Goal: Task Accomplishment & Management: Manage account settings

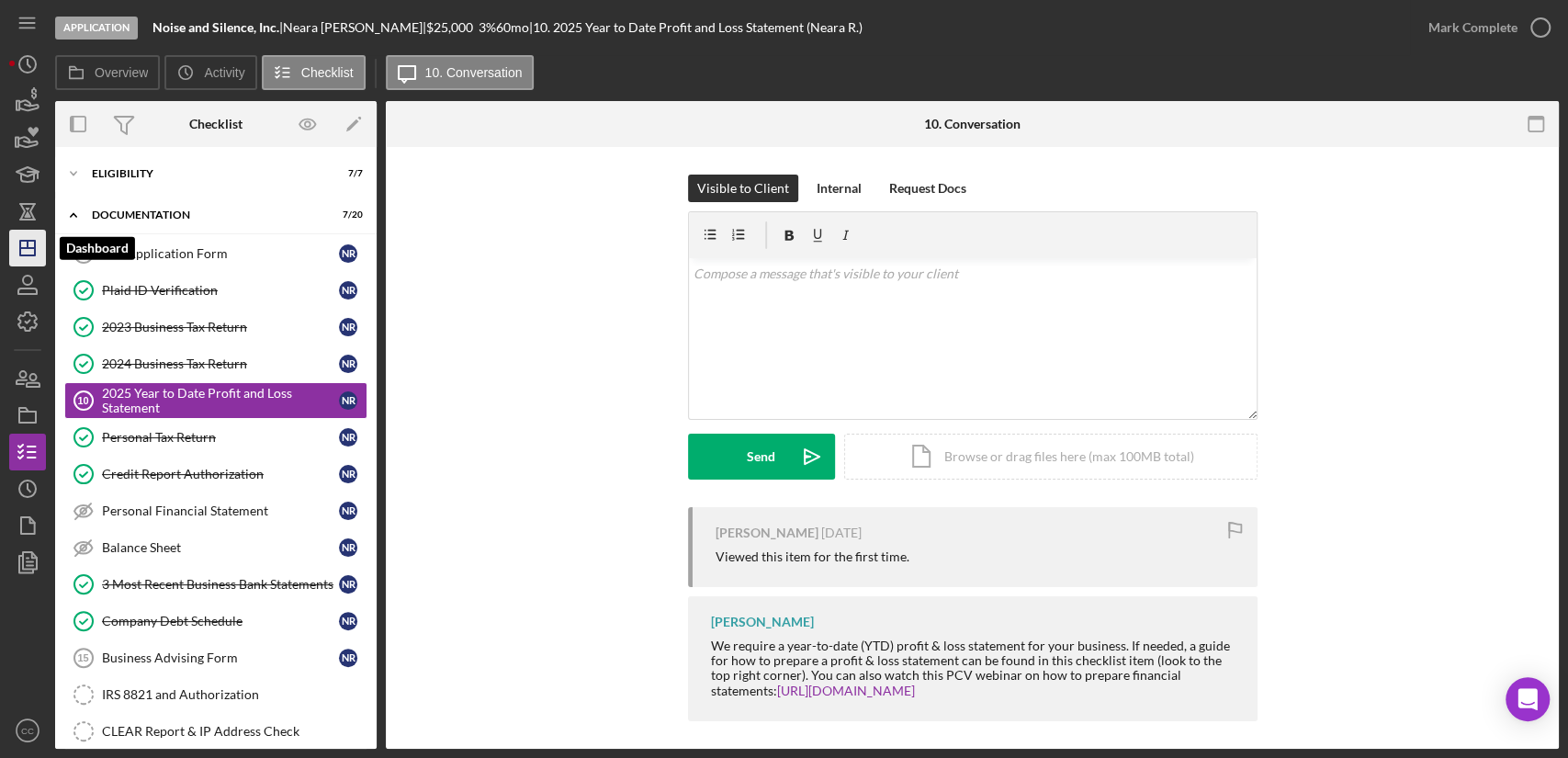
click at [20, 248] on line "button" at bounding box center [27, 248] width 15 height 0
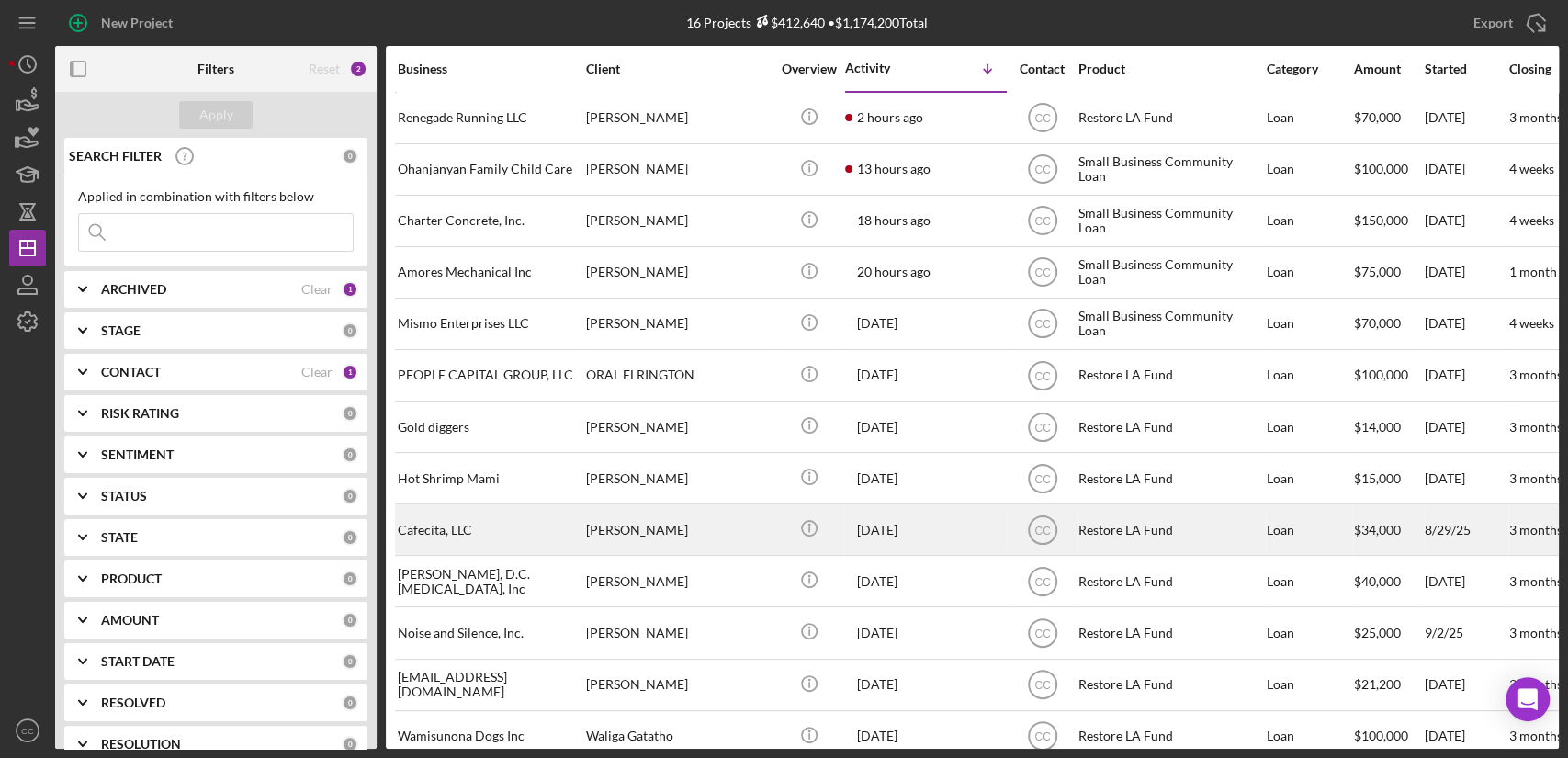
click at [493, 533] on div "Cafecita, LLC" at bounding box center [489, 529] width 183 height 48
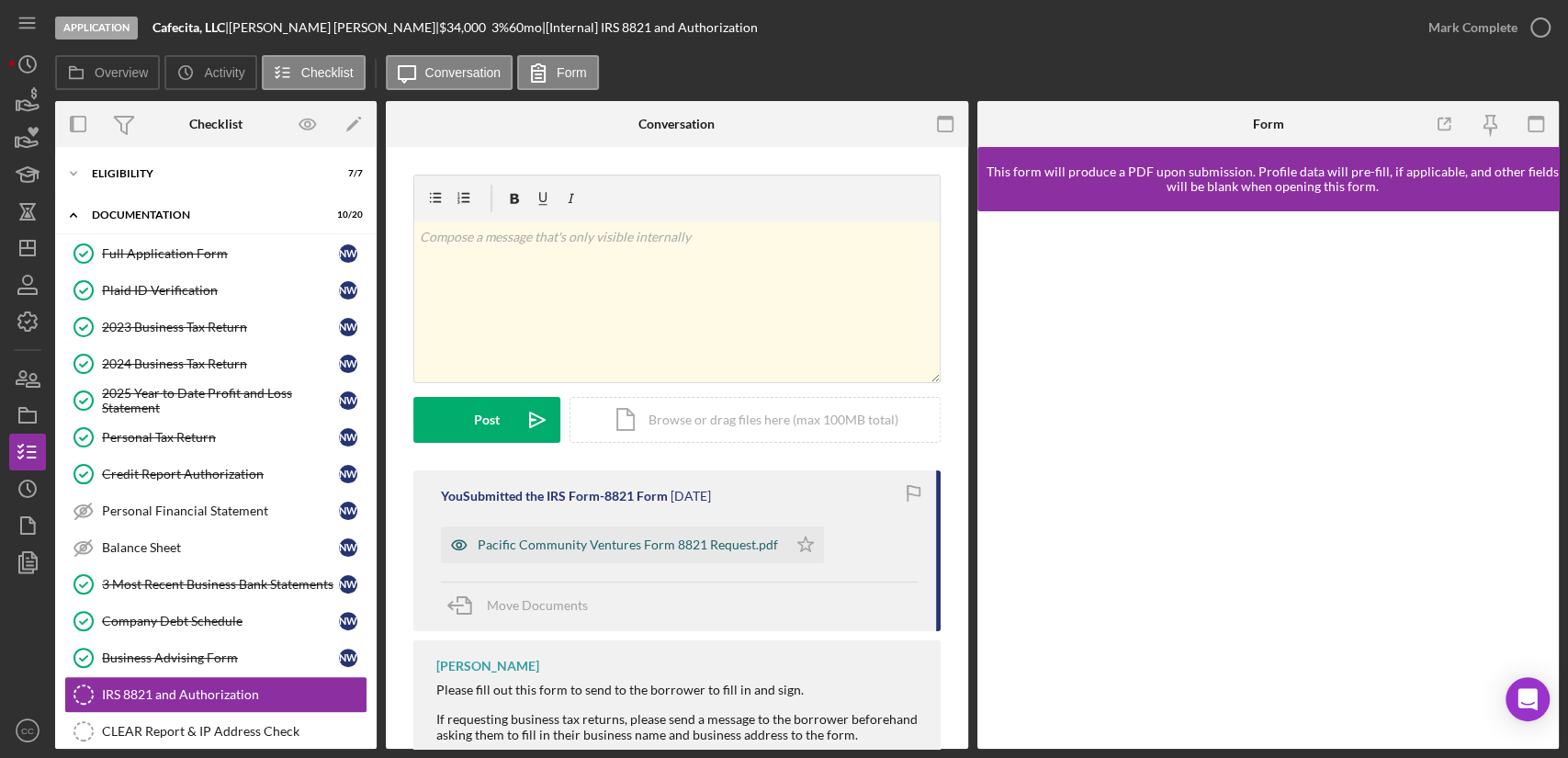
click at [680, 558] on div "Pacific Community Ventures Form 8821 Request.pdf" at bounding box center [614, 545] width 346 height 37
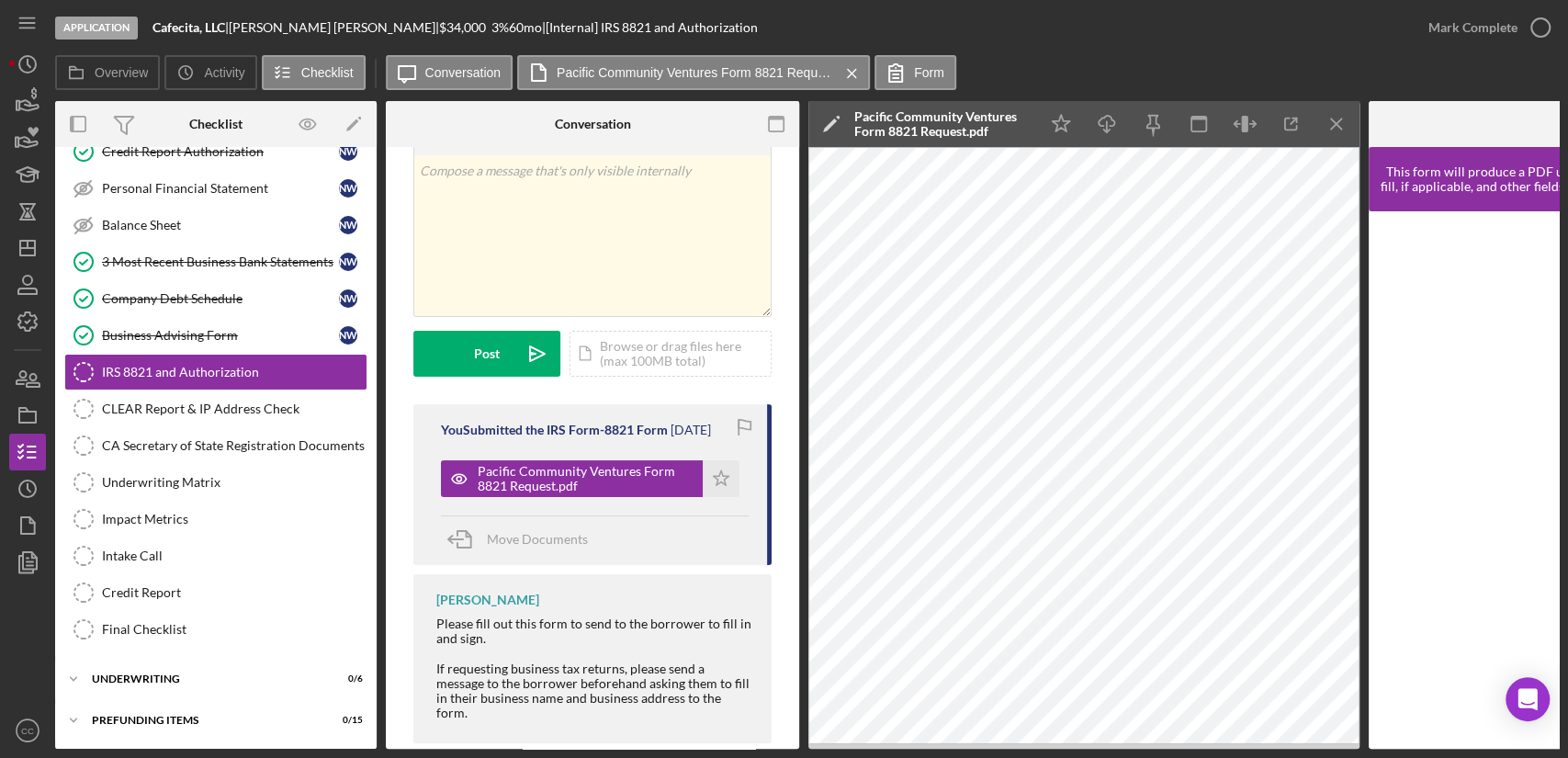
scroll to position [101, 0]
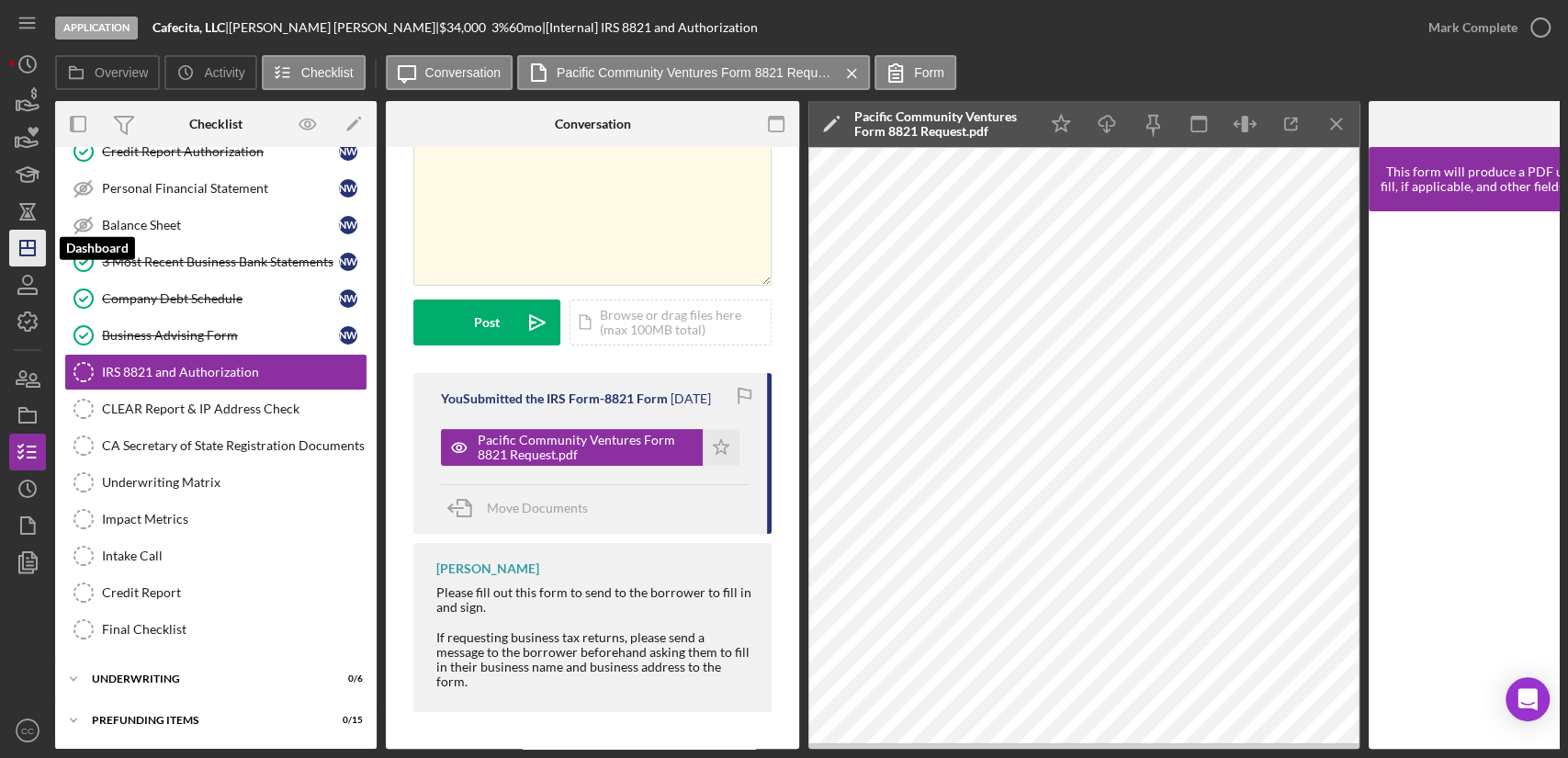
click at [32, 248] on line "button" at bounding box center [27, 248] width 15 height 0
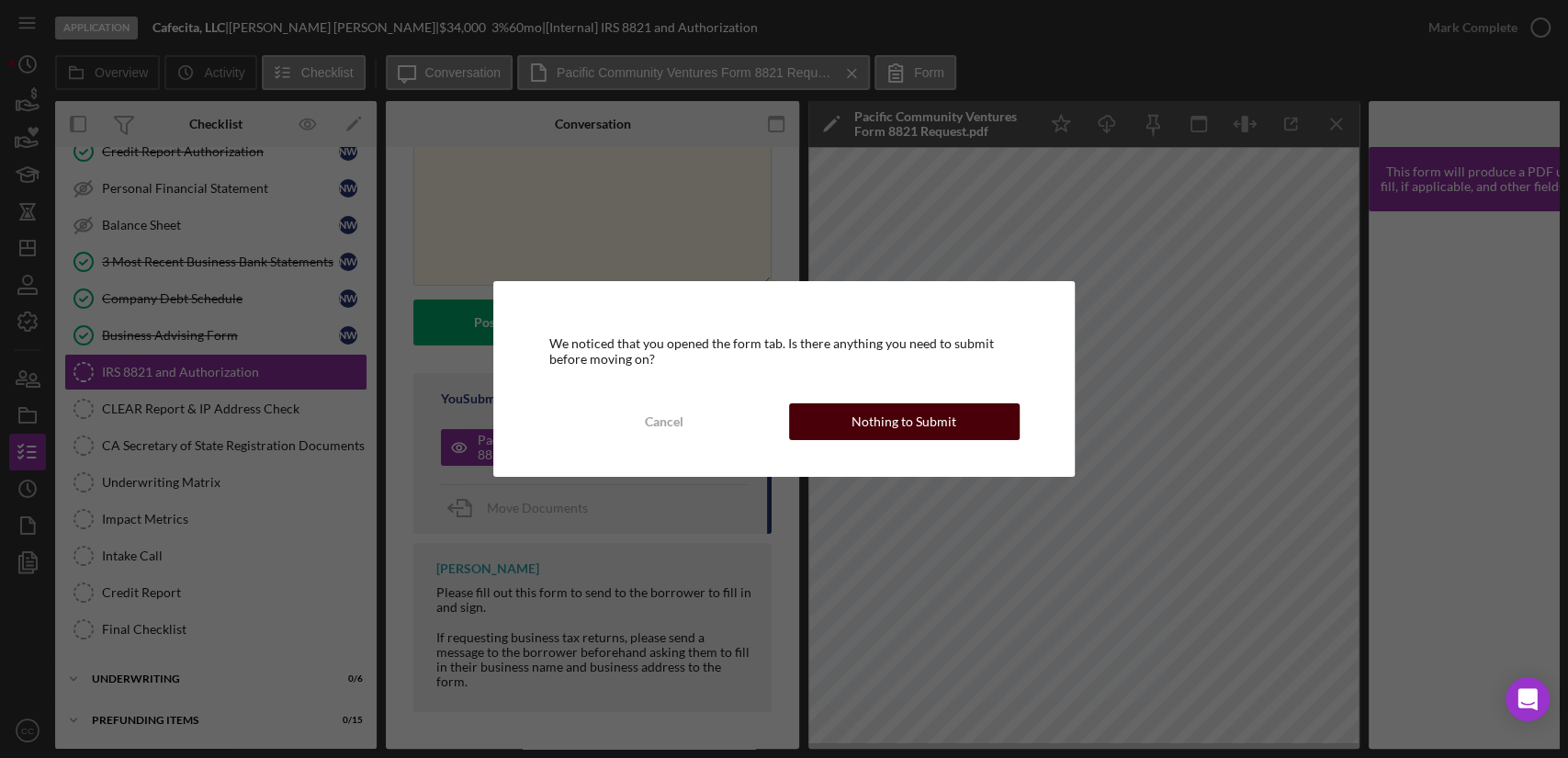
click at [963, 425] on button "Nothing to Submit" at bounding box center [905, 422] width 231 height 37
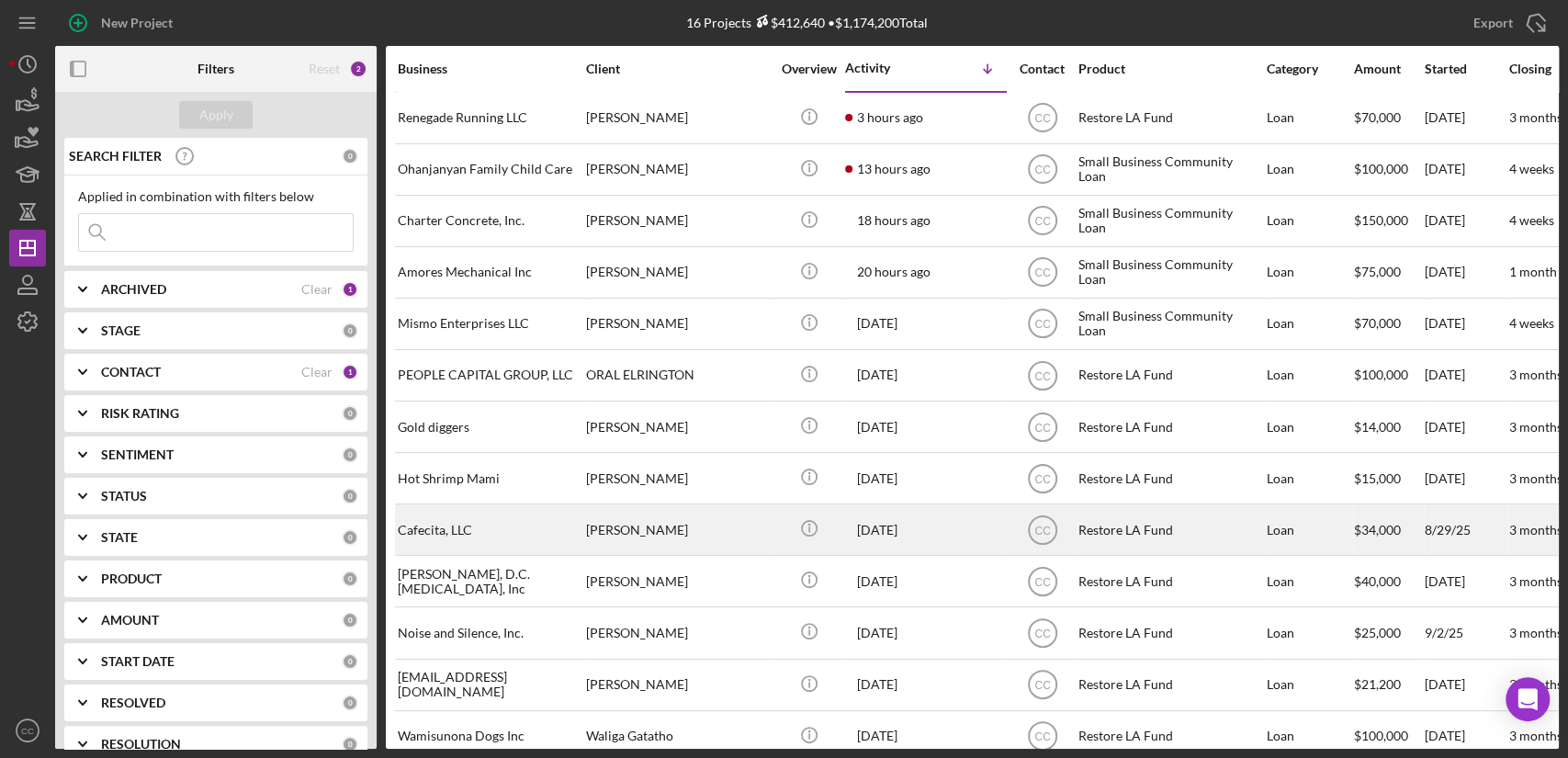
click at [460, 512] on div "Cafecita, LLC" at bounding box center [489, 529] width 183 height 48
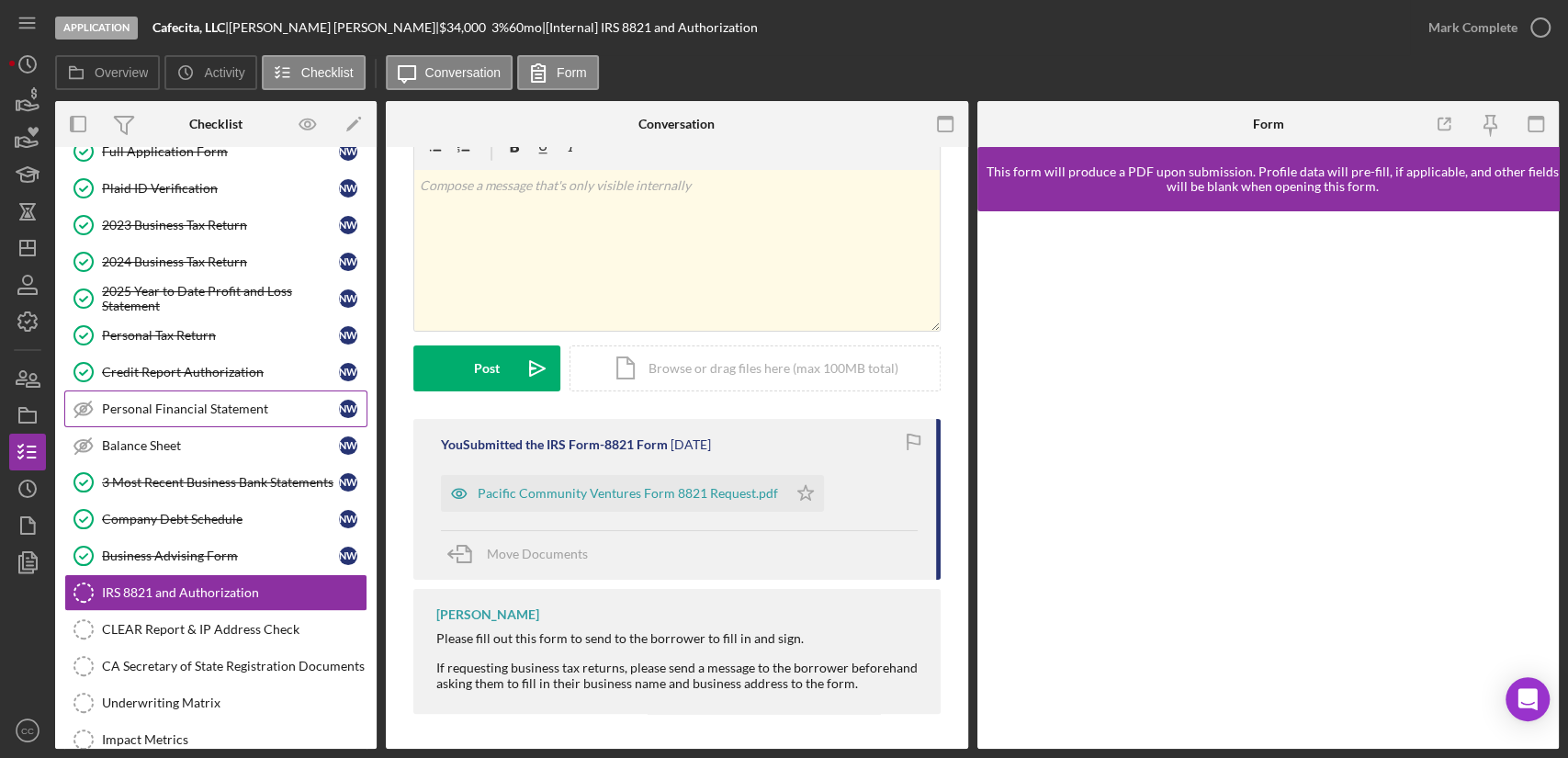
scroll to position [204, 0]
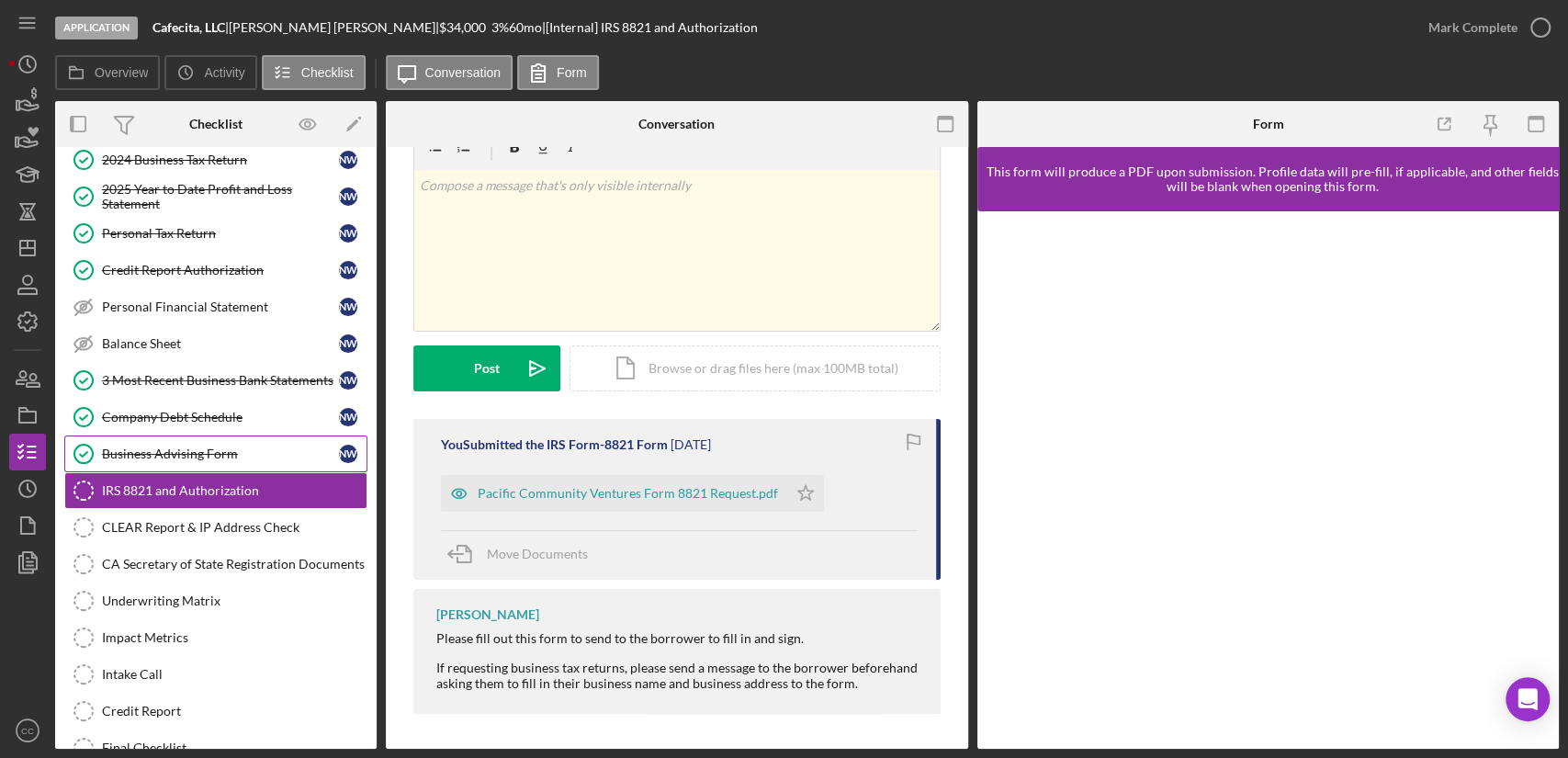
click at [212, 446] on div "Business Advising Form" at bounding box center [220, 453] width 237 height 15
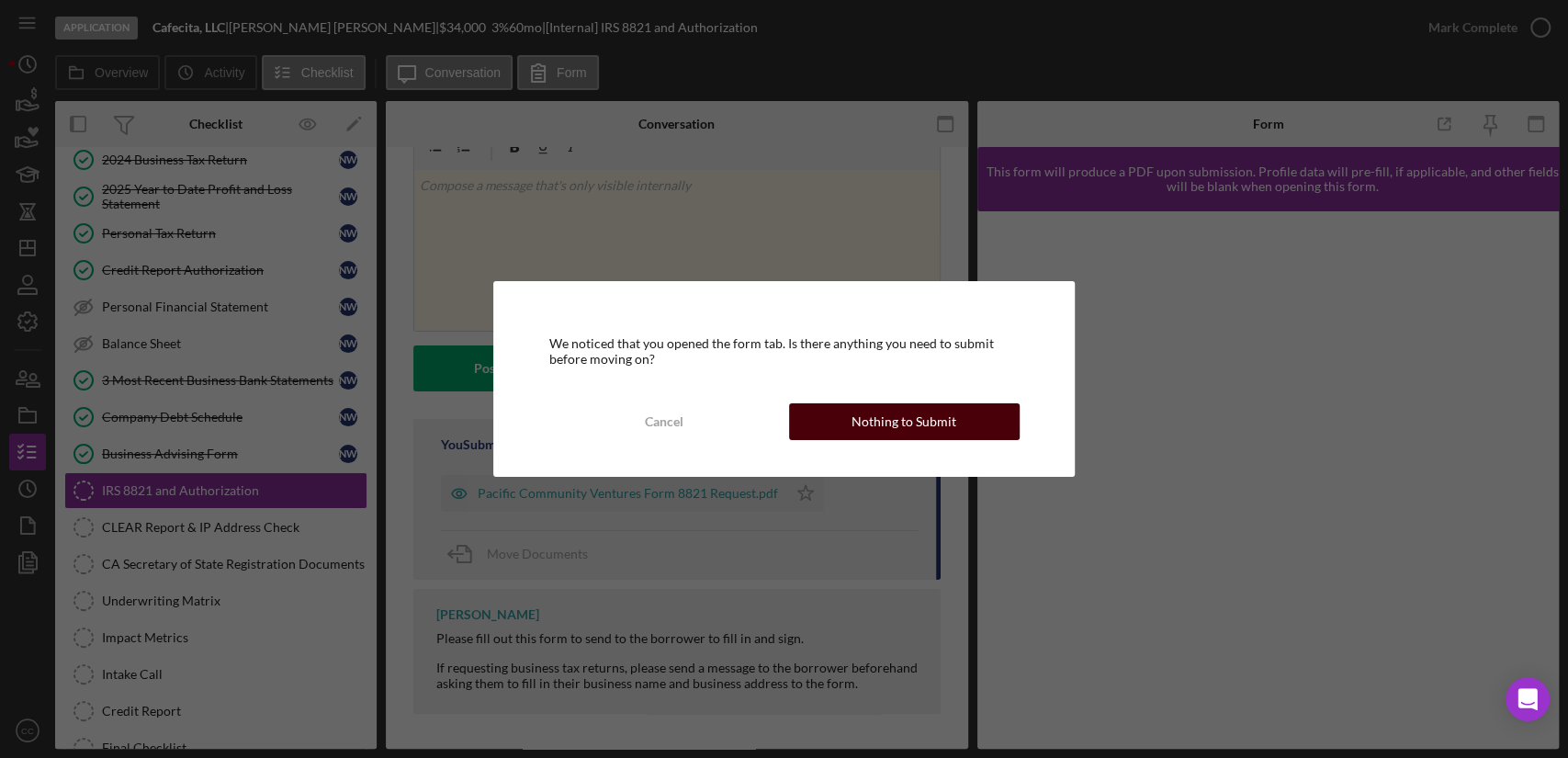
click at [908, 428] on div "Nothing to Submit" at bounding box center [904, 422] width 105 height 37
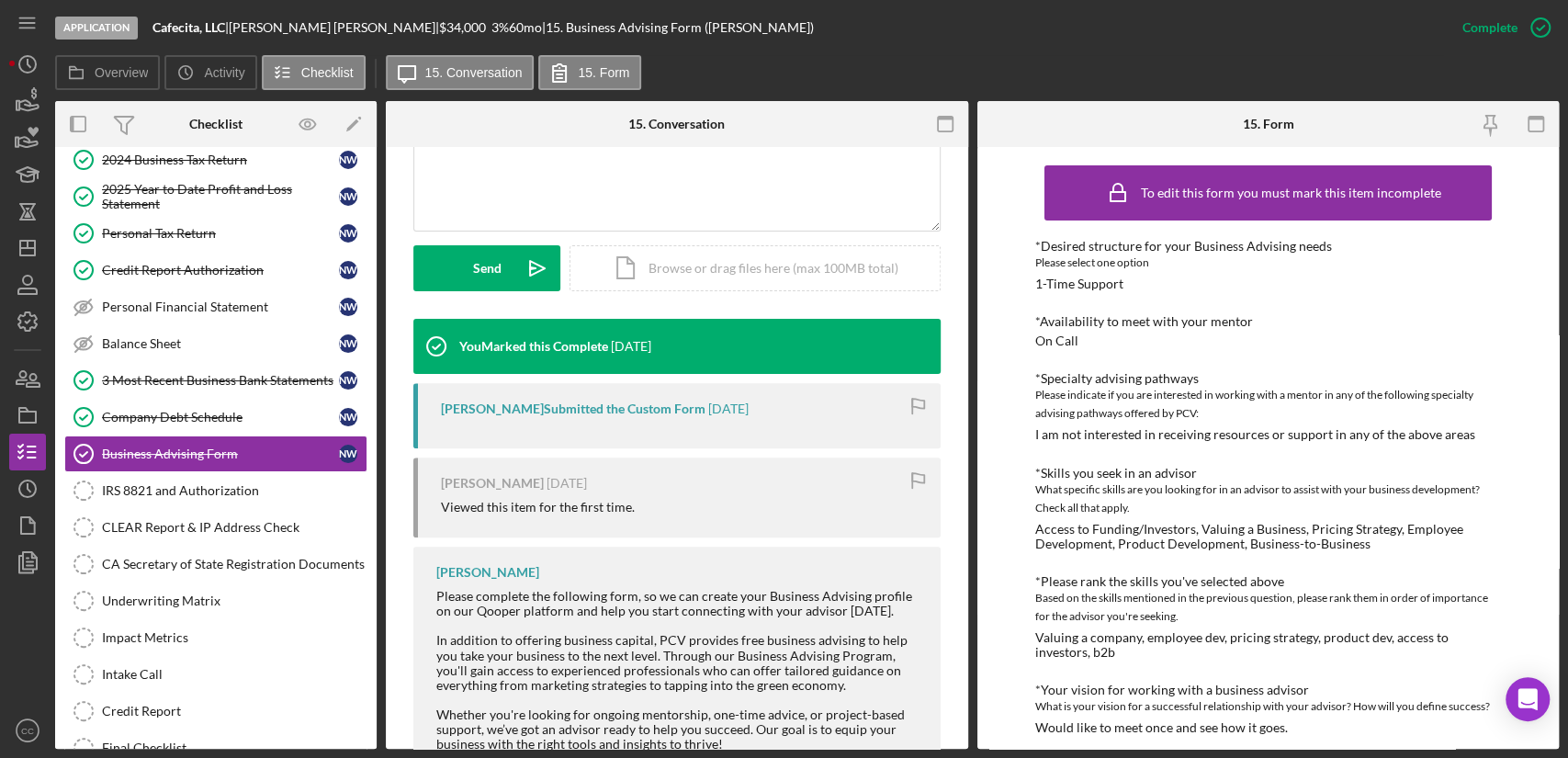
scroll to position [400, 0]
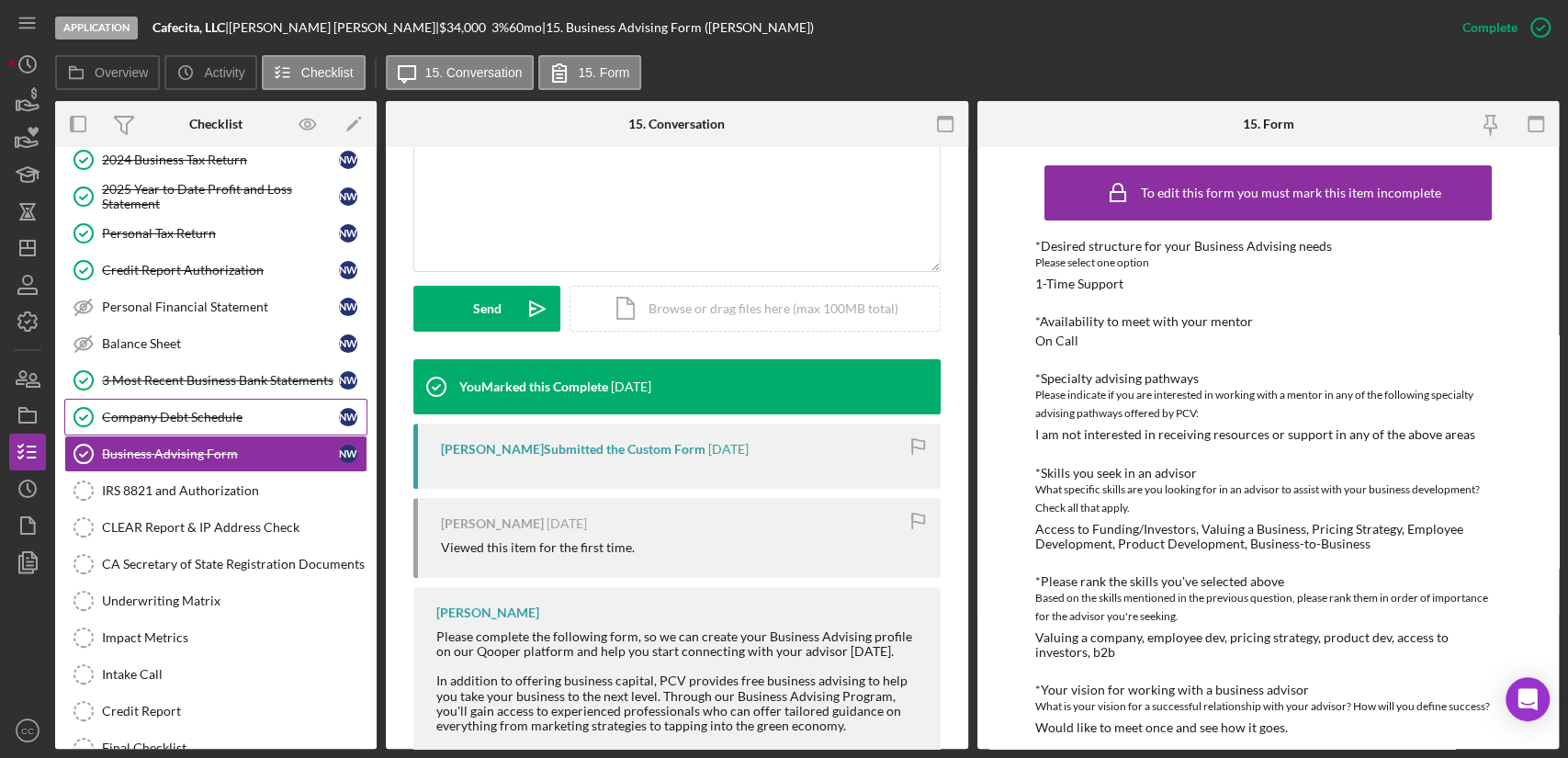
drag, startPoint x: 145, startPoint y: 411, endPoint x: 156, endPoint y: 410, distance: 11.0
click at [145, 410] on div "Company Debt Schedule" at bounding box center [220, 417] width 237 height 15
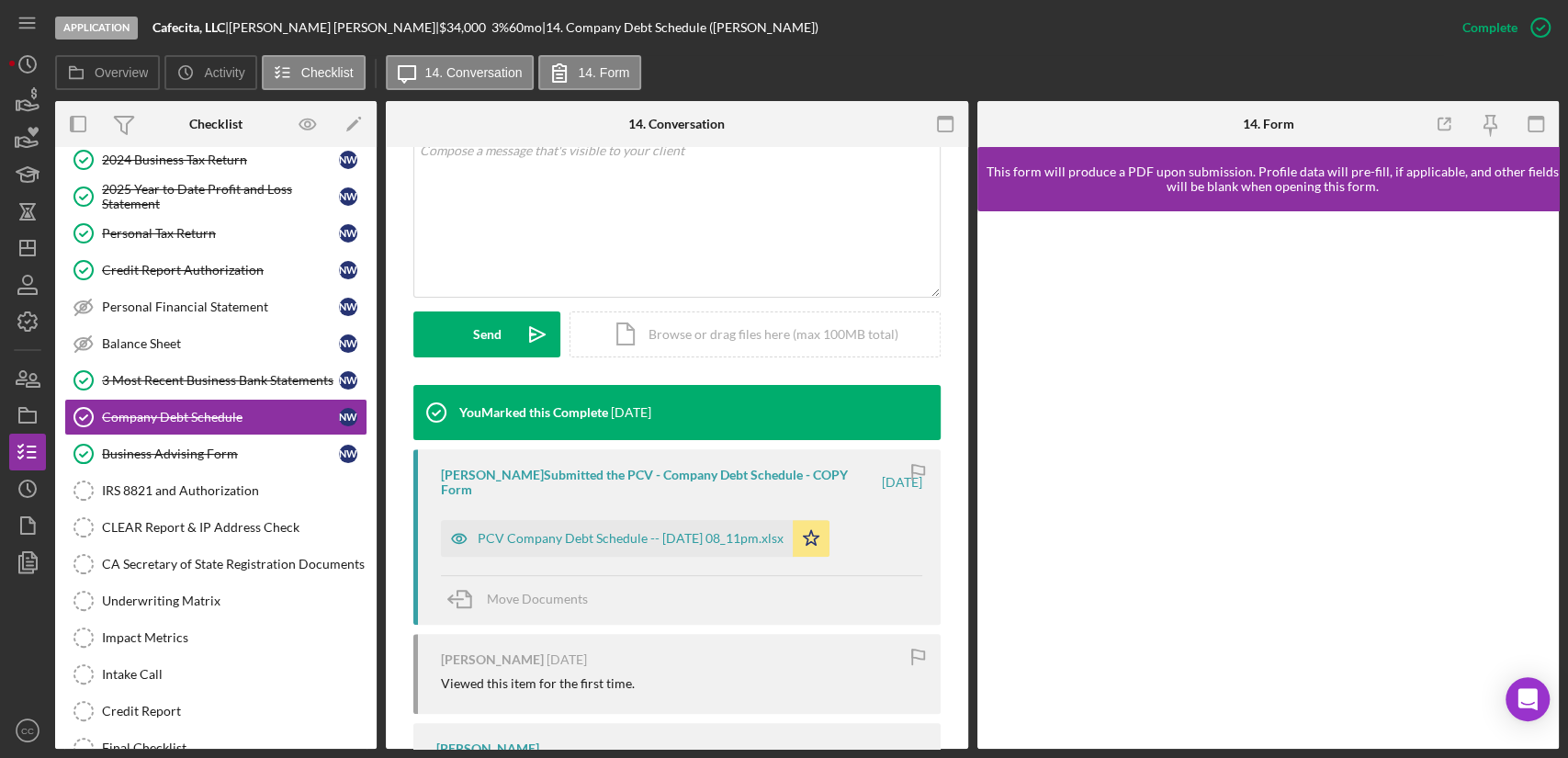
scroll to position [408, 0]
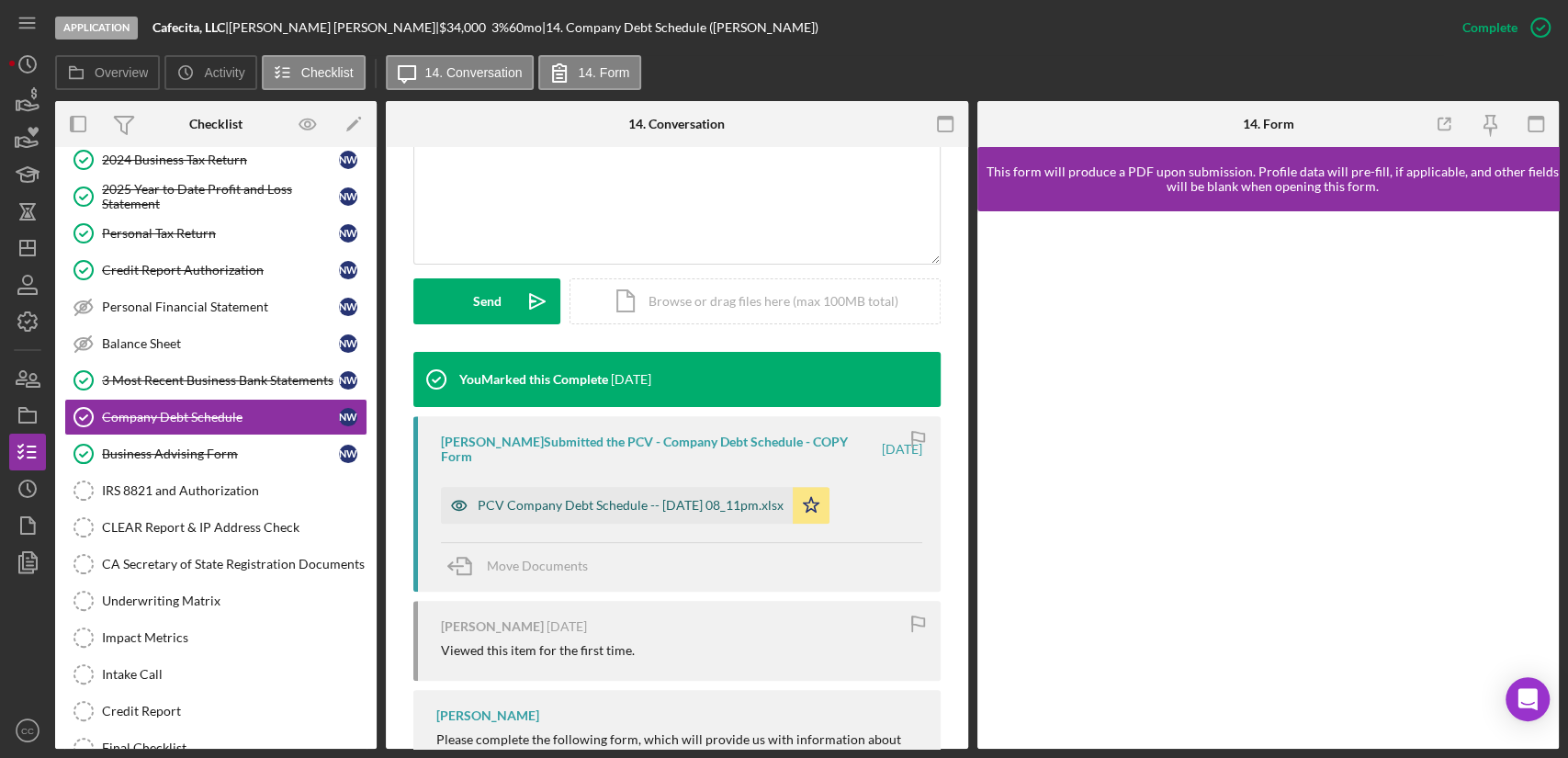
click at [652, 505] on div "PCV Company Debt Schedule -- [DATE] 08_11pm.xlsx" at bounding box center [630, 505] width 305 height 15
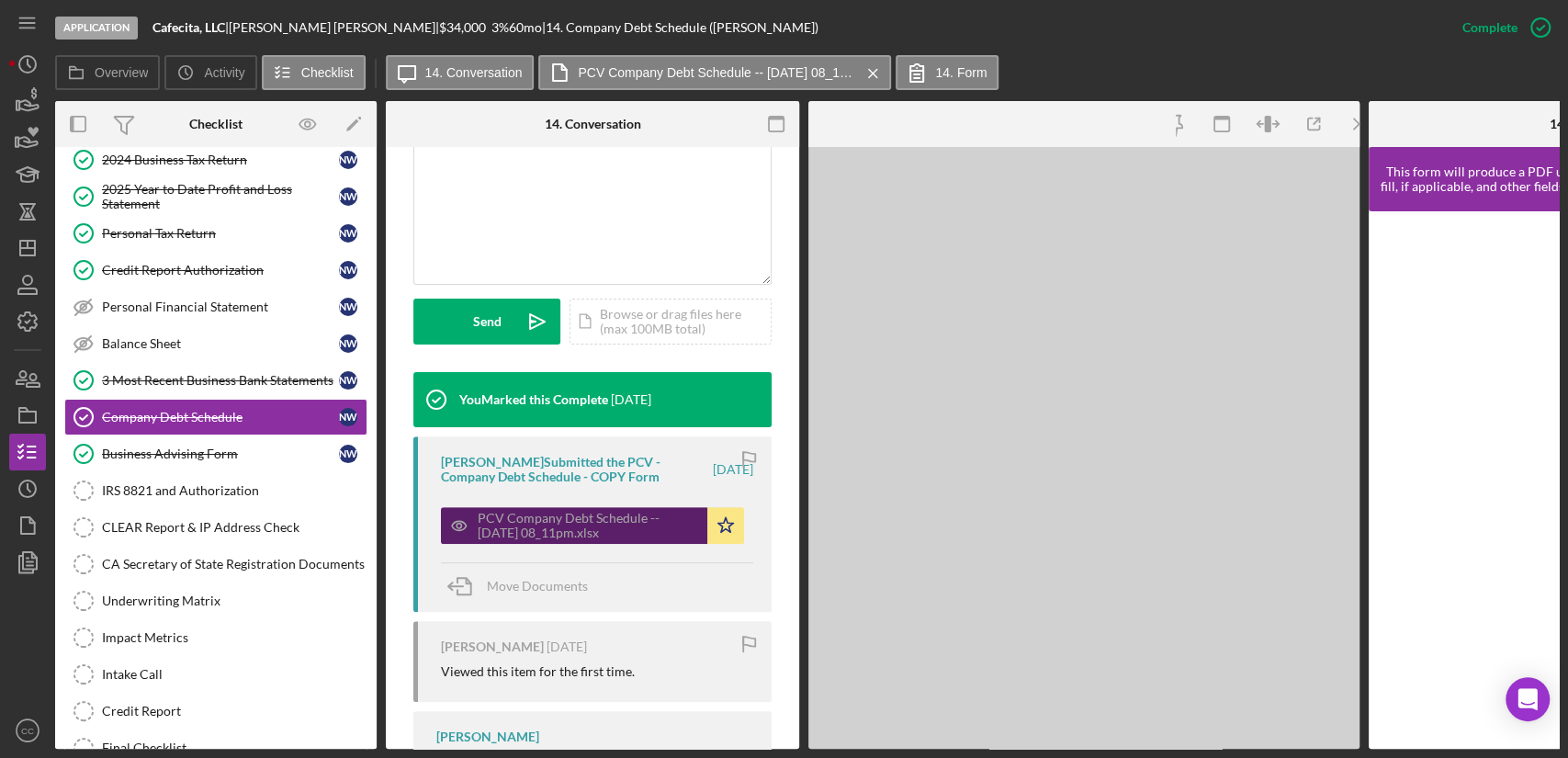
scroll to position [428, 0]
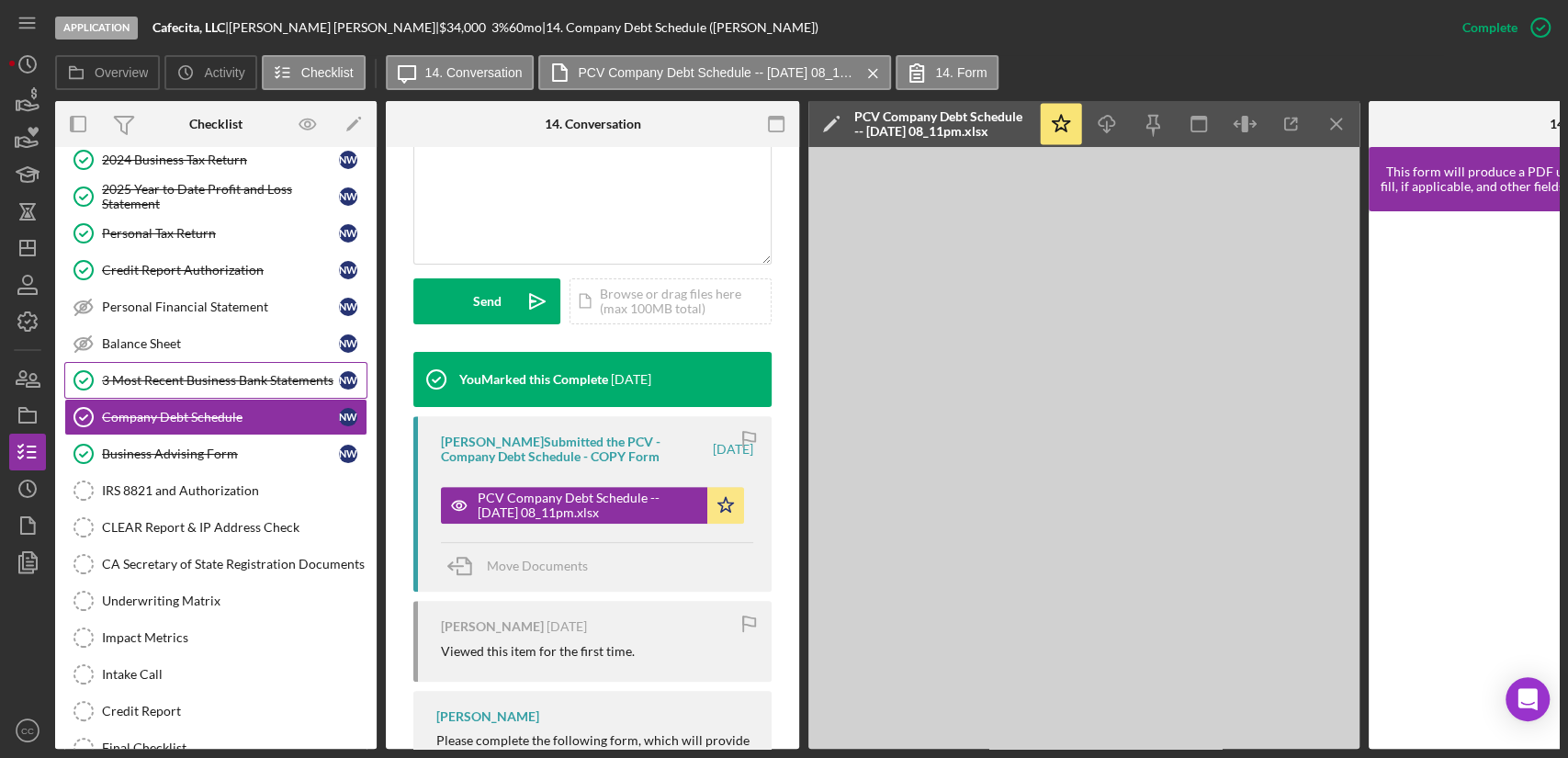
click at [212, 384] on div "3 Most Recent Business Bank Statements" at bounding box center [220, 380] width 237 height 15
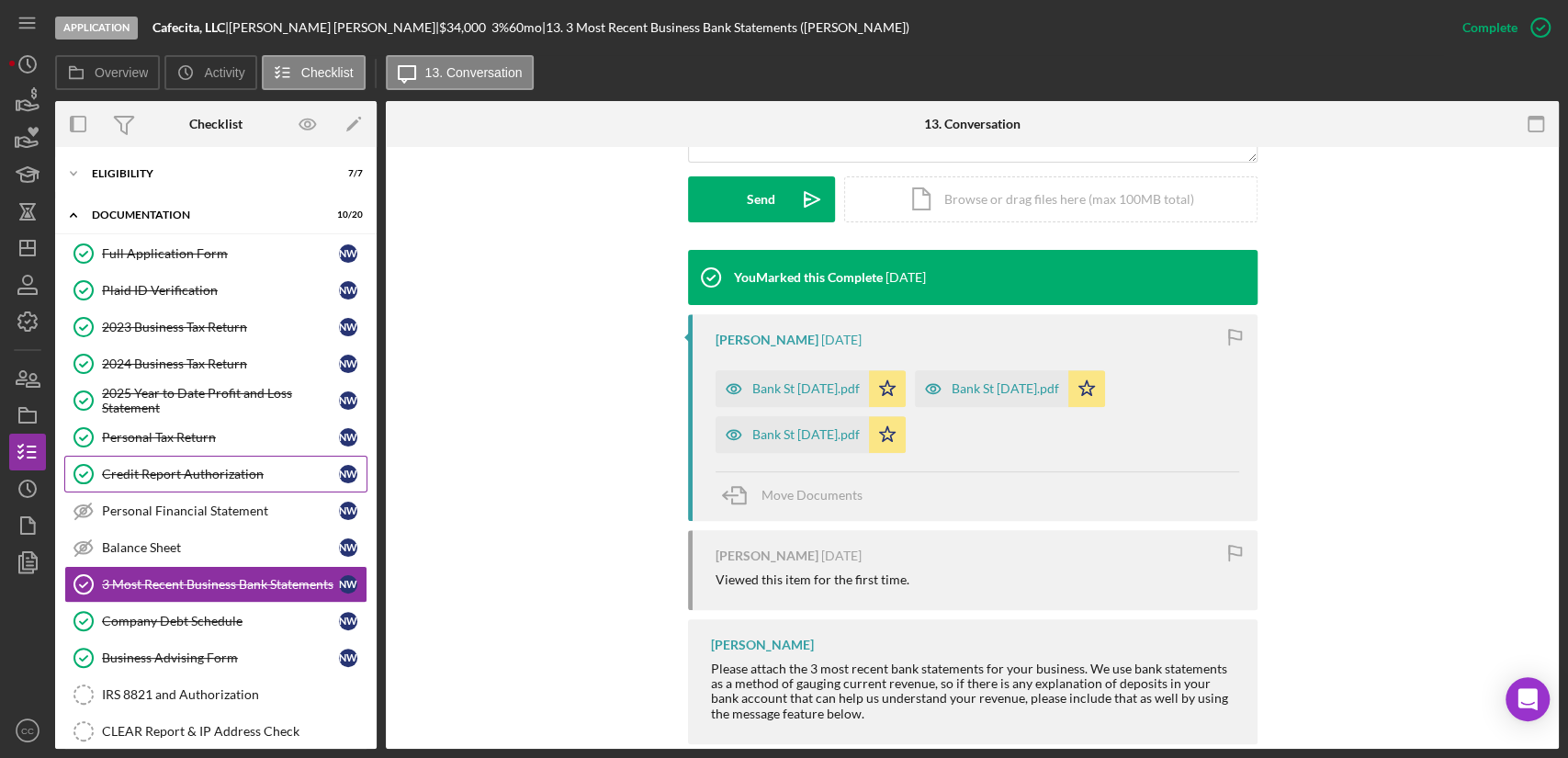
click at [178, 478] on div "Credit Report Authorization" at bounding box center [220, 473] width 237 height 15
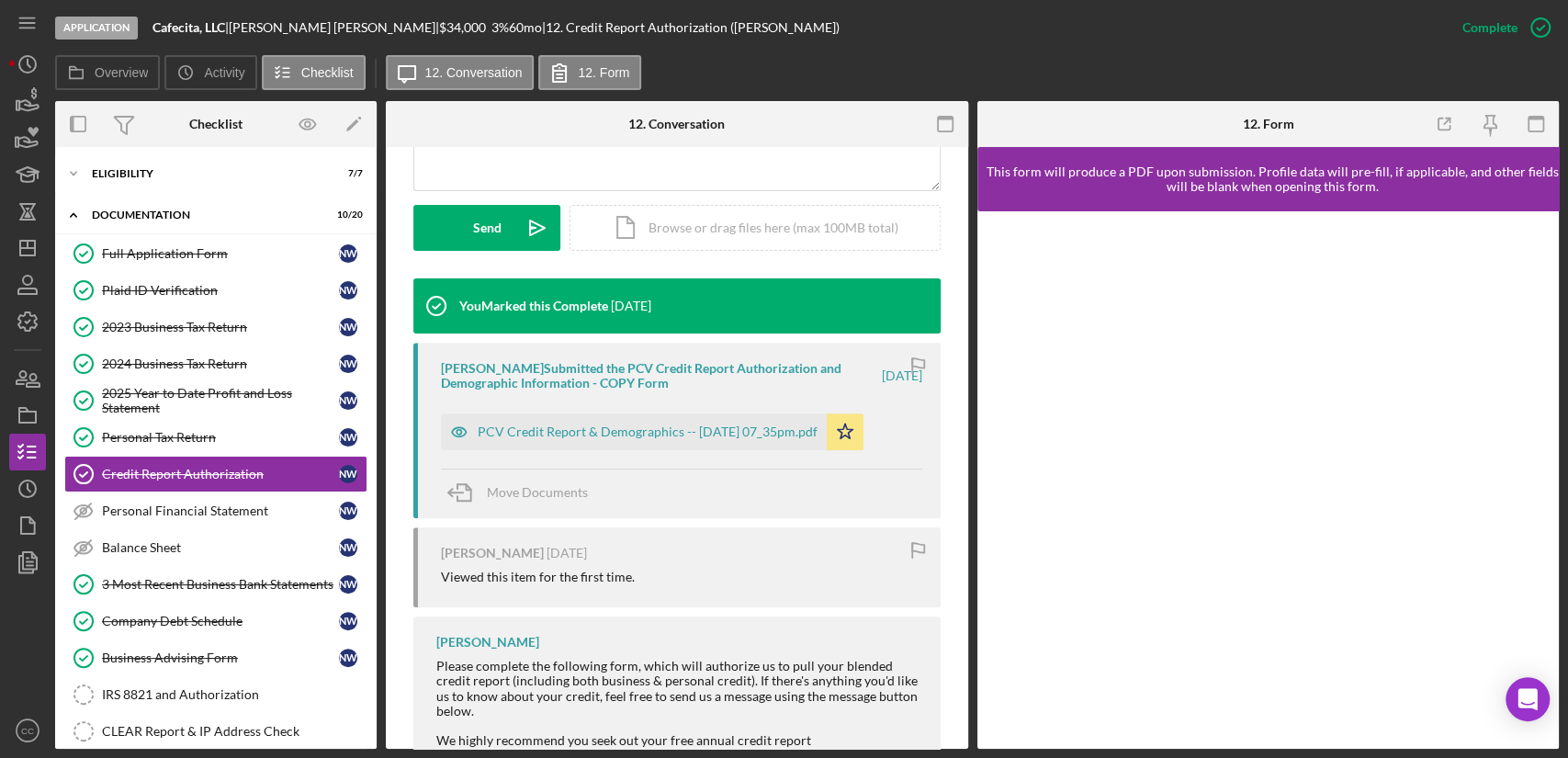
scroll to position [584, 0]
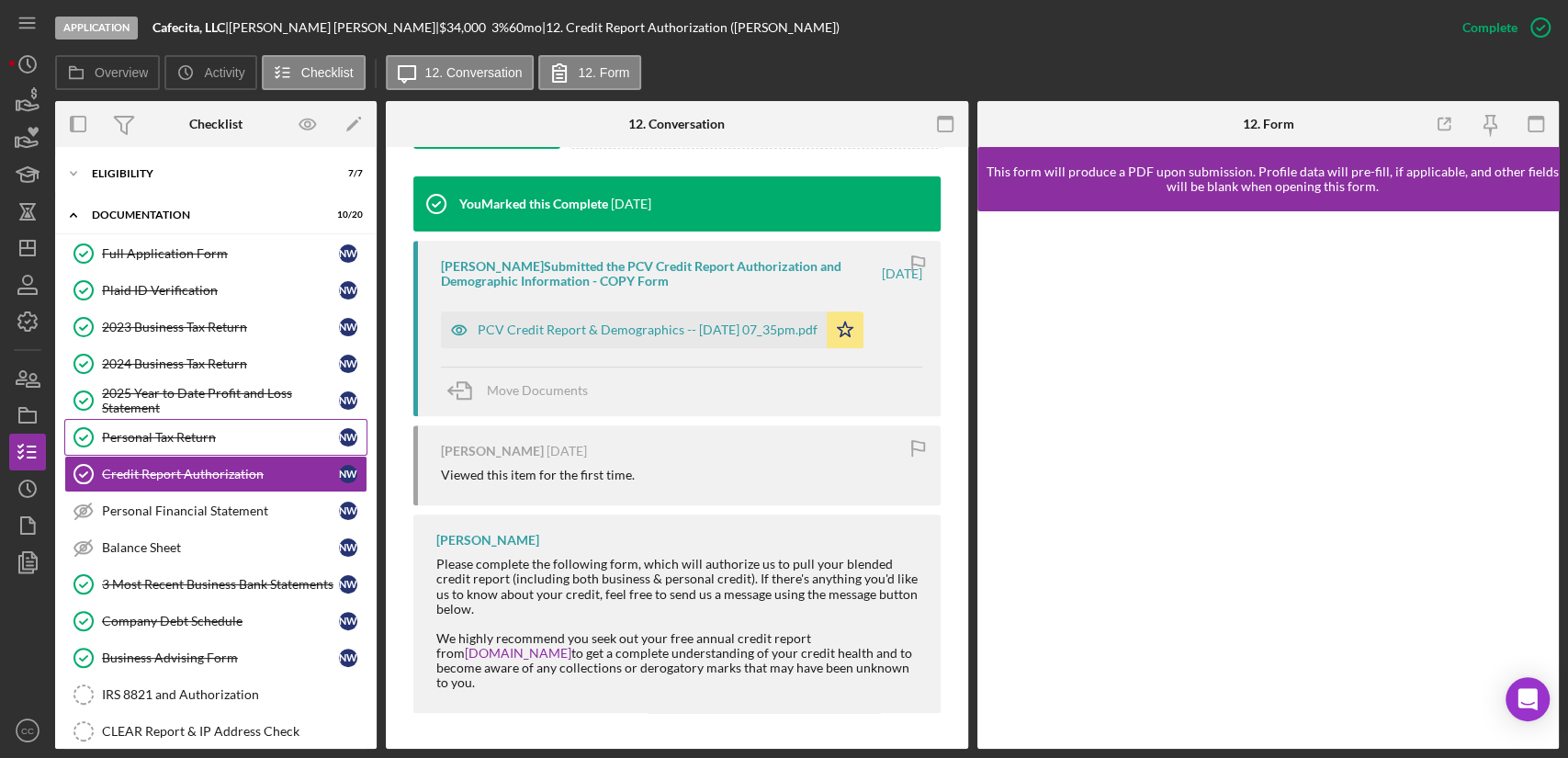
click at [133, 440] on div "Personal Tax Return" at bounding box center [220, 436] width 237 height 15
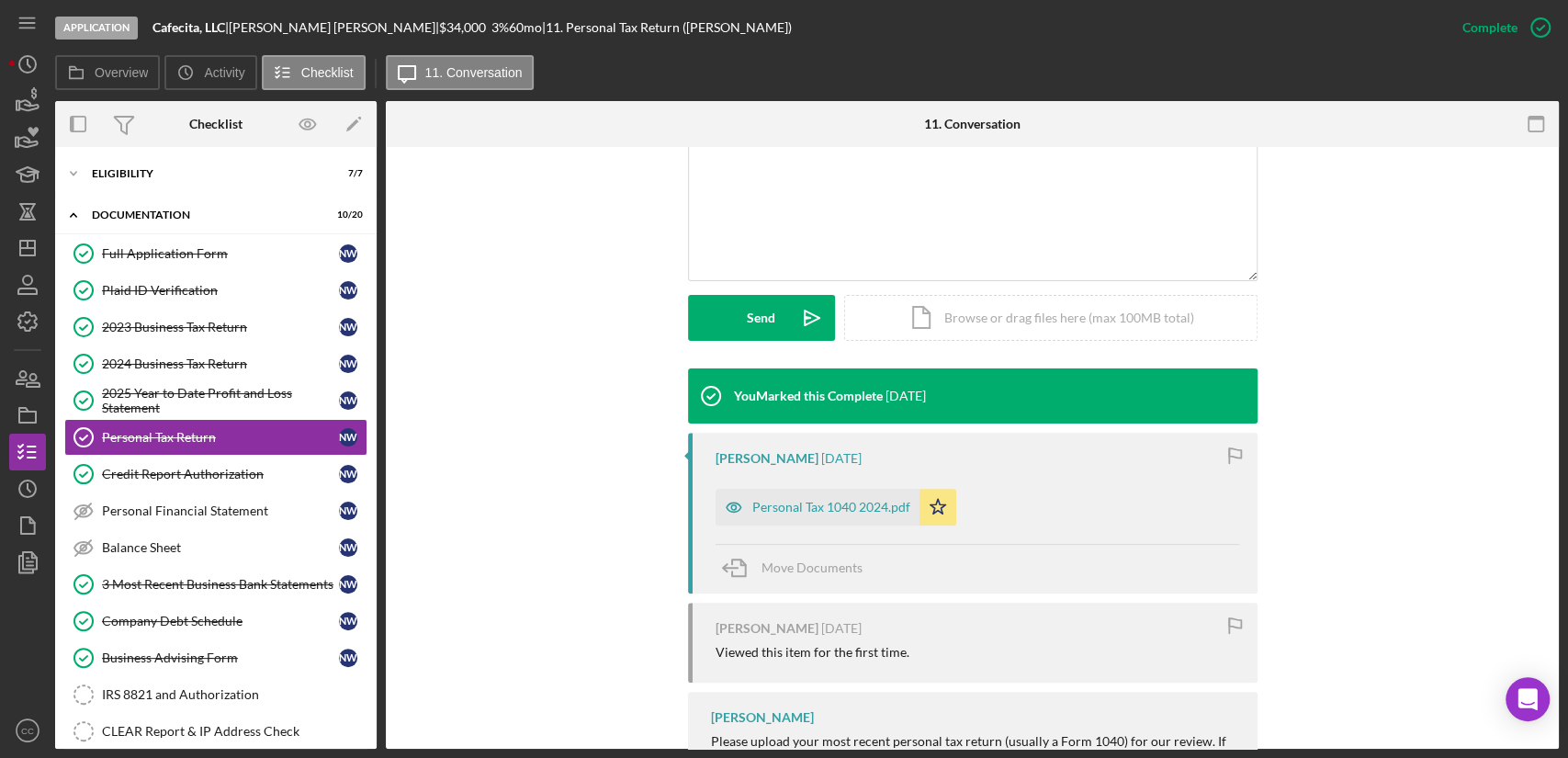
scroll to position [408, 0]
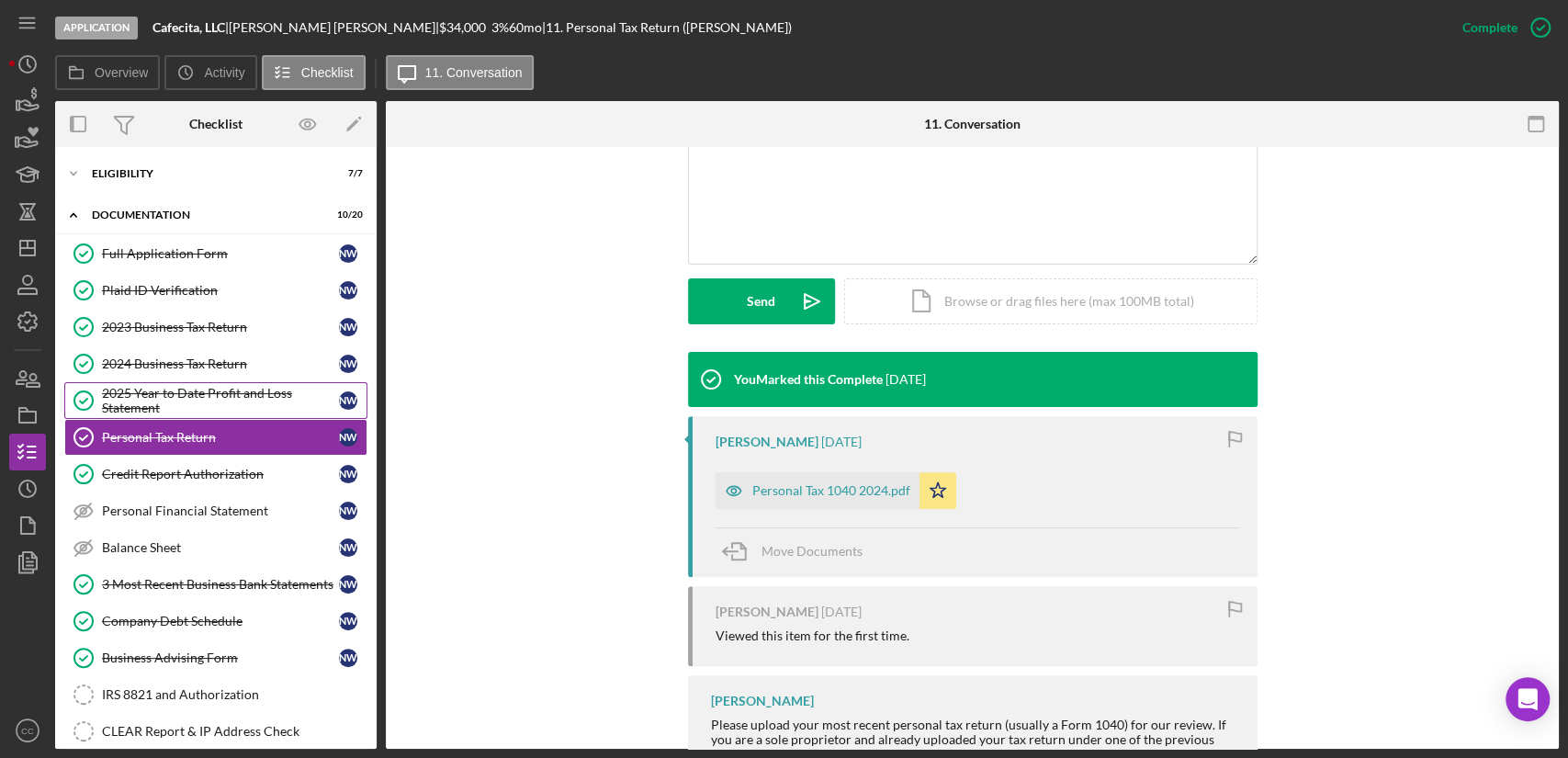
click at [144, 398] on div "2025 Year to Date Profit and Loss Statement" at bounding box center [220, 400] width 237 height 29
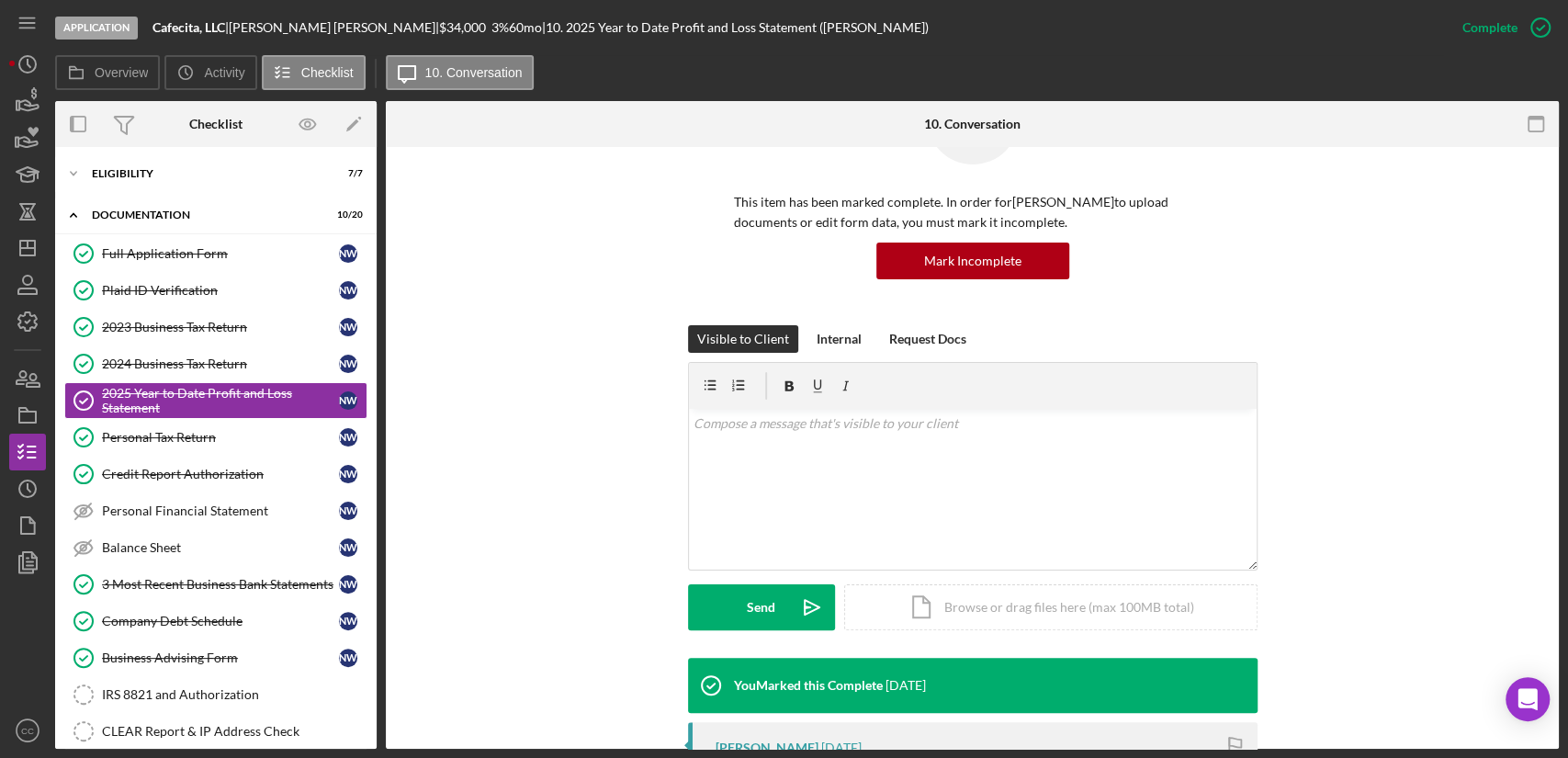
scroll to position [408, 0]
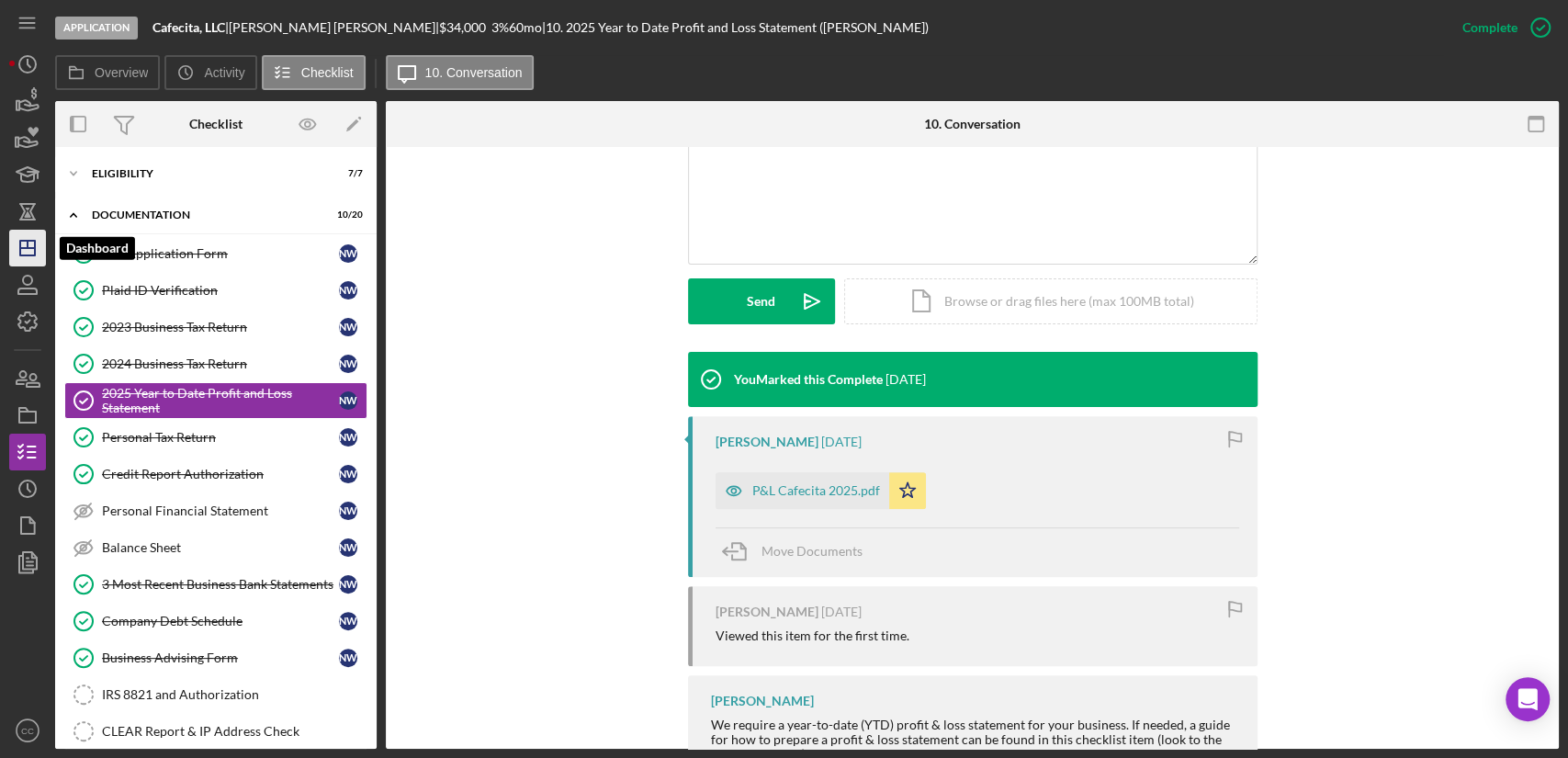
click at [27, 252] on icon "Icon/Dashboard" at bounding box center [27, 247] width 46 height 46
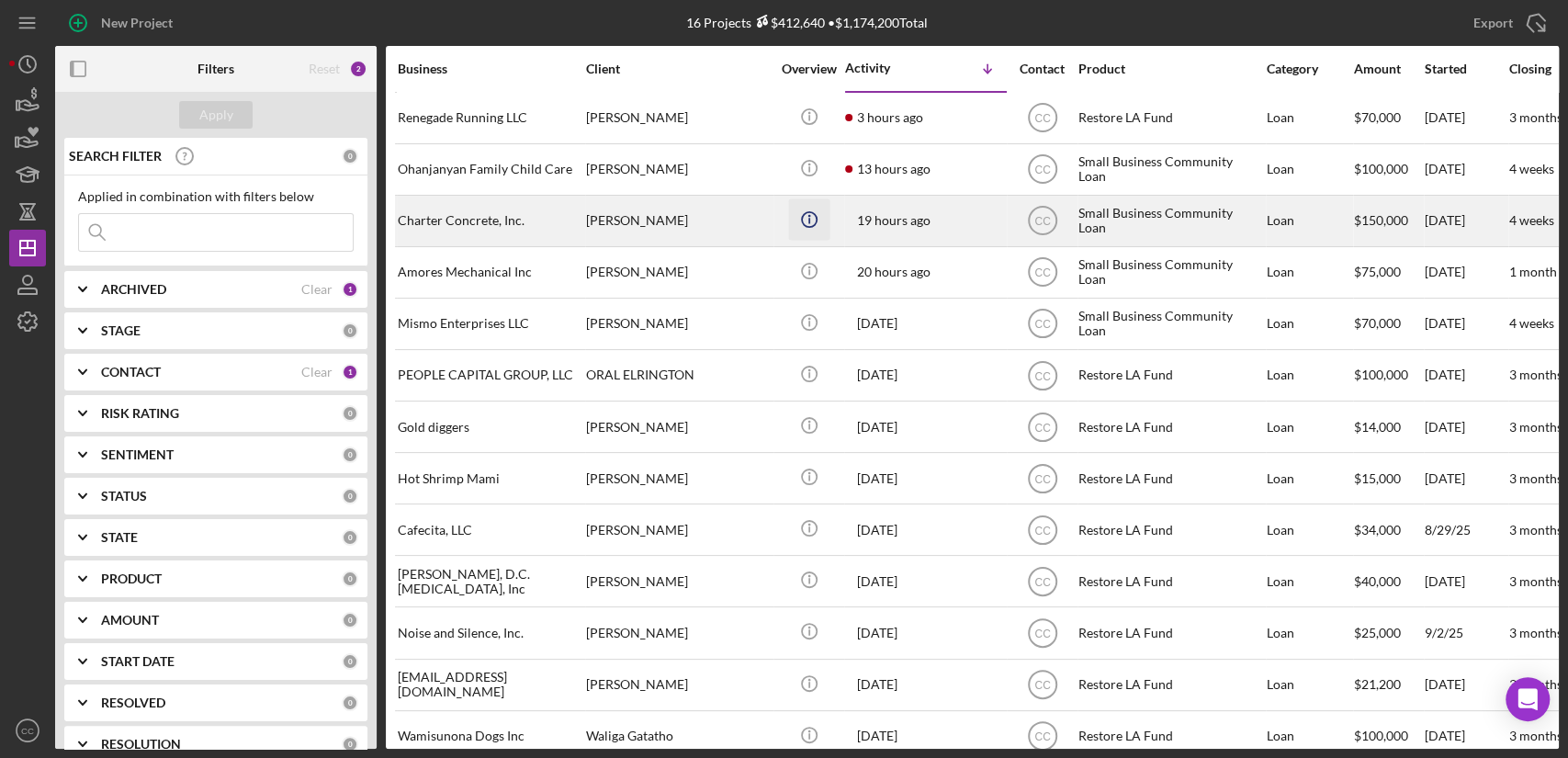
click at [810, 218] on icon "Icon/Info" at bounding box center [809, 219] width 42 height 42
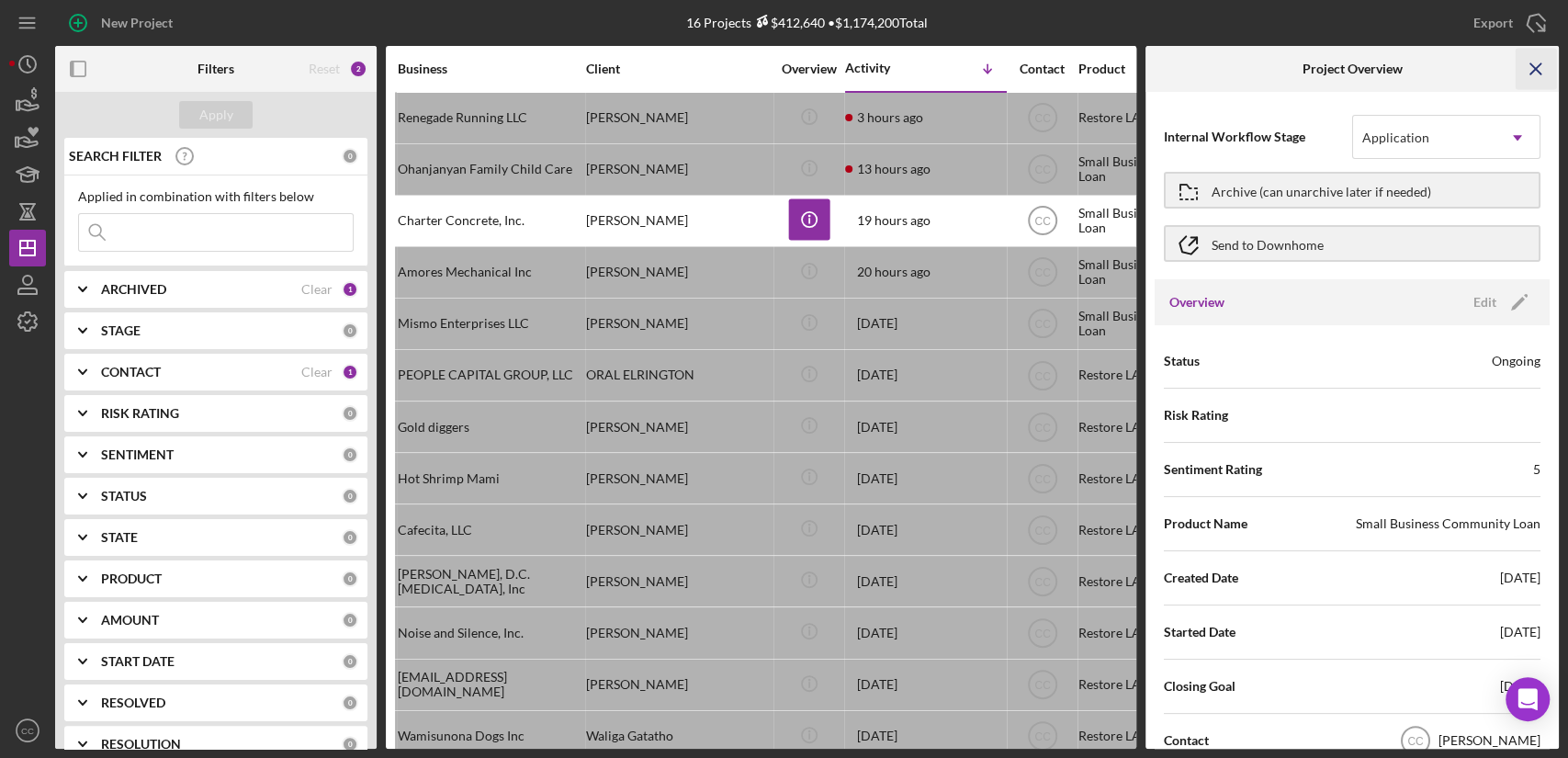
click at [1544, 67] on icon "Icon/Menu Close" at bounding box center [1536, 69] width 42 height 42
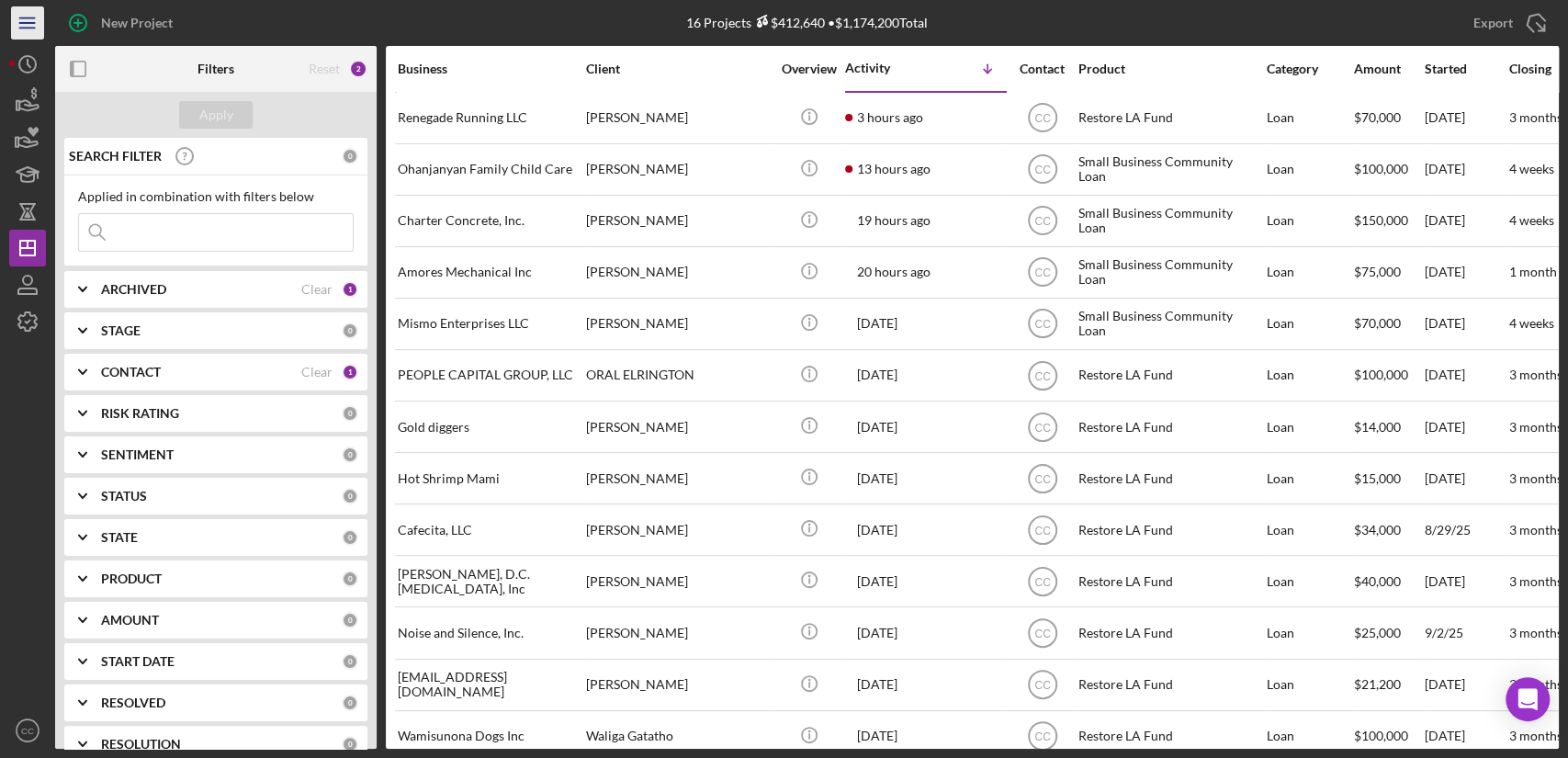
click at [29, 29] on icon "Icon/Menu" at bounding box center [28, 23] width 42 height 42
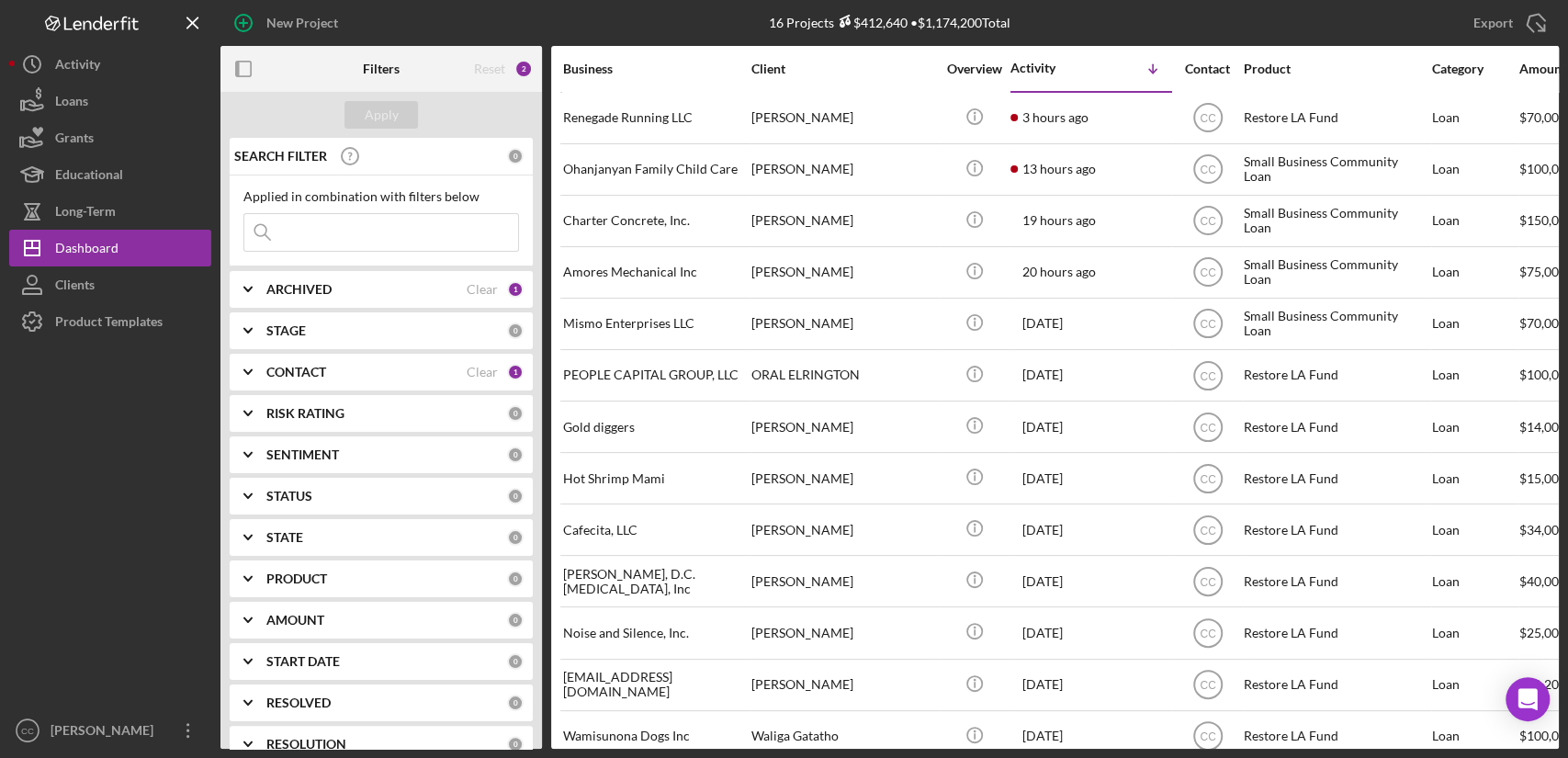
drag, startPoint x: 114, startPoint y: 253, endPoint x: 47, endPoint y: 455, distance: 212.8
click at [47, 455] on div at bounding box center [110, 526] width 202 height 372
drag, startPoint x: 197, startPoint y: 21, endPoint x: 203, endPoint y: 131, distance: 110.2
click at [197, 21] on icon "Icon/Menu Close" at bounding box center [193, 23] width 42 height 42
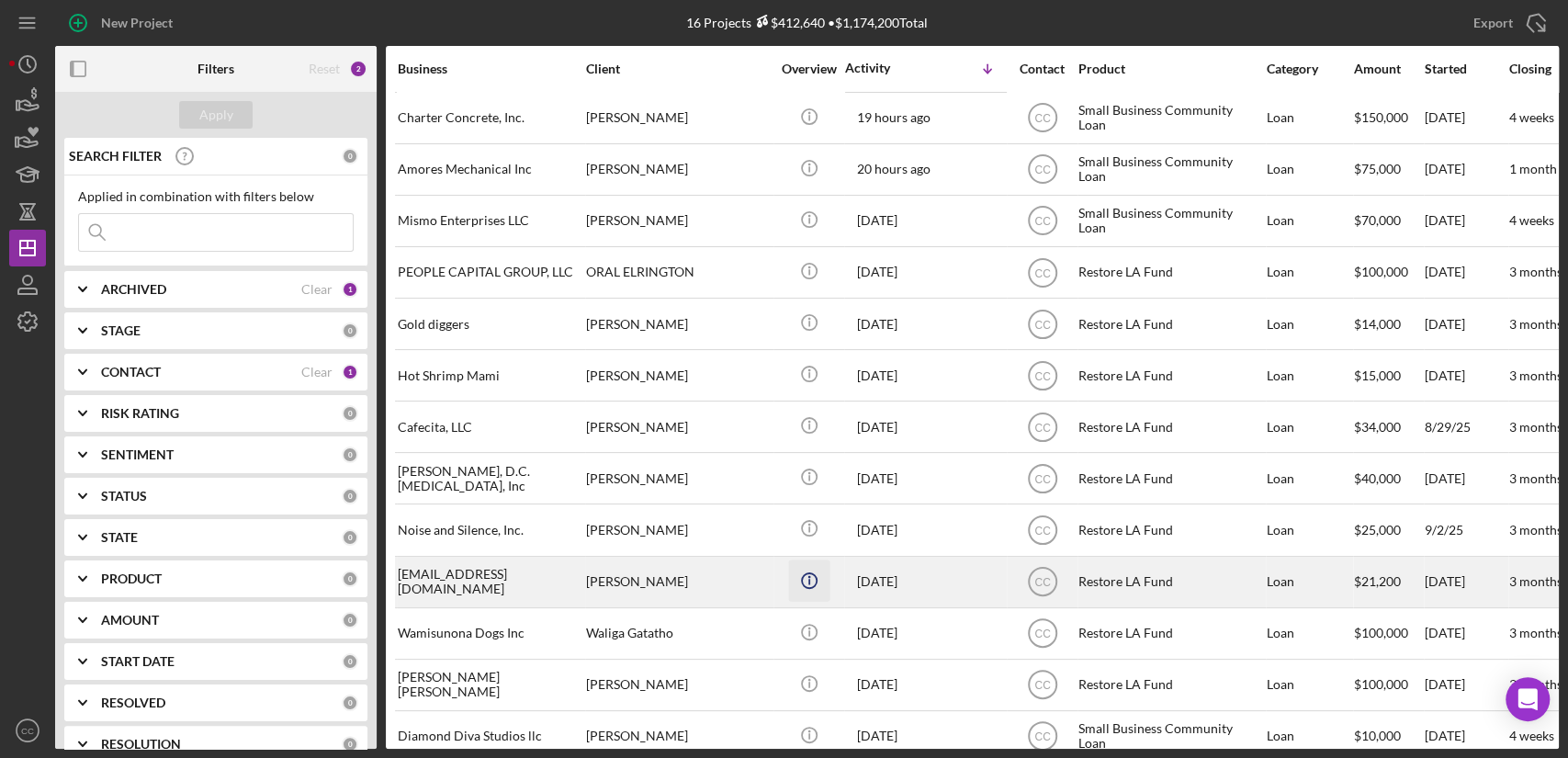
scroll to position [185, 0]
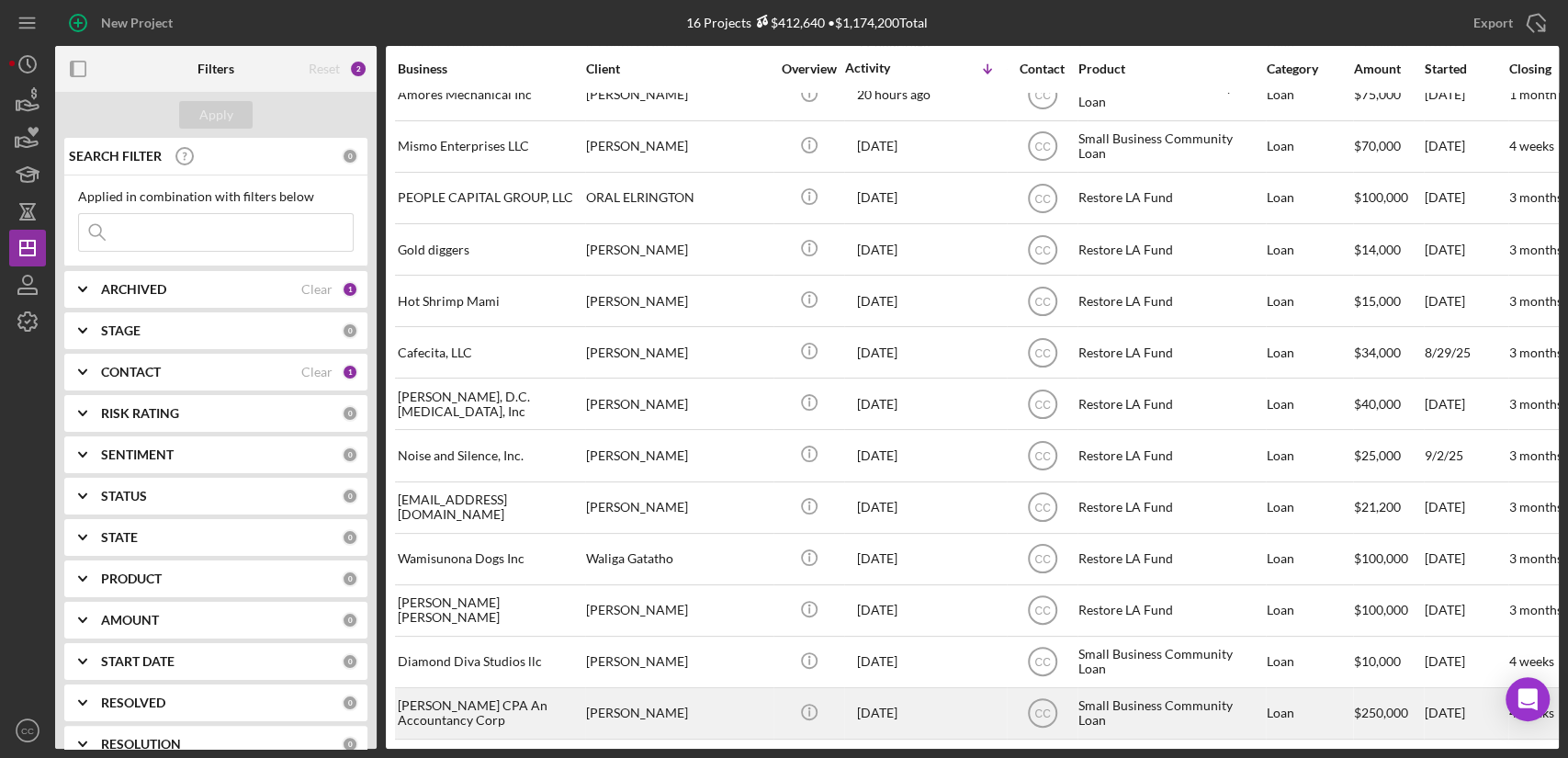
click at [465, 694] on div "[PERSON_NAME] CPA An Accountancy Corp" at bounding box center [489, 713] width 183 height 48
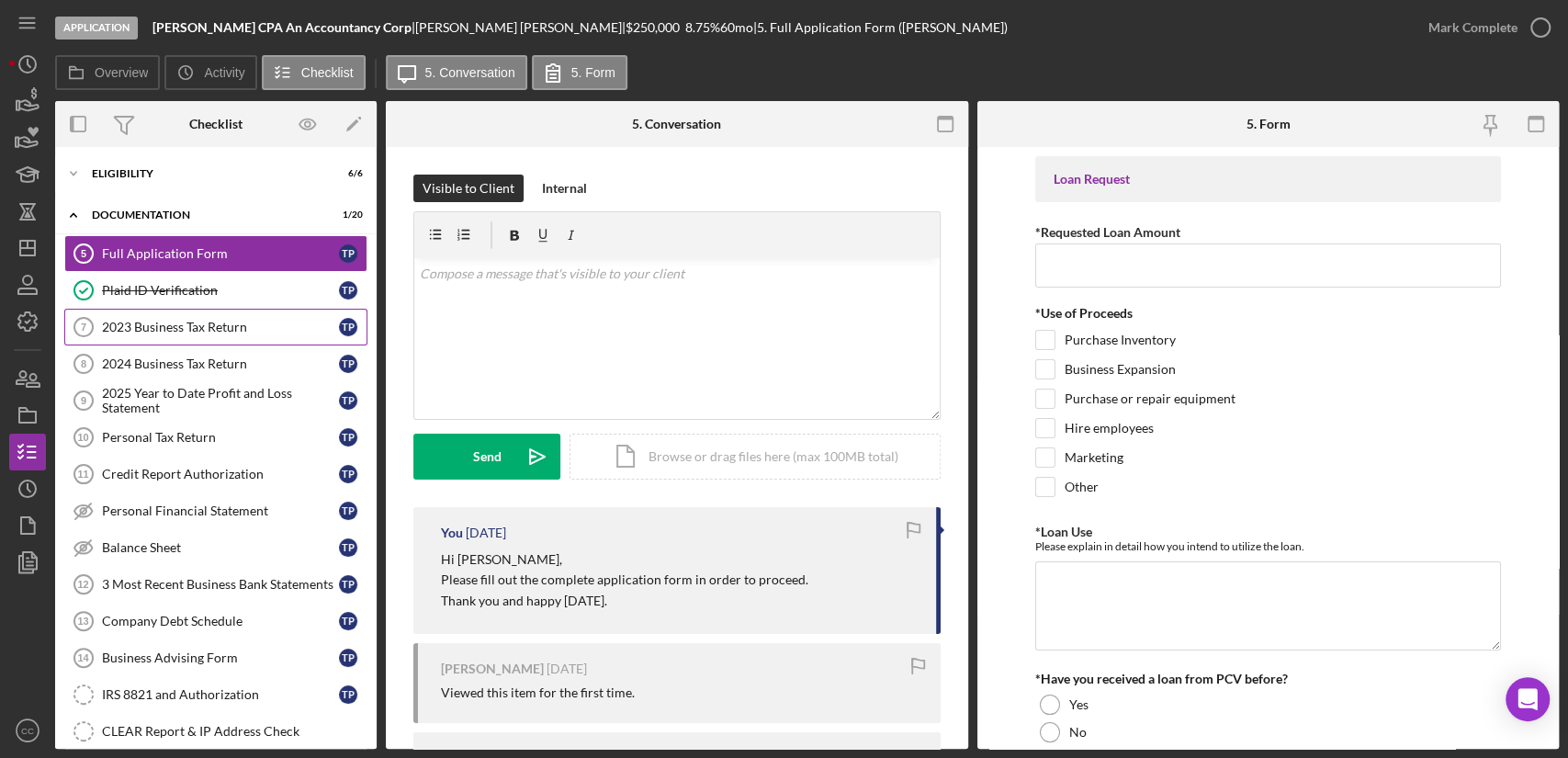
click at [208, 334] on link "2023 Business Tax Return 7 2023 Business Tax Return T P" at bounding box center [215, 327] width 304 height 37
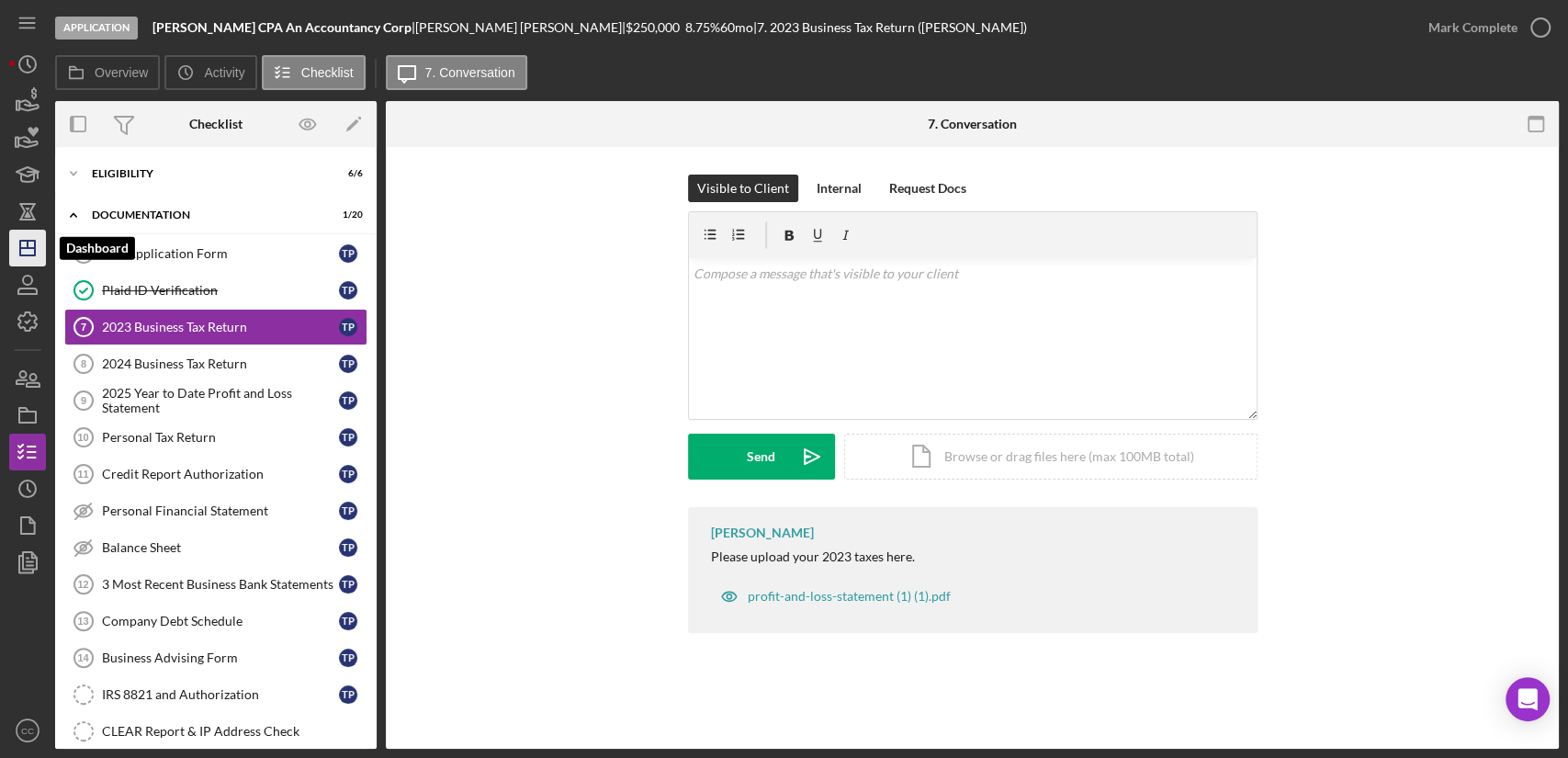
click at [35, 243] on polygon "button" at bounding box center [27, 247] width 15 height 15
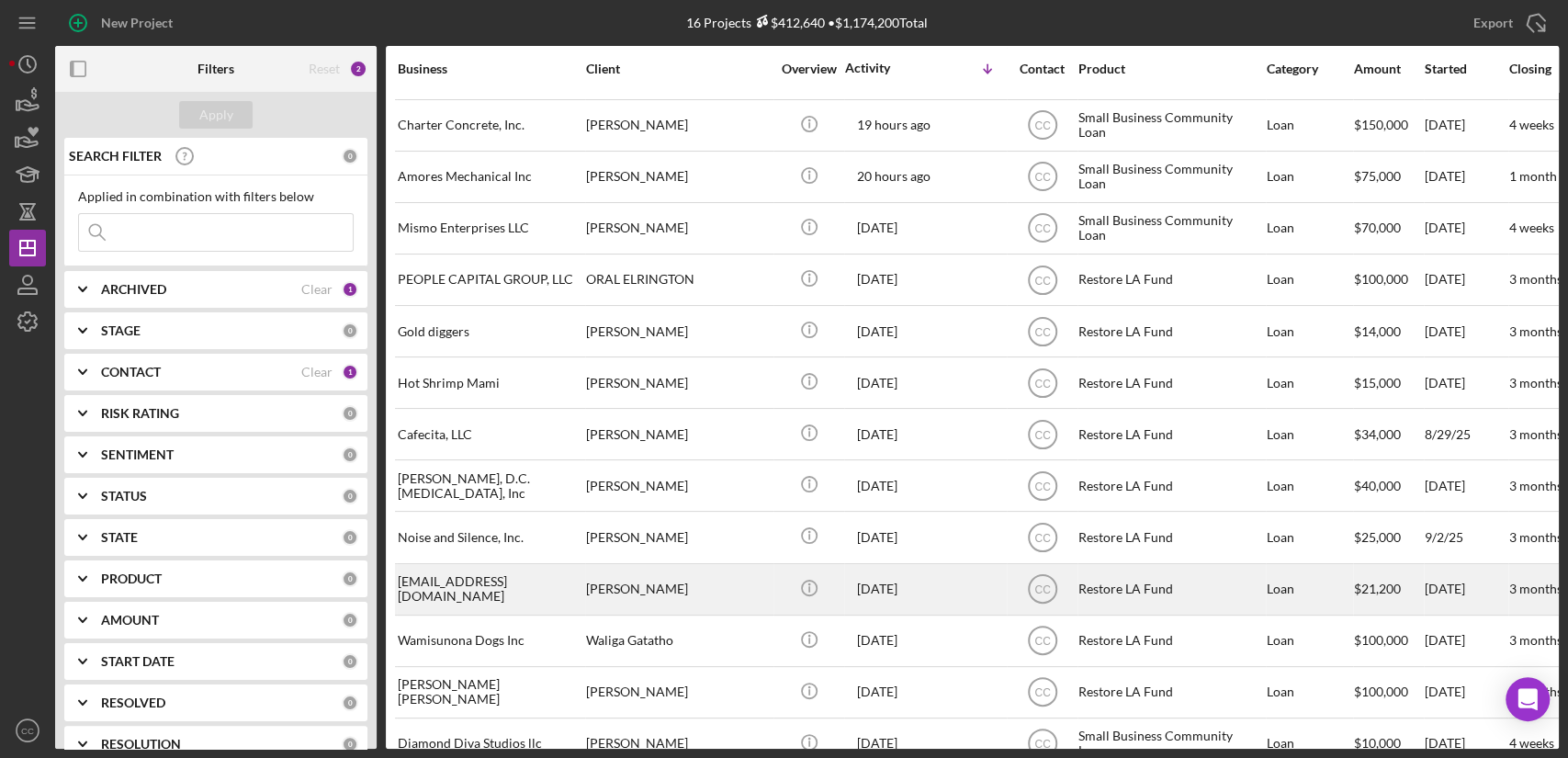
scroll to position [185, 0]
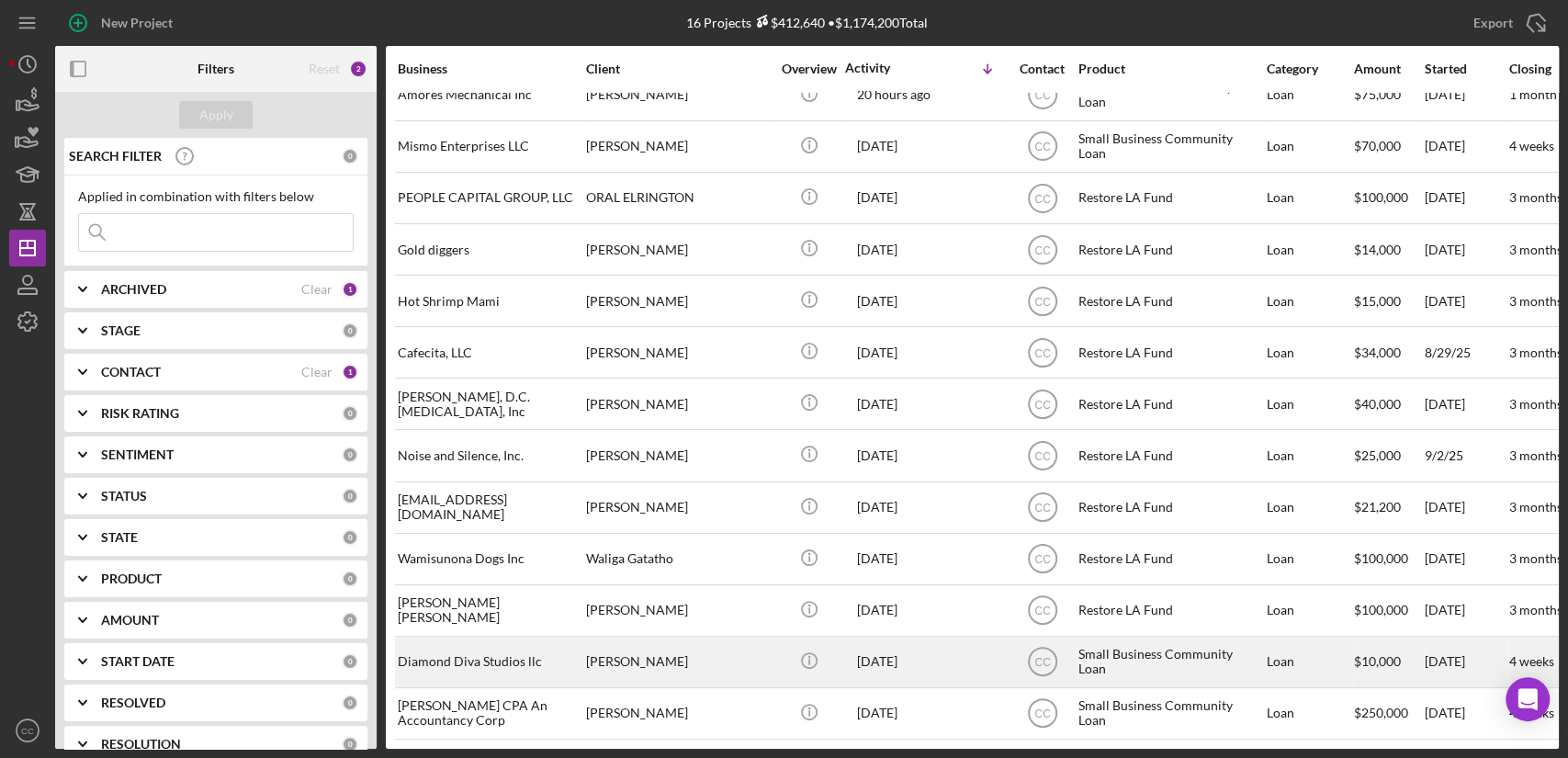
click at [482, 638] on tbody "Renegade Running LLC [PERSON_NAME] Icon/Info 3 hours ago [PERSON_NAME] CC Resto…" at bounding box center [1484, 327] width 2178 height 825
click at [456, 660] on div "Diamond Diva Studios llc" at bounding box center [489, 662] width 183 height 48
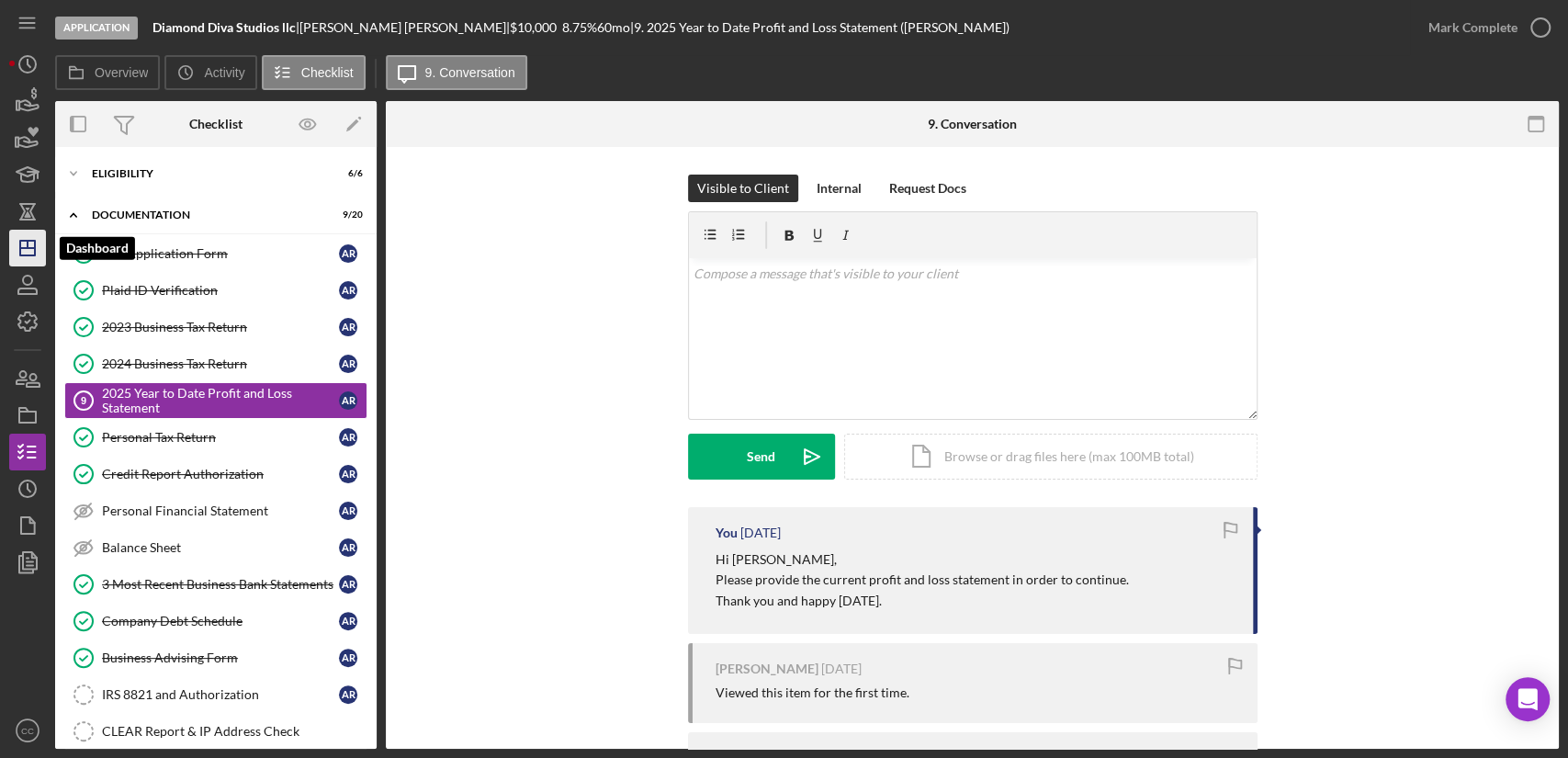
click at [16, 259] on icon "Icon/Dashboard" at bounding box center [27, 247] width 46 height 46
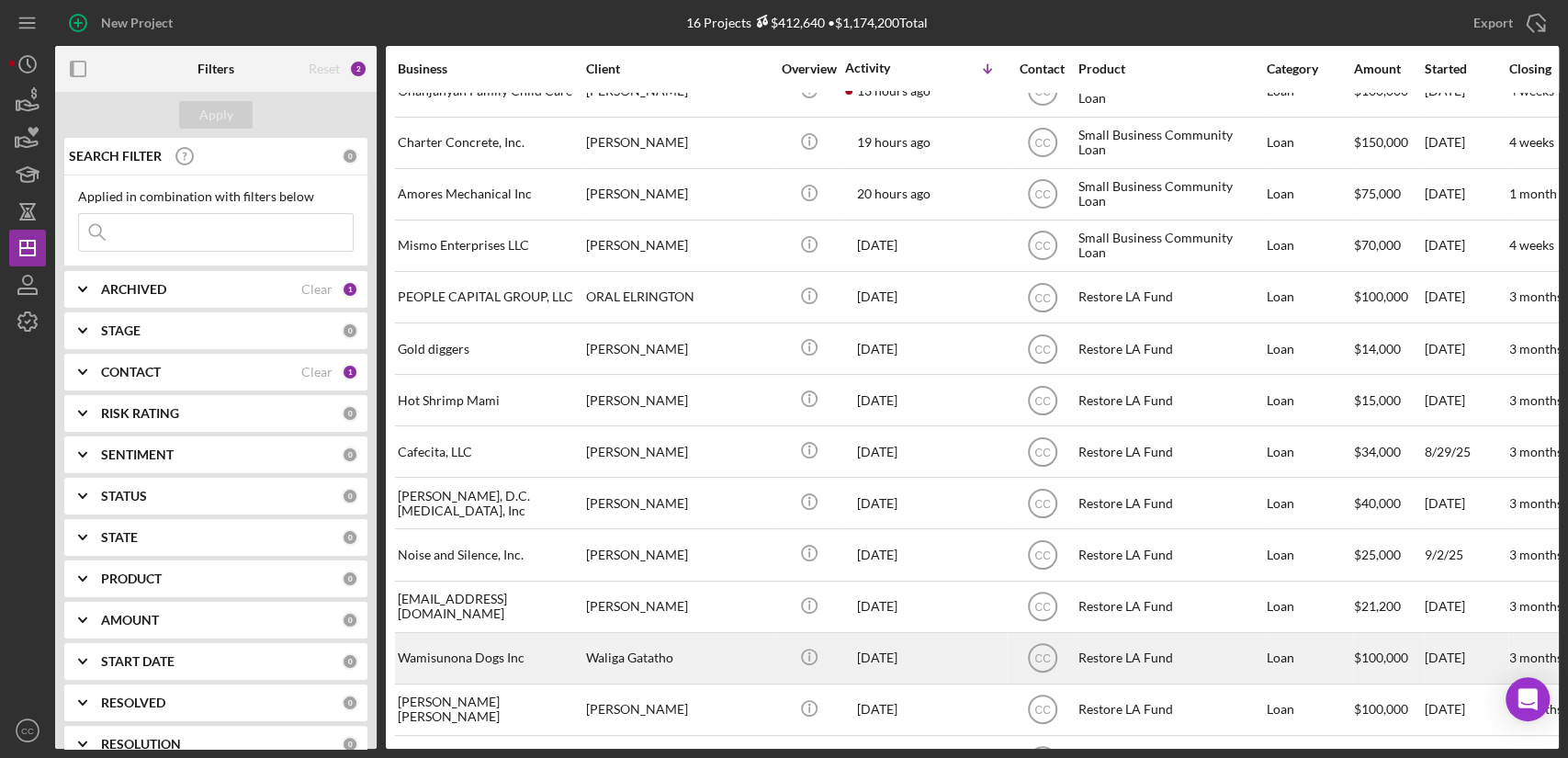
scroll to position [185, 0]
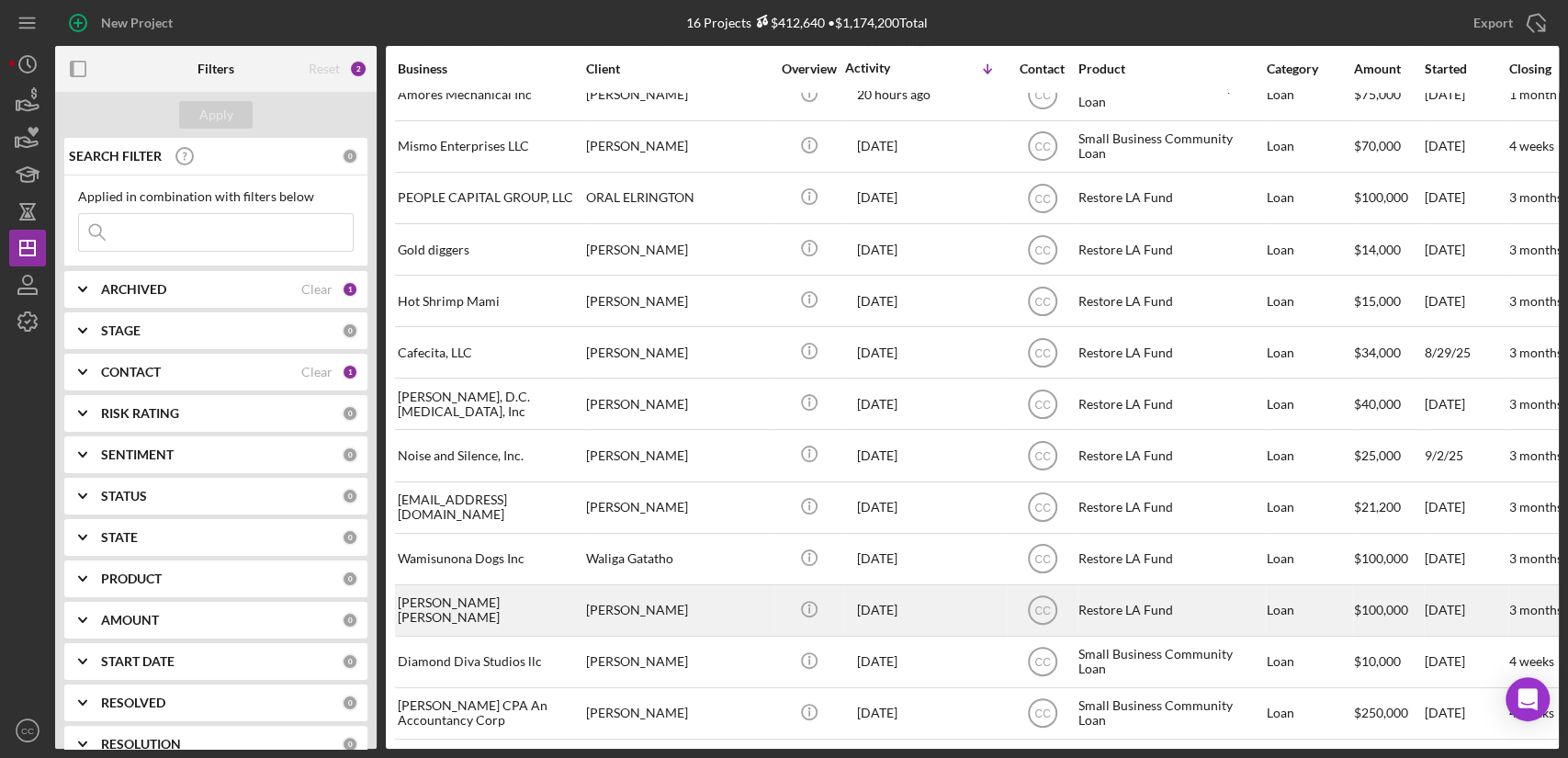
click at [485, 593] on div "[PERSON_NAME] [PERSON_NAME]" at bounding box center [489, 610] width 183 height 48
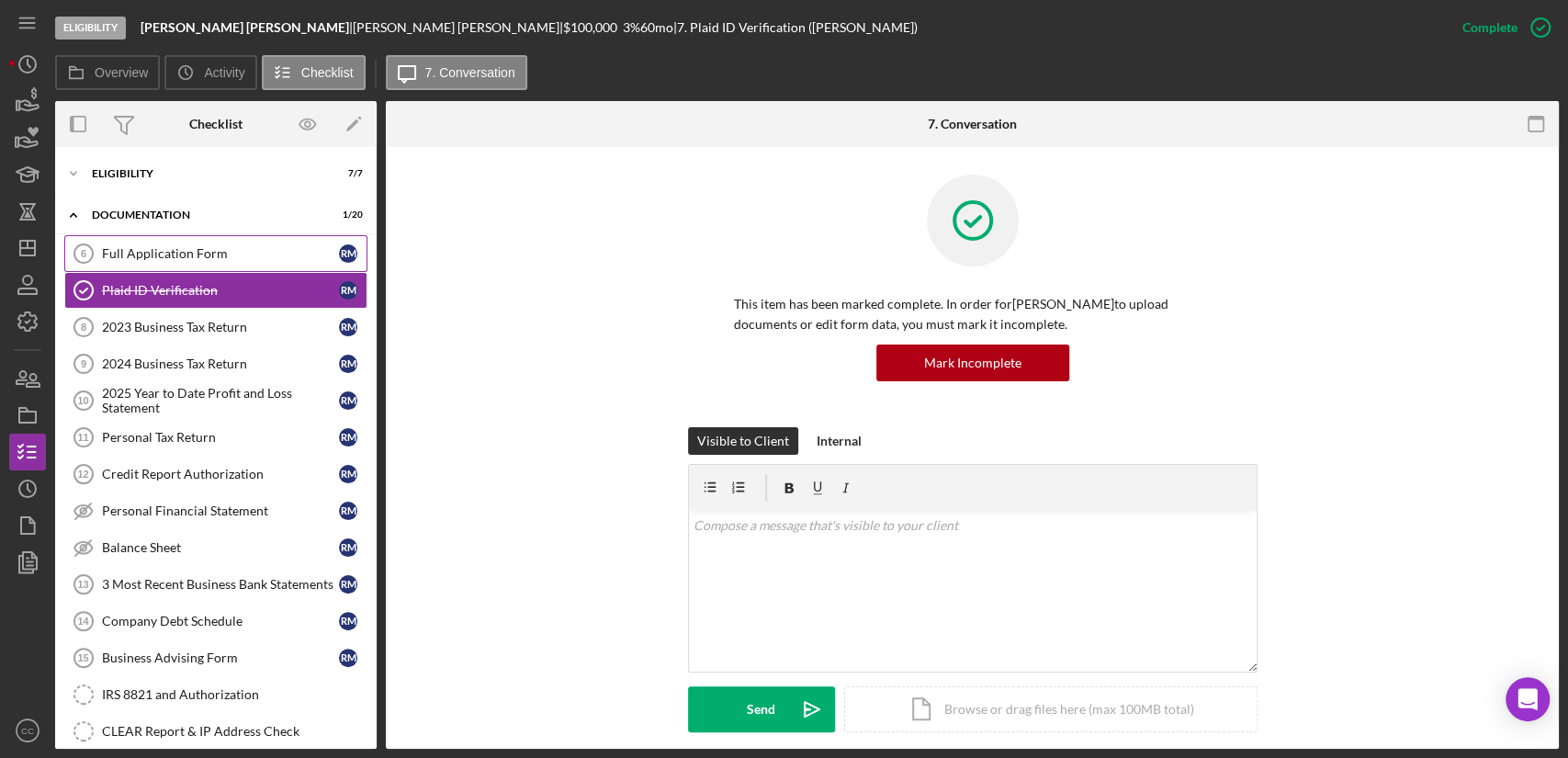
click at [212, 256] on div "Full Application Form" at bounding box center [220, 253] width 237 height 15
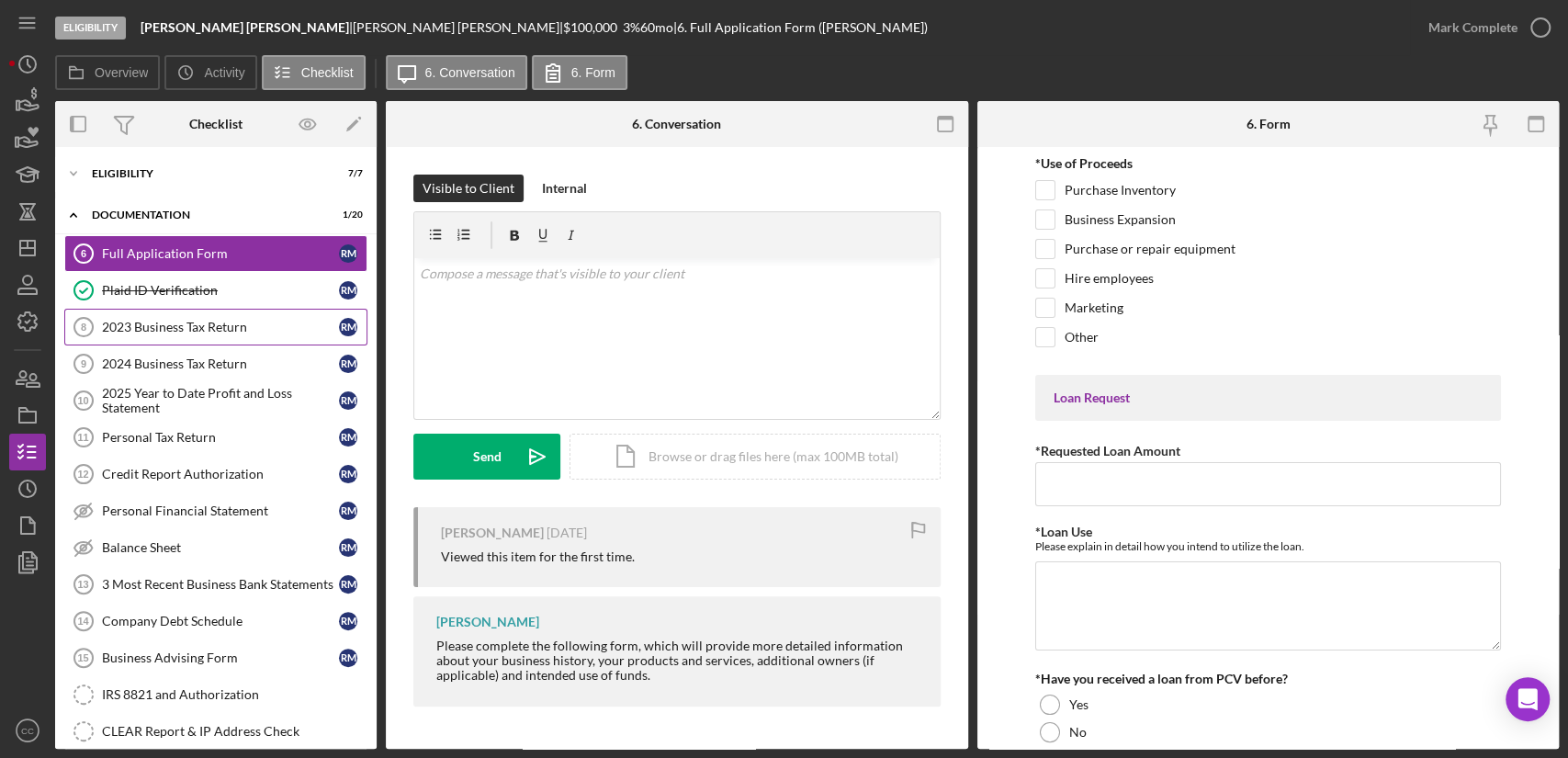
click at [191, 341] on link "2023 Business Tax Return 8 2023 Business Tax Return R M" at bounding box center [215, 327] width 304 height 37
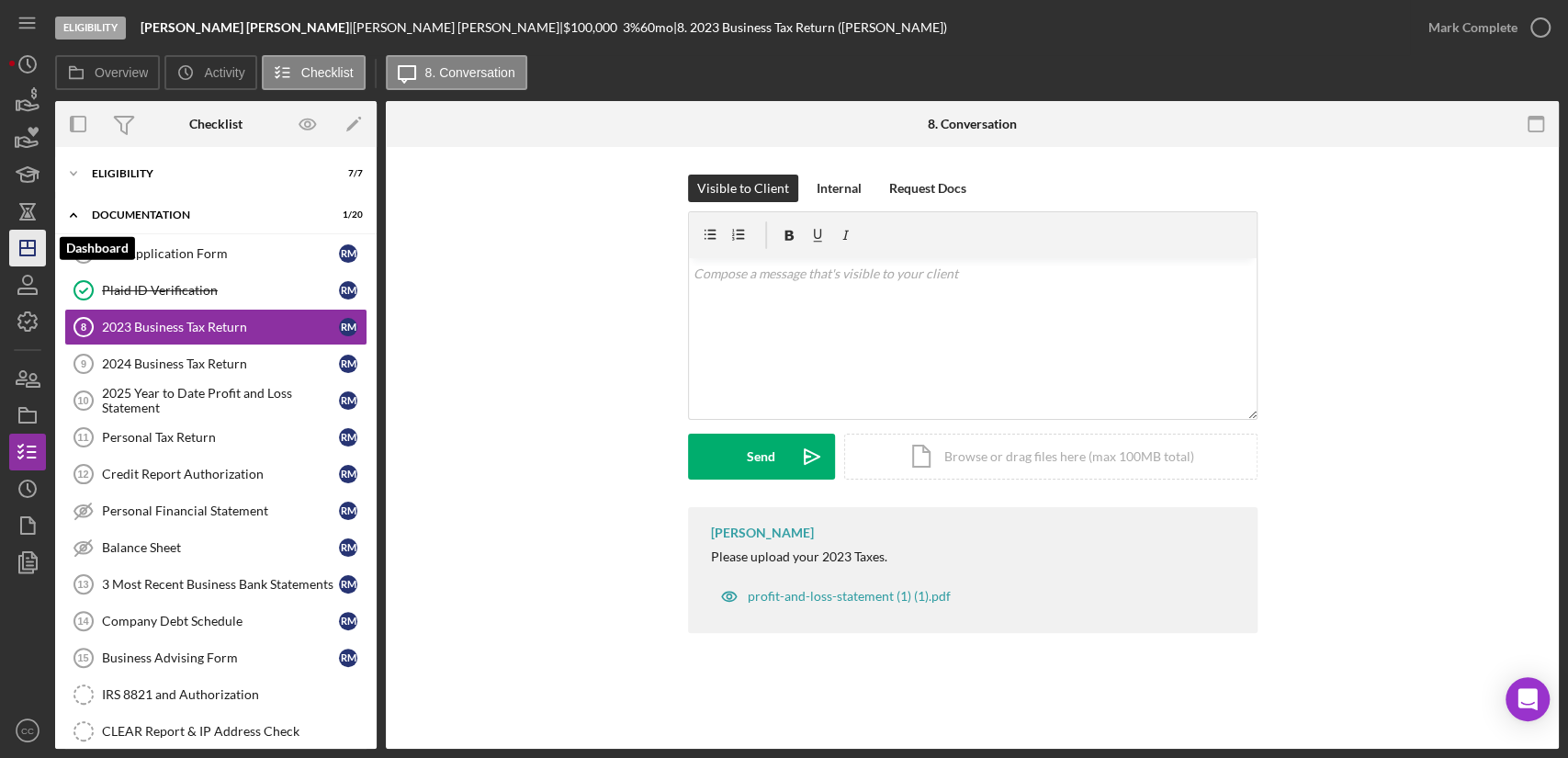
click at [22, 253] on icon "Icon/Dashboard" at bounding box center [27, 247] width 46 height 46
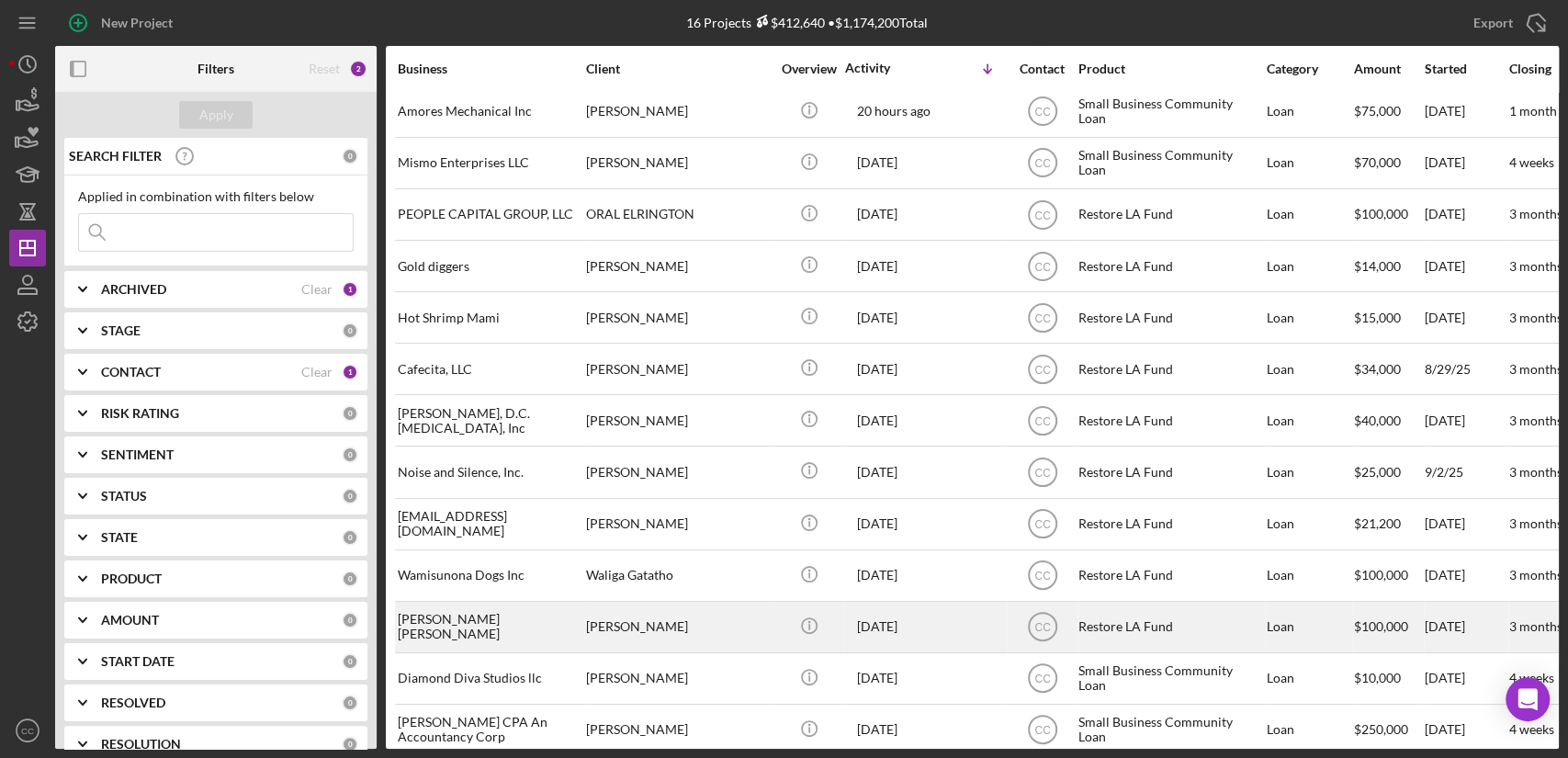
scroll to position [185, 0]
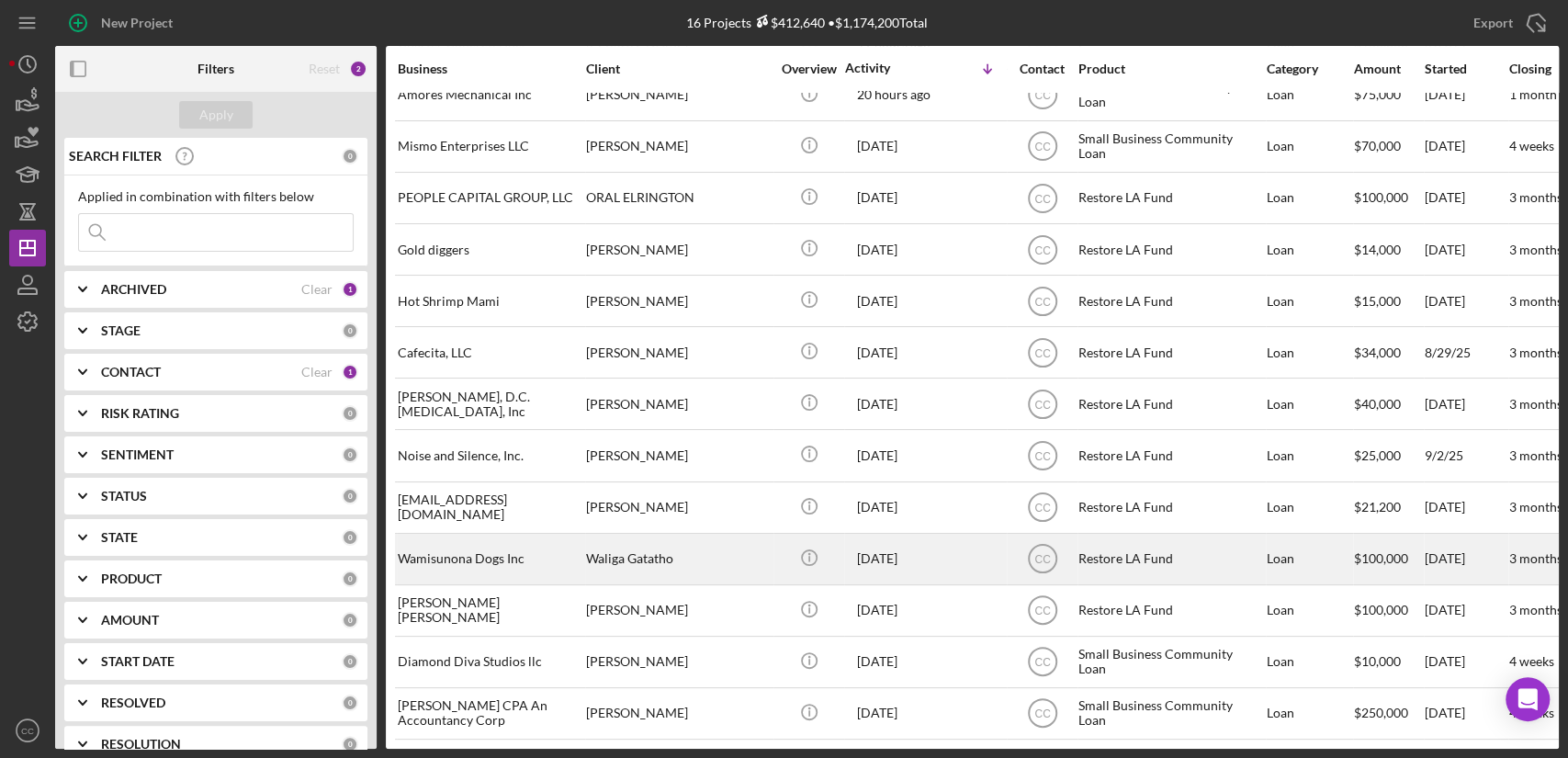
click at [497, 548] on div "Wamisunona Dogs Inc" at bounding box center [489, 558] width 183 height 48
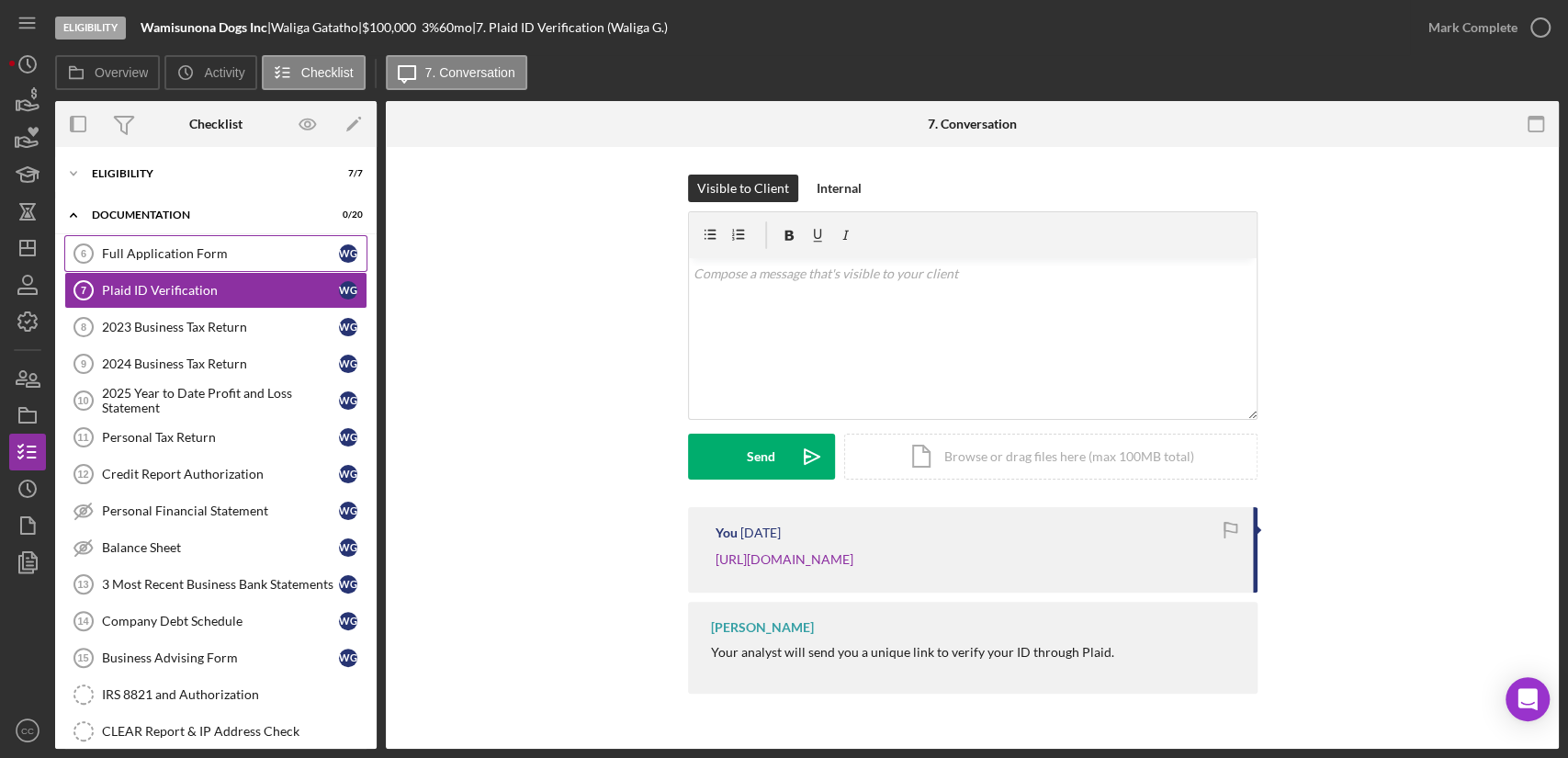
click at [191, 242] on link "Full Application Form 6 Full Application Form W G" at bounding box center [215, 254] width 304 height 37
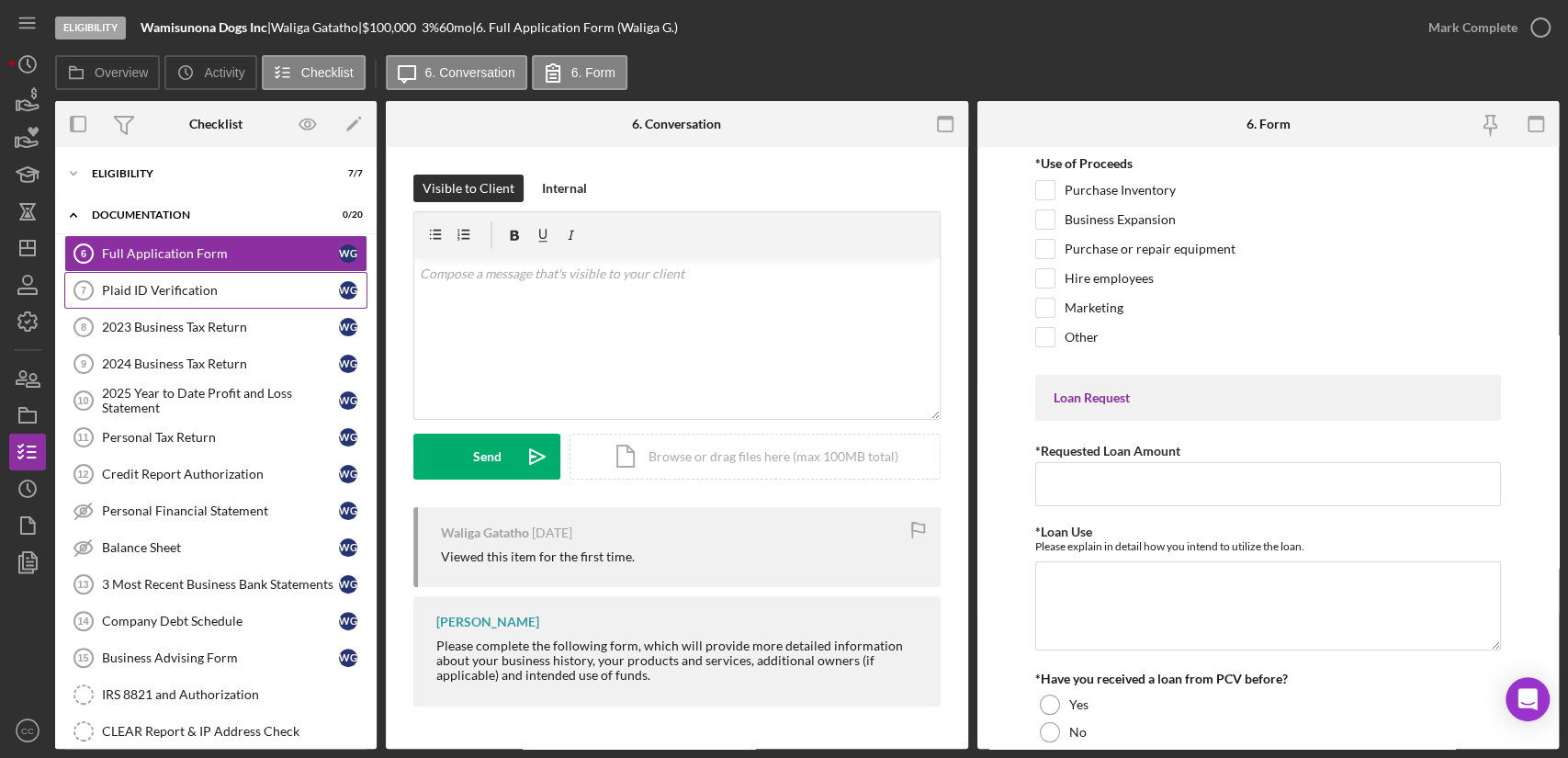
click at [182, 292] on div "Plaid ID Verification" at bounding box center [220, 290] width 237 height 15
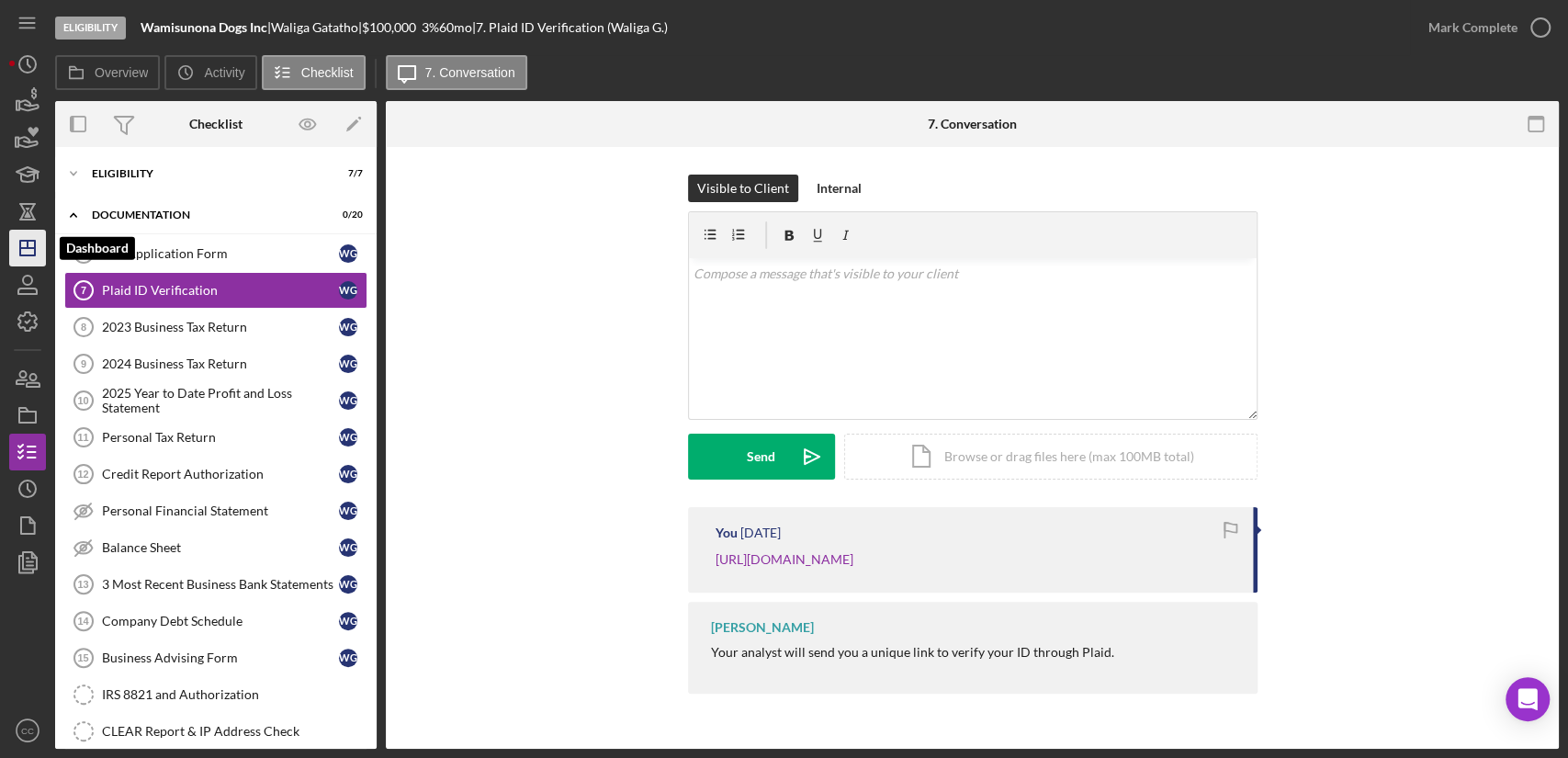
click at [30, 252] on icon "Icon/Dashboard" at bounding box center [27, 247] width 46 height 46
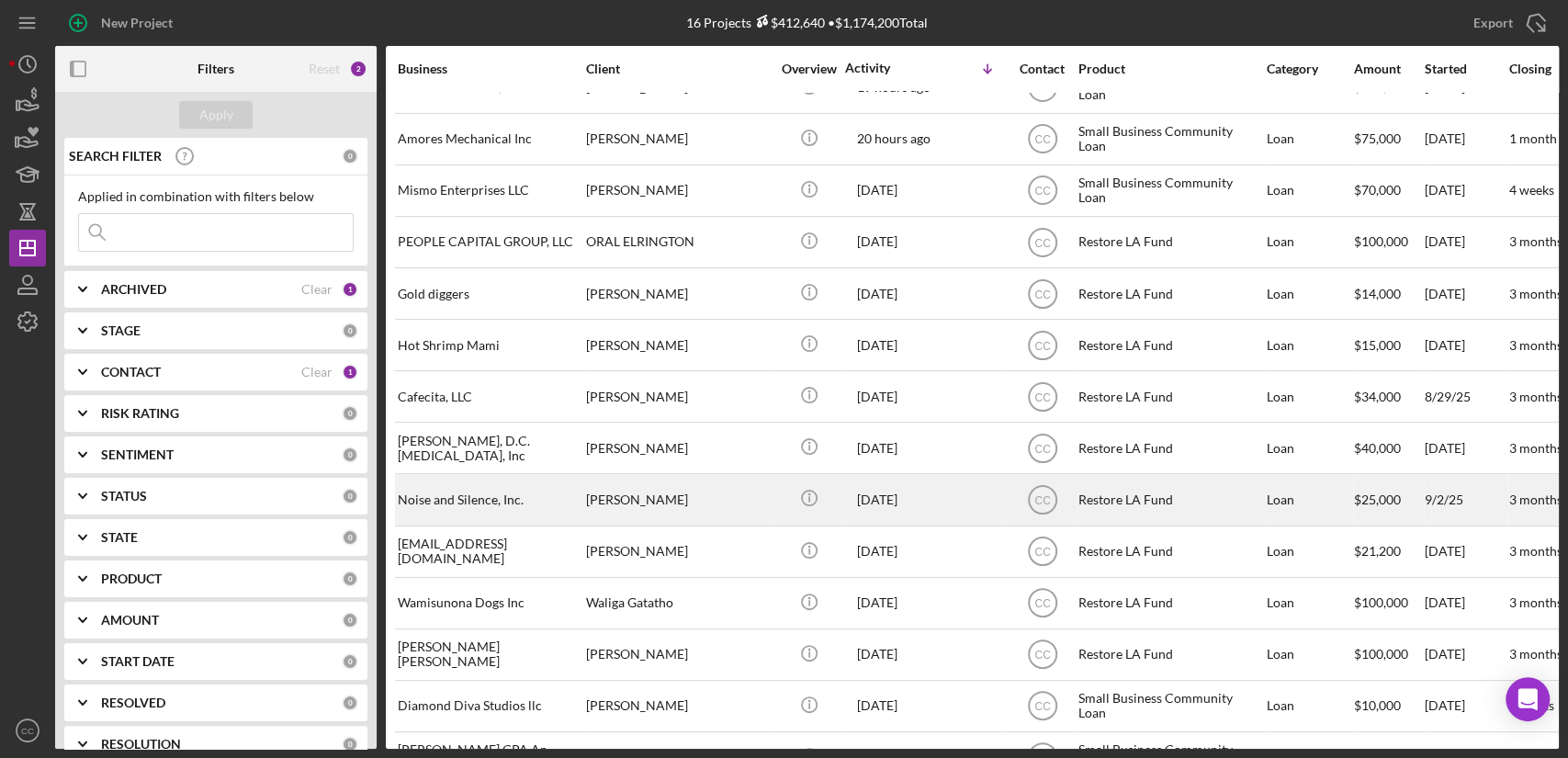
scroll to position [83, 0]
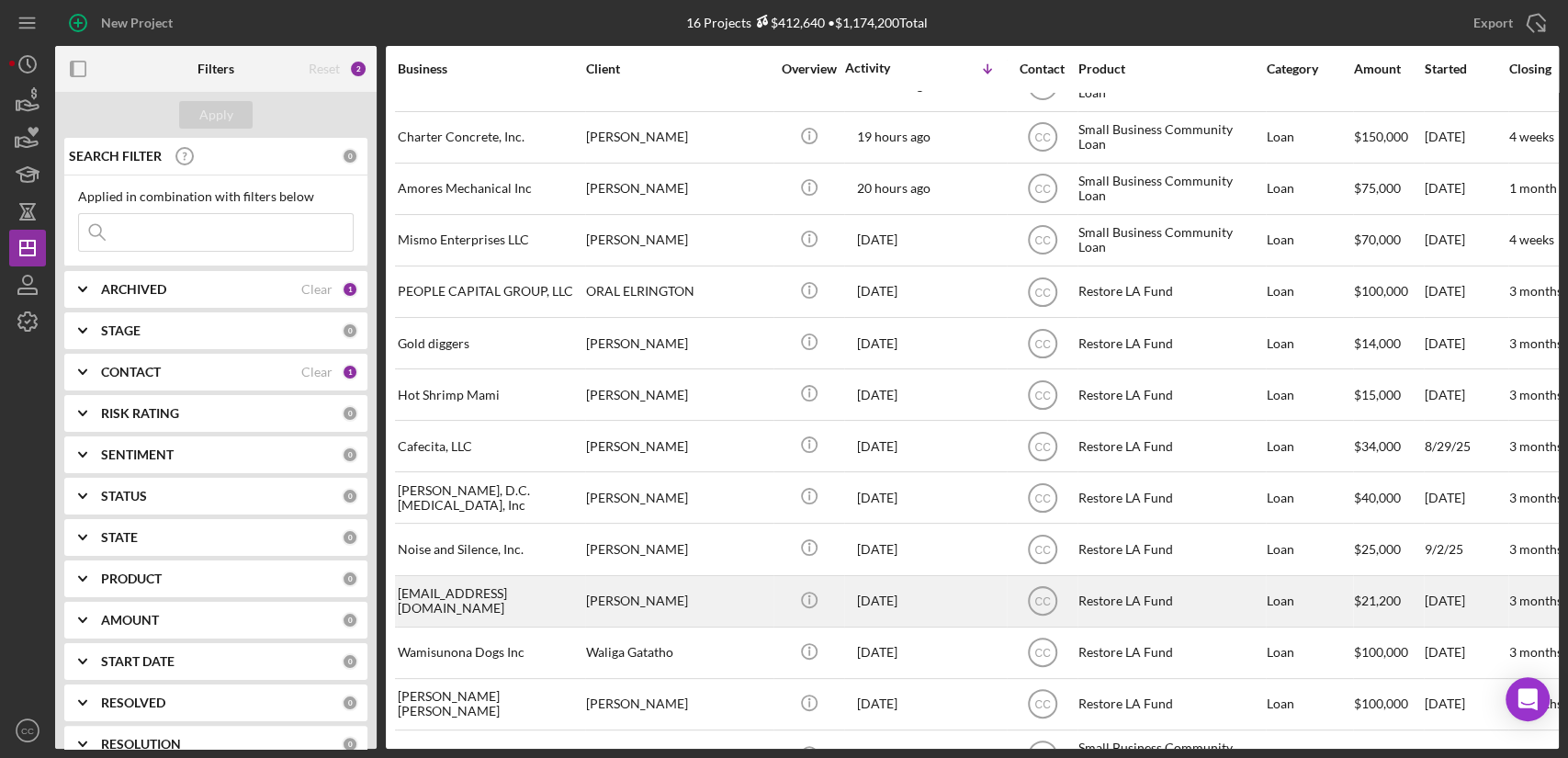
click at [683, 595] on div "[PERSON_NAME]" at bounding box center [677, 601] width 183 height 48
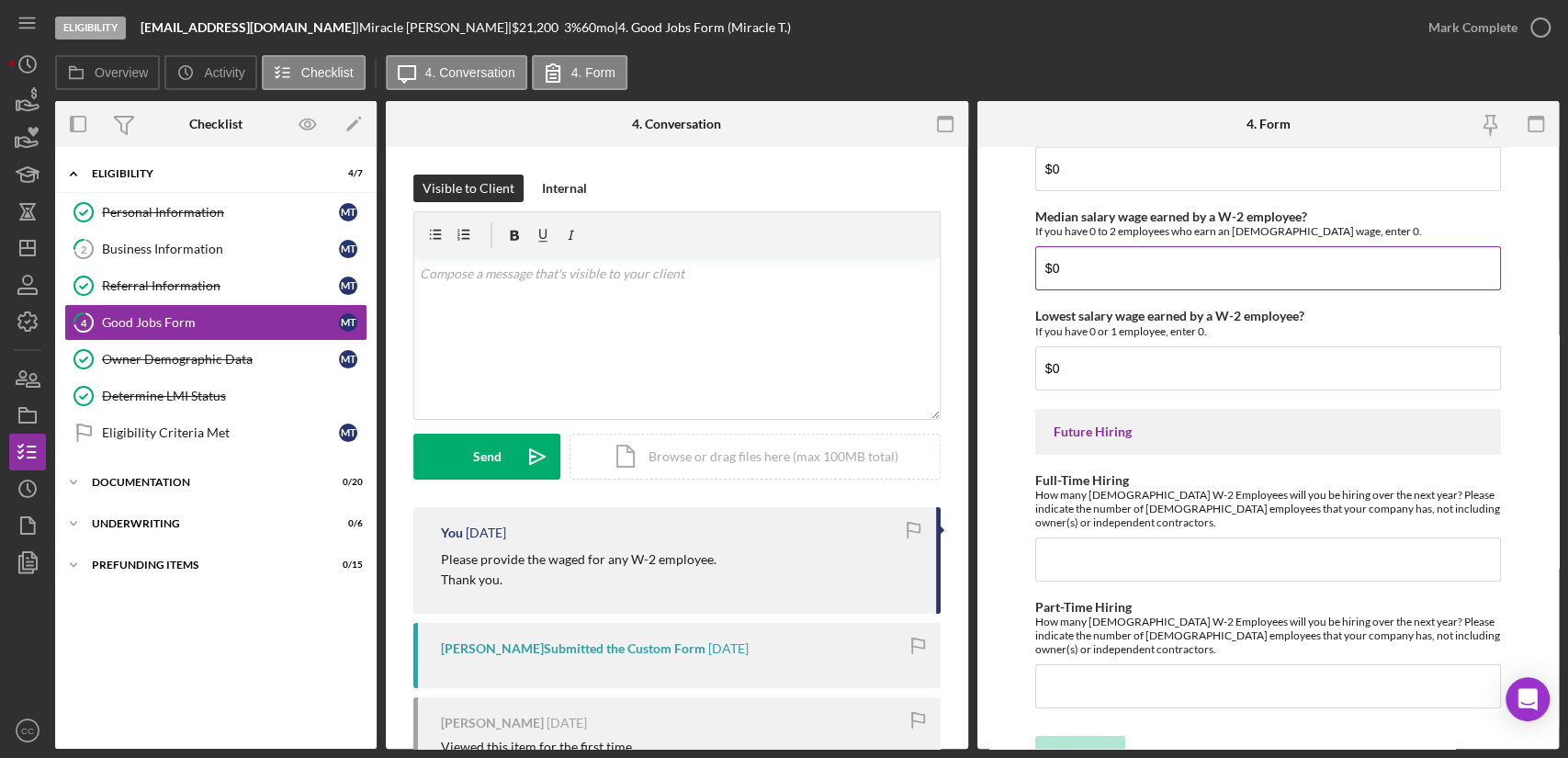
scroll to position [4090, 0]
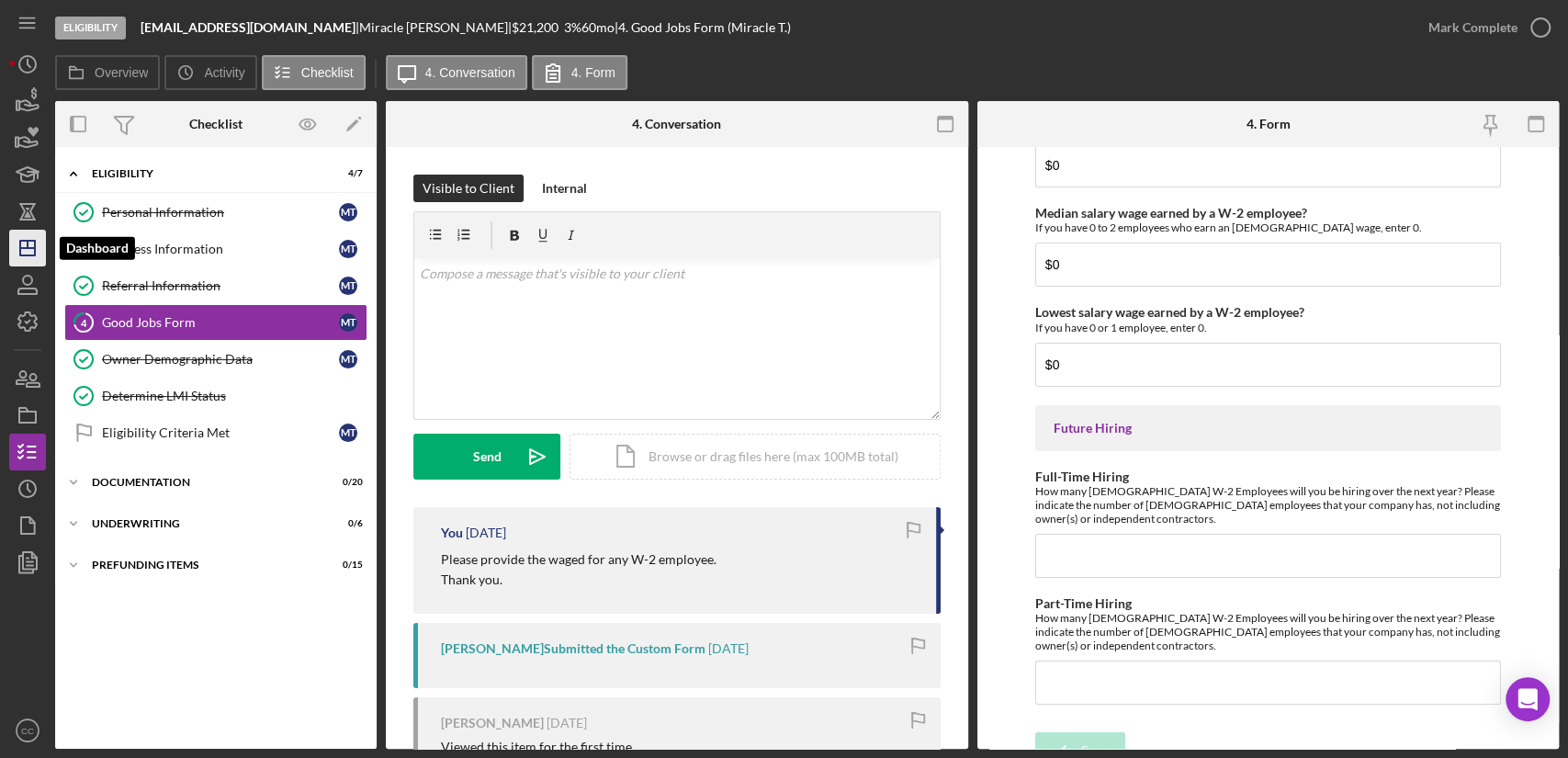
click at [32, 250] on icon "Icon/Dashboard" at bounding box center [27, 247] width 46 height 46
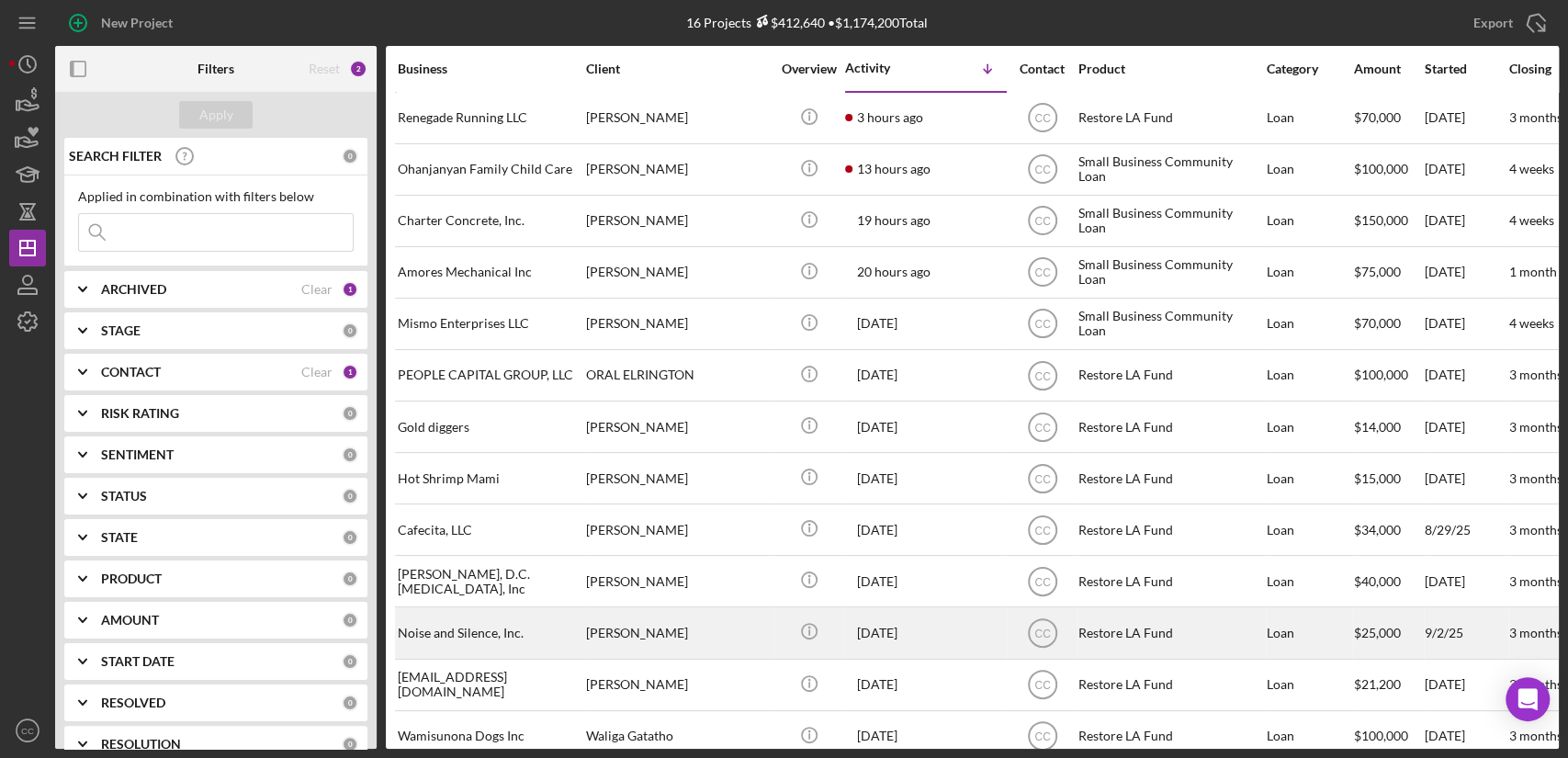
click at [653, 630] on div "[PERSON_NAME]" at bounding box center [677, 632] width 183 height 48
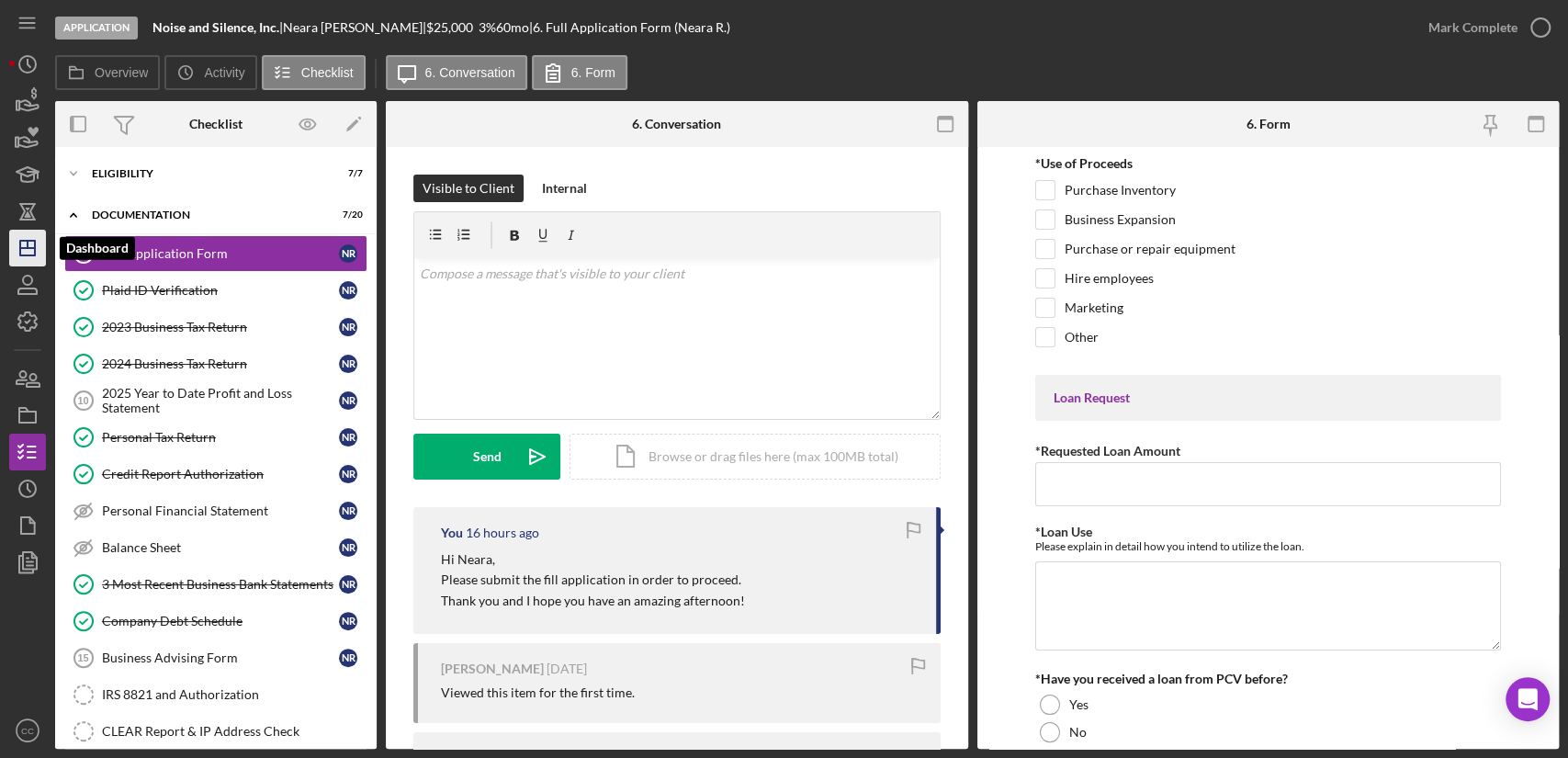
click at [30, 248] on line "button" at bounding box center [27, 248] width 15 height 0
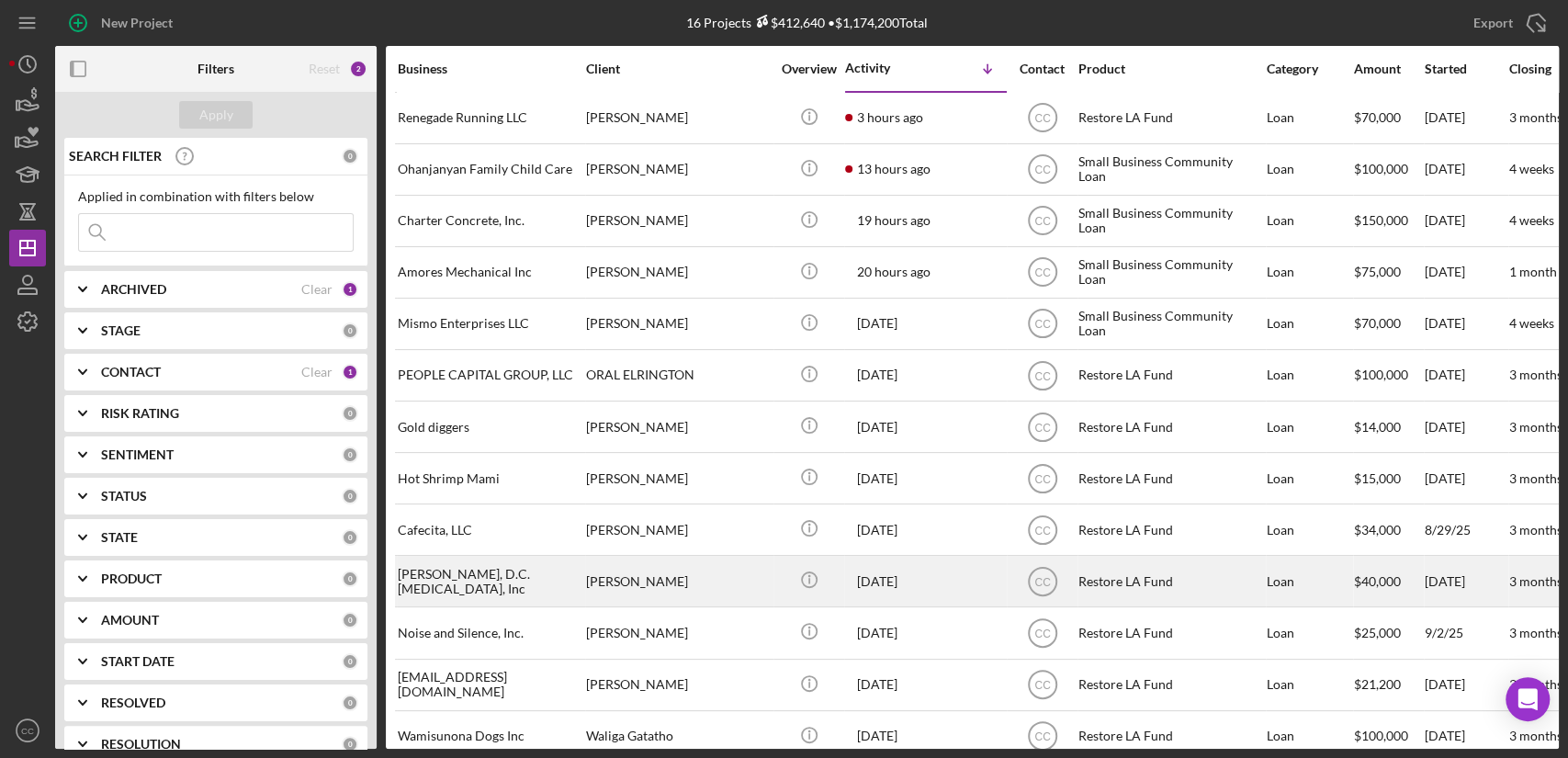
click at [655, 575] on div "[PERSON_NAME]" at bounding box center [677, 581] width 183 height 48
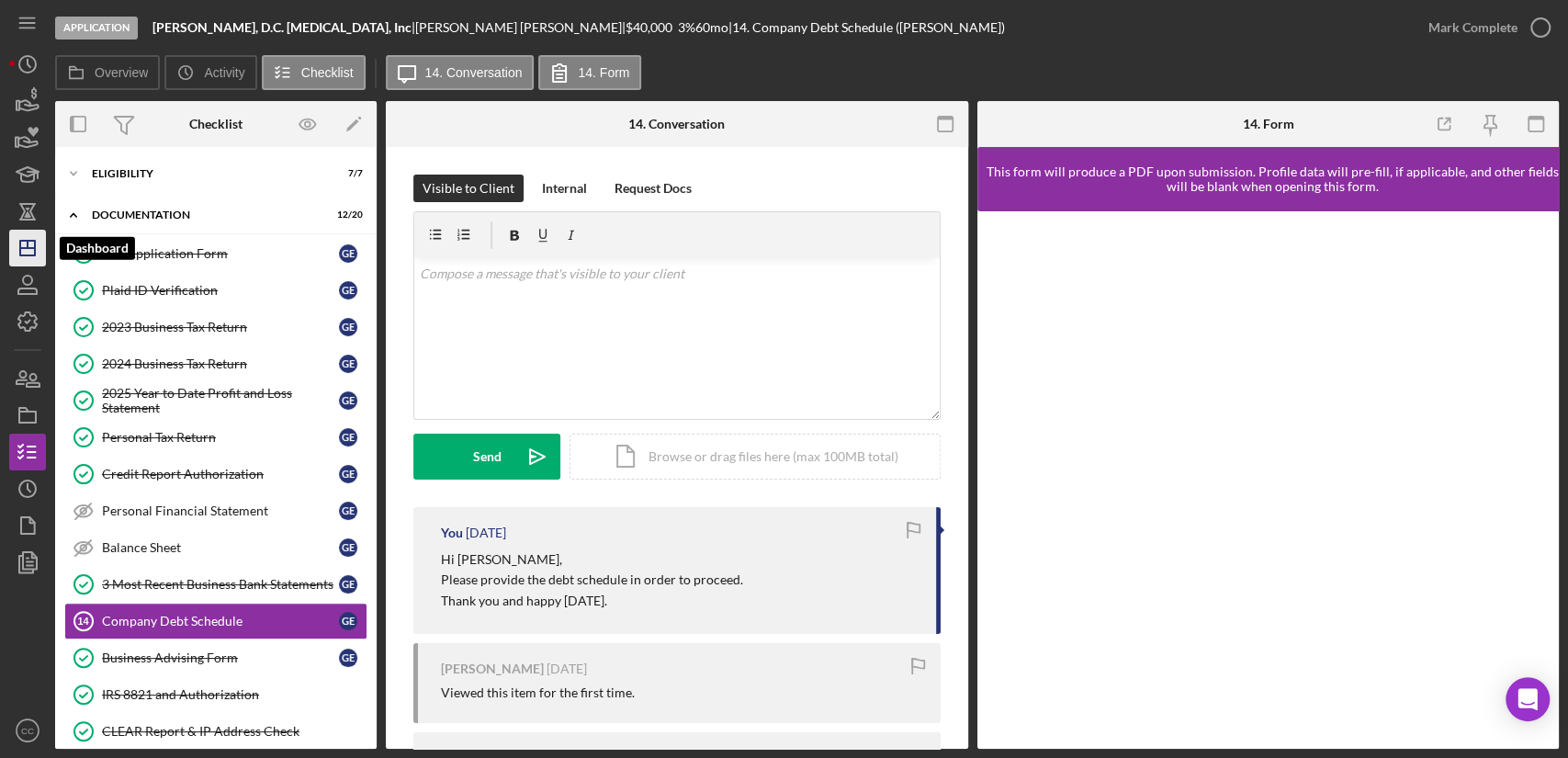
click at [33, 245] on icon "Icon/Dashboard" at bounding box center [27, 247] width 46 height 46
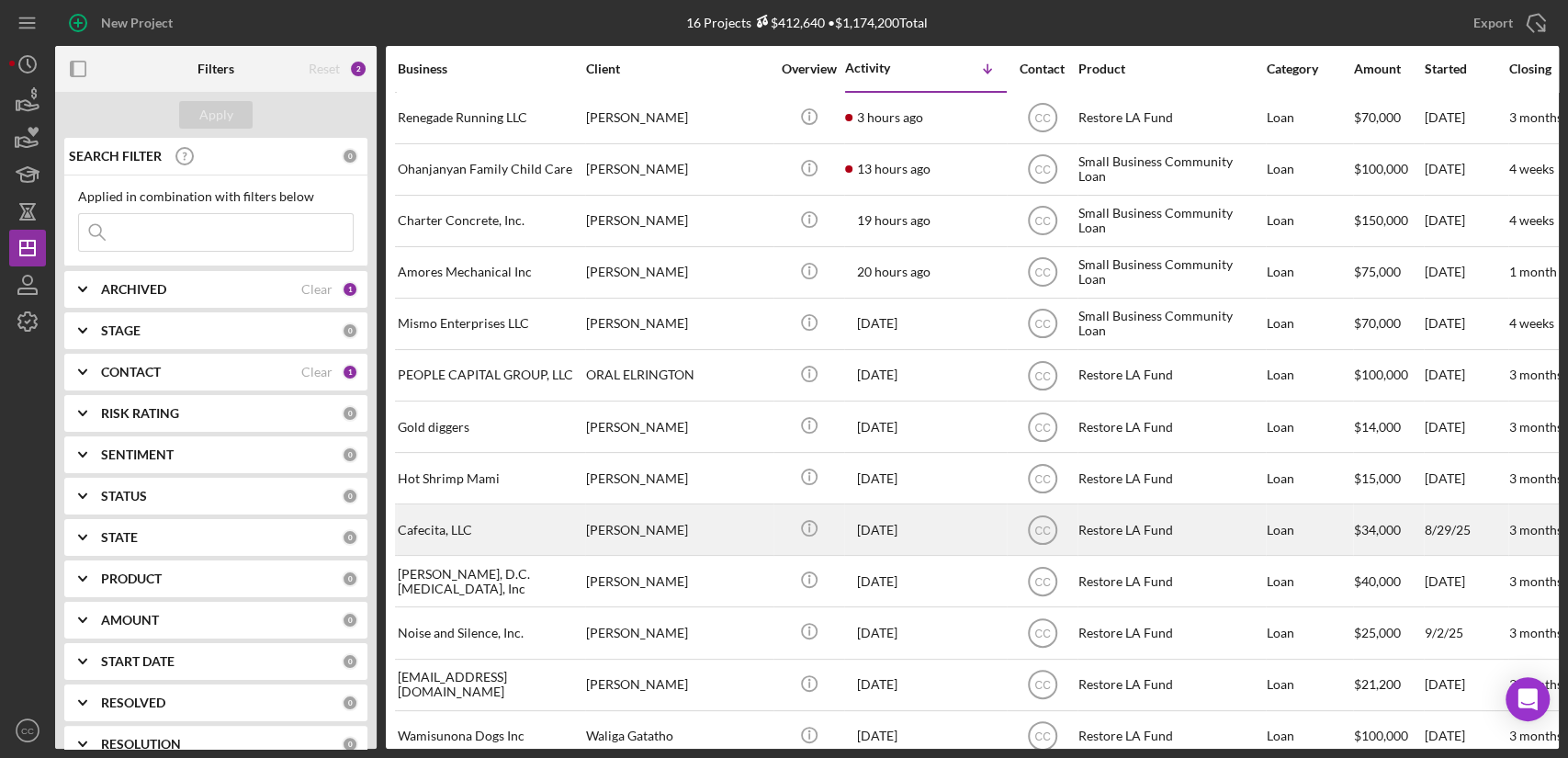
click at [497, 527] on div "Cafecita, LLC" at bounding box center [489, 529] width 183 height 48
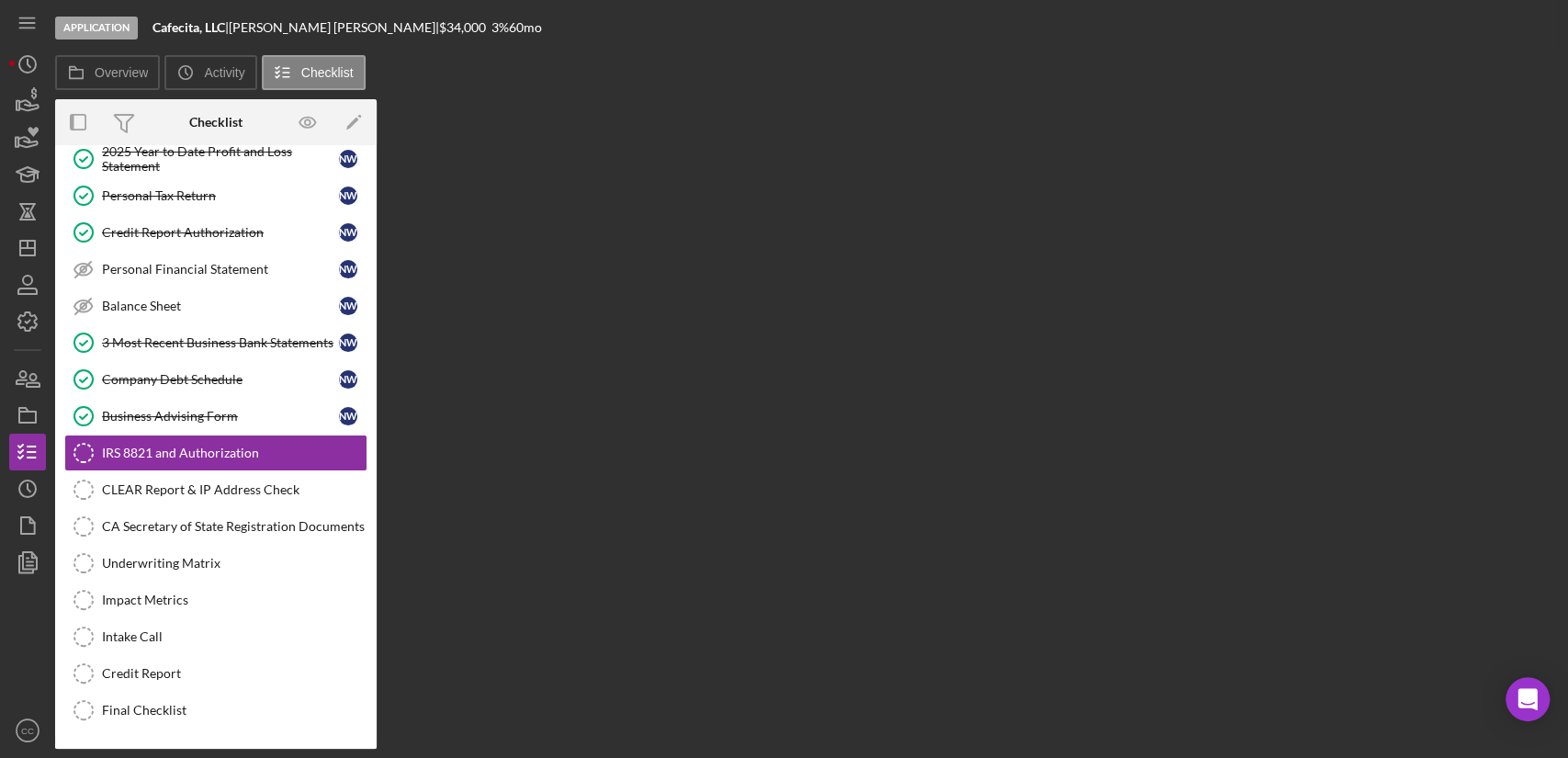
scroll to position [242, 0]
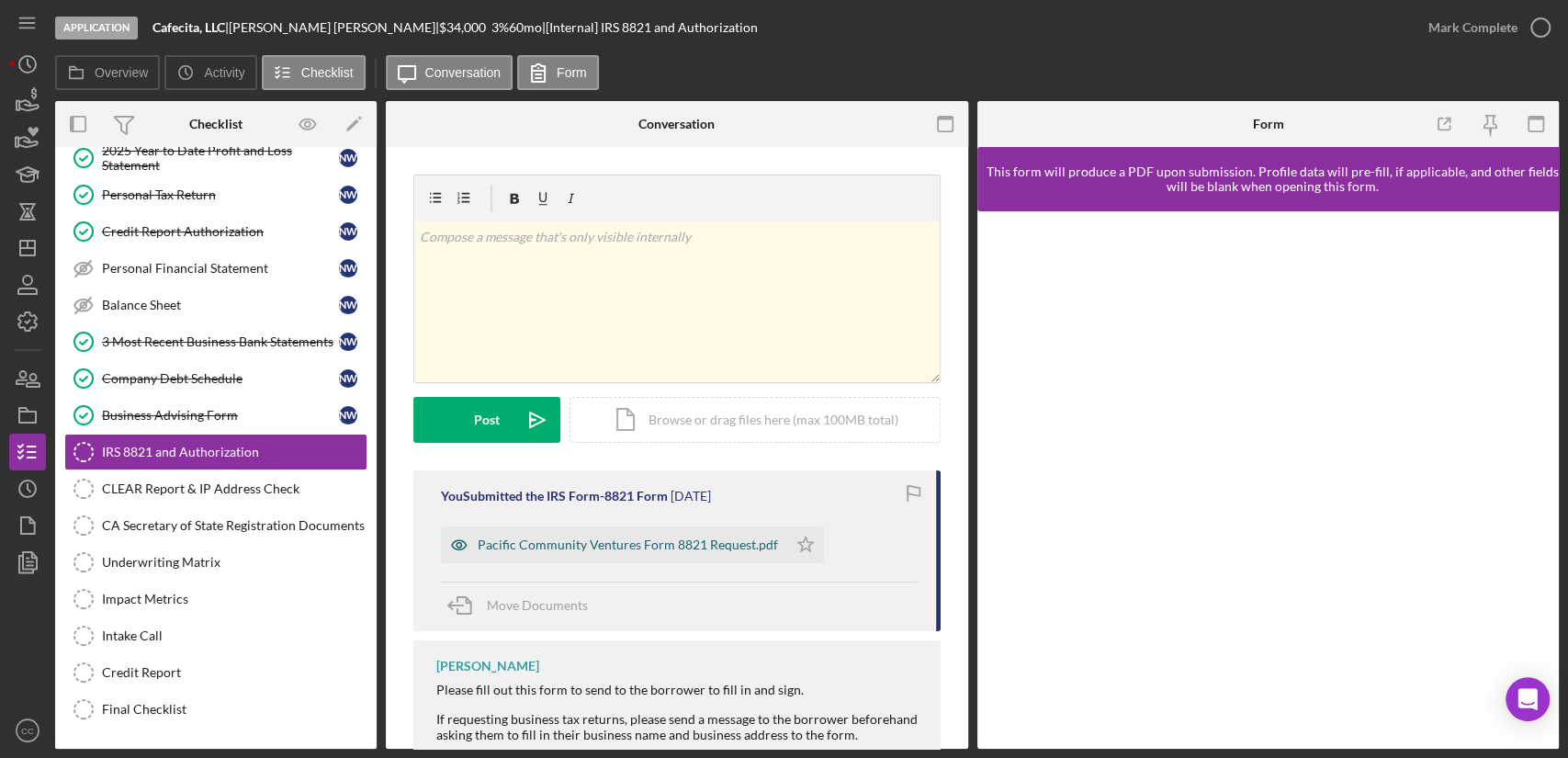
click at [673, 545] on div "Pacific Community Ventures Form 8821 Request.pdf" at bounding box center [628, 544] width 301 height 15
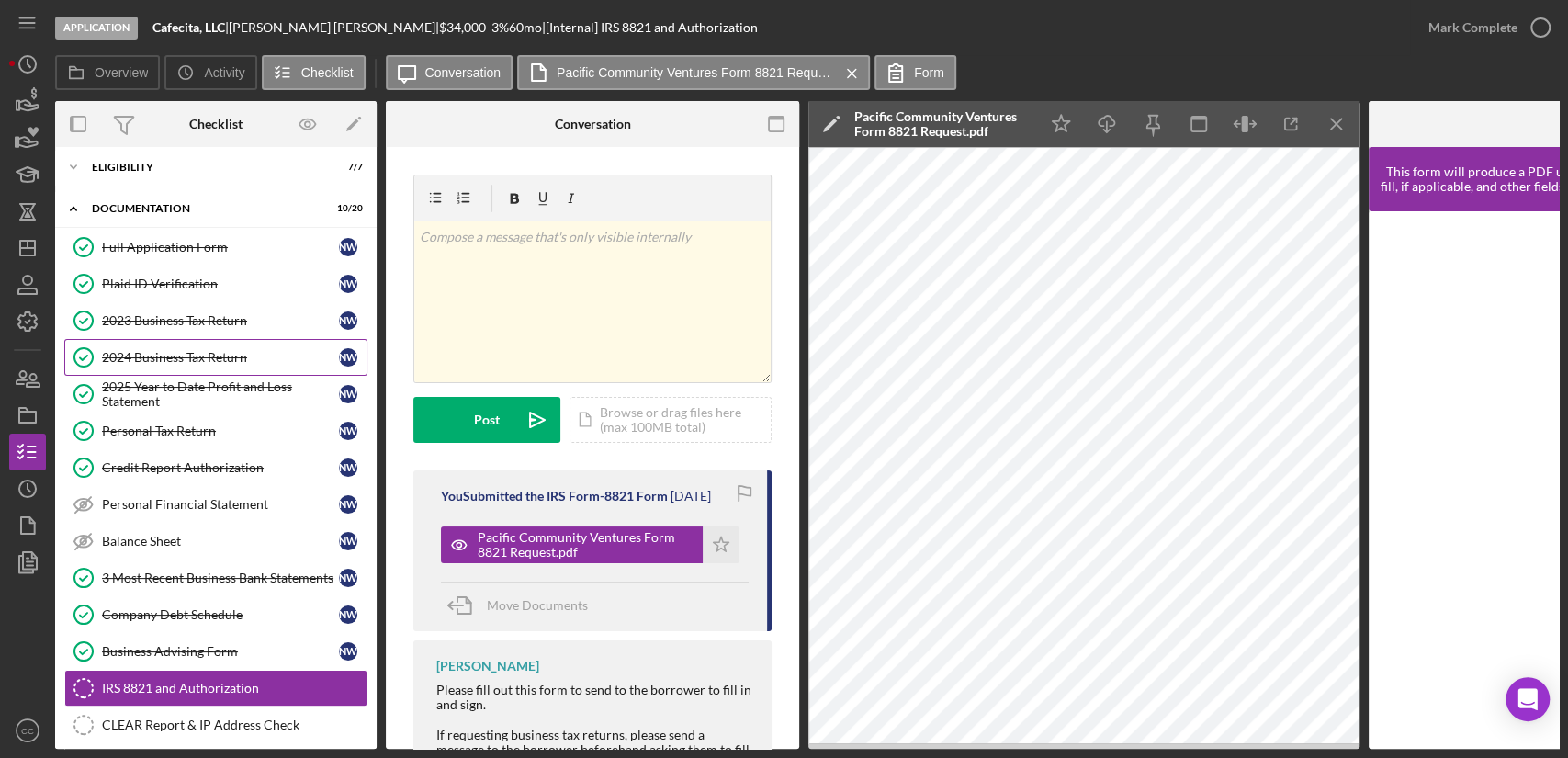
scroll to position [0, 0]
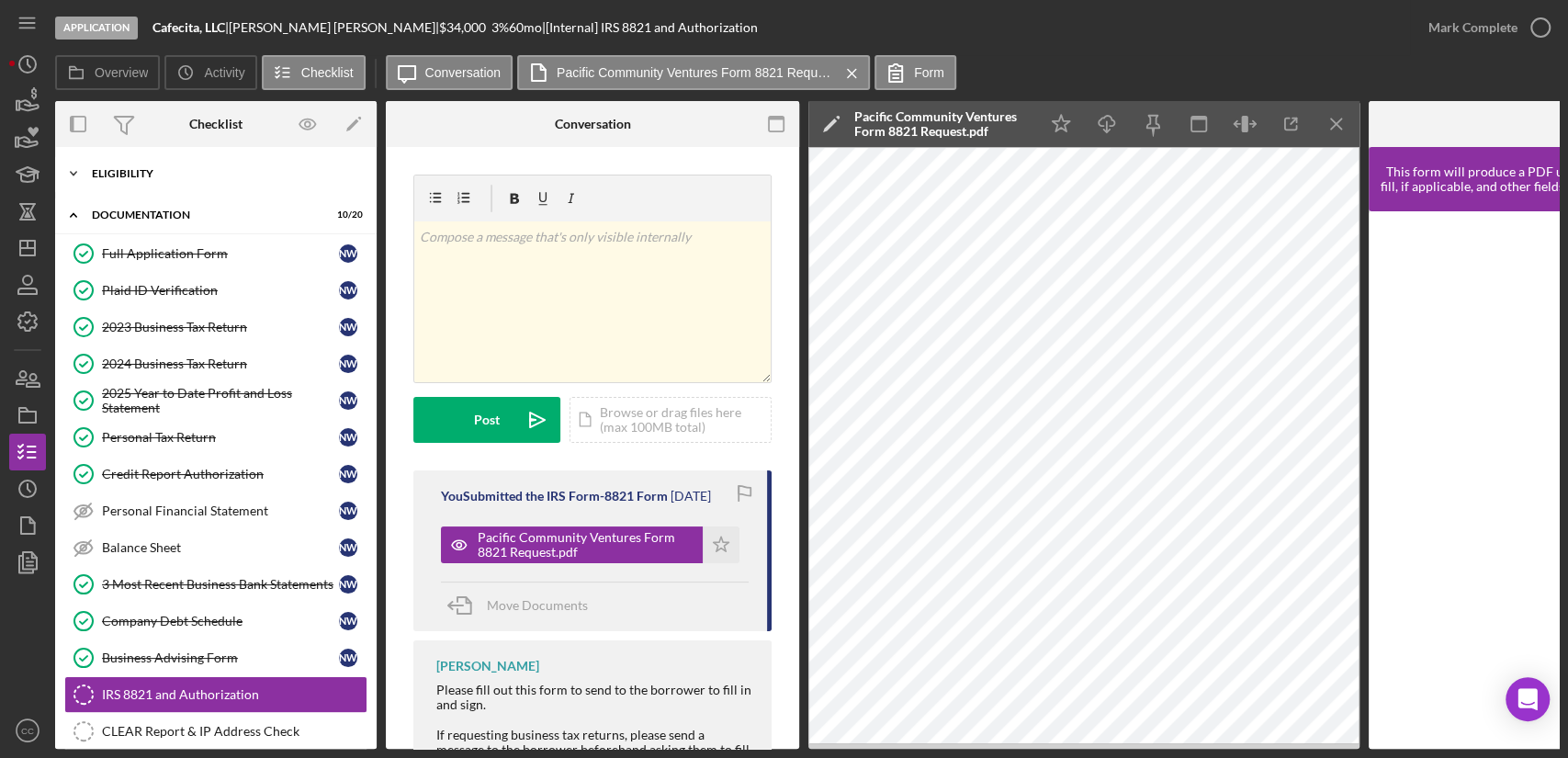
click at [103, 174] on div "Eligibility" at bounding box center [223, 173] width 262 height 11
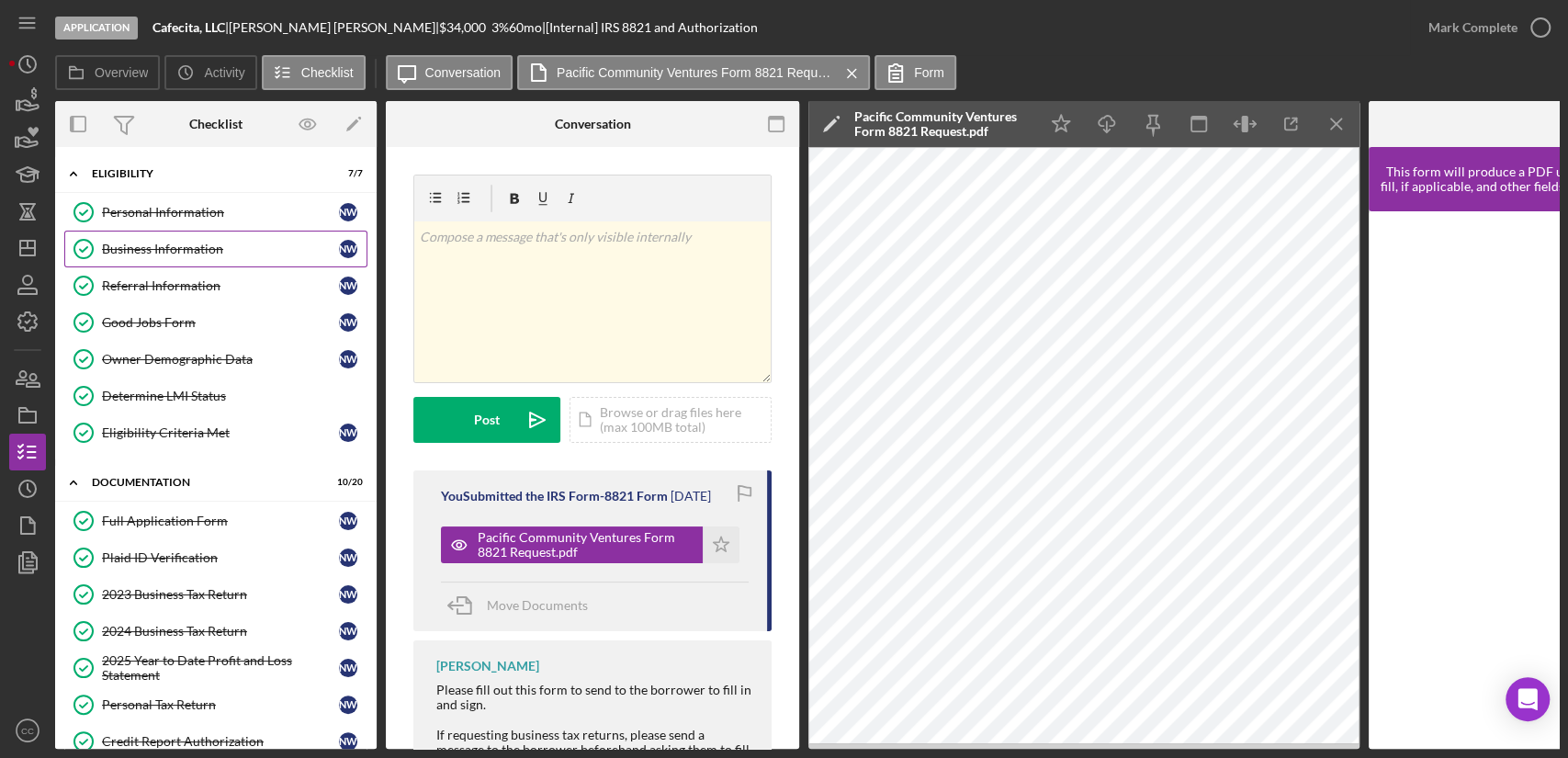
click at [140, 248] on div "Business Information" at bounding box center [220, 248] width 237 height 15
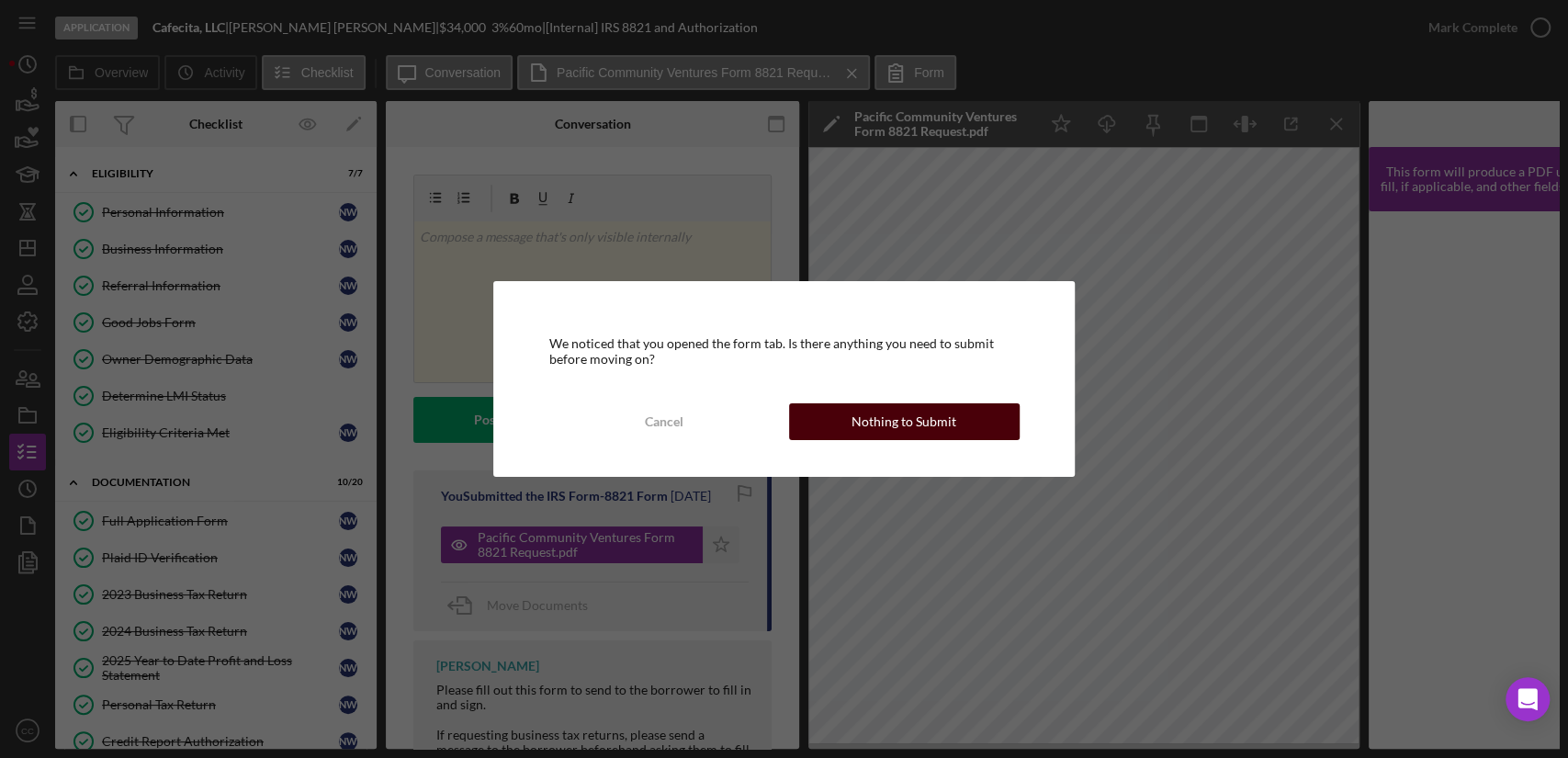
click at [906, 425] on div "Nothing to Submit" at bounding box center [904, 422] width 105 height 37
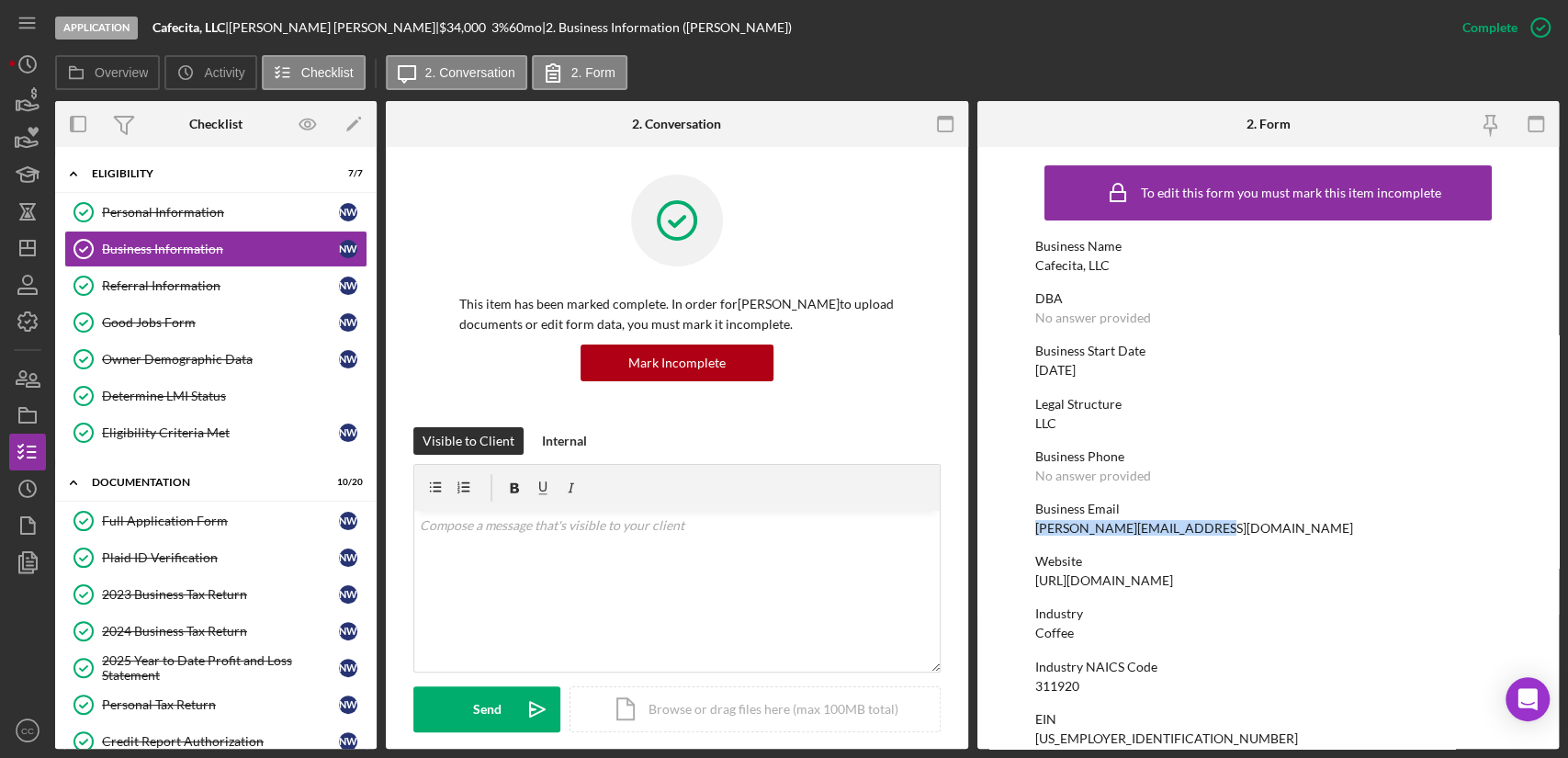
drag, startPoint x: 1199, startPoint y: 532, endPoint x: 1038, endPoint y: 527, distance: 161.1
click at [1038, 527] on div "Business Email [PERSON_NAME][EMAIL_ADDRESS][DOMAIN_NAME]" at bounding box center [1268, 518] width 465 height 34
copy div "[PERSON_NAME][EMAIL_ADDRESS][DOMAIN_NAME]"
click at [181, 217] on div "Personal Information" at bounding box center [220, 211] width 237 height 15
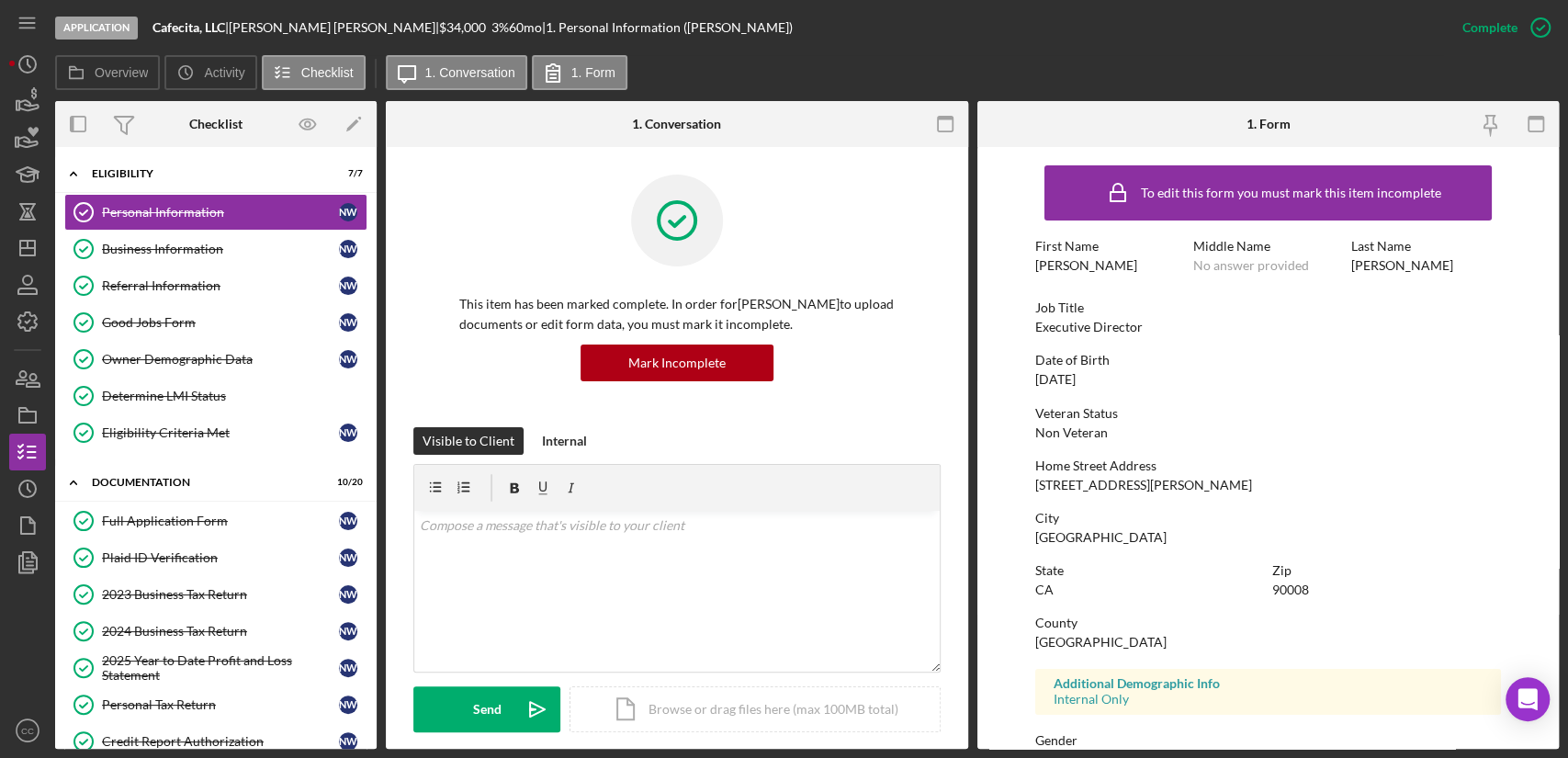
click at [1285, 586] on div "90008" at bounding box center [1291, 589] width 37 height 15
copy div "90008"
click at [34, 253] on polygon "button" at bounding box center [27, 247] width 15 height 15
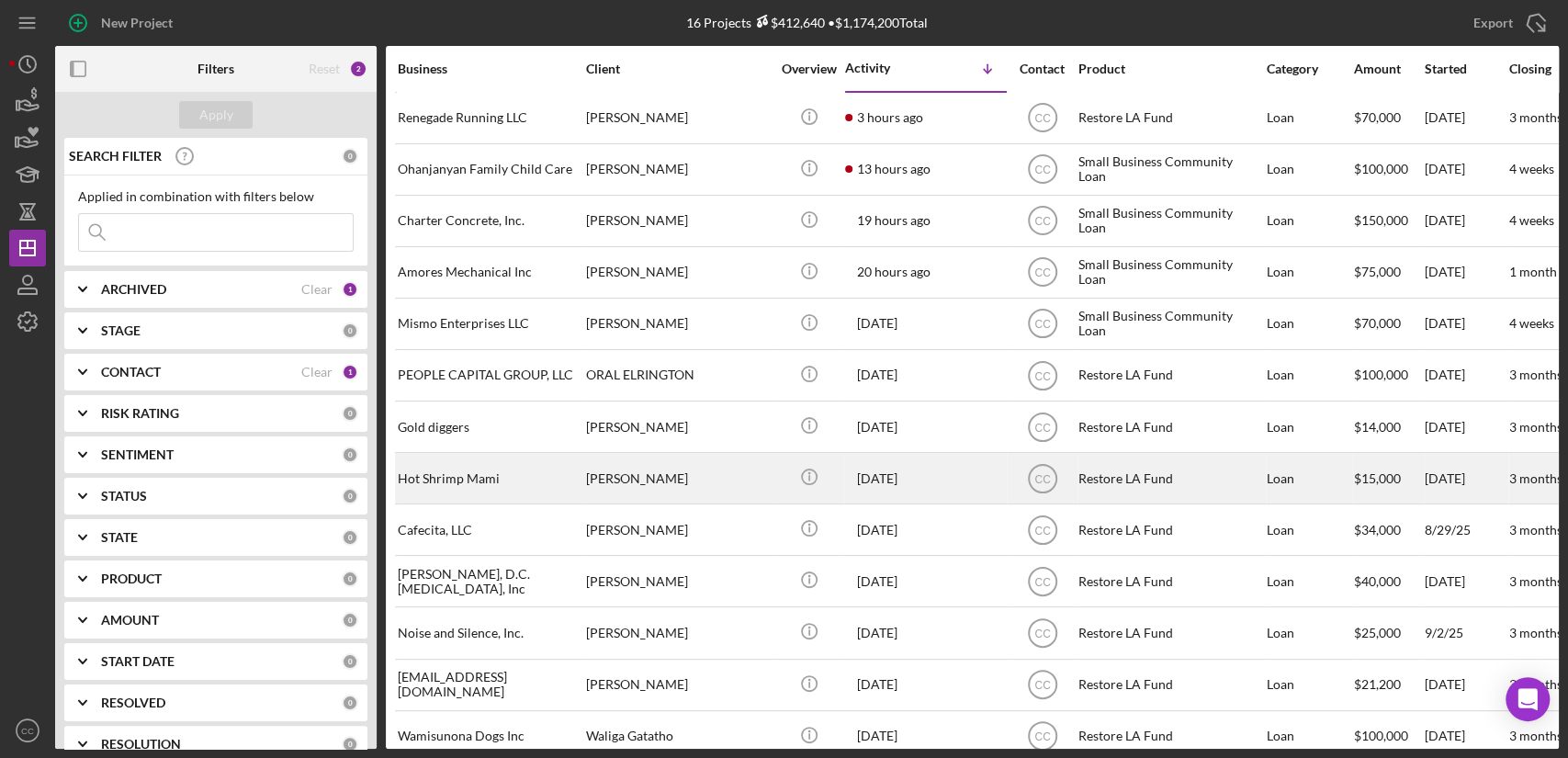
click at [701, 482] on div "[PERSON_NAME]" at bounding box center [677, 478] width 183 height 48
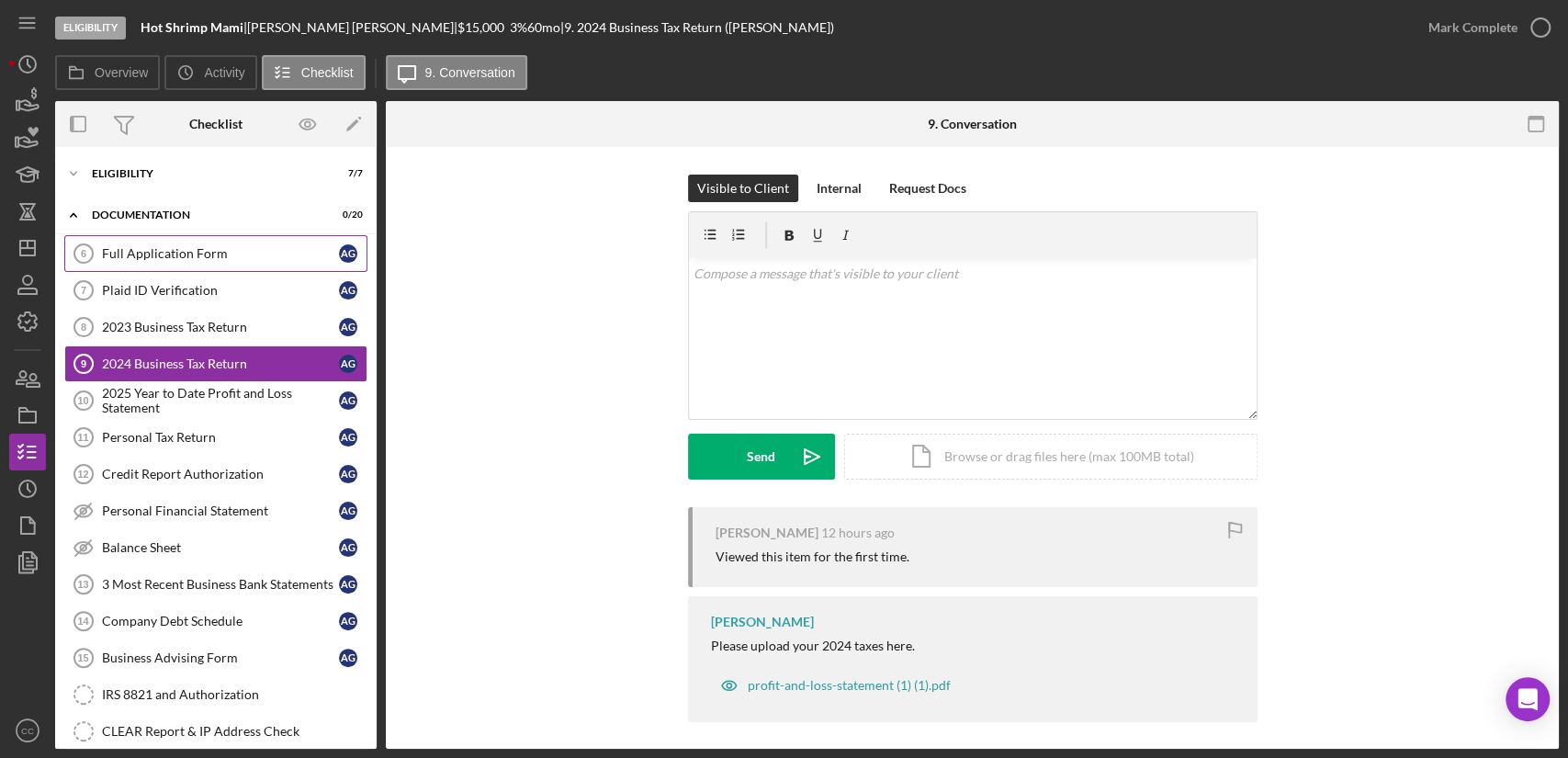
click at [208, 262] on link "Full Application Form 6 Full Application Form A G" at bounding box center [215, 254] width 304 height 37
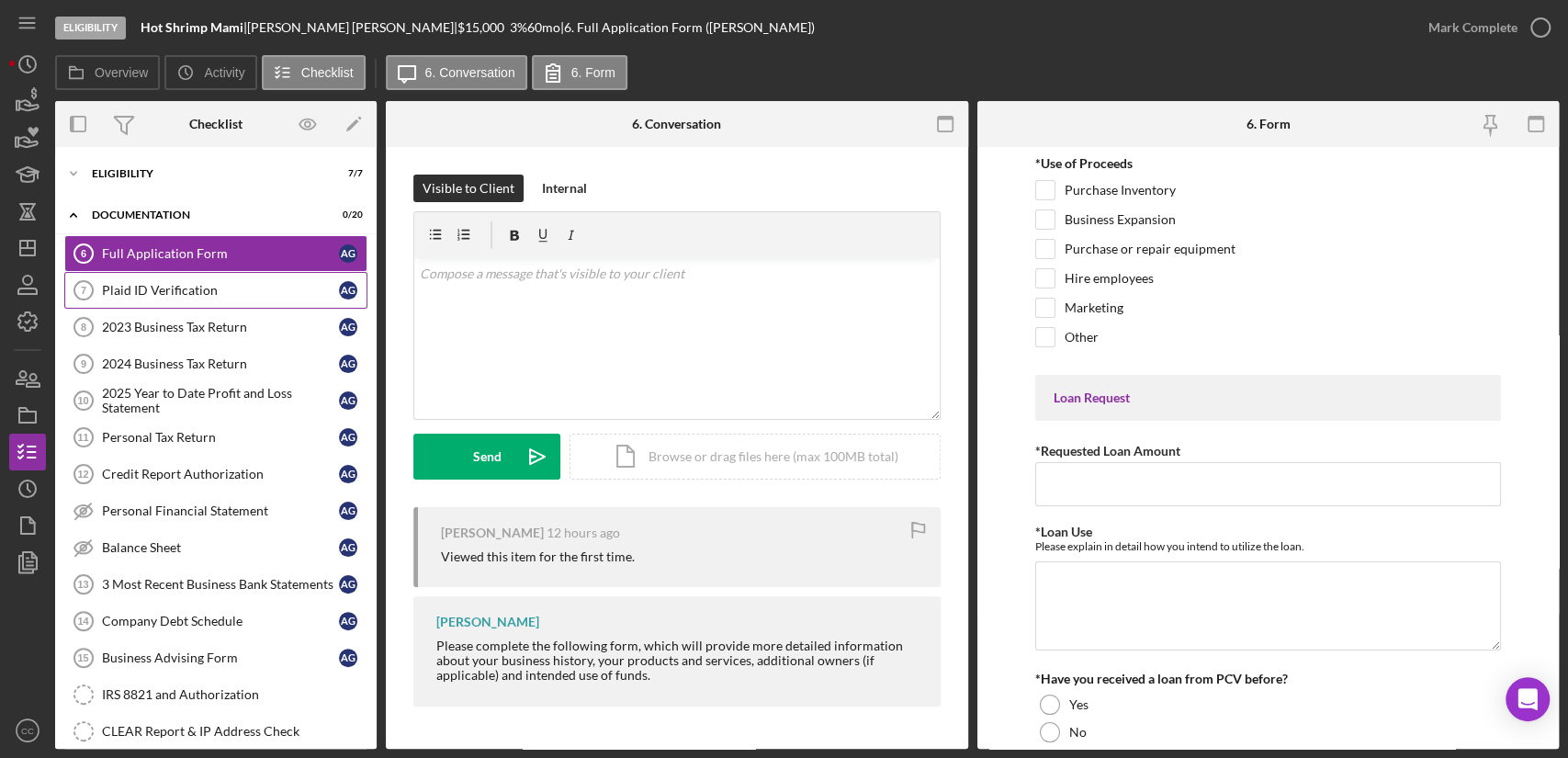
click at [201, 288] on div "Plaid ID Verification" at bounding box center [220, 290] width 237 height 15
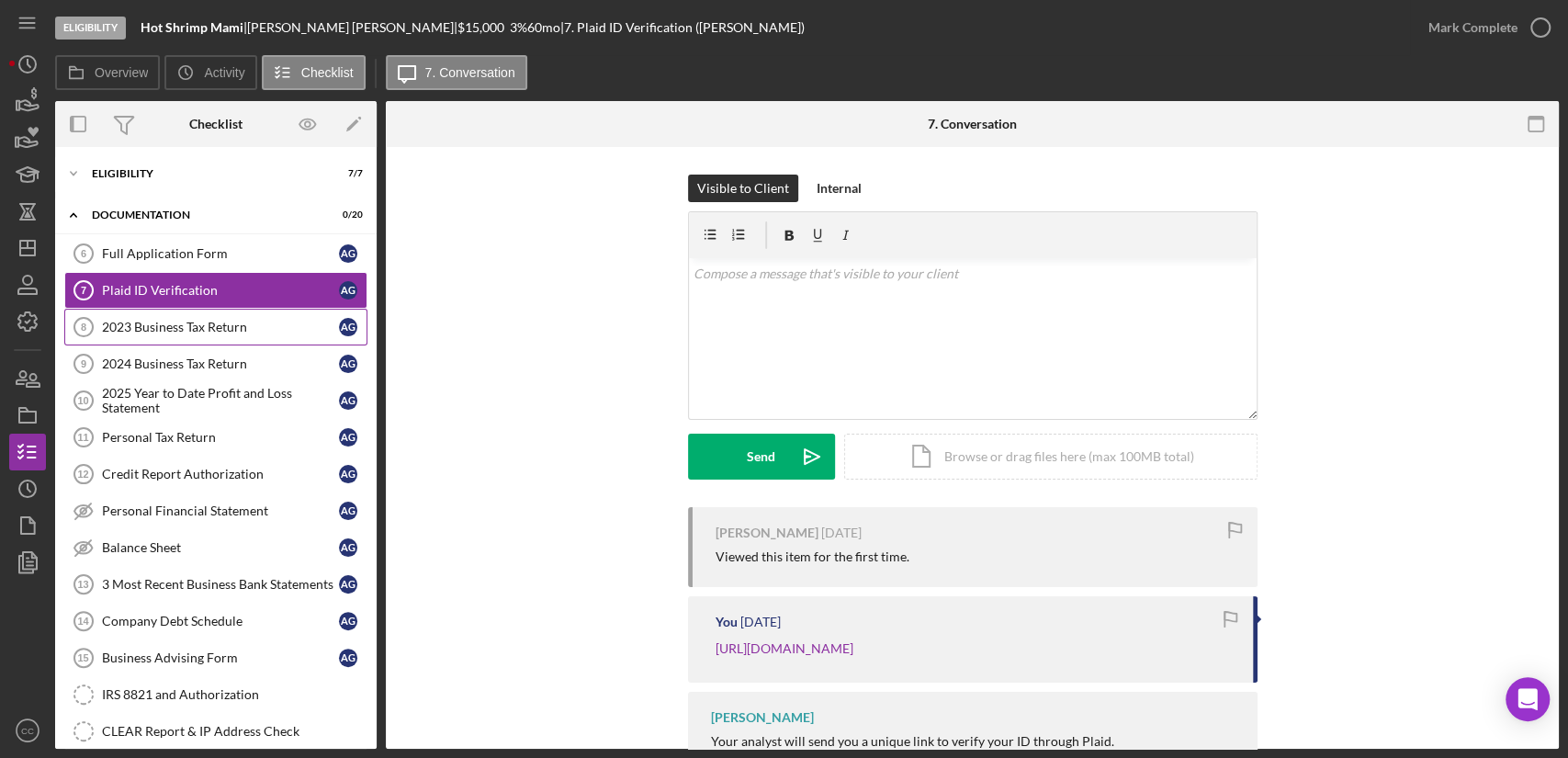
click at [199, 328] on div "2023 Business Tax Return" at bounding box center [220, 327] width 237 height 15
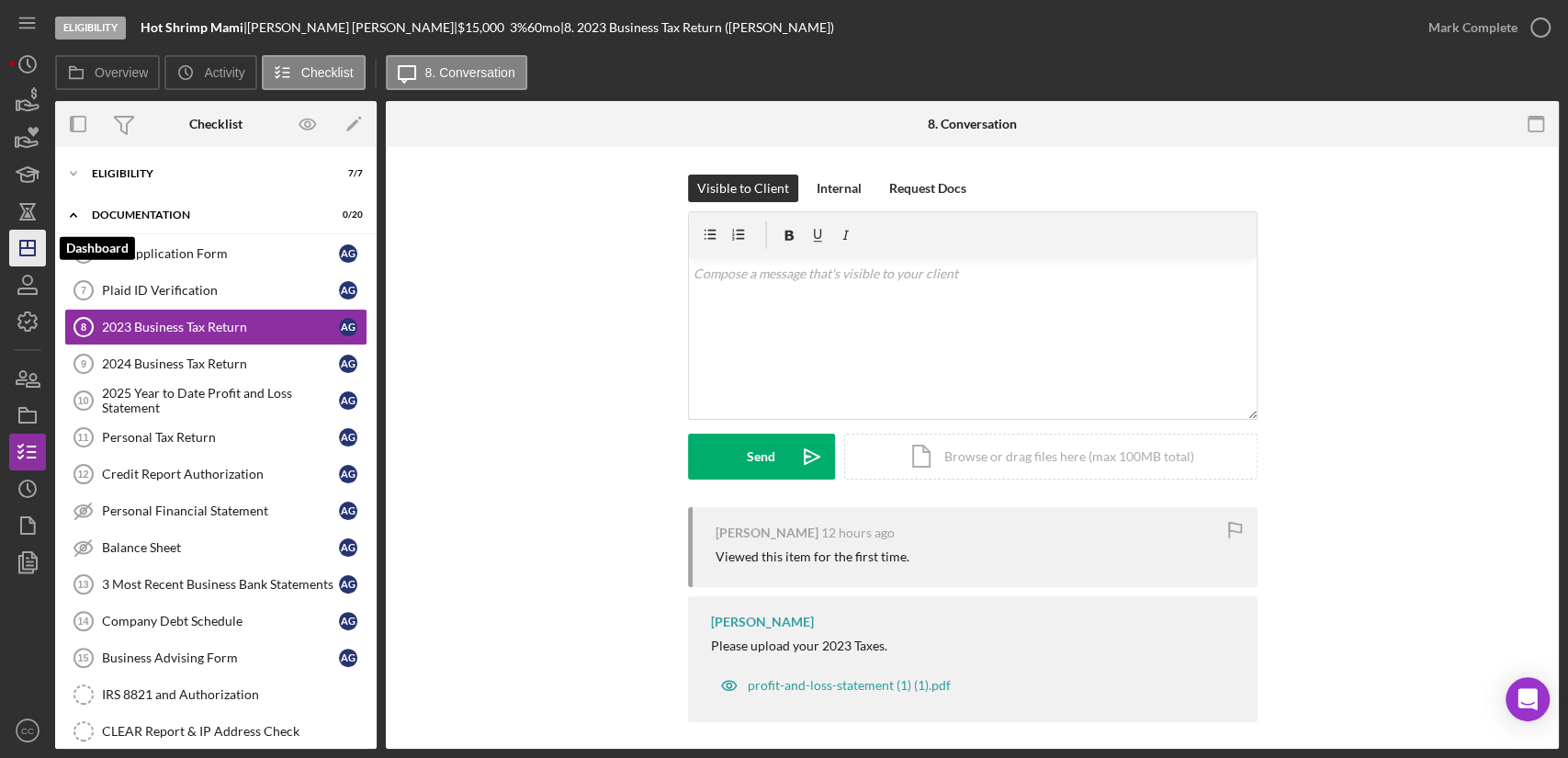
click at [17, 247] on icon "Icon/Dashboard" at bounding box center [27, 247] width 46 height 46
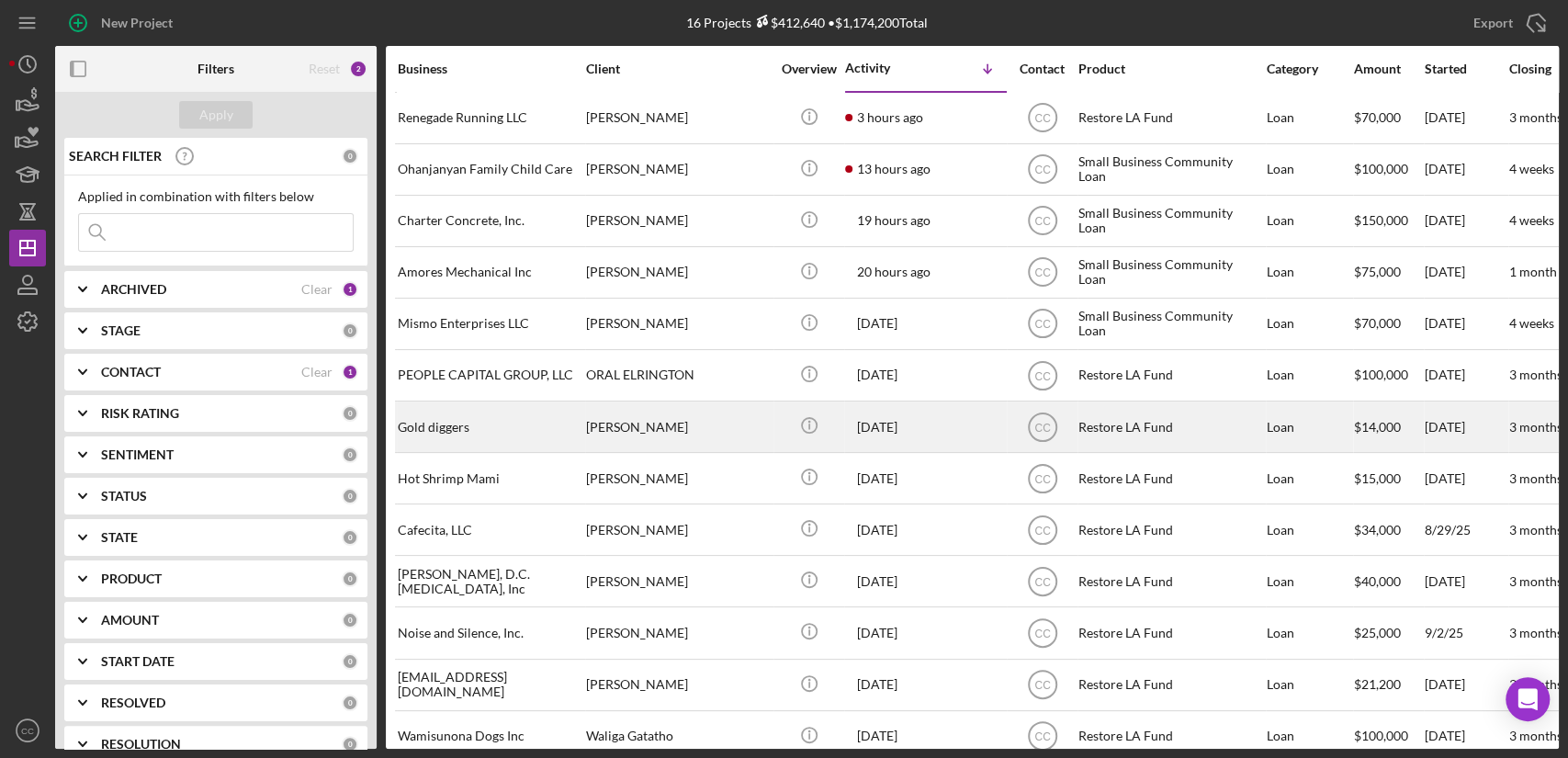
click at [514, 431] on div "Gold diggers" at bounding box center [489, 426] width 183 height 48
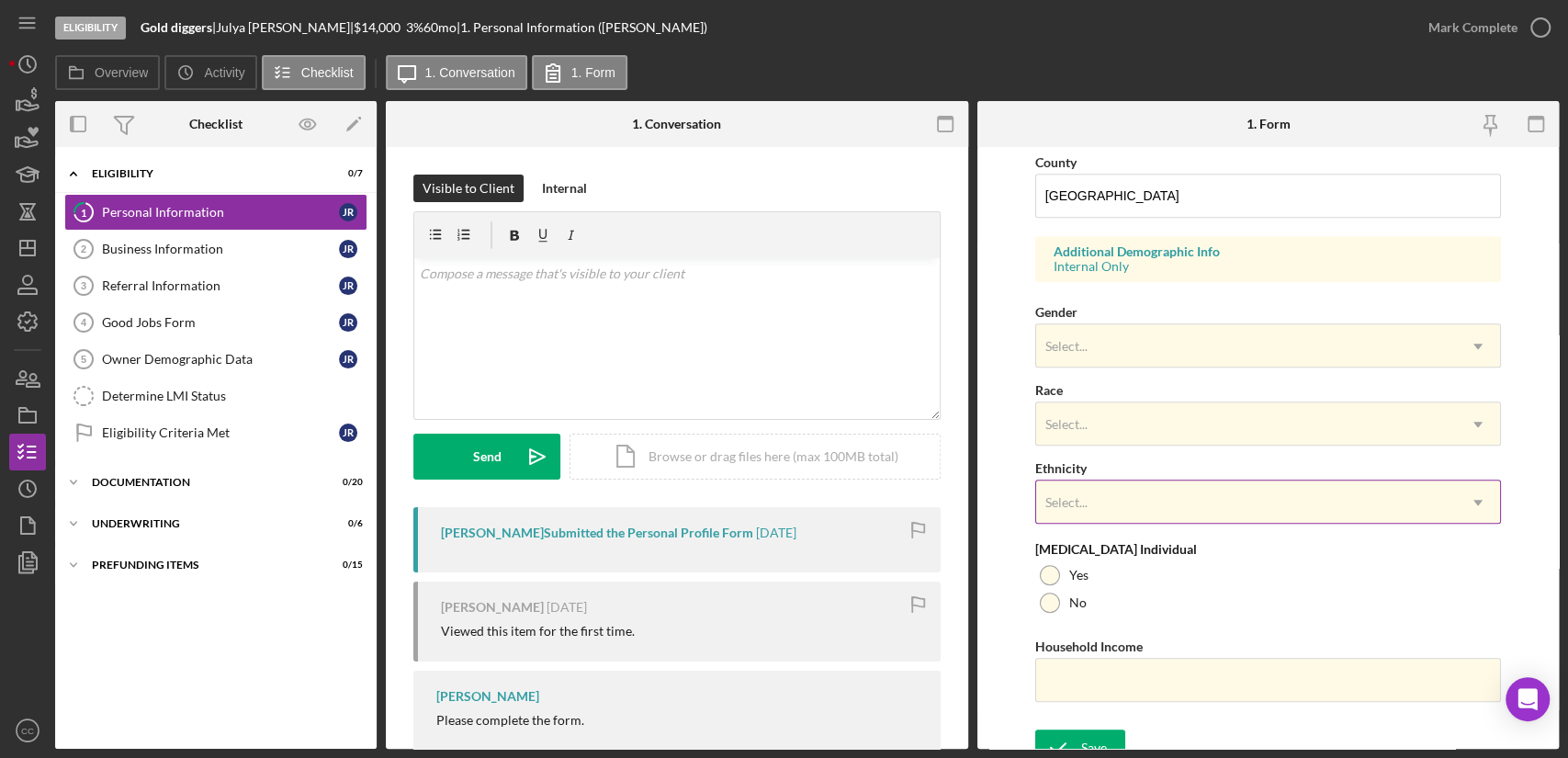
scroll to position [621, 0]
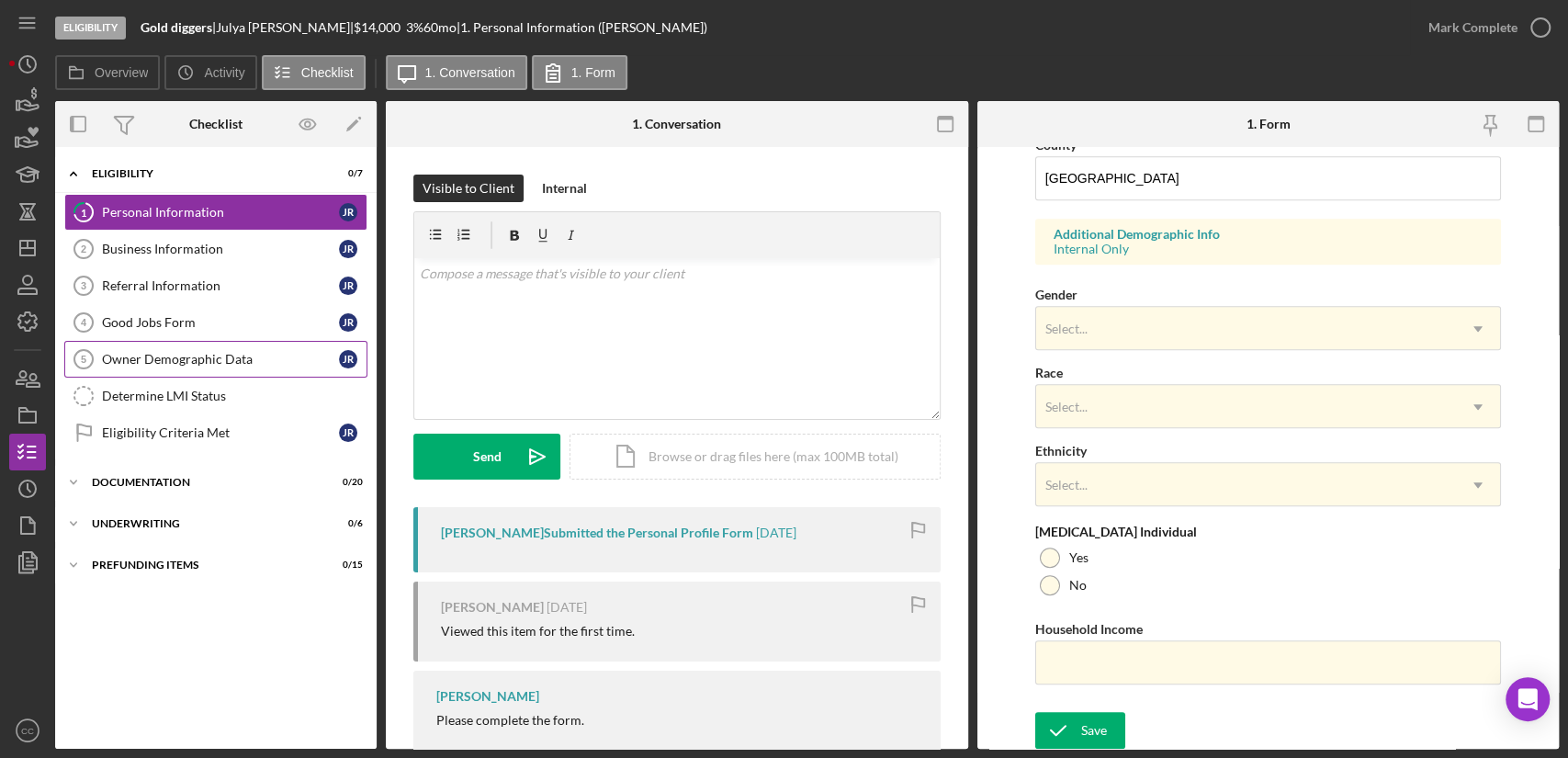
click at [177, 359] on div "Owner Demographic Data" at bounding box center [220, 359] width 237 height 15
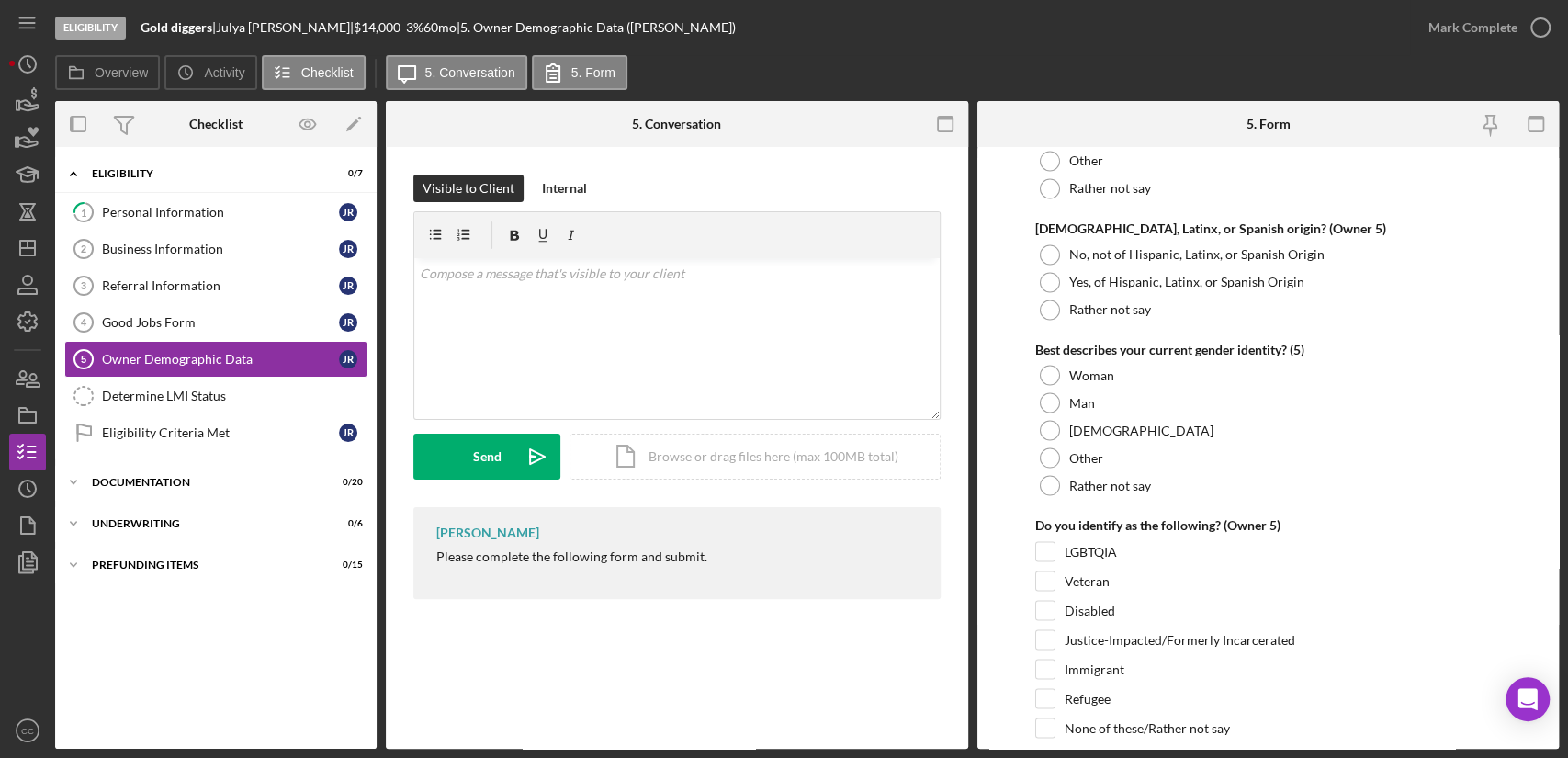
scroll to position [7038, 0]
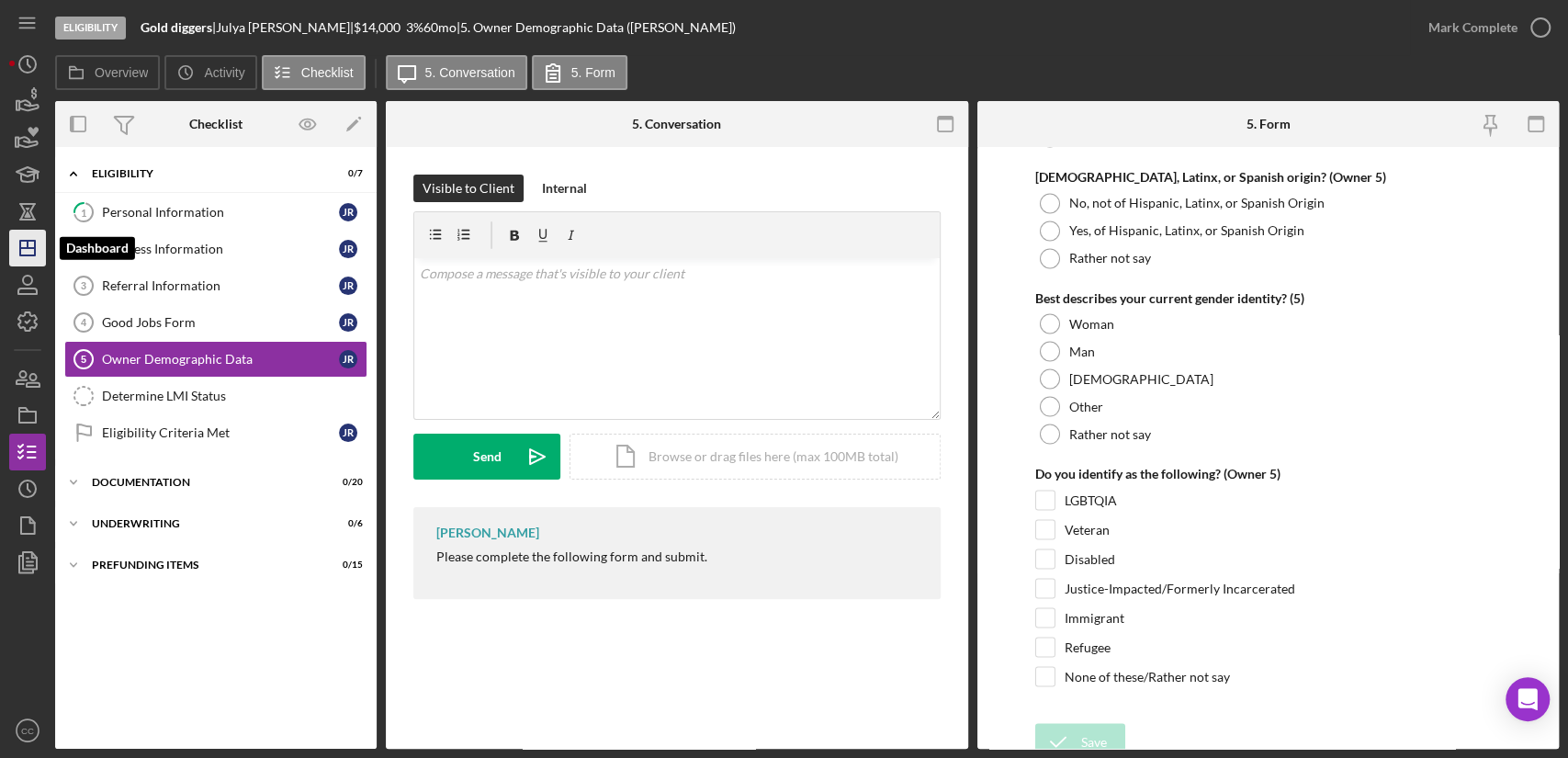
click at [29, 248] on line "button" at bounding box center [27, 248] width 15 height 0
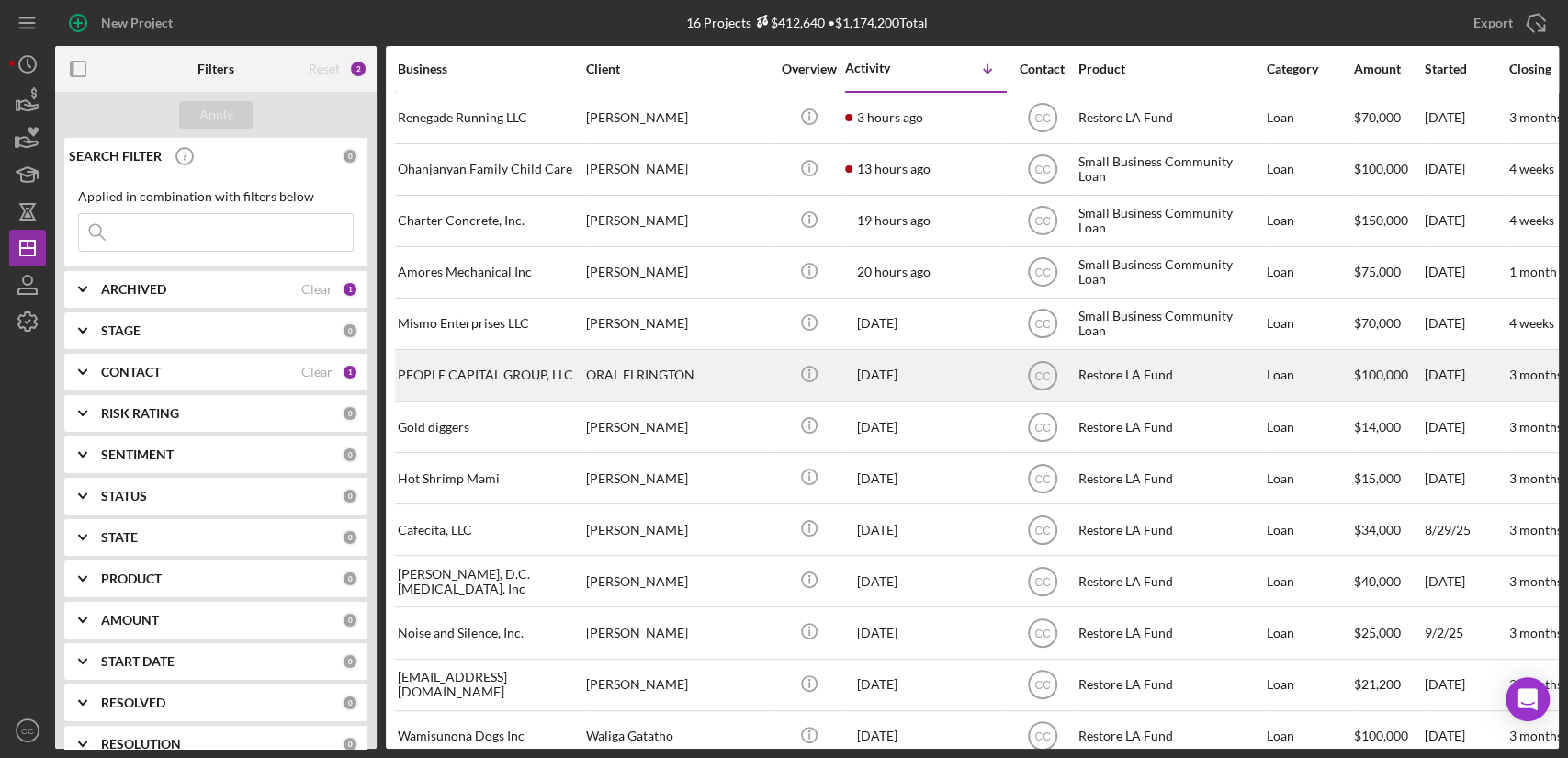
click at [716, 363] on div "ORAL ELRINGTON" at bounding box center [677, 375] width 183 height 48
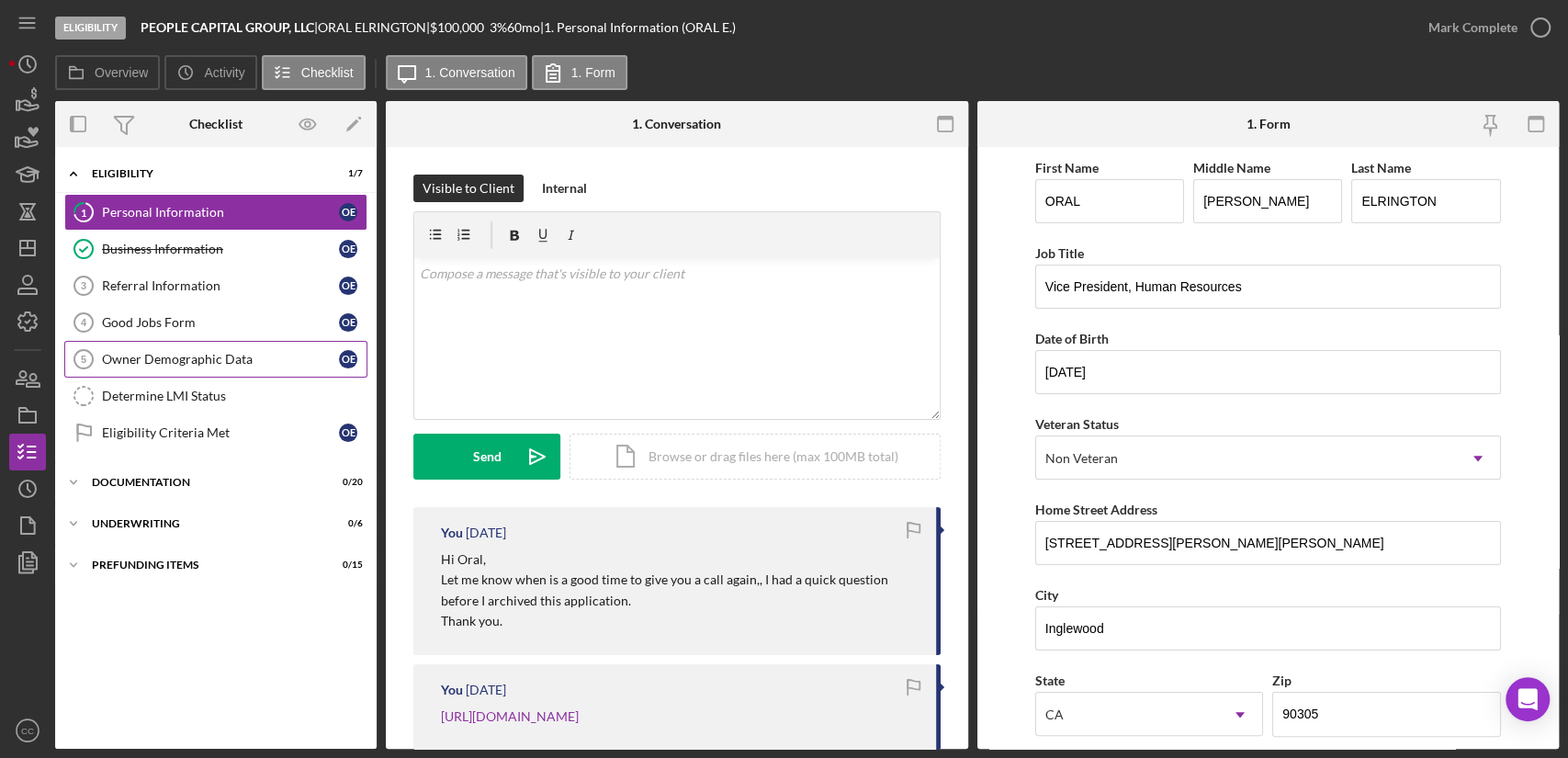
click at [160, 365] on link "Owner Demographic Data 5 Owner Demographic Data O E" at bounding box center [215, 359] width 304 height 37
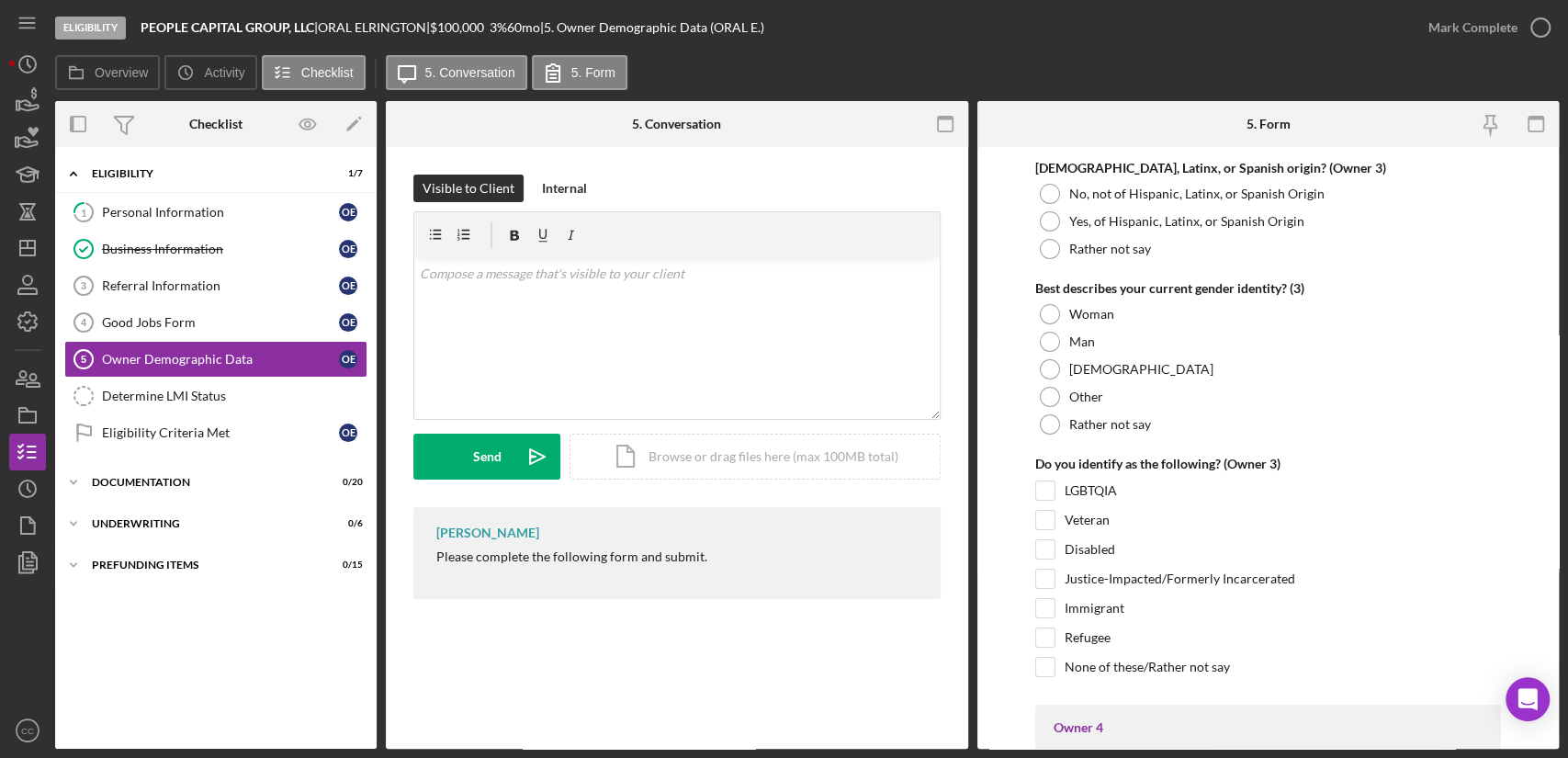
scroll to position [4285, 0]
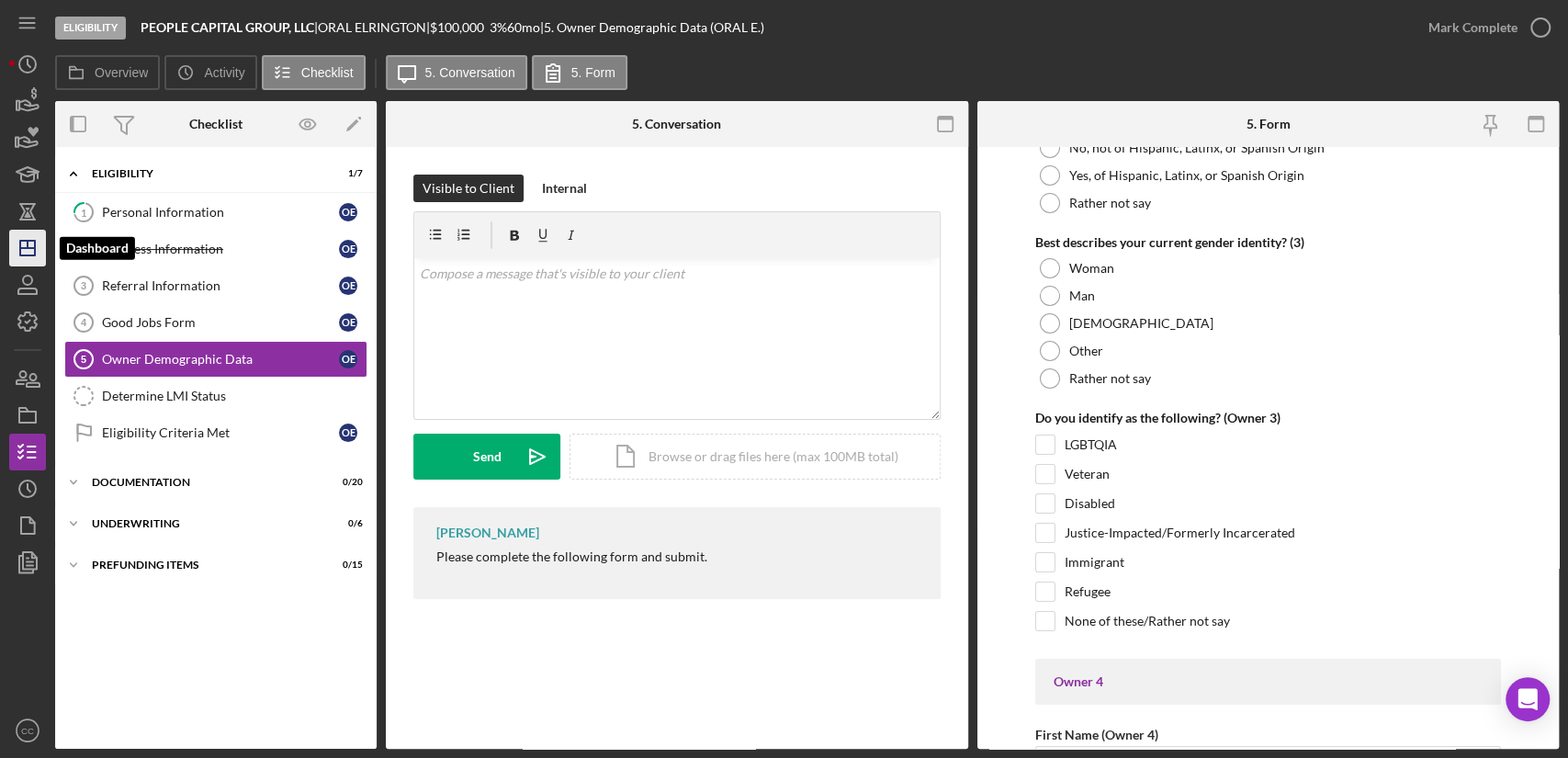
click at [30, 242] on icon "Icon/Dashboard" at bounding box center [27, 247] width 46 height 46
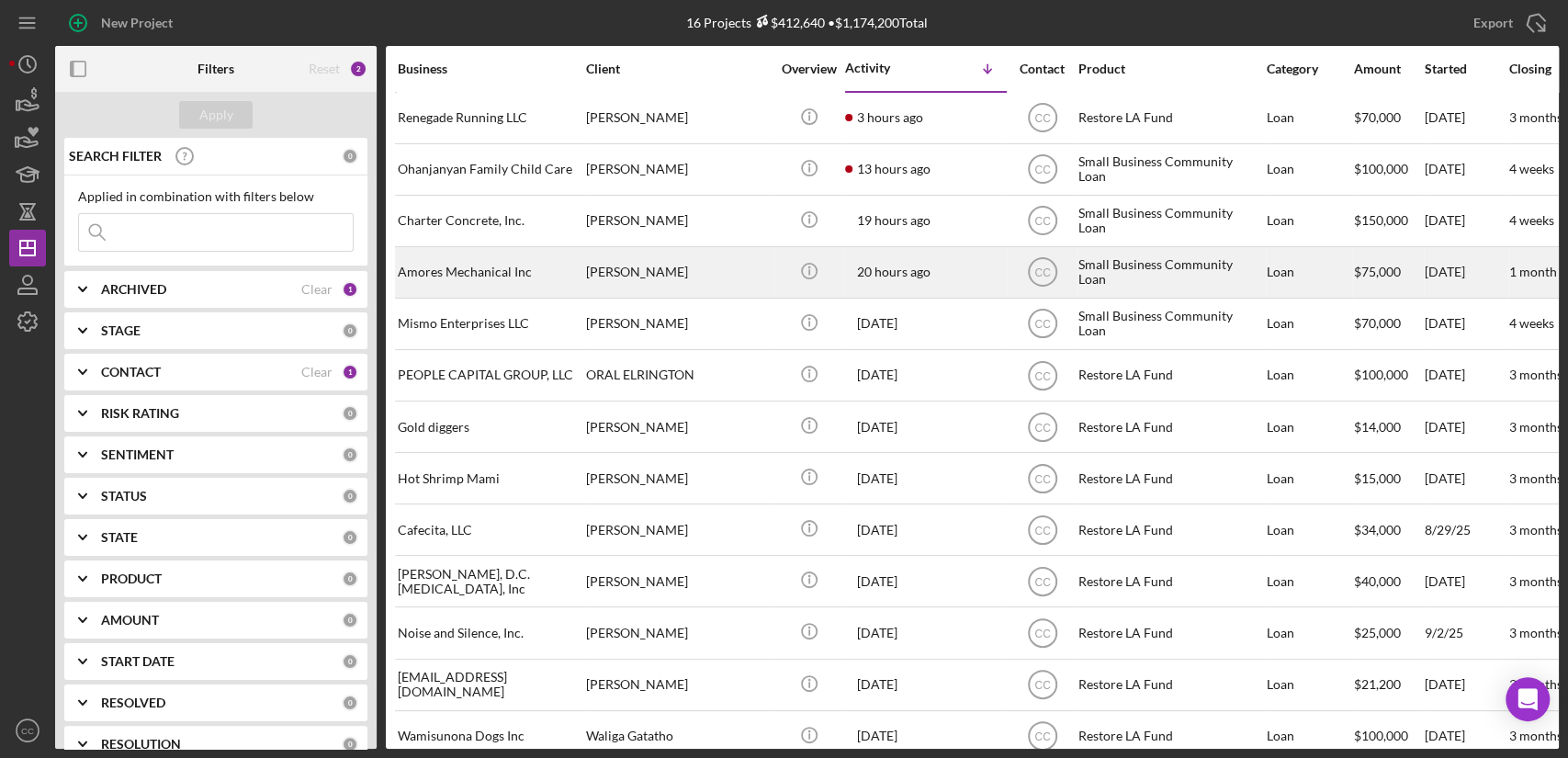
click at [729, 273] on div "[PERSON_NAME]" at bounding box center [677, 272] width 183 height 48
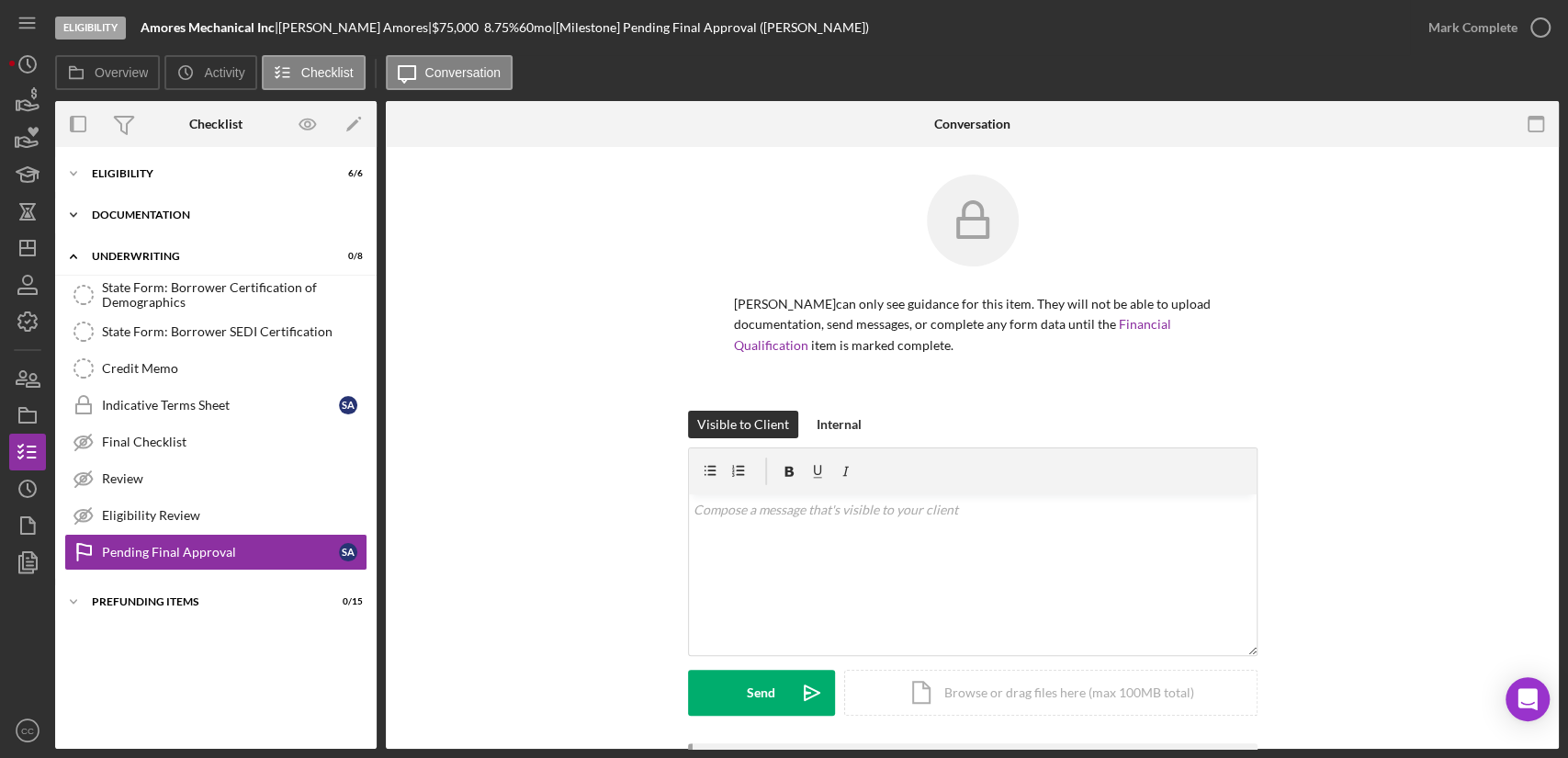
click at [75, 213] on icon "Icon/Expander" at bounding box center [74, 215] width 37 height 37
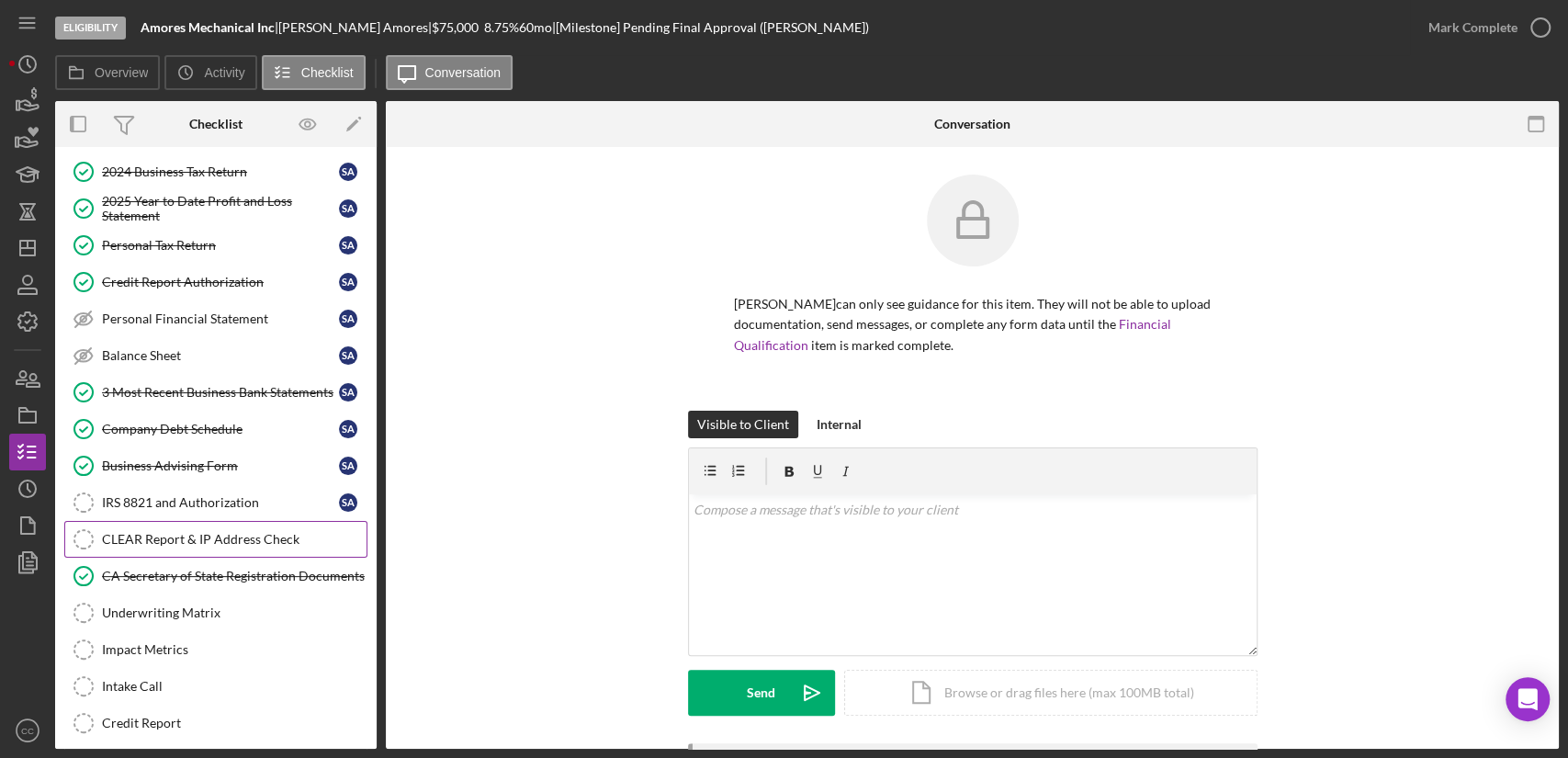
scroll to position [204, 0]
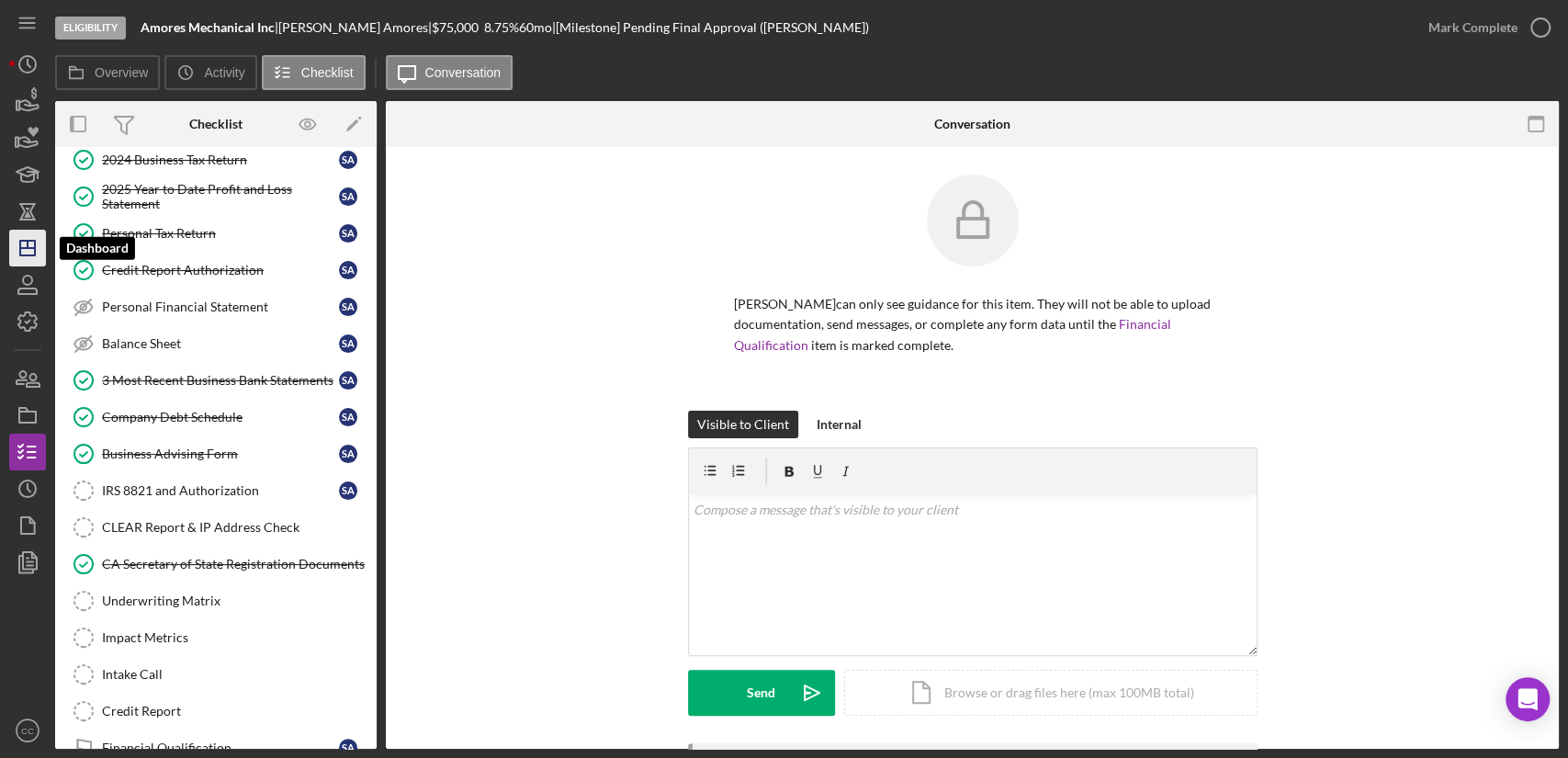
click at [26, 255] on polygon "button" at bounding box center [27, 247] width 15 height 15
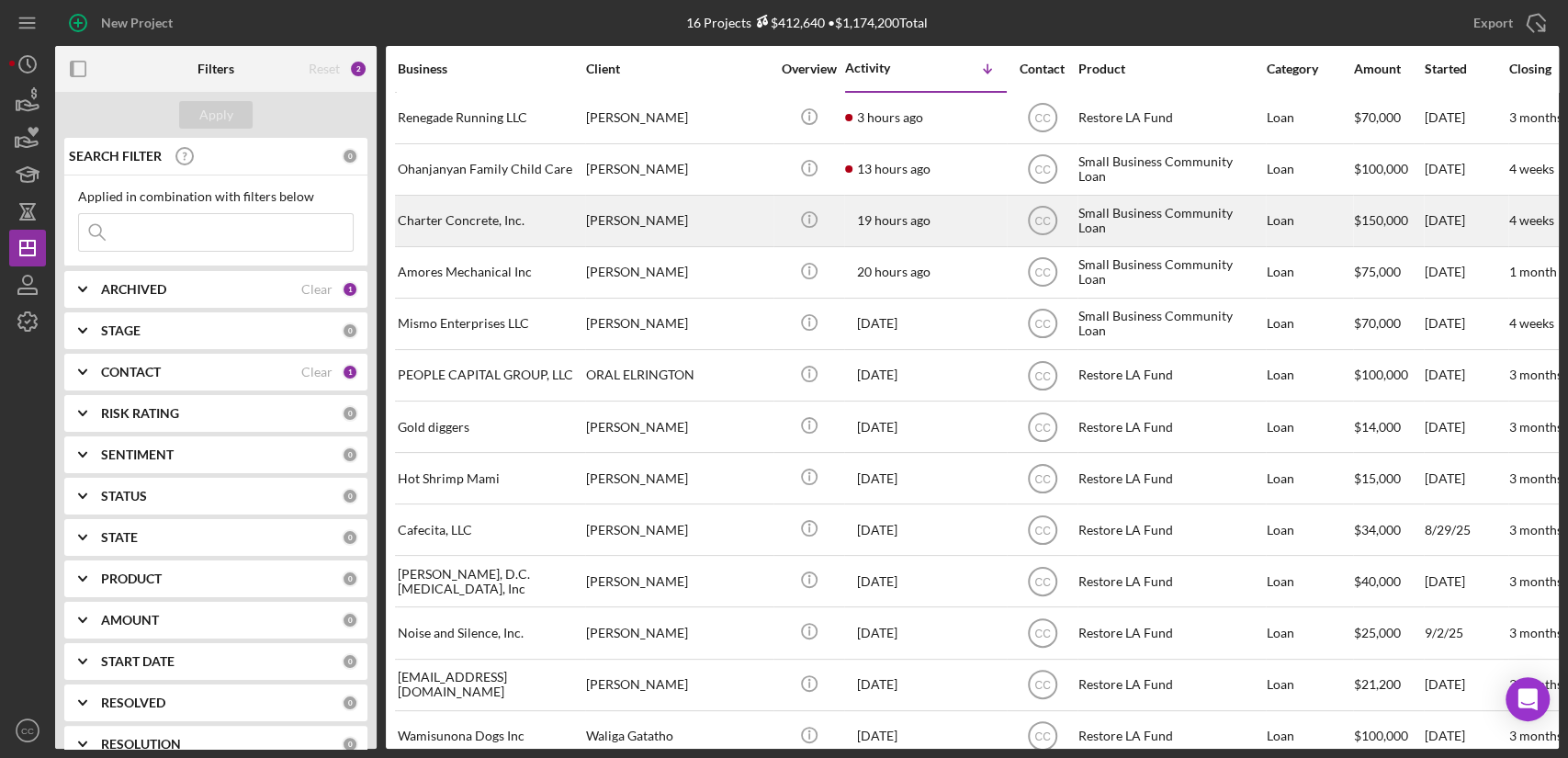
click at [750, 220] on div "[PERSON_NAME]" at bounding box center [677, 221] width 183 height 48
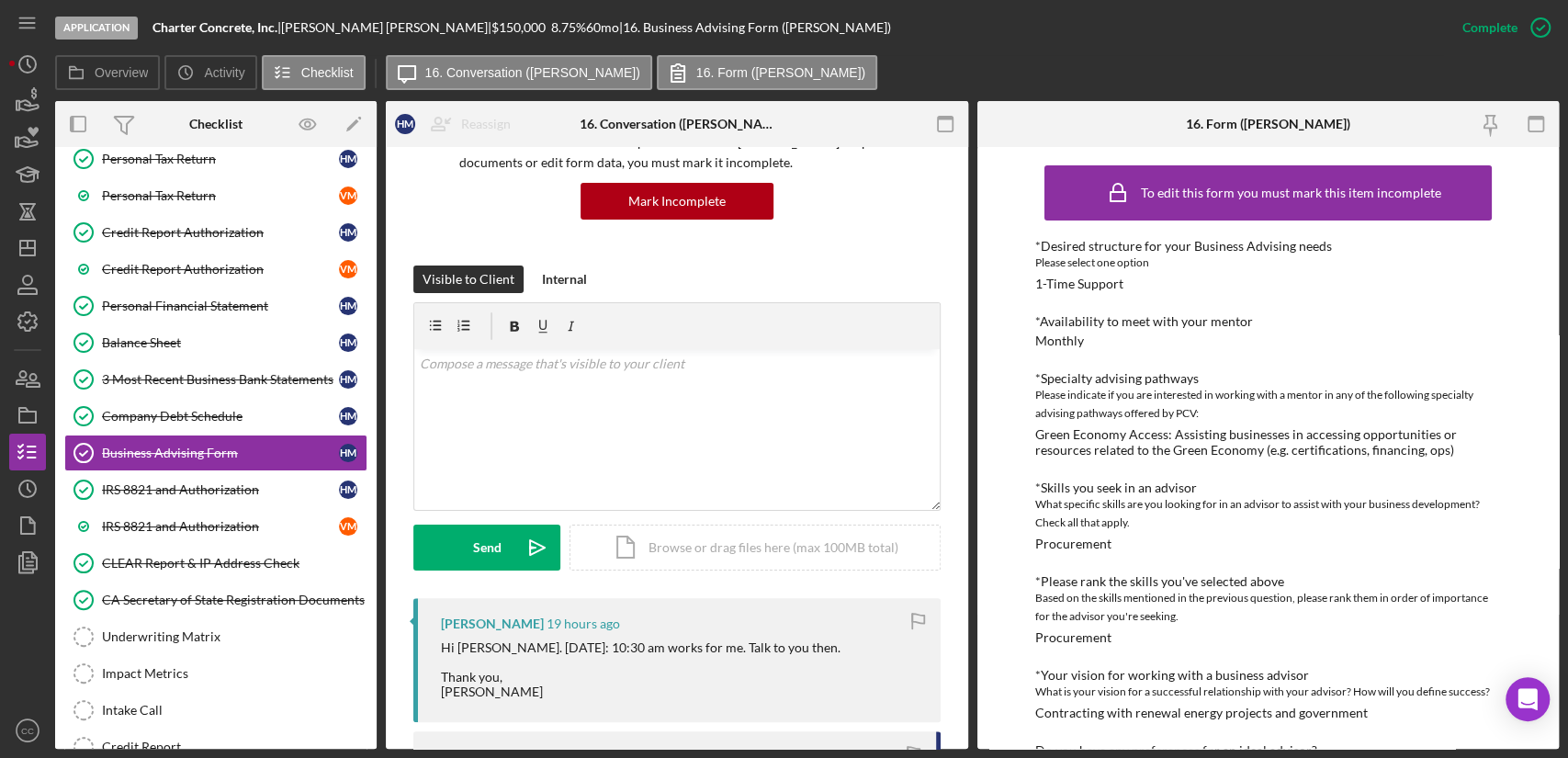
scroll to position [305, 0]
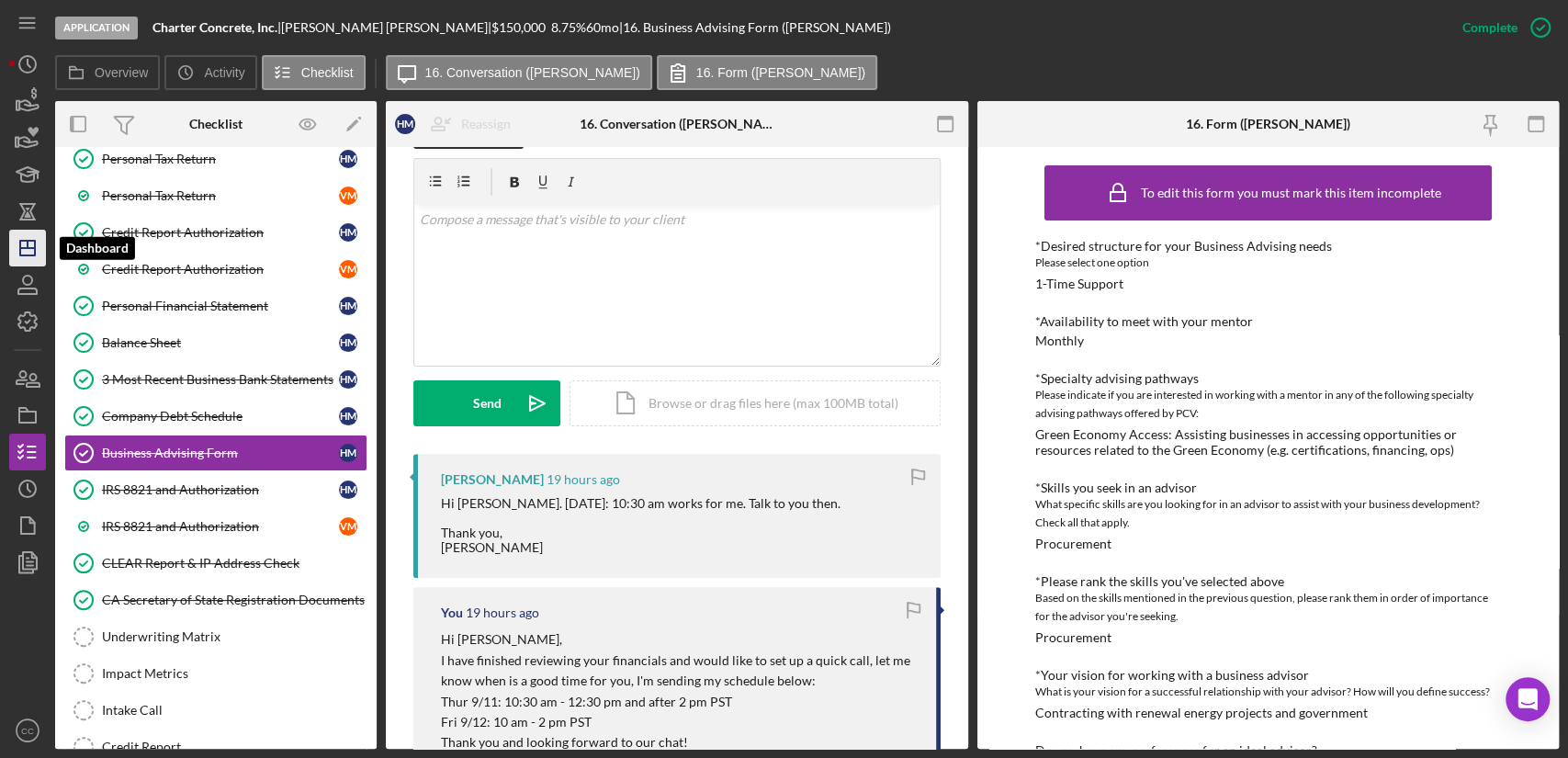
click at [21, 240] on polygon "button" at bounding box center [27, 247] width 15 height 15
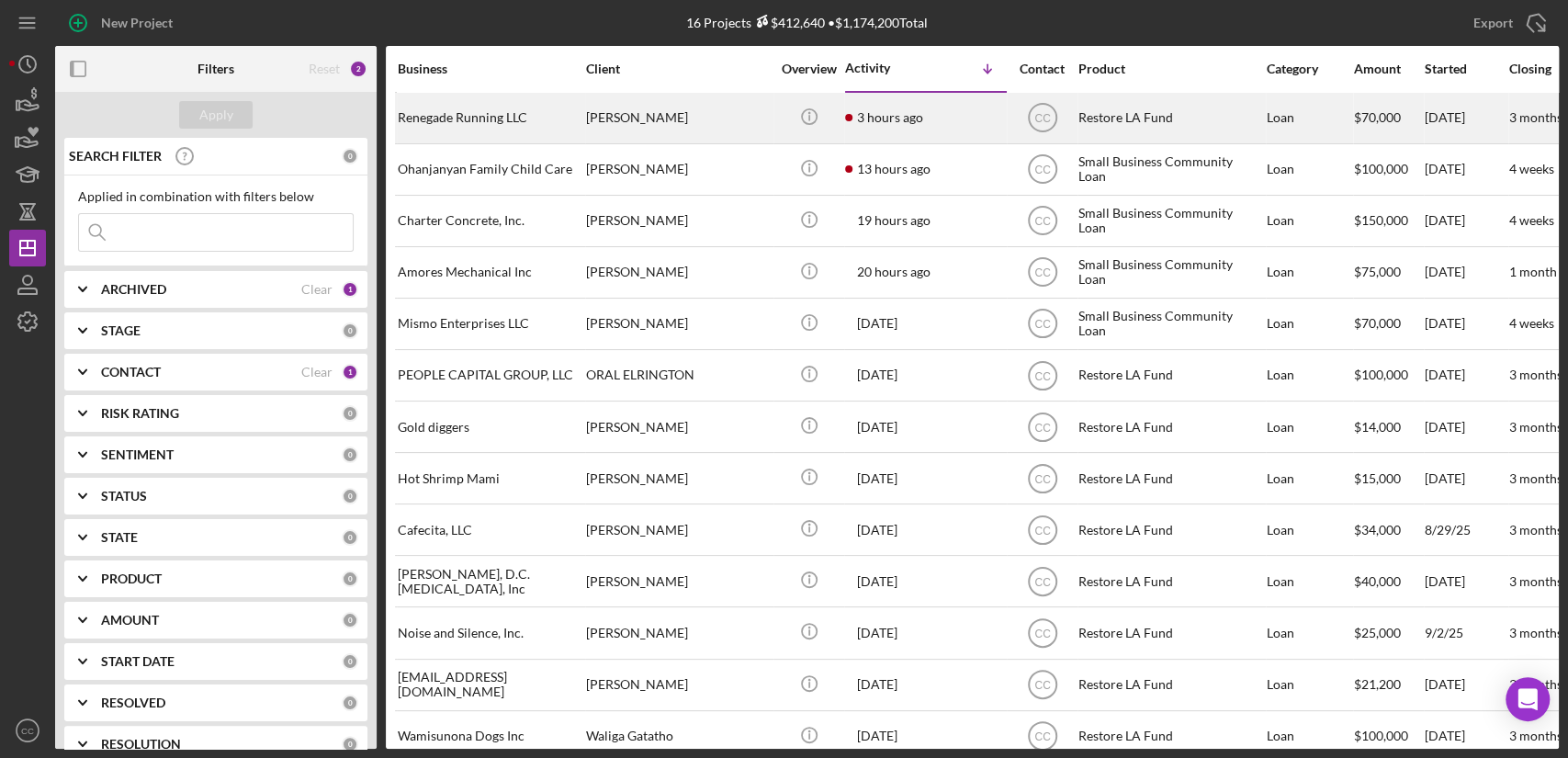
click at [720, 111] on div "[PERSON_NAME]" at bounding box center [677, 118] width 183 height 48
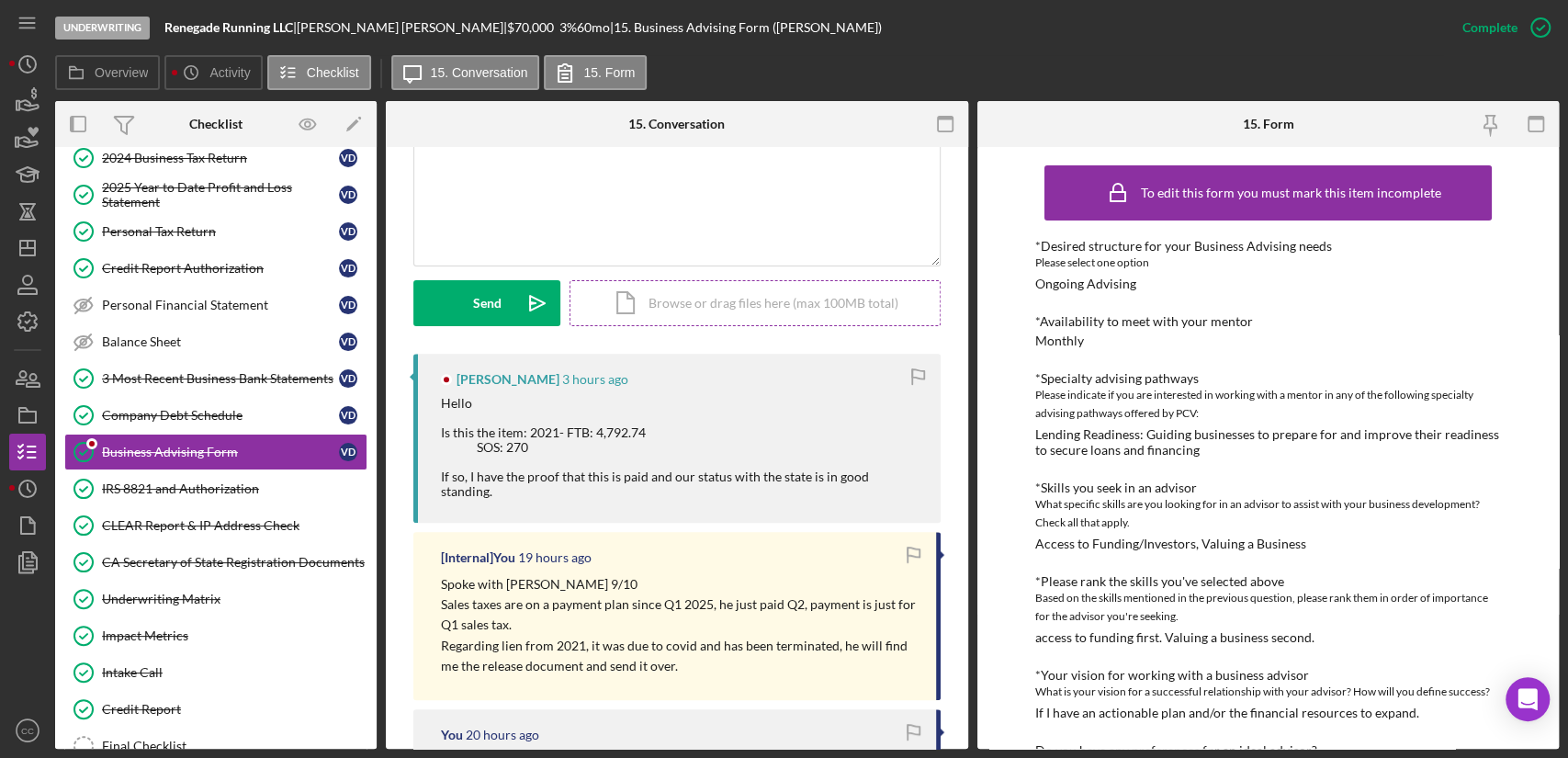
scroll to position [510, 0]
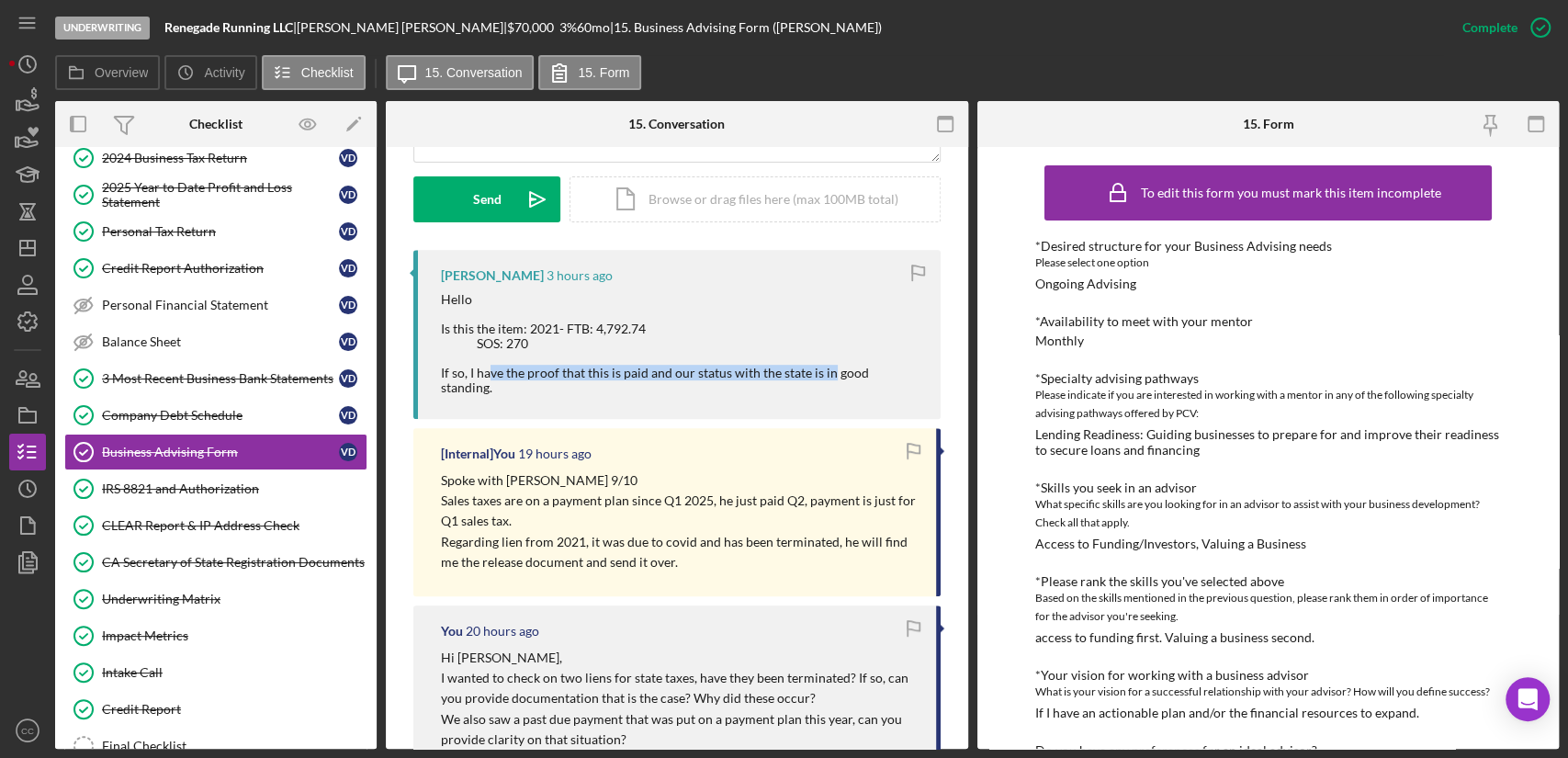
drag, startPoint x: 491, startPoint y: 374, endPoint x: 829, endPoint y: 374, distance: 338.0
click at [829, 374] on div "Hello Is this the item: 2021- FTB: 4,792.74 SOS: 270 If so, I have the proof th…" at bounding box center [682, 343] width 481 height 104
drag, startPoint x: 297, startPoint y: 30, endPoint x: 155, endPoint y: 21, distance: 142.3
click at [155, 21] on div "Underwriting Renegade Running LLC | [PERSON_NAME] | $70,000 $42,000 3 % 60 mo |…" at bounding box center [750, 27] width 1390 height 55
copy div "Renegade Running LLC"
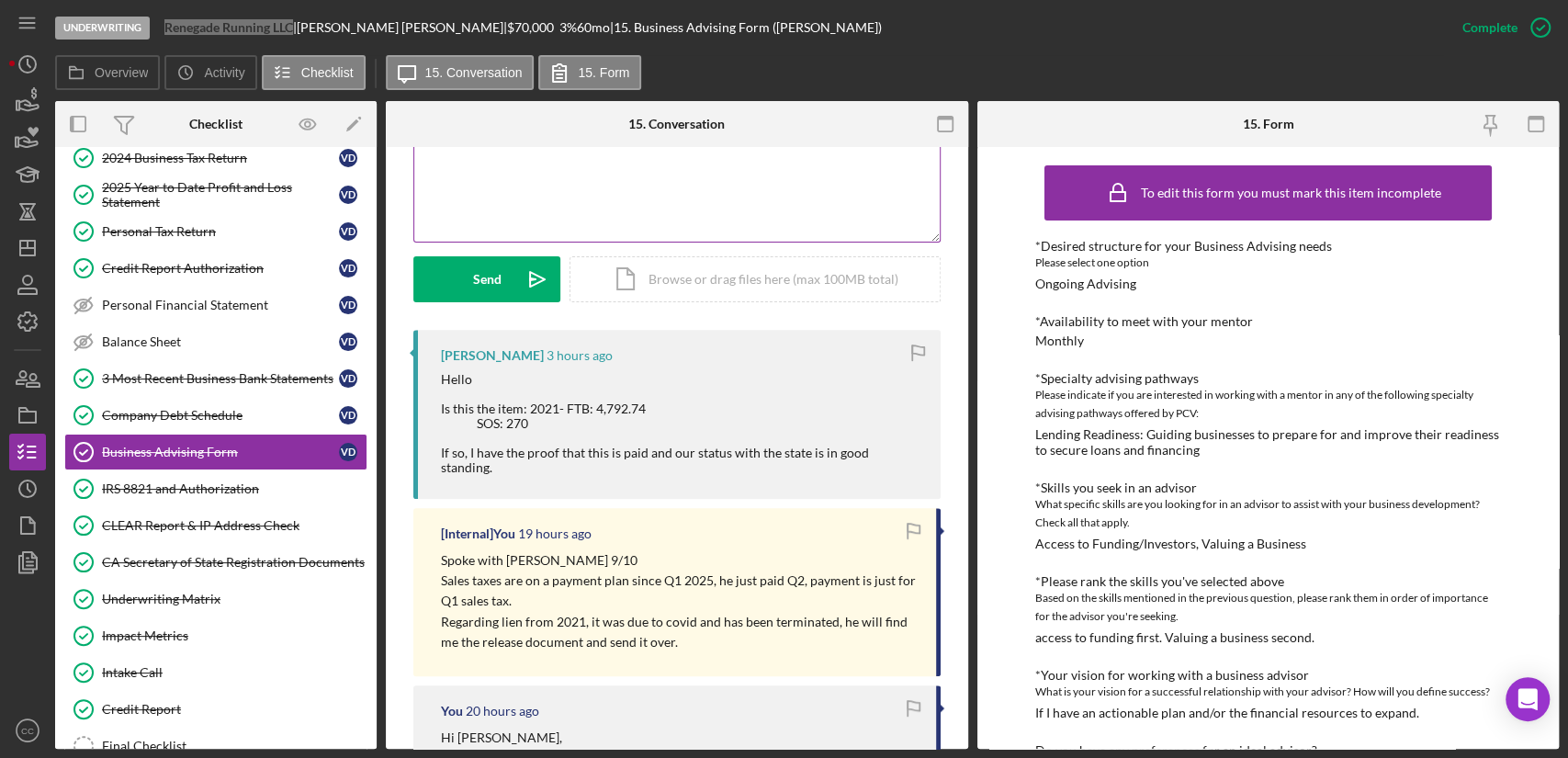
scroll to position [102, 0]
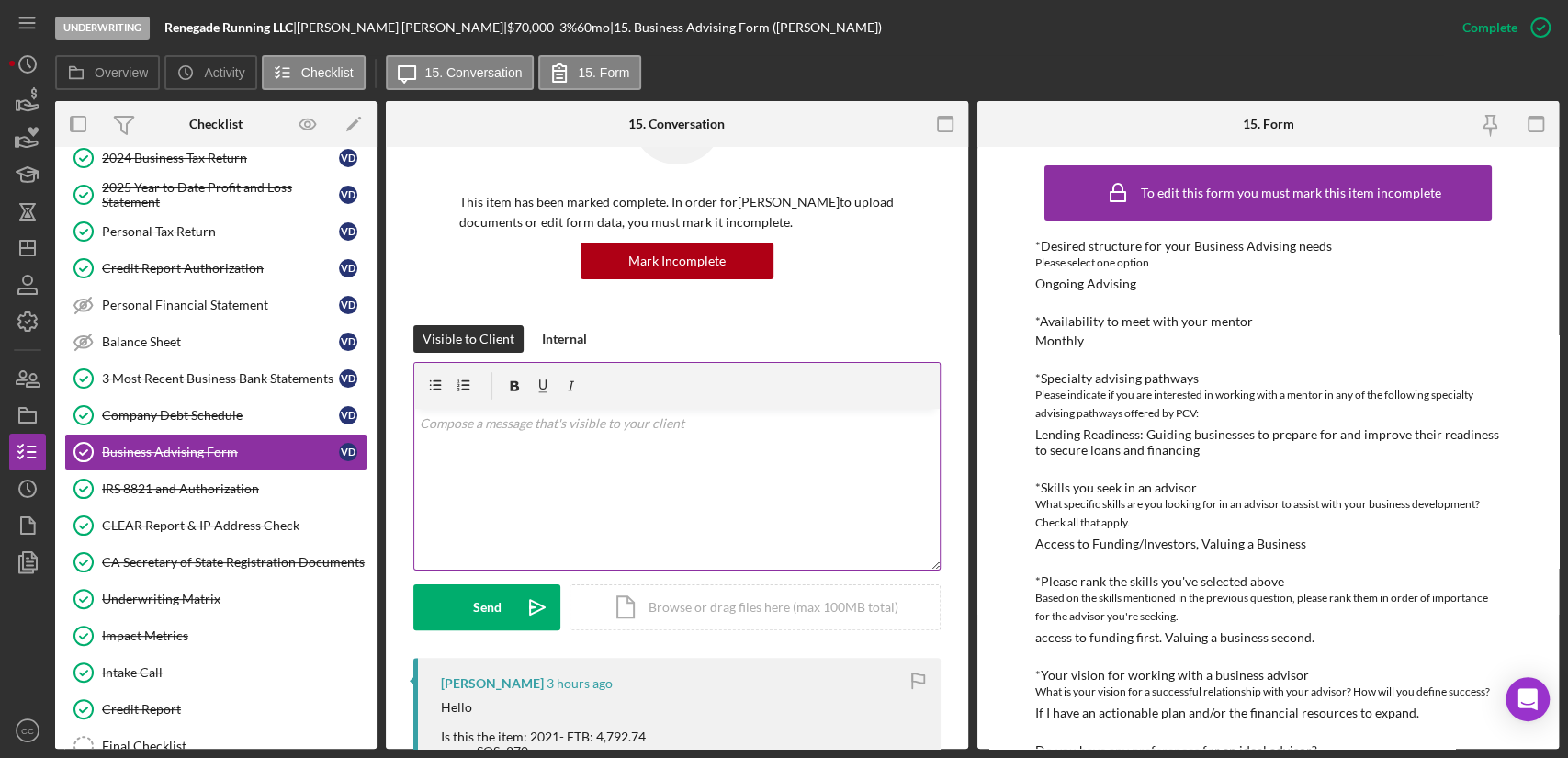
click at [566, 496] on div "v Color teal Color pink Remove color Add row above Add row below Add column bef…" at bounding box center [677, 490] width 526 height 161
click at [677, 461] on div "v Color teal Color pink Remove color Add row above Add row below Add column bef…" at bounding box center [677, 490] width 526 height 161
click at [743, 452] on p "I see a State Tax Lien with File# U210109418329" at bounding box center [677, 449] width 515 height 20
click at [858, 449] on p "I see a State Tax Lien with File# U210109418329, Date Filed: [DATE]" at bounding box center [677, 449] width 515 height 20
click at [598, 480] on div "v Color teal Color pink Remove color Add row above Add row below Add column bef…" at bounding box center [677, 490] width 526 height 161
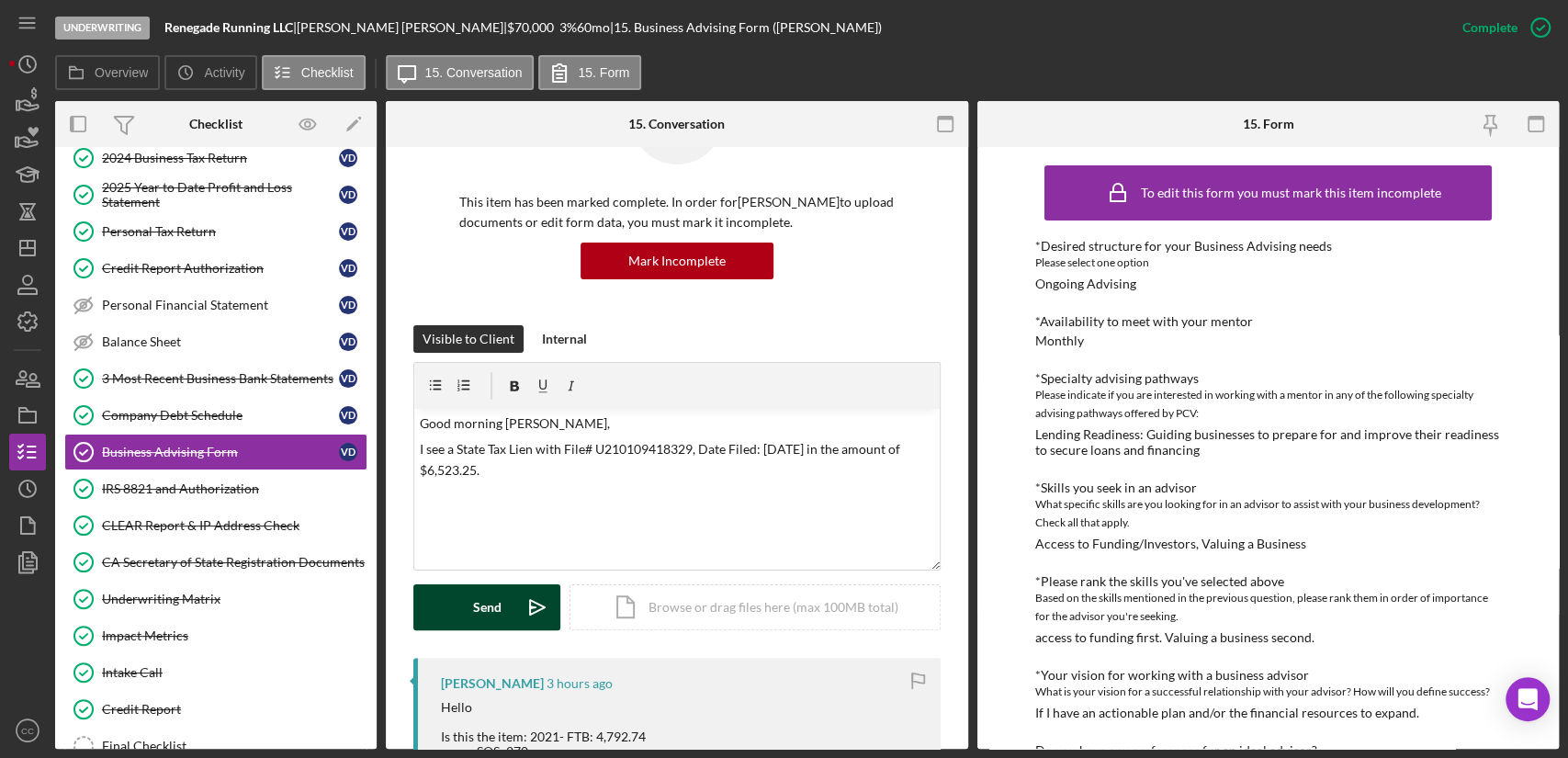
click at [521, 609] on icon "Icon/icon-invite-send" at bounding box center [537, 607] width 46 height 46
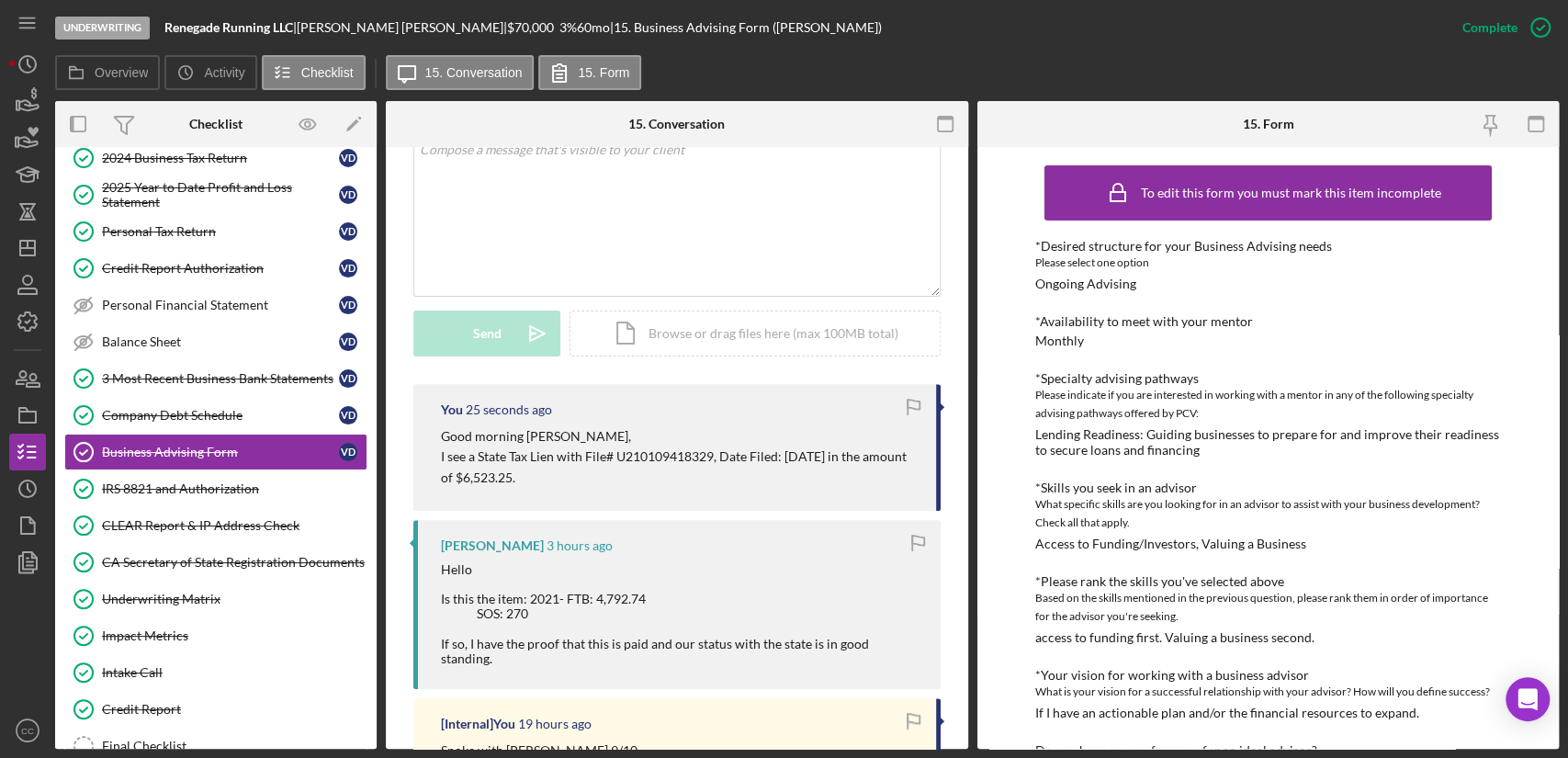
scroll to position [408, 0]
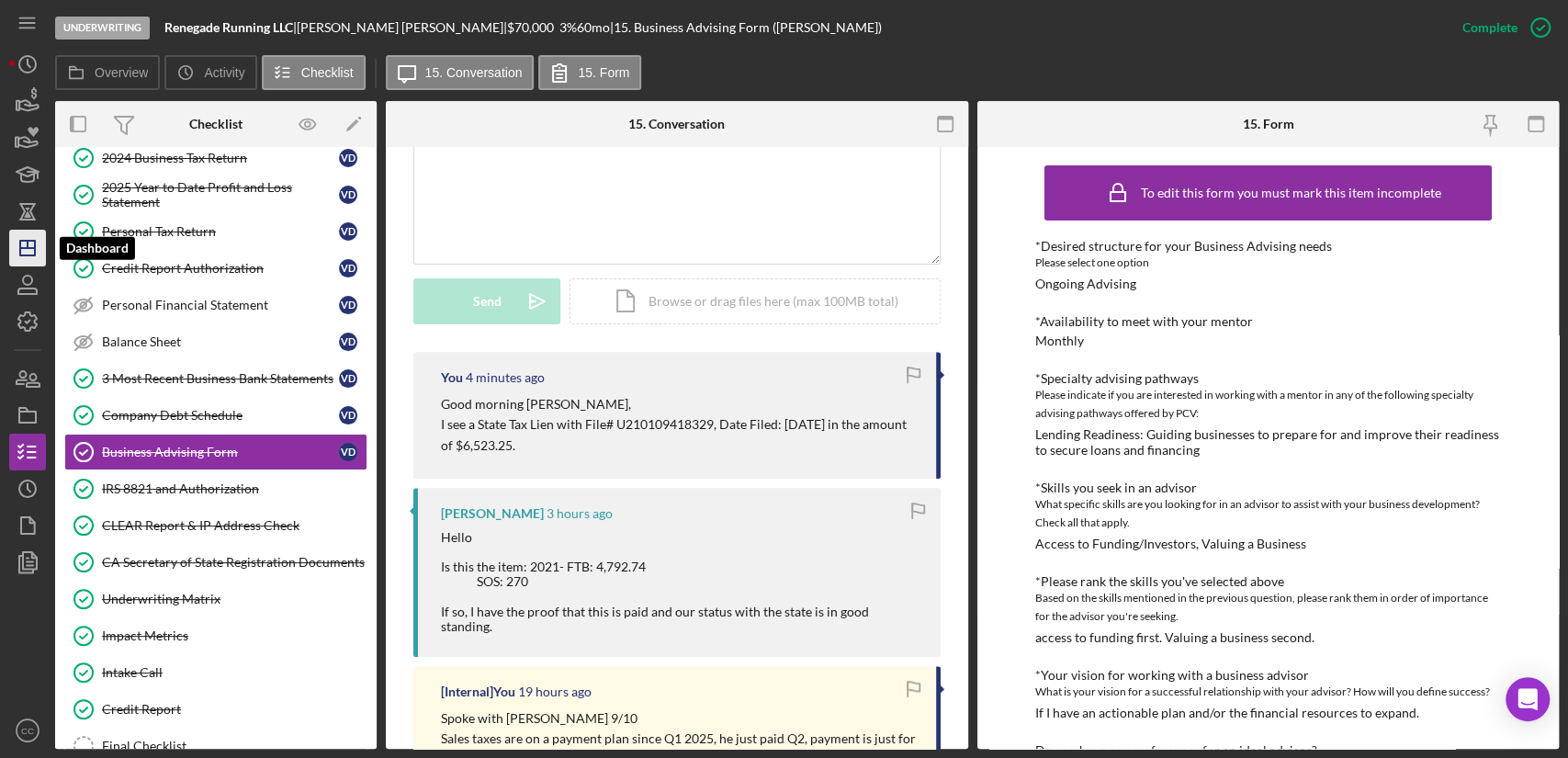
click at [34, 240] on polygon "button" at bounding box center [27, 247] width 15 height 15
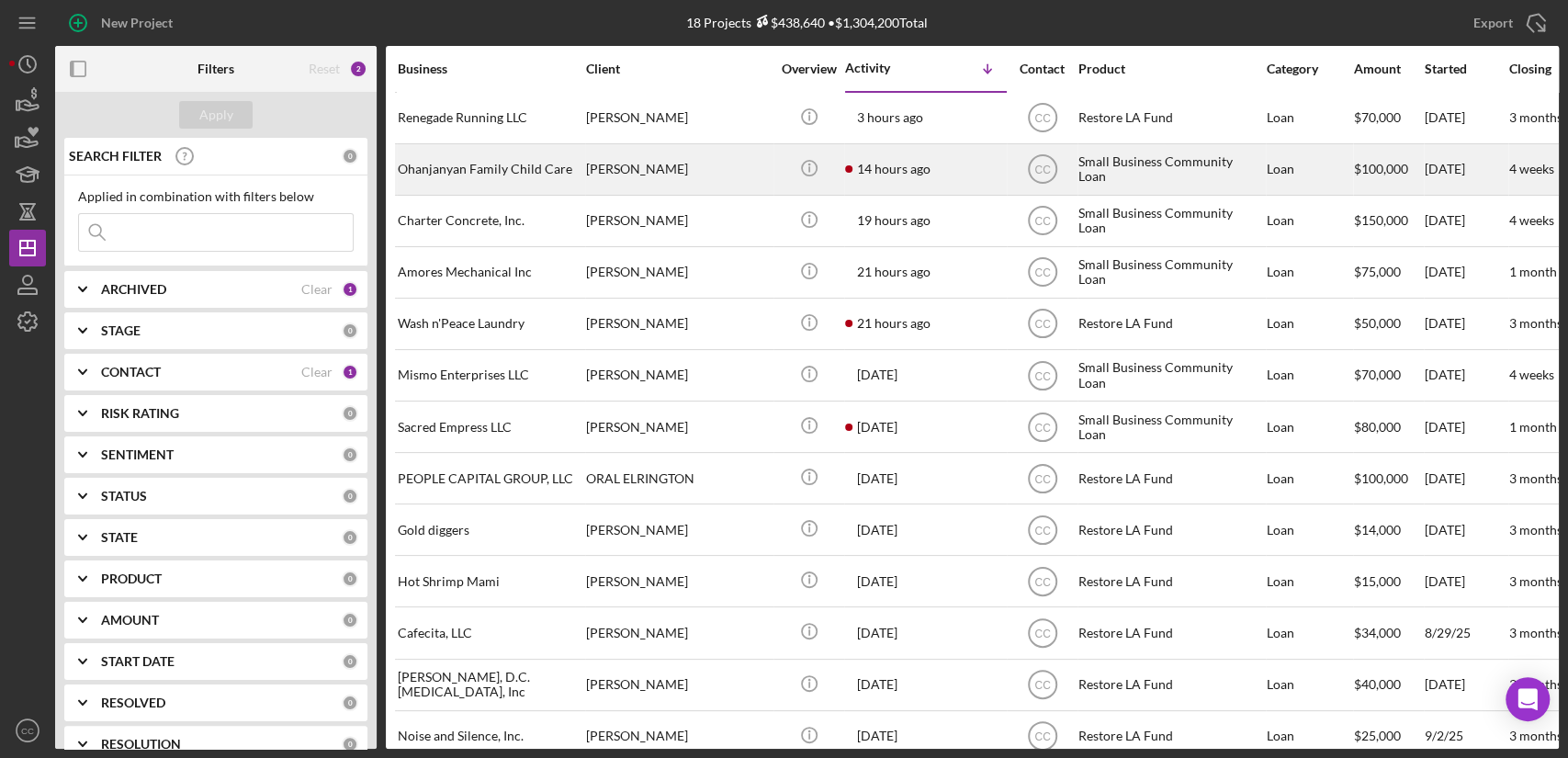
click at [724, 169] on div "[PERSON_NAME]" at bounding box center [677, 170] width 183 height 48
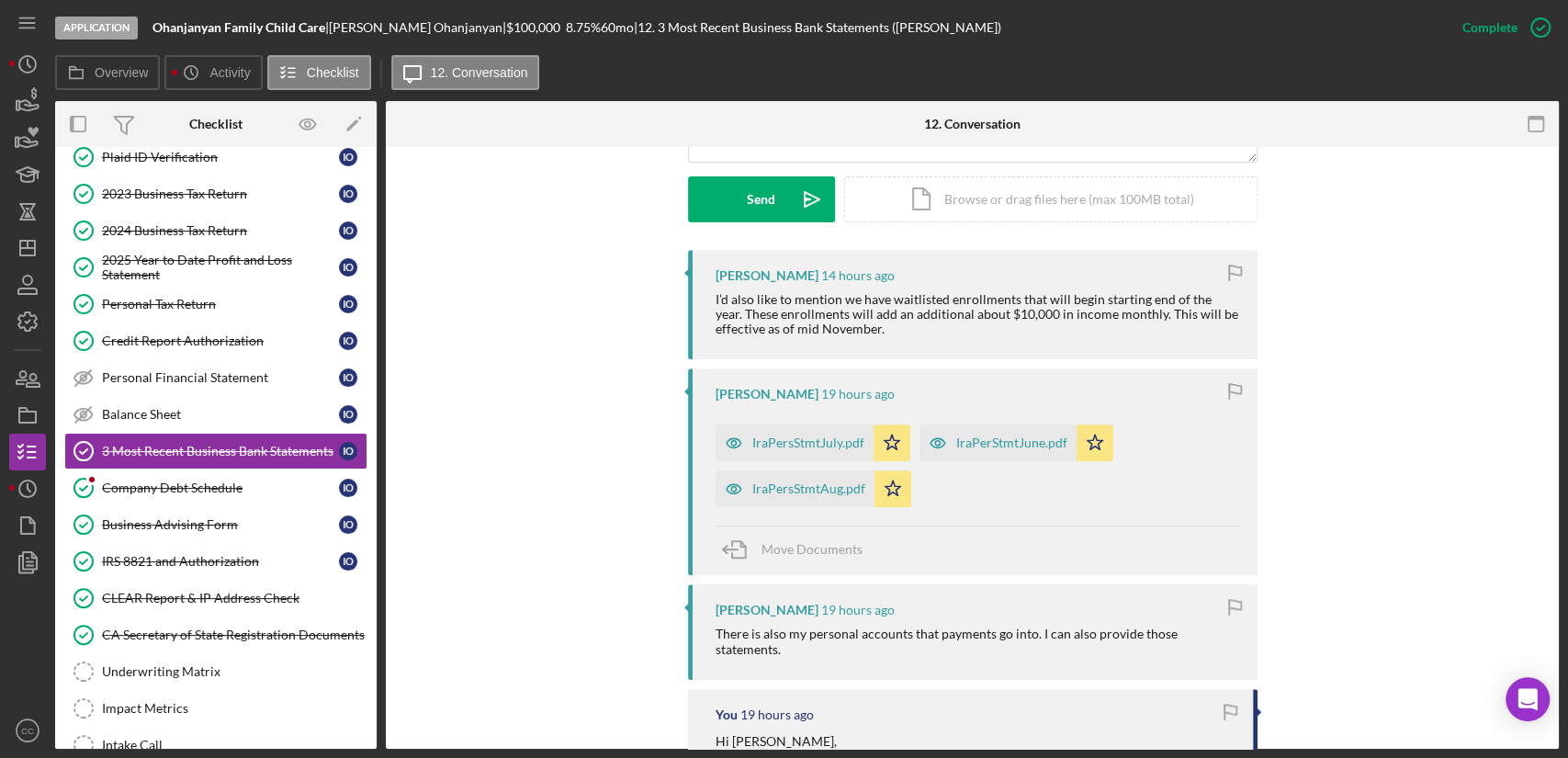
scroll to position [612, 0]
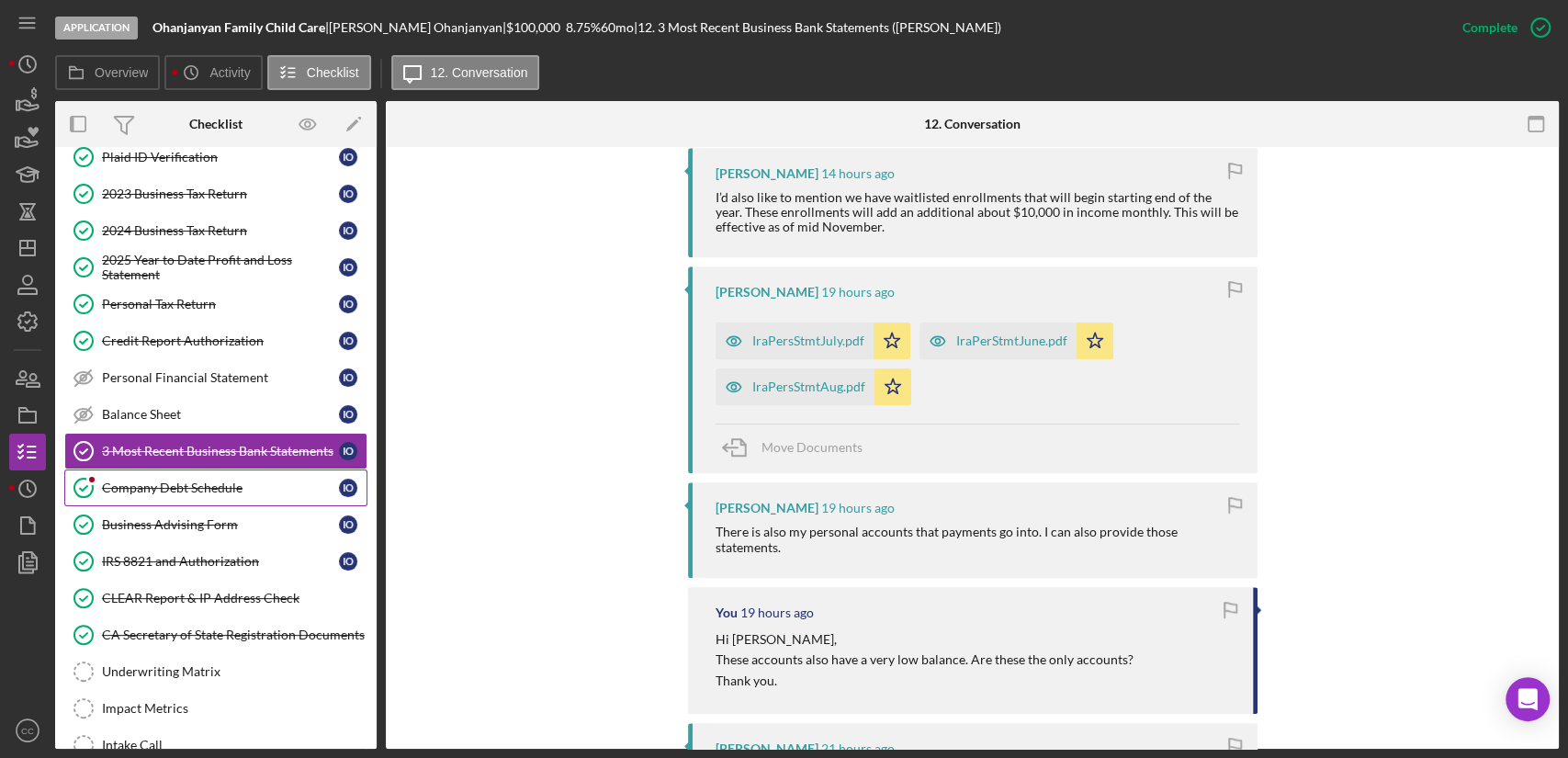
click at [227, 486] on div "Company Debt Schedule" at bounding box center [220, 488] width 237 height 15
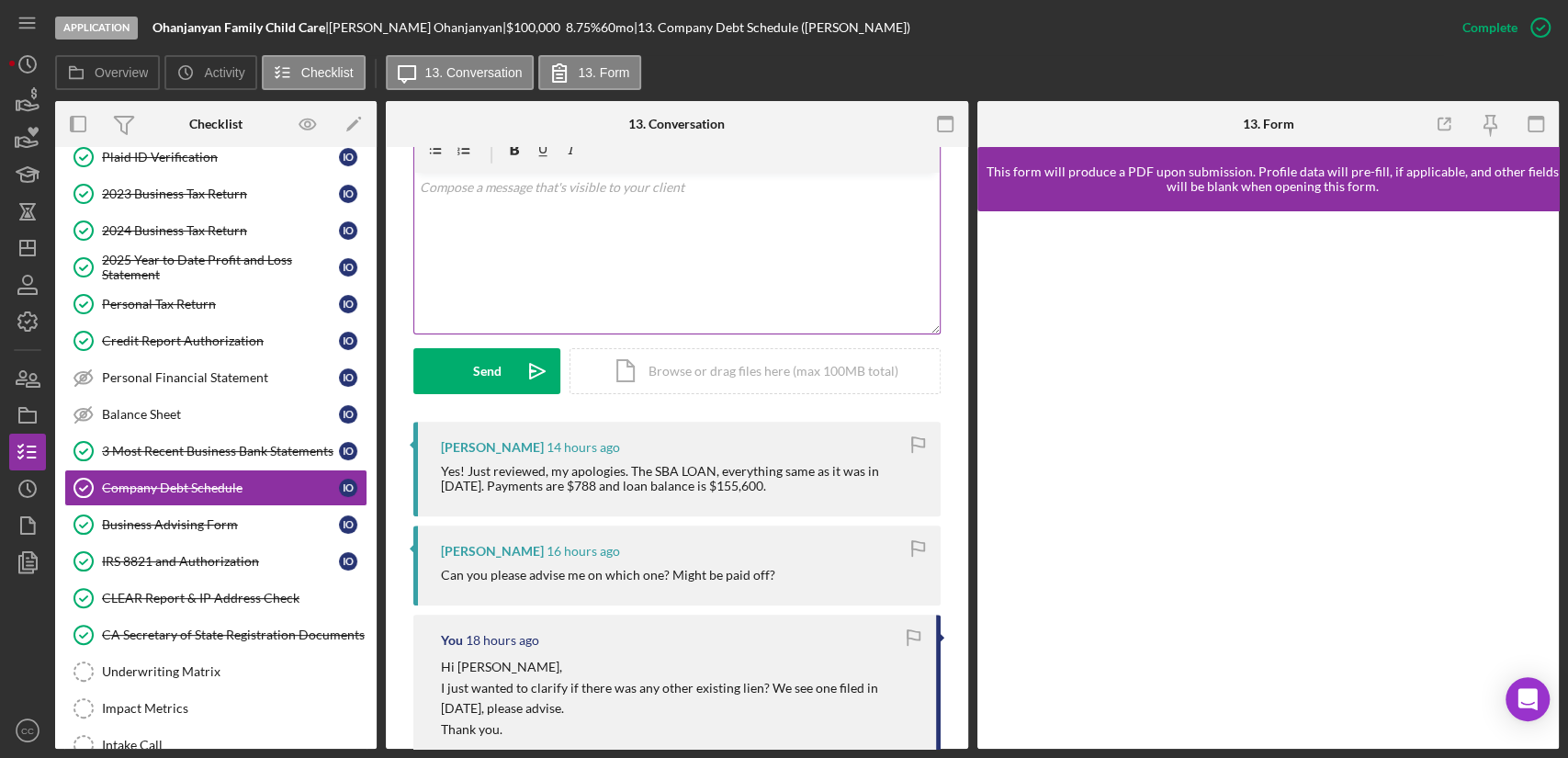
scroll to position [305, 0]
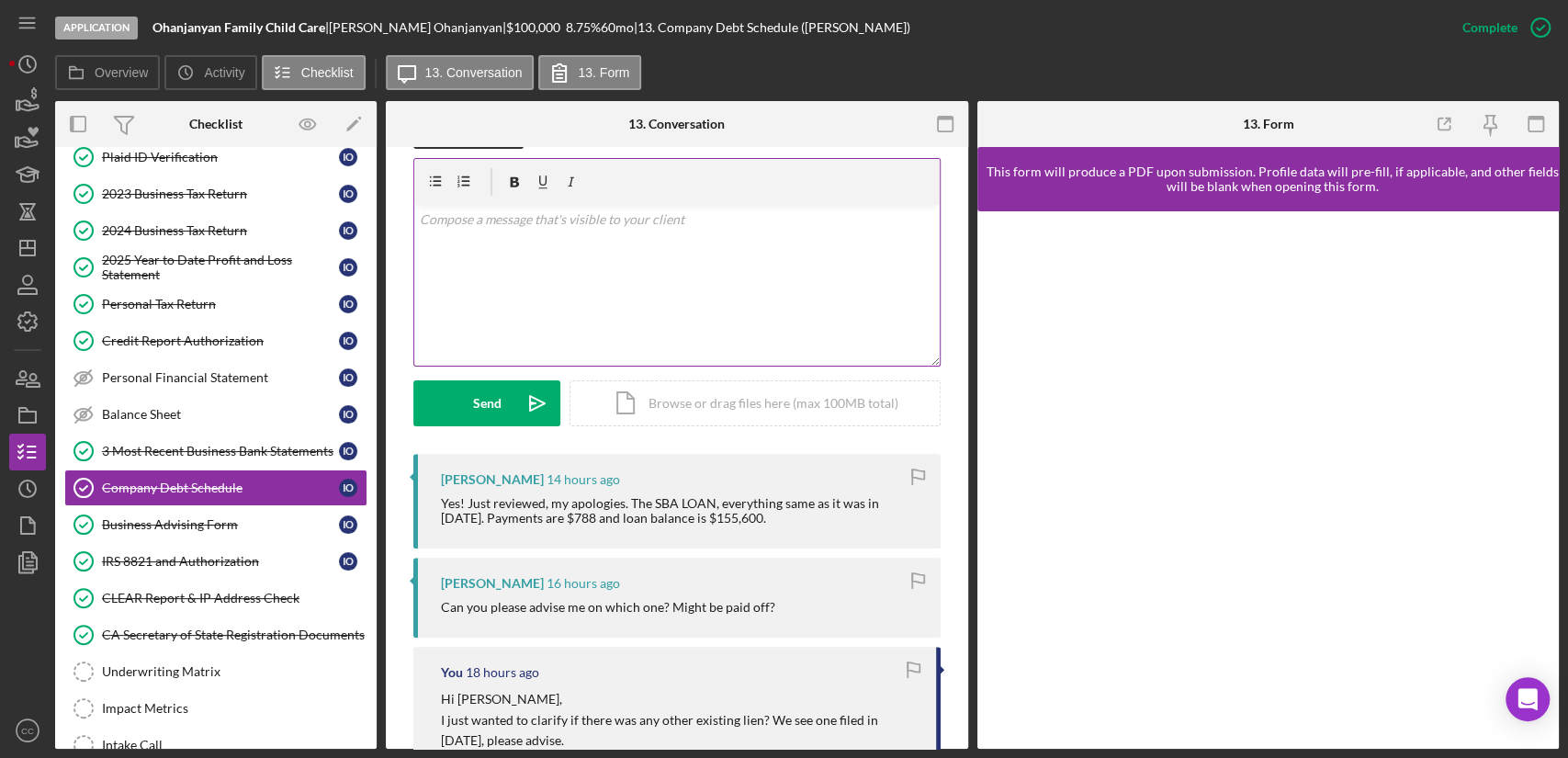
click at [636, 299] on div "v Color teal Color pink Remove color Add row above Add row below Add column bef…" at bounding box center [677, 285] width 526 height 161
click at [684, 245] on p "Thank you for clarifying." at bounding box center [677, 245] width 515 height 20
click at [830, 246] on p "Thank you for clarifying. Do you have time this afternoon or [DATE] aftedr" at bounding box center [677, 245] width 515 height 20
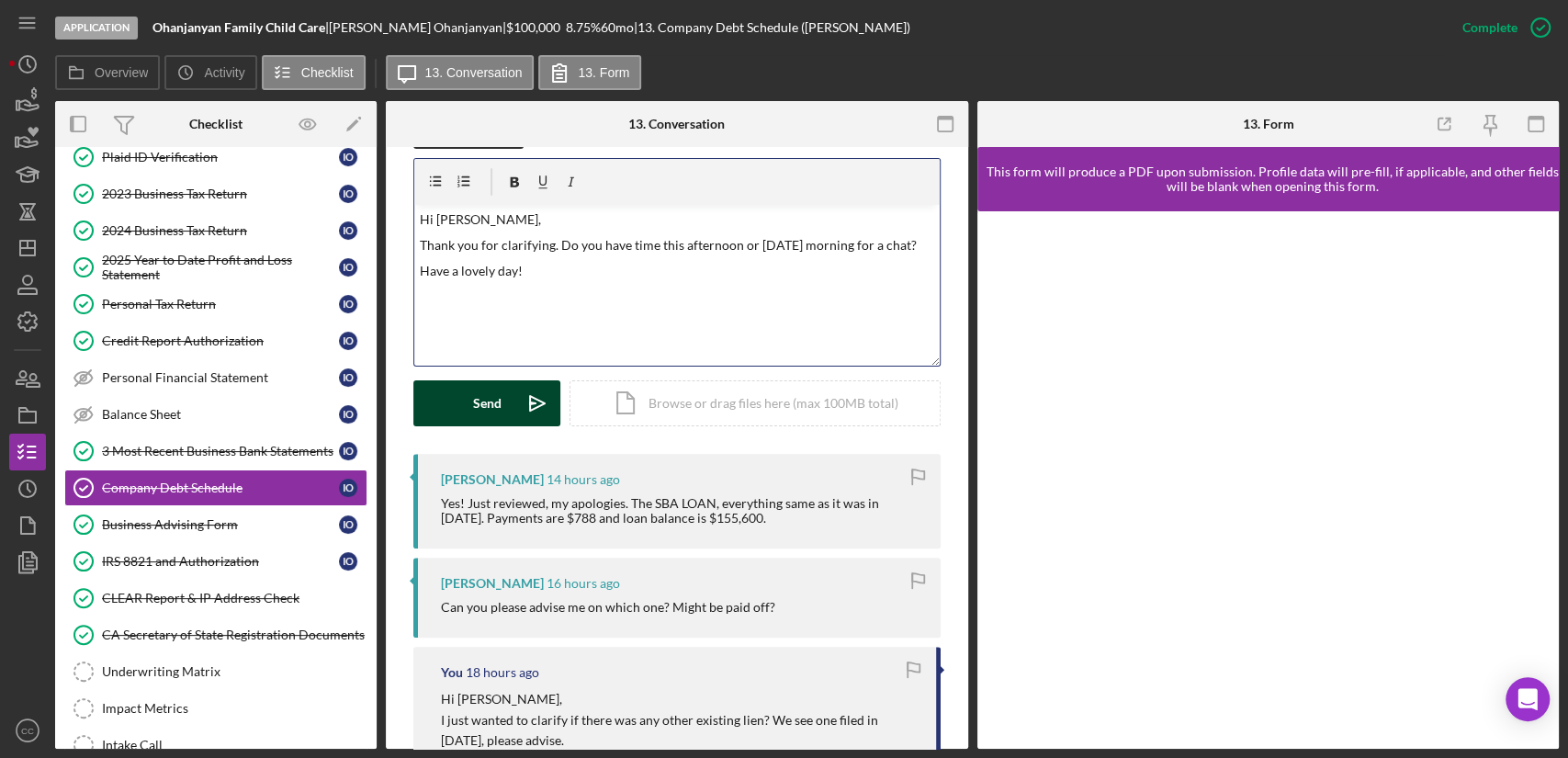
click at [470, 396] on button "Send Icon/icon-invite-send" at bounding box center [487, 402] width 147 height 46
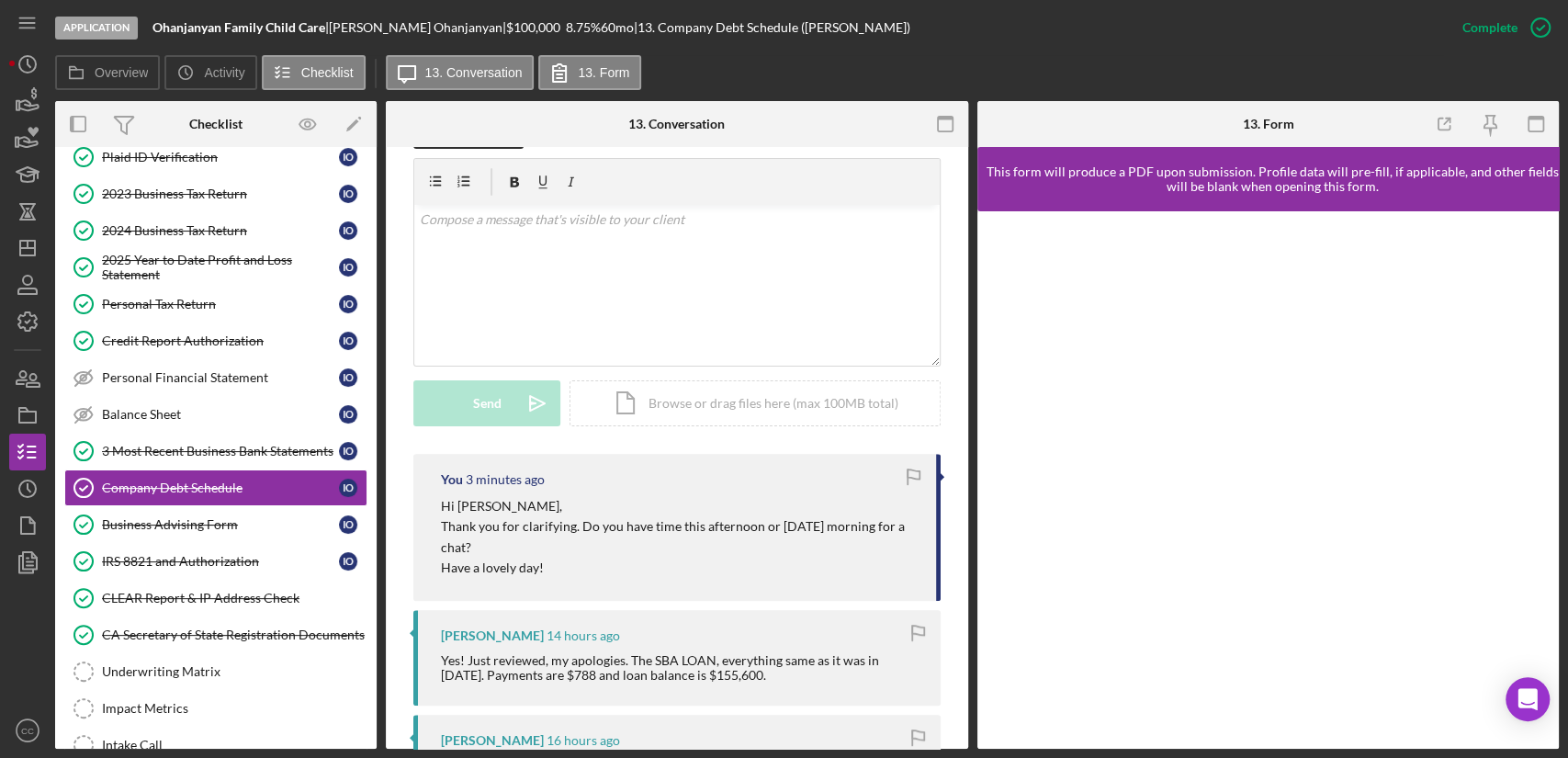
click at [680, 647] on div "[PERSON_NAME] 14 hours ago Yes! Just reviewed, my apologies. The SBA LOAN, ever…" at bounding box center [677, 657] width 528 height 95
drag, startPoint x: 657, startPoint y: 655, endPoint x: 708, endPoint y: 661, distance: 51.4
click at [708, 661] on div "Yes! Just reviewed, my apologies. The SBA LOAN, everything same as it was in [D…" at bounding box center [682, 668] width 481 height 29
copy div "BA LOAN"
click at [29, 242] on icon "Icon/Dashboard" at bounding box center [27, 247] width 46 height 46
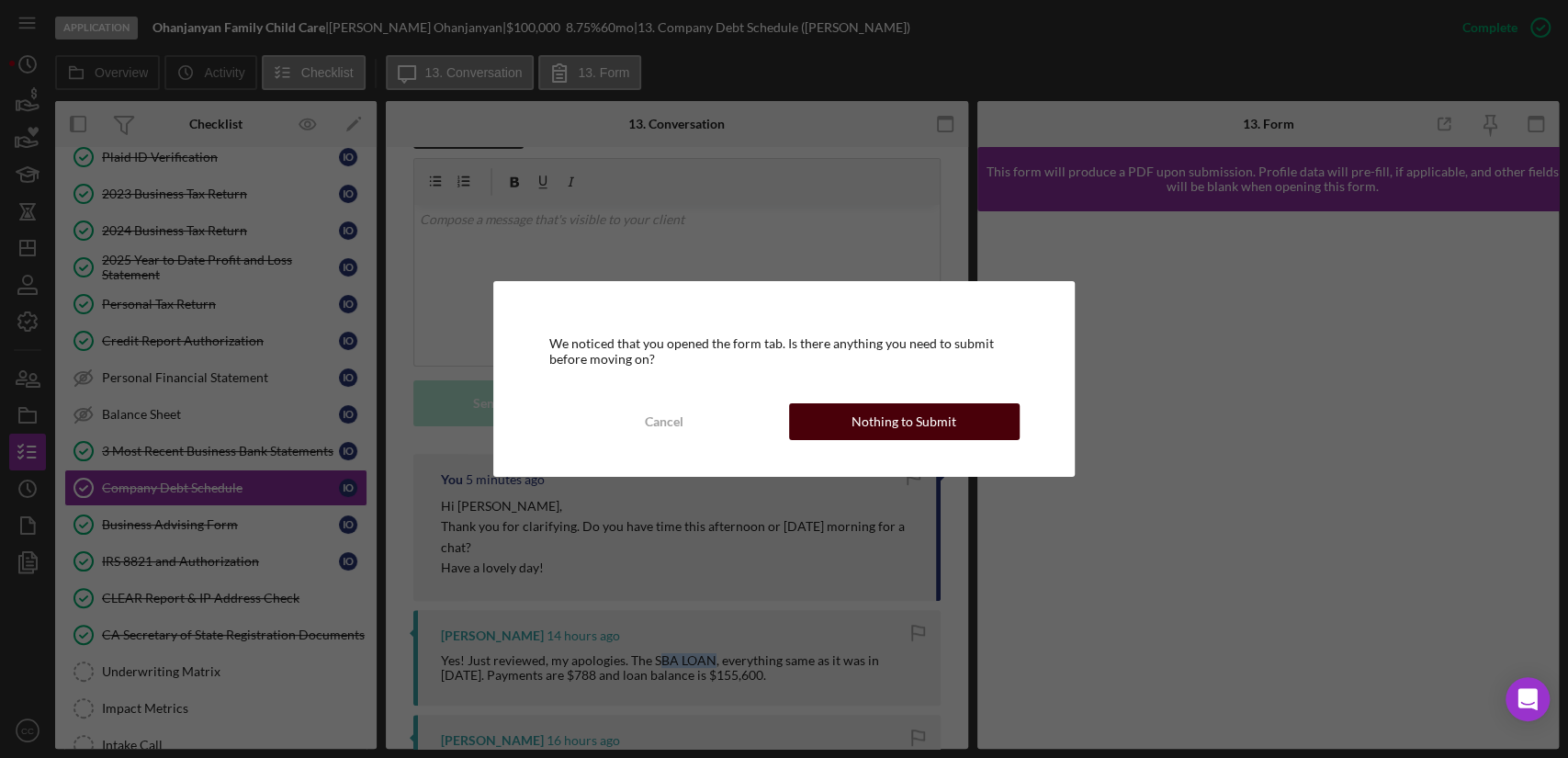
click at [966, 425] on button "Nothing to Submit" at bounding box center [905, 422] width 231 height 37
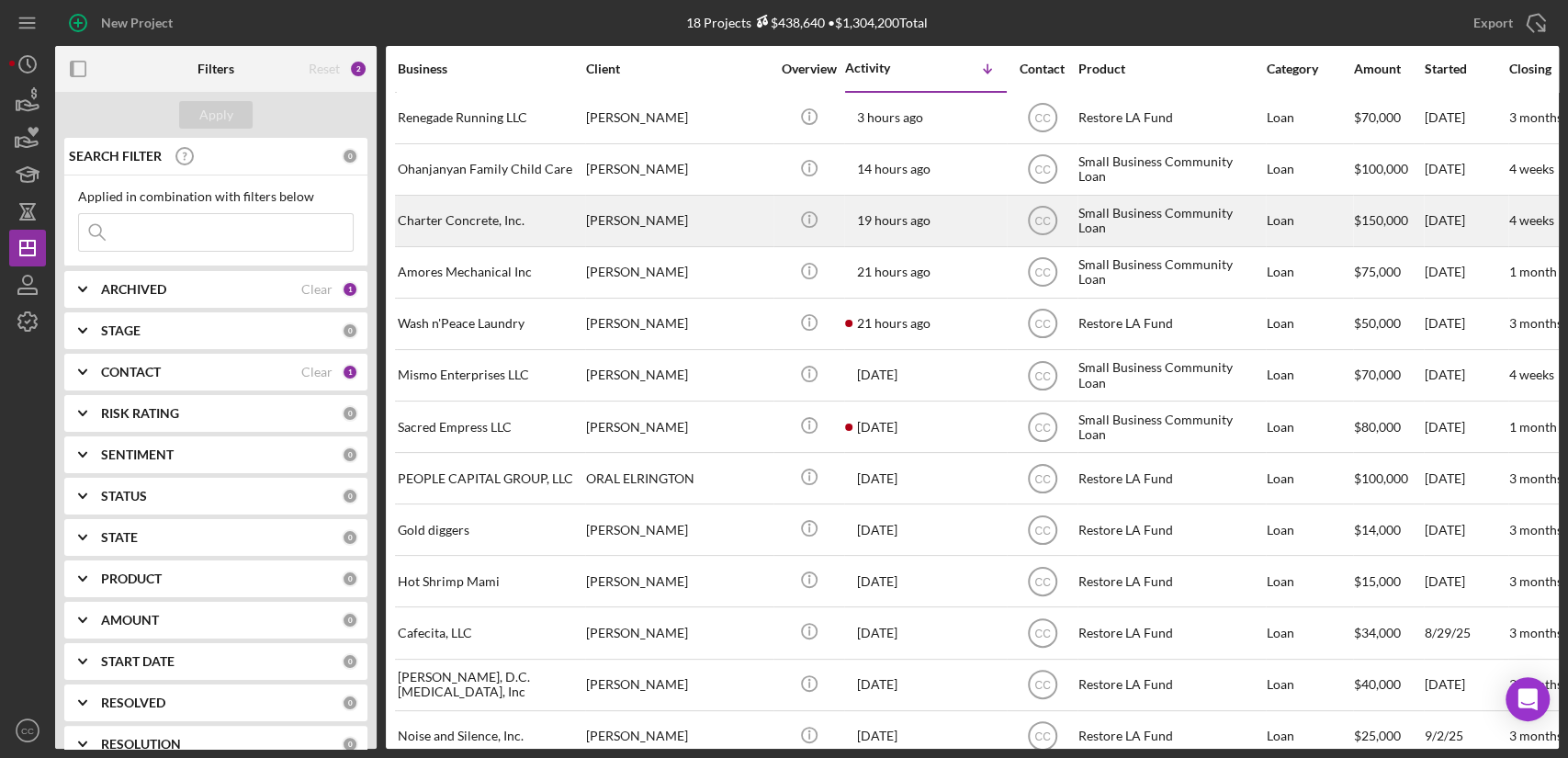
click at [463, 212] on div "Charter Concrete, Inc." at bounding box center [489, 221] width 183 height 48
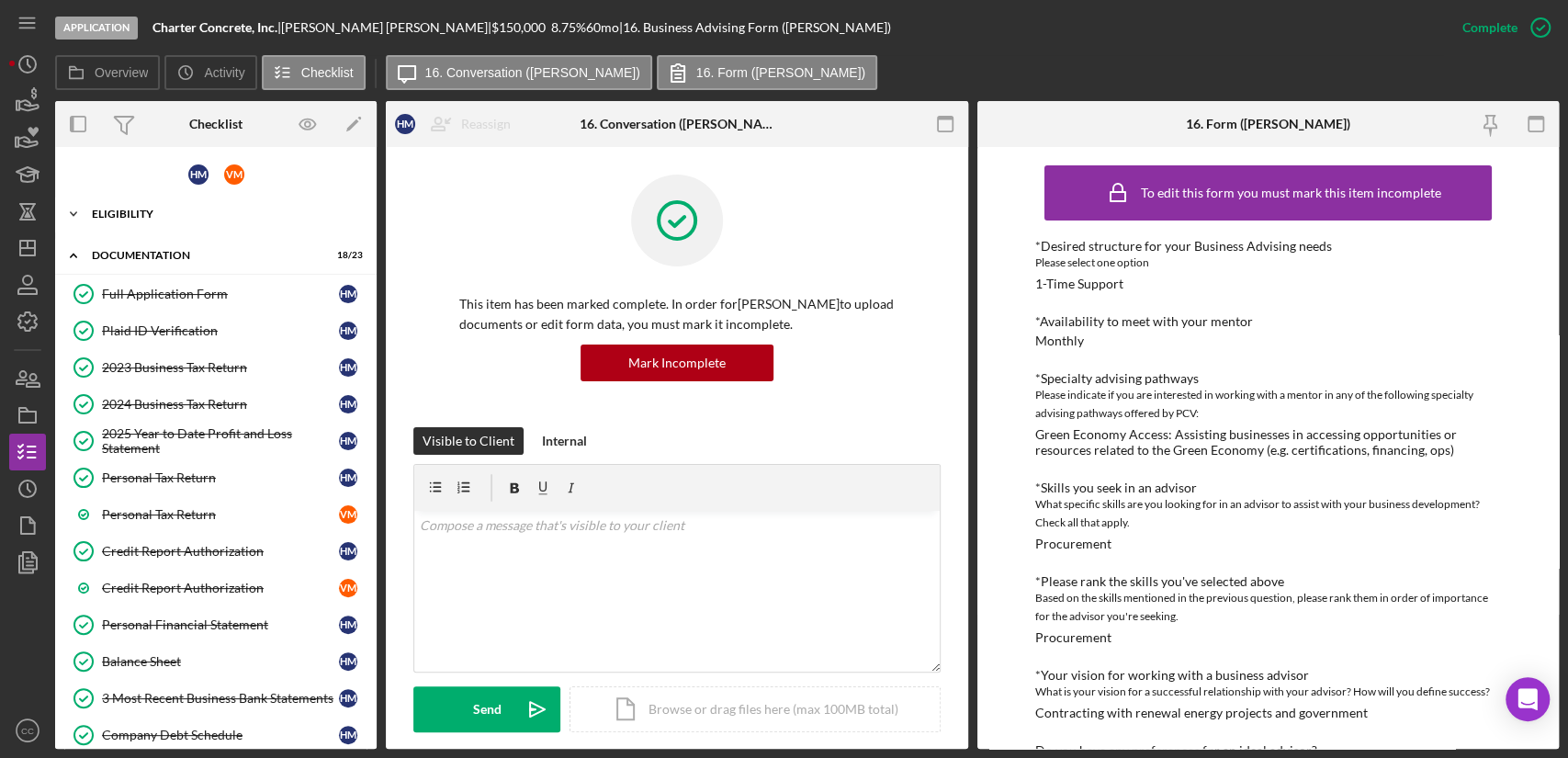
click at [146, 211] on div "Eligibility" at bounding box center [223, 213] width 262 height 11
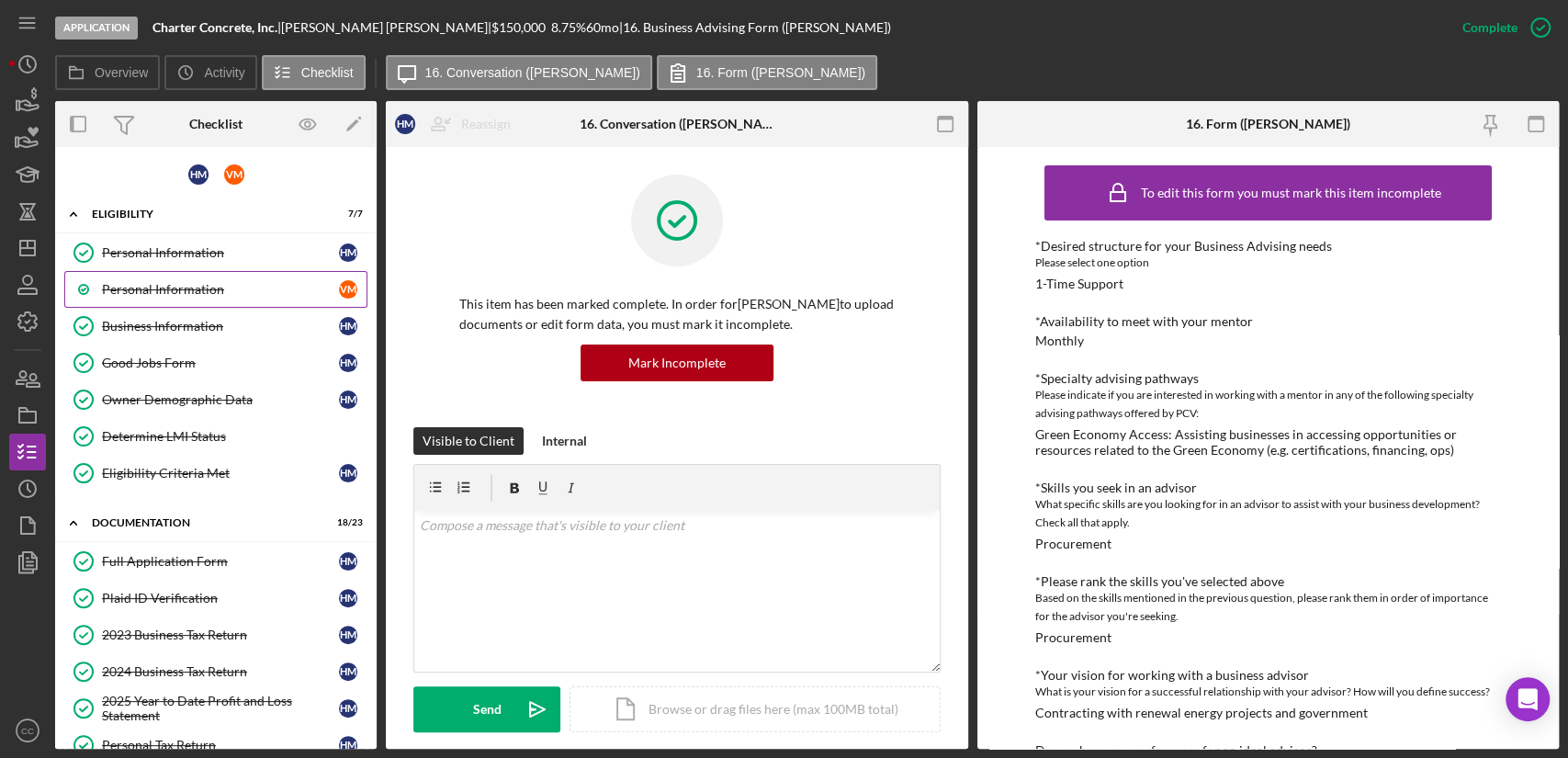
click at [149, 294] on div "Personal Information" at bounding box center [220, 289] width 237 height 15
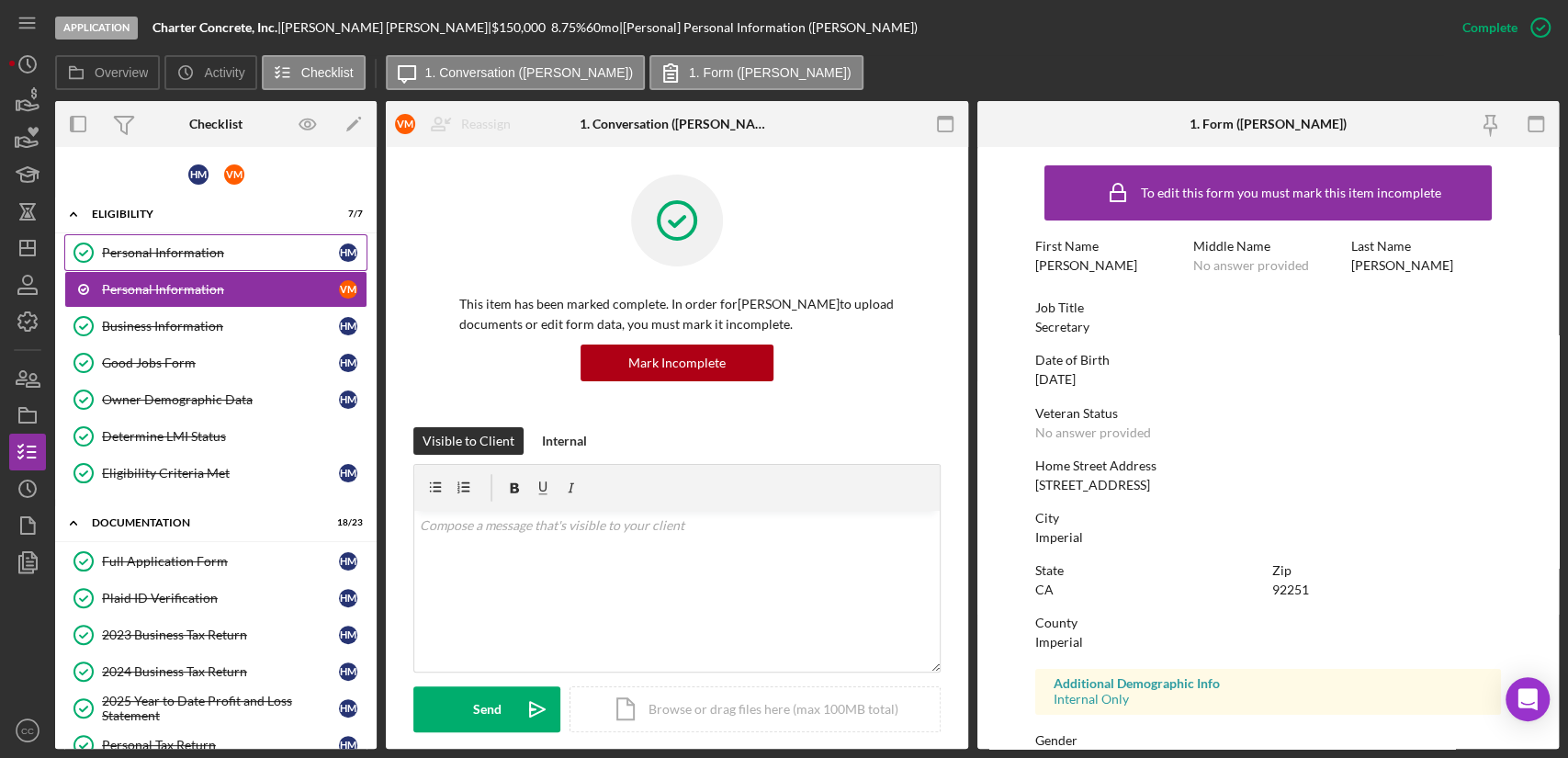
click at [166, 255] on div "Personal Information" at bounding box center [220, 252] width 237 height 15
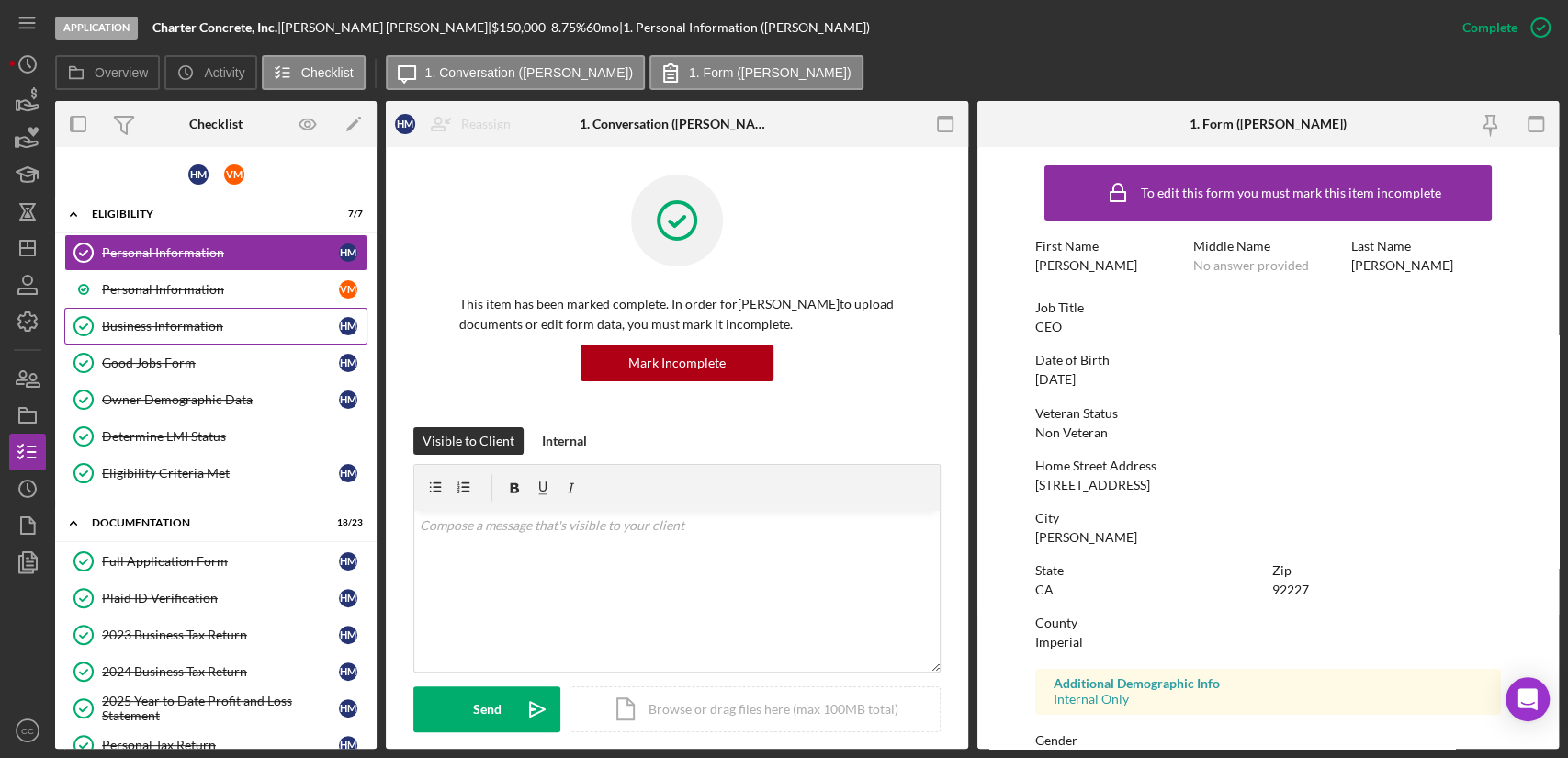
click at [147, 329] on div "Business Information" at bounding box center [220, 326] width 237 height 15
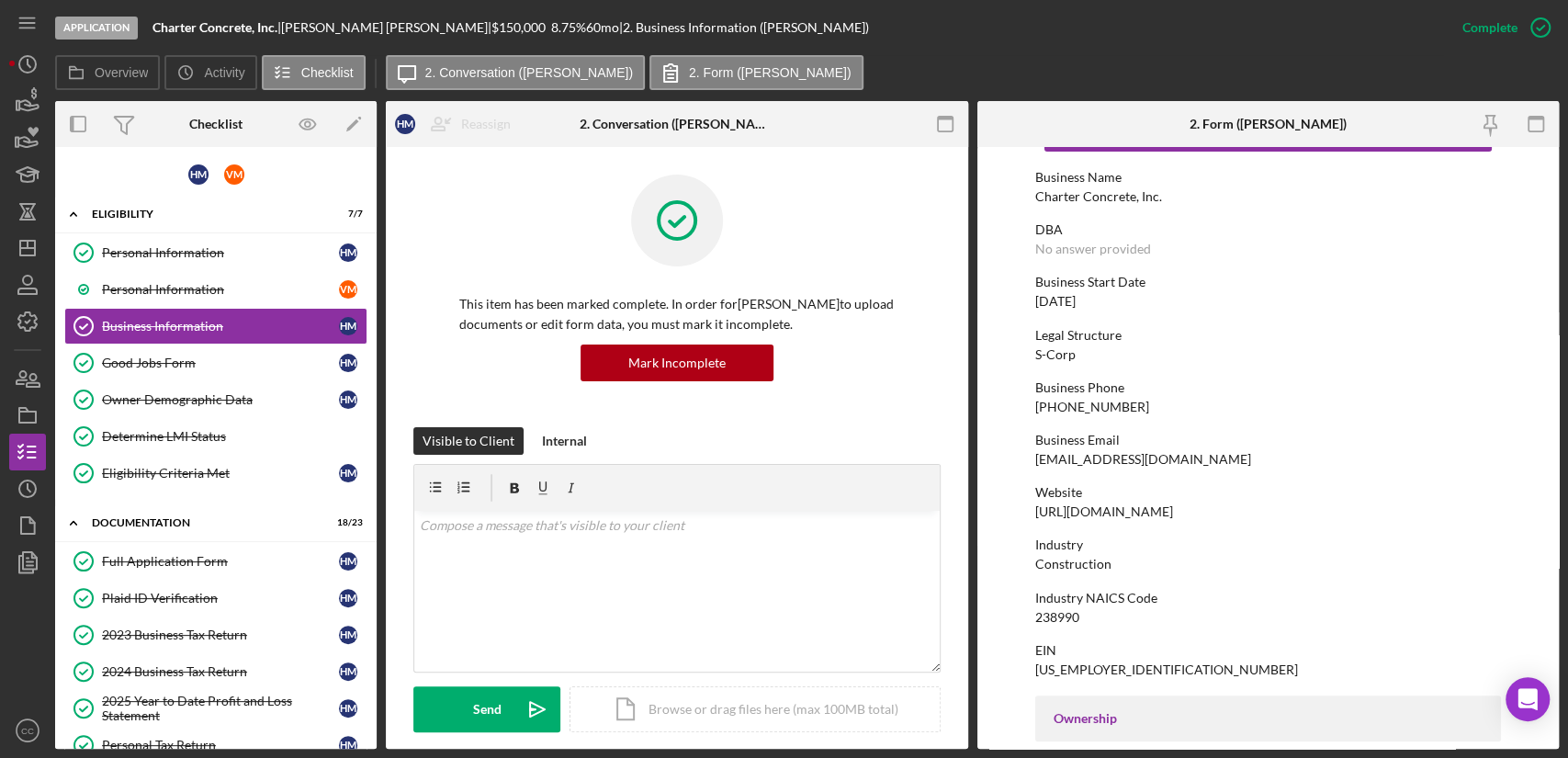
scroll to position [102, 0]
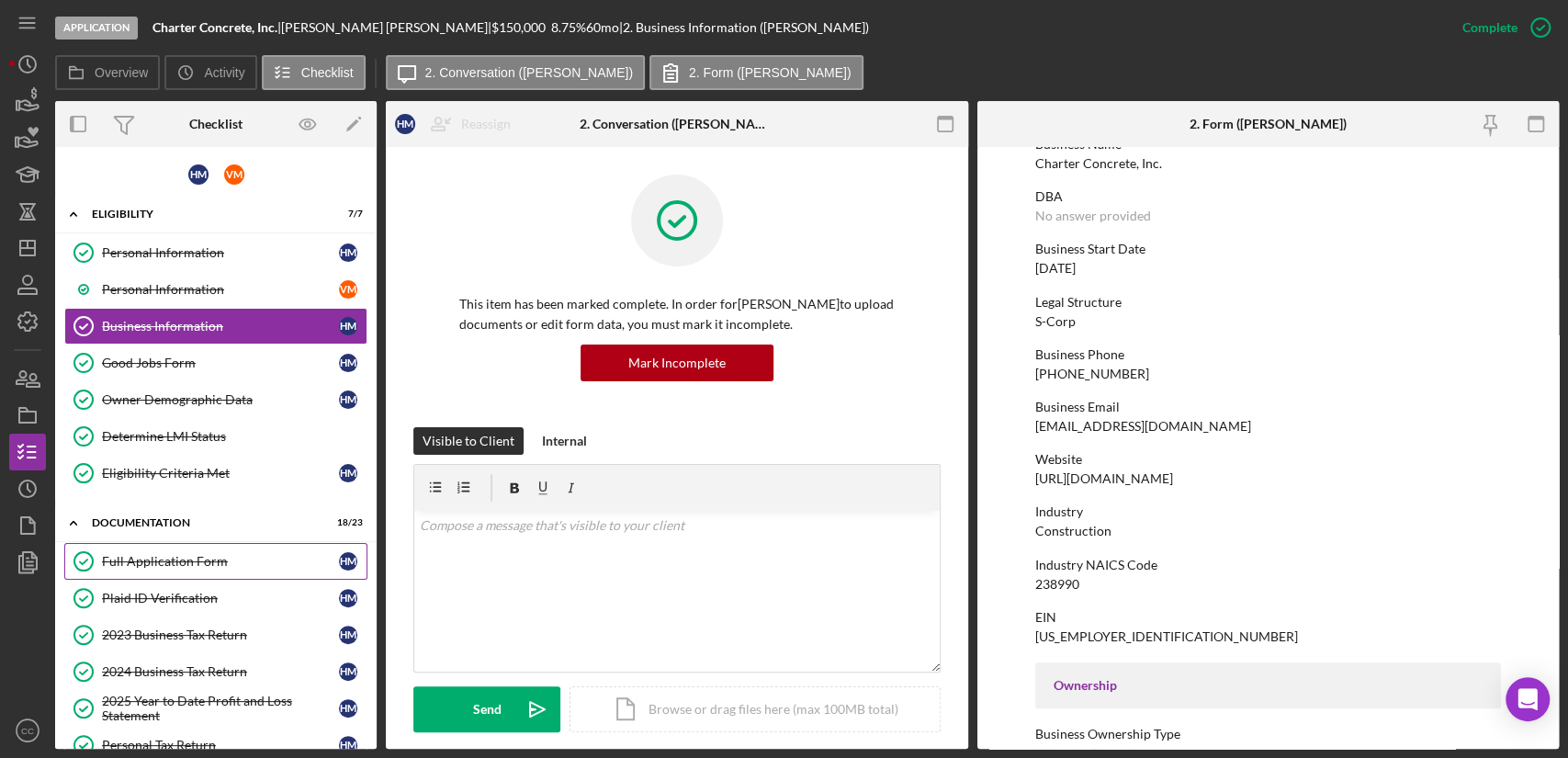
click at [138, 561] on div "Full Application Form" at bounding box center [220, 560] width 237 height 15
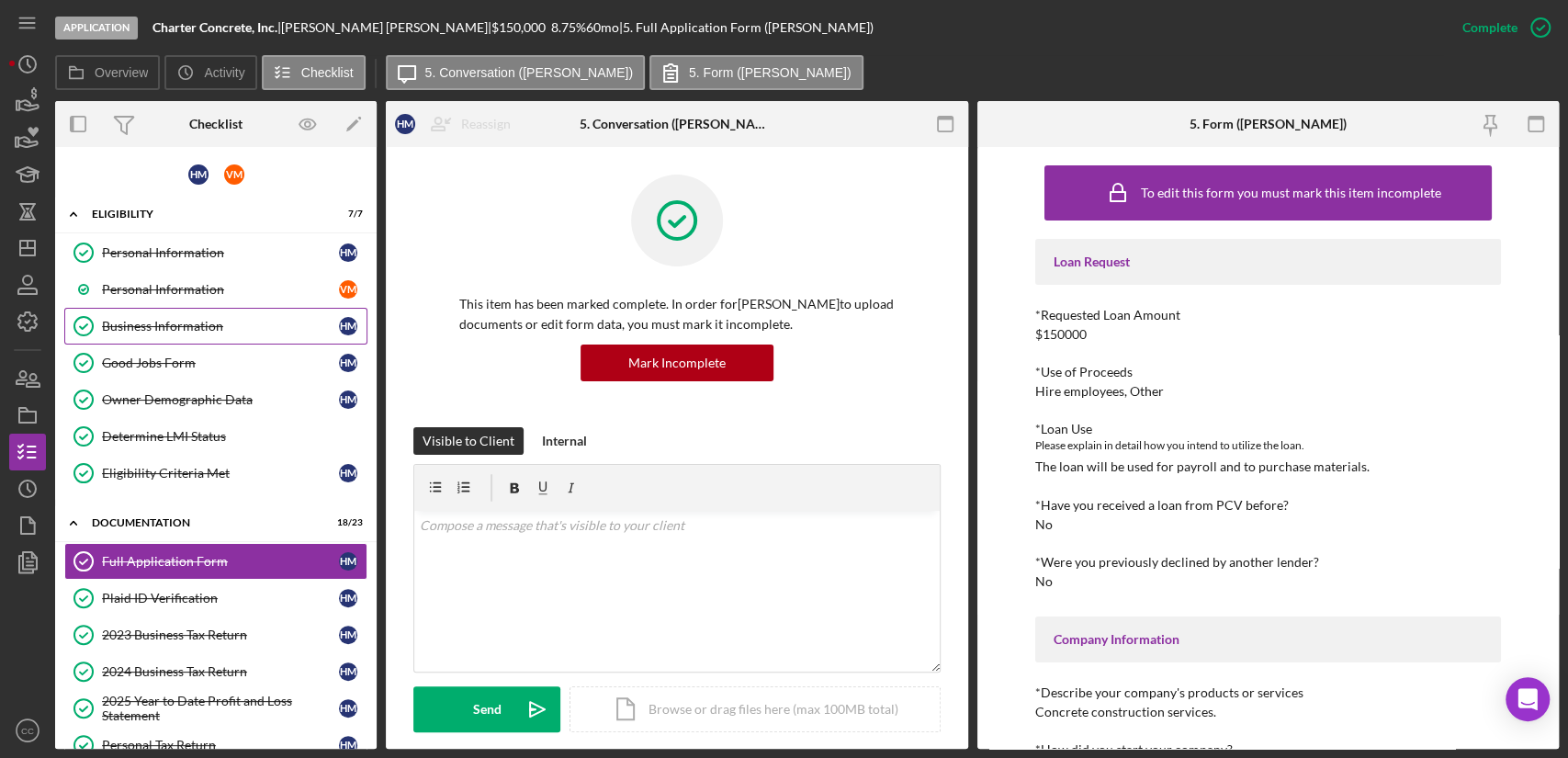
click at [166, 331] on div "Business Information" at bounding box center [220, 326] width 237 height 15
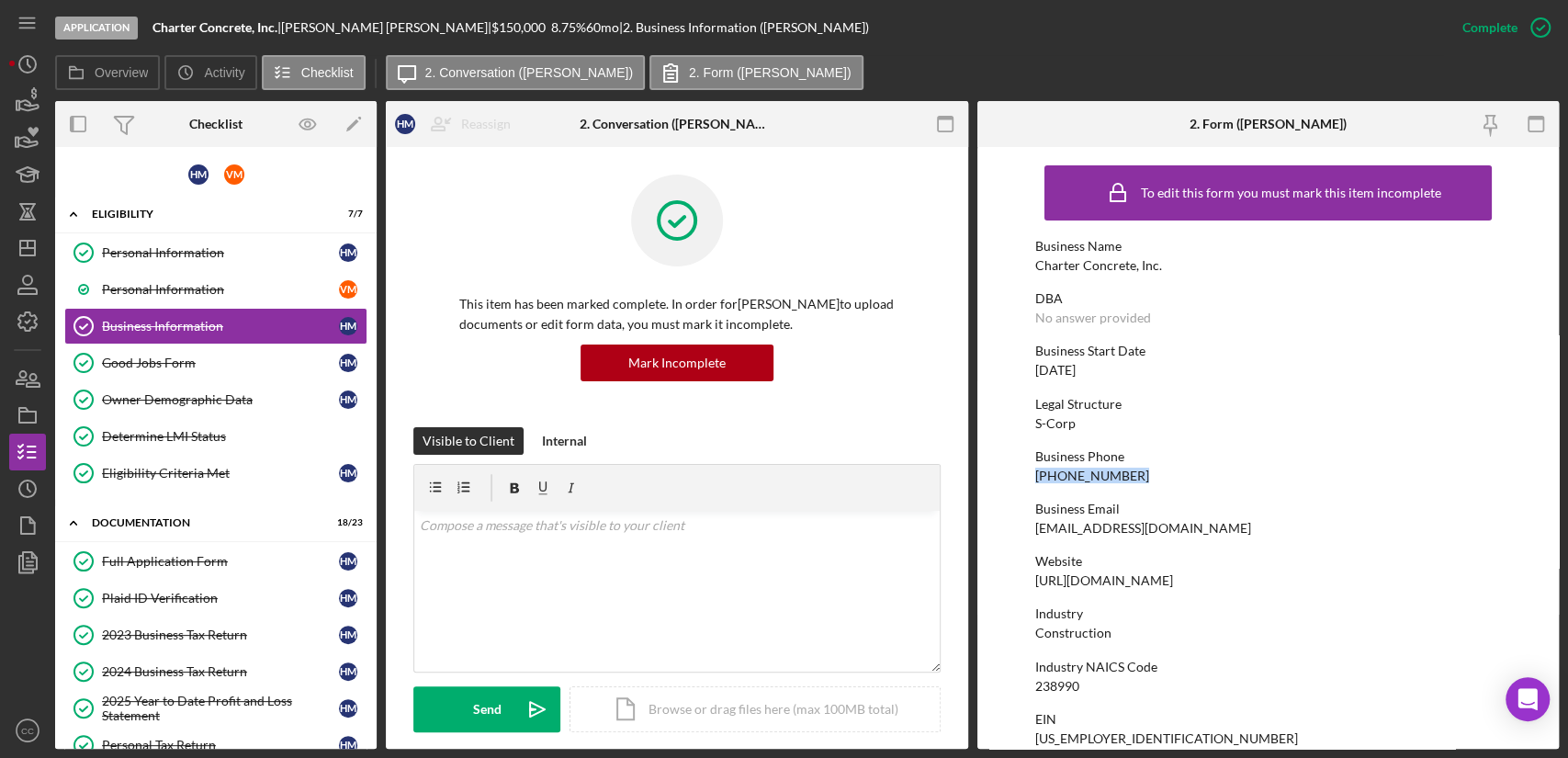
drag, startPoint x: 1128, startPoint y: 474, endPoint x: 1034, endPoint y: 481, distance: 94.3
click at [1036, 481] on div "Business Phone [PHONE_NUMBER]" at bounding box center [1268, 465] width 465 height 34
copy div "[PHONE_NUMBER]"
click at [159, 475] on div "Eligibility Criteria Met" at bounding box center [220, 472] width 237 height 15
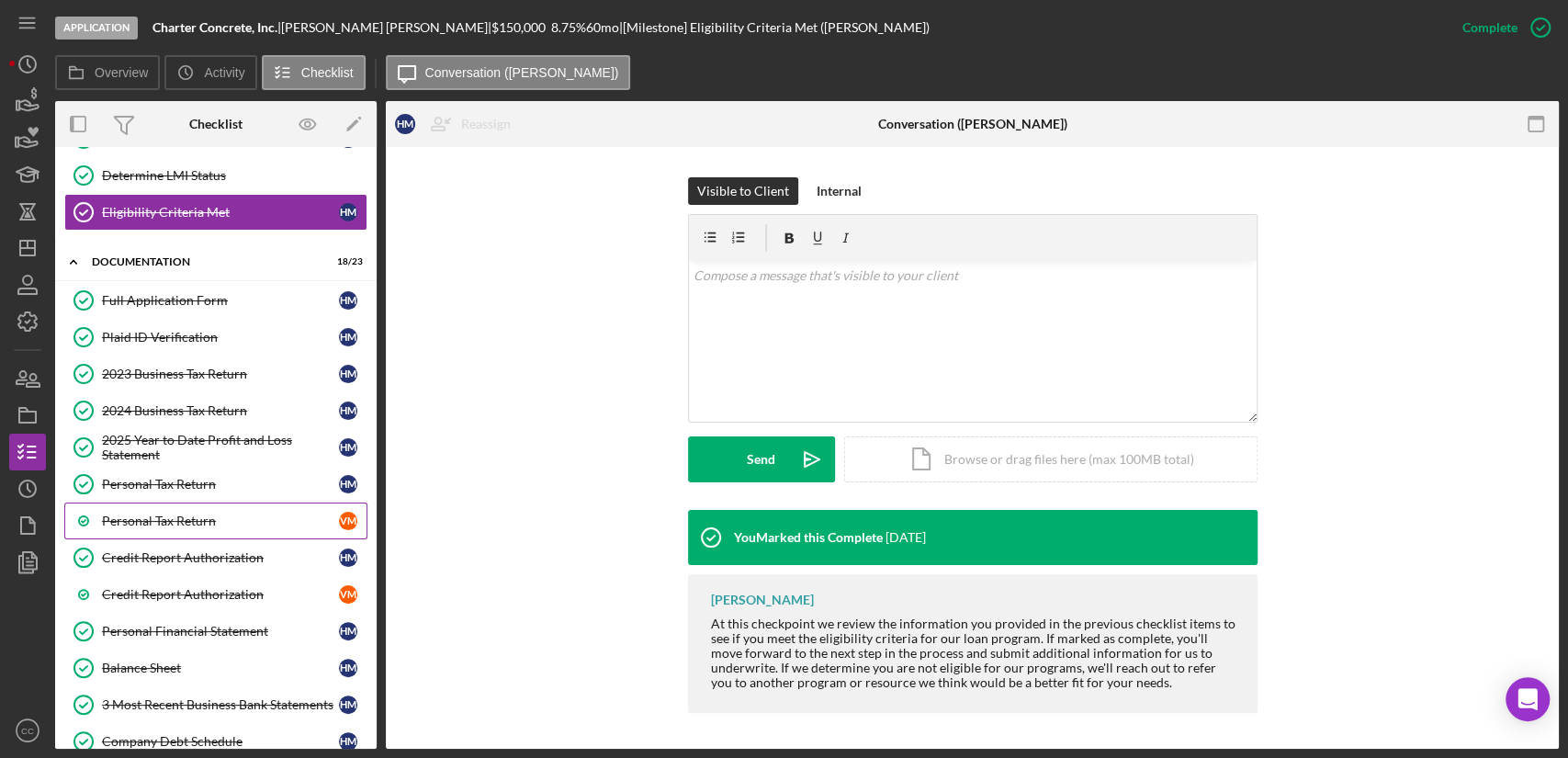
scroll to position [305, 0]
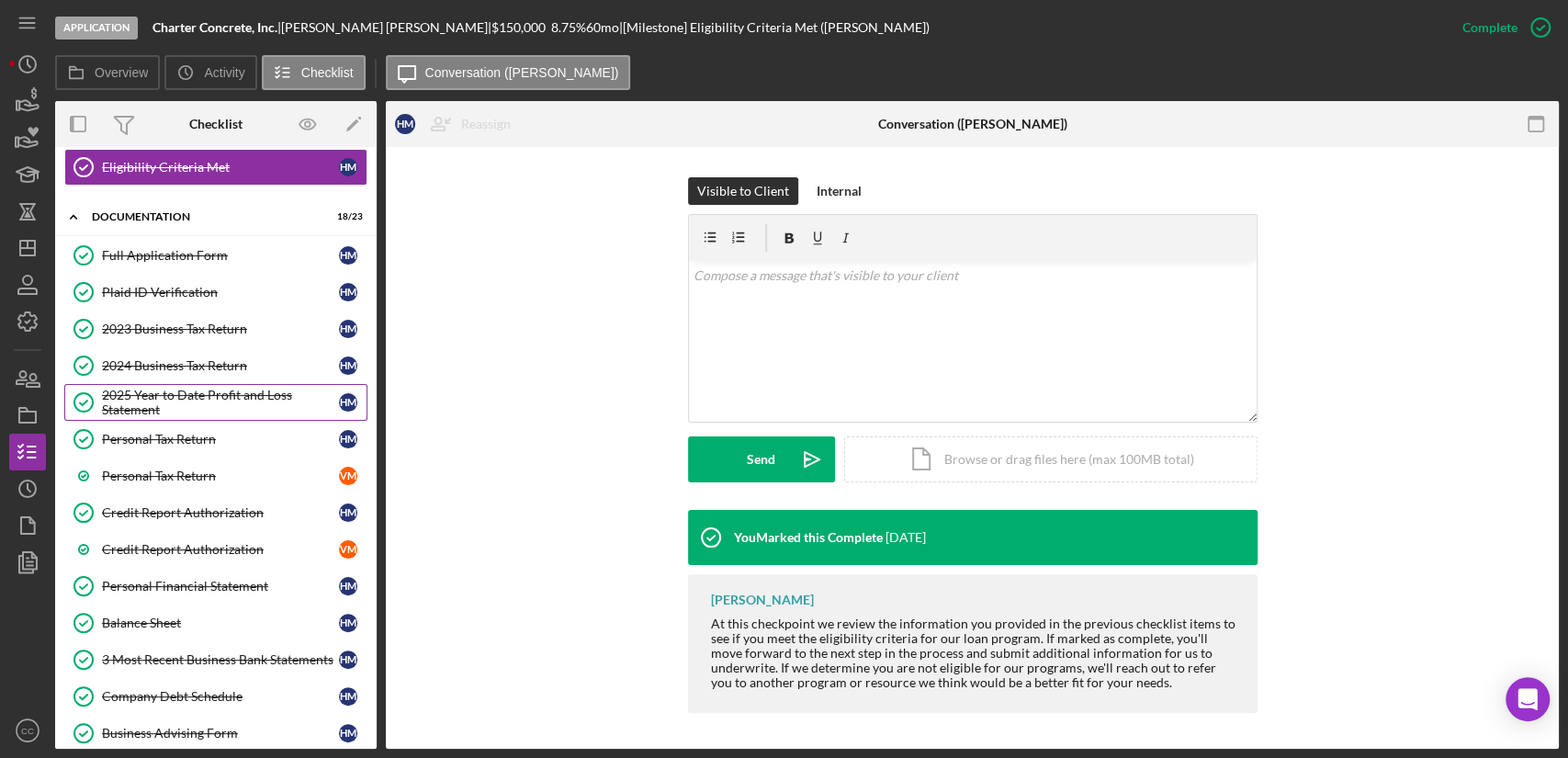
click at [184, 403] on div "2025 Year to Date Profit and Loss Statement" at bounding box center [220, 402] width 237 height 29
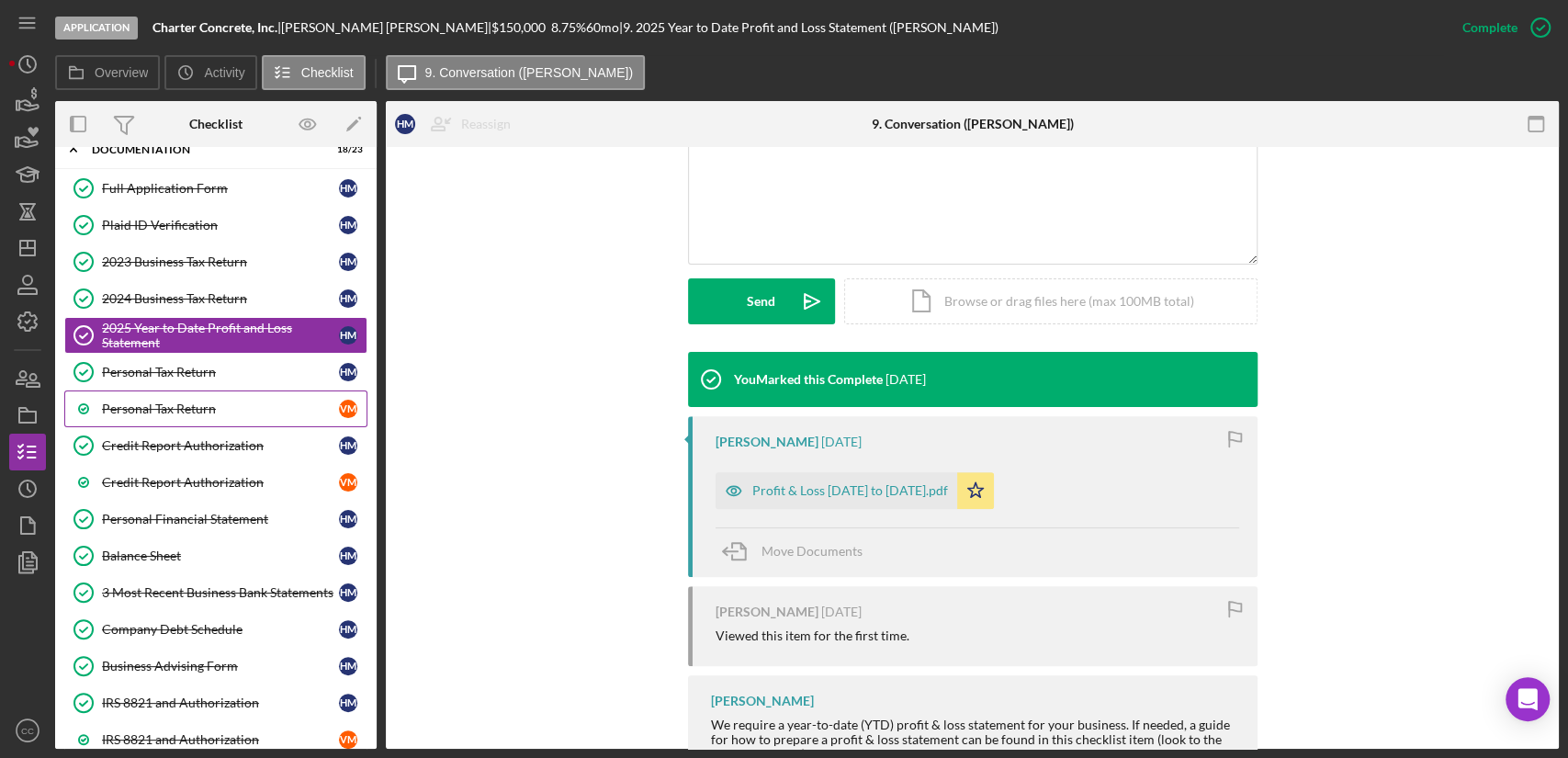
scroll to position [408, 0]
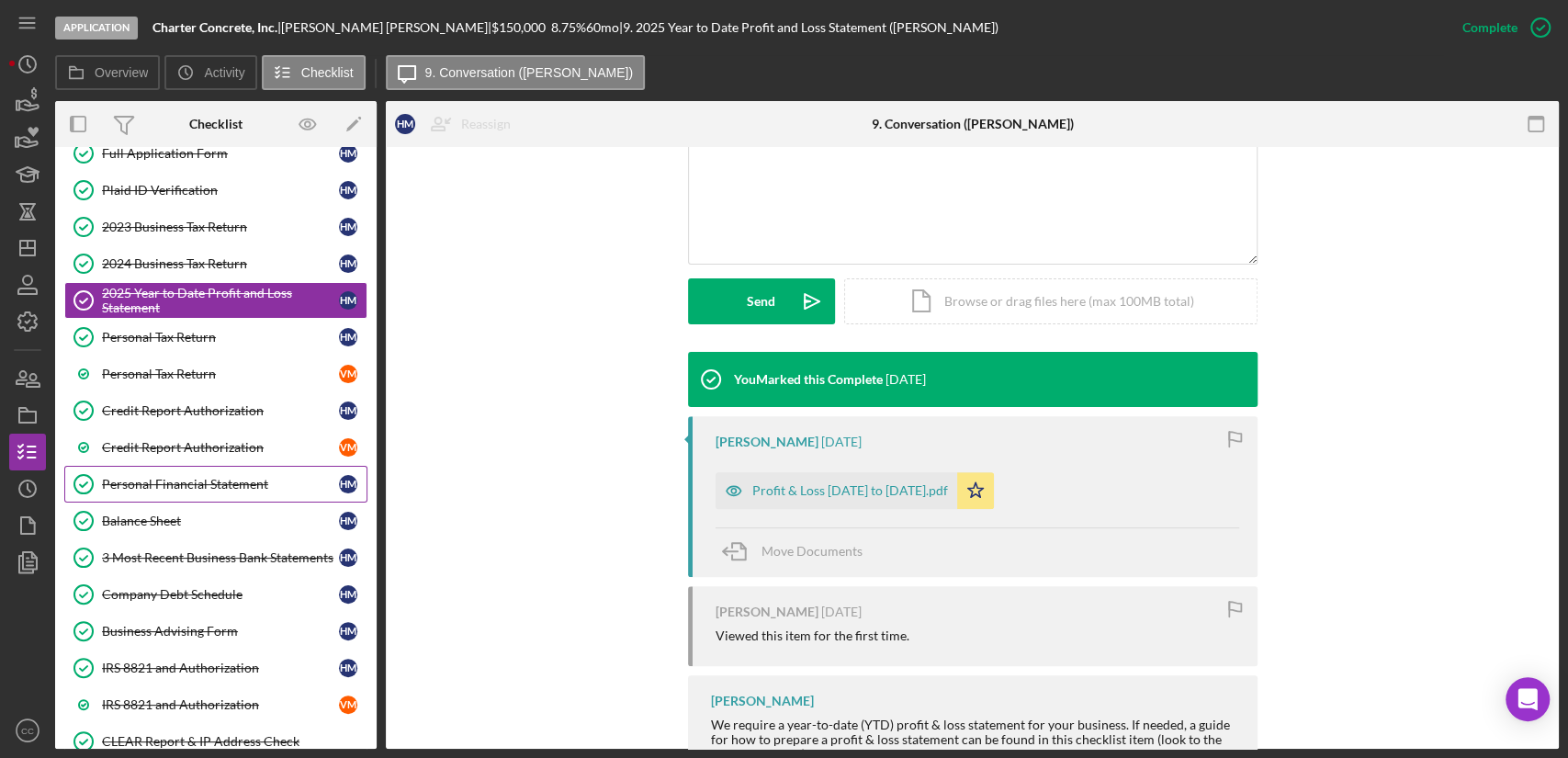
click at [191, 483] on div "Personal Financial Statement" at bounding box center [220, 484] width 237 height 15
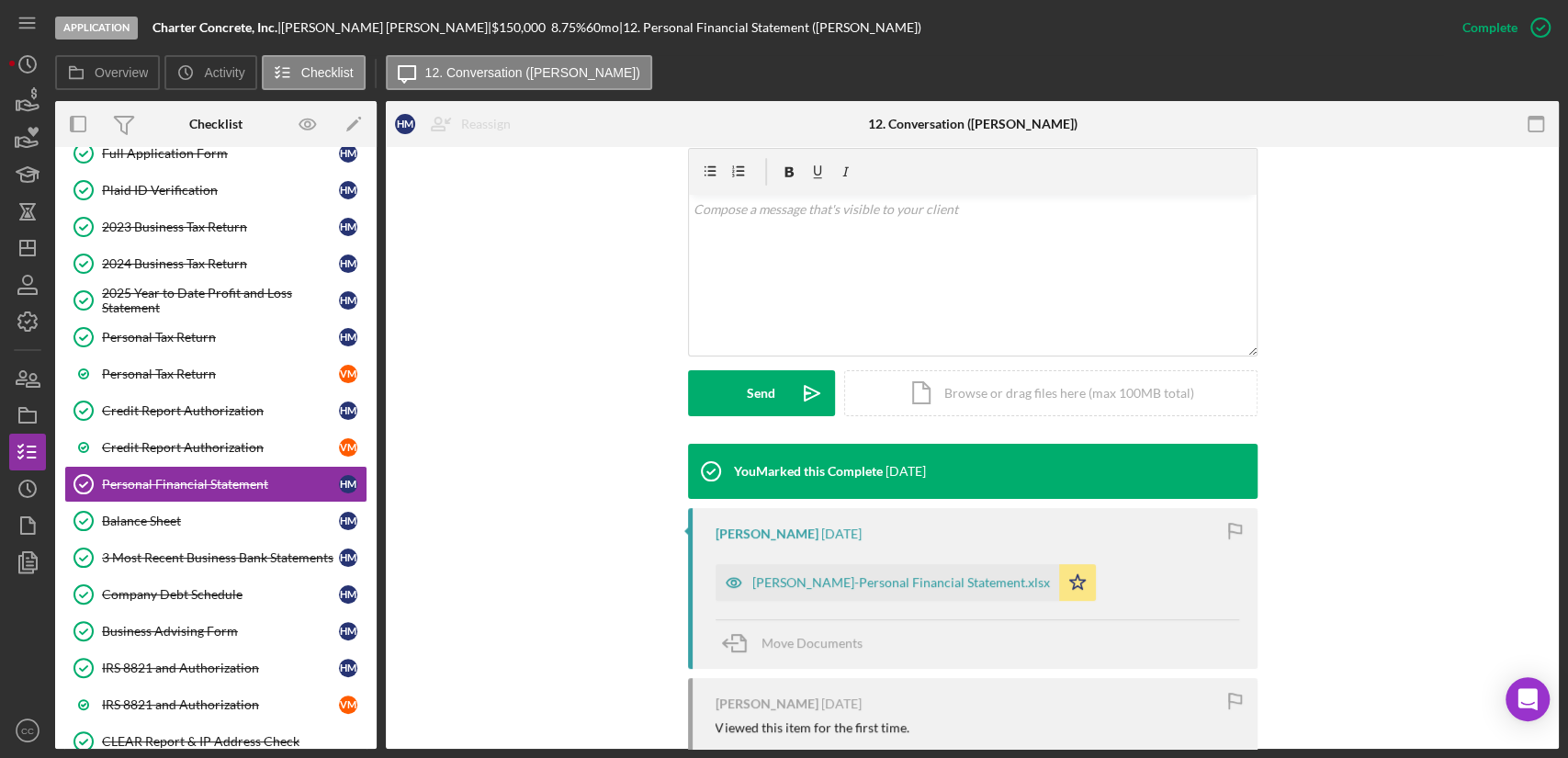
scroll to position [408, 0]
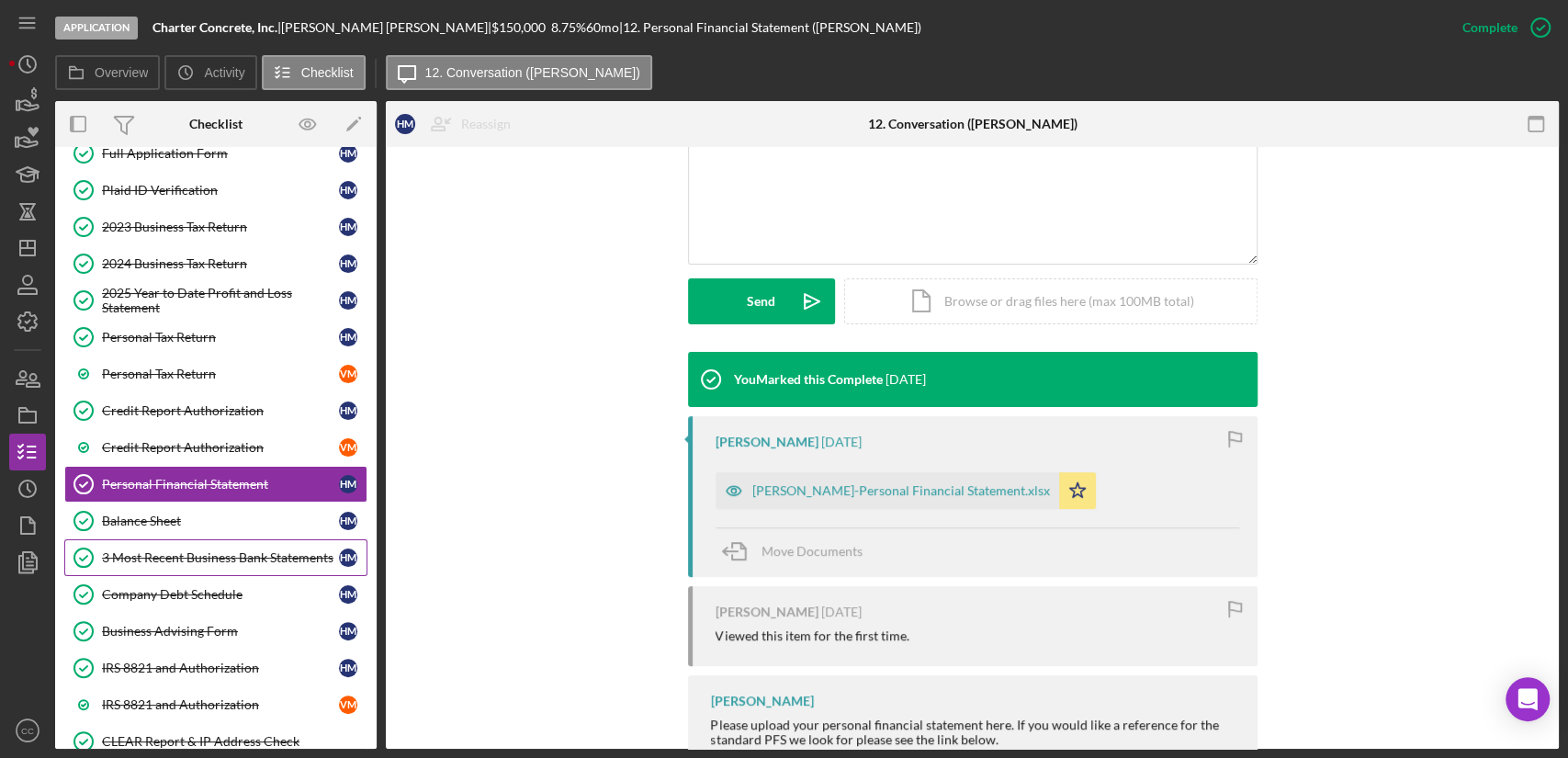
click at [173, 552] on div "3 Most Recent Business Bank Statements" at bounding box center [220, 557] width 237 height 15
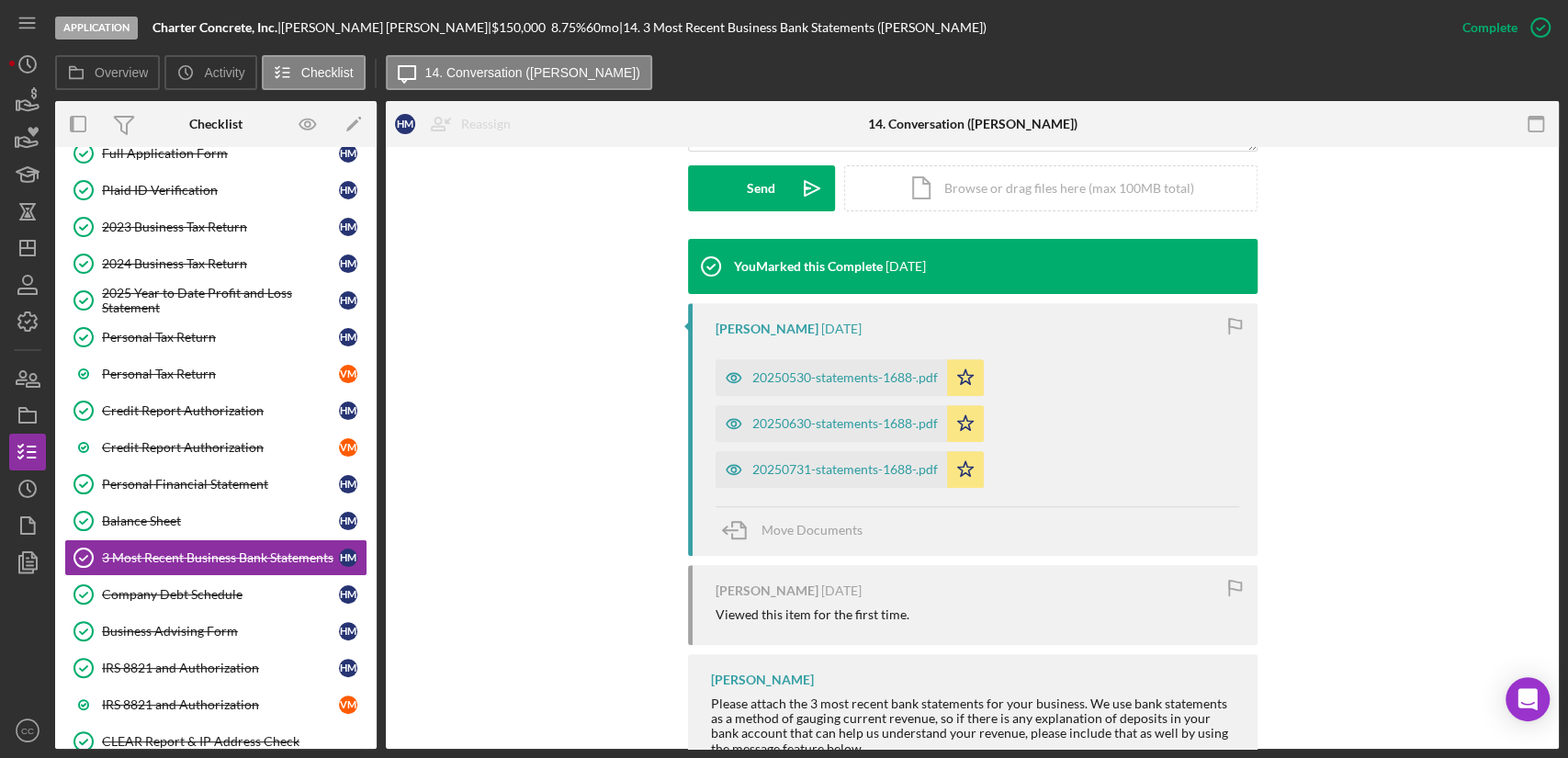
scroll to position [586, 0]
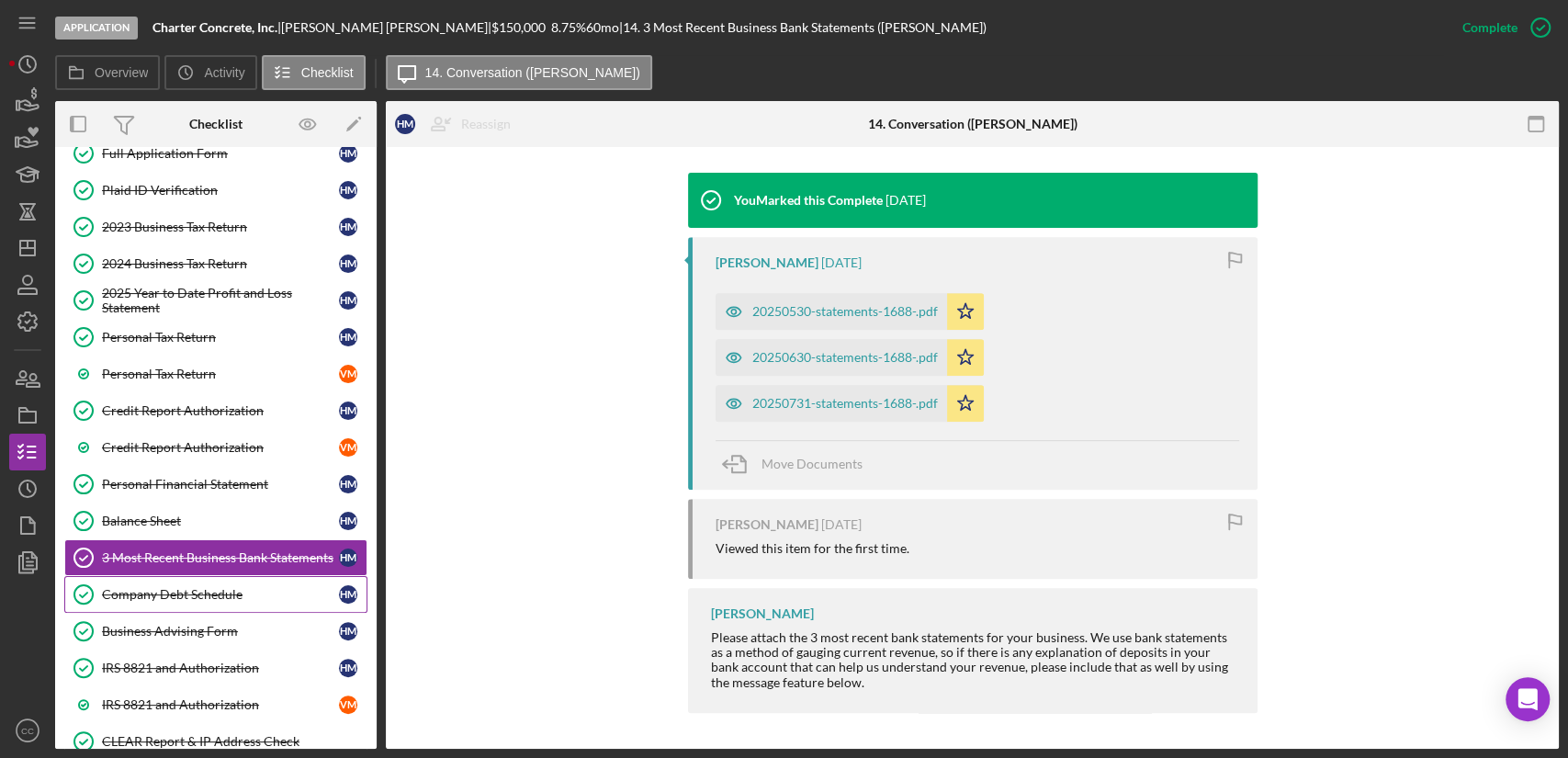
click at [186, 590] on div "Company Debt Schedule" at bounding box center [220, 593] width 237 height 15
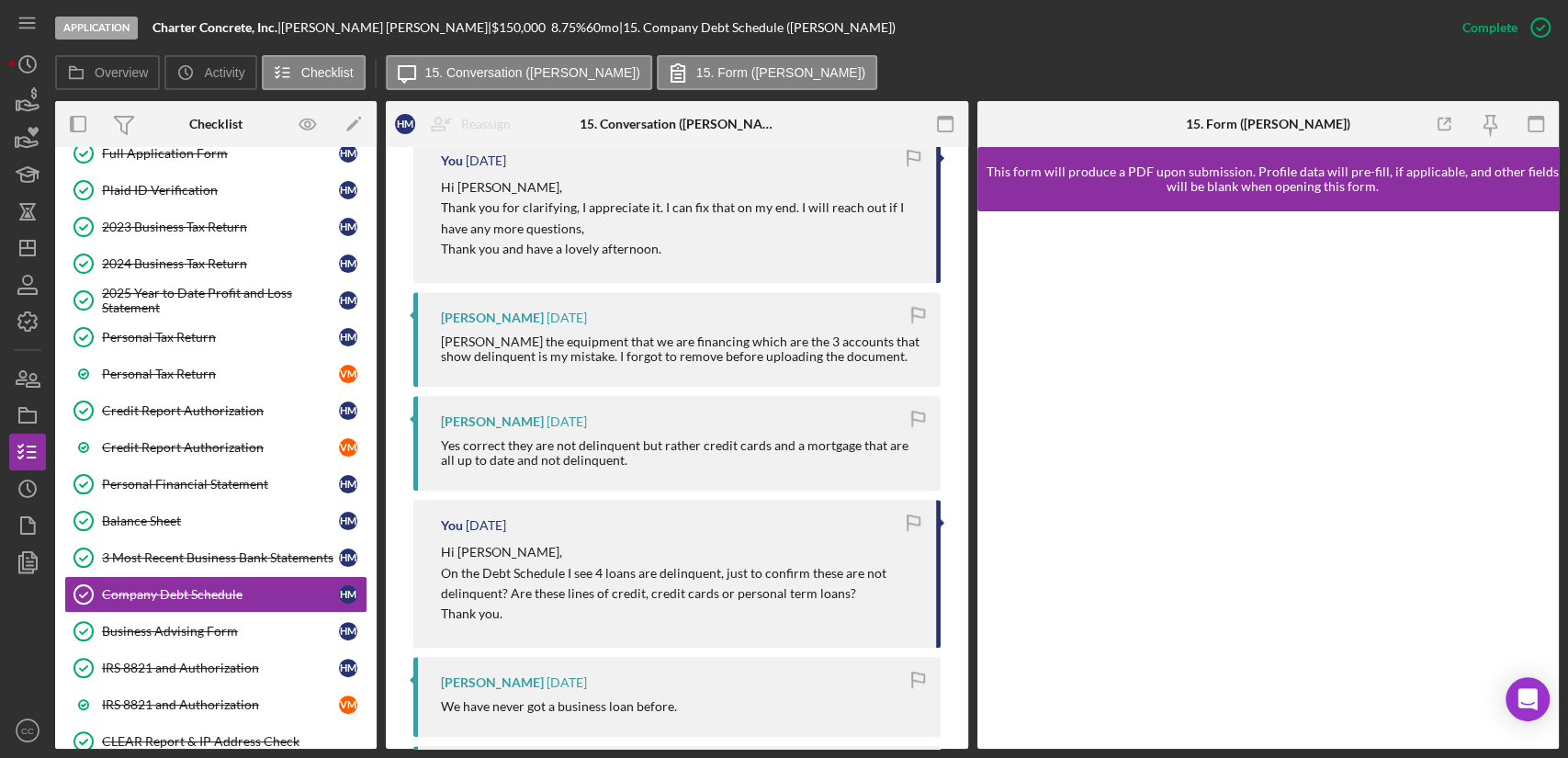
scroll to position [815, 0]
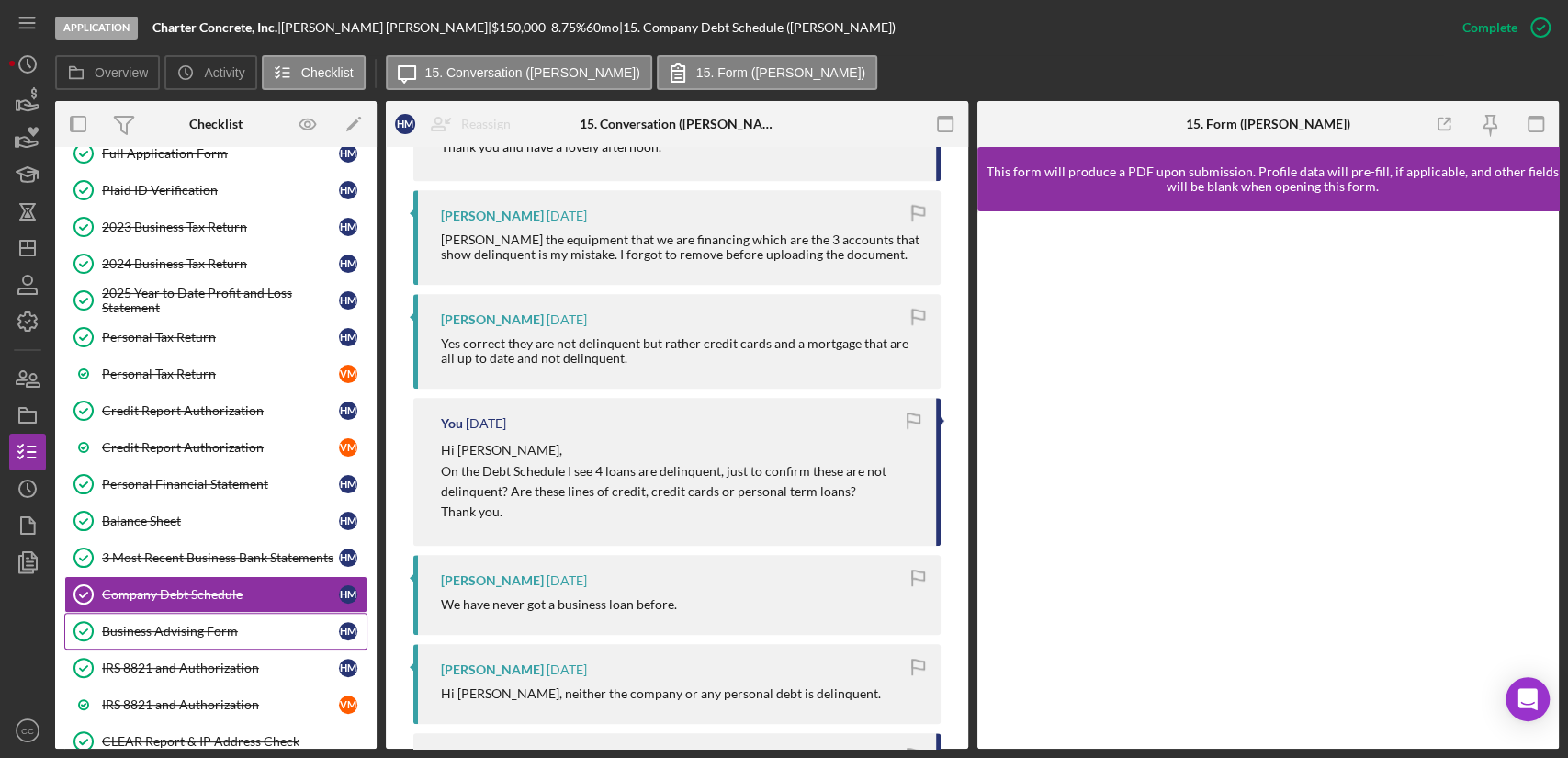
click at [183, 613] on link "Business Advising Form Business Advising Form H M" at bounding box center [215, 631] width 304 height 37
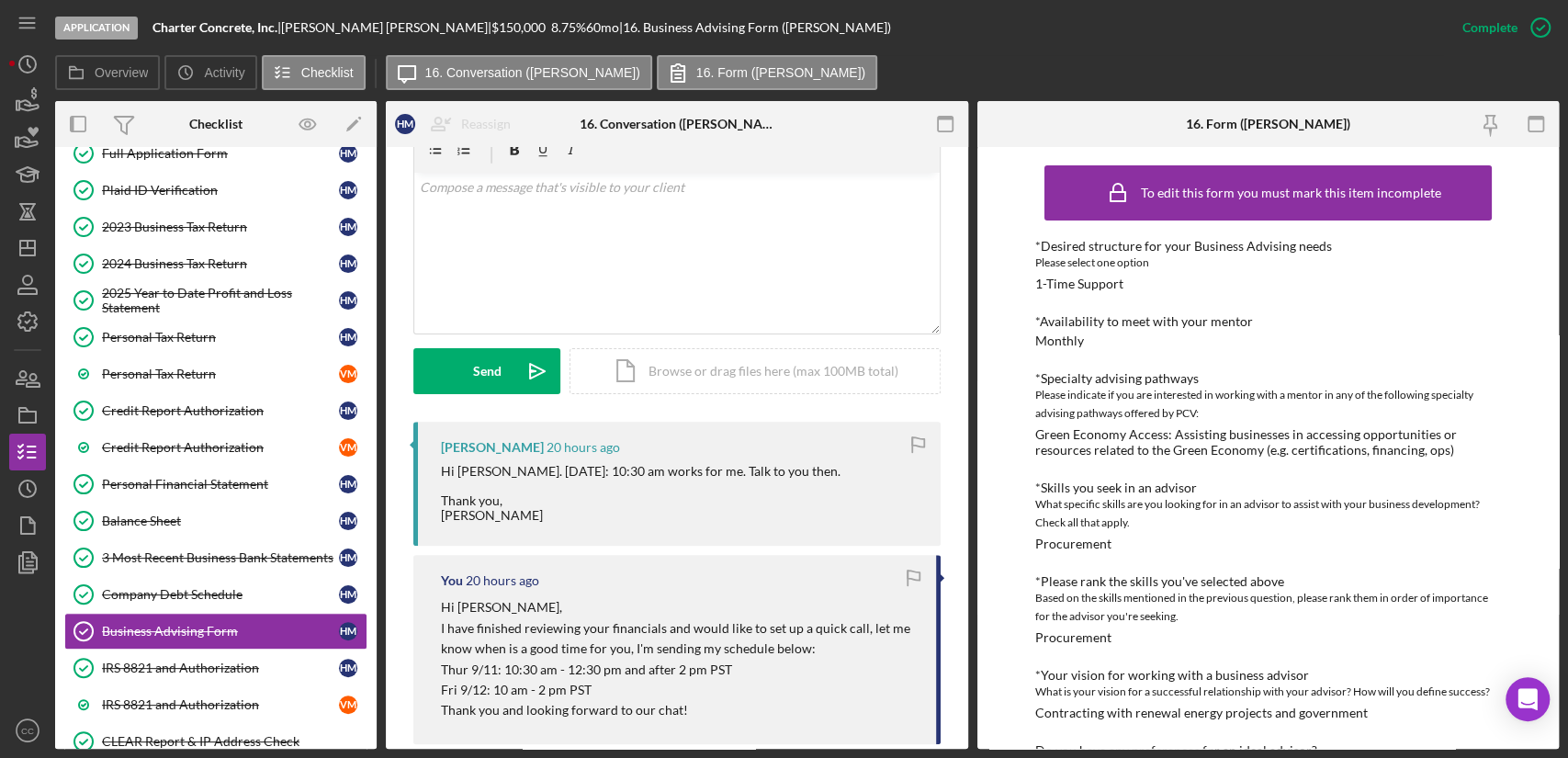
scroll to position [305, 0]
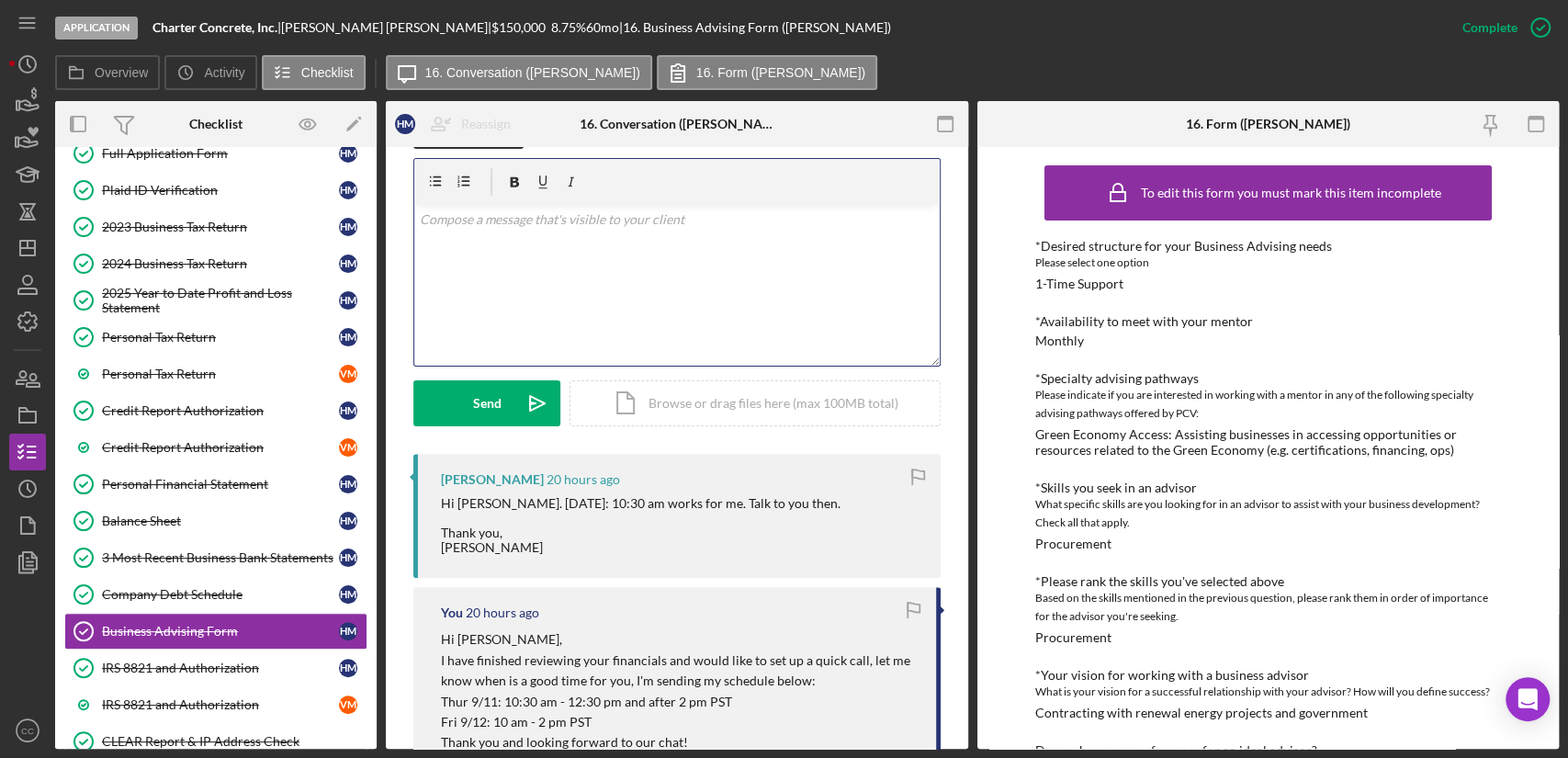
click at [725, 305] on div "v Color teal Color pink Remove color Add row above Add row below Add column bef…" at bounding box center [677, 285] width 526 height 161
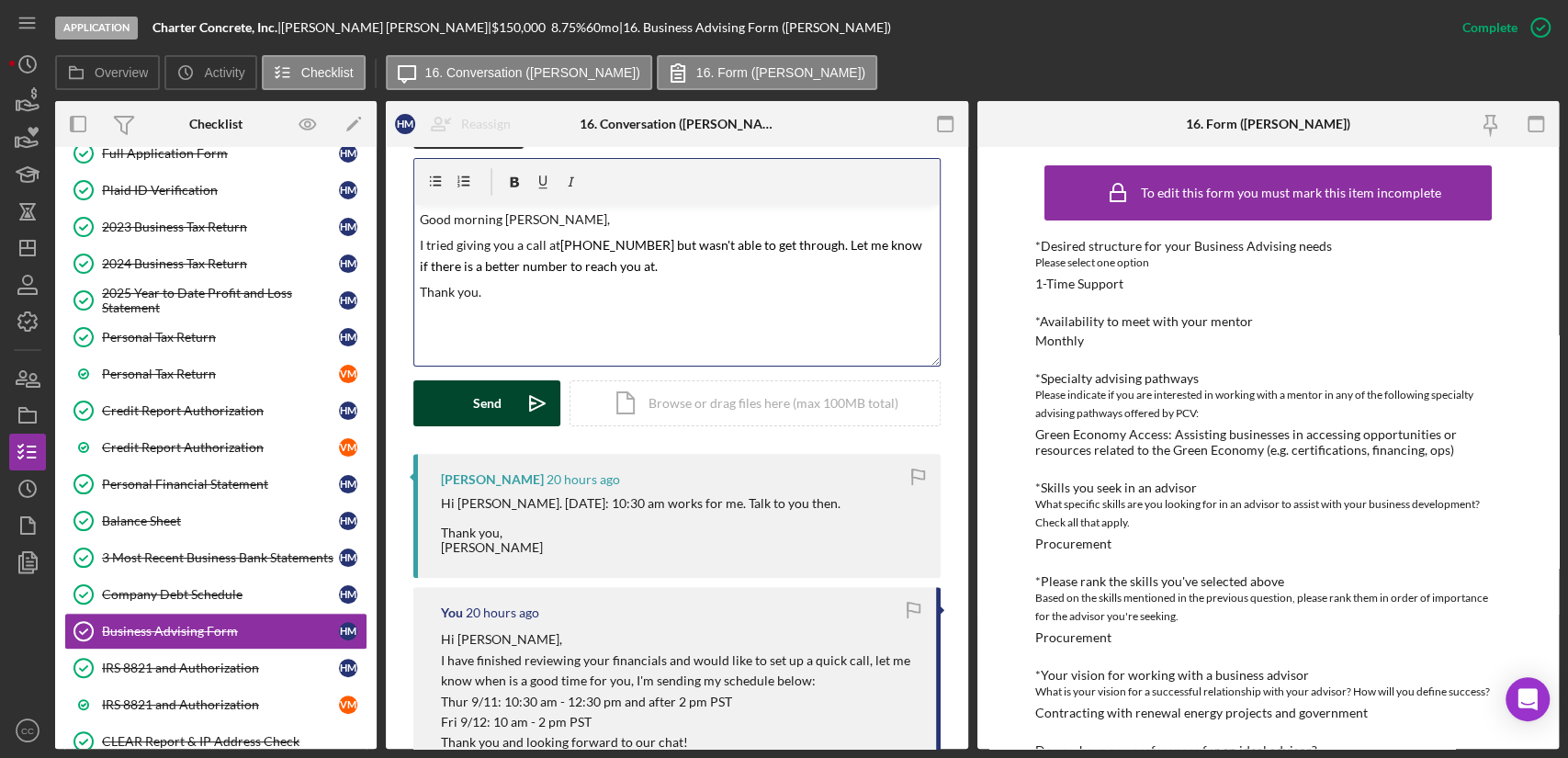
click at [496, 402] on div "Send" at bounding box center [487, 402] width 28 height 46
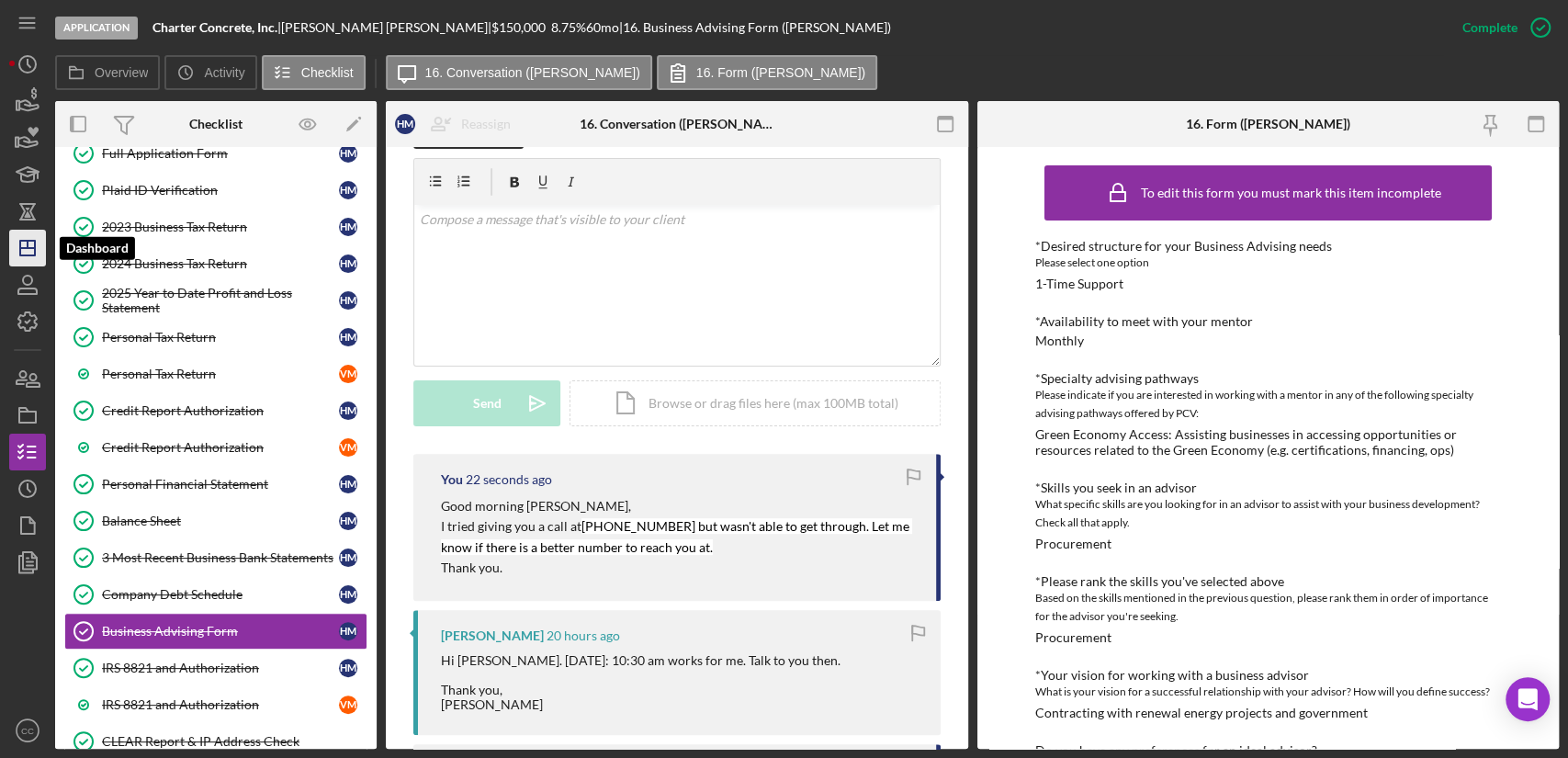
click at [43, 251] on icon "Icon/Dashboard" at bounding box center [27, 247] width 46 height 46
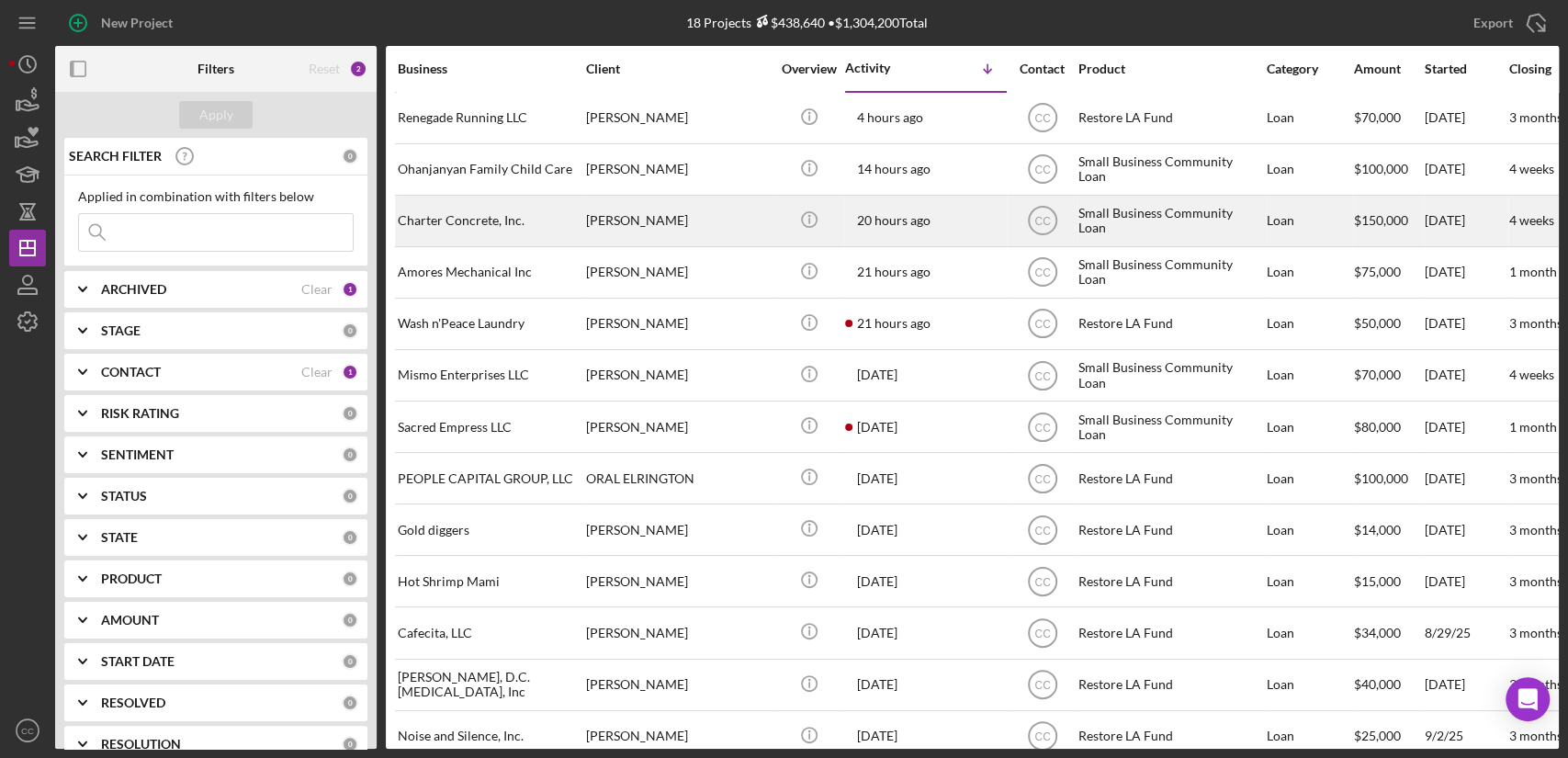
click at [481, 211] on div "Charter Concrete, Inc." at bounding box center [489, 221] width 183 height 48
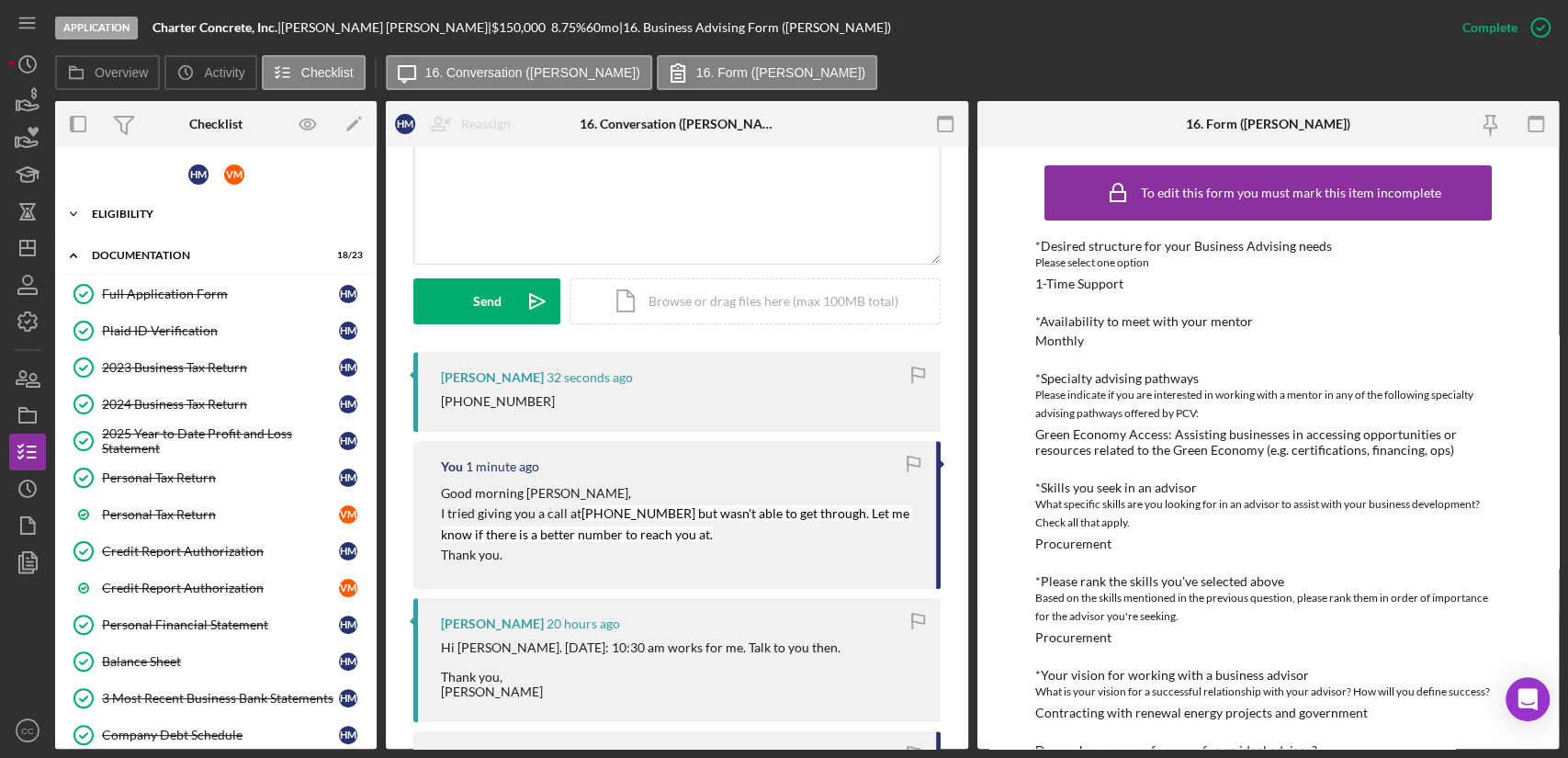
click at [151, 211] on div "Eligibility" at bounding box center [223, 213] width 262 height 11
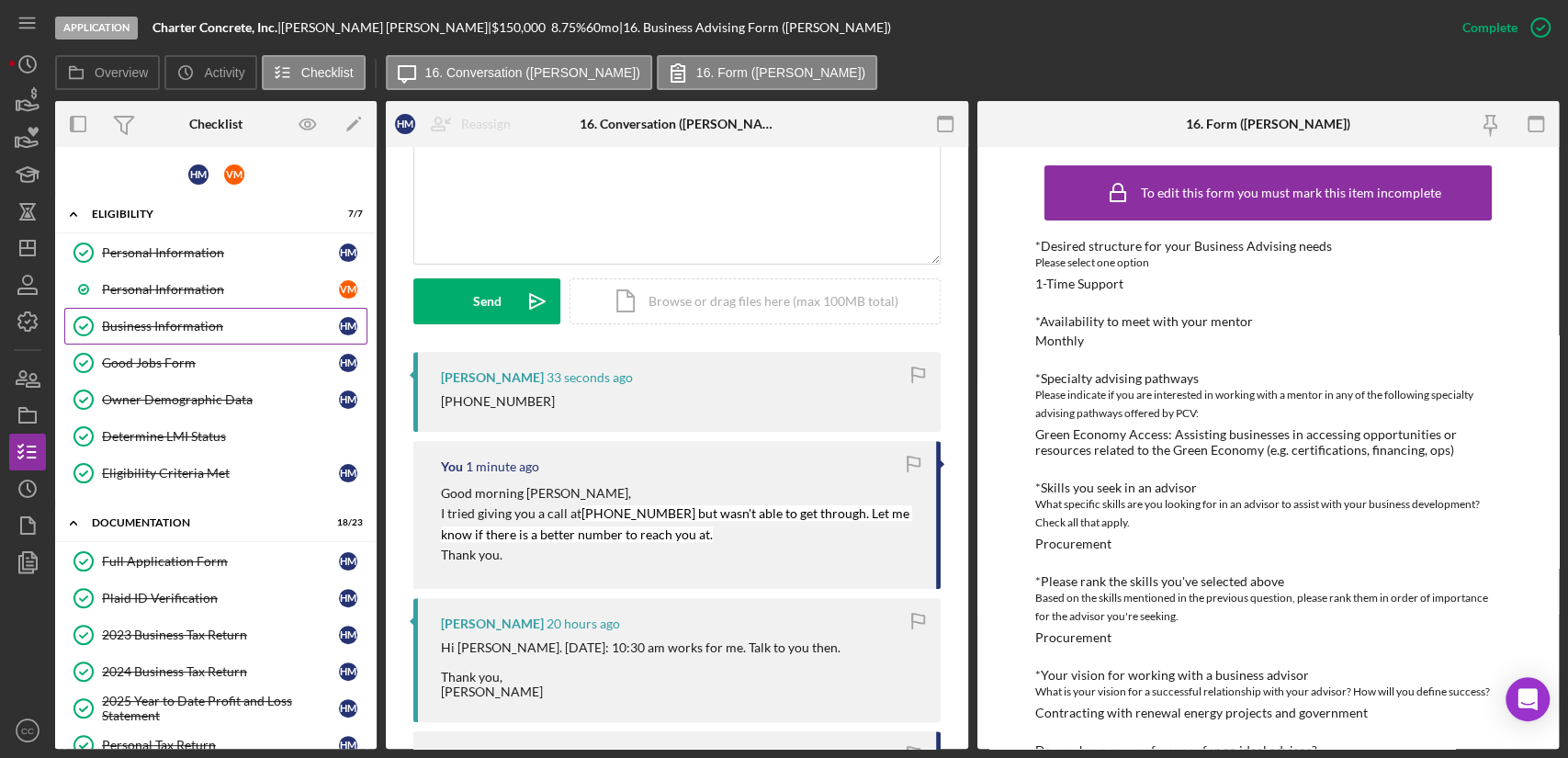
click at [146, 329] on div "Business Information" at bounding box center [220, 326] width 237 height 15
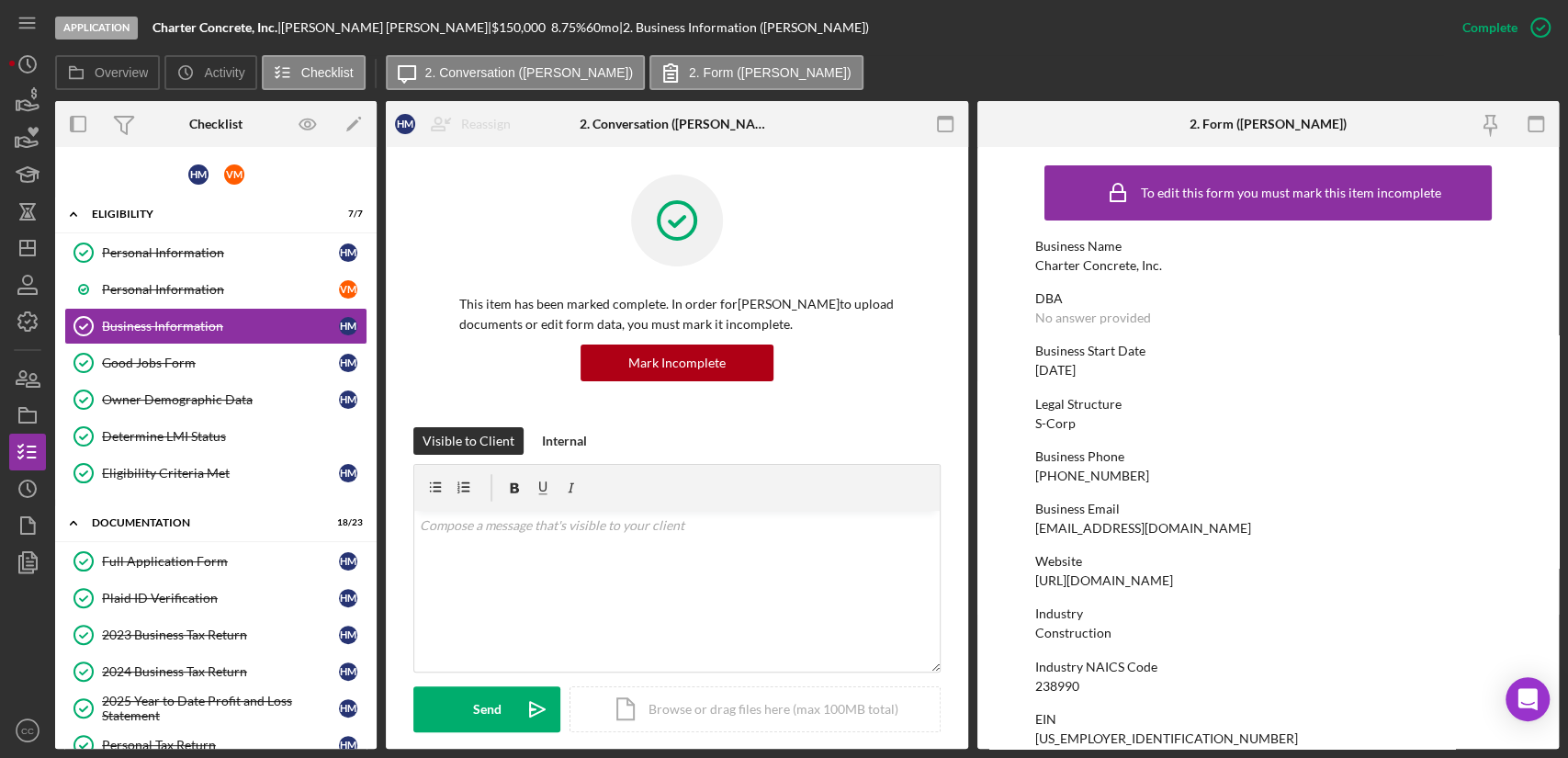
drag, startPoint x: 1208, startPoint y: 579, endPoint x: 1077, endPoint y: 584, distance: 131.1
click at [1077, 584] on div "Website [URL][DOMAIN_NAME]" at bounding box center [1268, 570] width 465 height 34
copy div "[DOMAIN_NAME]"
click at [588, 561] on div "v Color teal Color pink Remove color Add row above Add row below Add column bef…" at bounding box center [677, 591] width 526 height 161
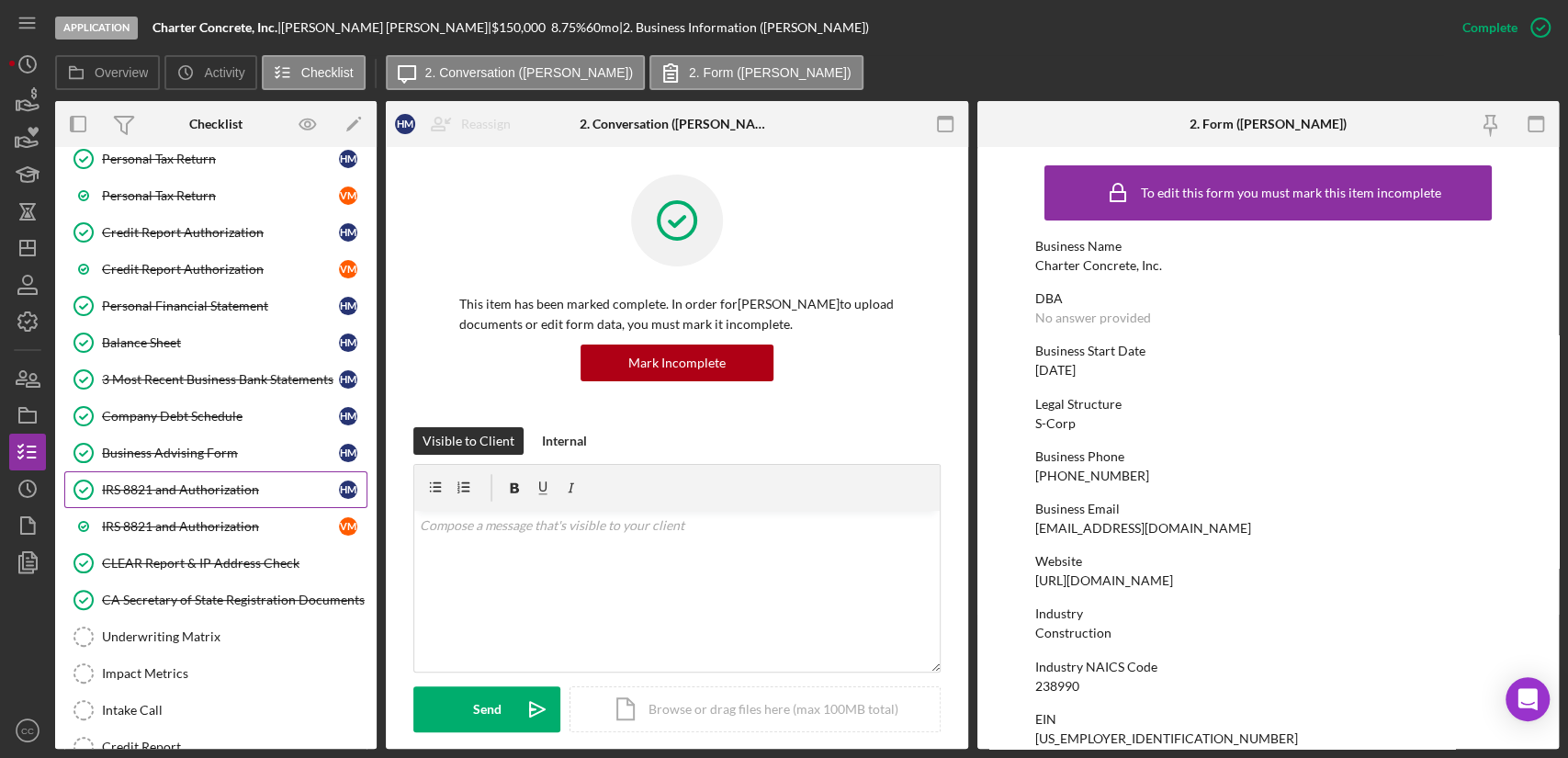
scroll to position [612, 0]
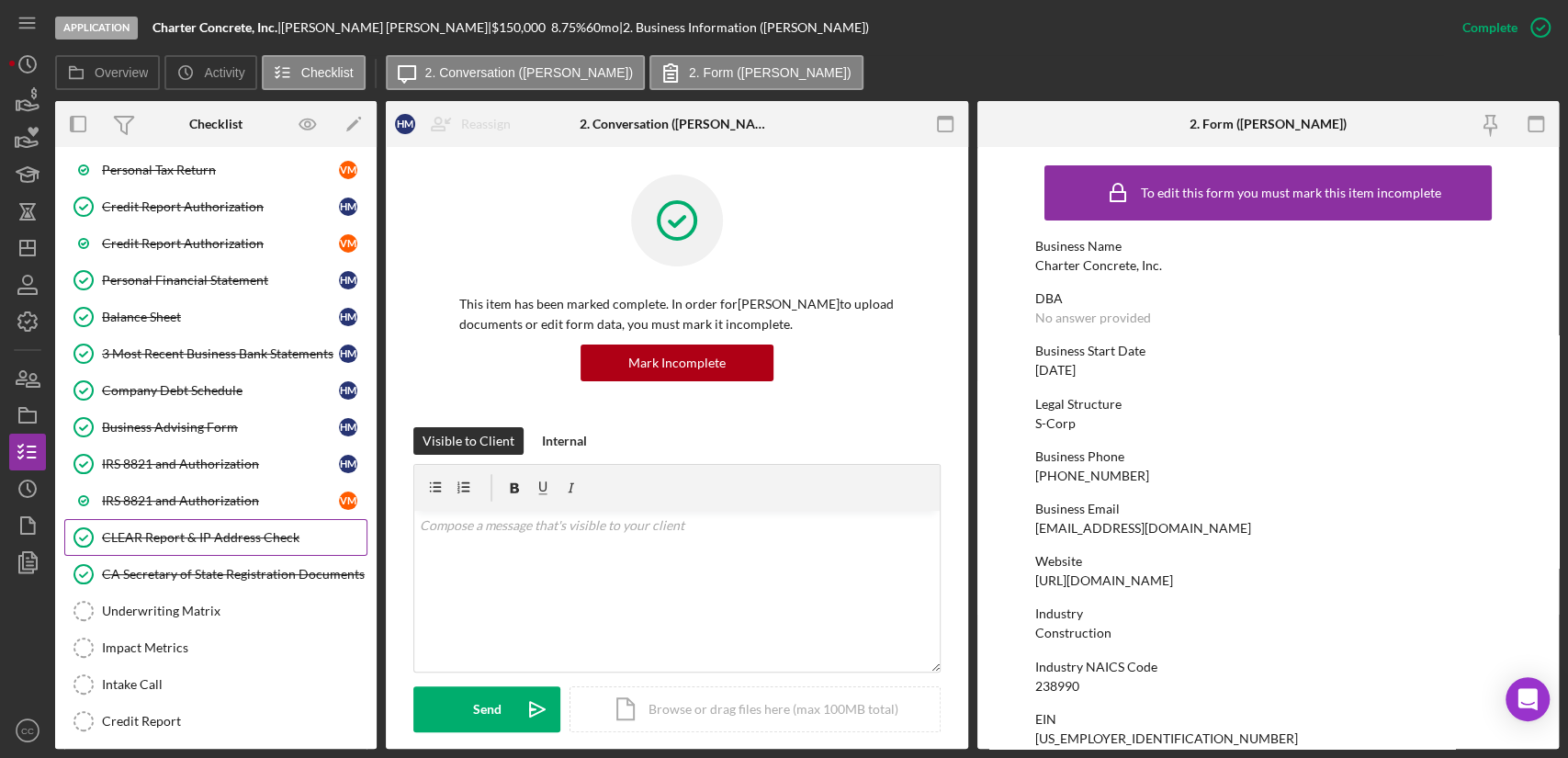
click at [183, 532] on div "CLEAR Report & IP Address Check" at bounding box center [234, 537] width 265 height 15
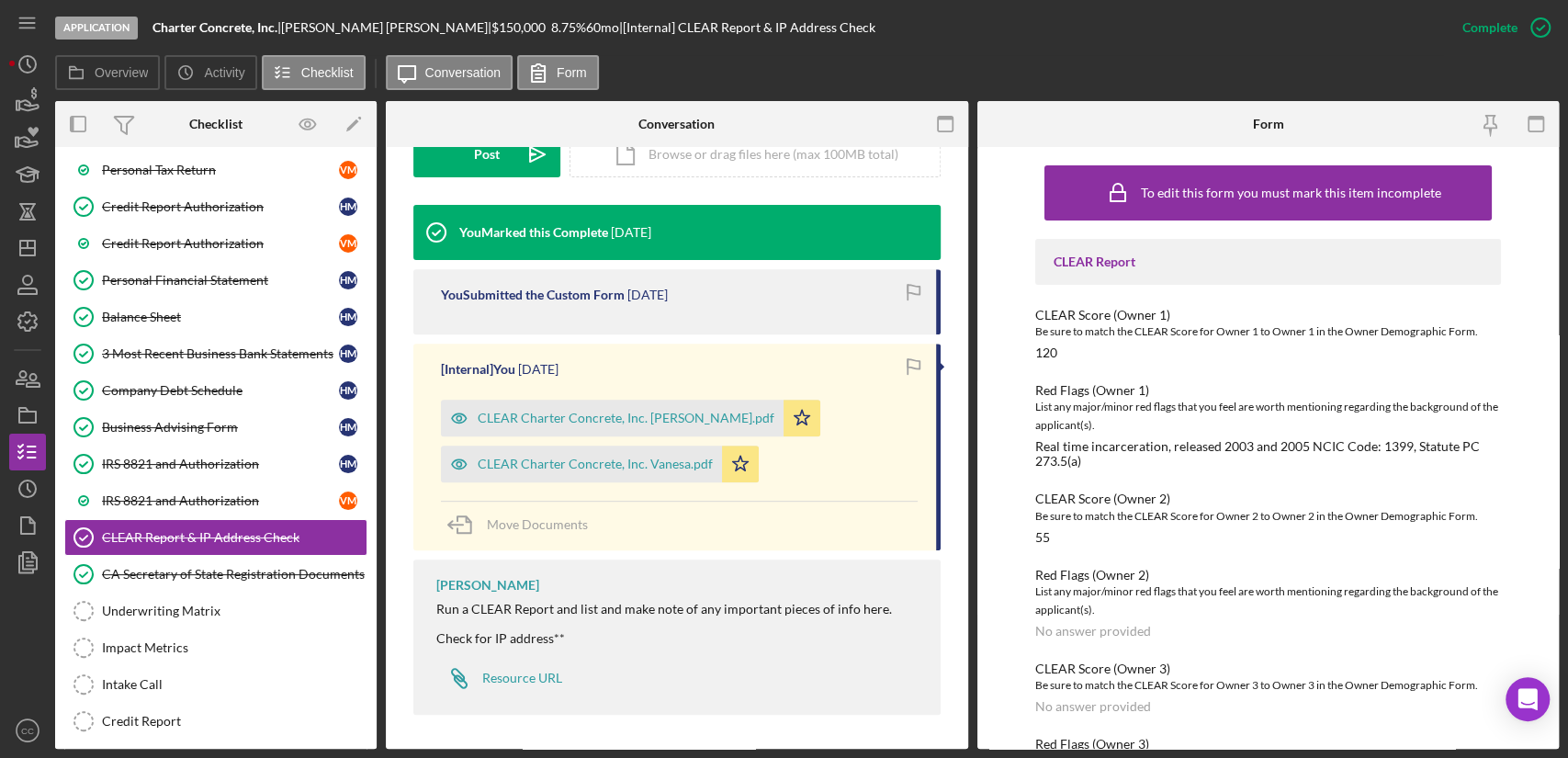
scroll to position [521, 0]
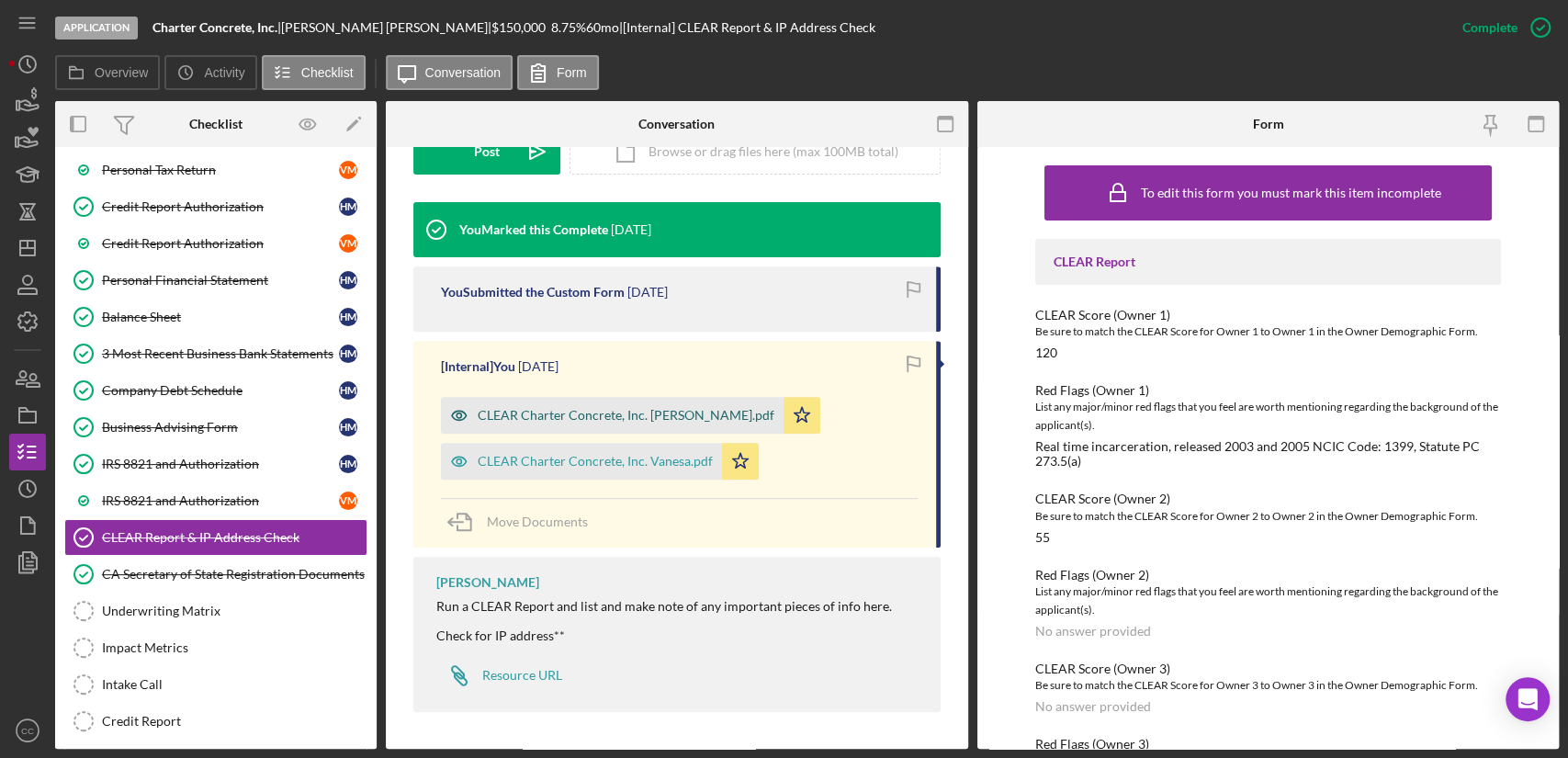
click at [581, 420] on div "CLEAR Charter Concrete, Inc. [PERSON_NAME].pdf" at bounding box center [626, 415] width 297 height 15
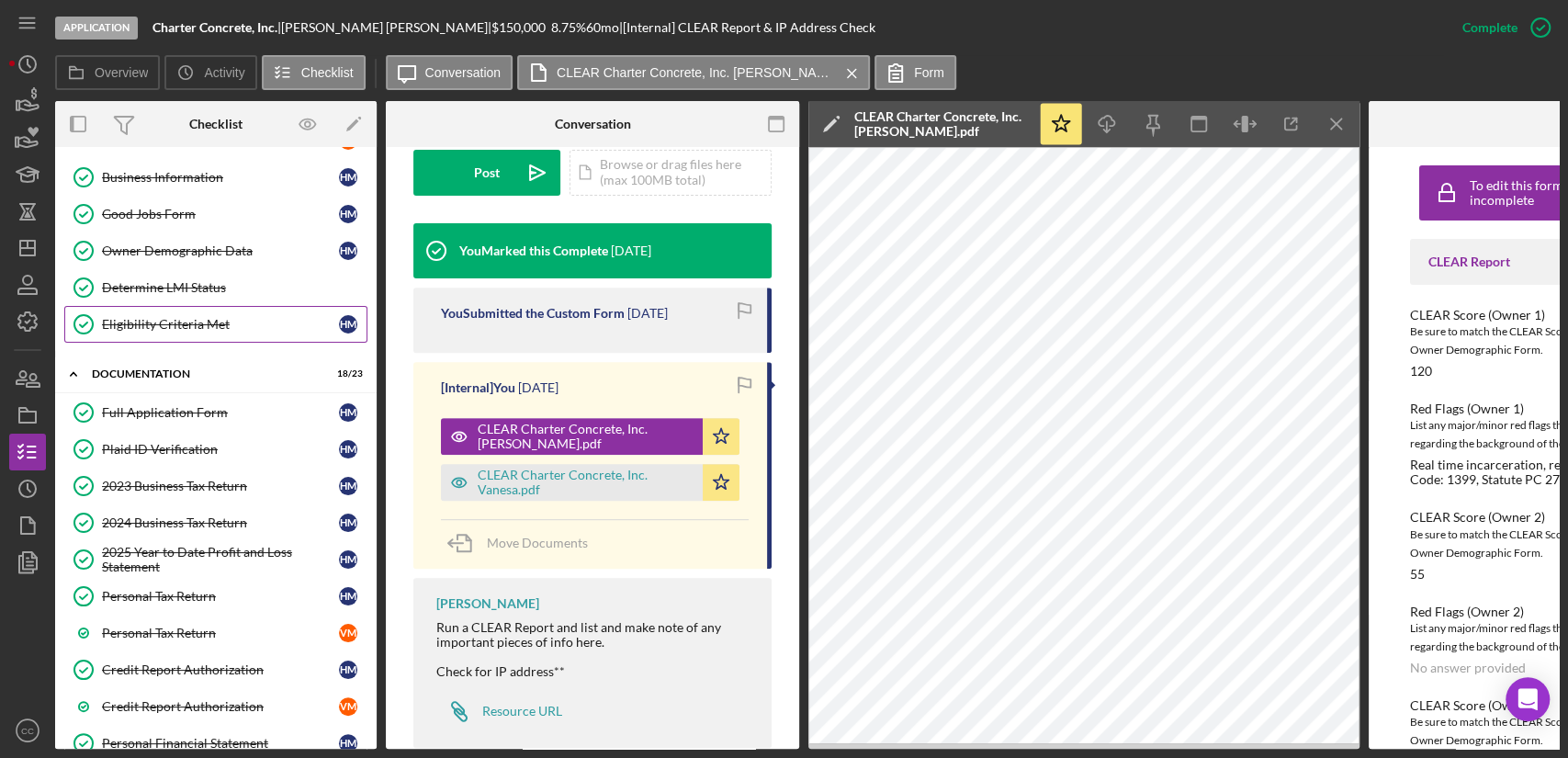
scroll to position [102, 0]
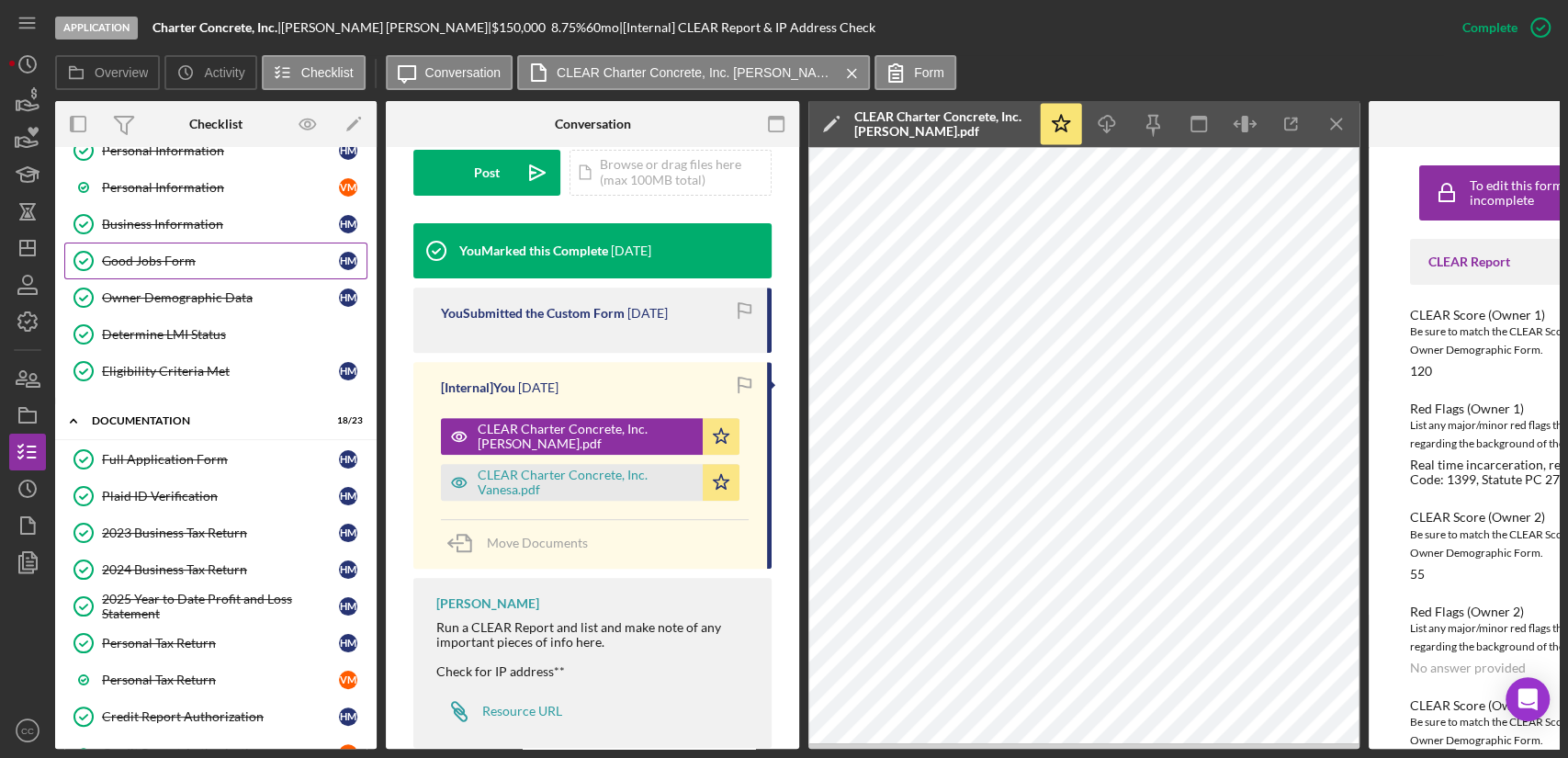
click at [169, 255] on div "Good Jobs Form" at bounding box center [220, 260] width 237 height 15
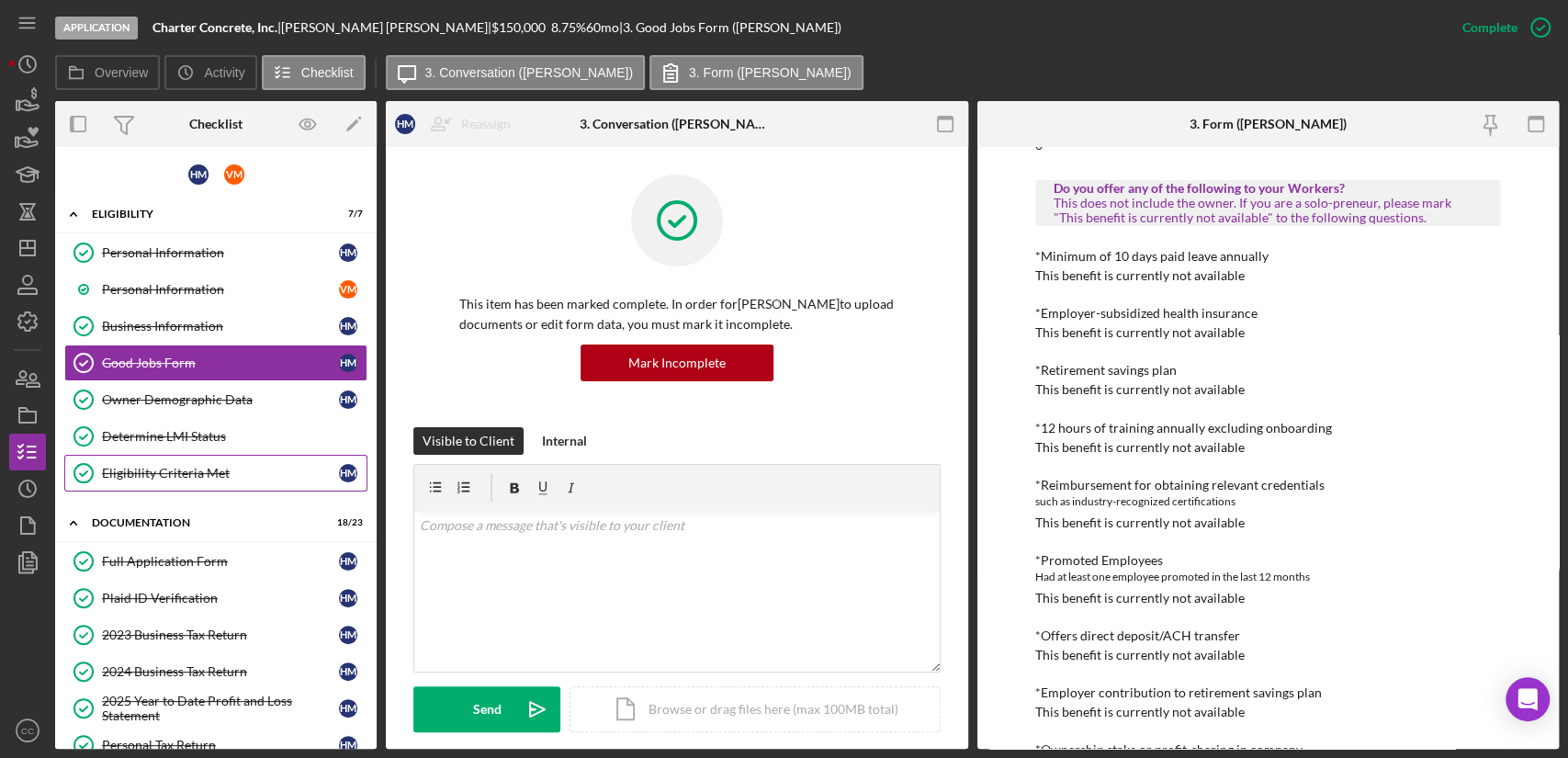
scroll to position [102, 0]
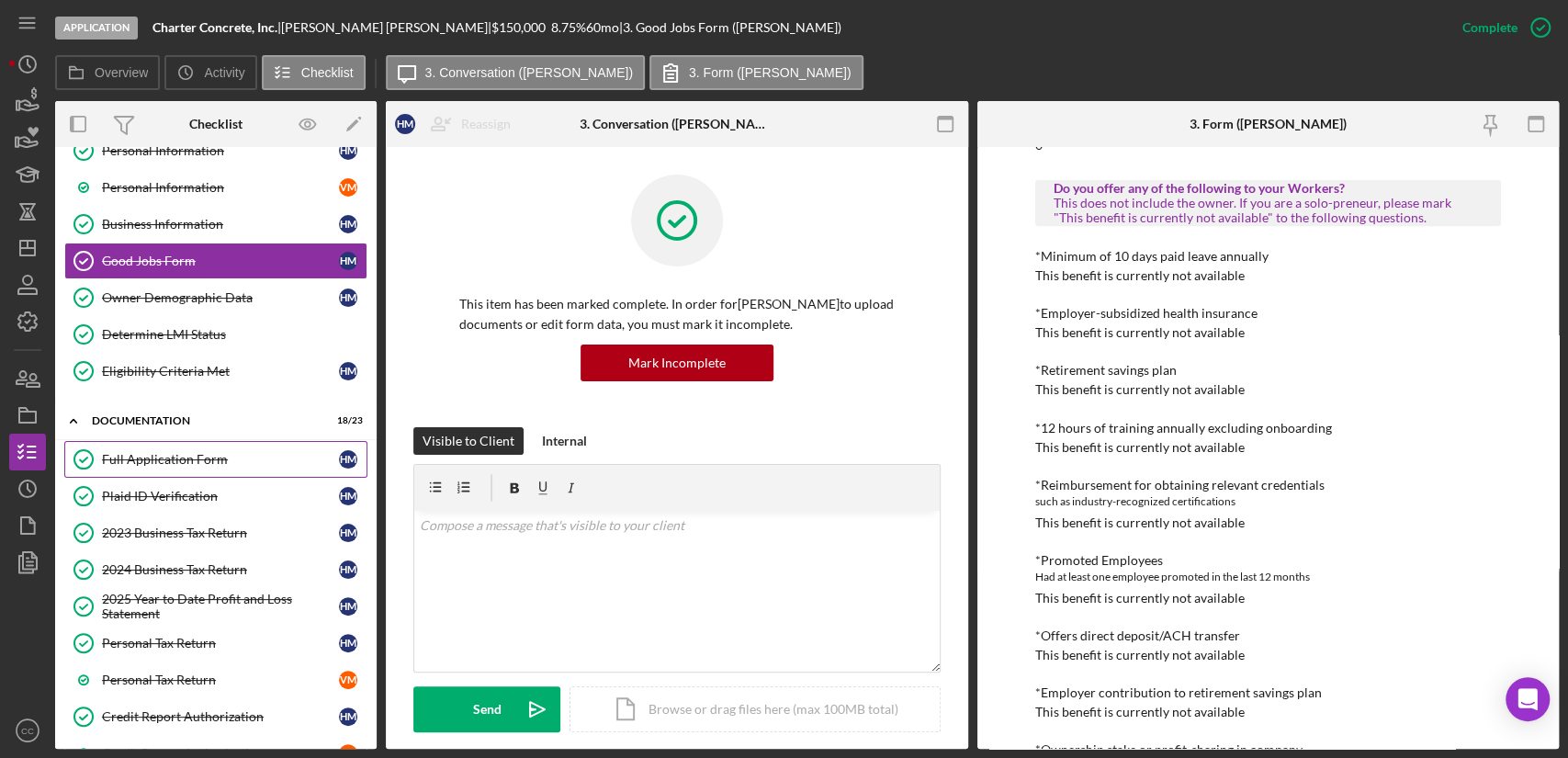
click at [176, 465] on link "Full Application Form Full Application Form H M" at bounding box center [215, 459] width 304 height 37
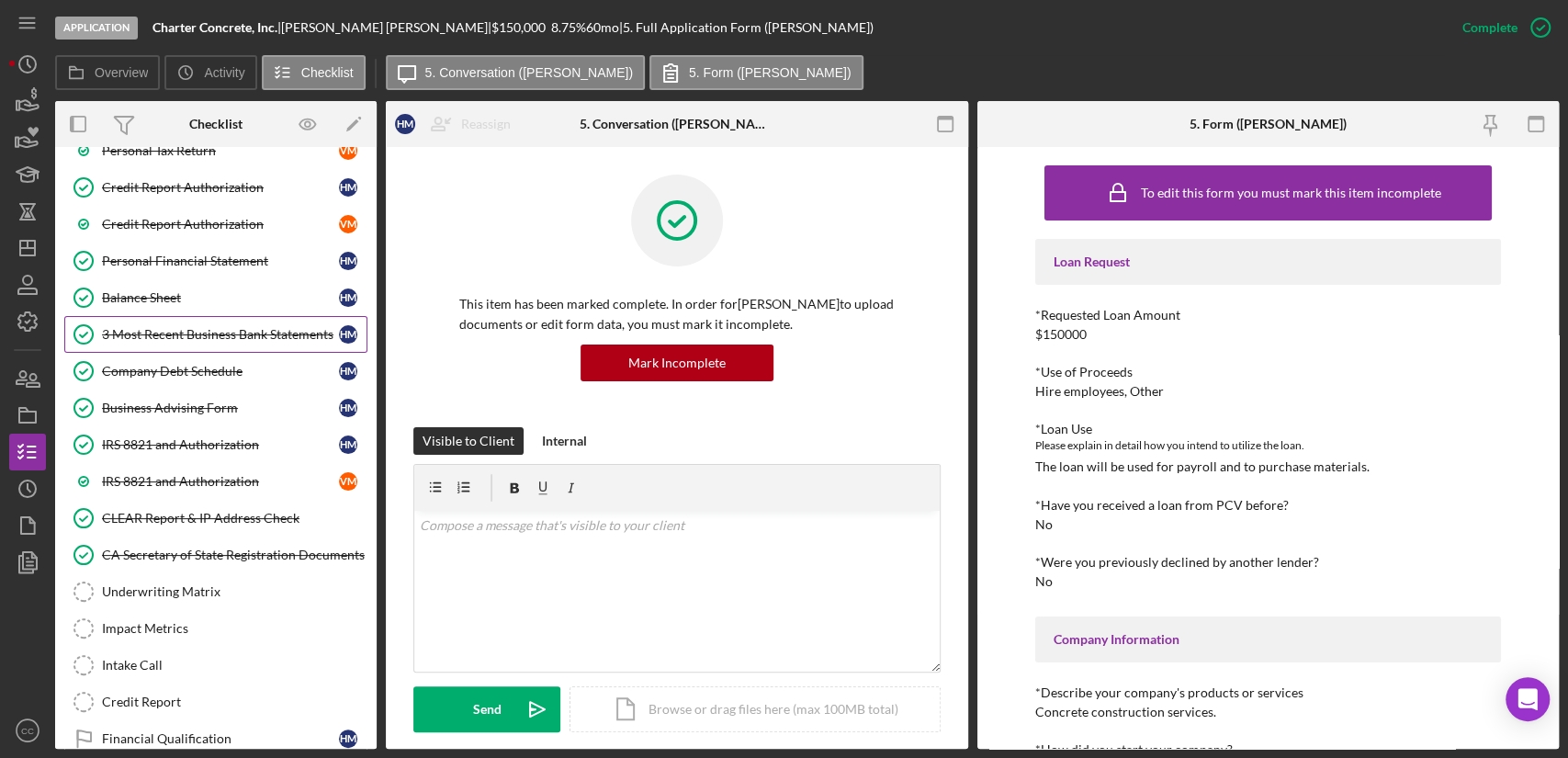
scroll to position [733, 0]
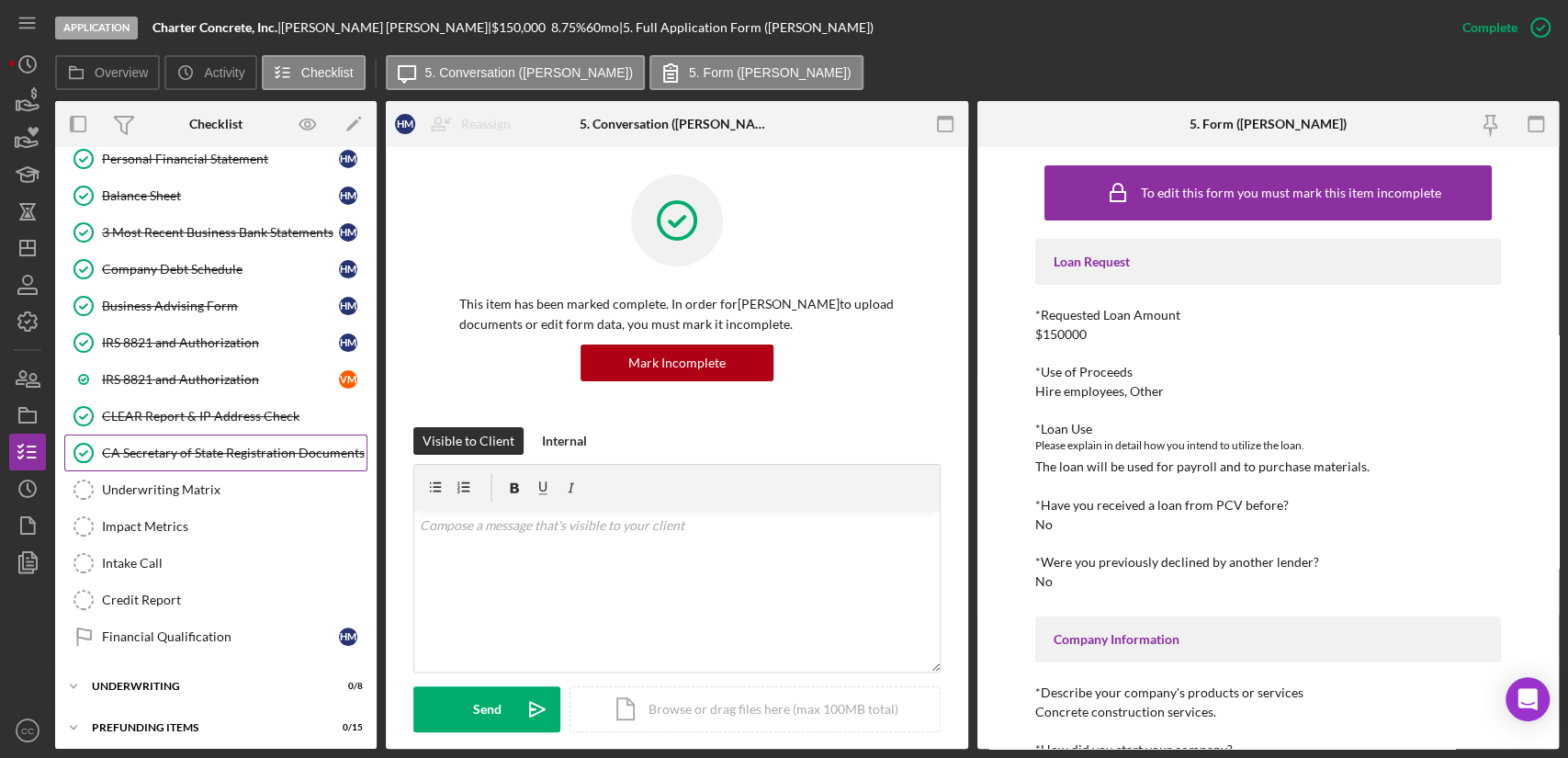
click at [208, 452] on div "CA Secretary of State Registration Documents" at bounding box center [234, 453] width 265 height 15
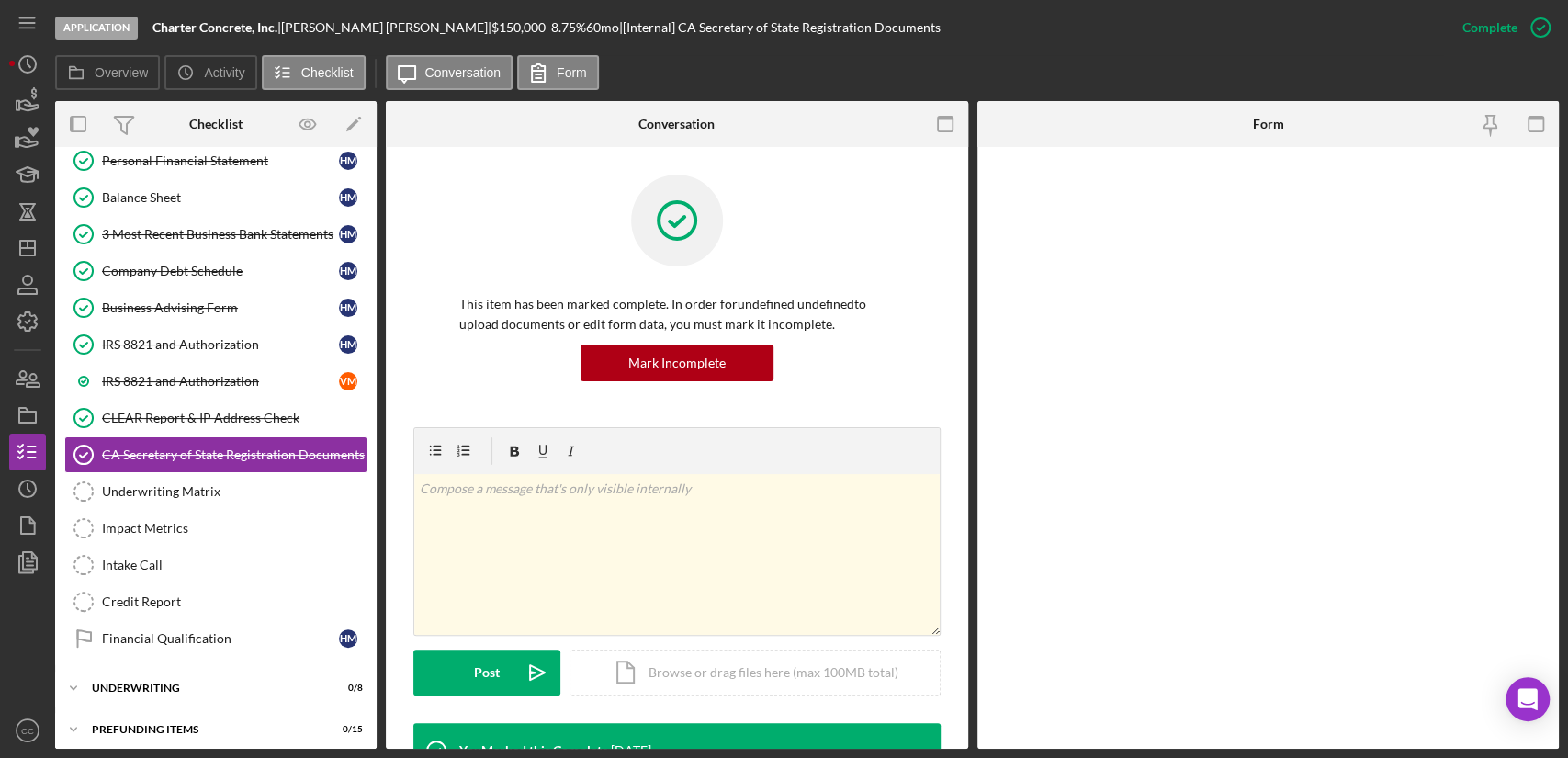
scroll to position [733, 0]
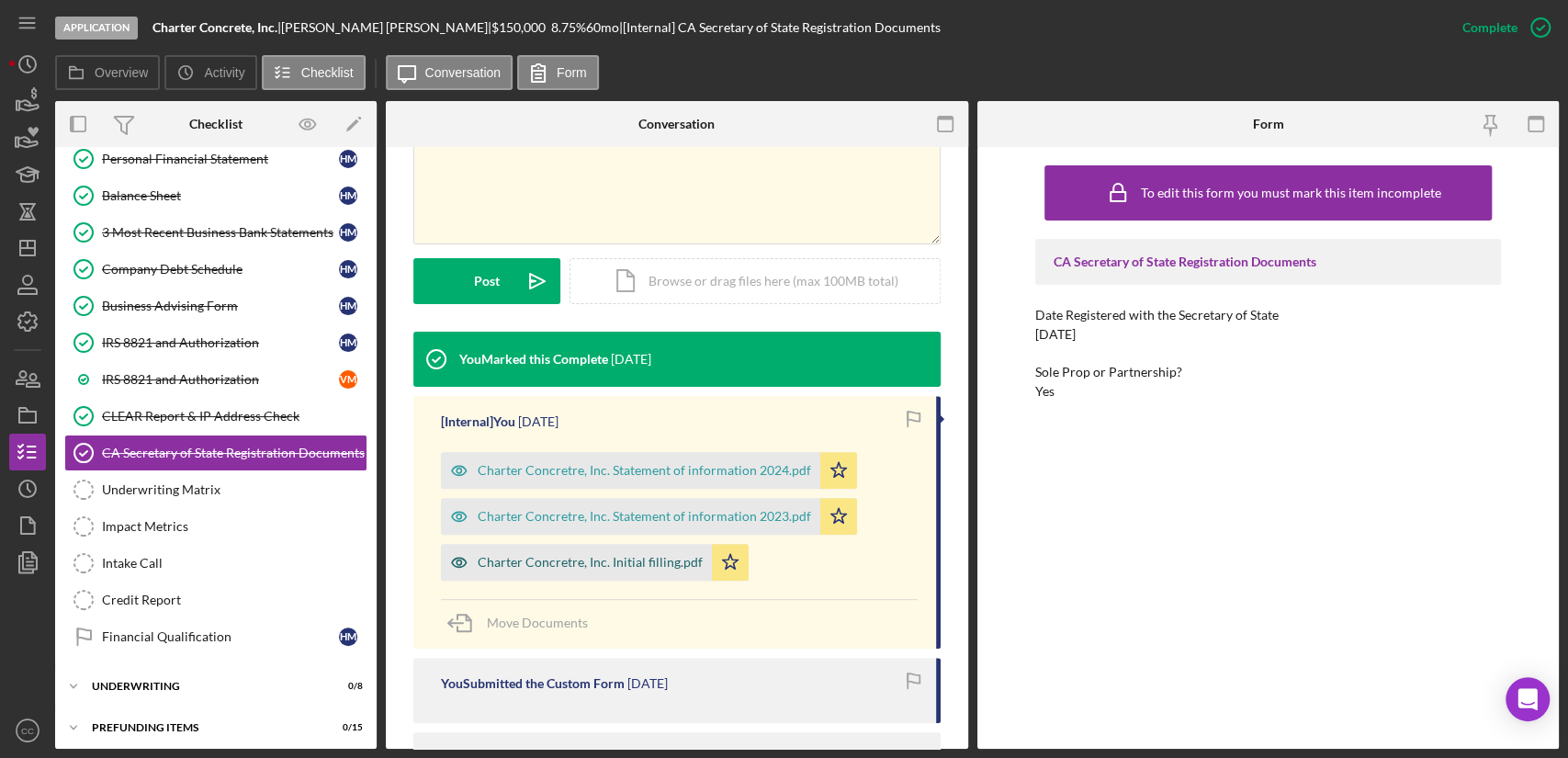
click at [597, 562] on div "Charter Concretre, Inc. Initial filling.pdf" at bounding box center [591, 561] width 225 height 15
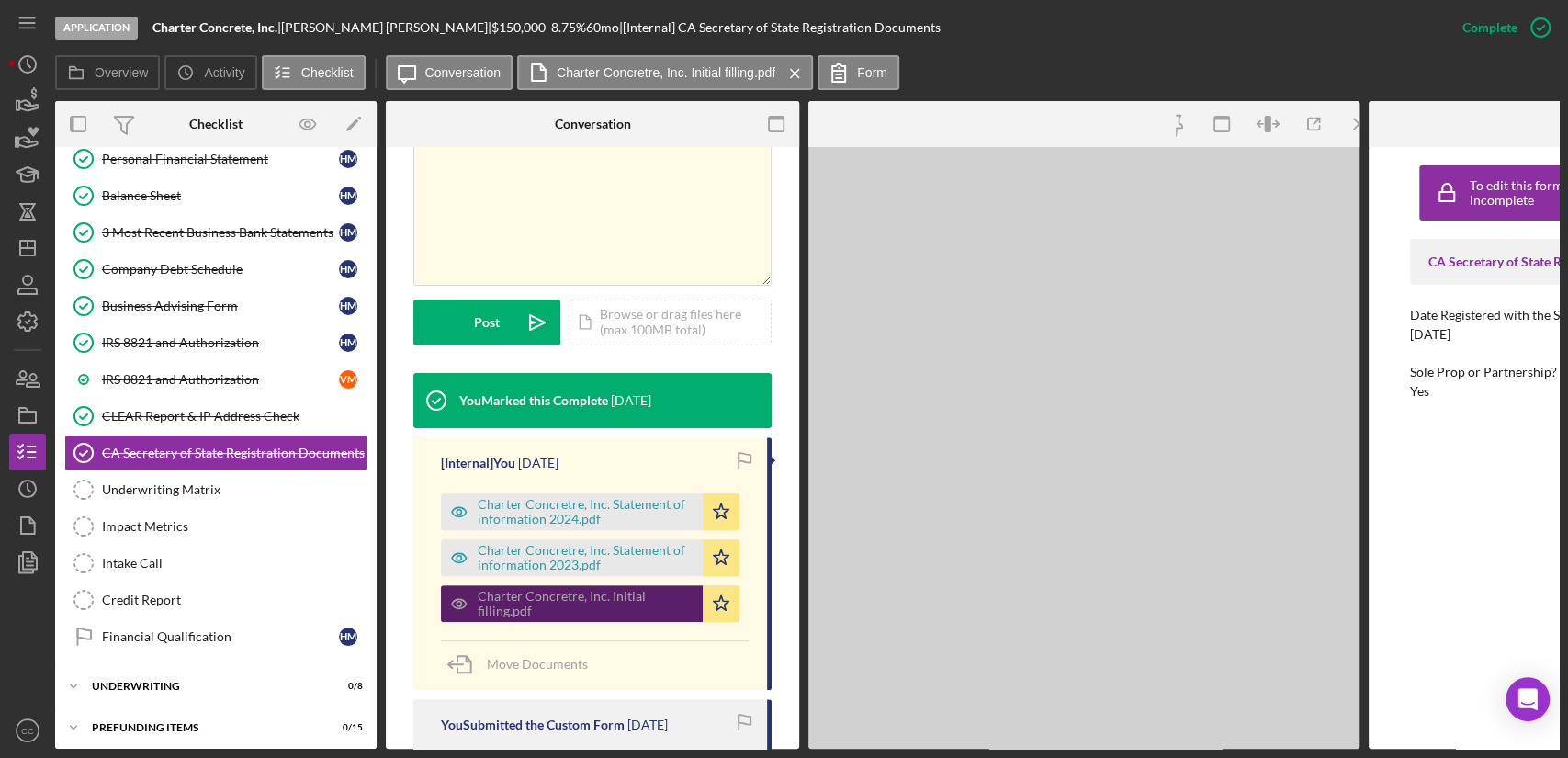
scroll to position [411, 0]
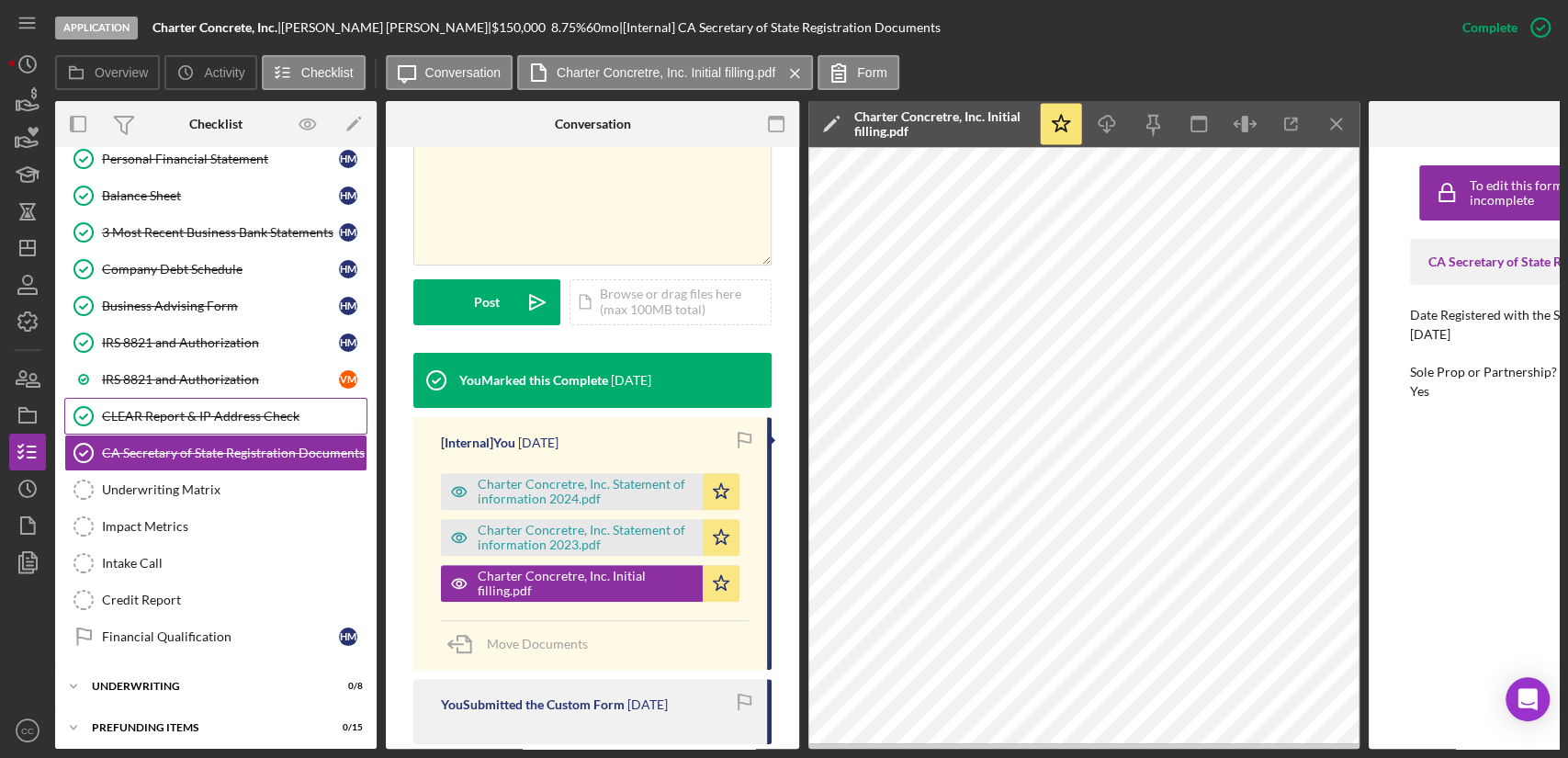
click at [207, 409] on div "CLEAR Report & IP Address Check" at bounding box center [234, 416] width 265 height 15
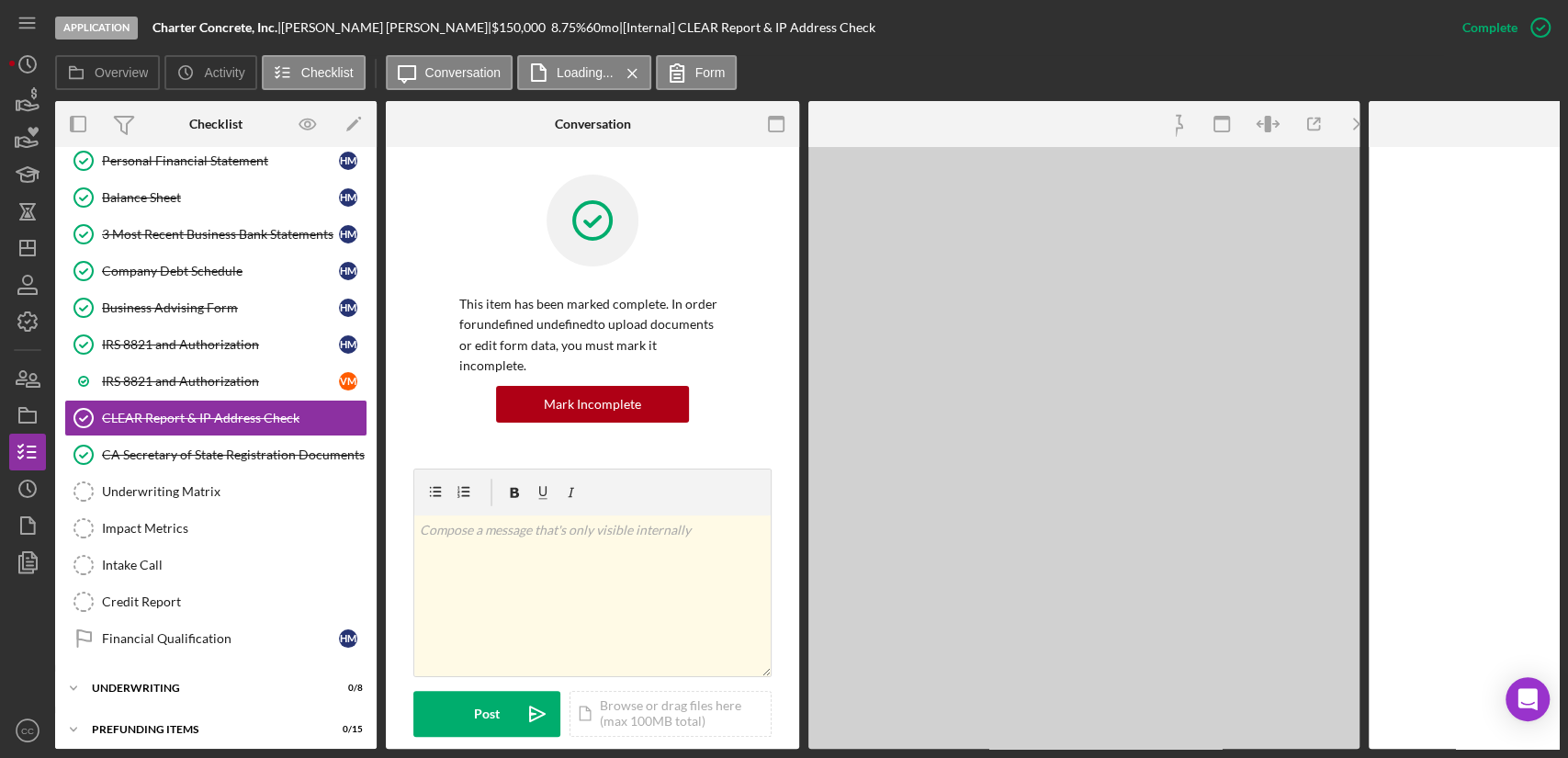
scroll to position [733, 0]
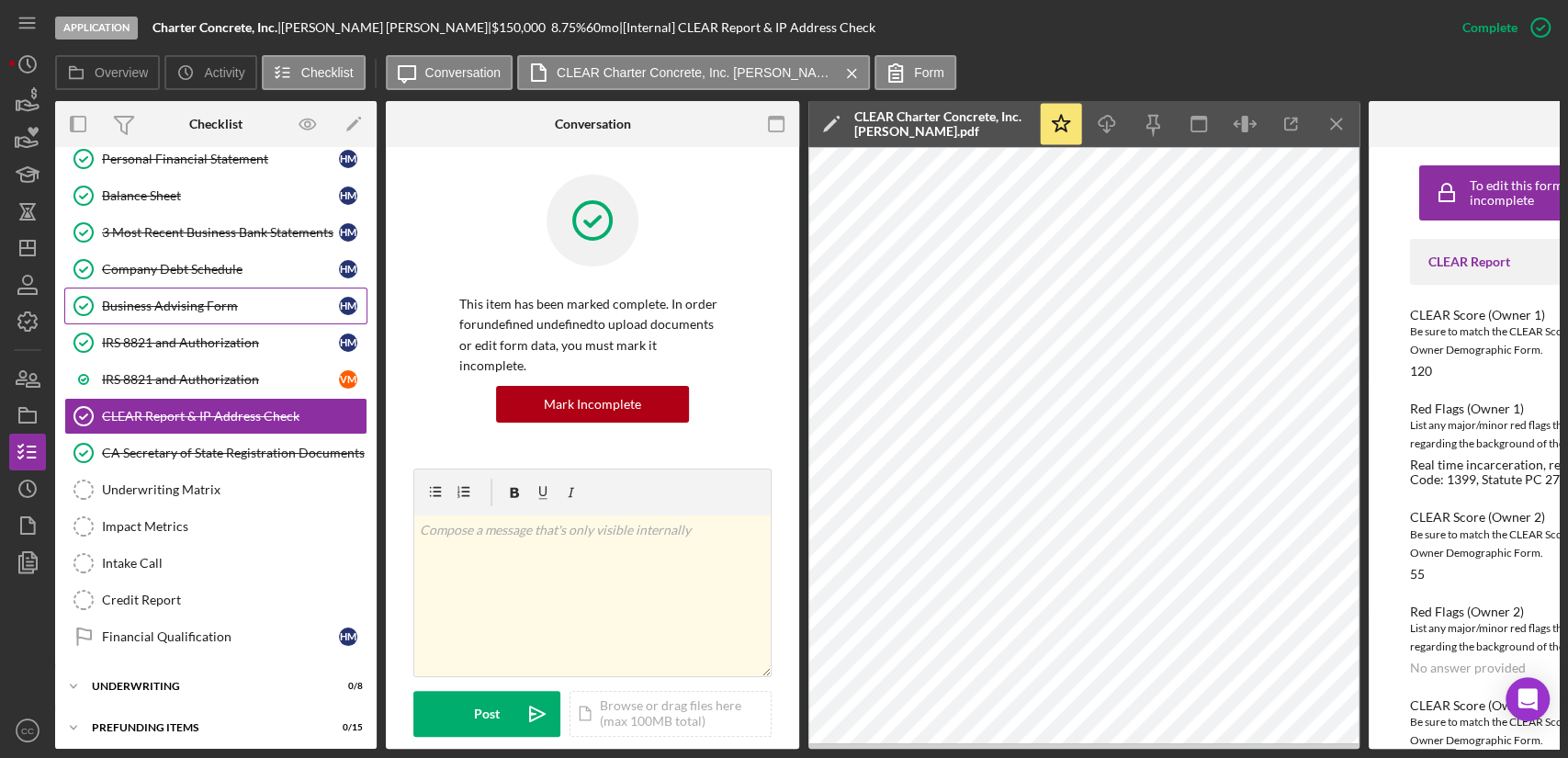
click at [176, 301] on div "Business Advising Form" at bounding box center [220, 305] width 237 height 15
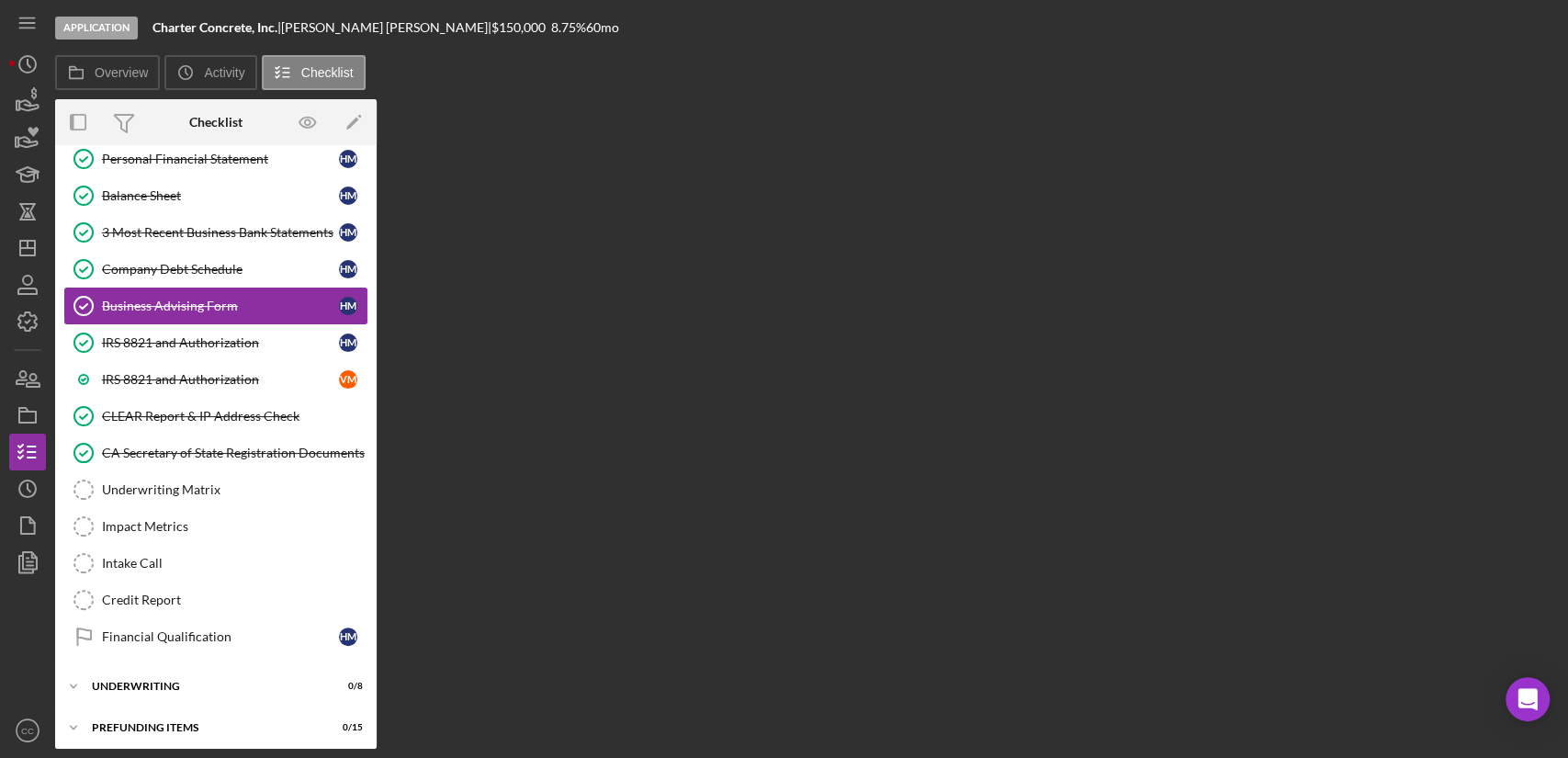
scroll to position [733, 0]
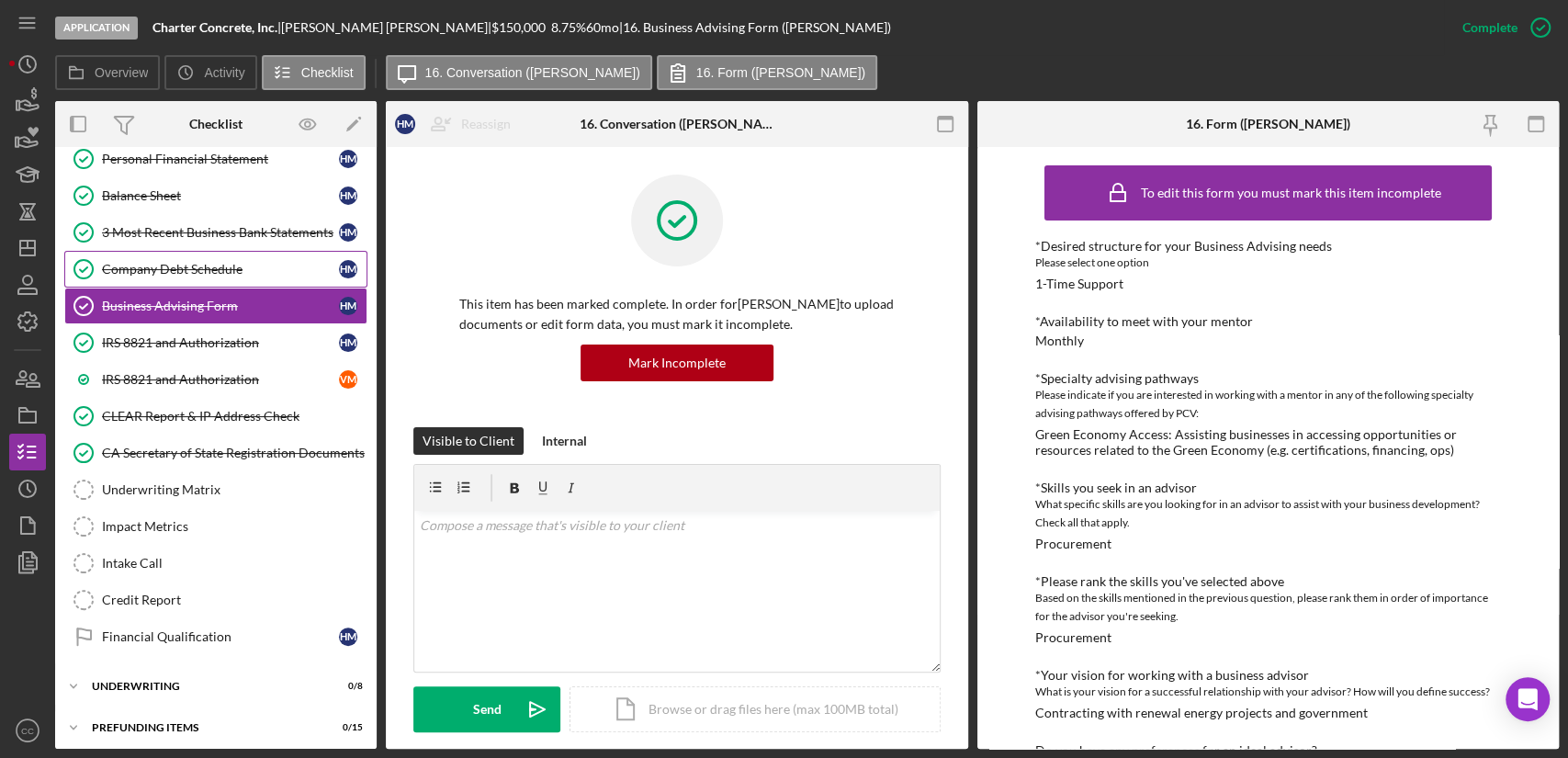
click at [175, 262] on div "Company Debt Schedule" at bounding box center [220, 268] width 237 height 15
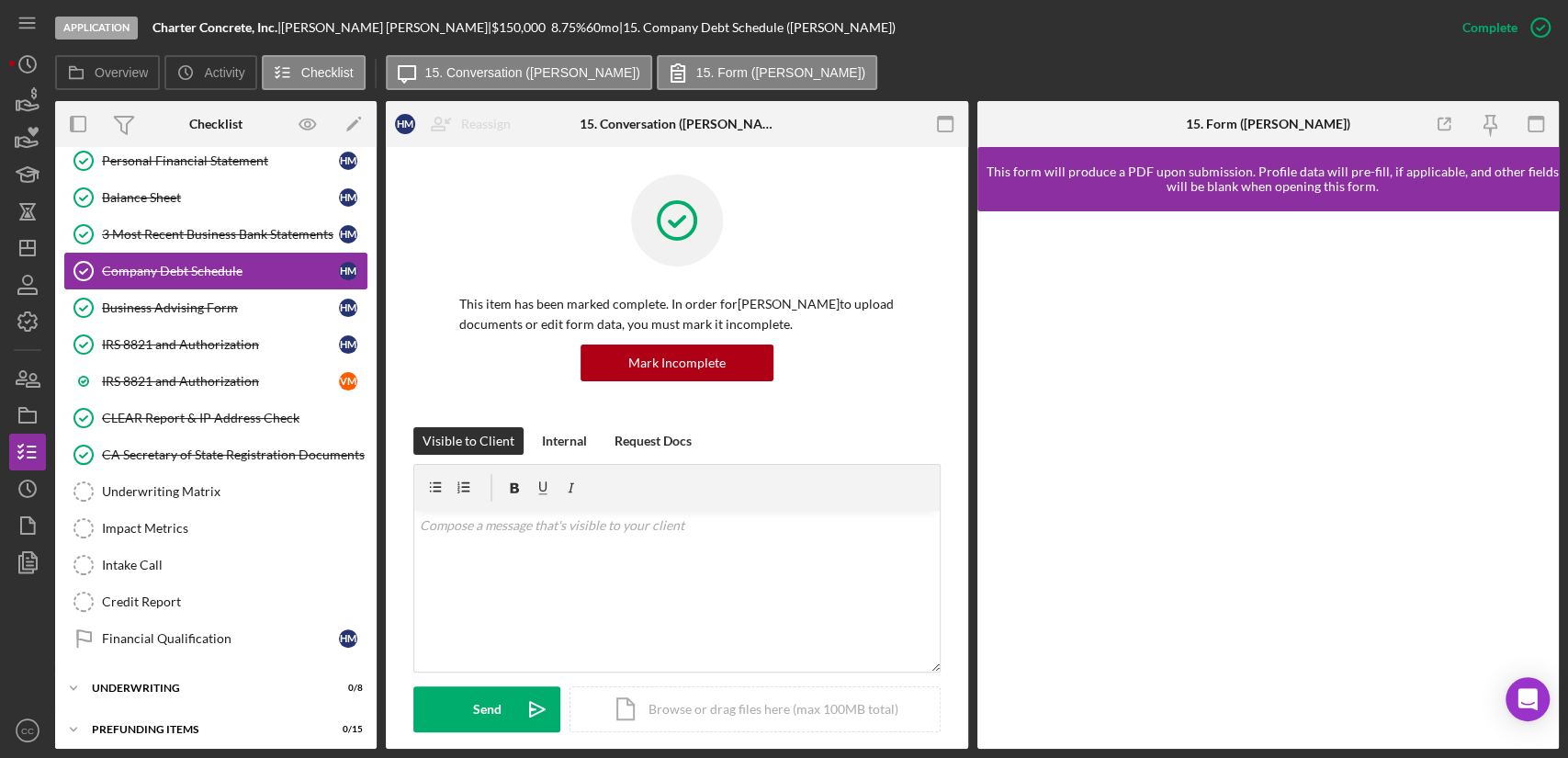
scroll to position [733, 0]
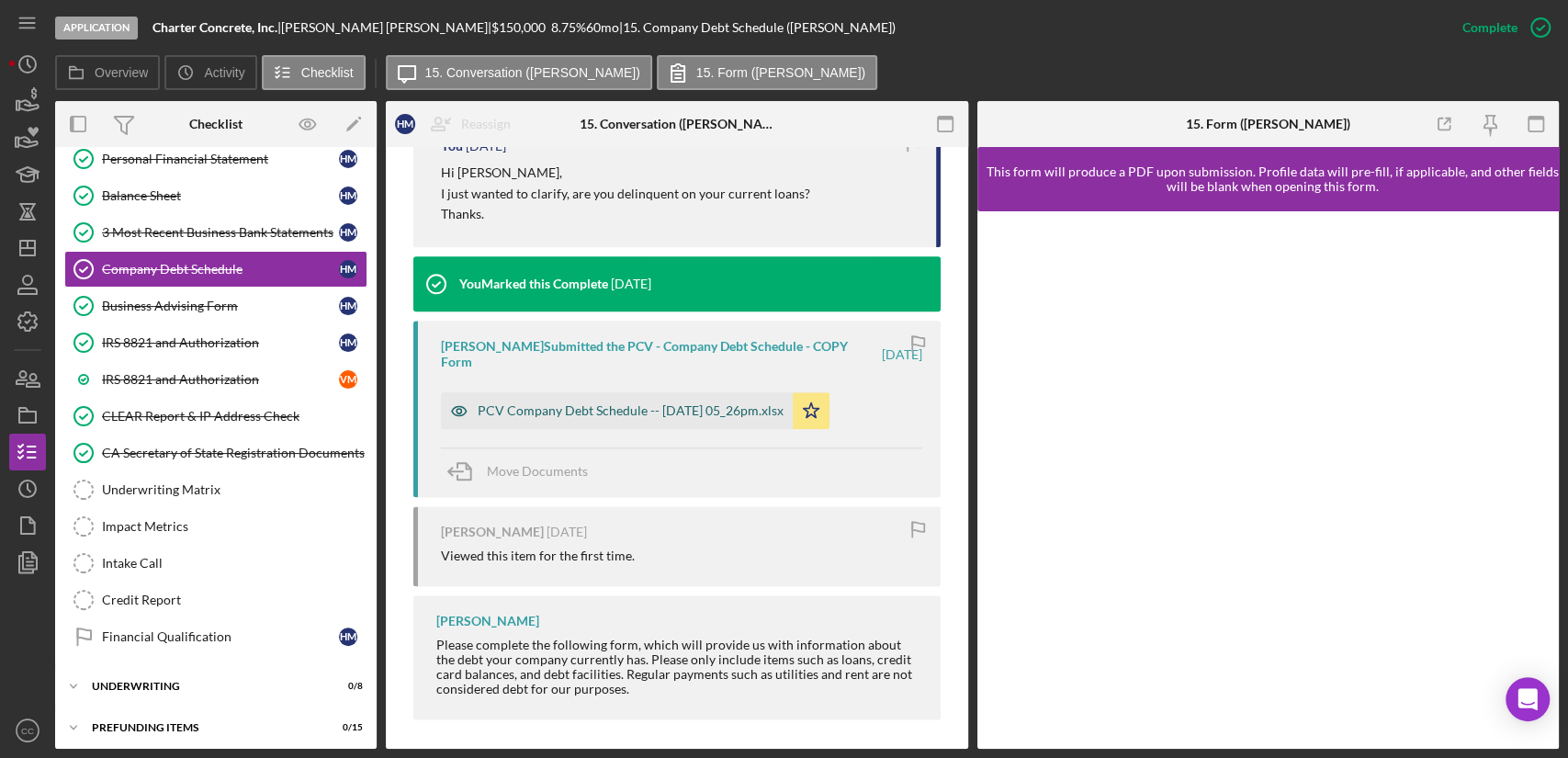
click at [592, 415] on div "PCV Company Debt Schedule -- [DATE] 05_26pm.xlsx" at bounding box center [630, 410] width 305 height 15
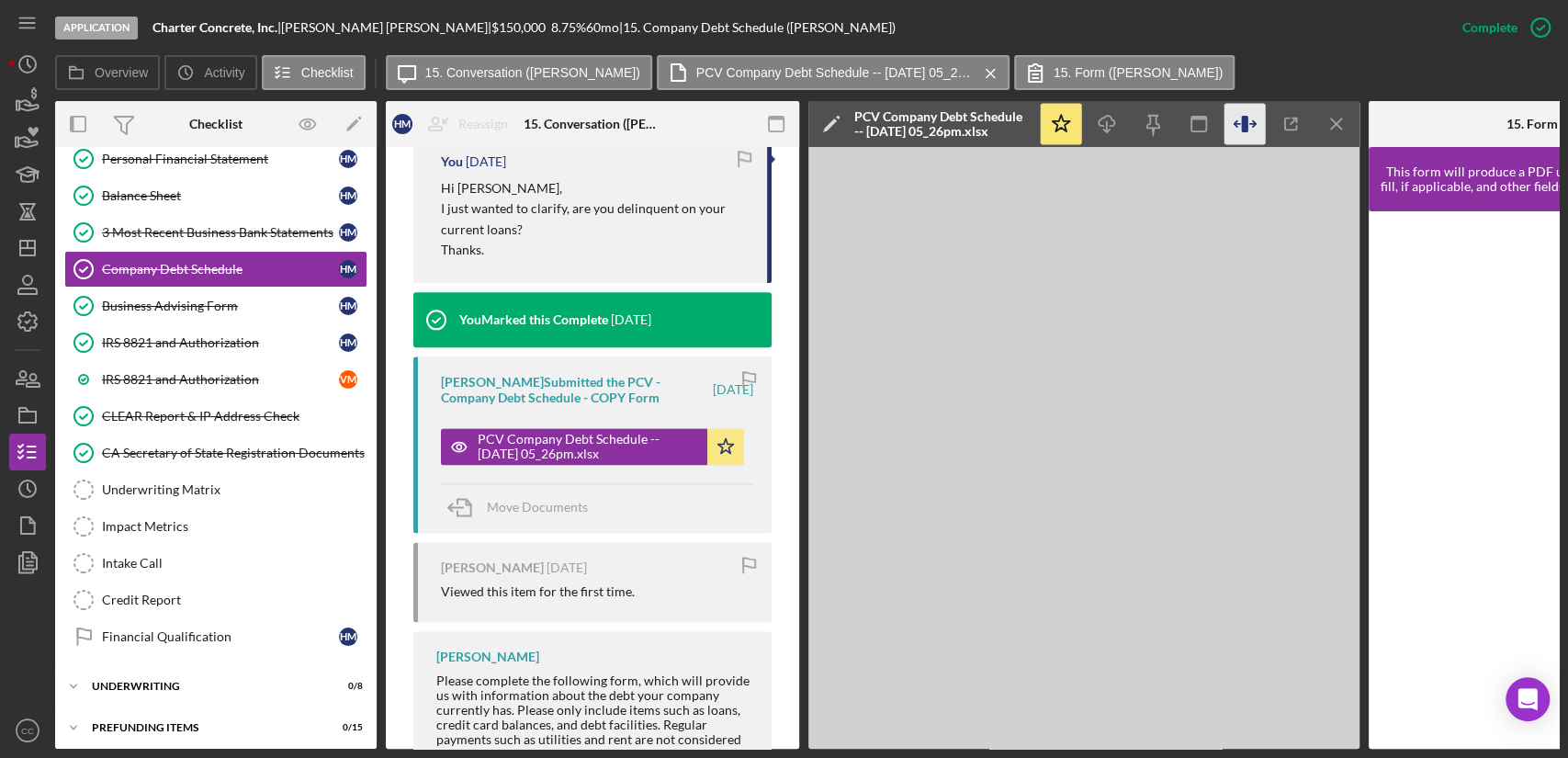
click at [1251, 119] on icon "button" at bounding box center [1245, 124] width 42 height 42
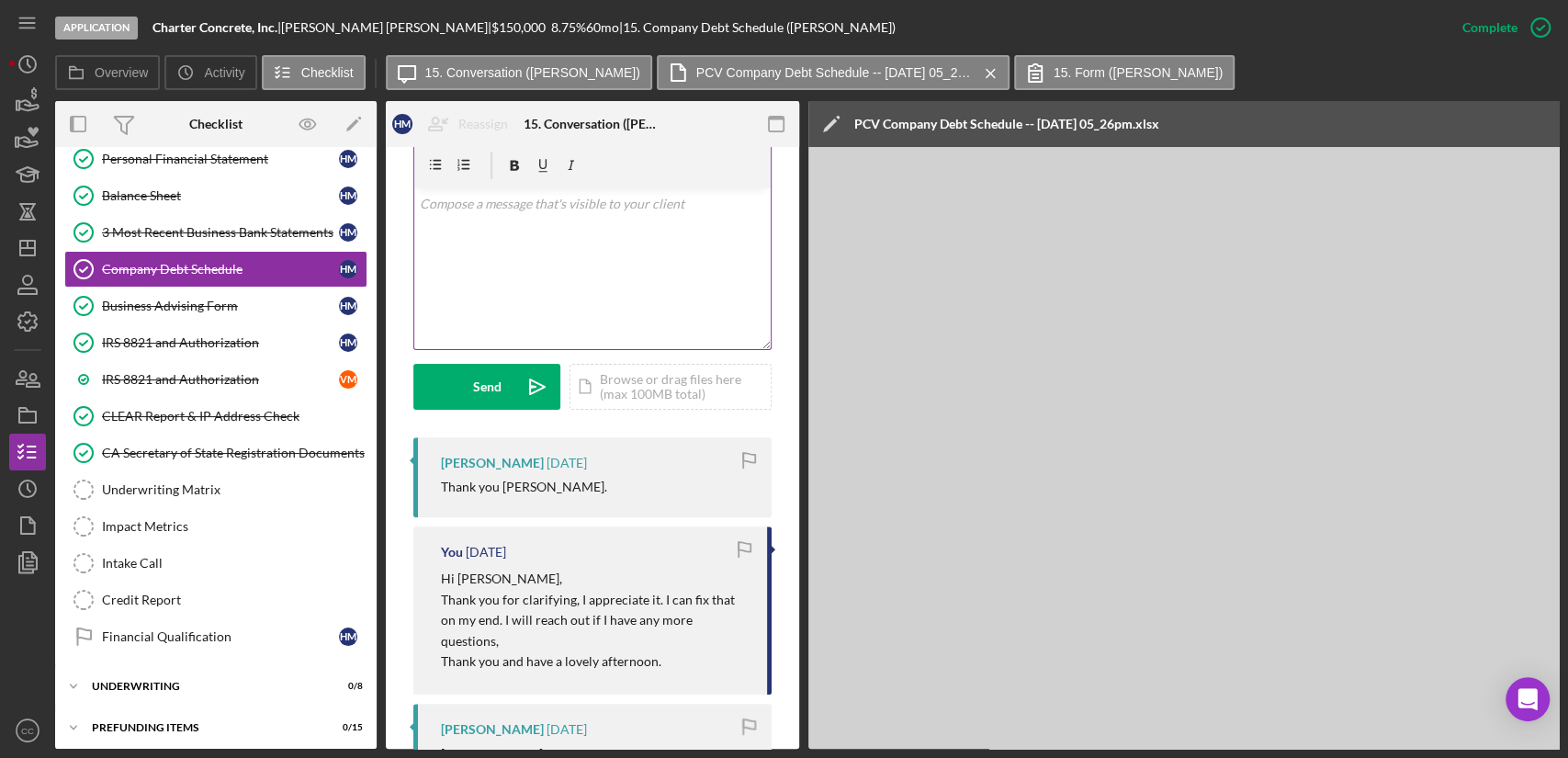
scroll to position [308, 0]
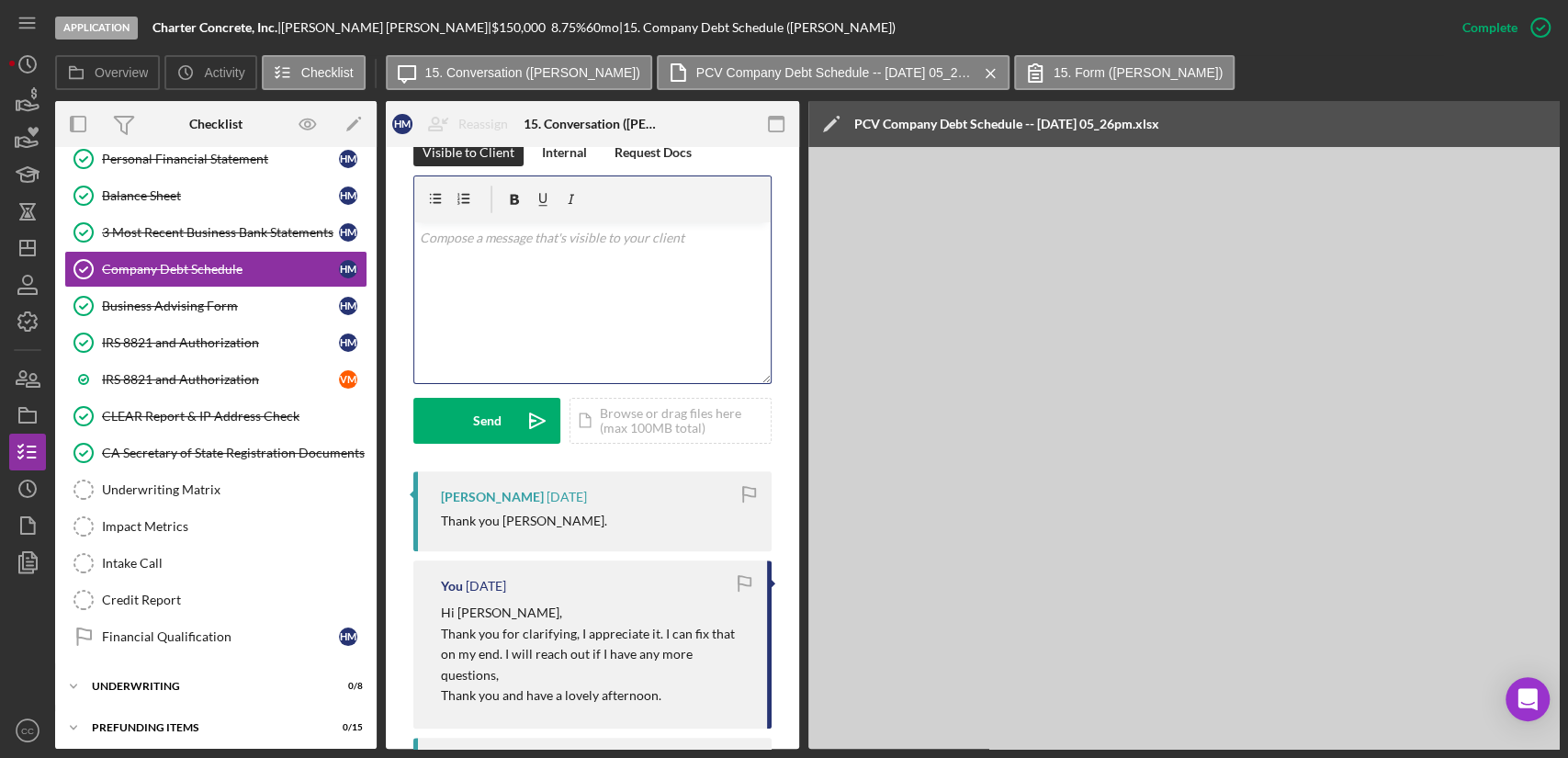
click at [568, 303] on div "v Color teal Color pink Remove color Add row above Add row below Add column bef…" at bounding box center [592, 302] width 357 height 161
click at [535, 277] on p "GM company car [PERSON_NAME] Deere equipment Caterpillar Financial is also equi…" at bounding box center [592, 258] width 346 height 61
drag, startPoint x: 655, startPoint y: 282, endPoint x: 831, endPoint y: 231, distance: 183.2
click at [656, 282] on p "GM company car [PERSON_NAME] Deere equipment Caterpillar Financial is also equi…" at bounding box center [592, 258] width 346 height 61
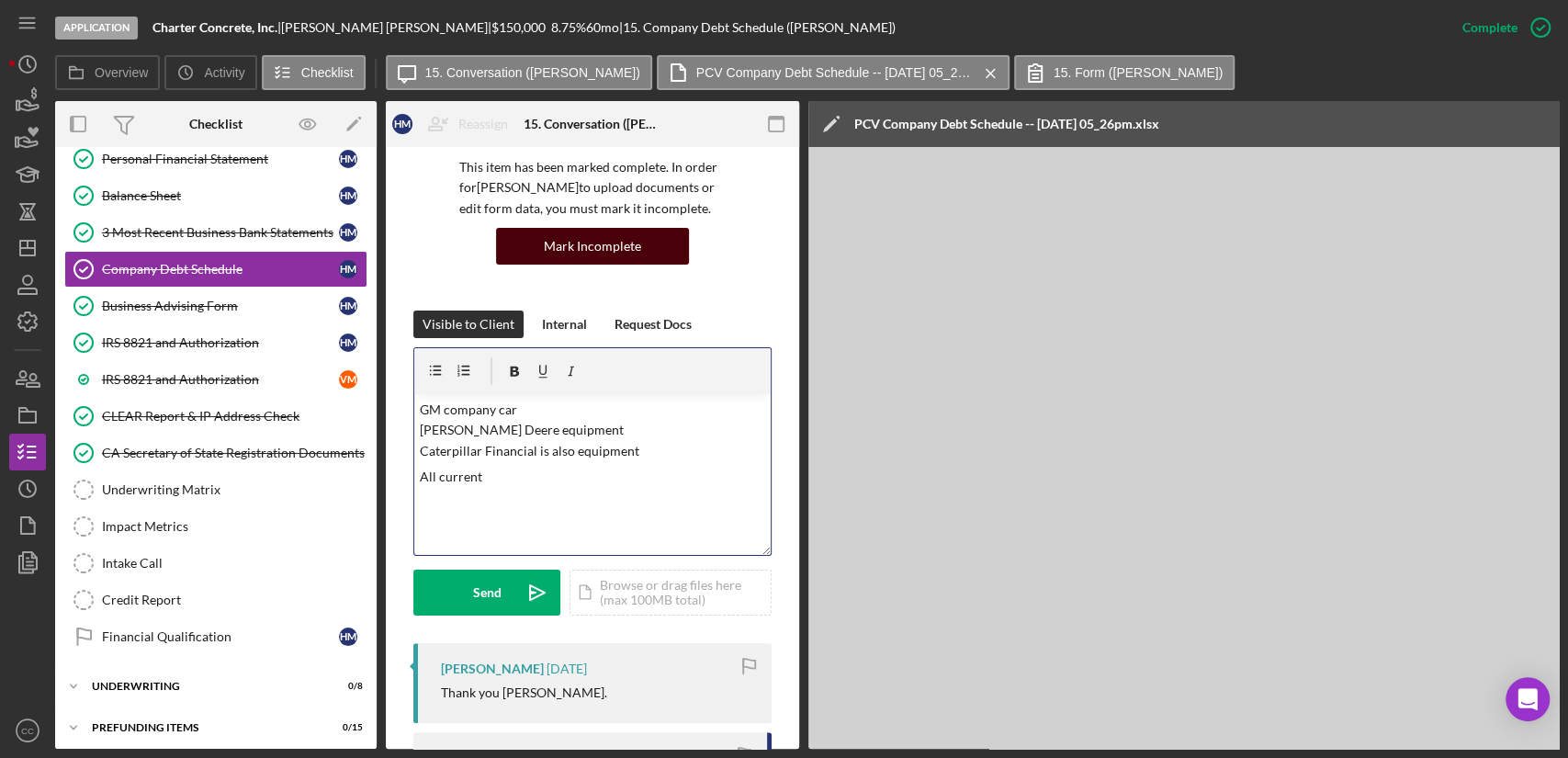
scroll to position [105, 0]
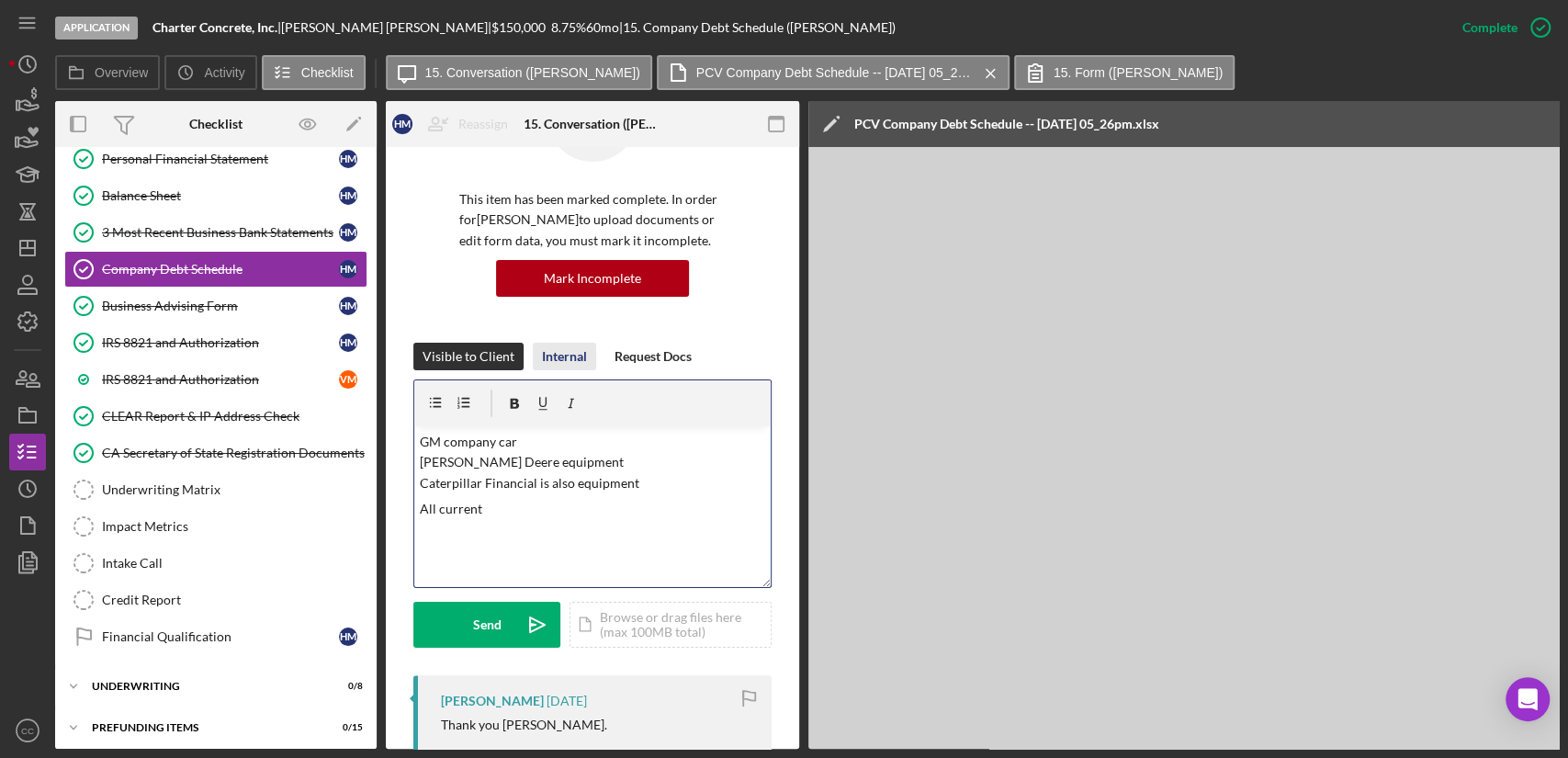
click at [565, 363] on div "Internal" at bounding box center [564, 356] width 45 height 27
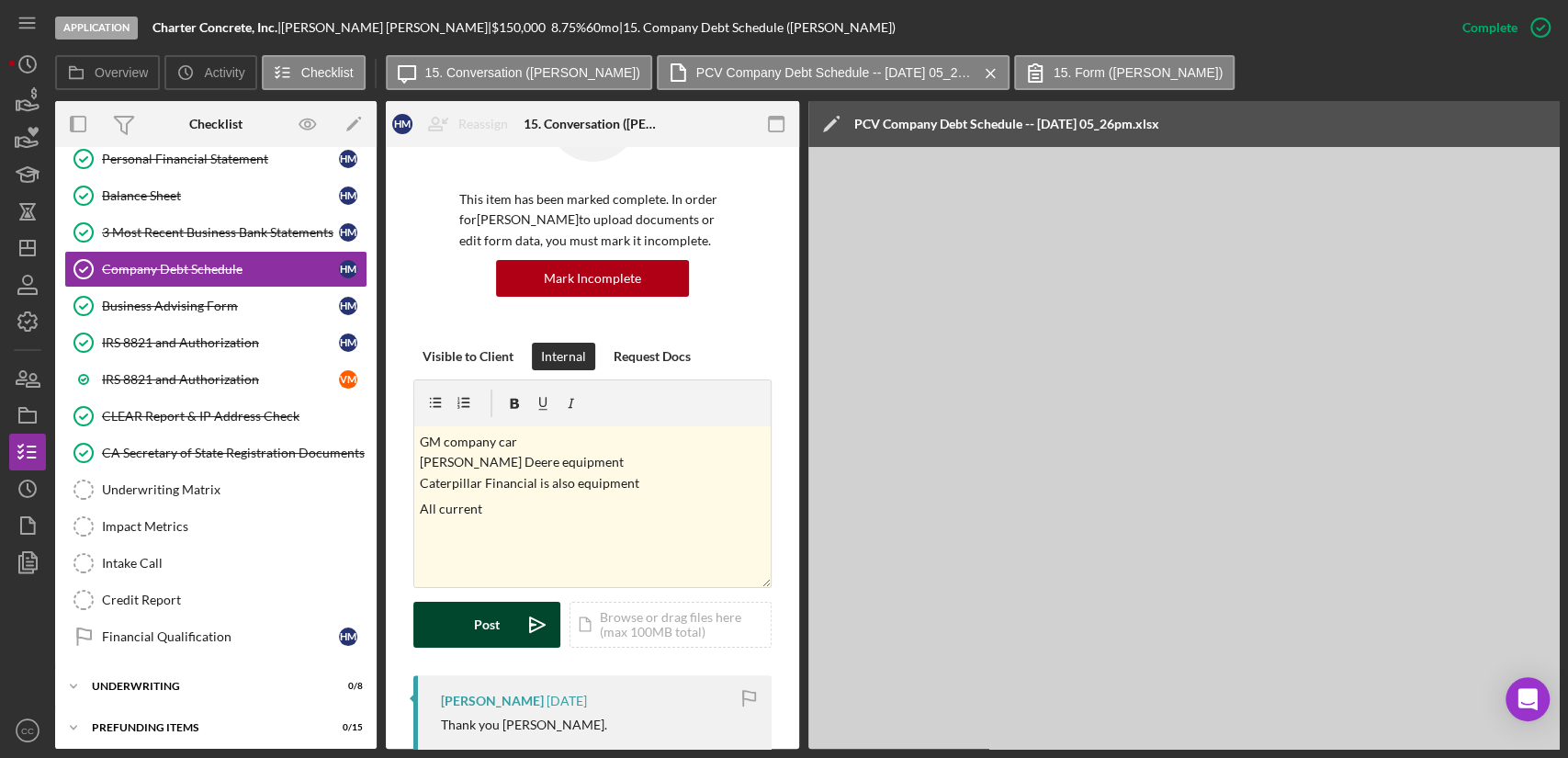
click at [478, 638] on div "Post" at bounding box center [487, 624] width 26 height 46
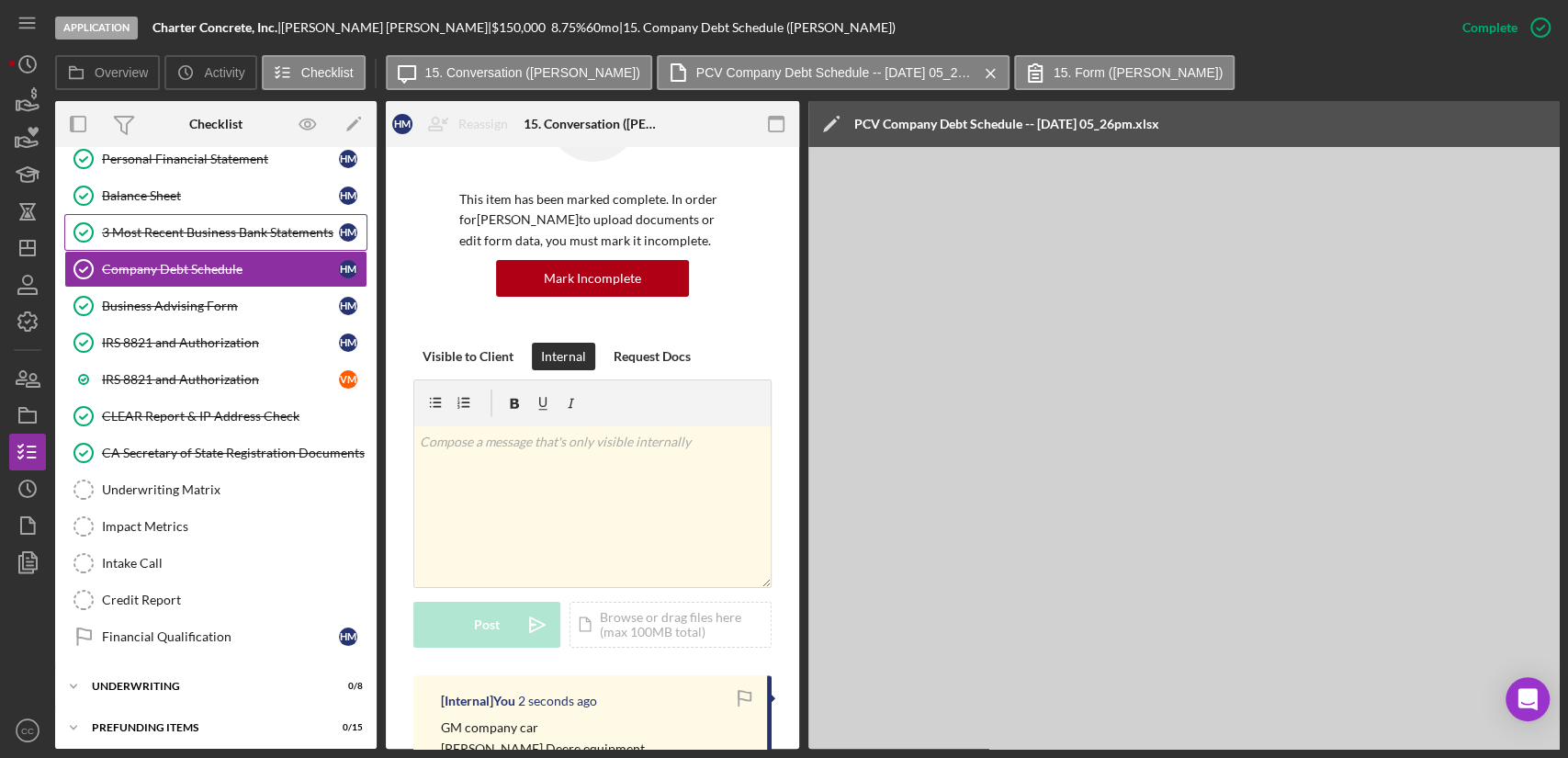
click at [176, 238] on link "3 Most Recent Business Bank Statements 3 Most Recent Business Bank Statements H…" at bounding box center [215, 233] width 304 height 37
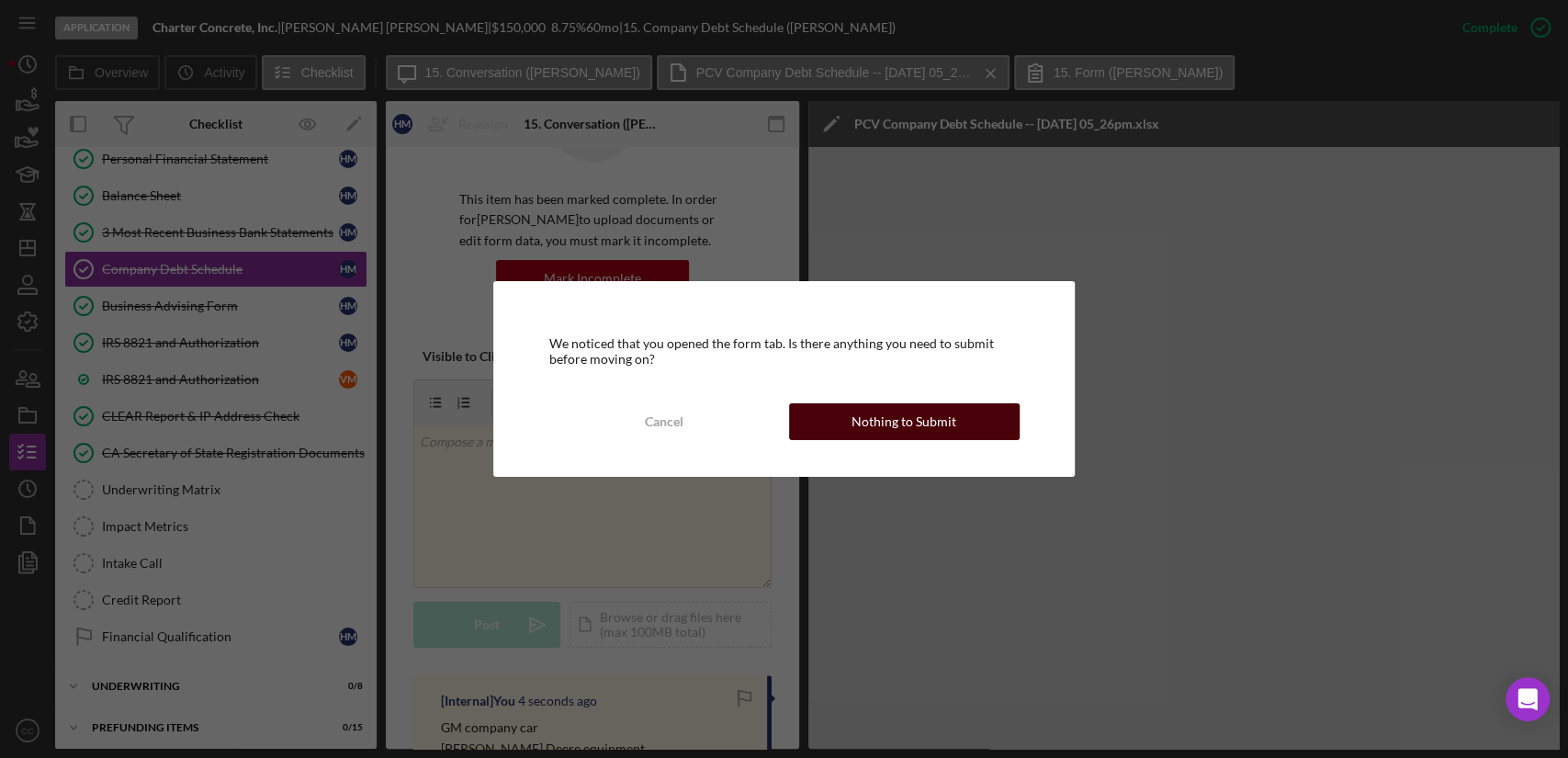
click at [952, 419] on button "Nothing to Submit" at bounding box center [905, 422] width 231 height 37
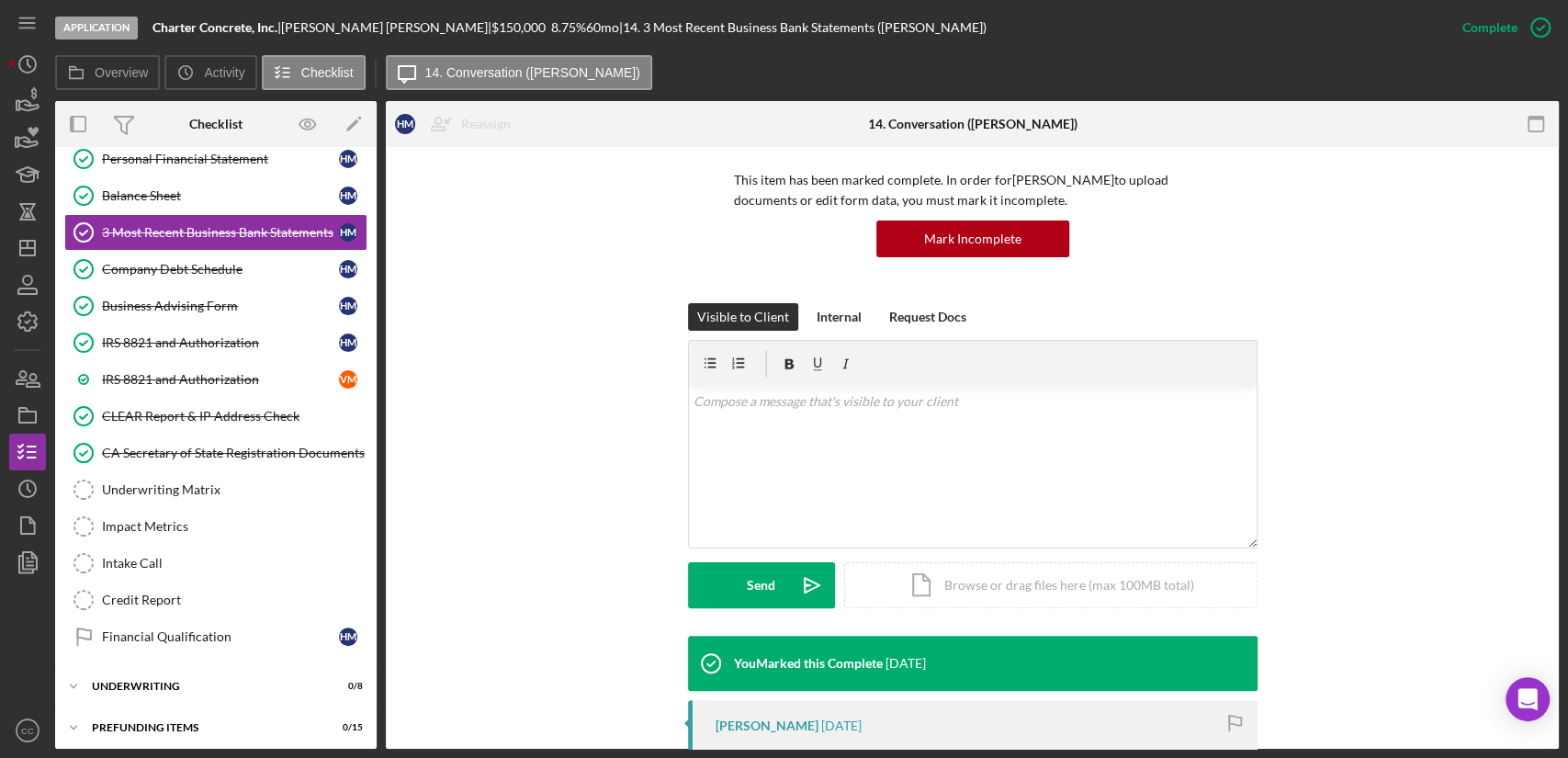
scroll to position [510, 0]
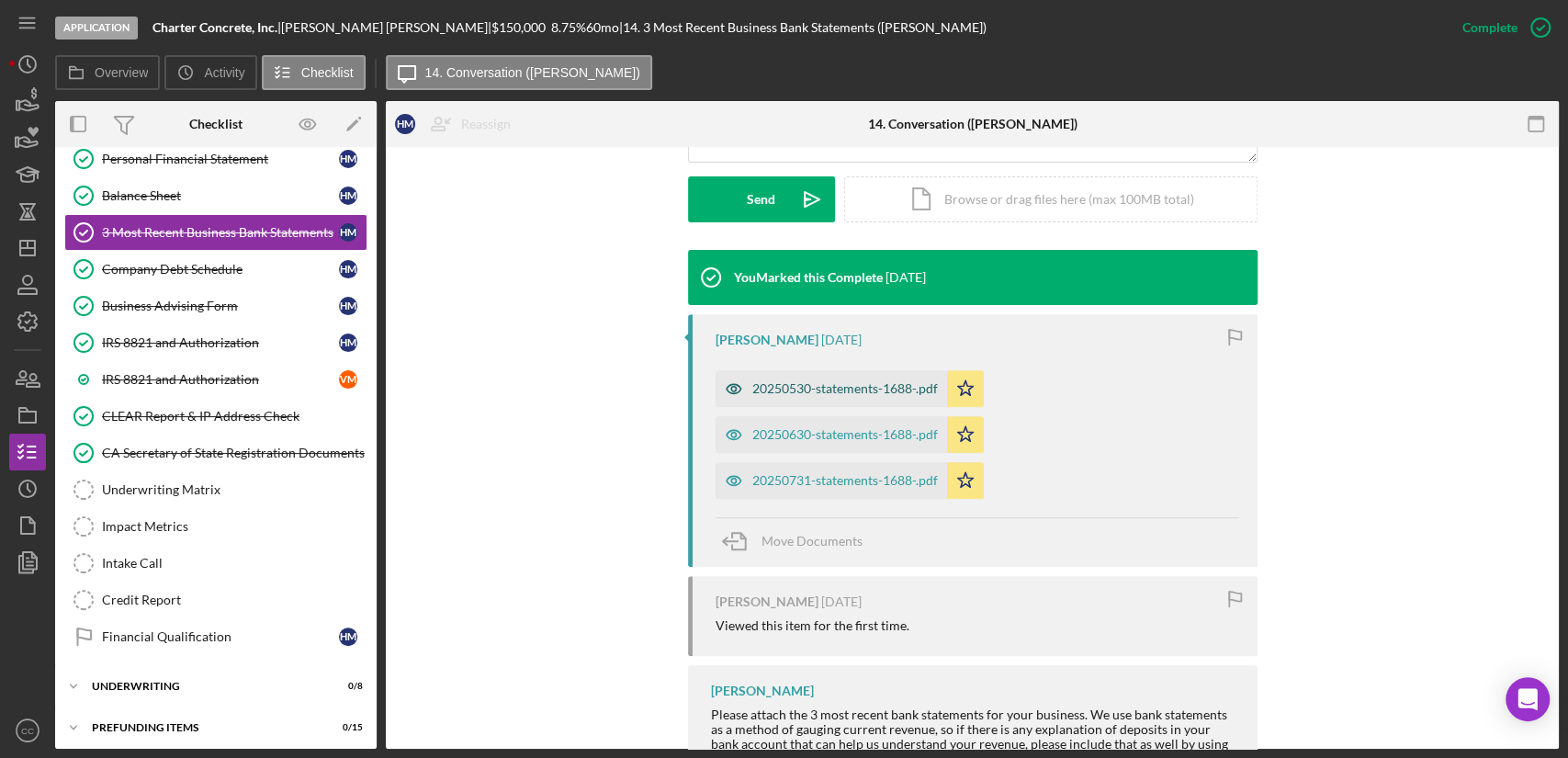
click at [823, 395] on div "20250530-statements-1688-.pdf" at bounding box center [831, 389] width 232 height 37
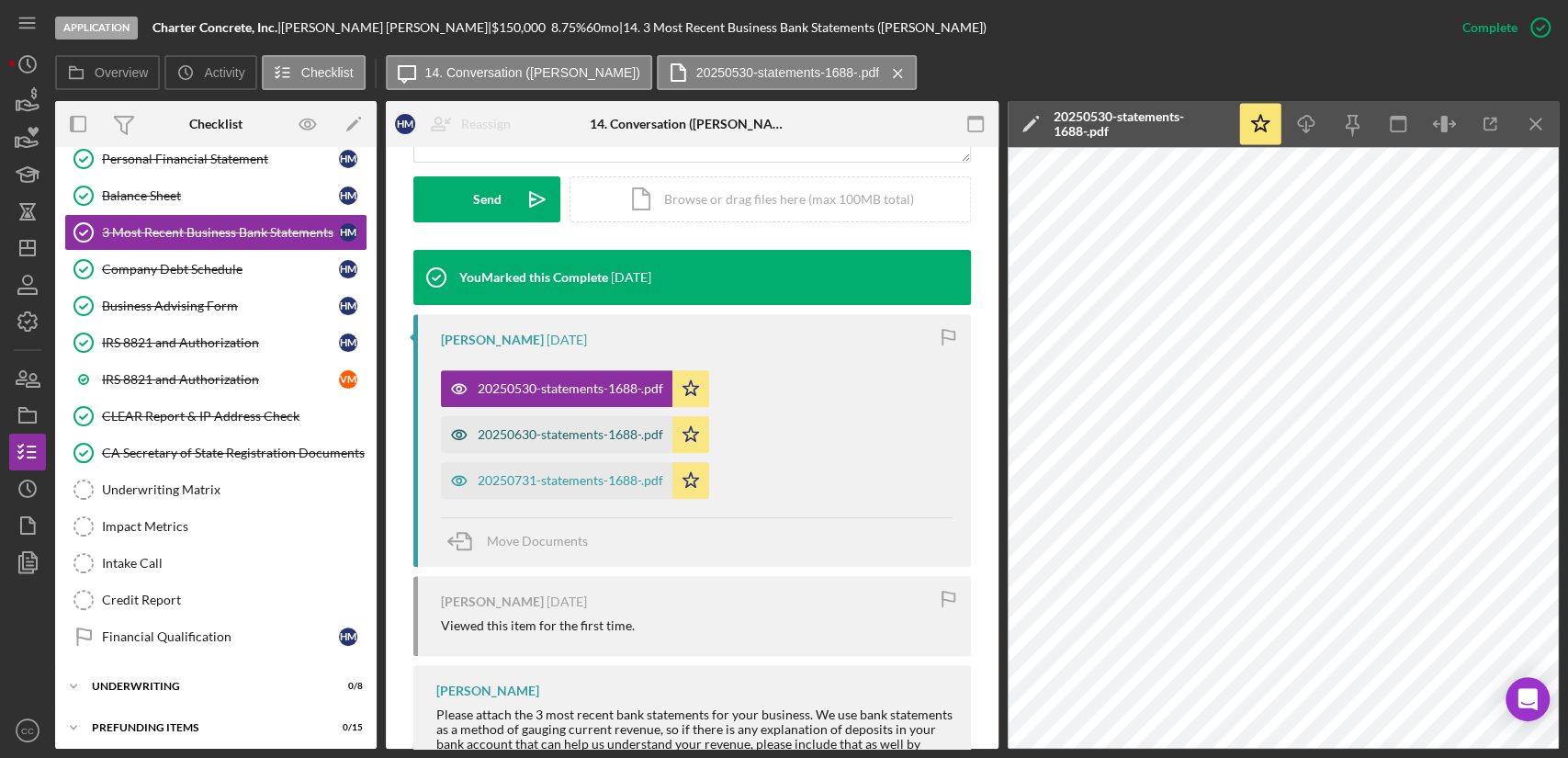
click at [599, 434] on div "20250630-statements-1688-.pdf" at bounding box center [570, 434] width 185 height 15
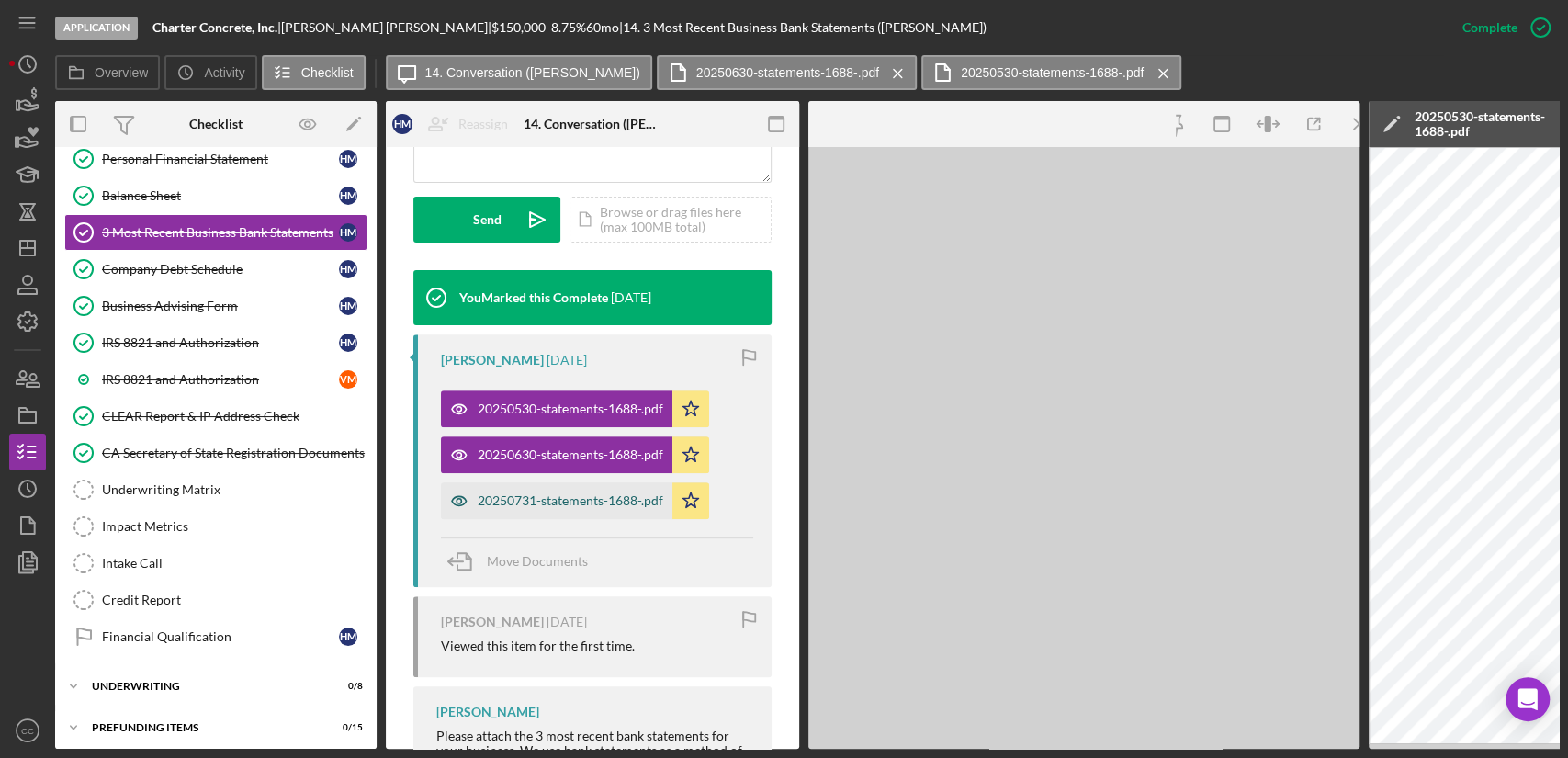
scroll to position [530, 0]
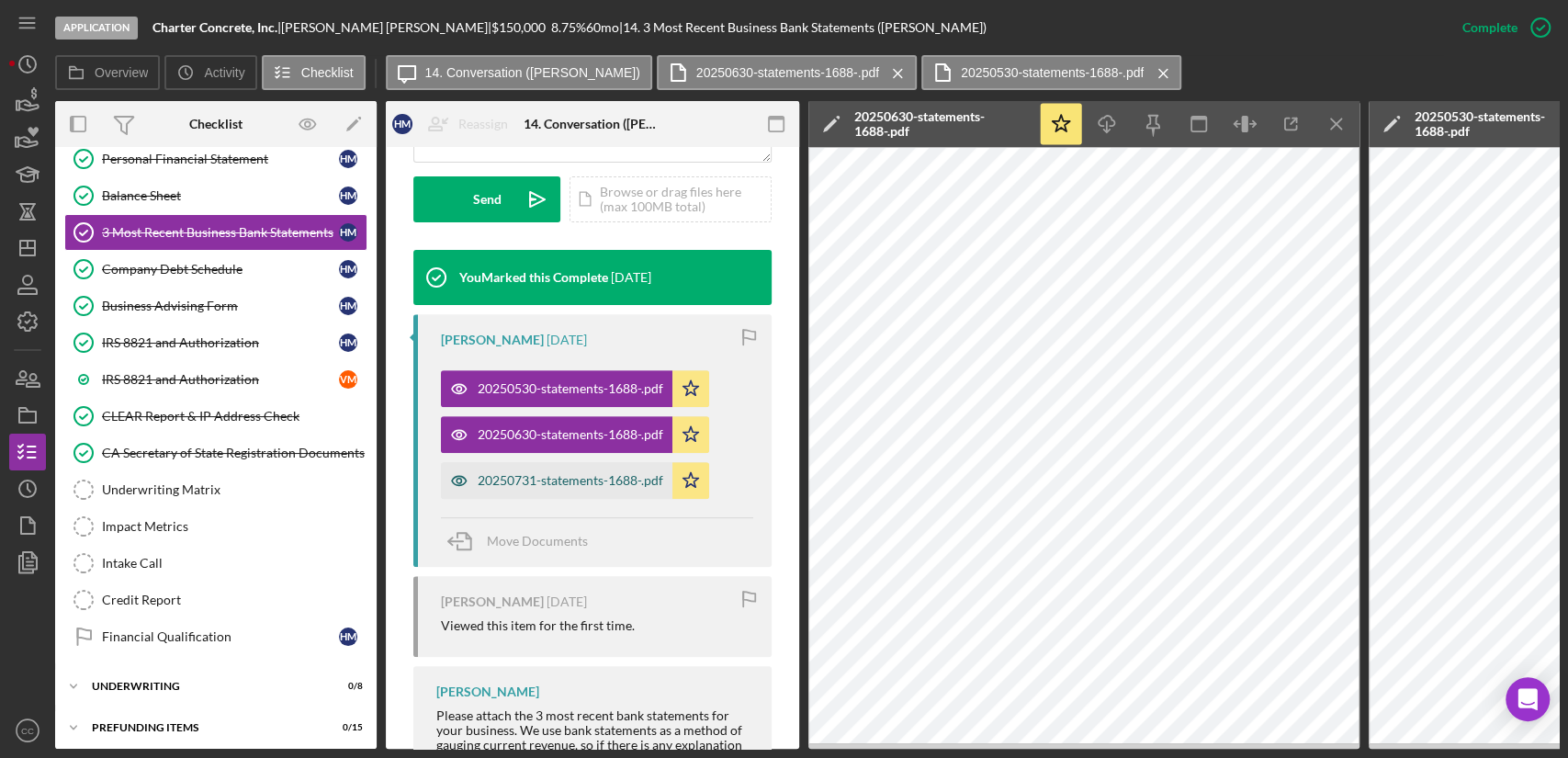
click at [562, 481] on div "20250731-statements-1688-.pdf" at bounding box center [570, 480] width 185 height 15
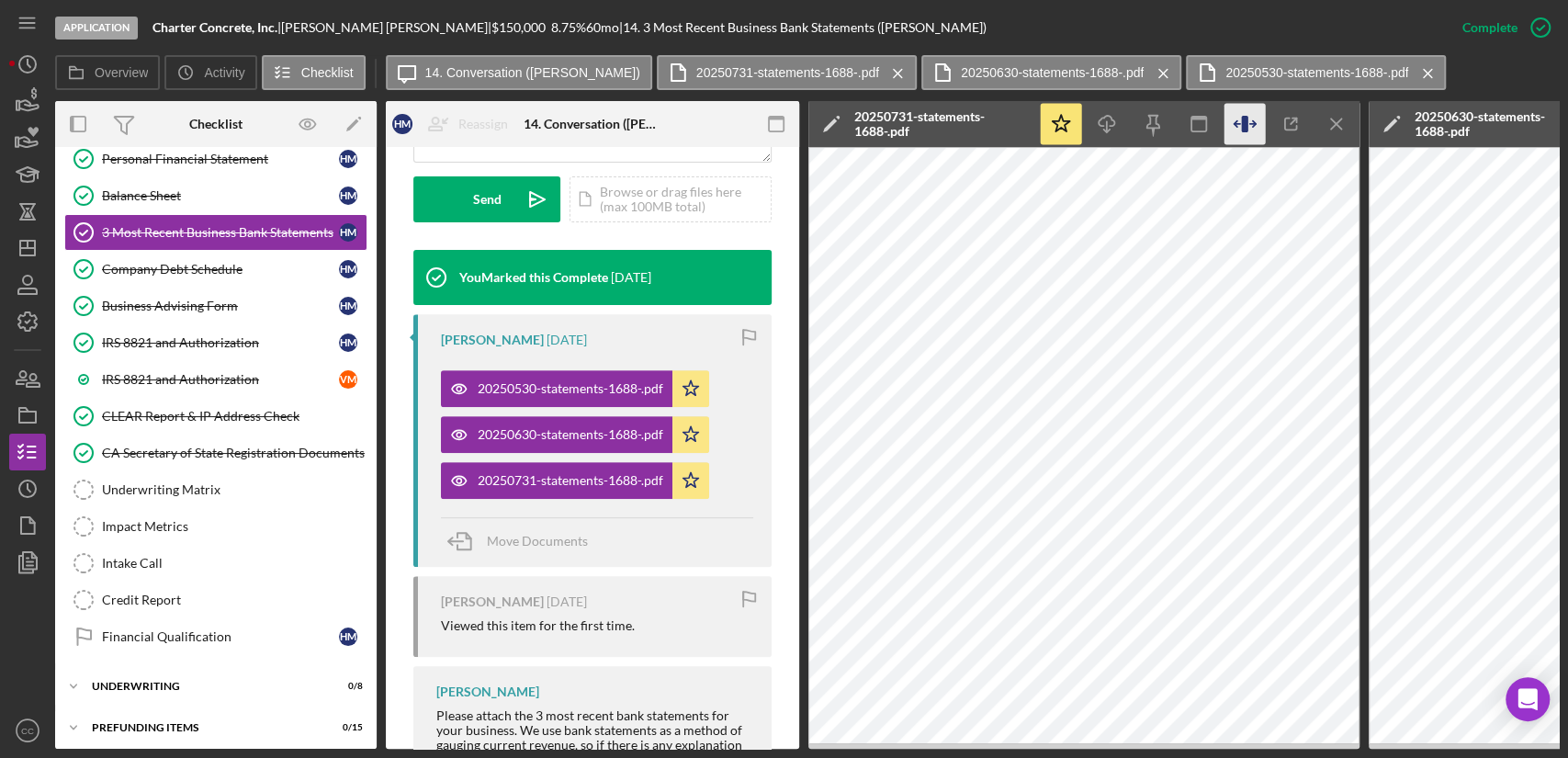
click at [1245, 129] on icon "button" at bounding box center [1244, 123] width 7 height 16
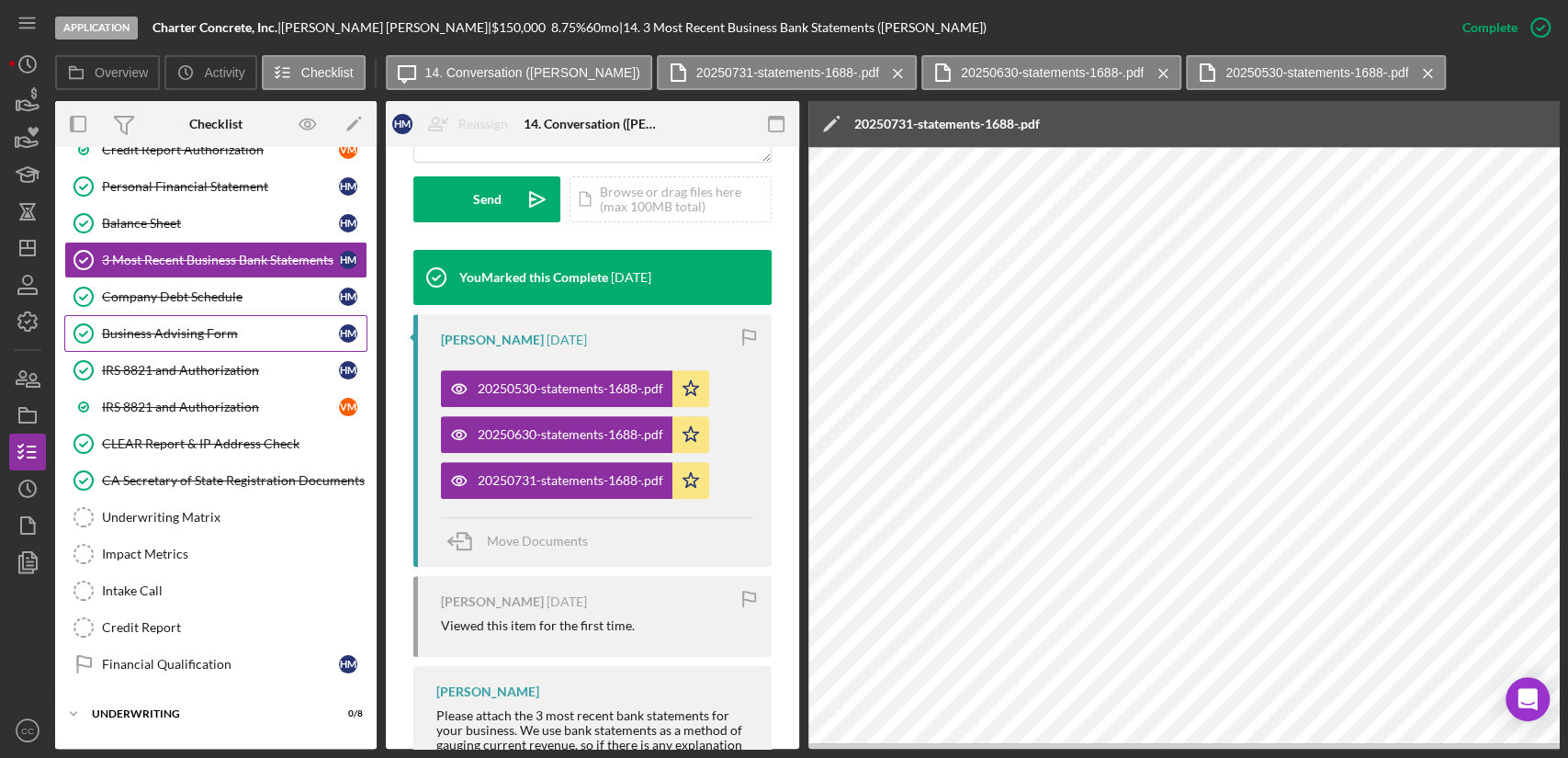
scroll to position [631, 0]
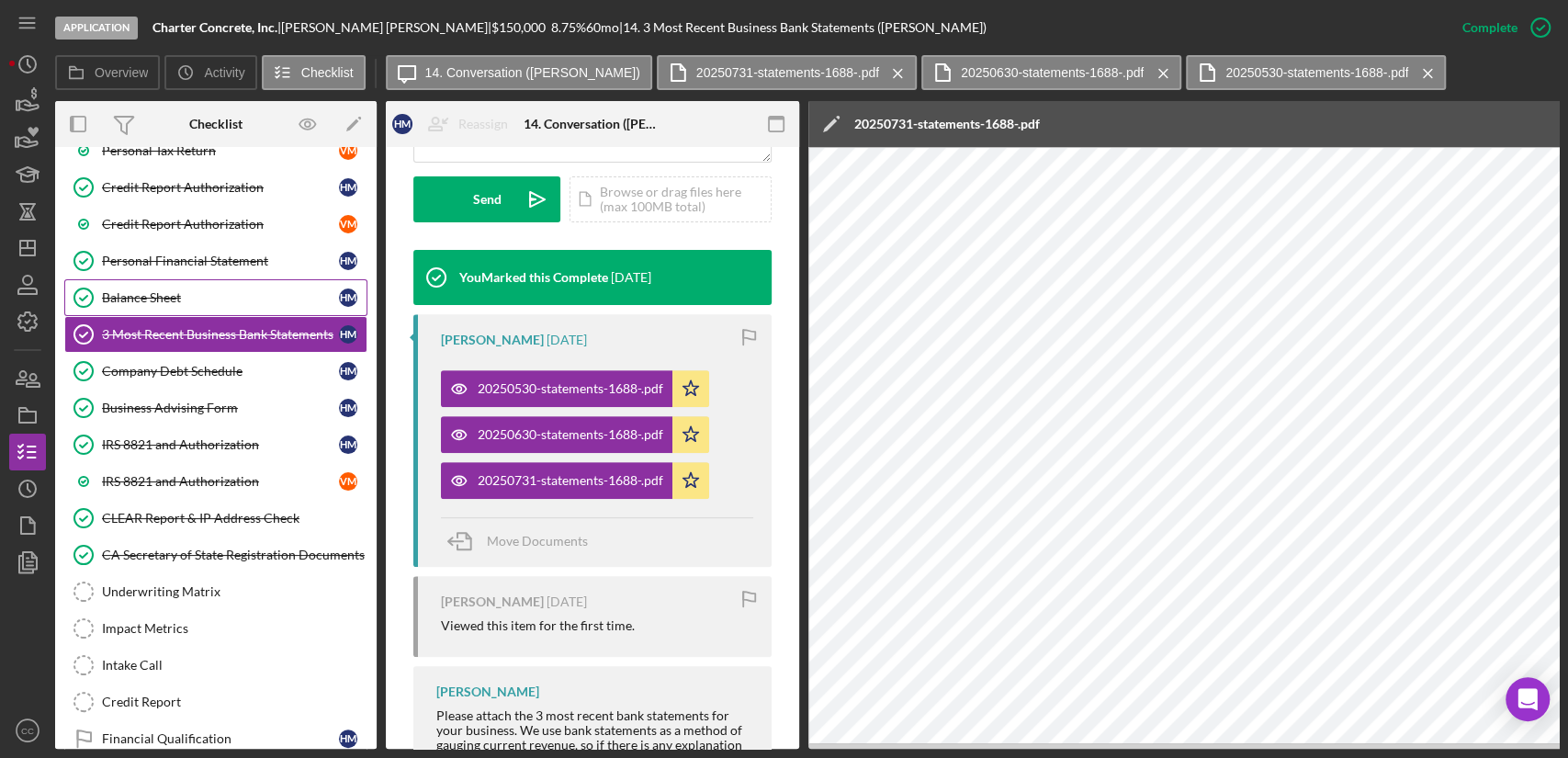
click at [132, 280] on link "Balance Sheet Balance Sheet H M" at bounding box center [215, 298] width 304 height 37
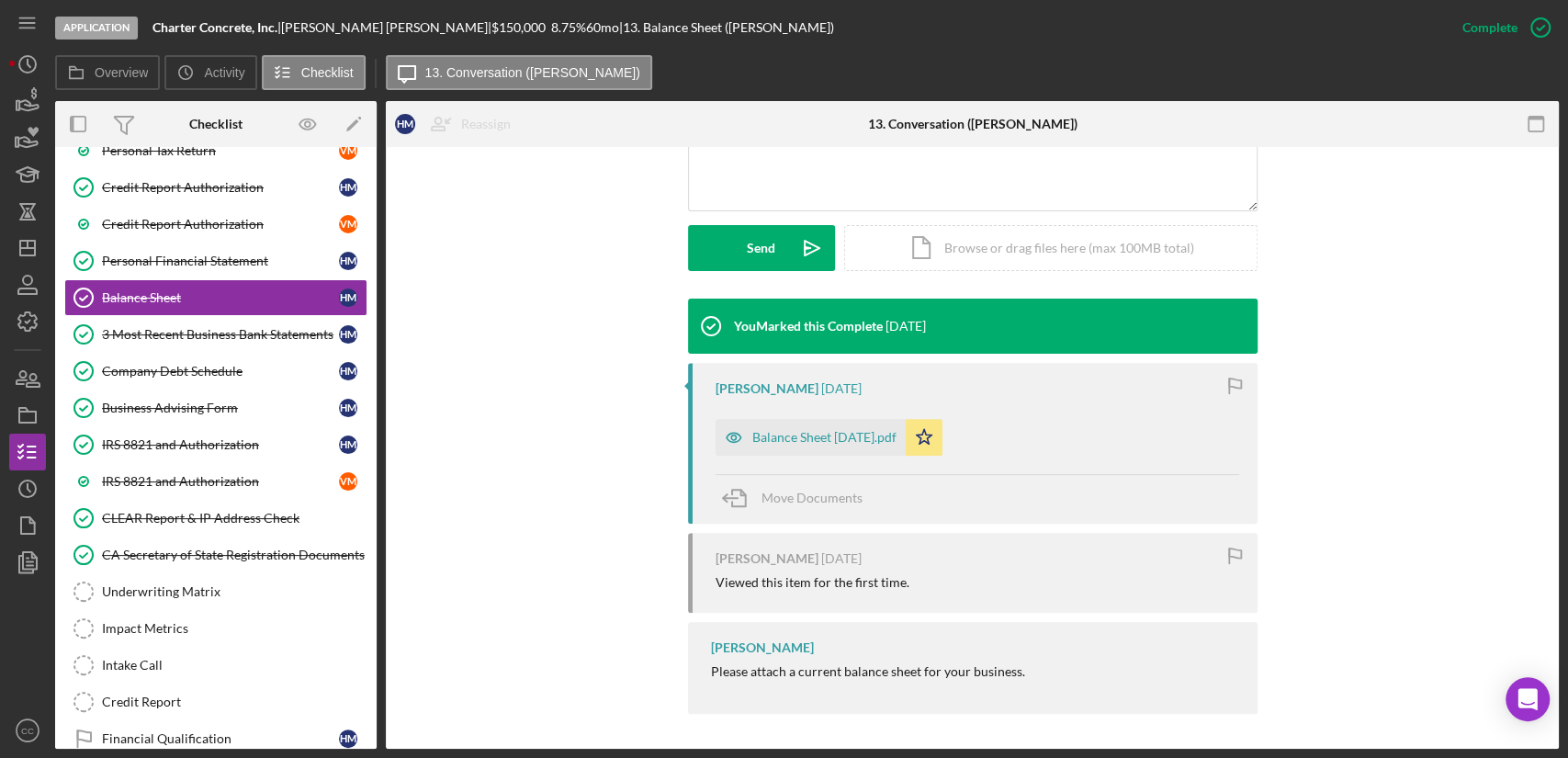
scroll to position [462, 0]
click at [779, 446] on div "Balance Sheet [DATE].pdf" at bounding box center [811, 436] width 190 height 37
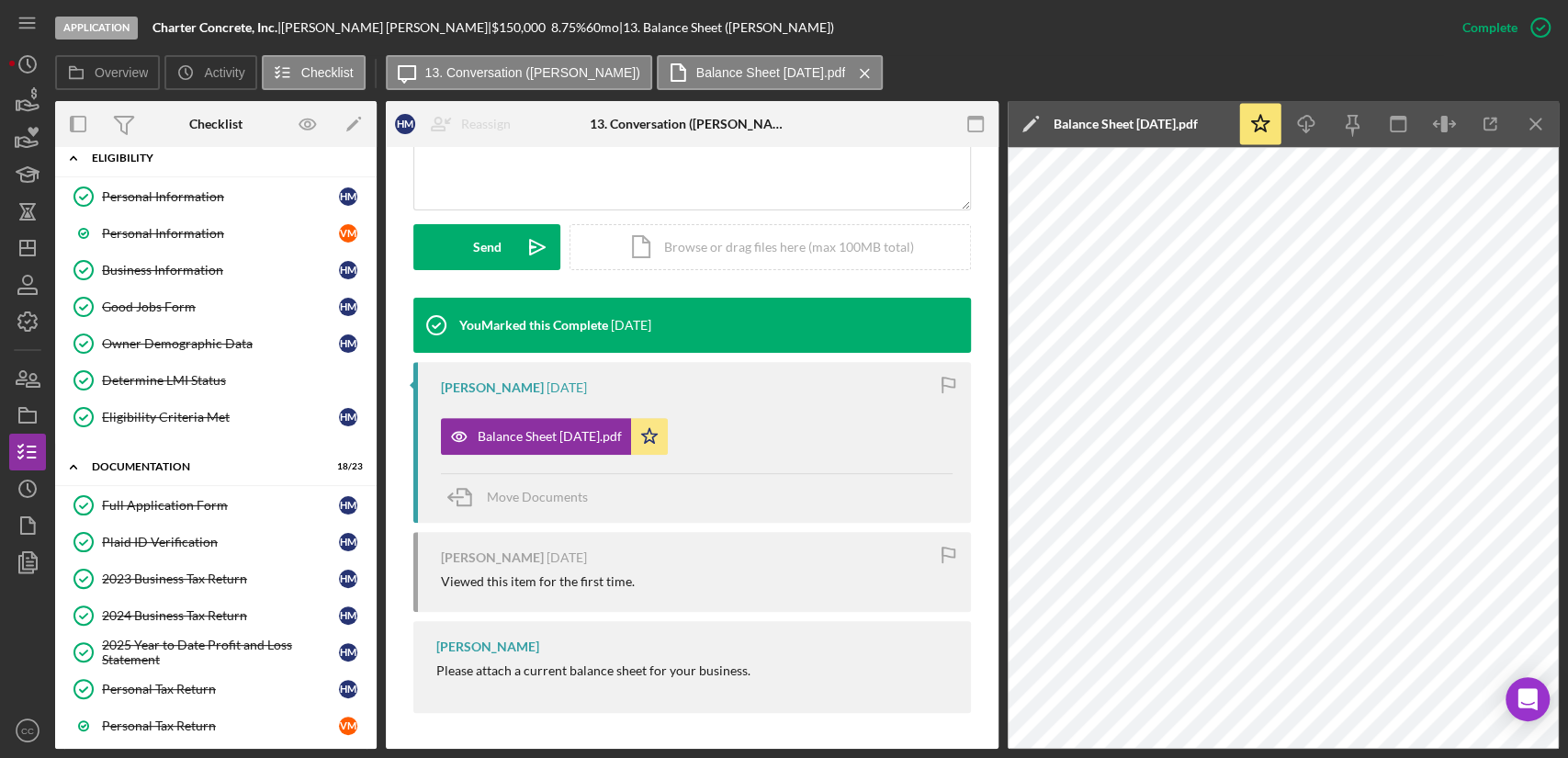
scroll to position [0, 0]
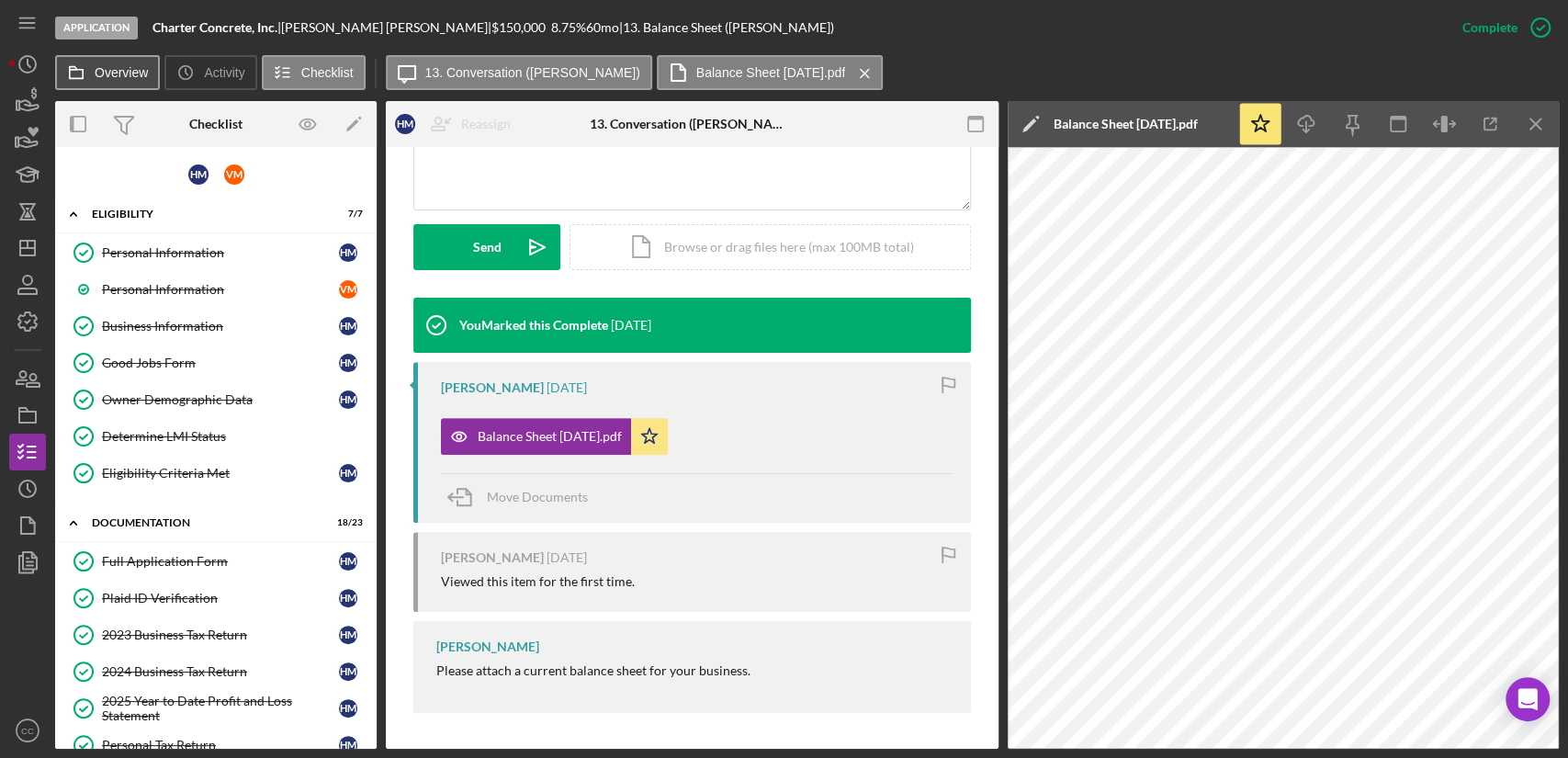
click at [133, 74] on label "Overview" at bounding box center [121, 72] width 53 height 15
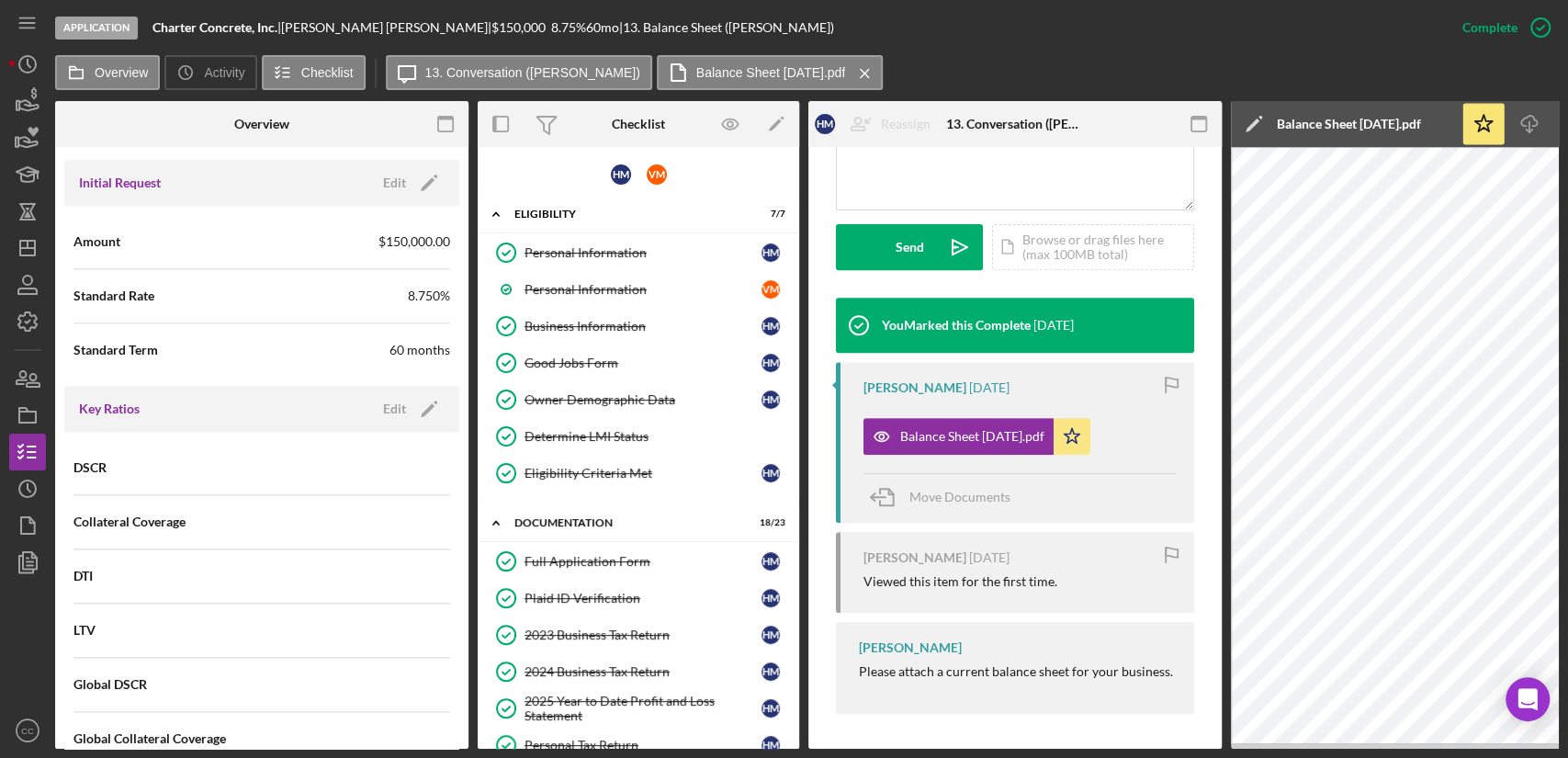
scroll to position [1224, 0]
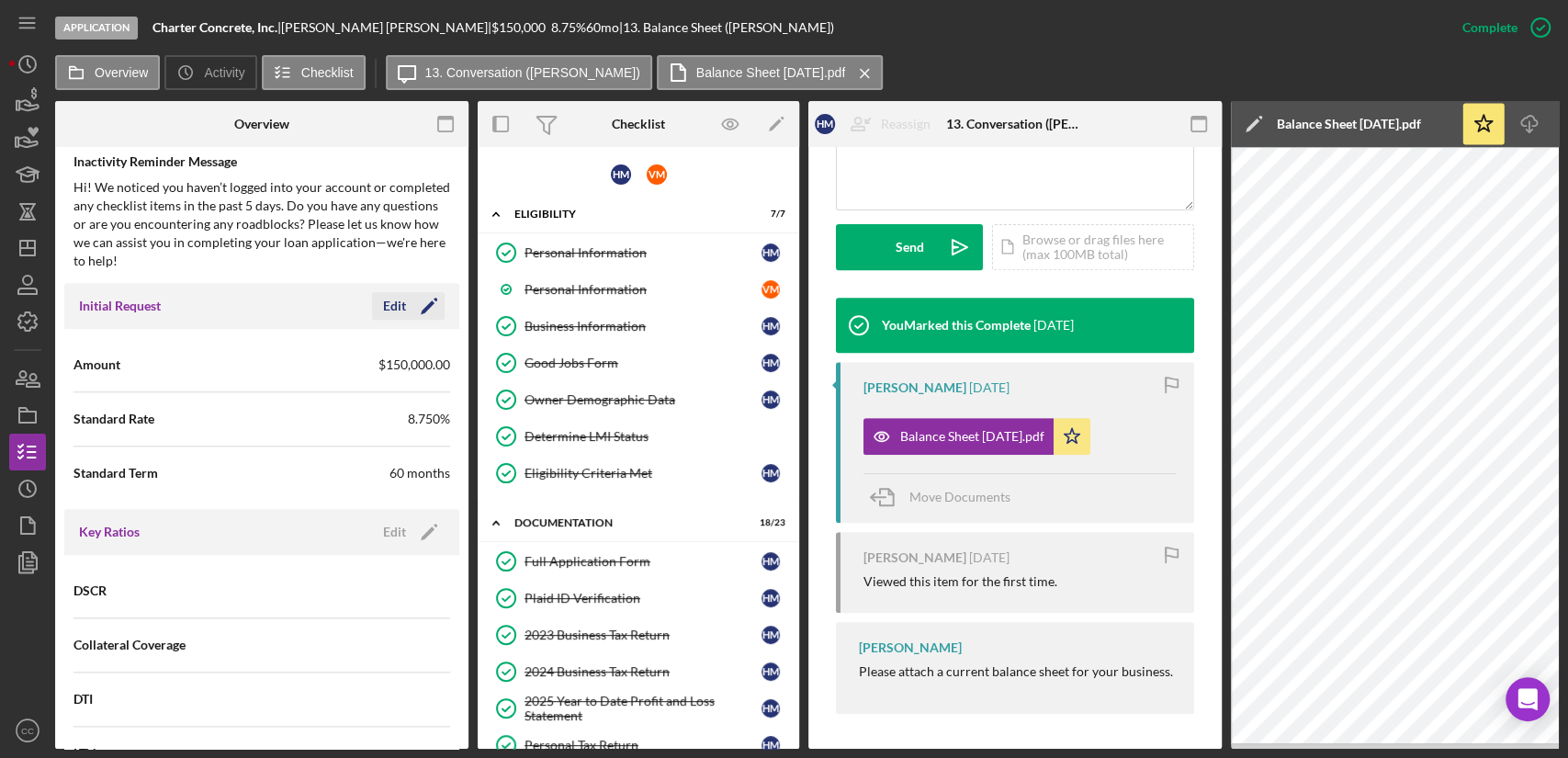
click at [427, 325] on icon "Icon/Edit" at bounding box center [429, 305] width 46 height 46
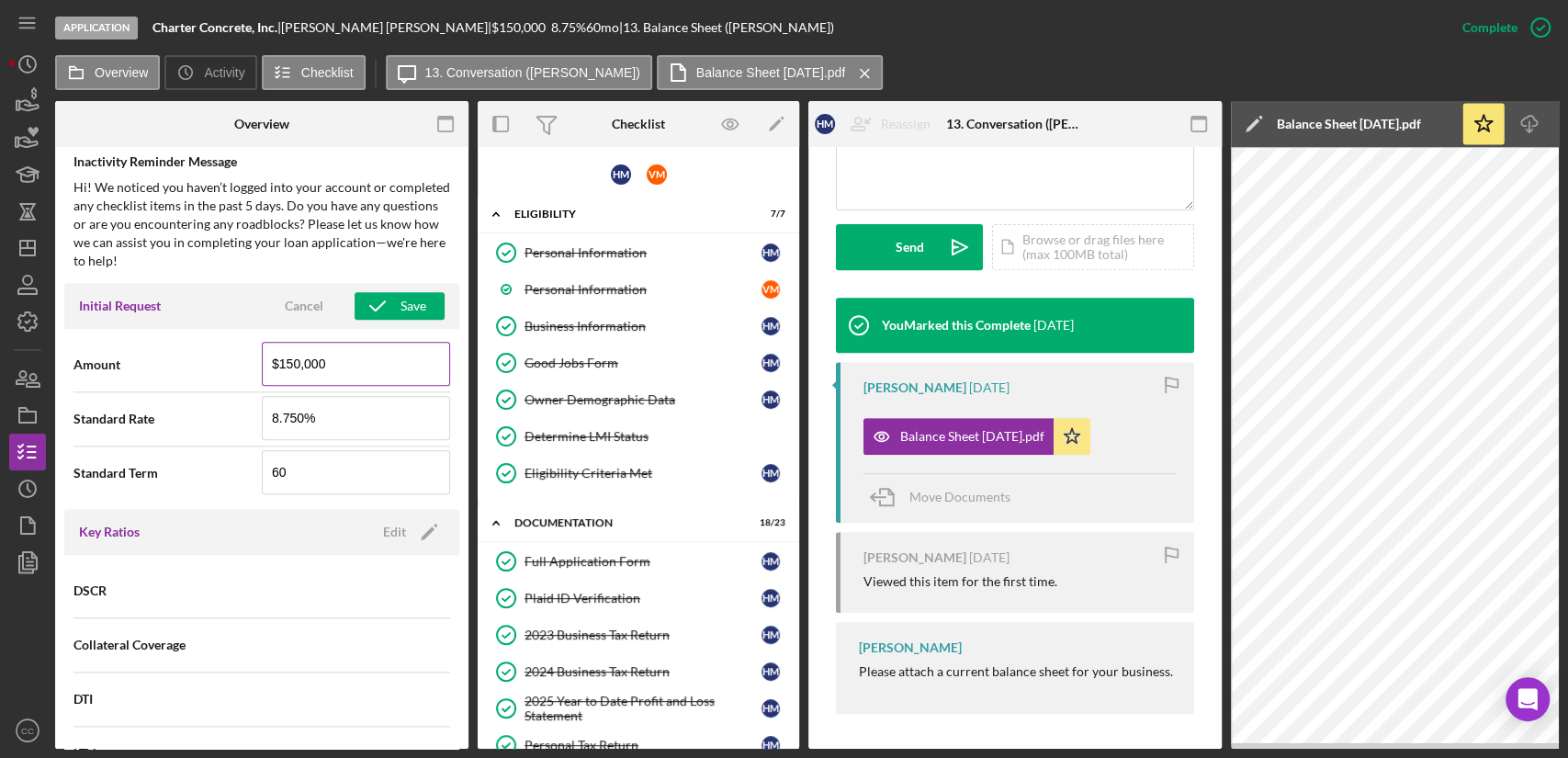
click at [282, 373] on input "$150,000" at bounding box center [356, 363] width 188 height 44
type input "$75,000"
click at [279, 259] on div "Hi! We noticed you haven’t logged into your account or completed any checklist …" at bounding box center [262, 224] width 376 height 92
click at [368, 319] on icon "button" at bounding box center [377, 305] width 46 height 46
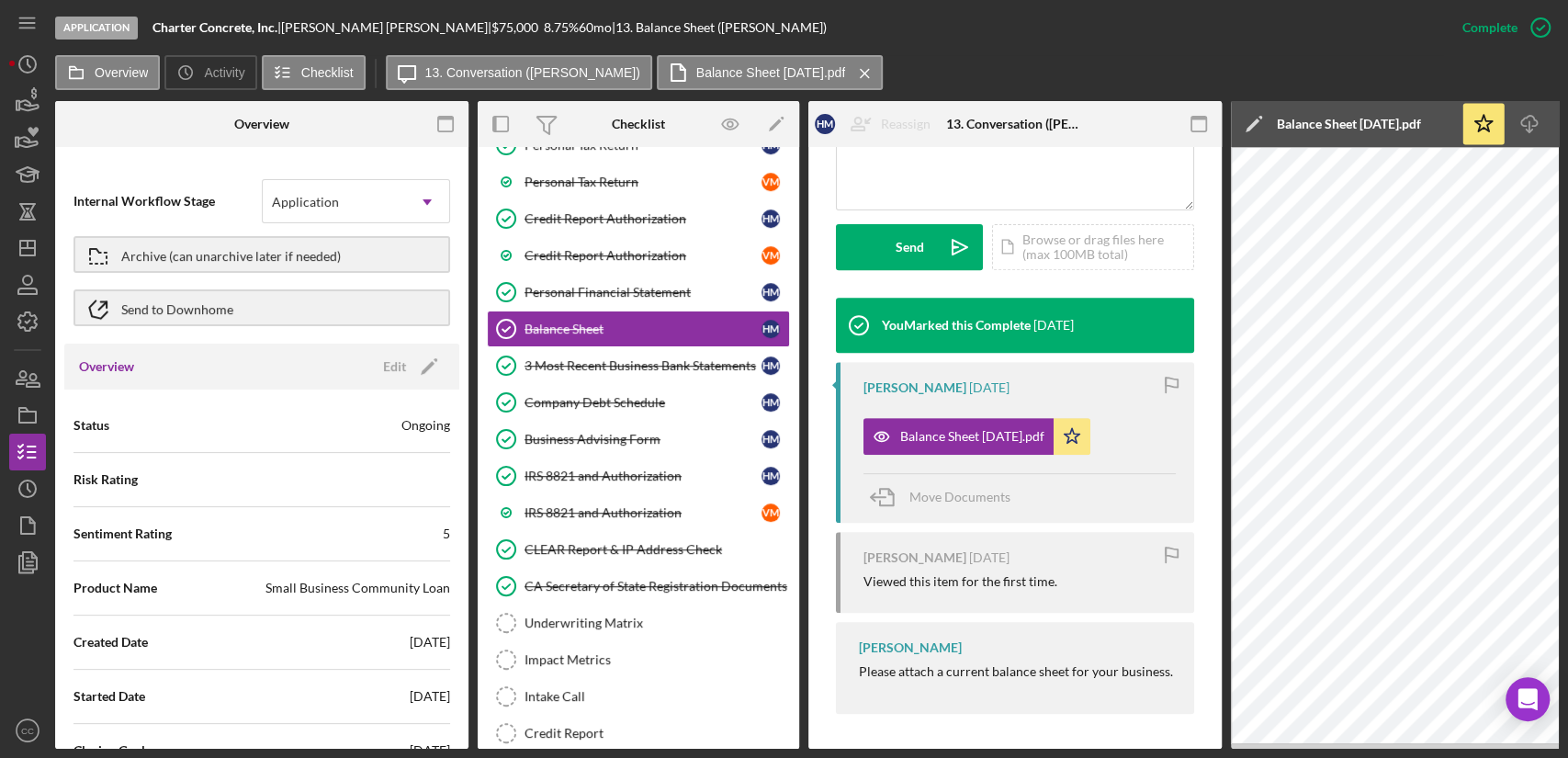
scroll to position [612, 0]
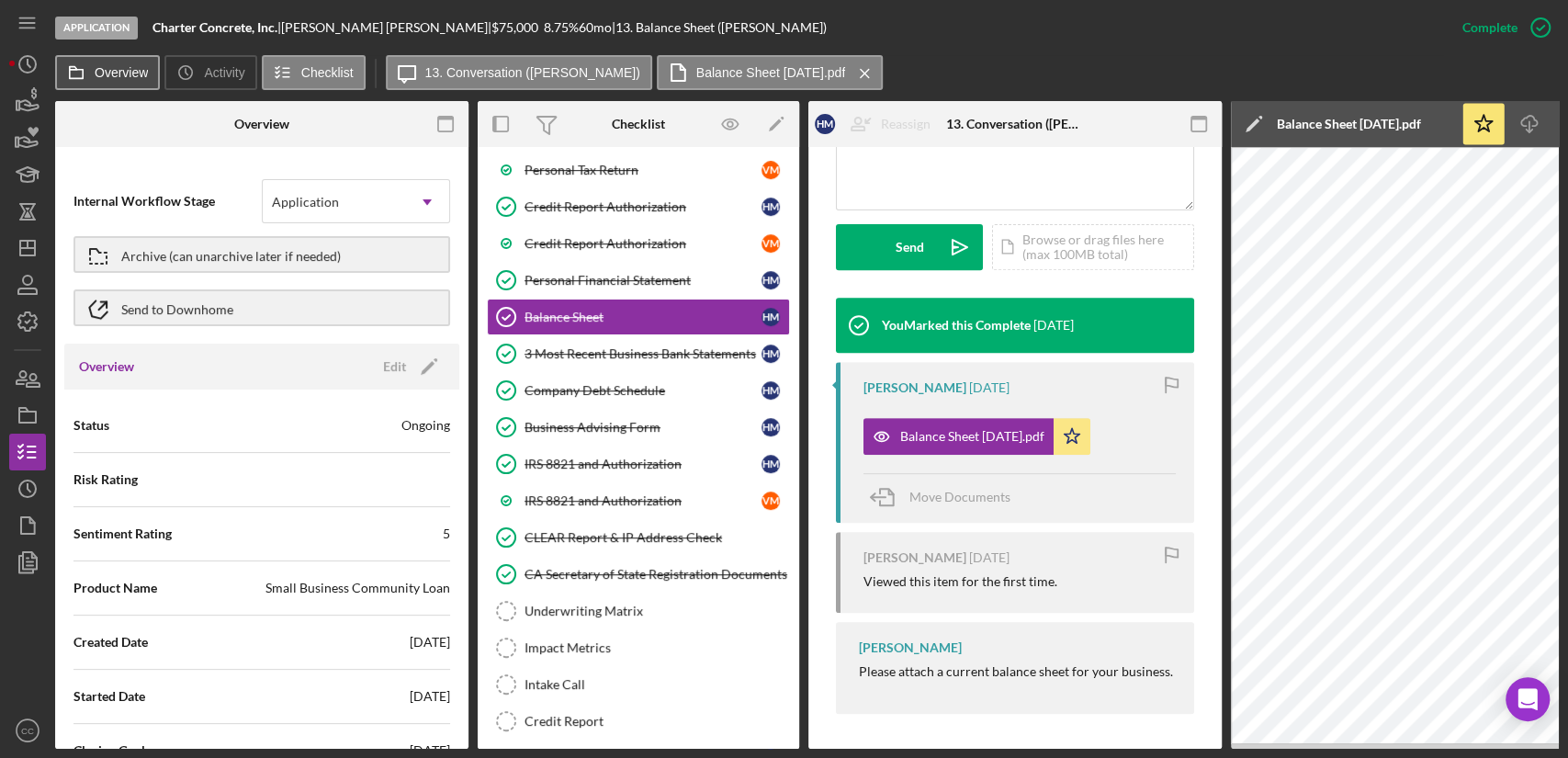
click at [127, 72] on label "Overview" at bounding box center [121, 72] width 53 height 15
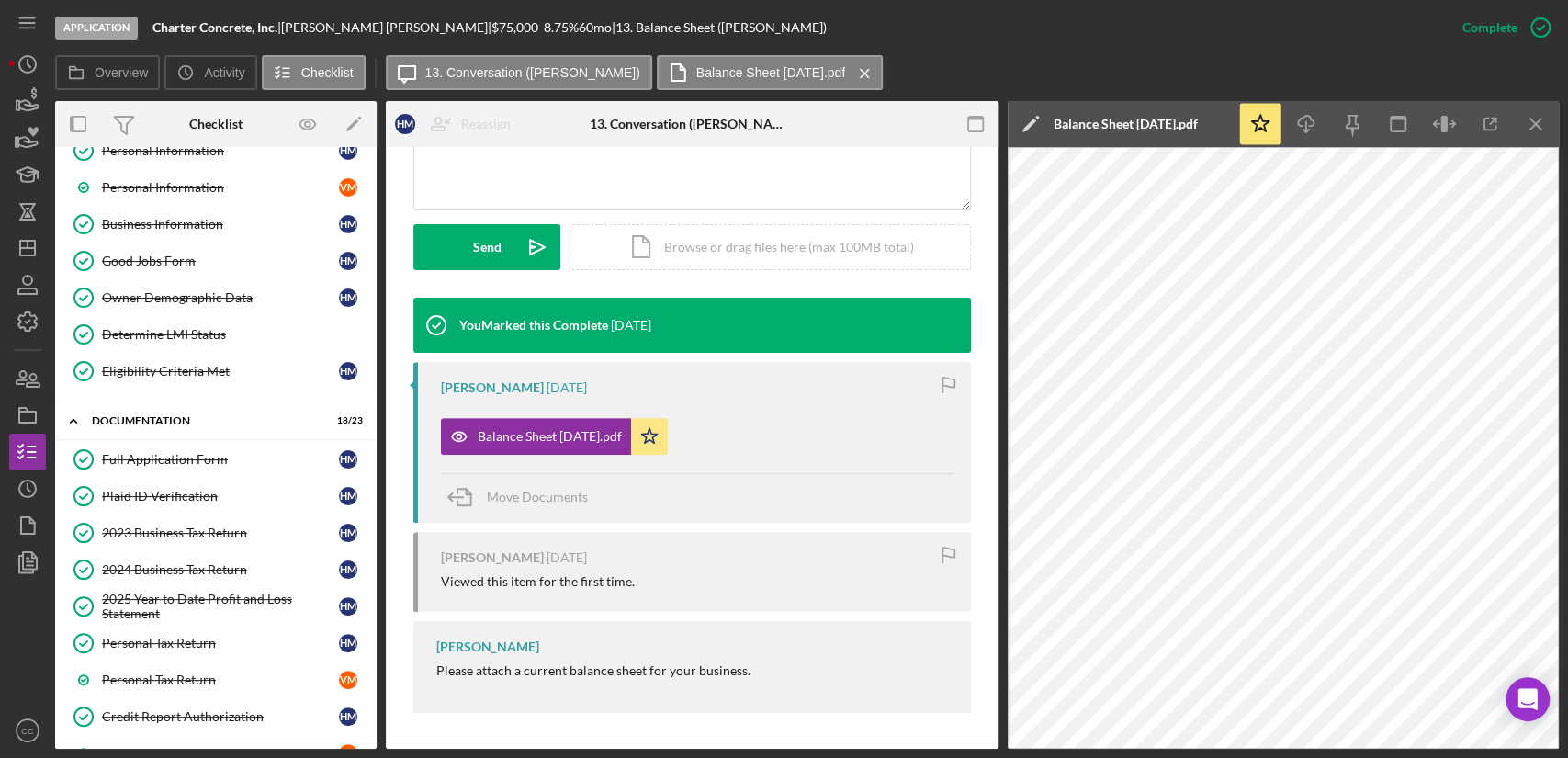
scroll to position [0, 0]
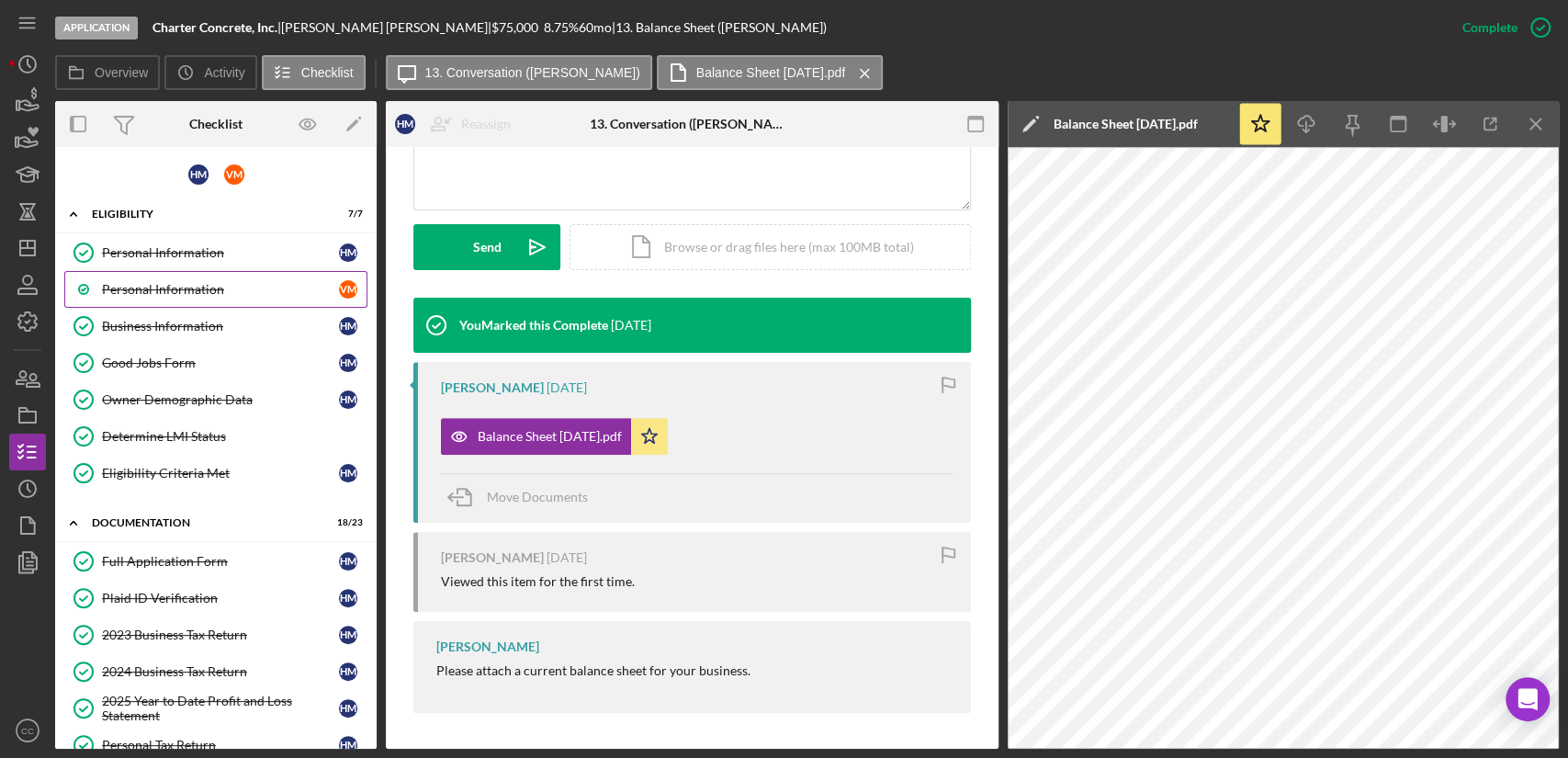
click at [174, 289] on div "Personal Information" at bounding box center [220, 289] width 237 height 15
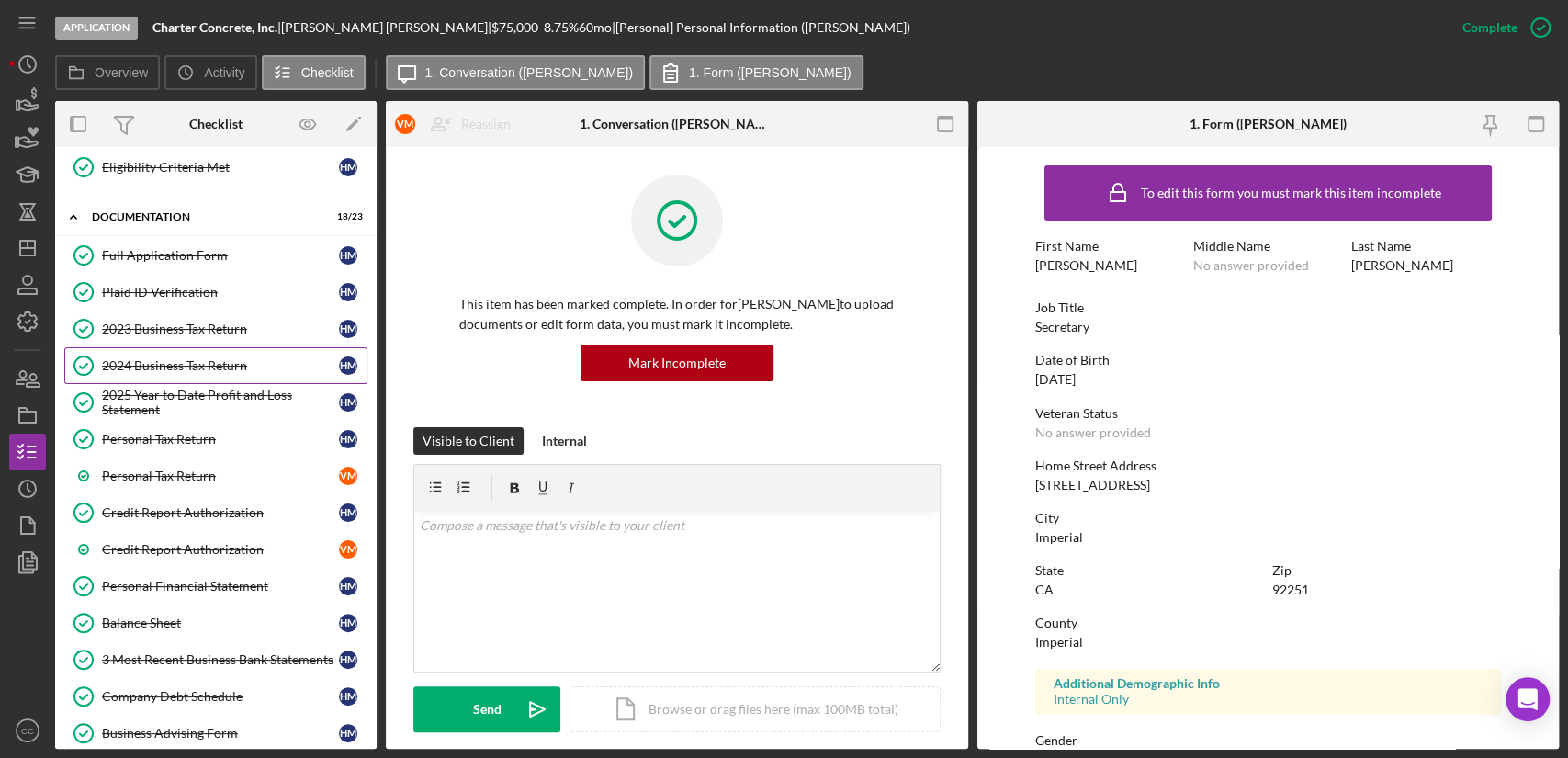
scroll to position [408, 0]
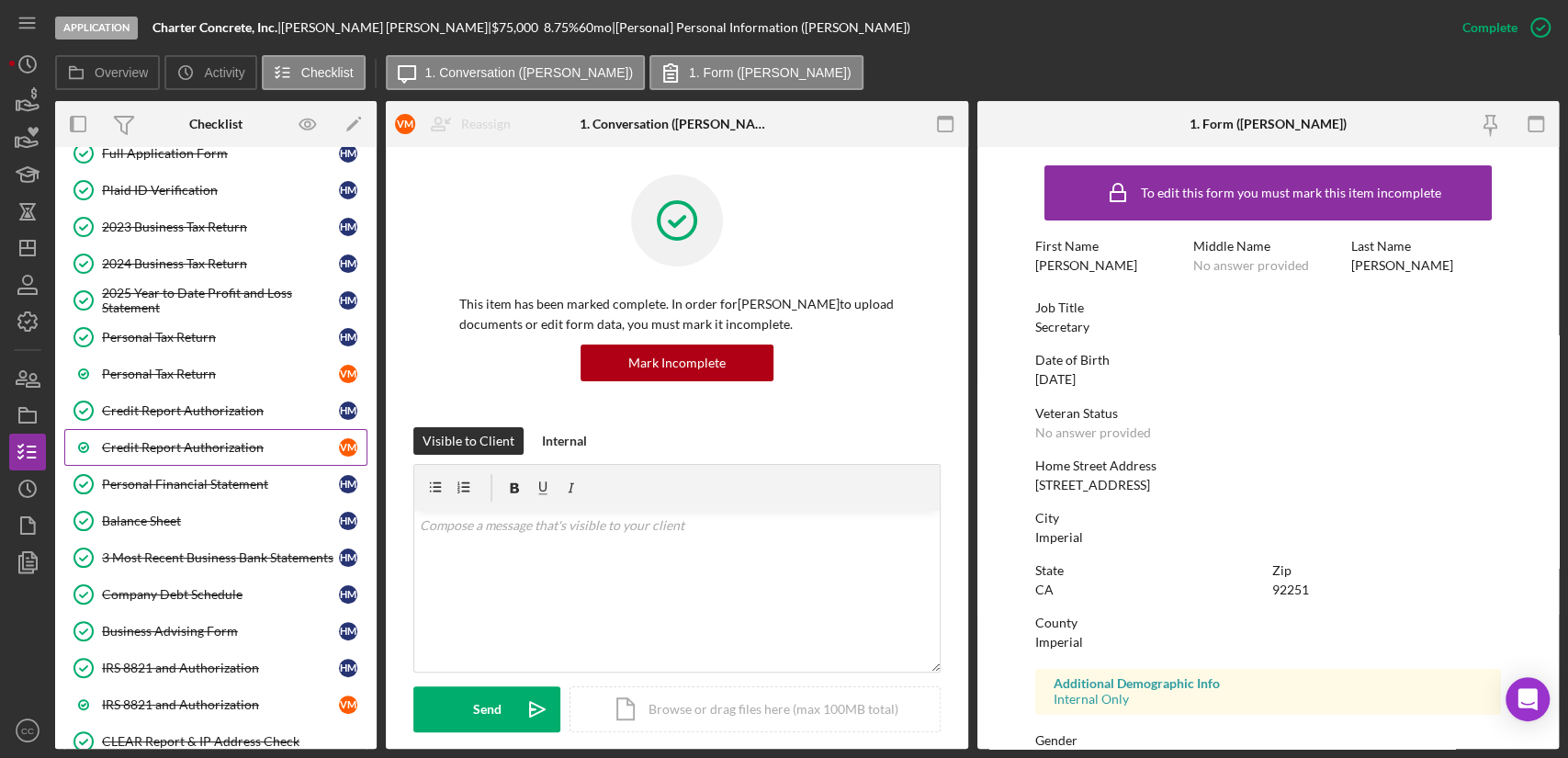
click at [201, 446] on div "Credit Report Authorization" at bounding box center [220, 447] width 237 height 15
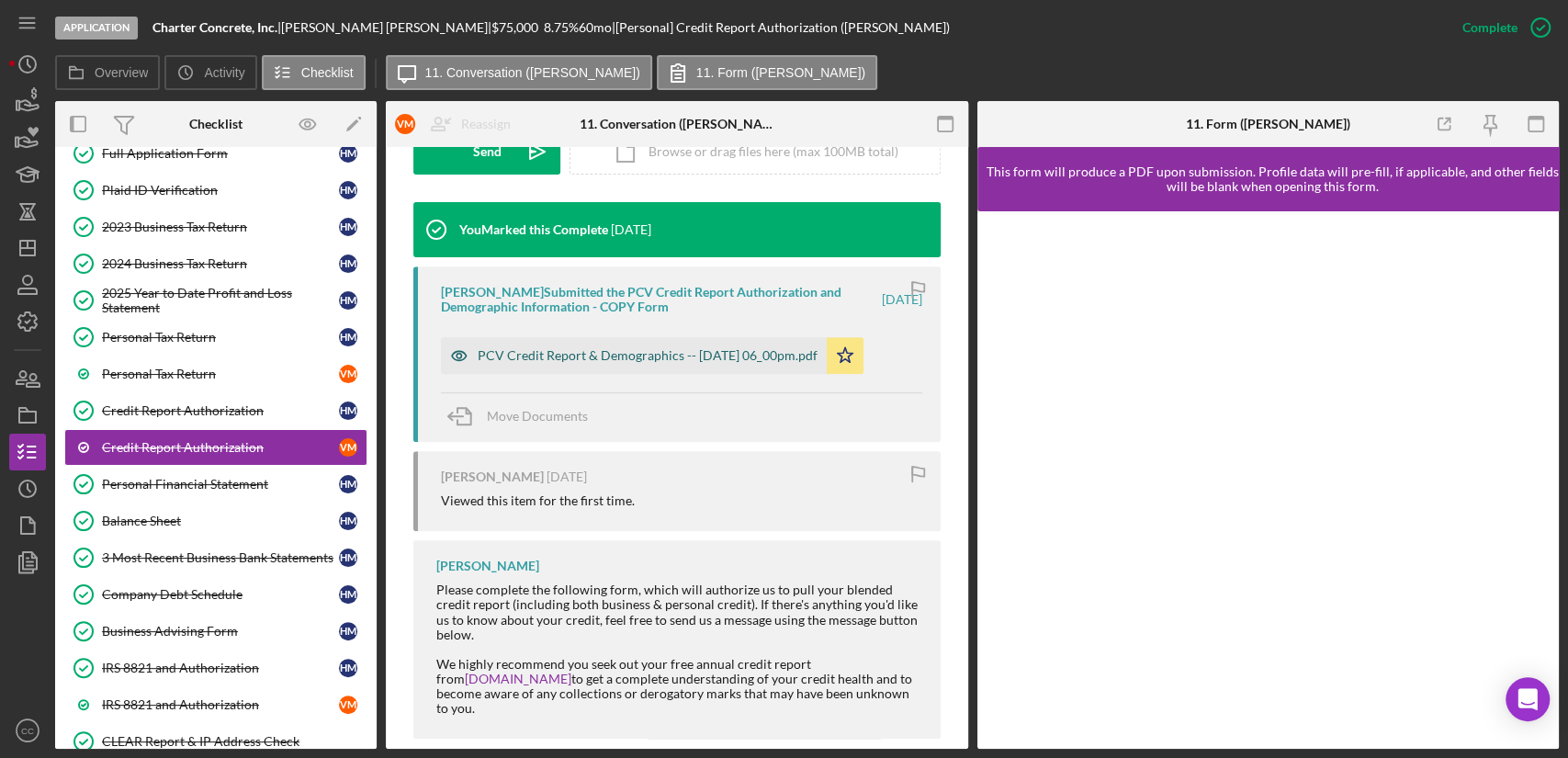
scroll to position [584, 0]
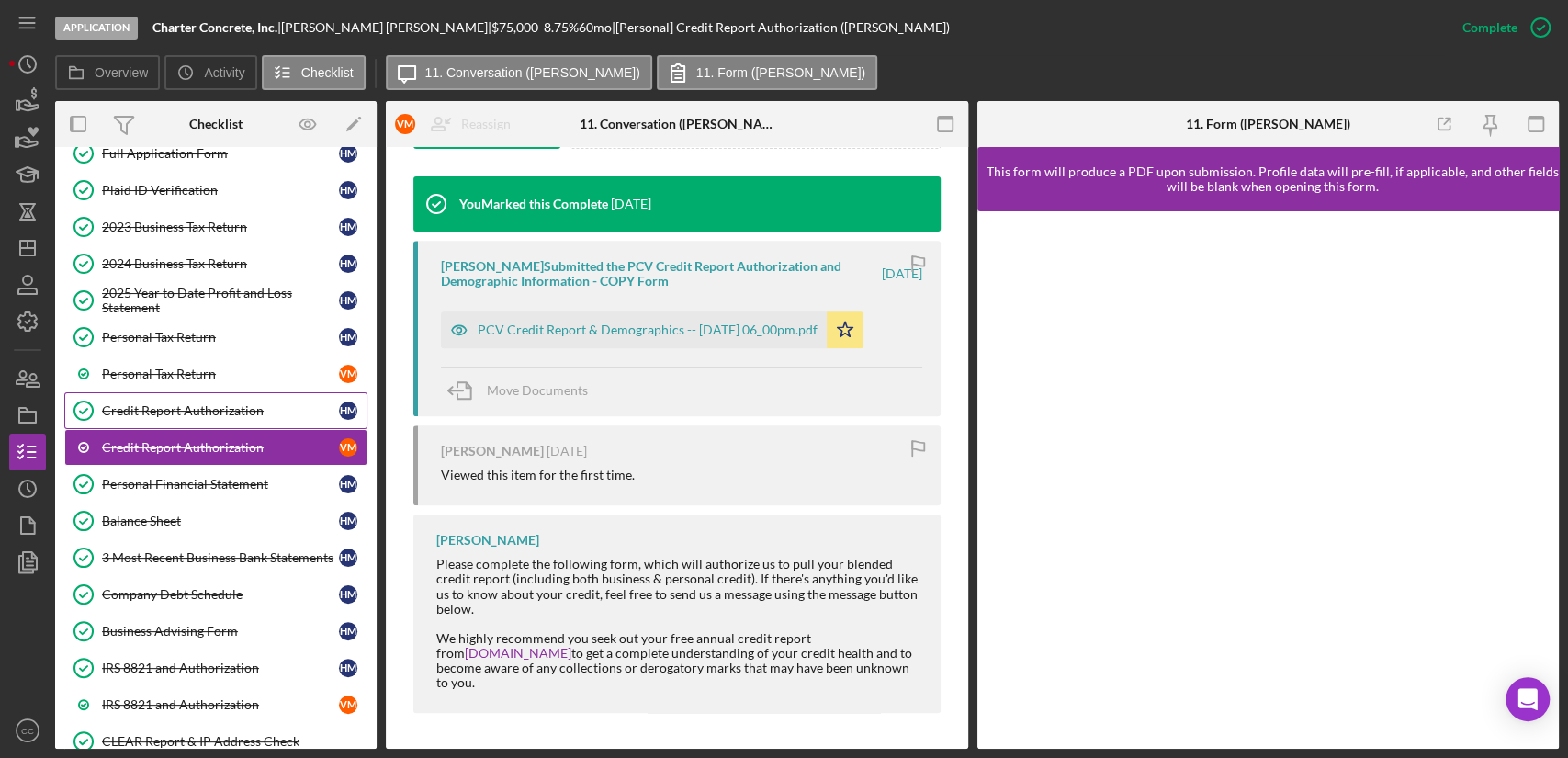
click at [203, 403] on div "Credit Report Authorization" at bounding box center [220, 410] width 237 height 15
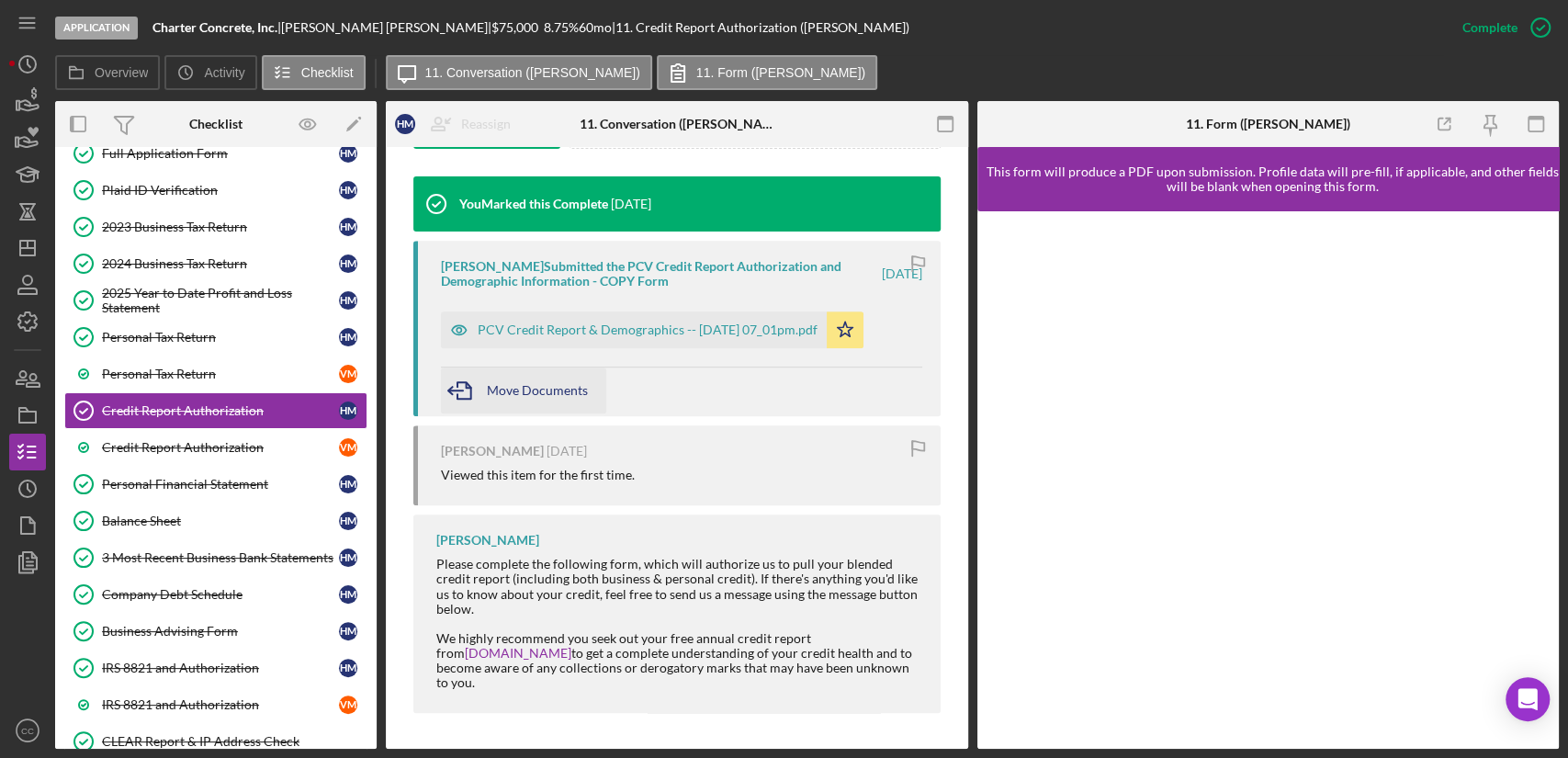
scroll to position [481, 0]
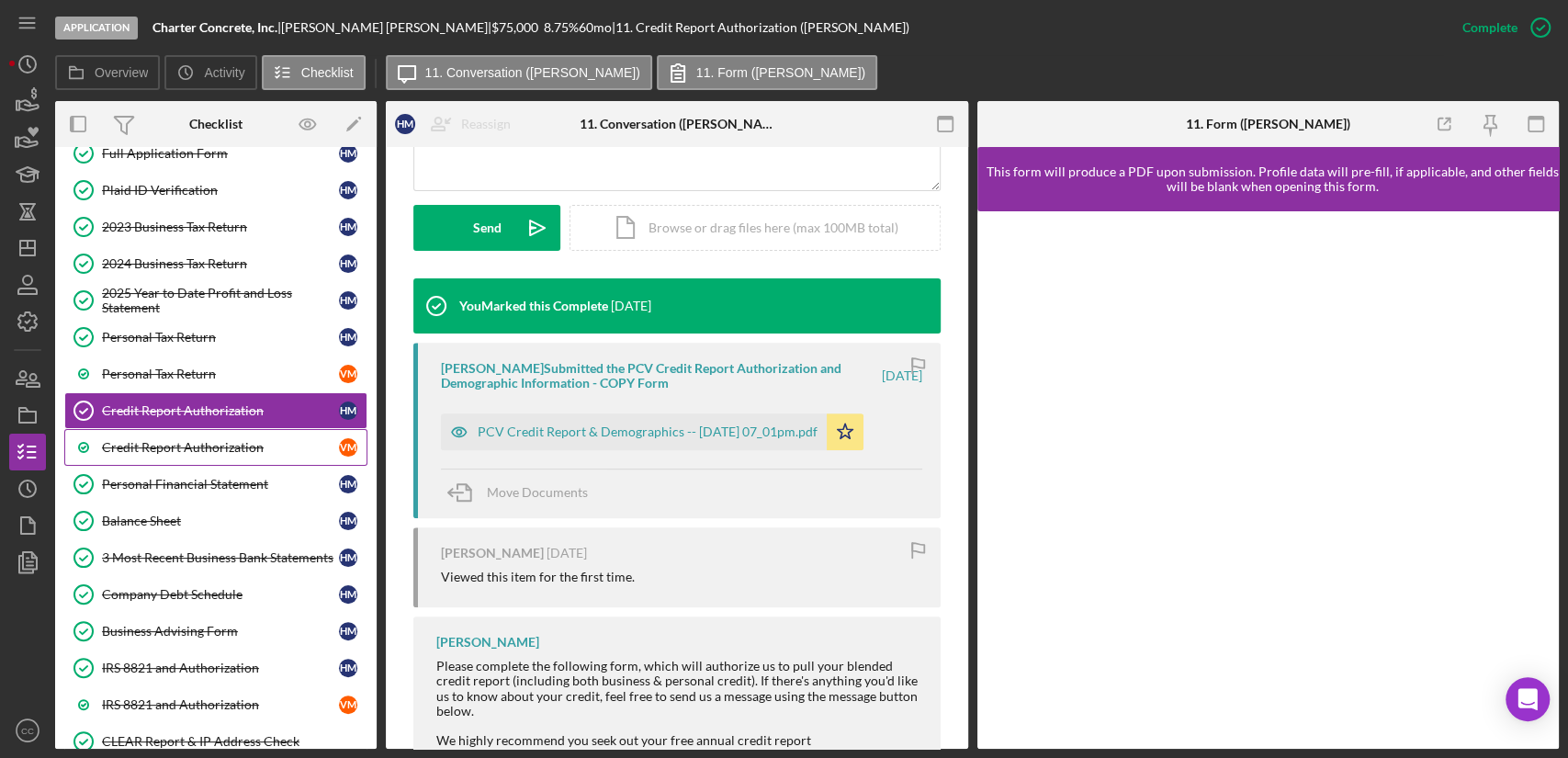
click at [174, 447] on div "Credit Report Authorization" at bounding box center [220, 447] width 237 height 15
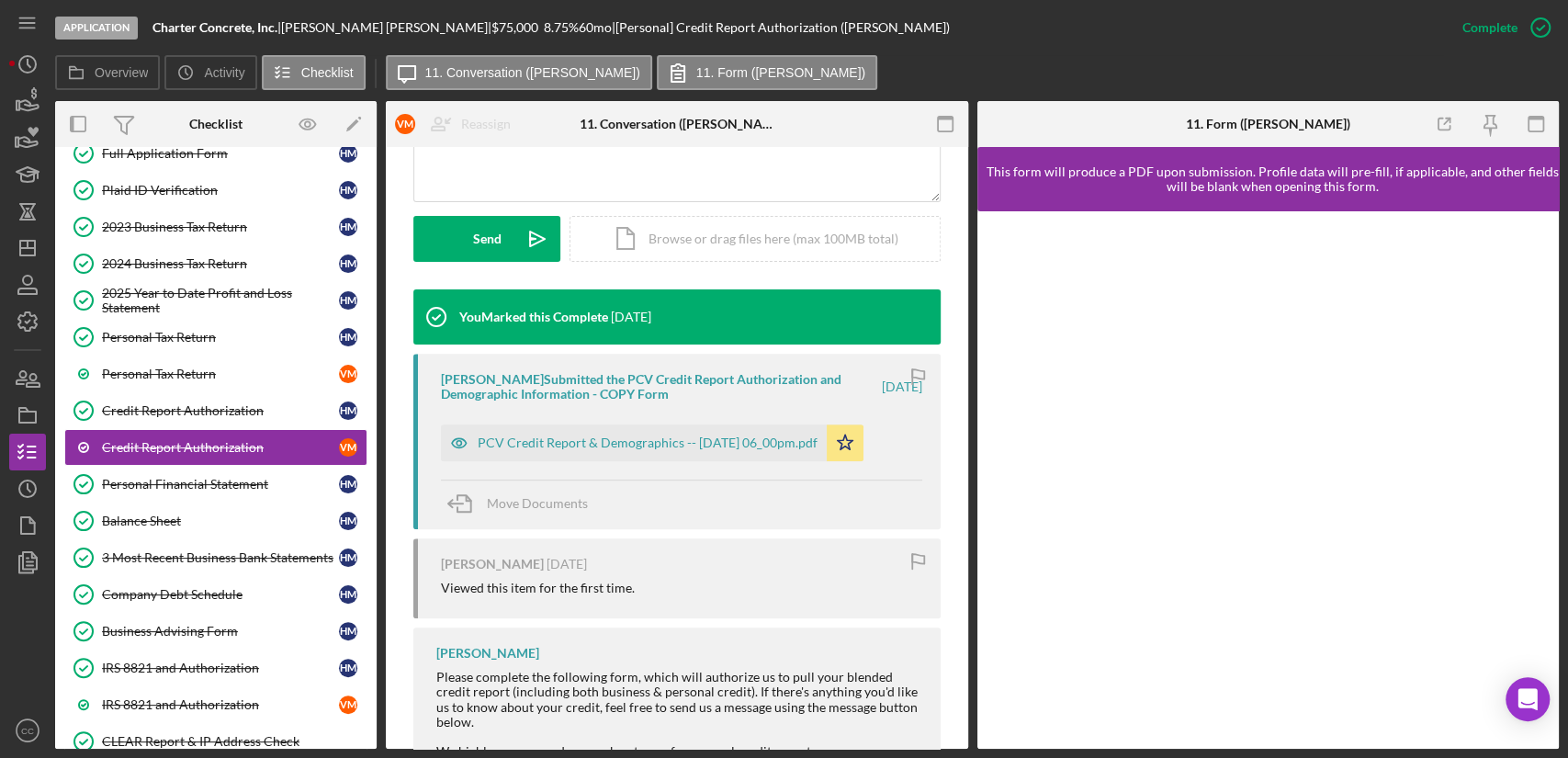
scroll to position [584, 0]
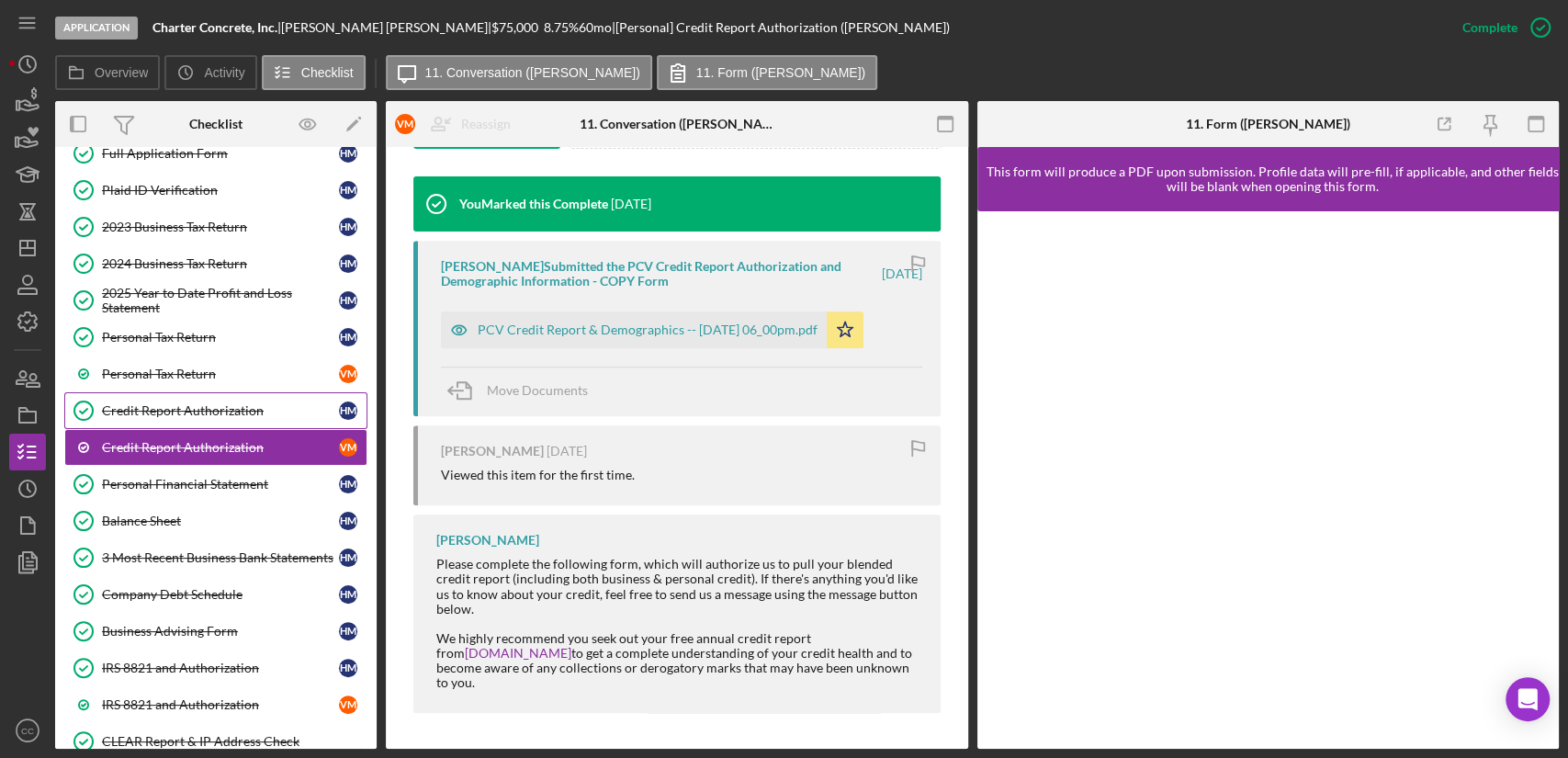
click at [234, 414] on link "Credit Report Authorization Credit Report Authorization H M" at bounding box center [215, 411] width 304 height 37
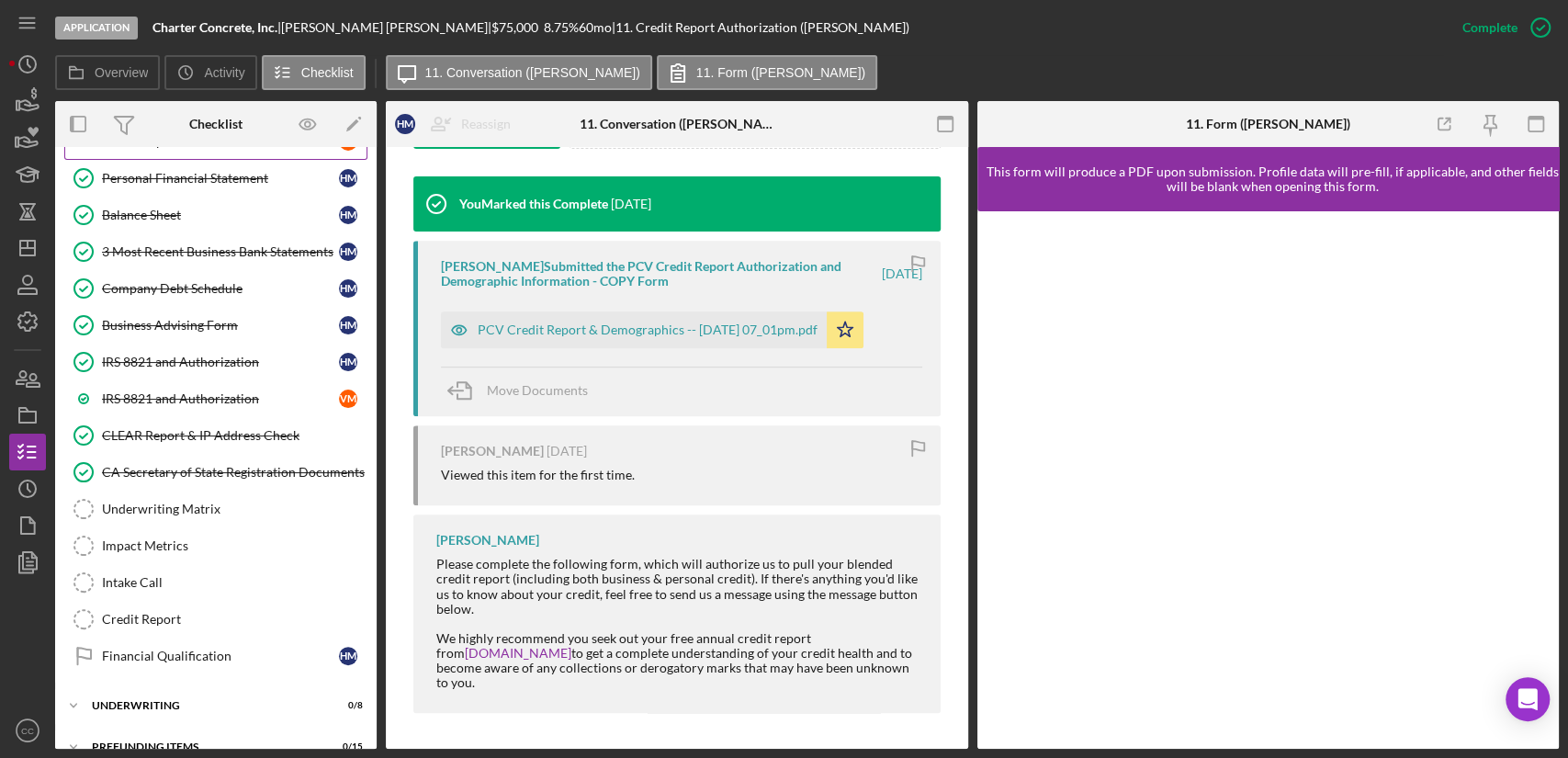
scroll to position [733, 0]
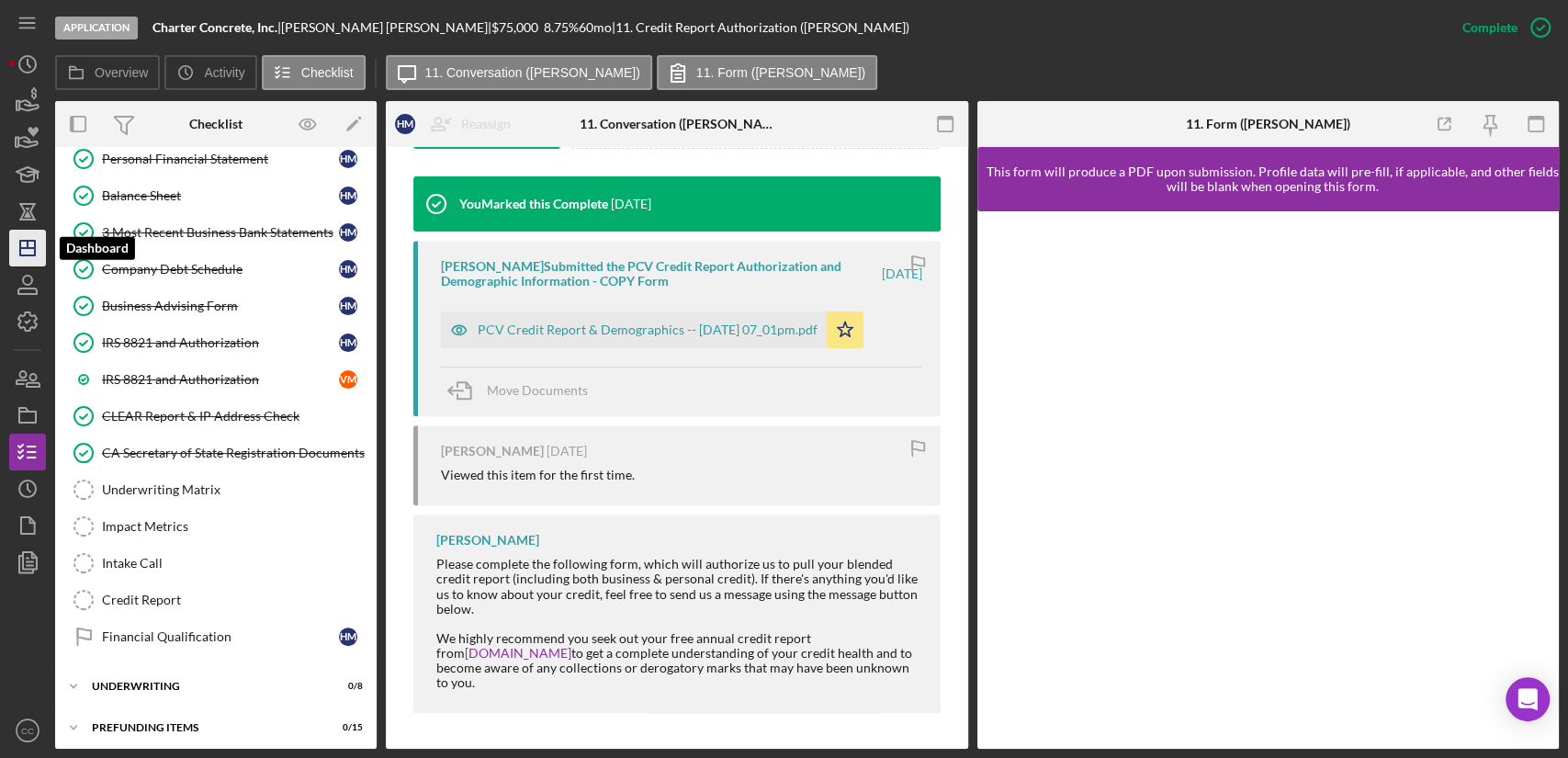
click at [27, 245] on line "button" at bounding box center [27, 244] width 0 height 8
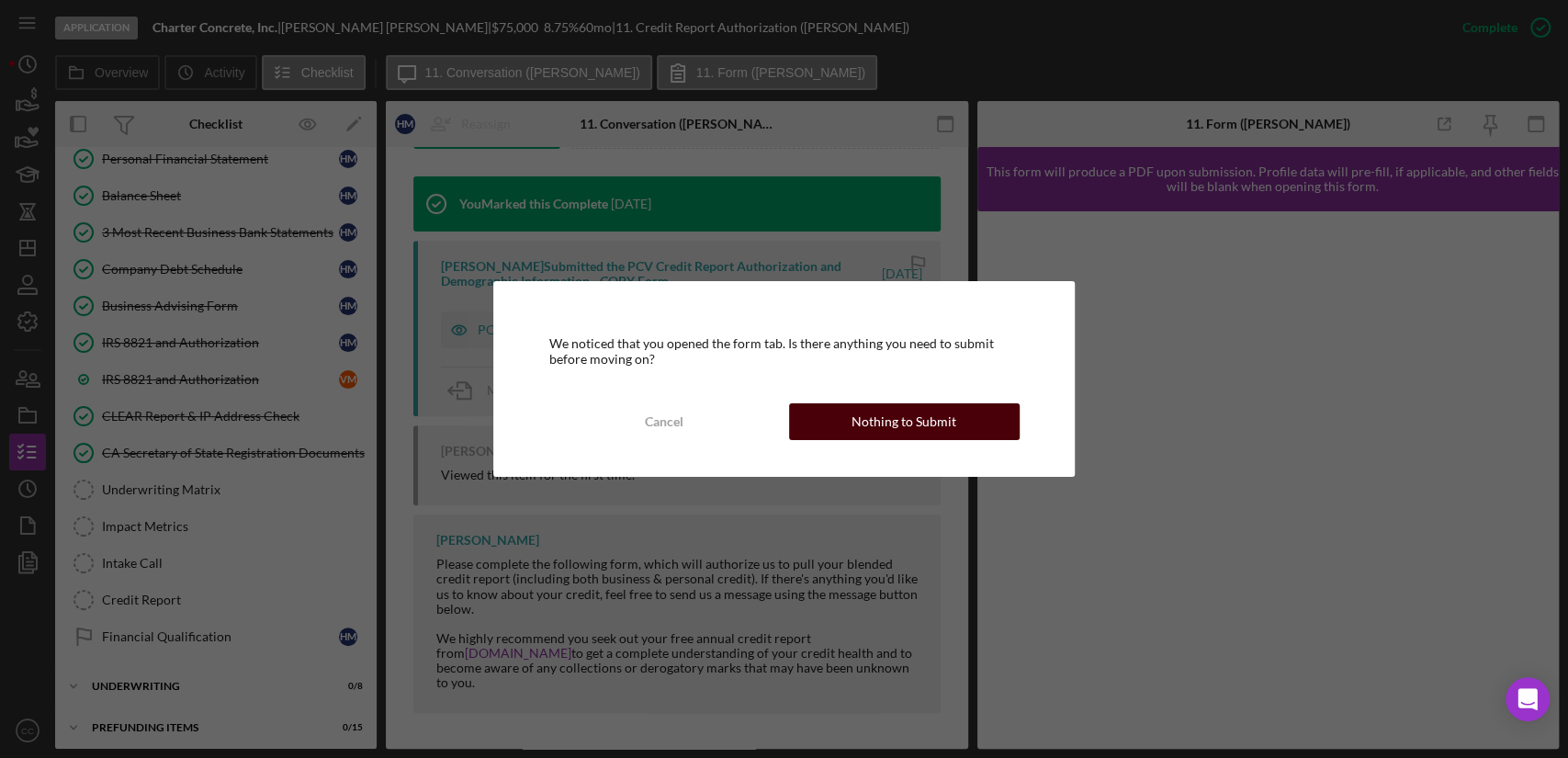
click at [889, 426] on div "Nothing to Submit" at bounding box center [904, 422] width 105 height 37
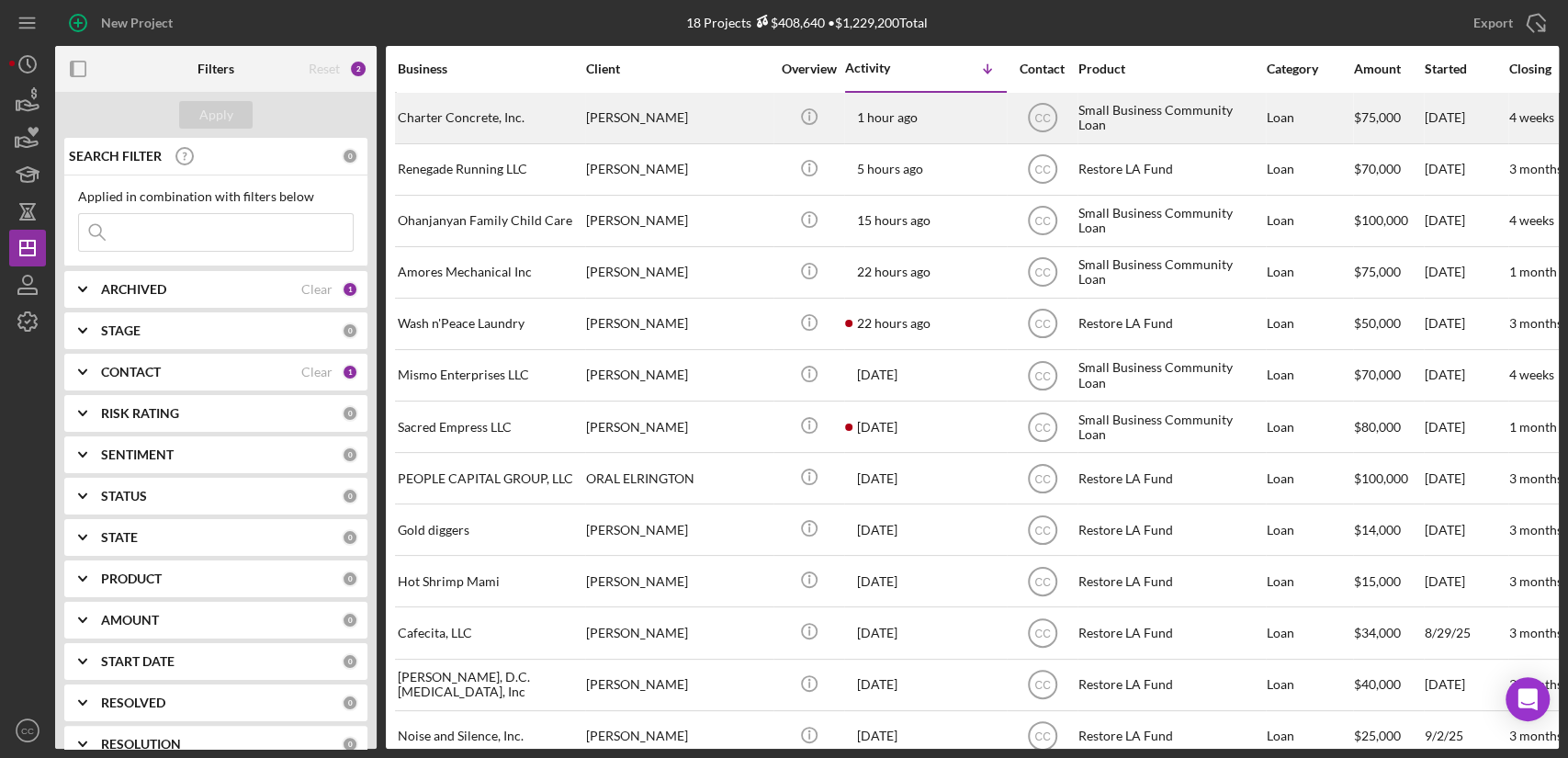
click at [478, 115] on div "Charter Concrete, Inc." at bounding box center [489, 118] width 183 height 48
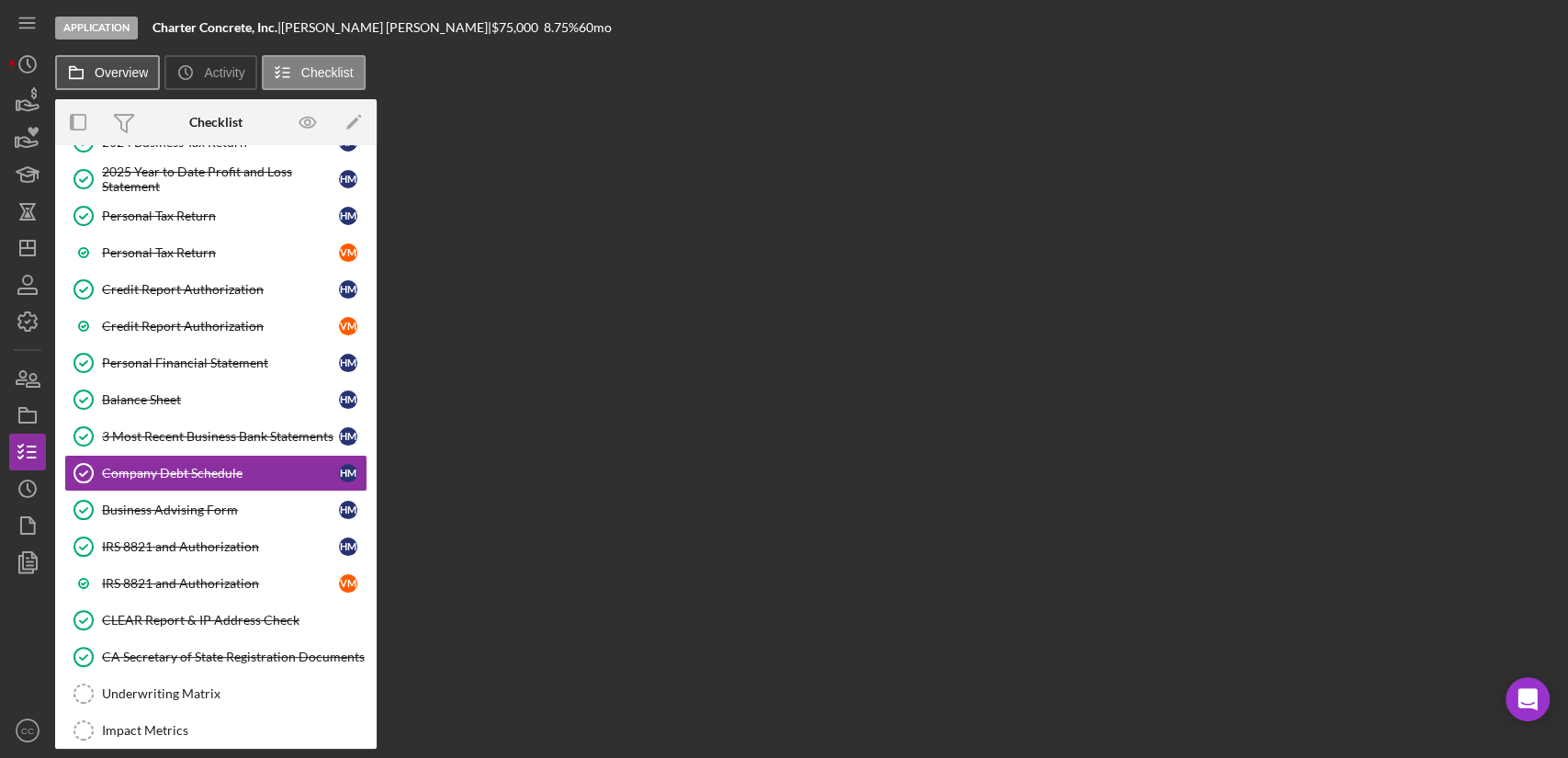
scroll to position [283, 0]
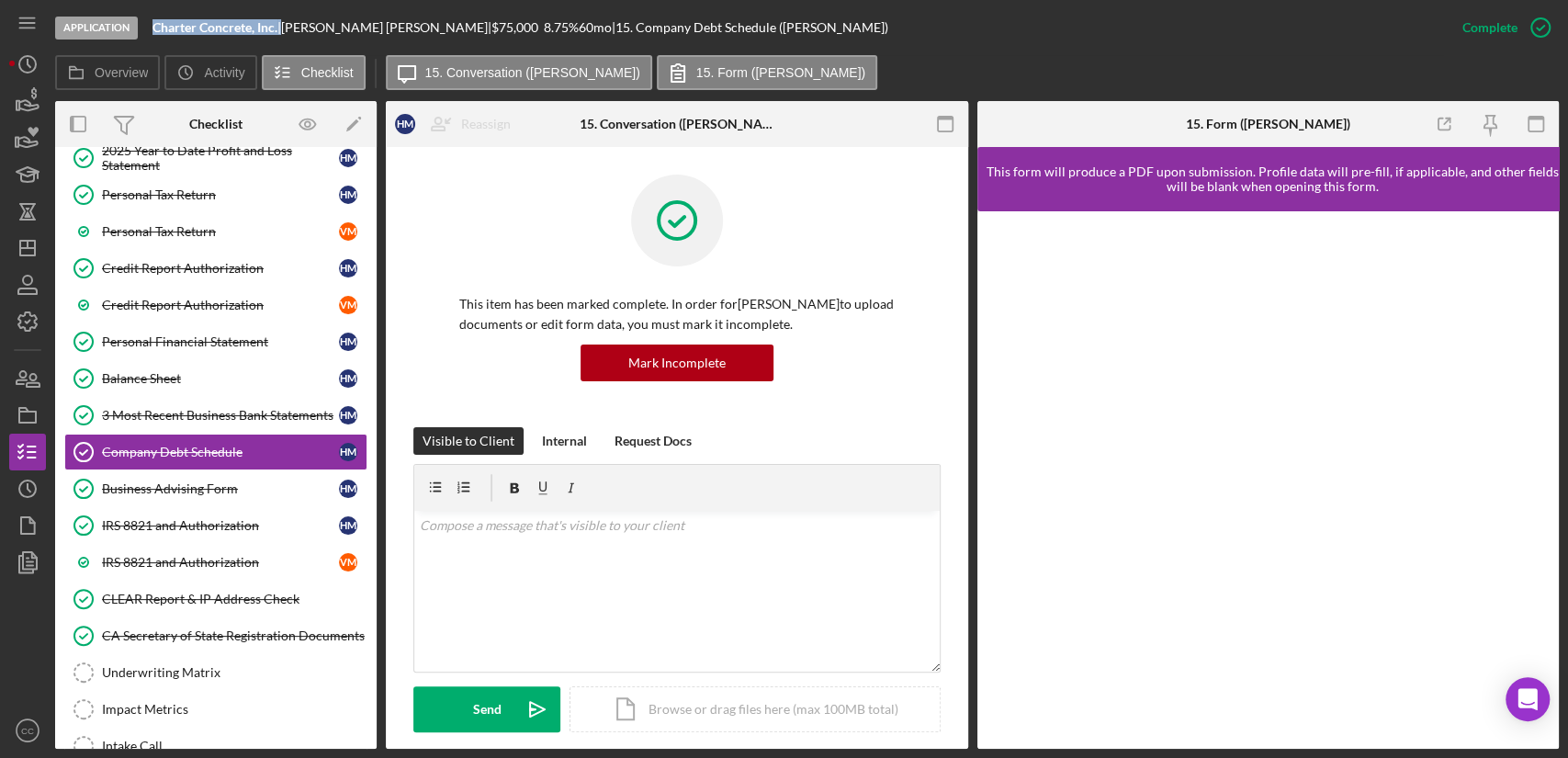
drag, startPoint x: 281, startPoint y: 28, endPoint x: 153, endPoint y: 27, distance: 128.0
click at [153, 27] on div "Charter Concrete, Inc. |" at bounding box center [216, 27] width 129 height 15
copy div "Charter Concrete, Inc."
drag, startPoint x: 399, startPoint y: 28, endPoint x: 294, endPoint y: 29, distance: 105.0
click at [294, 29] on div "[PERSON_NAME] |" at bounding box center [386, 27] width 210 height 15
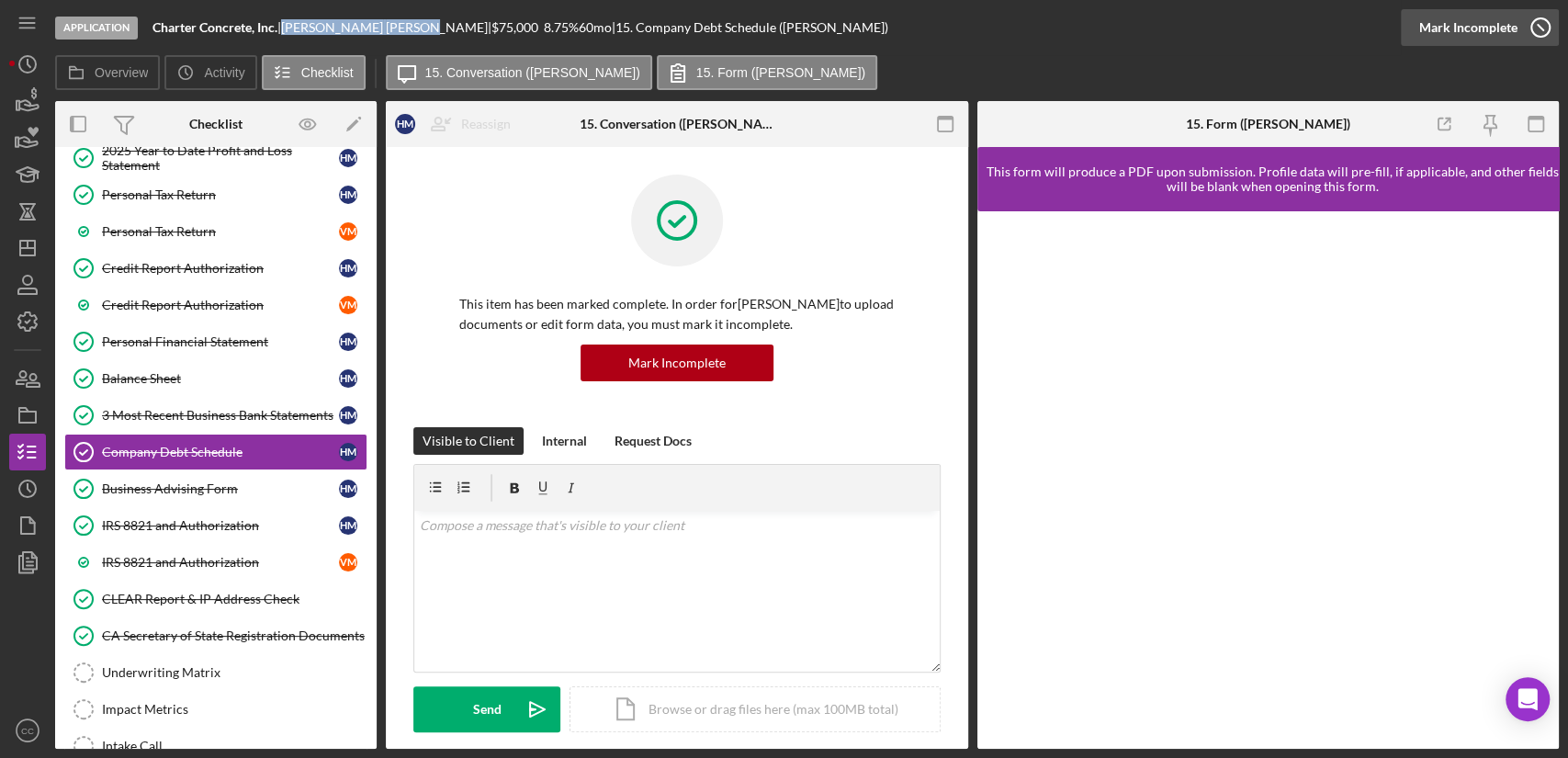
copy div "[PERSON_NAME]"
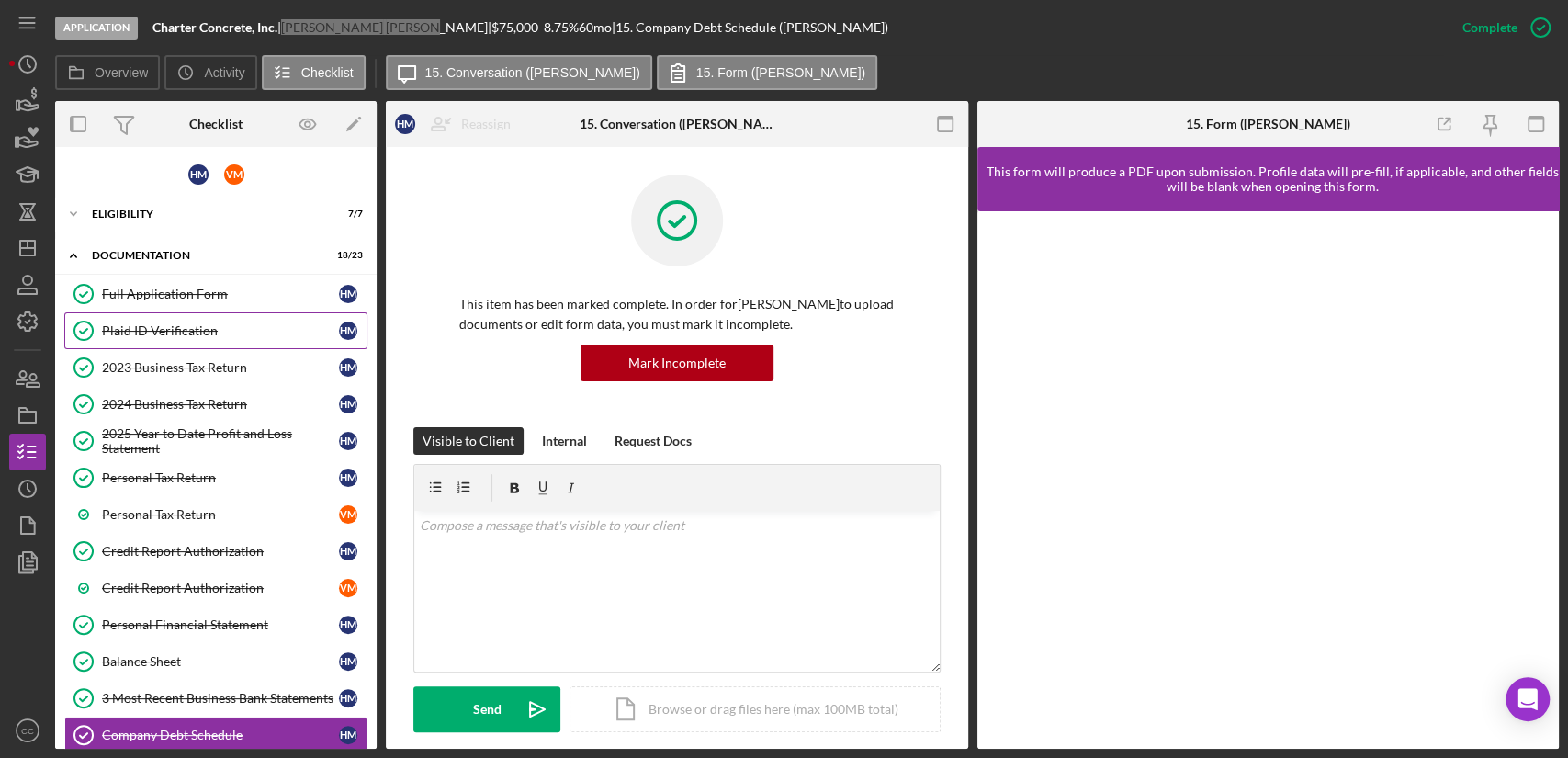
scroll to position [0, 0]
click at [162, 293] on div "Full Application Form" at bounding box center [220, 294] width 237 height 15
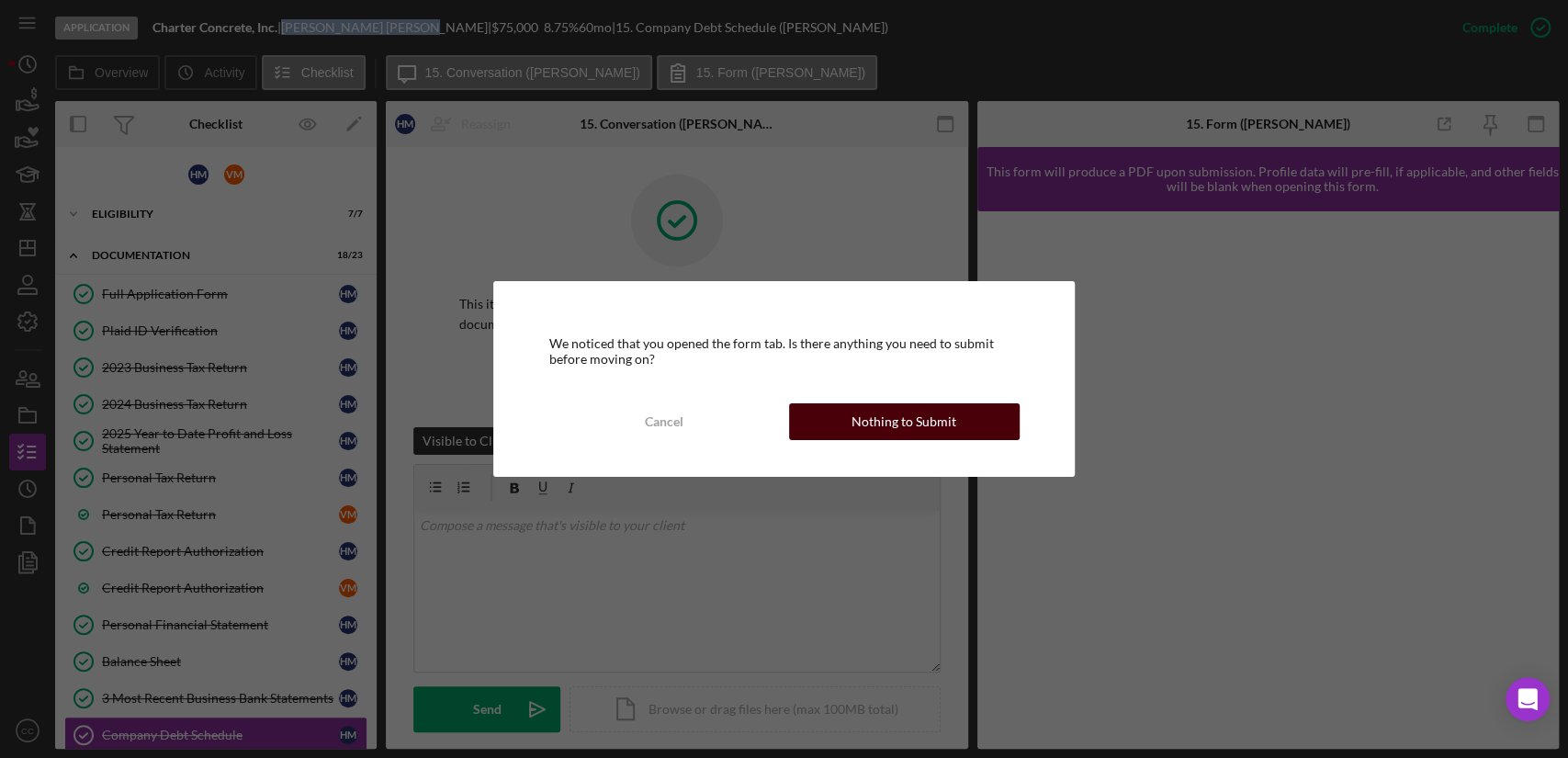
click at [973, 415] on button "Nothing to Submit" at bounding box center [905, 422] width 231 height 37
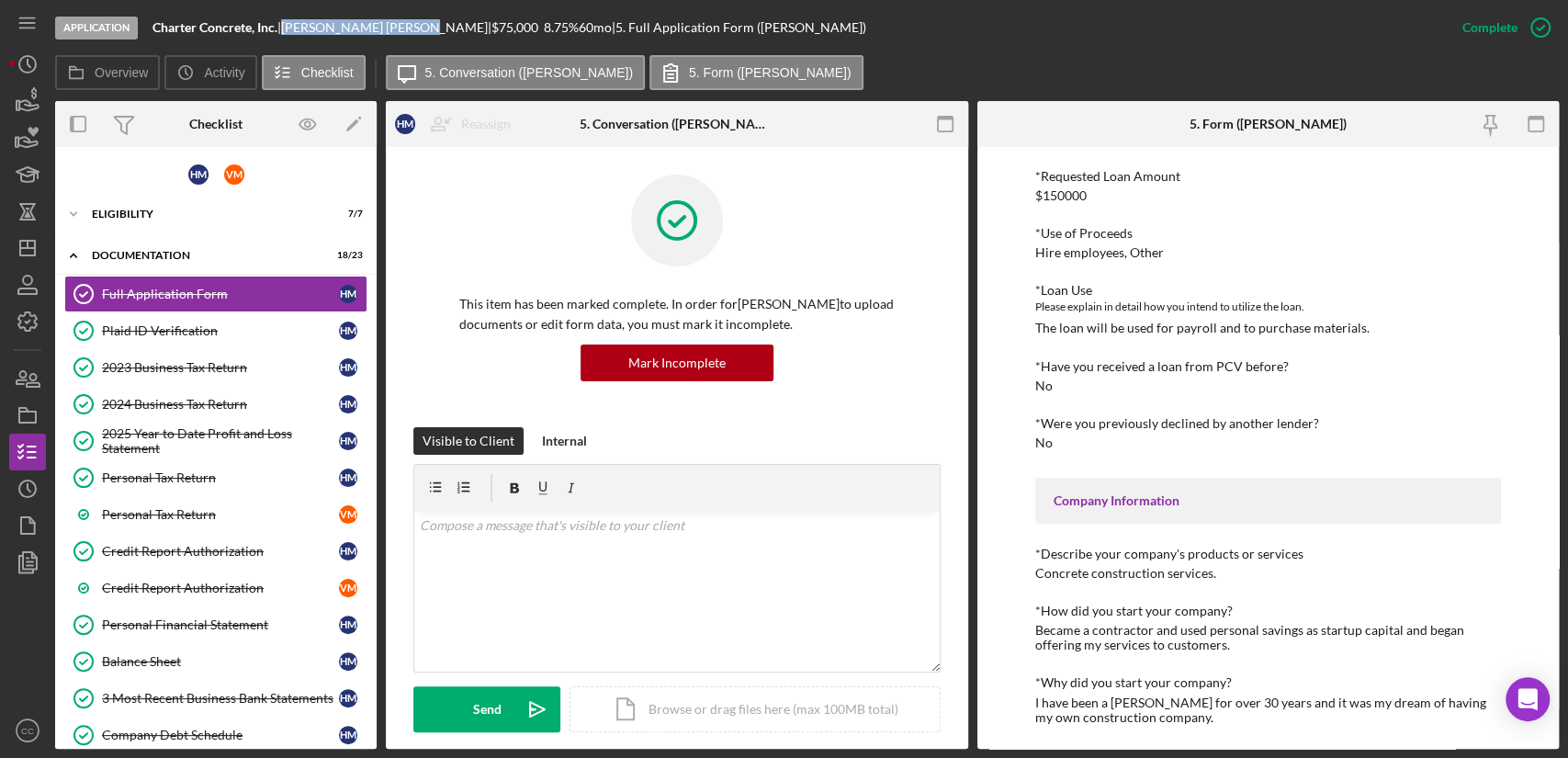
scroll to position [204, 0]
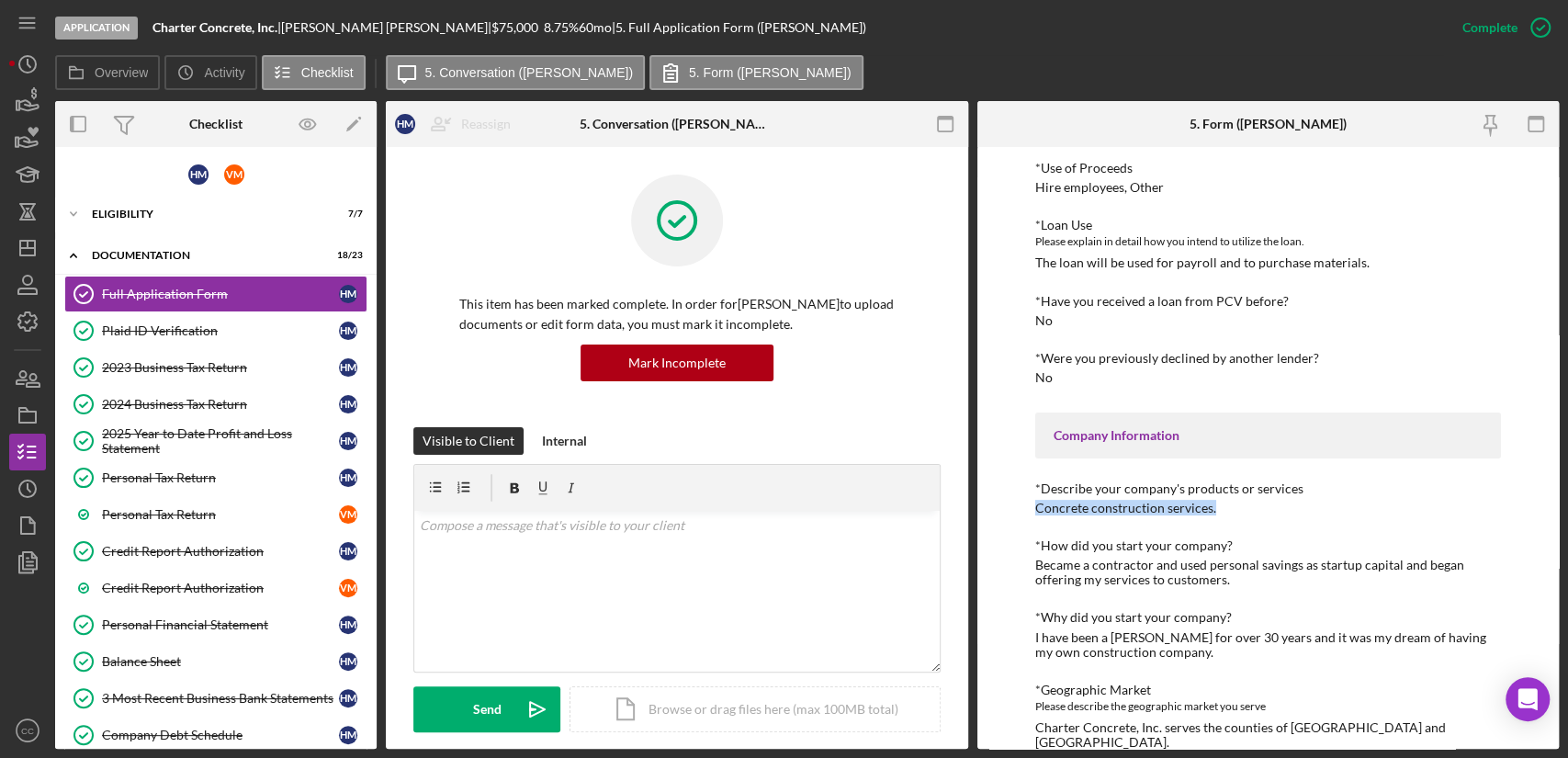
drag, startPoint x: 1232, startPoint y: 512, endPoint x: 1032, endPoint y: 509, distance: 200.0
click at [1032, 509] on div "To edit this form you must mark this item incomplete Loan Request *Requested Lo…" at bounding box center [1268, 448] width 583 height 602
copy div "Concrete construction services."
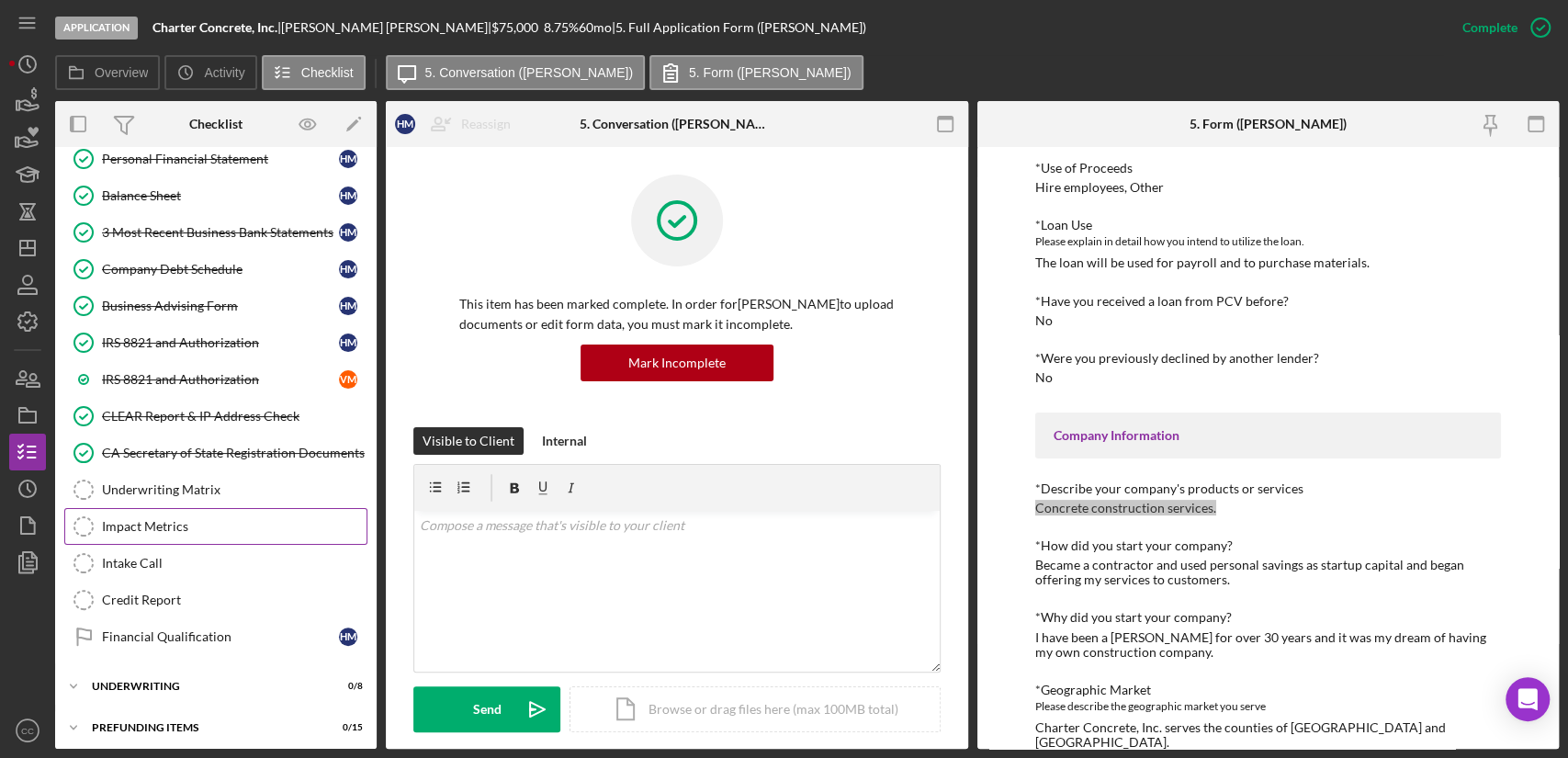
scroll to position [467, 0]
click at [204, 417] on div "CLEAR Report & IP Address Check" at bounding box center [234, 414] width 265 height 15
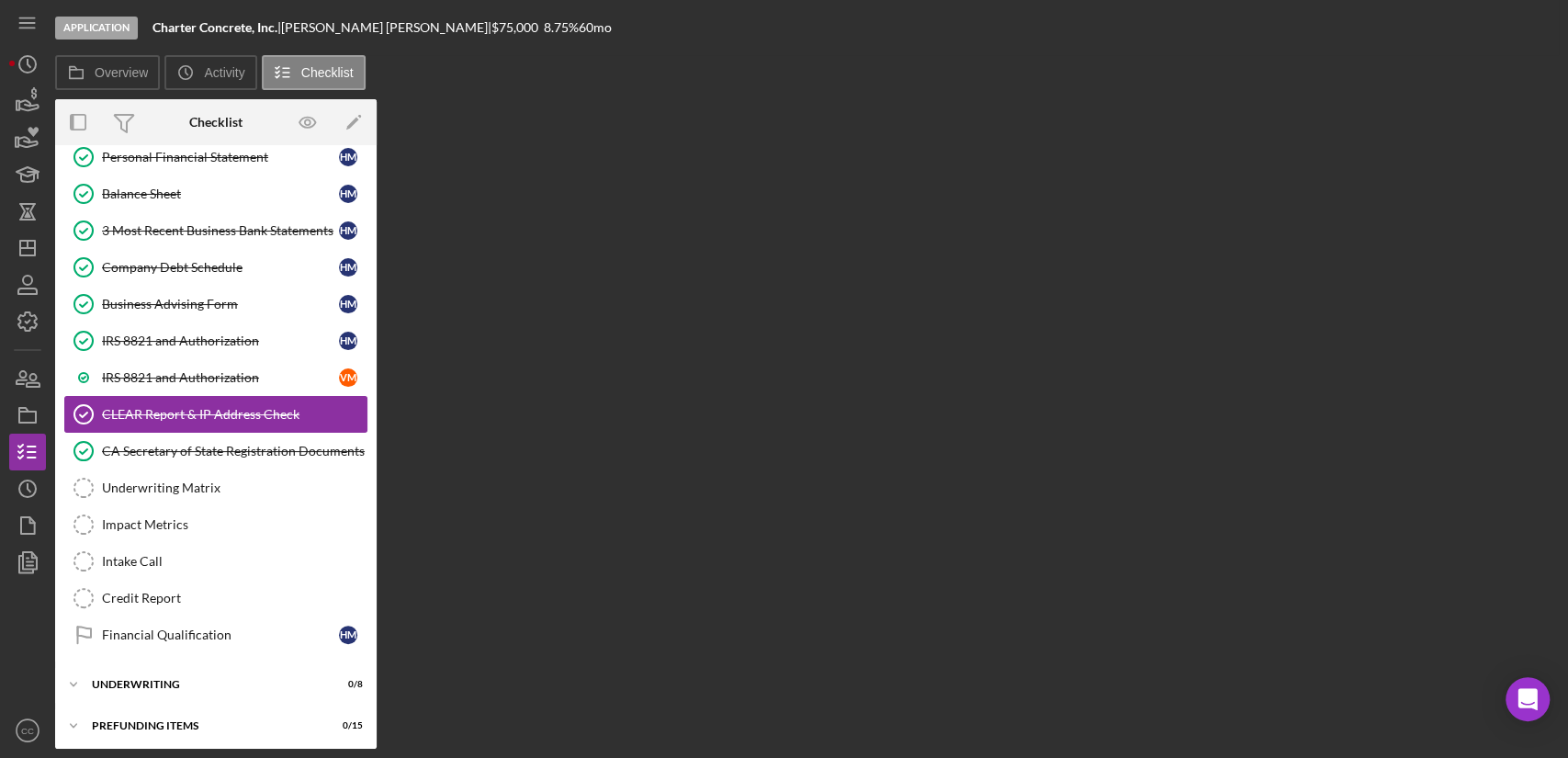
scroll to position [467, 0]
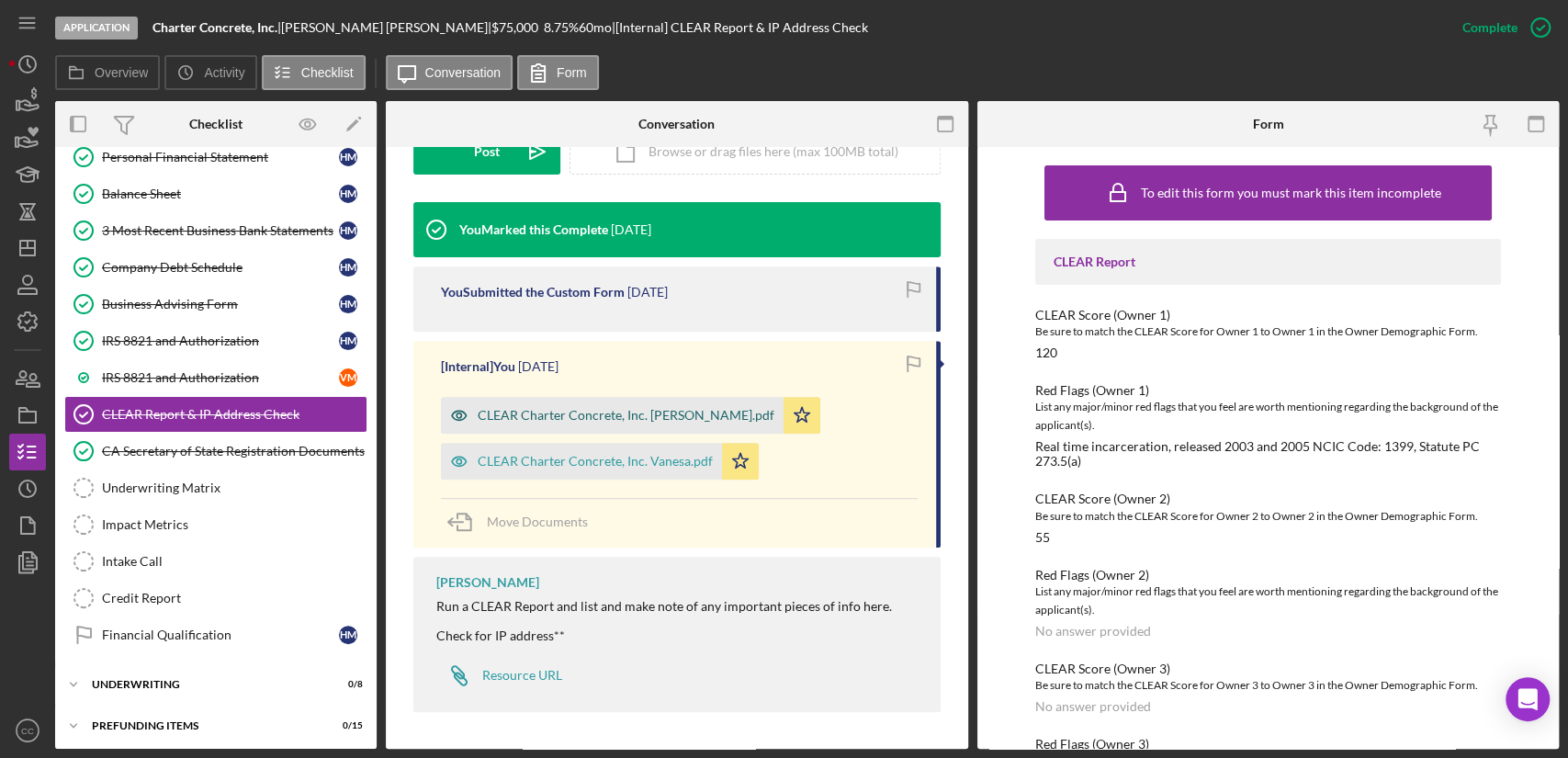
click at [659, 411] on div "CLEAR Charter Concrete, Inc. [PERSON_NAME].pdf" at bounding box center [626, 415] width 297 height 15
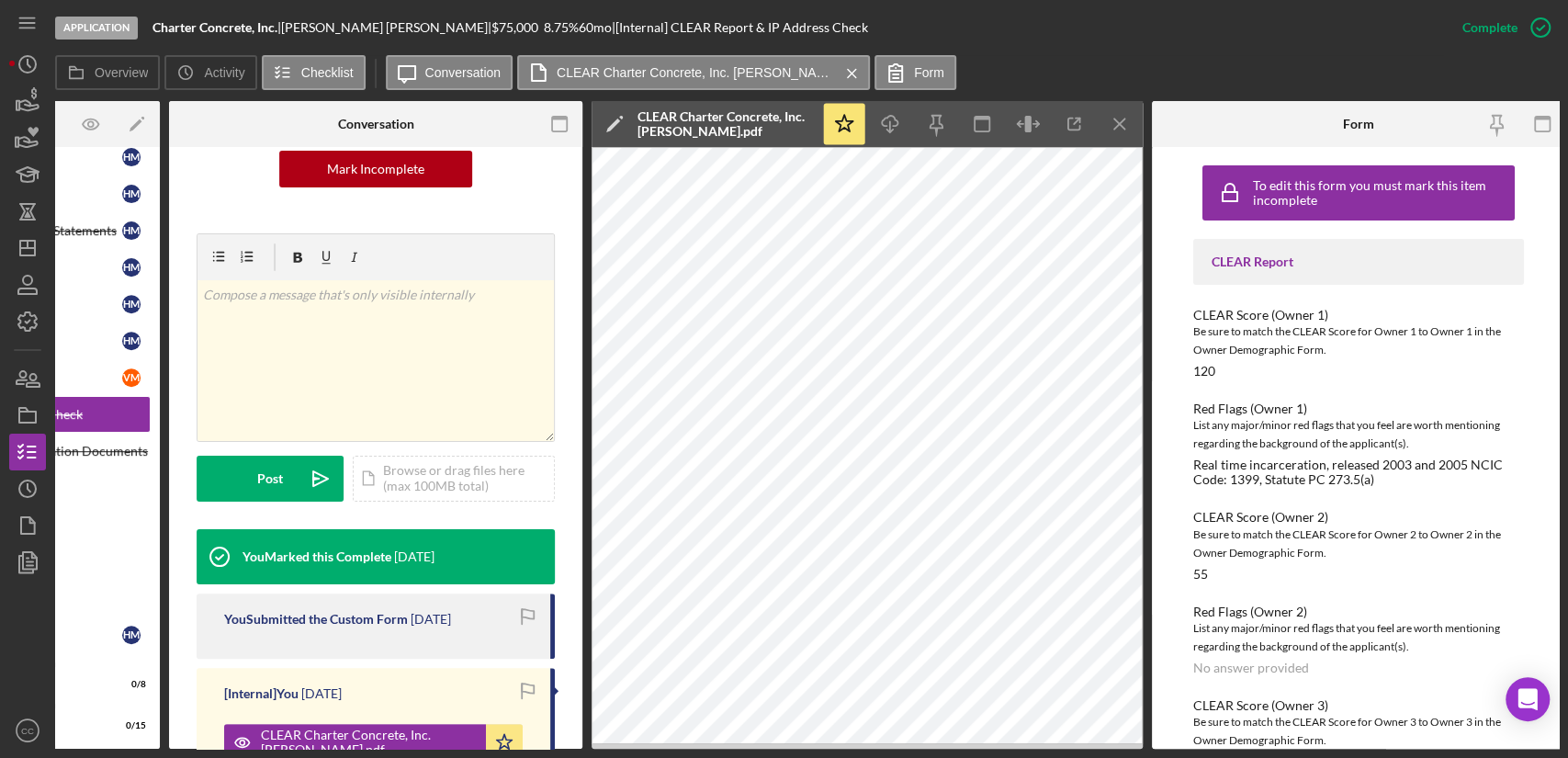
scroll to position [0, 223]
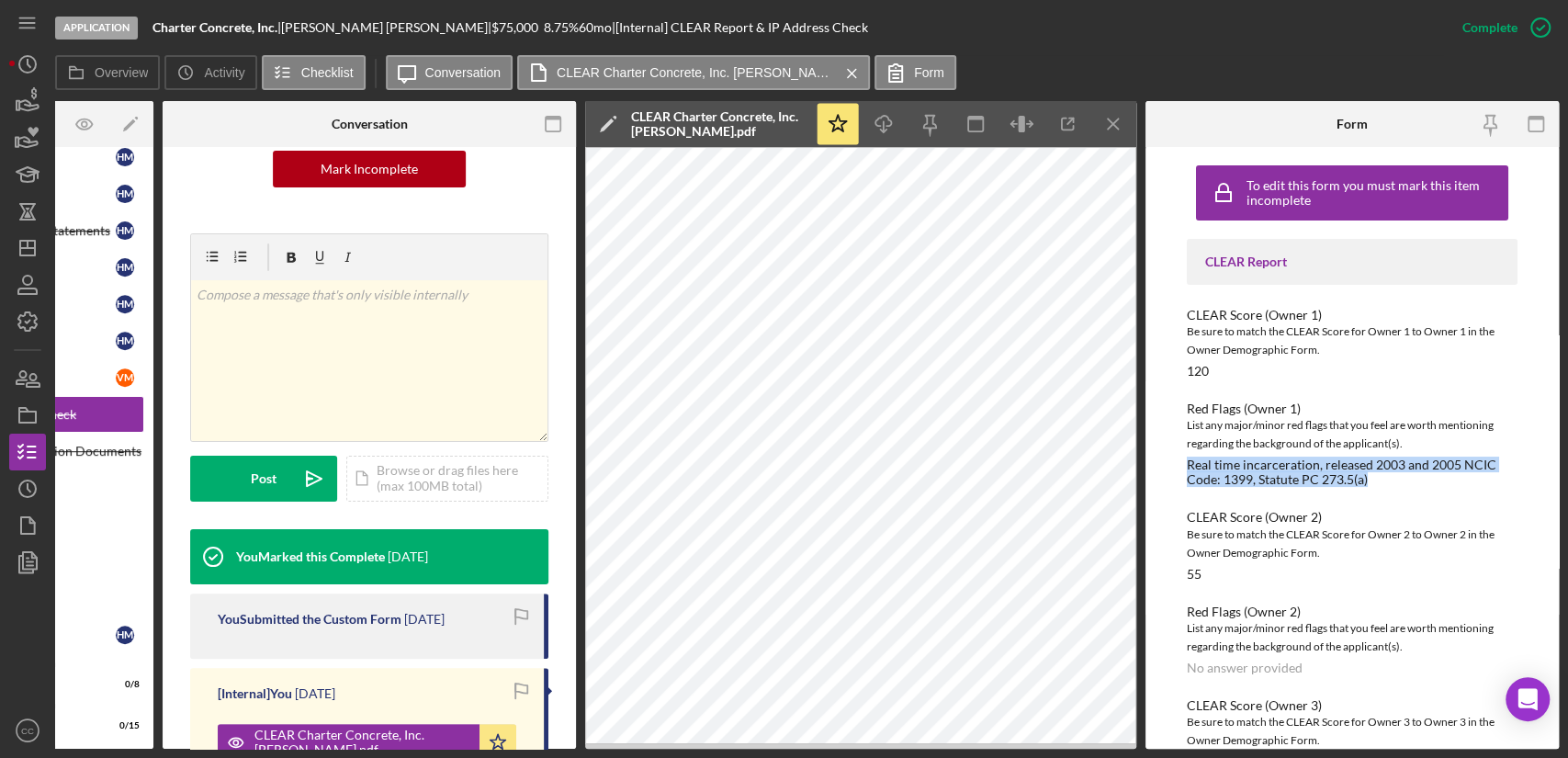
drag, startPoint x: 1380, startPoint y: 483, endPoint x: 1176, endPoint y: 464, distance: 204.9
click at [1176, 464] on div "To edit this form you must mark this item incomplete CLEAR Report CLEAR Score (…" at bounding box center [1352, 448] width 413 height 602
copy div "Real time incarceration, released 2003 and 2005 NCIC Code: 1399, Statute PC 273…"
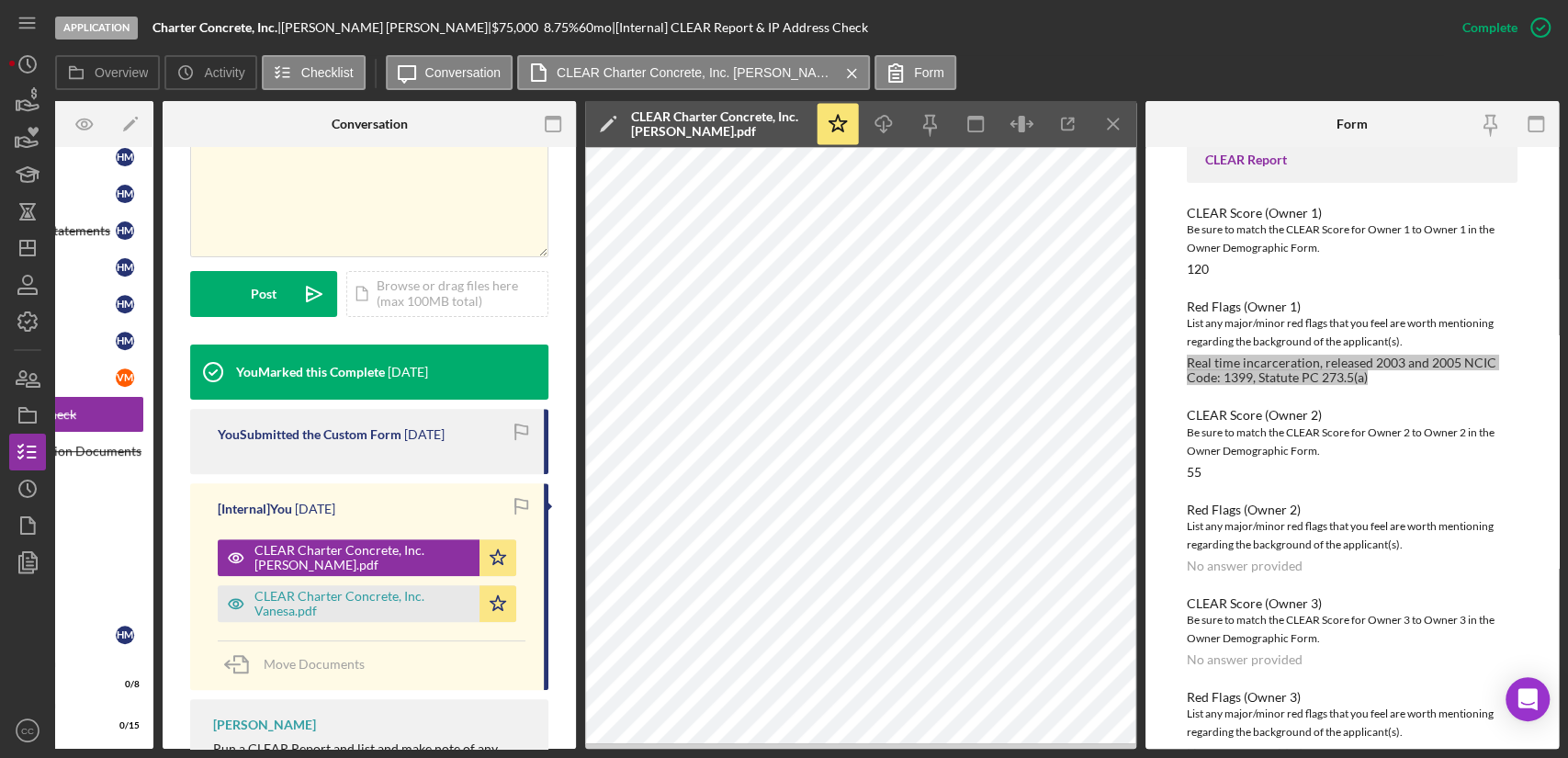
scroll to position [337, 0]
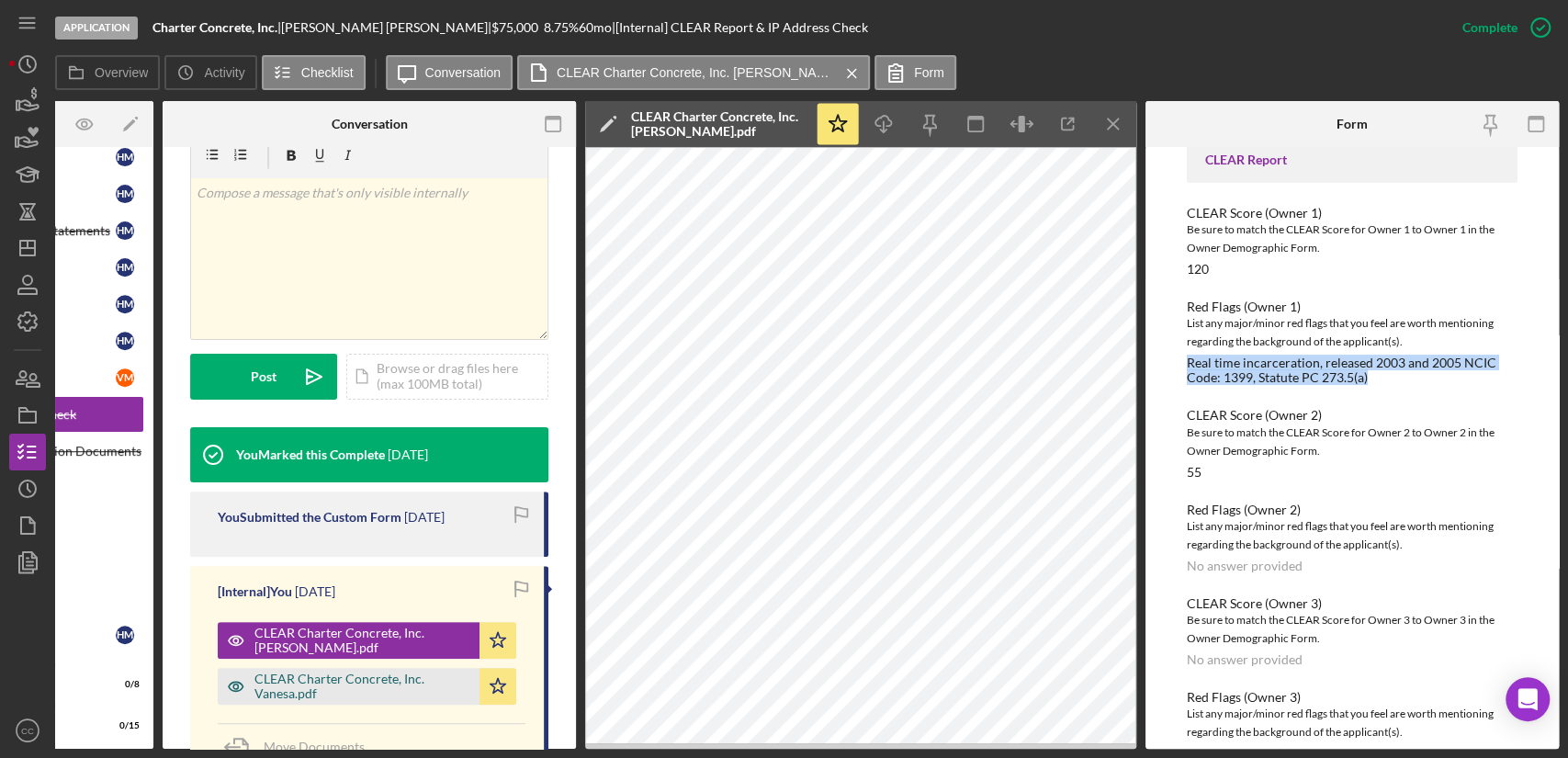
click at [326, 672] on div "CLEAR Charter Concrete, Inc. Vanesa.pdf" at bounding box center [362, 686] width 216 height 29
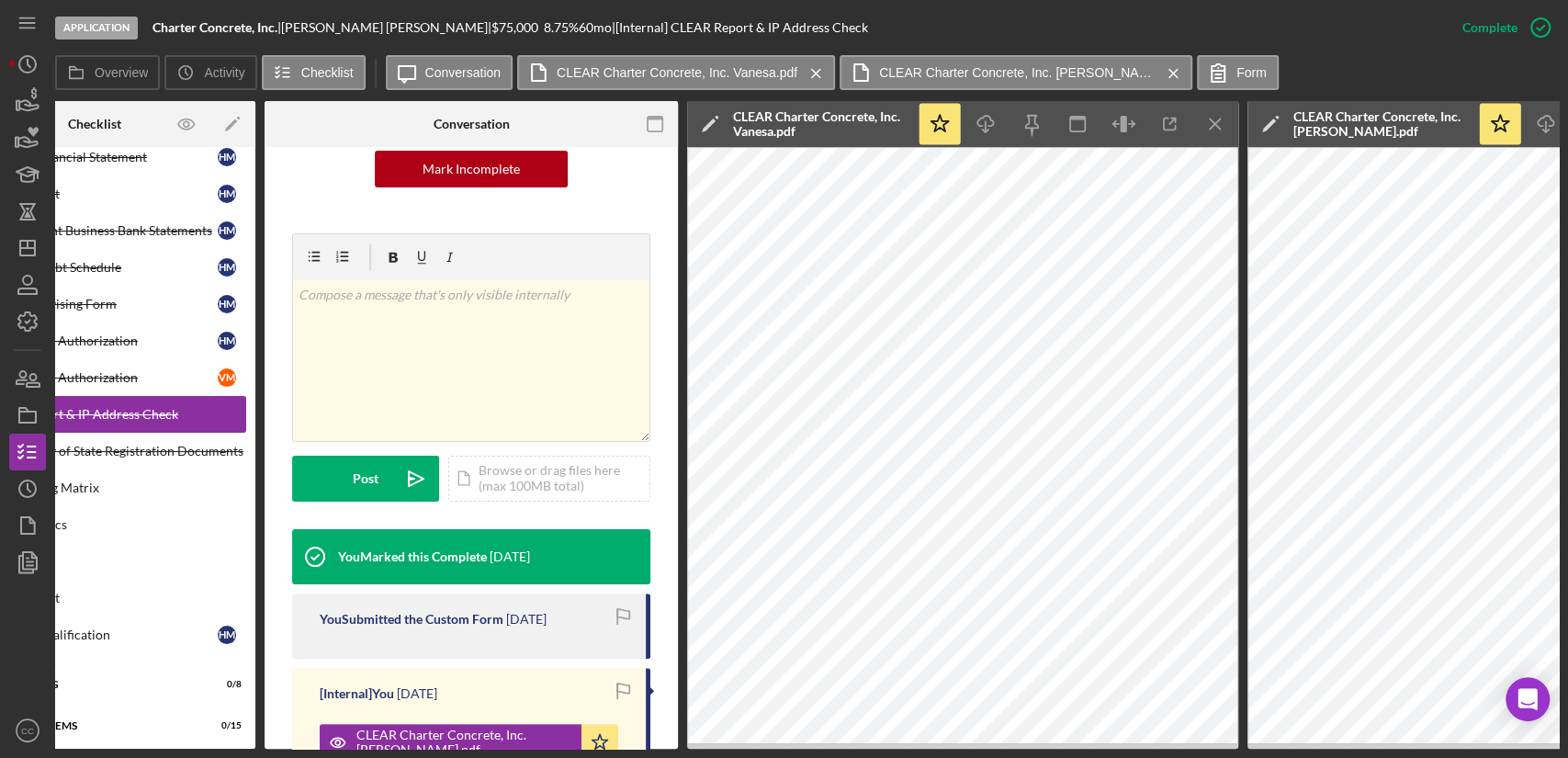
scroll to position [0, 0]
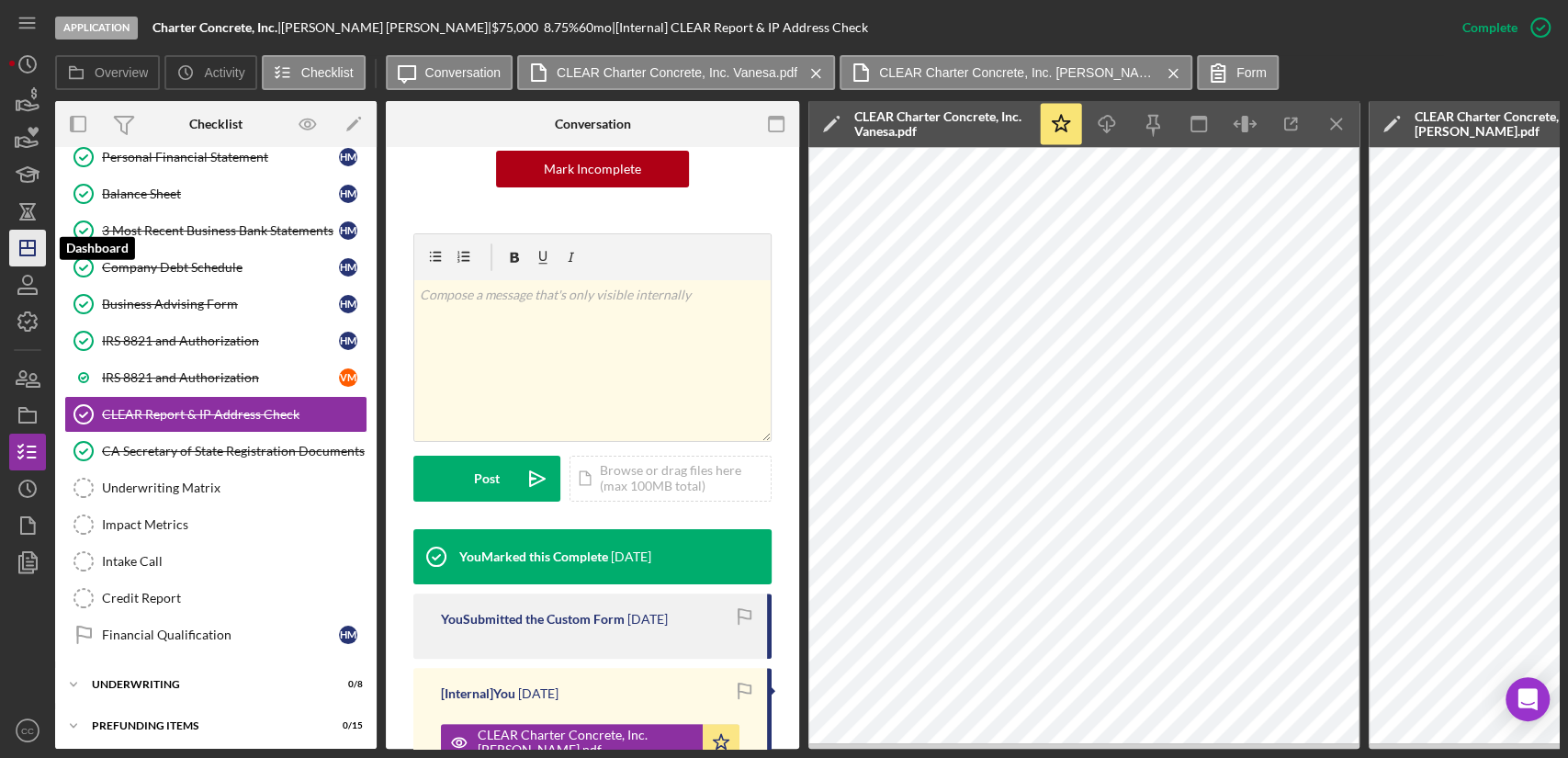
click at [29, 246] on icon "Icon/Dashboard" at bounding box center [27, 247] width 46 height 46
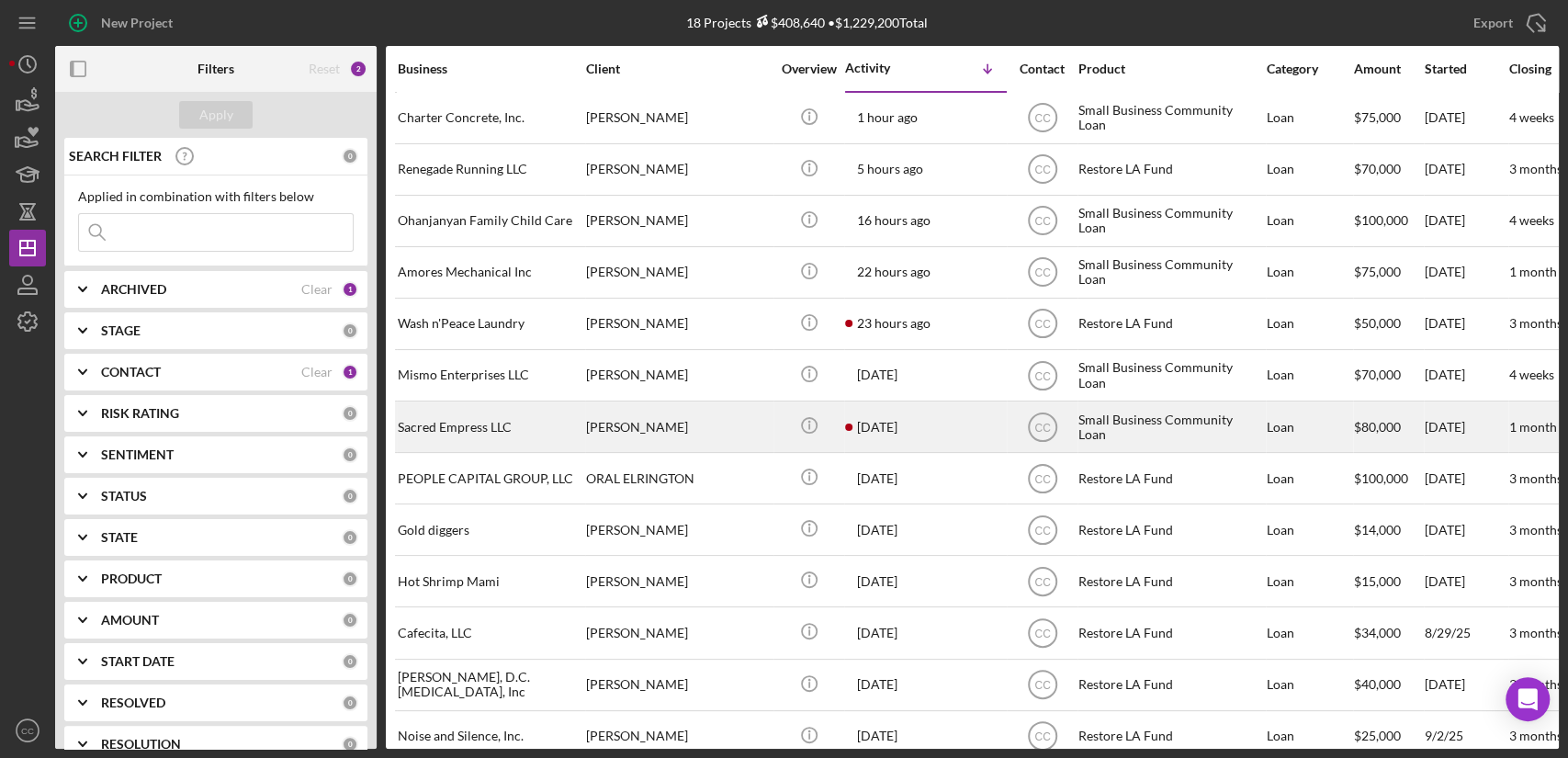
click at [630, 421] on div "[PERSON_NAME]" at bounding box center [677, 426] width 183 height 48
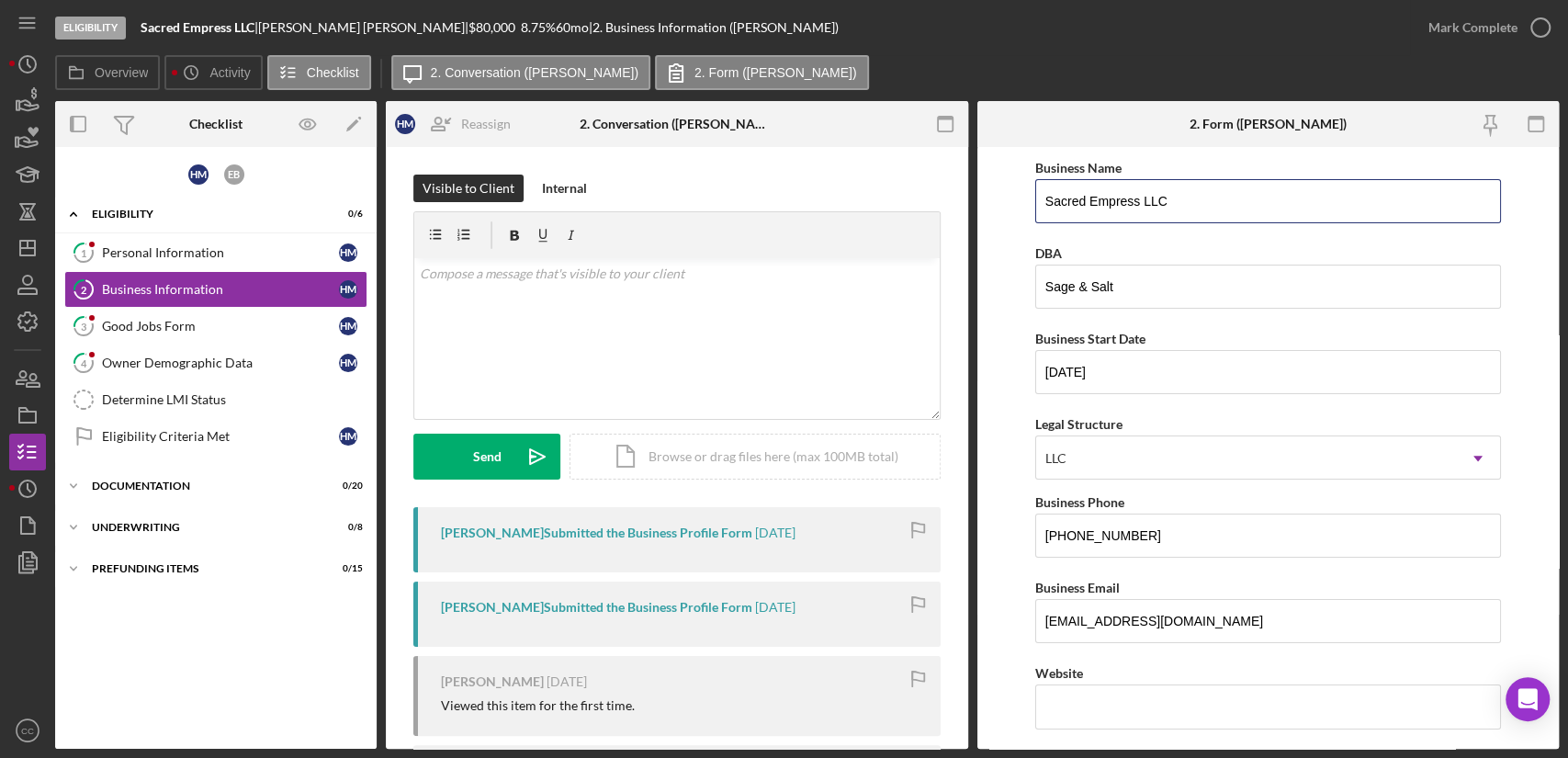
drag, startPoint x: 1198, startPoint y: 198, endPoint x: 1007, endPoint y: 197, distance: 191.0
click at [1007, 197] on form "Business Name Sacred Empress LLC DBA Sage & Salt Business Start Date [DATE] Leg…" at bounding box center [1268, 448] width 583 height 602
click at [1139, 293] on input "Sage & Salt" at bounding box center [1268, 286] width 465 height 44
drag, startPoint x: 1176, startPoint y: 300, endPoint x: 938, endPoint y: 281, distance: 238.8
click at [938, 281] on div "Overview Internal Workflow Stage Eligibility Icon/Dropdown Arrow Archive (can u…" at bounding box center [807, 425] width 1504 height 647
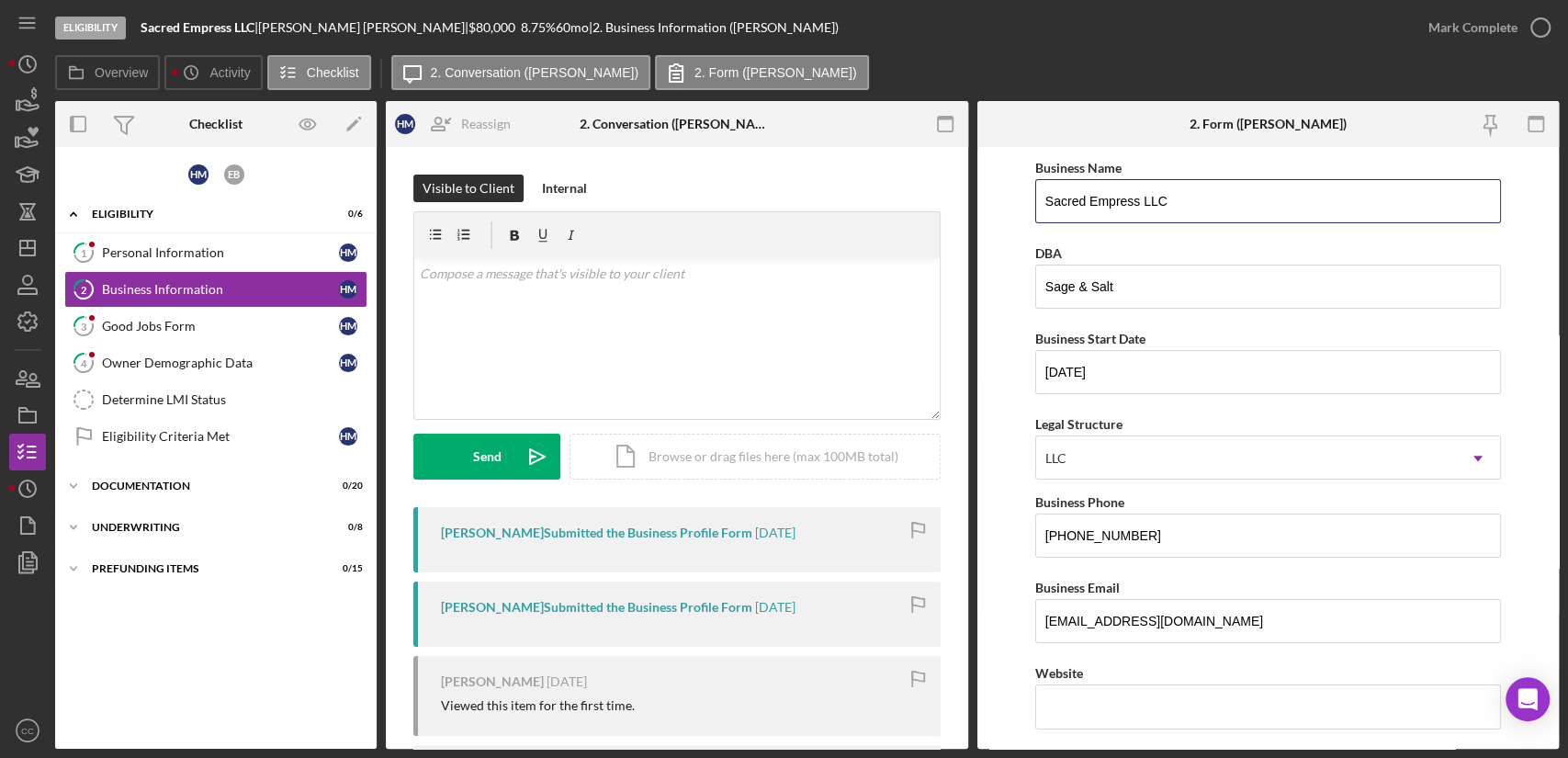
drag, startPoint x: 1207, startPoint y: 194, endPoint x: 917, endPoint y: 191, distance: 290.0
click at [917, 191] on div "Overview Internal Workflow Stage Eligibility Icon/Dropdown Arrow Archive (can u…" at bounding box center [807, 425] width 1504 height 647
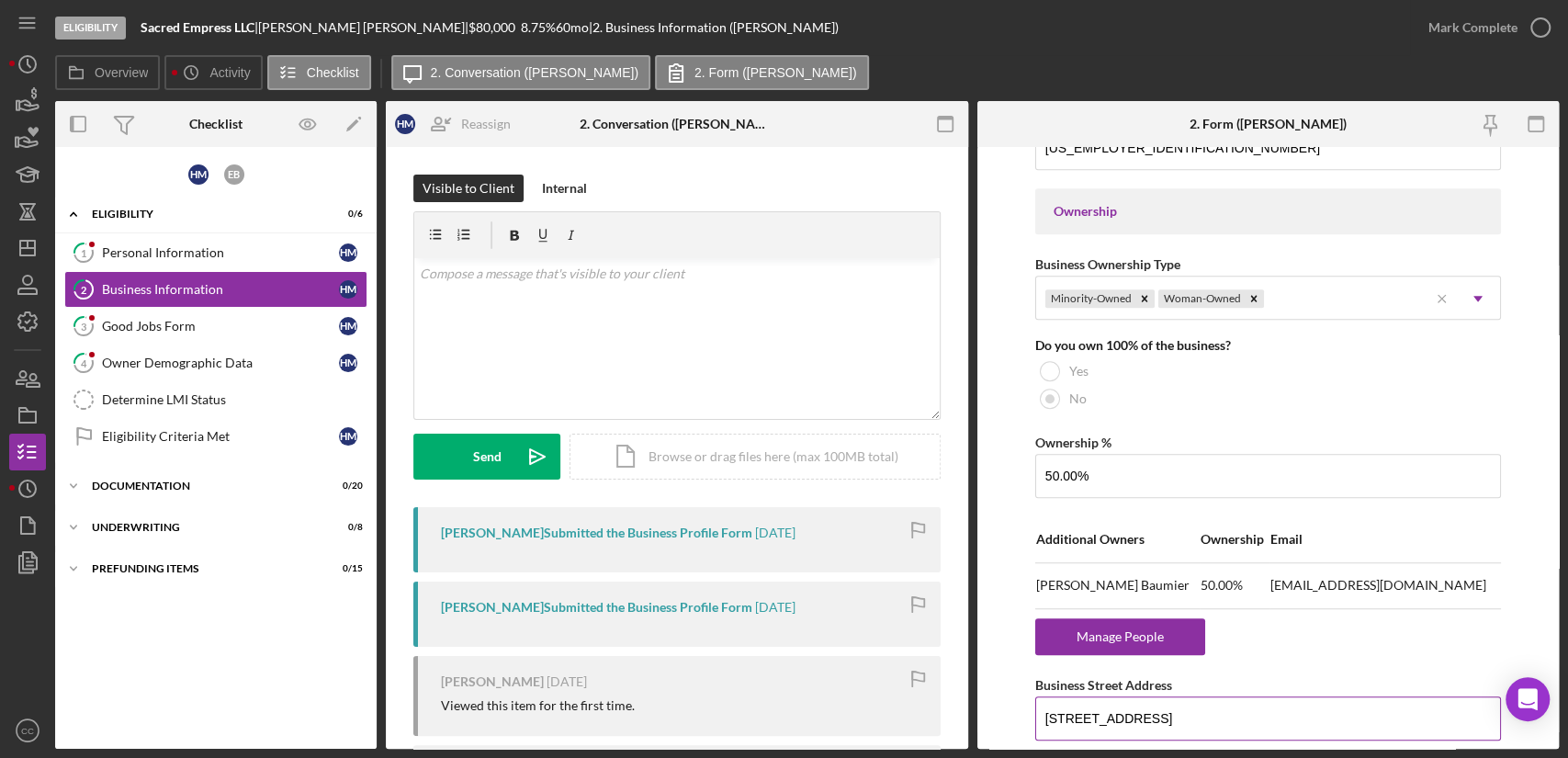
scroll to position [1021, 0]
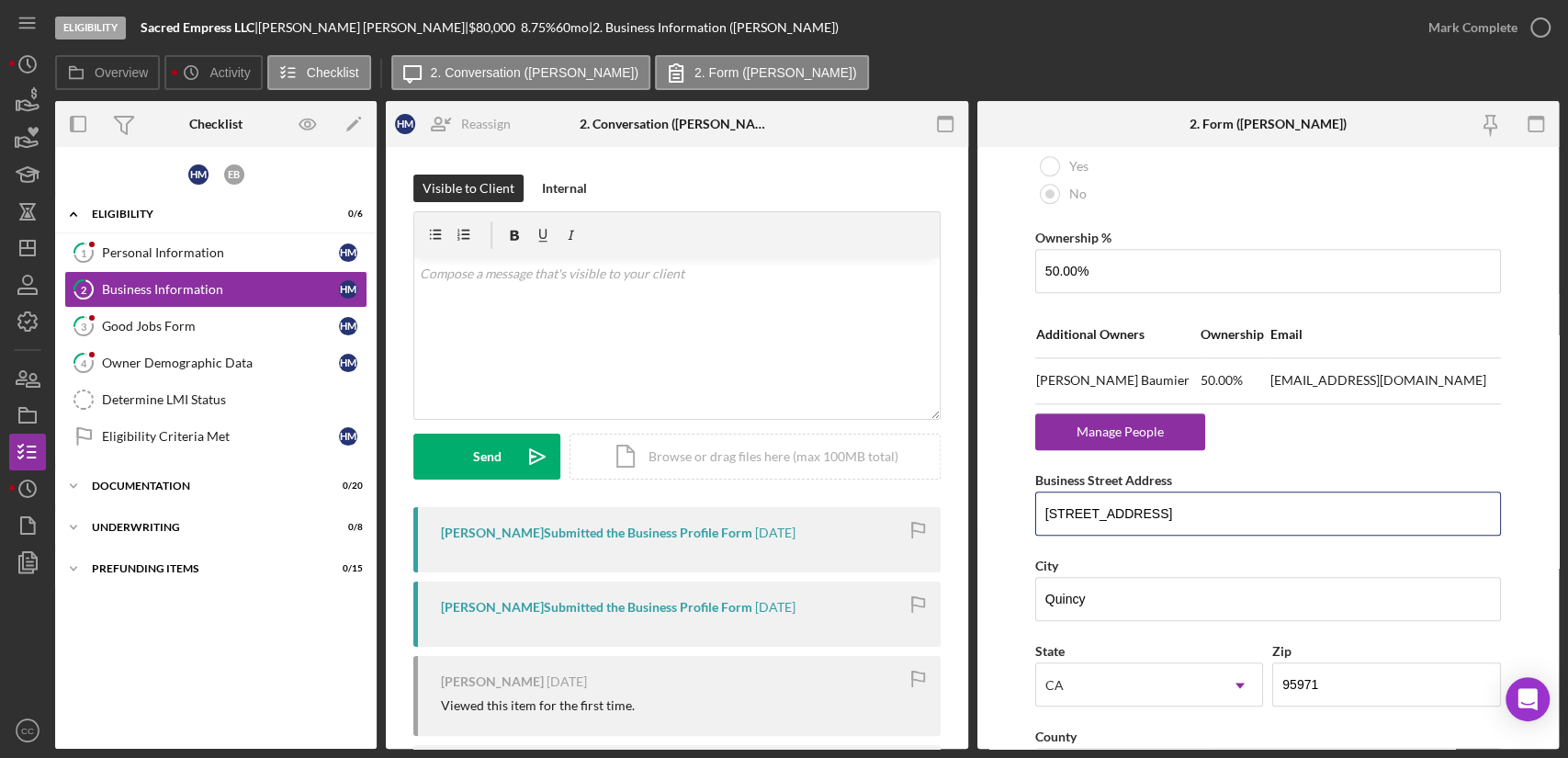
drag, startPoint x: 1187, startPoint y: 498, endPoint x: 1028, endPoint y: 505, distance: 159.2
click at [1028, 505] on form "Business Name Sacred Empress LLC DBA Sage & Salt Business Start Date [DATE] Leg…" at bounding box center [1268, 448] width 583 height 602
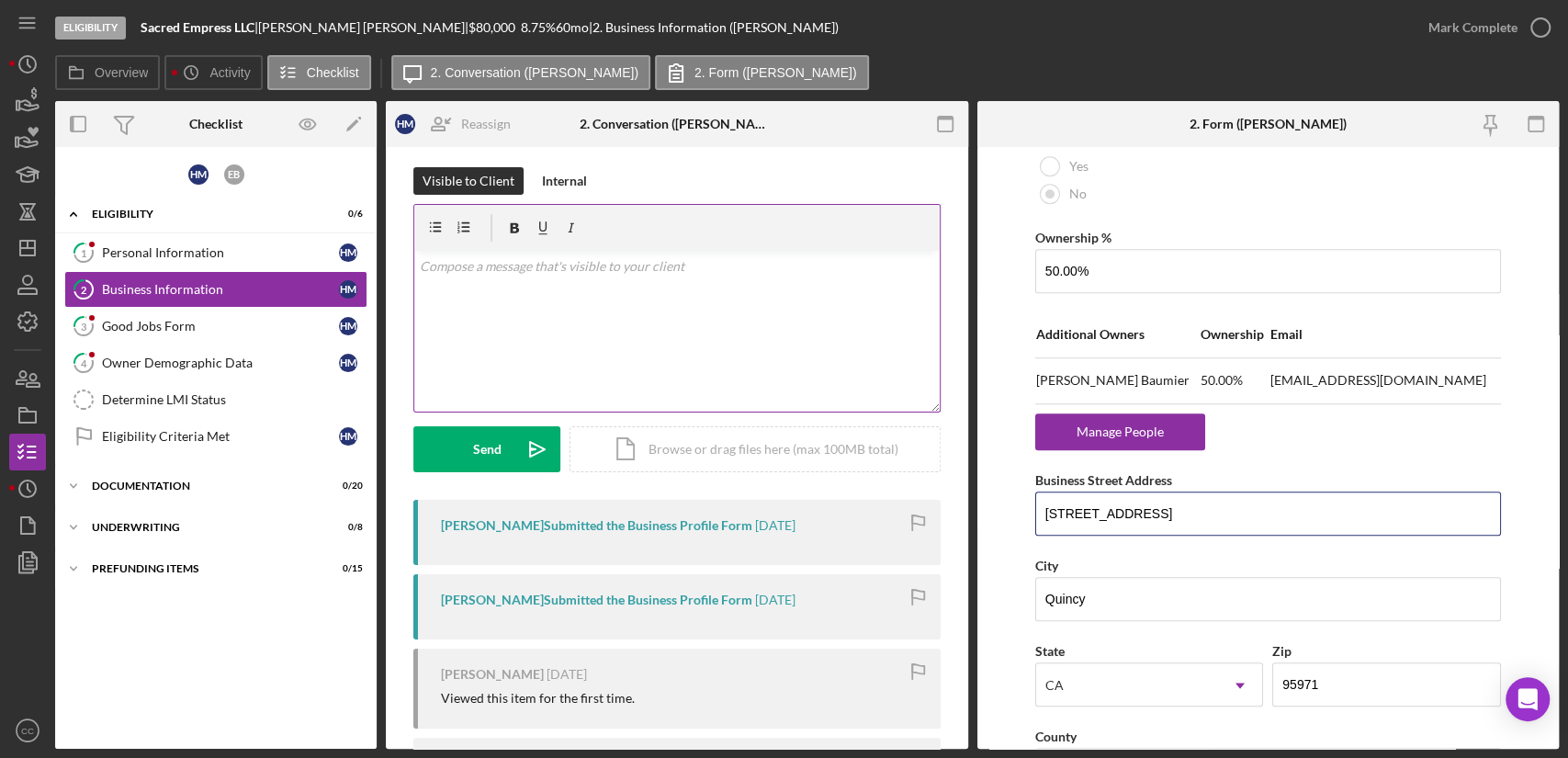
scroll to position [0, 0]
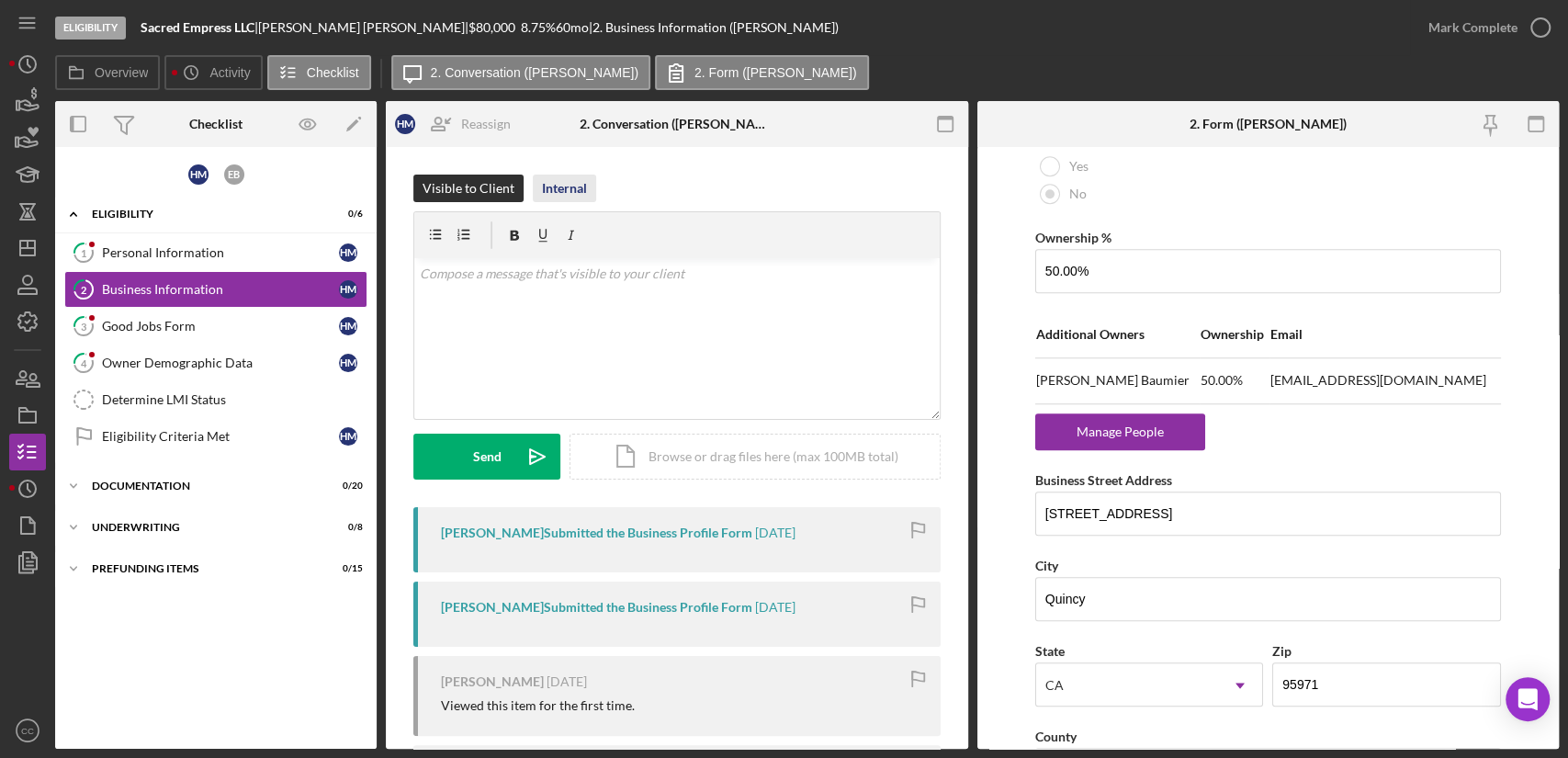
click at [559, 197] on div "Internal" at bounding box center [564, 188] width 45 height 27
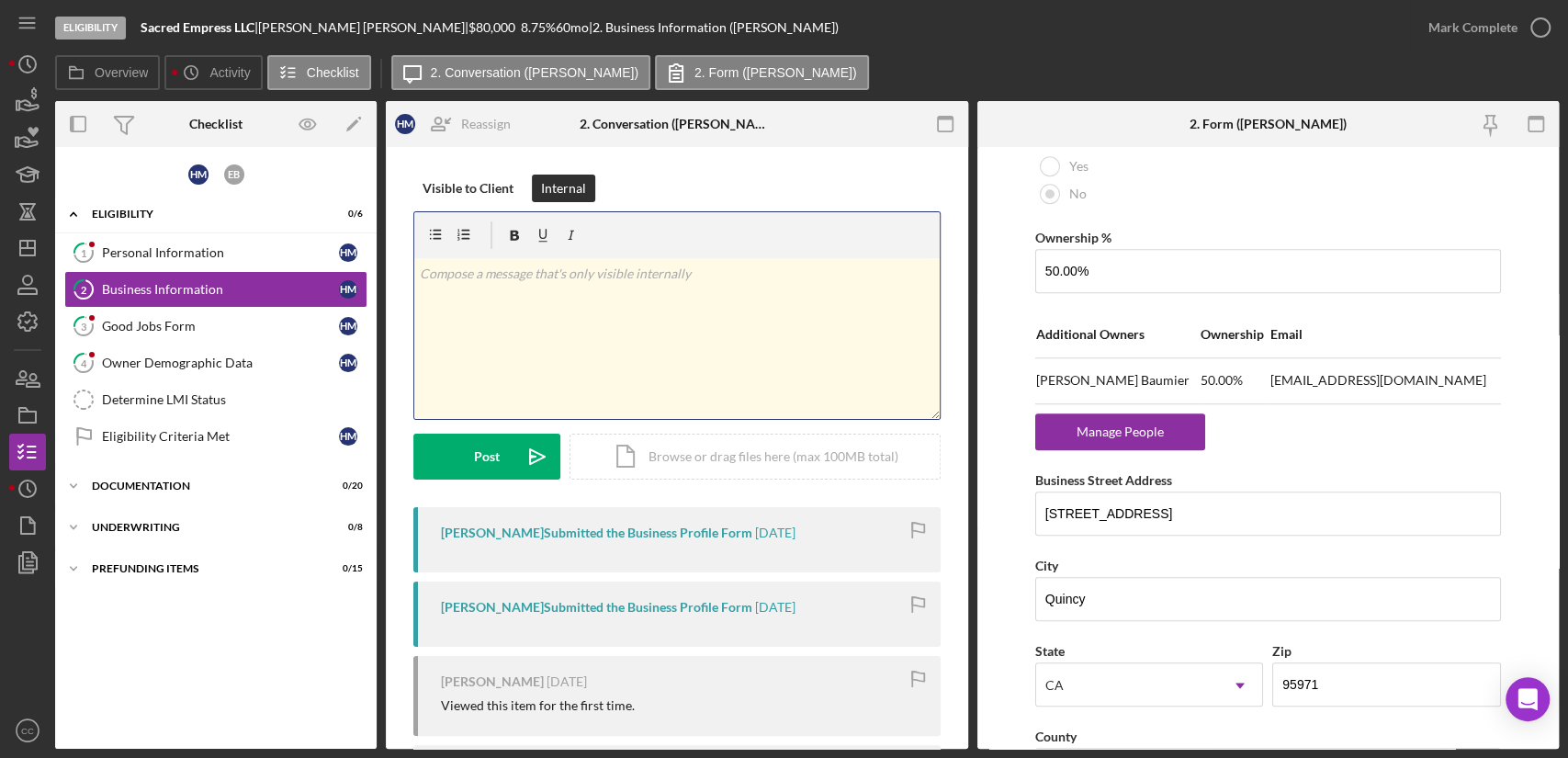
click at [547, 312] on div "v Color teal Color pink Remove color Add row above Add row below Add column bef…" at bounding box center [677, 338] width 526 height 161
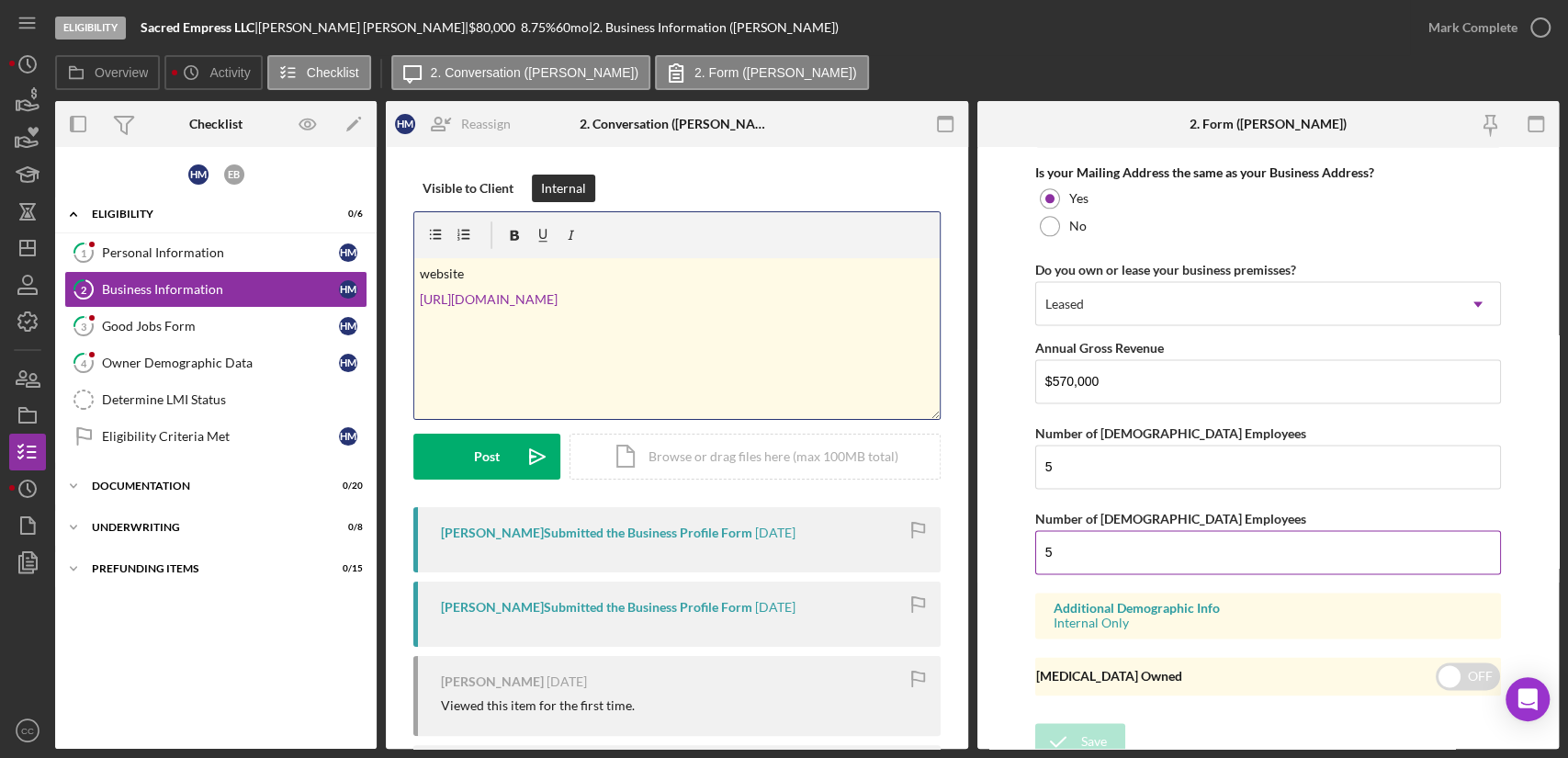
scroll to position [1675, 0]
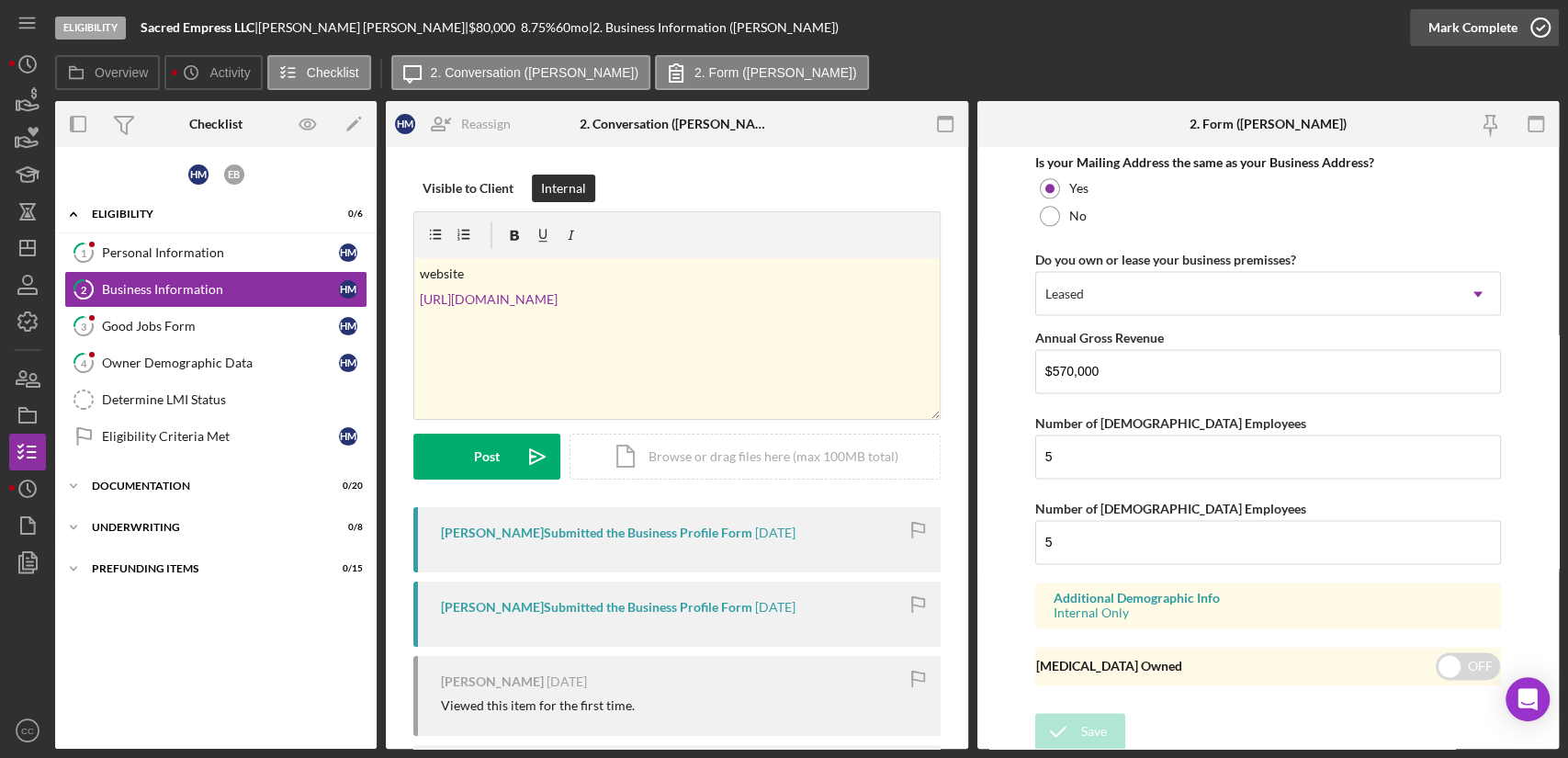
click at [1483, 34] on div "Mark Complete" at bounding box center [1473, 27] width 89 height 37
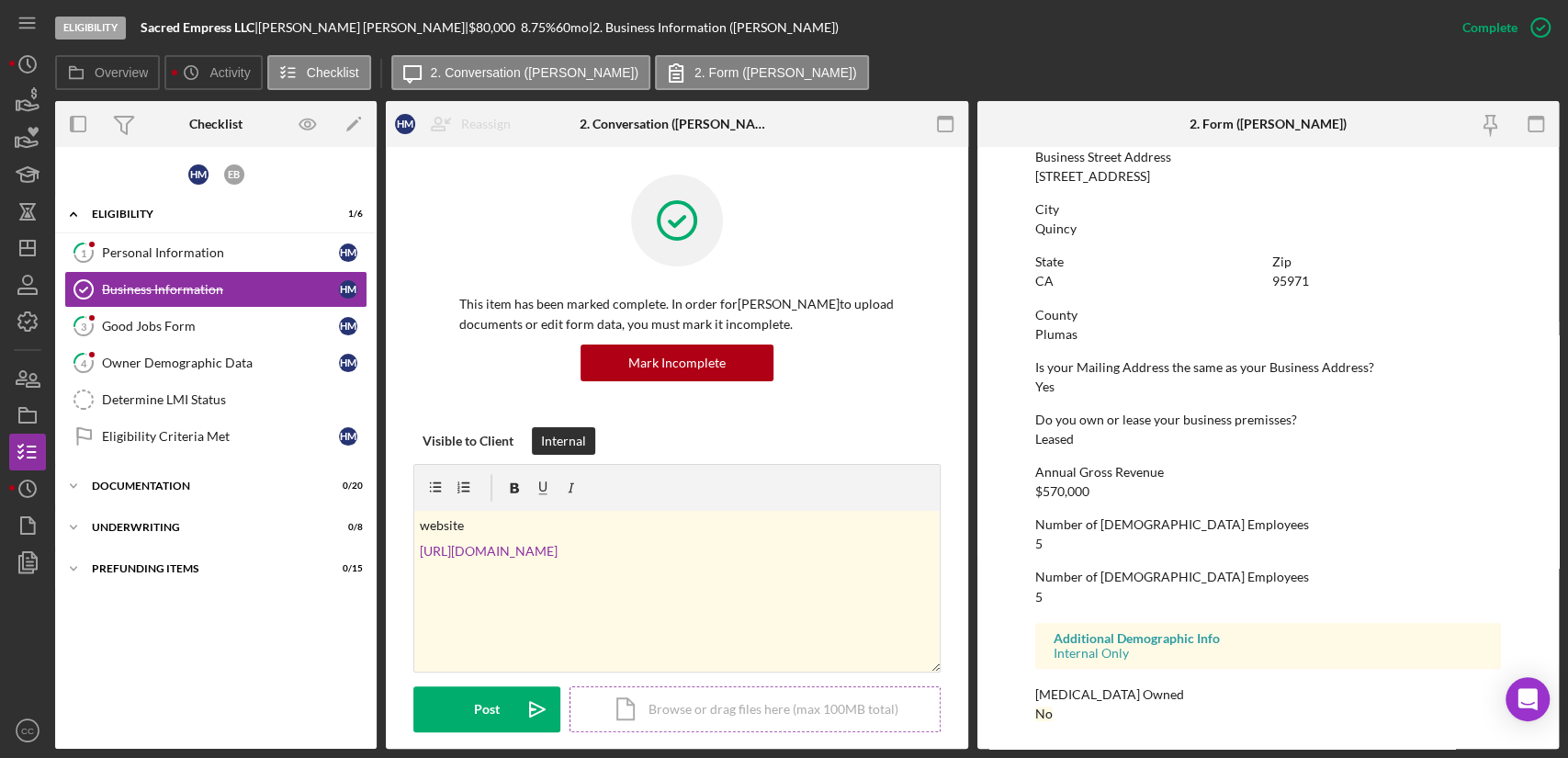
scroll to position [992, 0]
drag, startPoint x: 192, startPoint y: 372, endPoint x: 472, endPoint y: 355, distance: 280.5
click at [192, 372] on link "4 Owner Demographic Data H M" at bounding box center [215, 363] width 304 height 37
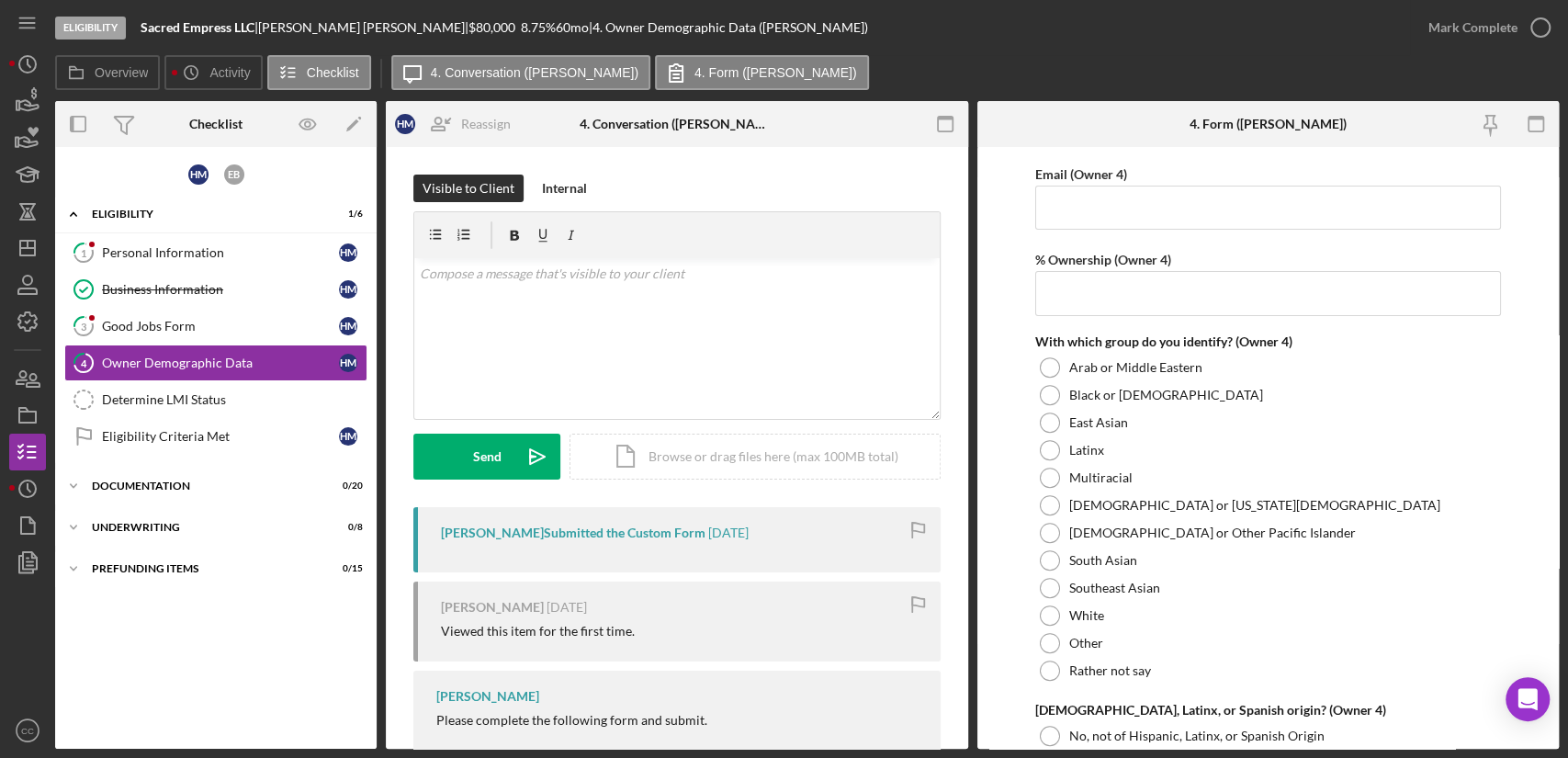
scroll to position [5511, 0]
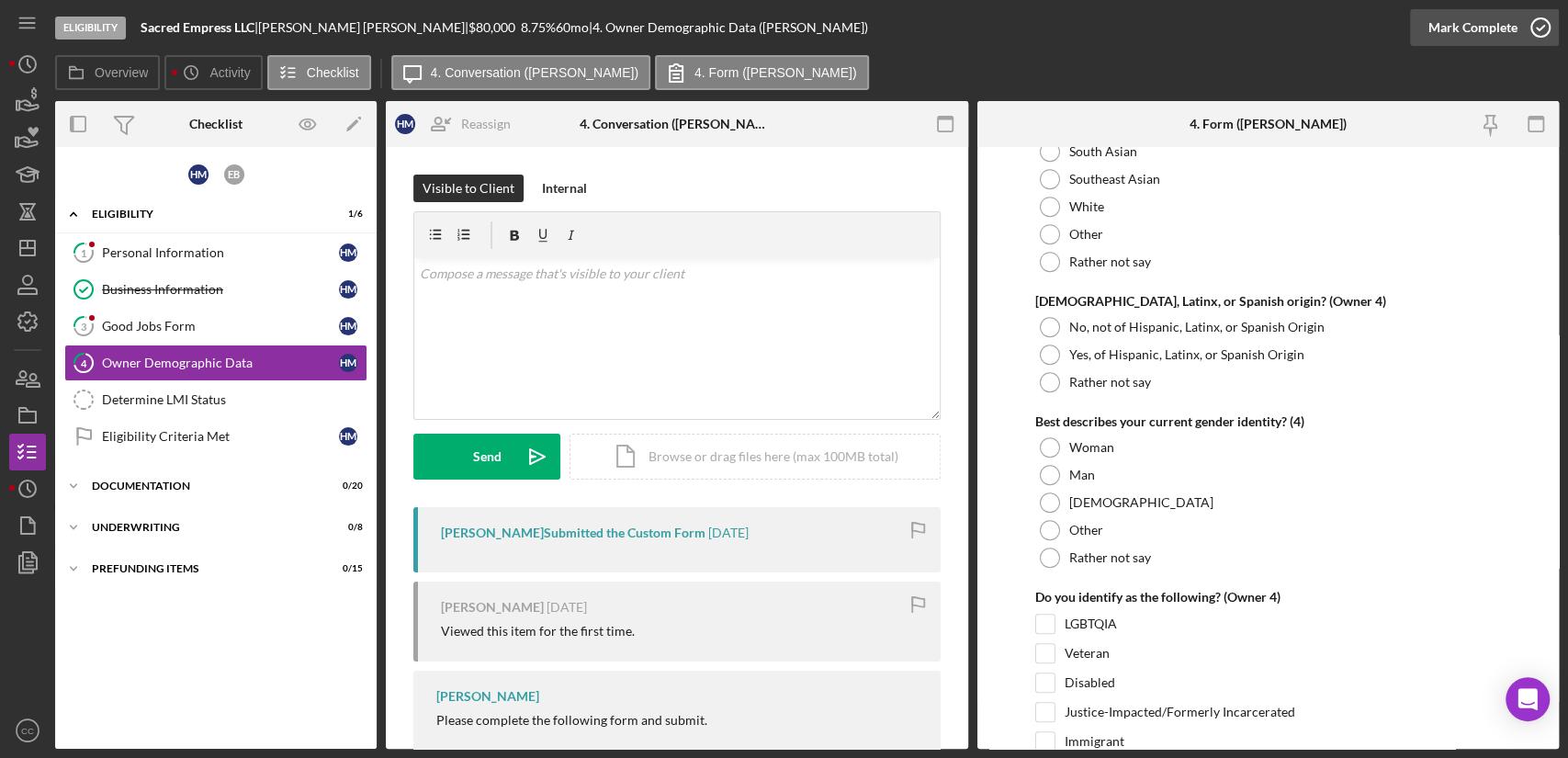
click at [1475, 34] on div "Mark Complete" at bounding box center [1473, 27] width 89 height 37
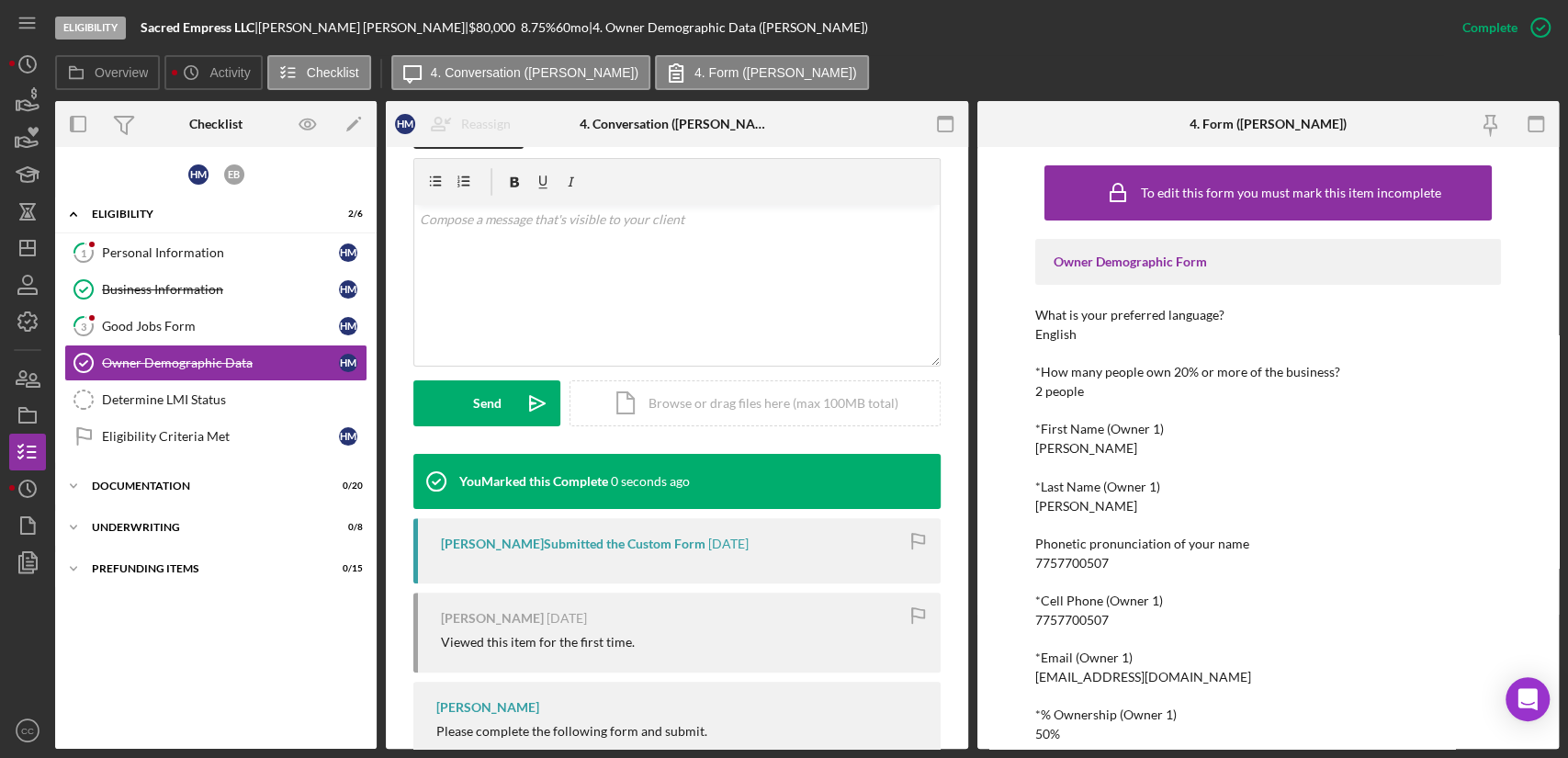
scroll to position [367, 0]
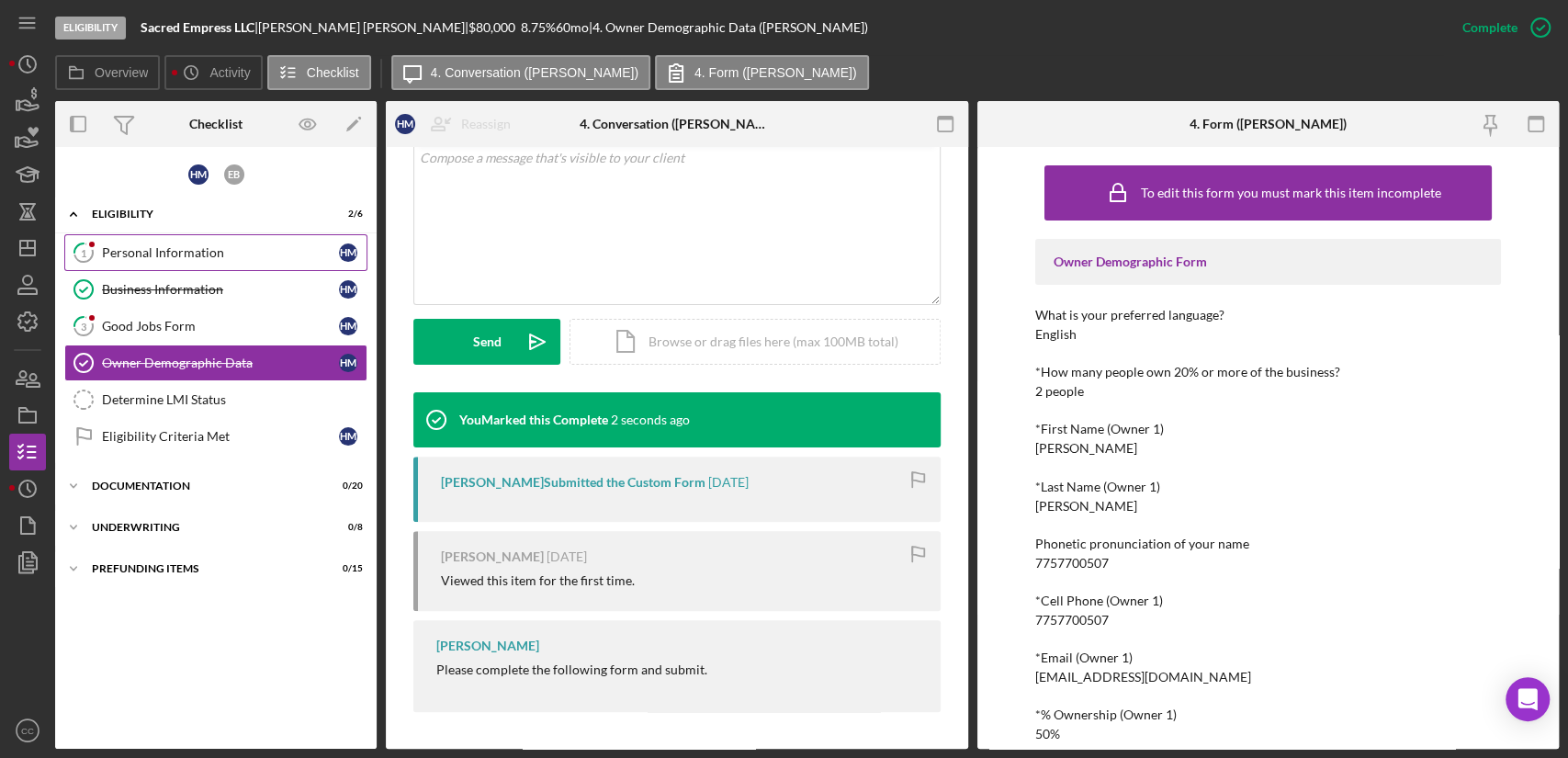
click at [153, 236] on link "1 Personal Information H M" at bounding box center [215, 253] width 304 height 37
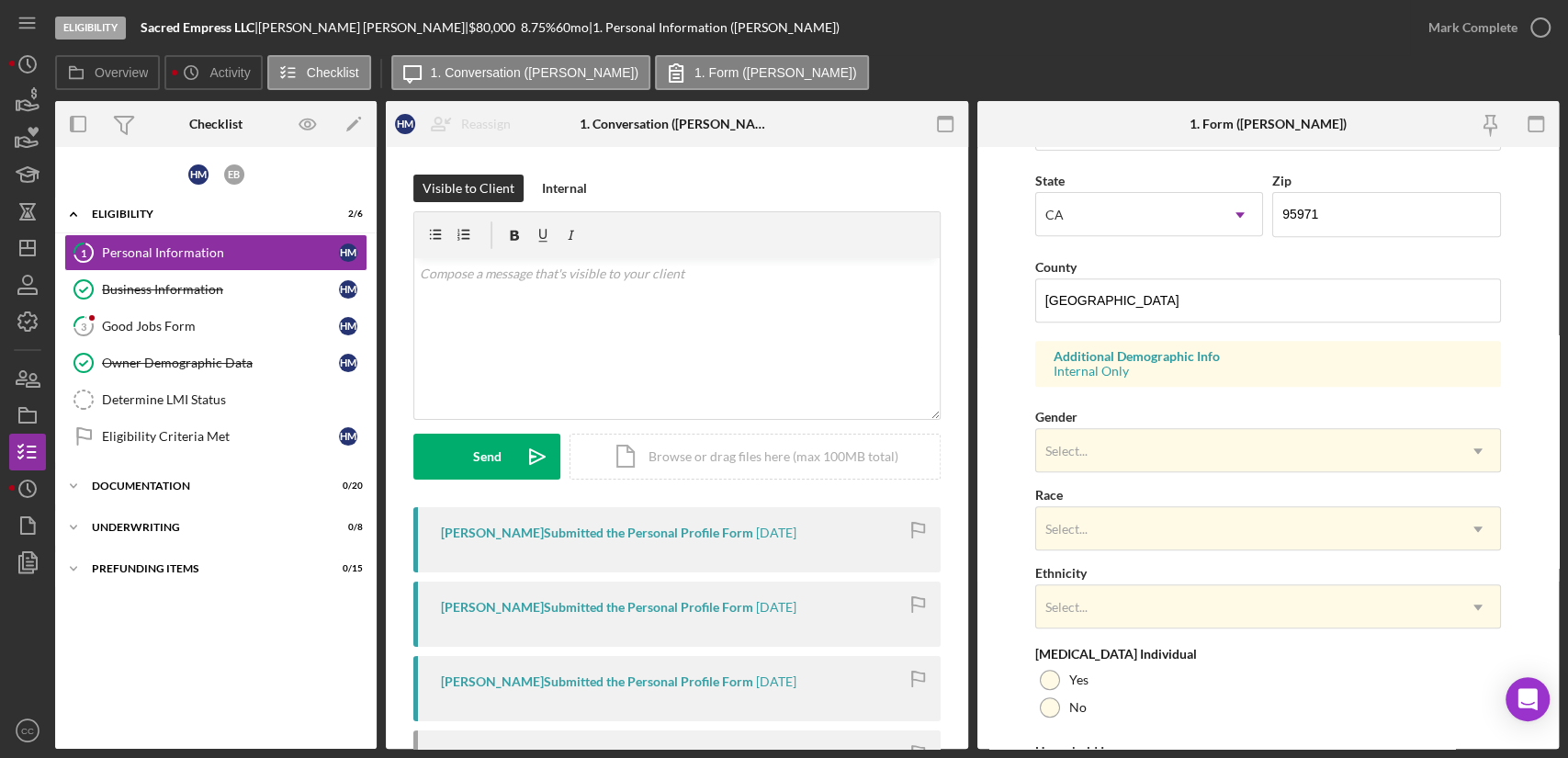
scroll to position [621, 0]
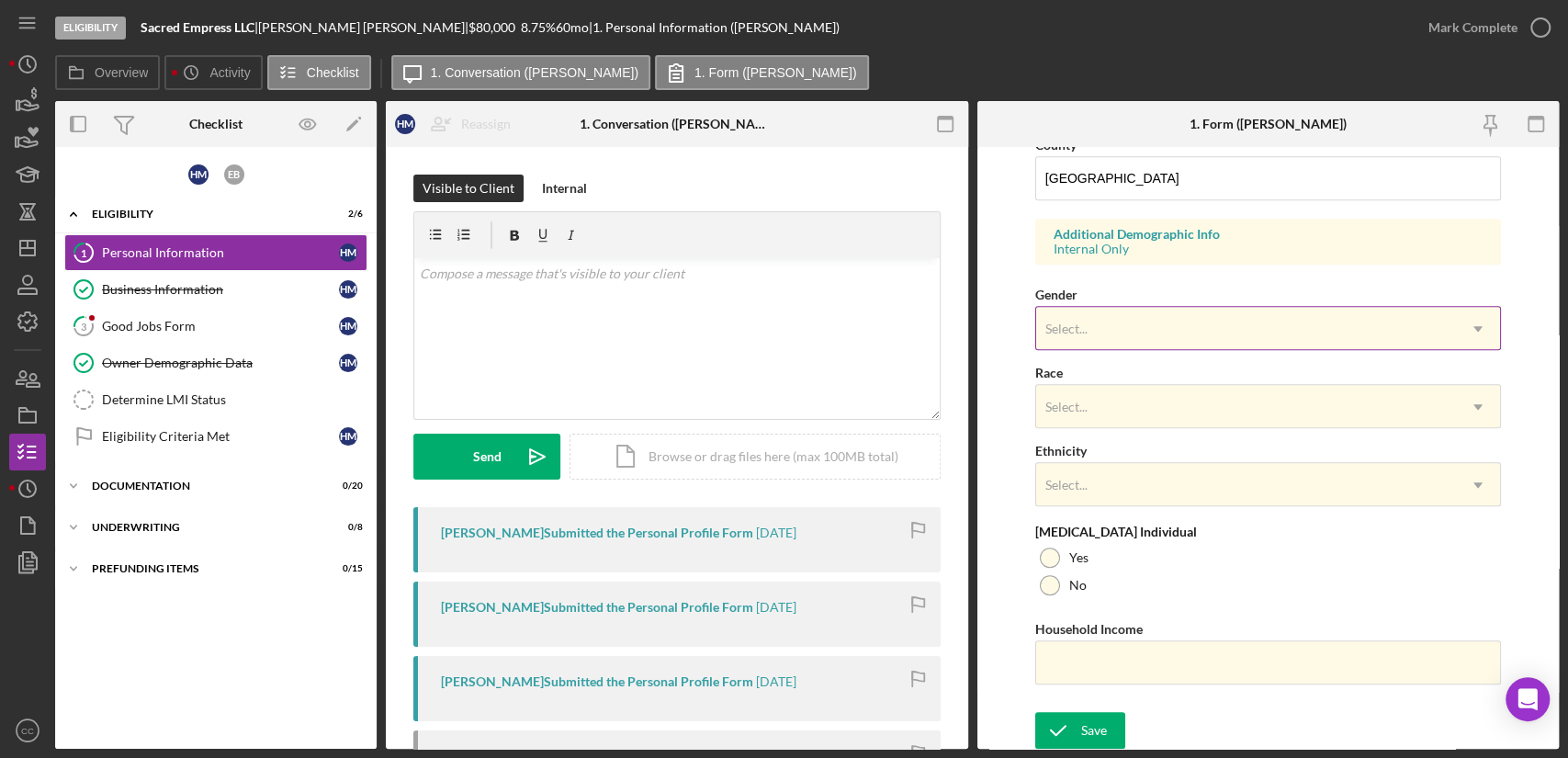
click at [1122, 332] on div "Select..." at bounding box center [1246, 329] width 420 height 43
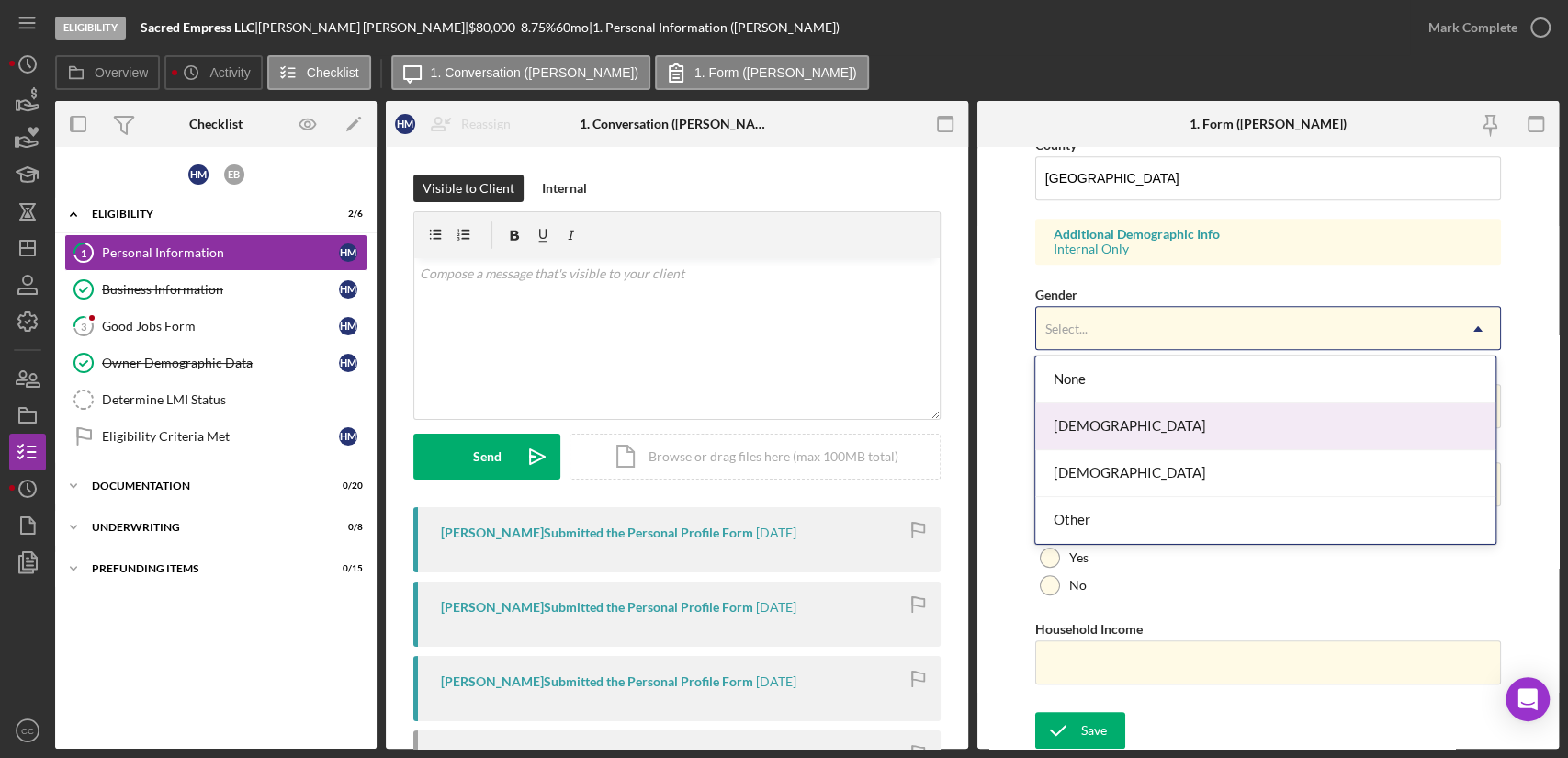
click at [1085, 438] on div "[DEMOGRAPHIC_DATA]" at bounding box center [1265, 426] width 460 height 47
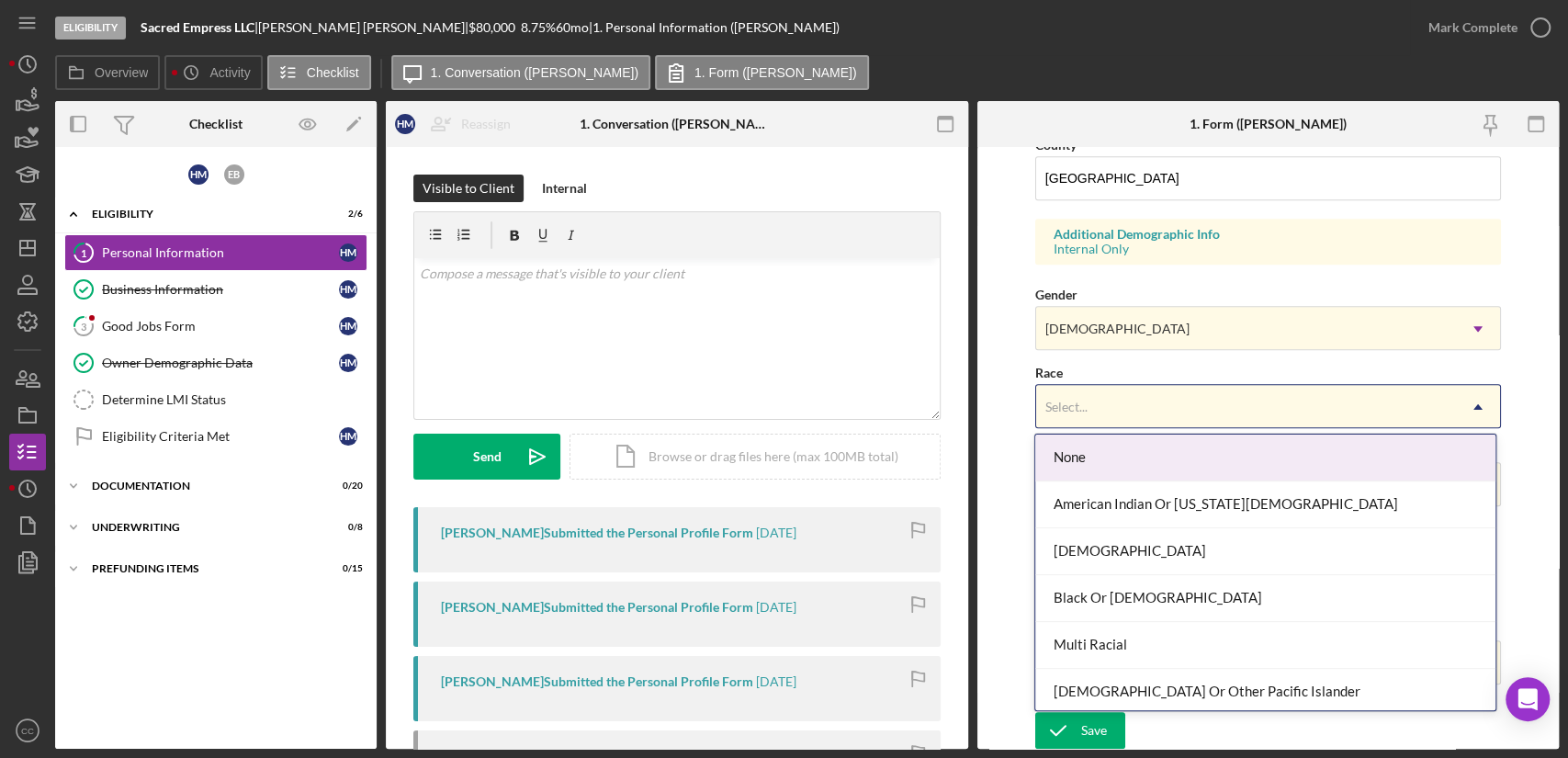
click at [1094, 415] on div "Select..." at bounding box center [1246, 407] width 420 height 43
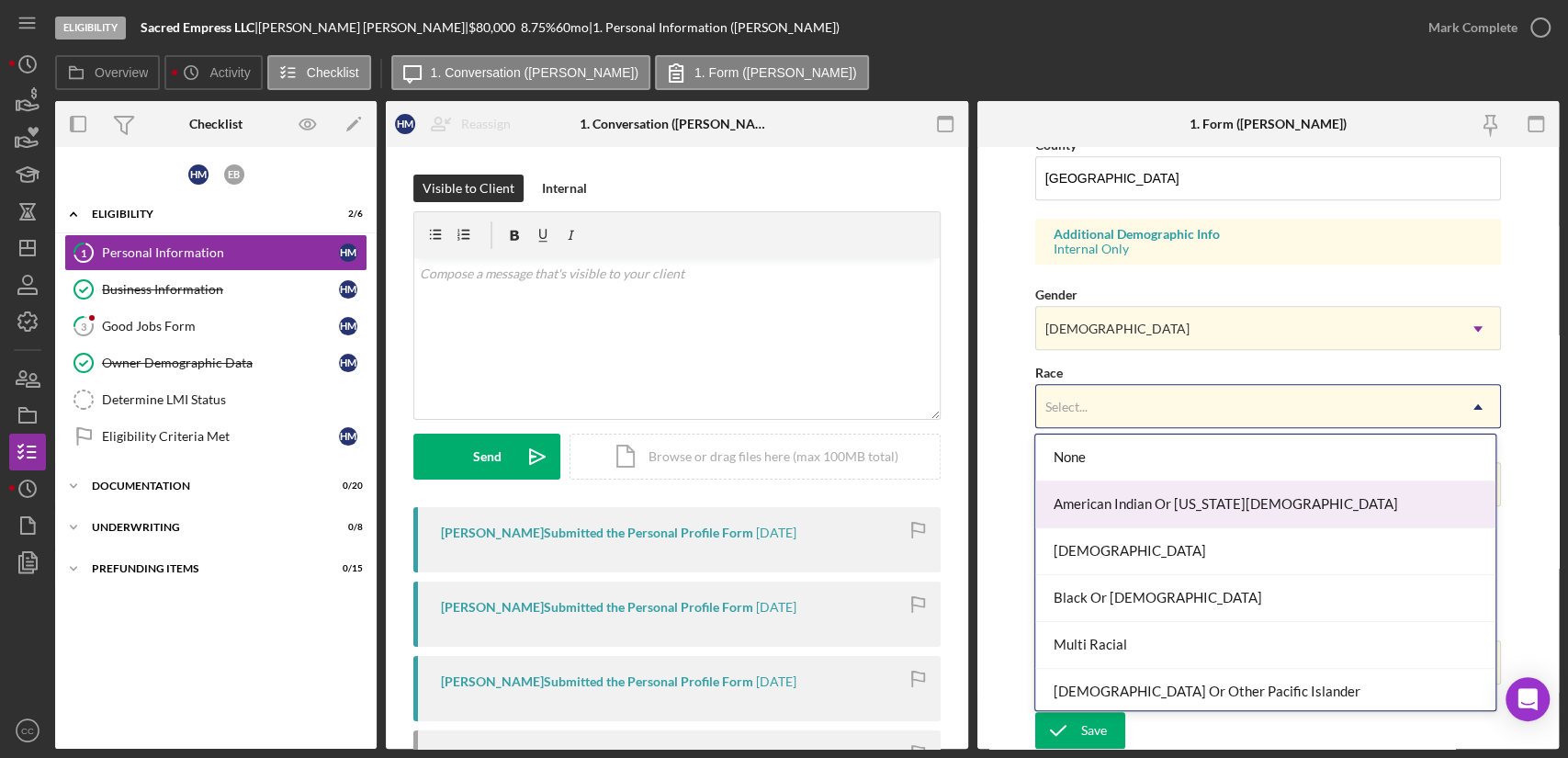
click at [1285, 498] on div "American Indian Or [US_STATE][DEMOGRAPHIC_DATA]" at bounding box center [1265, 504] width 460 height 47
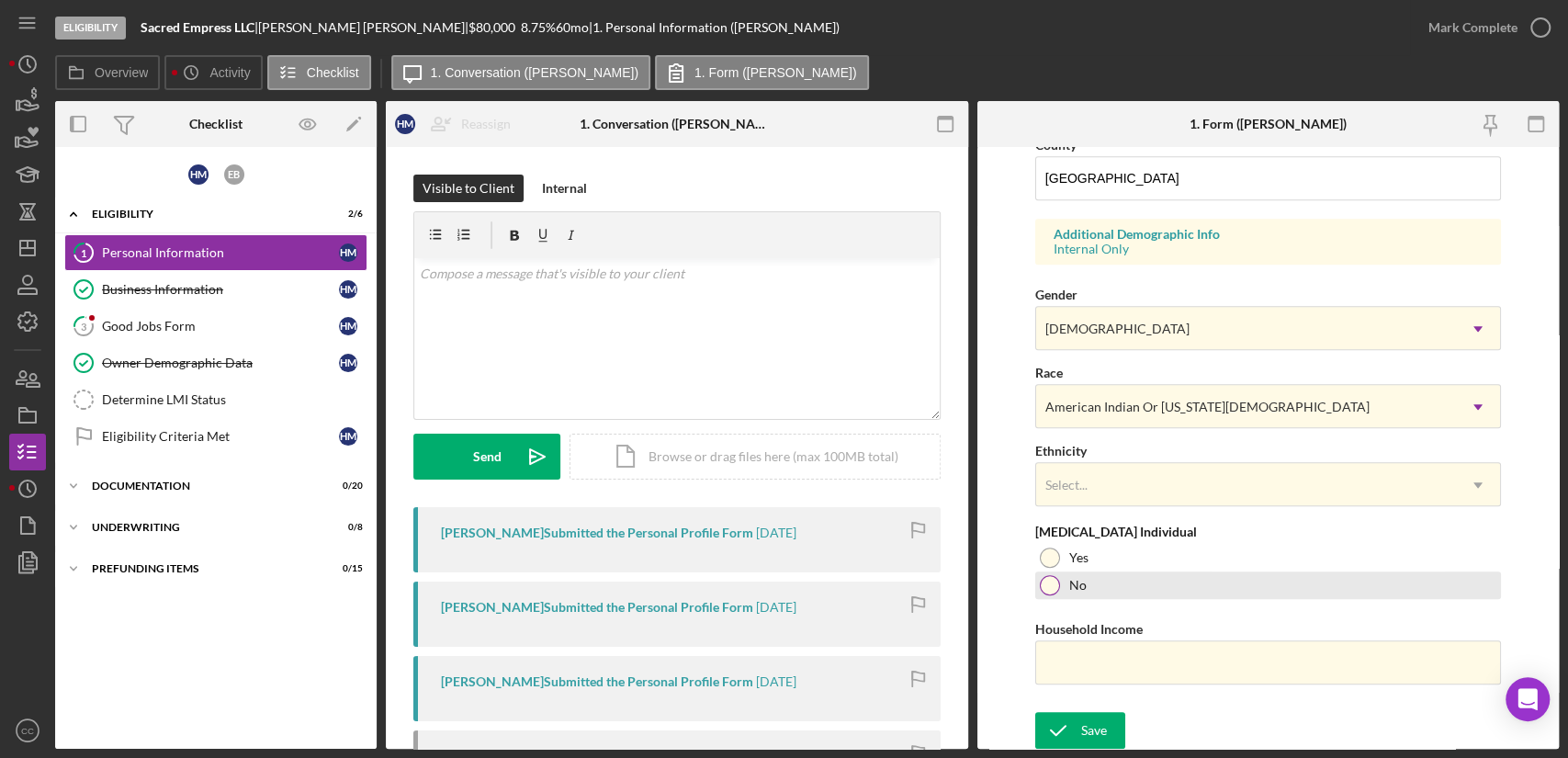
click at [1048, 585] on div at bounding box center [1049, 584] width 20 height 20
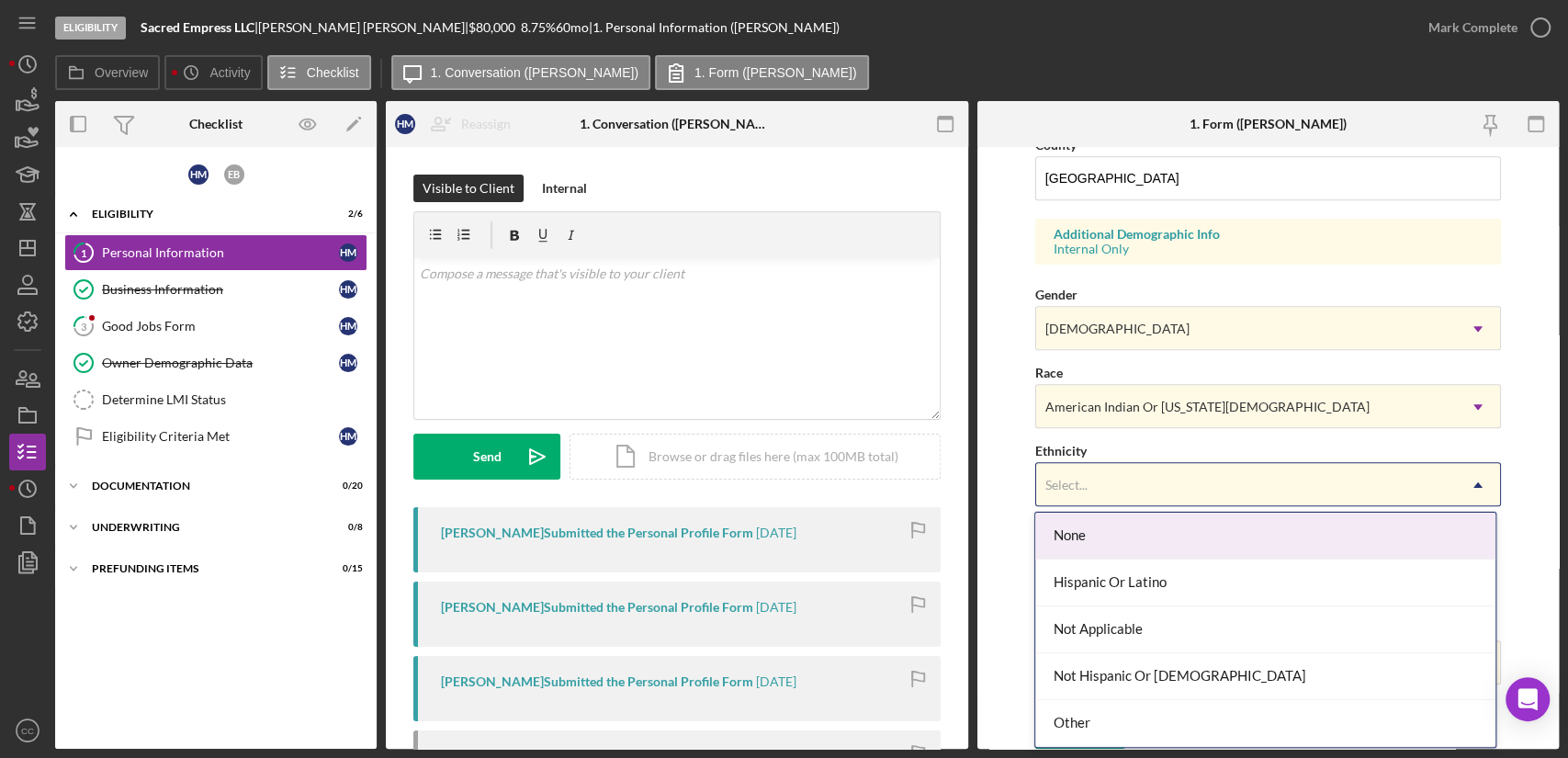
click at [1140, 471] on div "Select..." at bounding box center [1246, 485] width 420 height 43
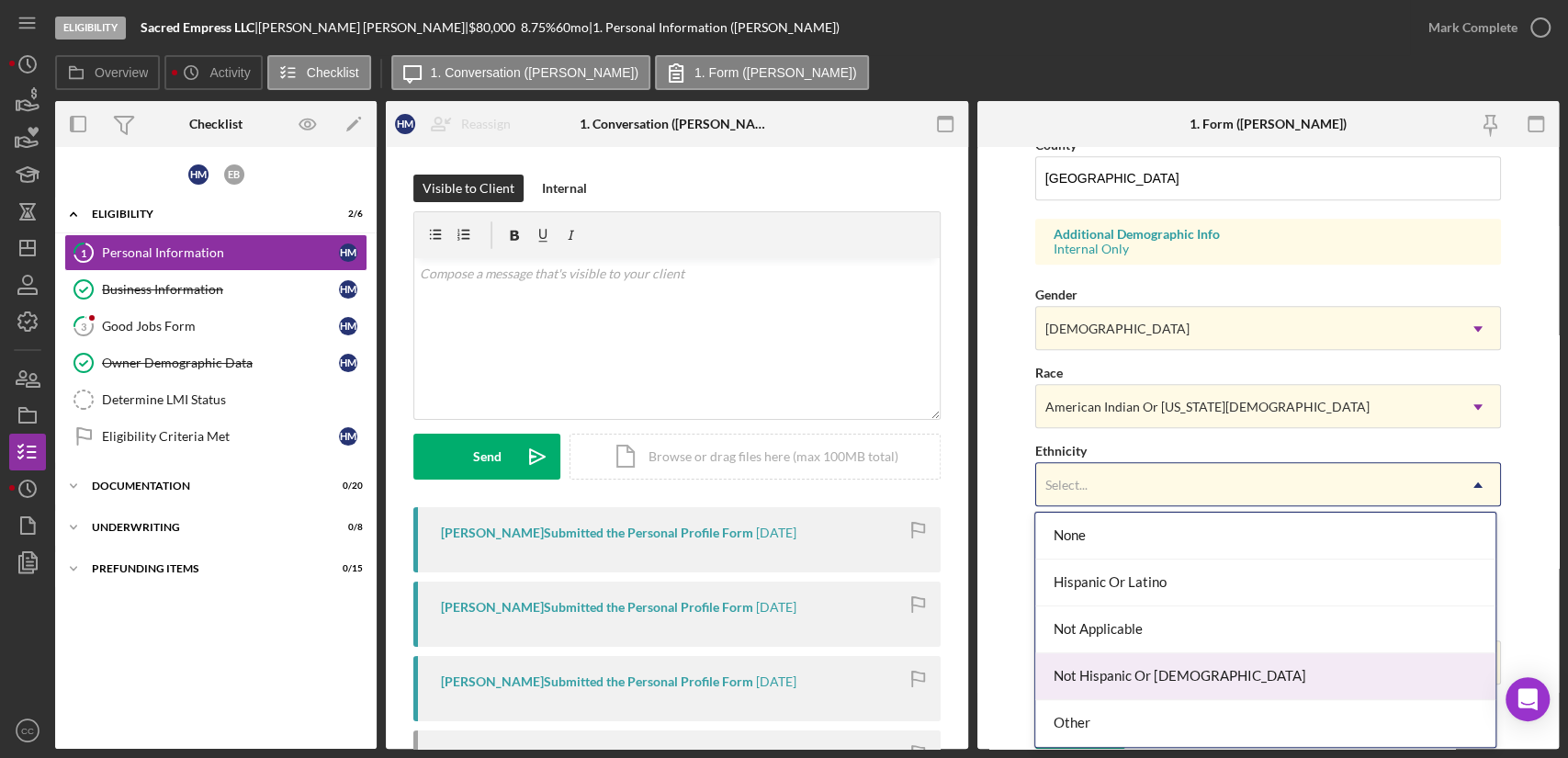
click at [1173, 674] on div "Not Hispanic Or [DEMOGRAPHIC_DATA]" at bounding box center [1265, 677] width 460 height 47
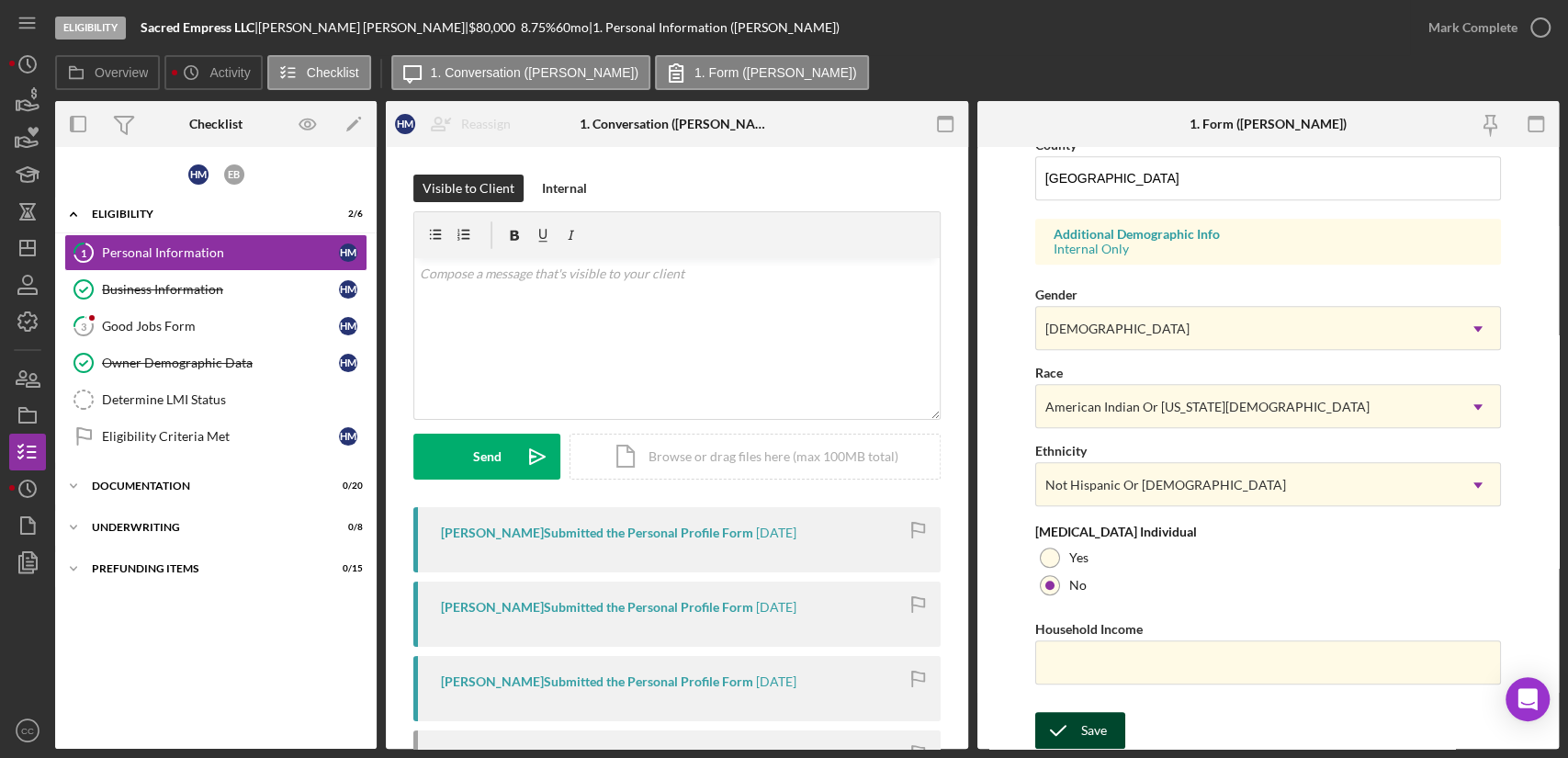
click at [1090, 728] on div "Save" at bounding box center [1094, 730] width 26 height 37
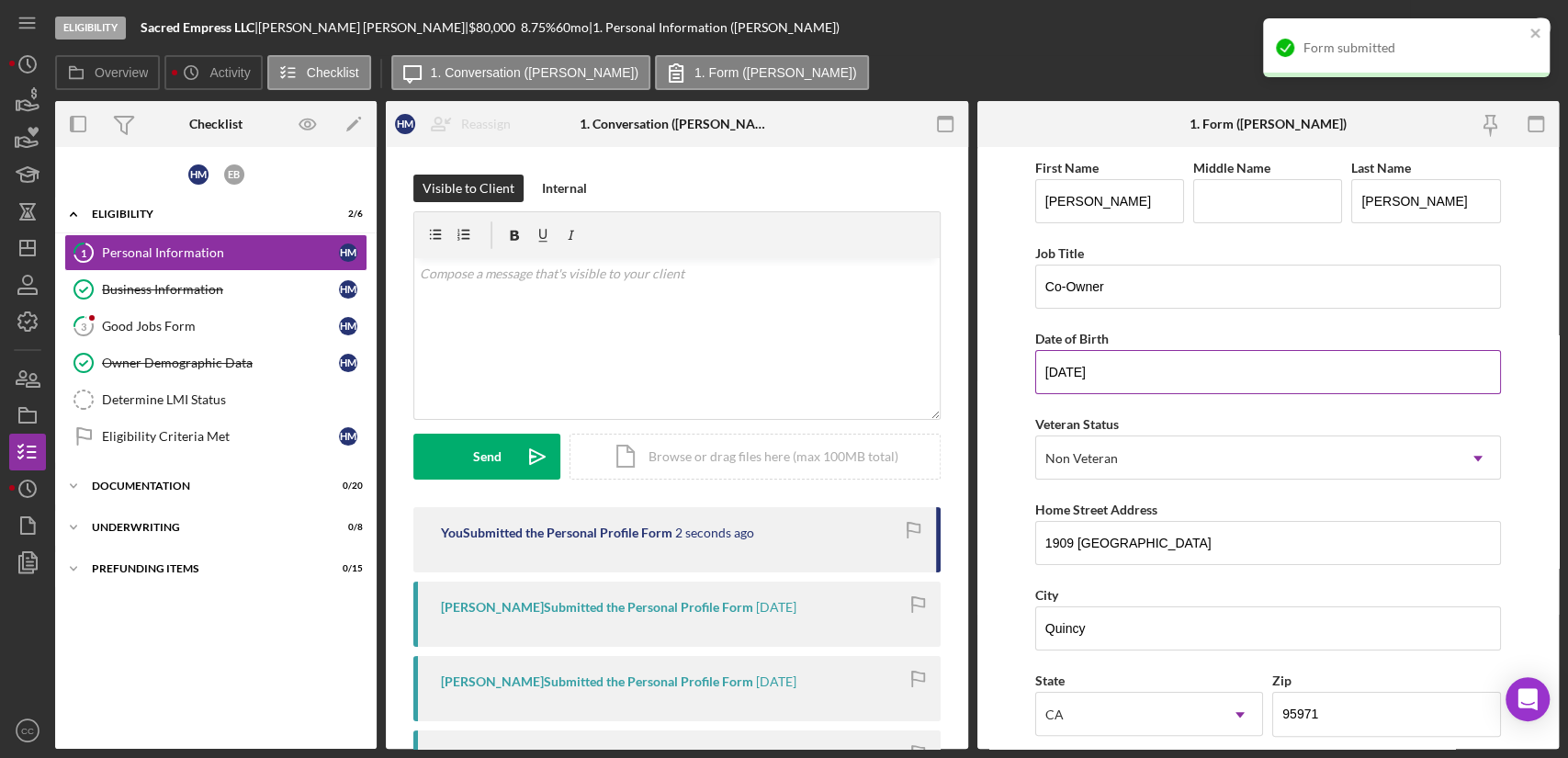
scroll to position [0, 0]
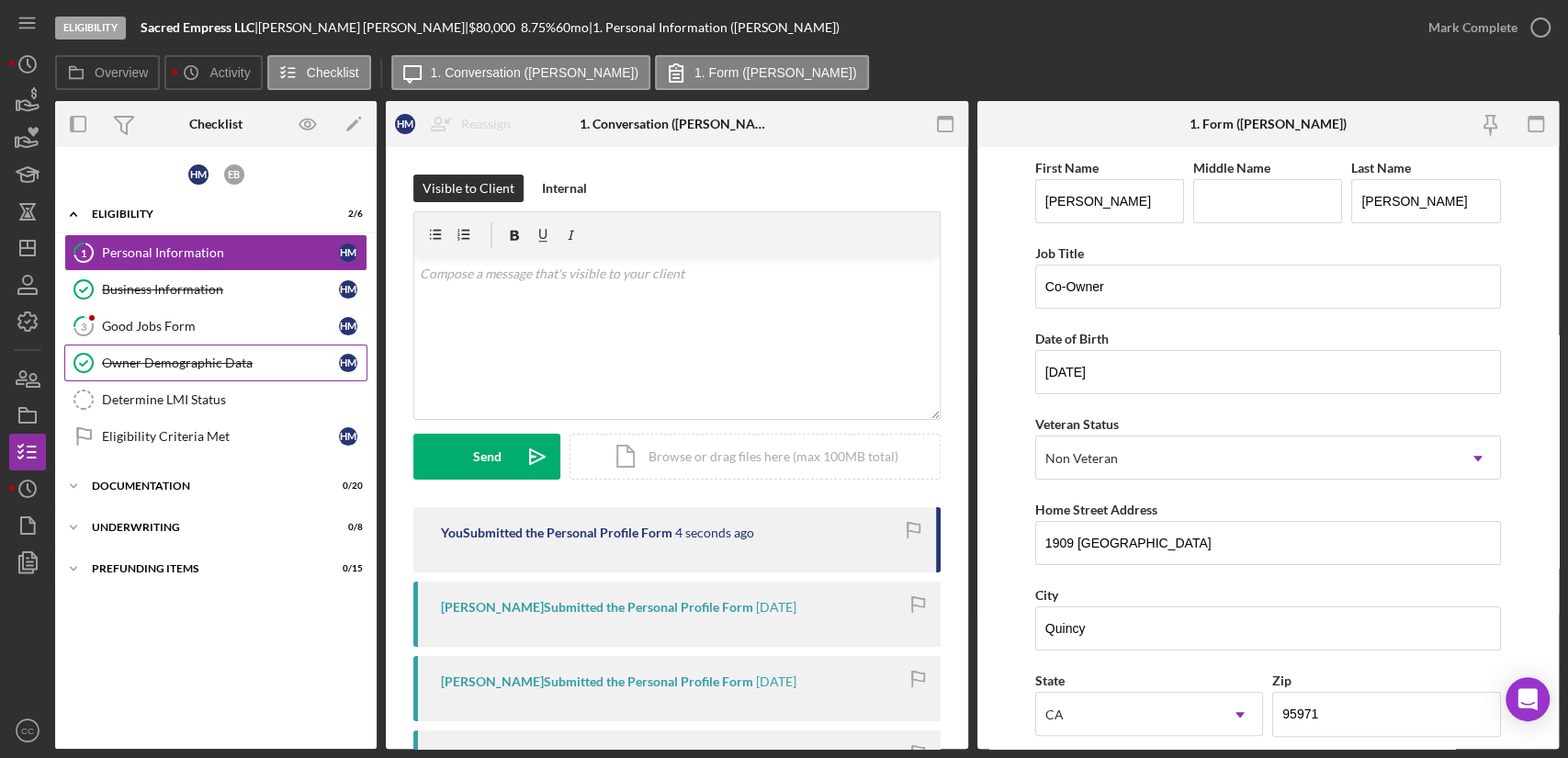
click at [175, 360] on div "Owner Demographic Data" at bounding box center [220, 363] width 237 height 15
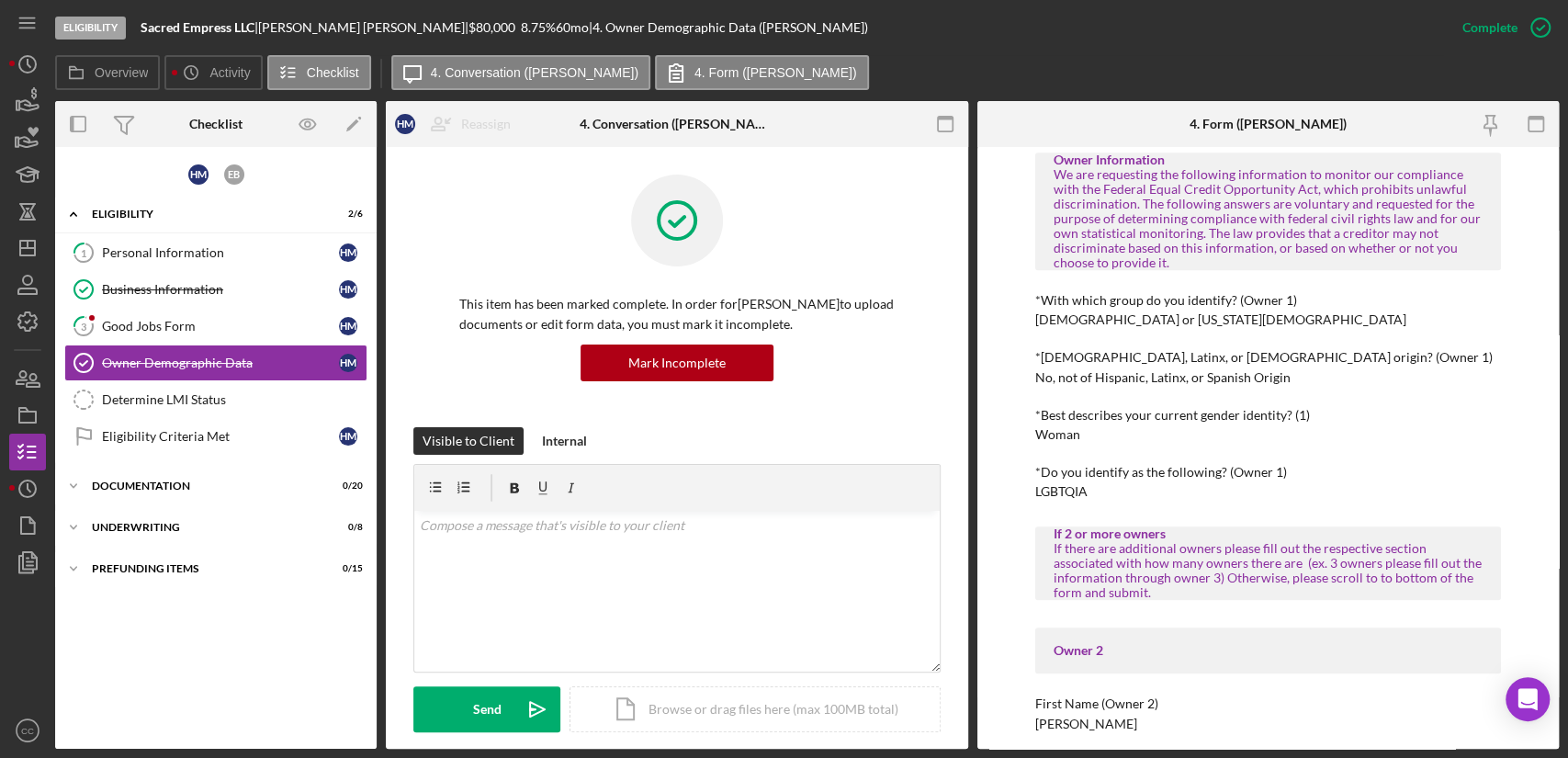
scroll to position [612, 0]
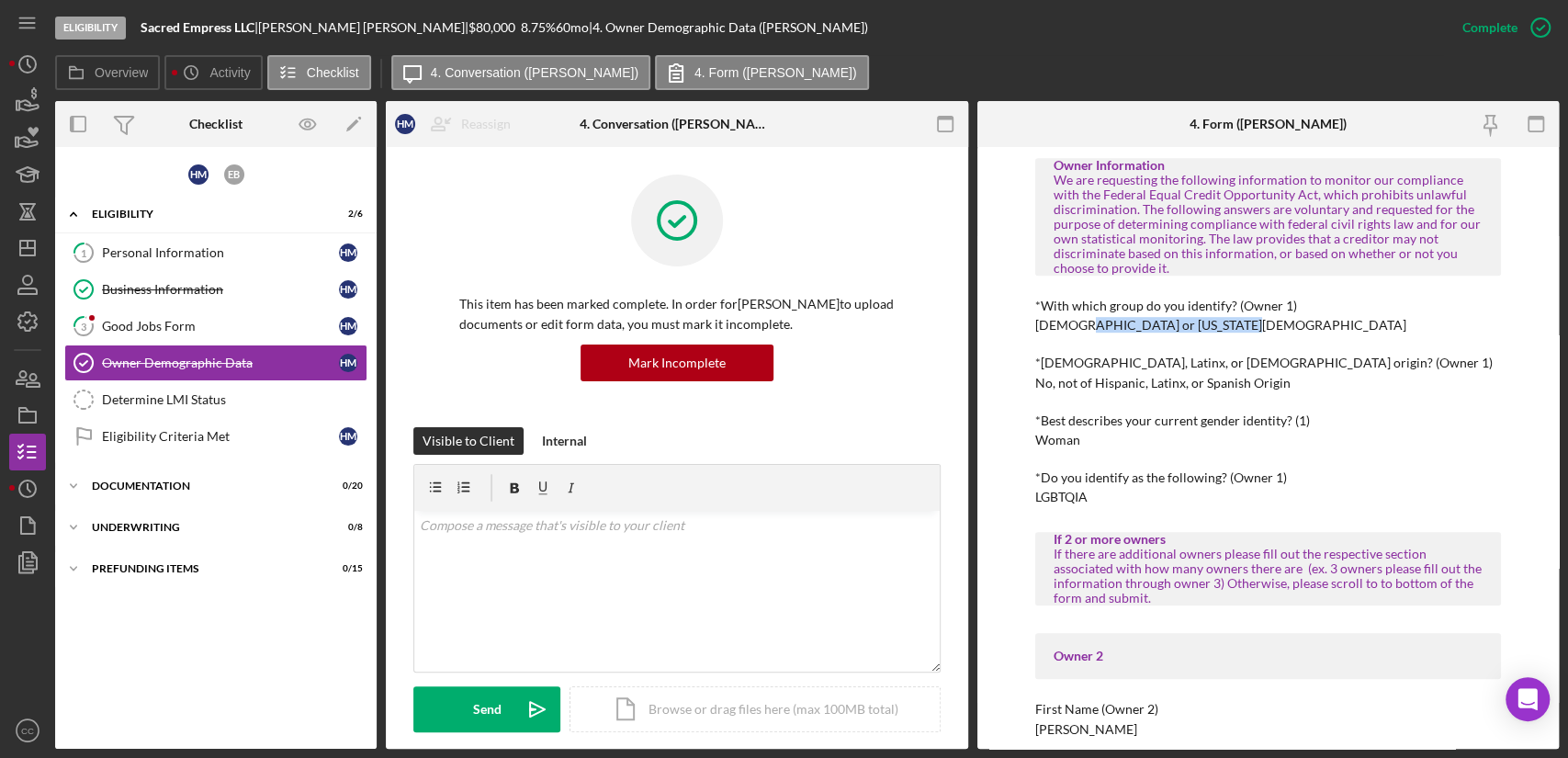
drag, startPoint x: 1074, startPoint y: 324, endPoint x: 1252, endPoint y: 324, distance: 178.0
click at [1252, 324] on div "*With which group do you identify? (Owner 1) [DEMOGRAPHIC_DATA] or [US_STATE][D…" at bounding box center [1268, 315] width 465 height 34
click at [132, 263] on link "1 Personal Information H M" at bounding box center [215, 253] width 304 height 37
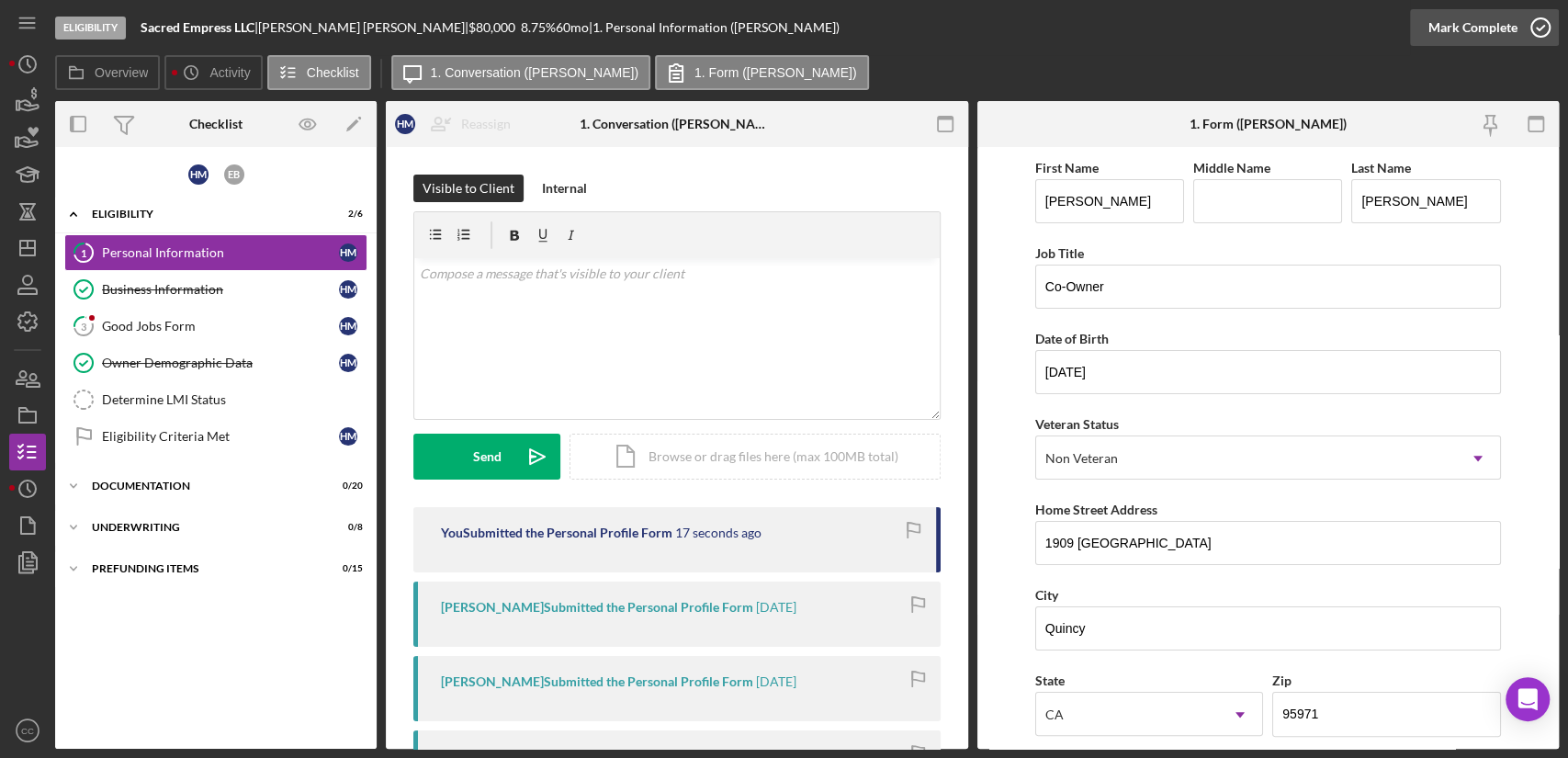
click at [1497, 43] on div "Mark Complete" at bounding box center [1473, 27] width 89 height 37
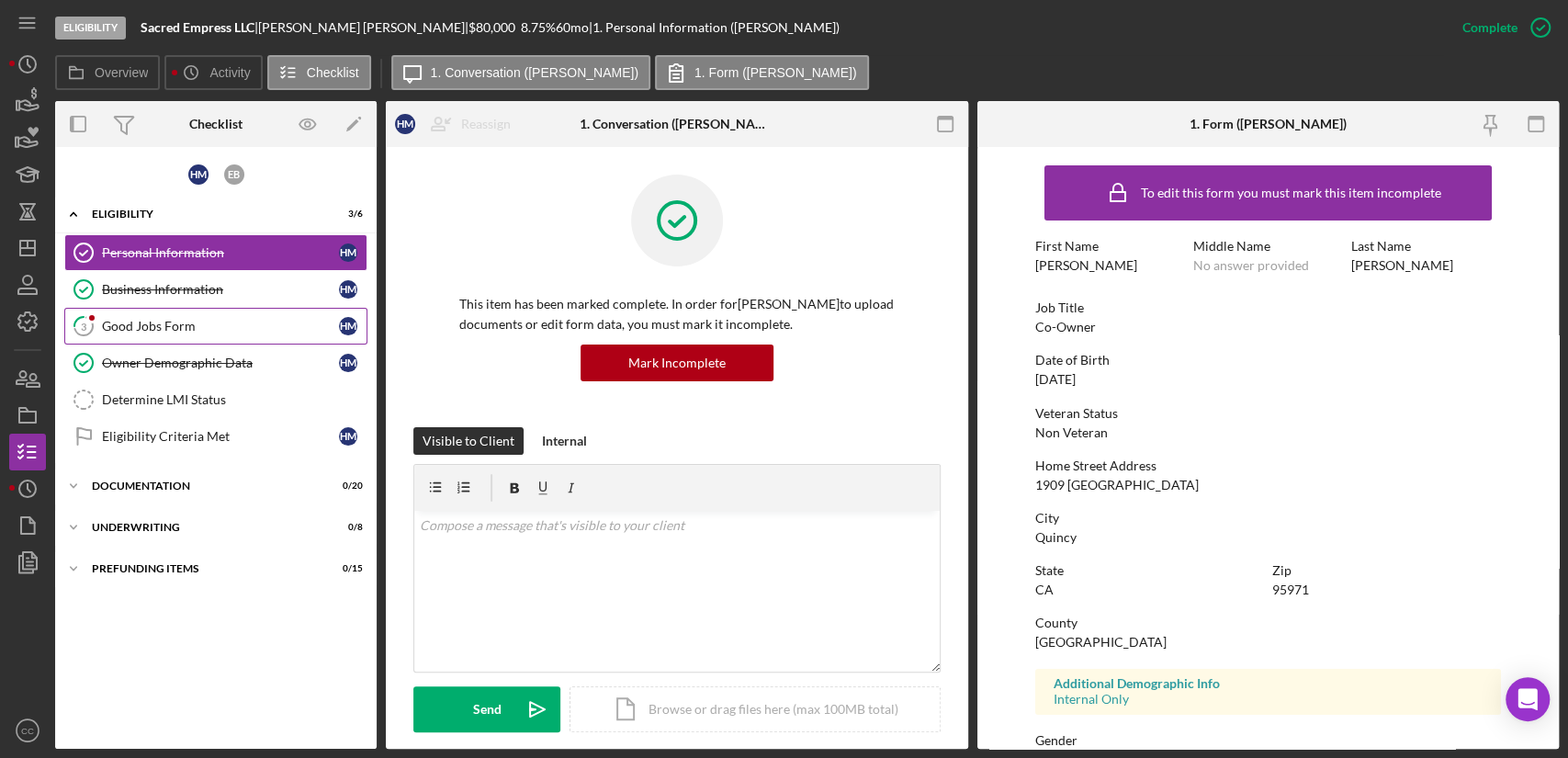
click at [141, 329] on div "Good Jobs Form" at bounding box center [220, 326] width 237 height 15
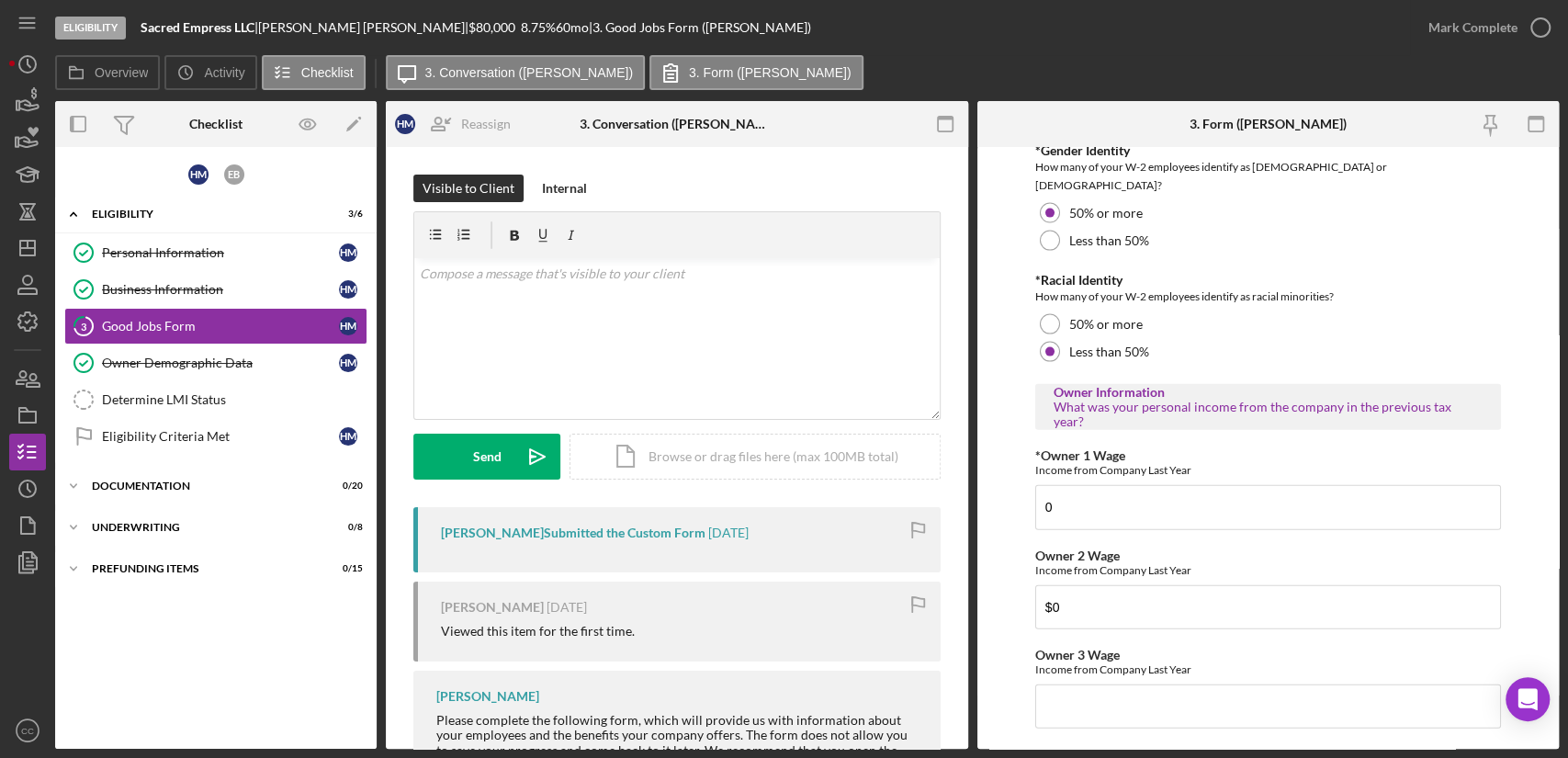
scroll to position [2763, 0]
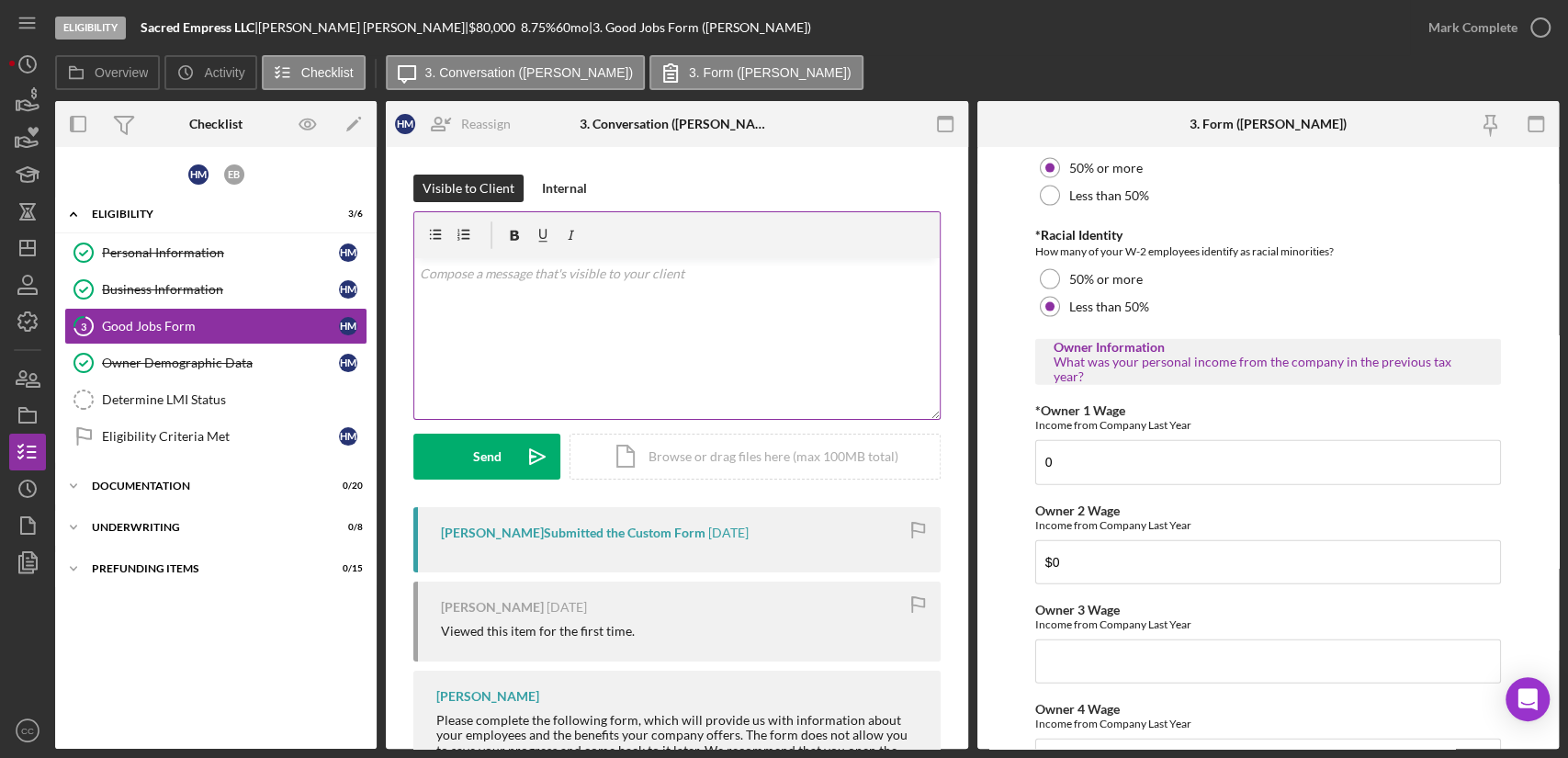
click at [597, 315] on div "v Color teal Color pink Remove color Add row above Add row below Add column bef…" at bounding box center [677, 338] width 526 height 161
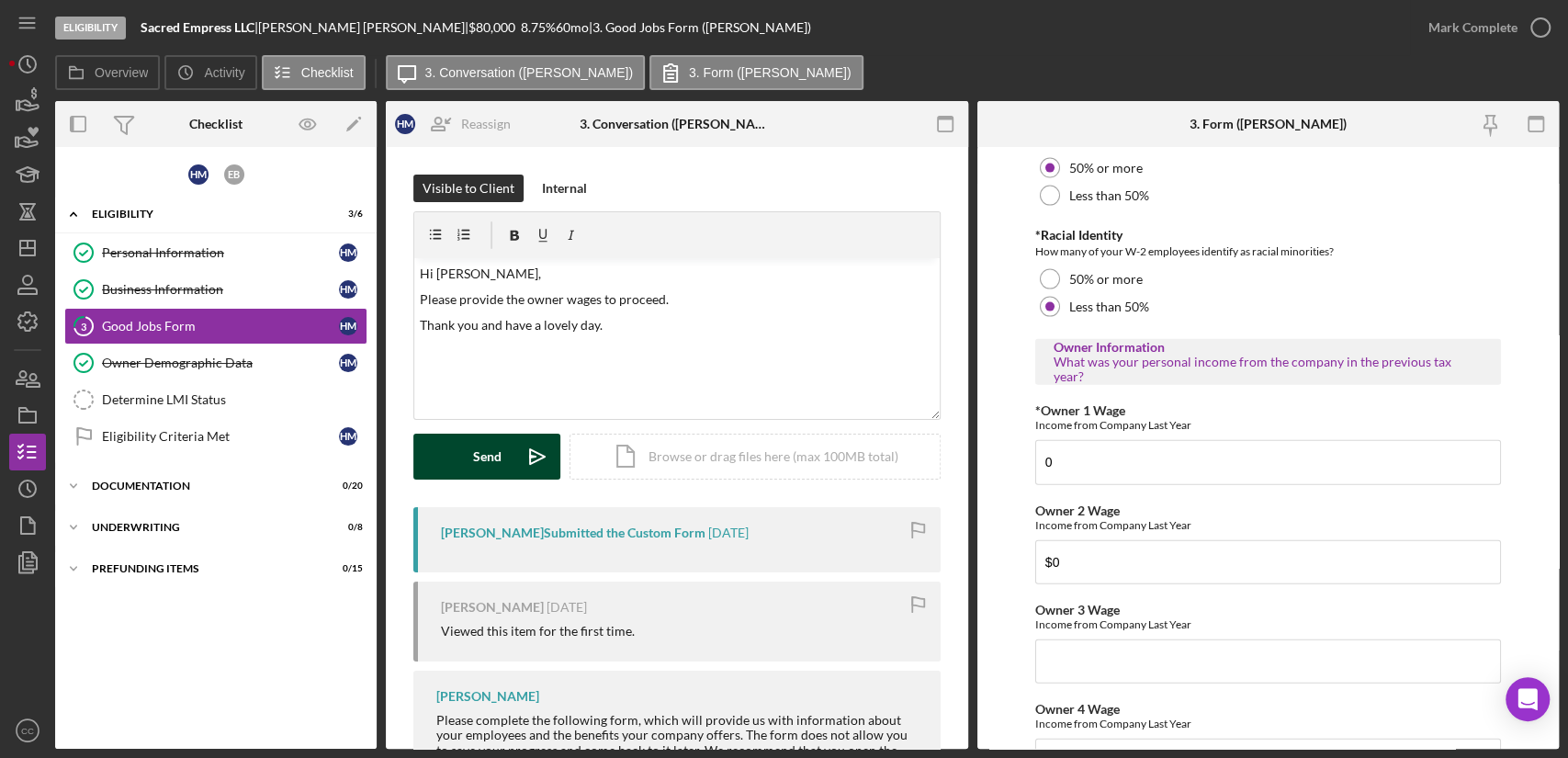
click at [522, 441] on icon "Icon/icon-invite-send" at bounding box center [537, 456] width 46 height 46
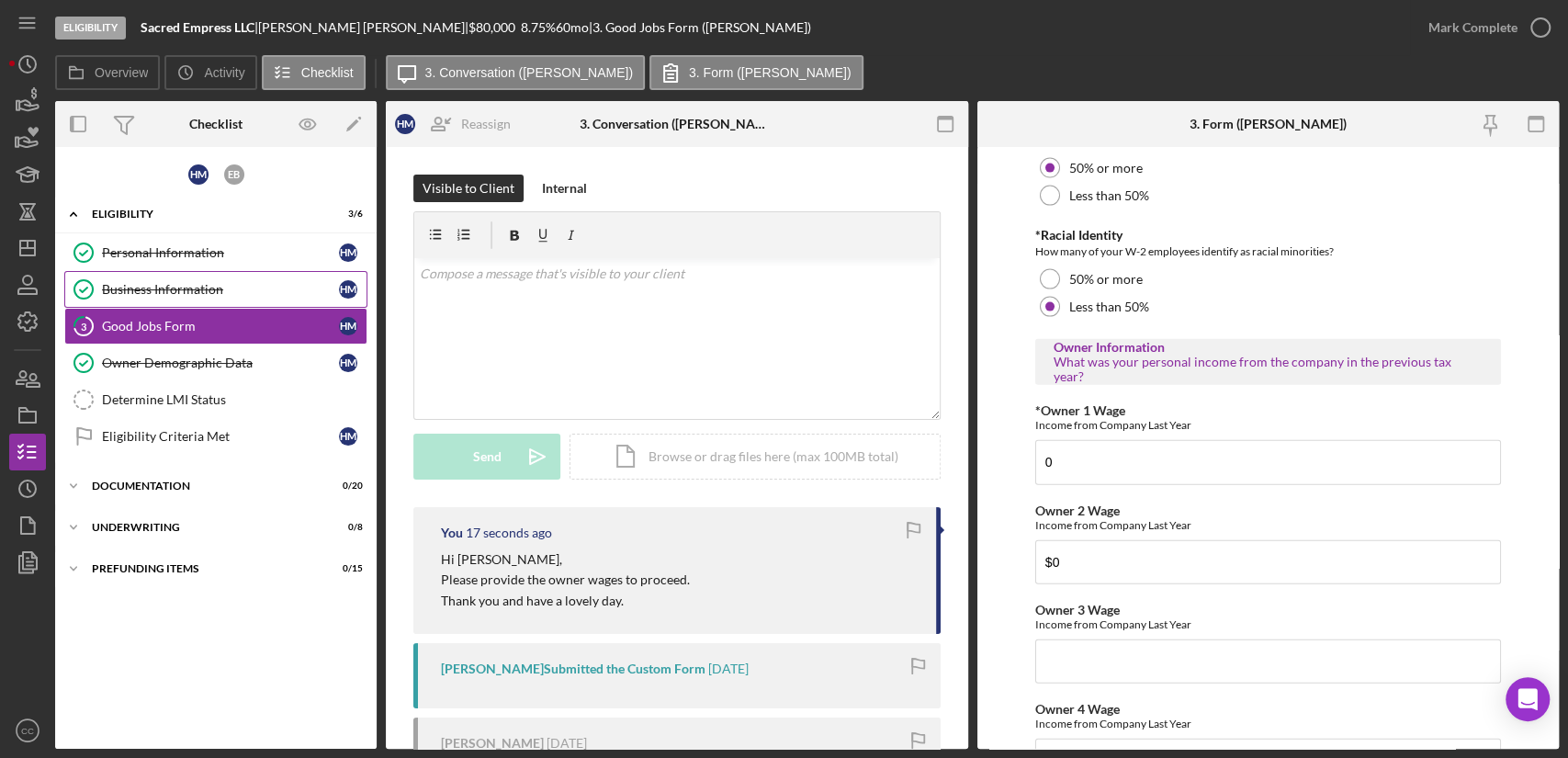
click at [204, 296] on link "Business Information Business Information H M" at bounding box center [215, 289] width 304 height 37
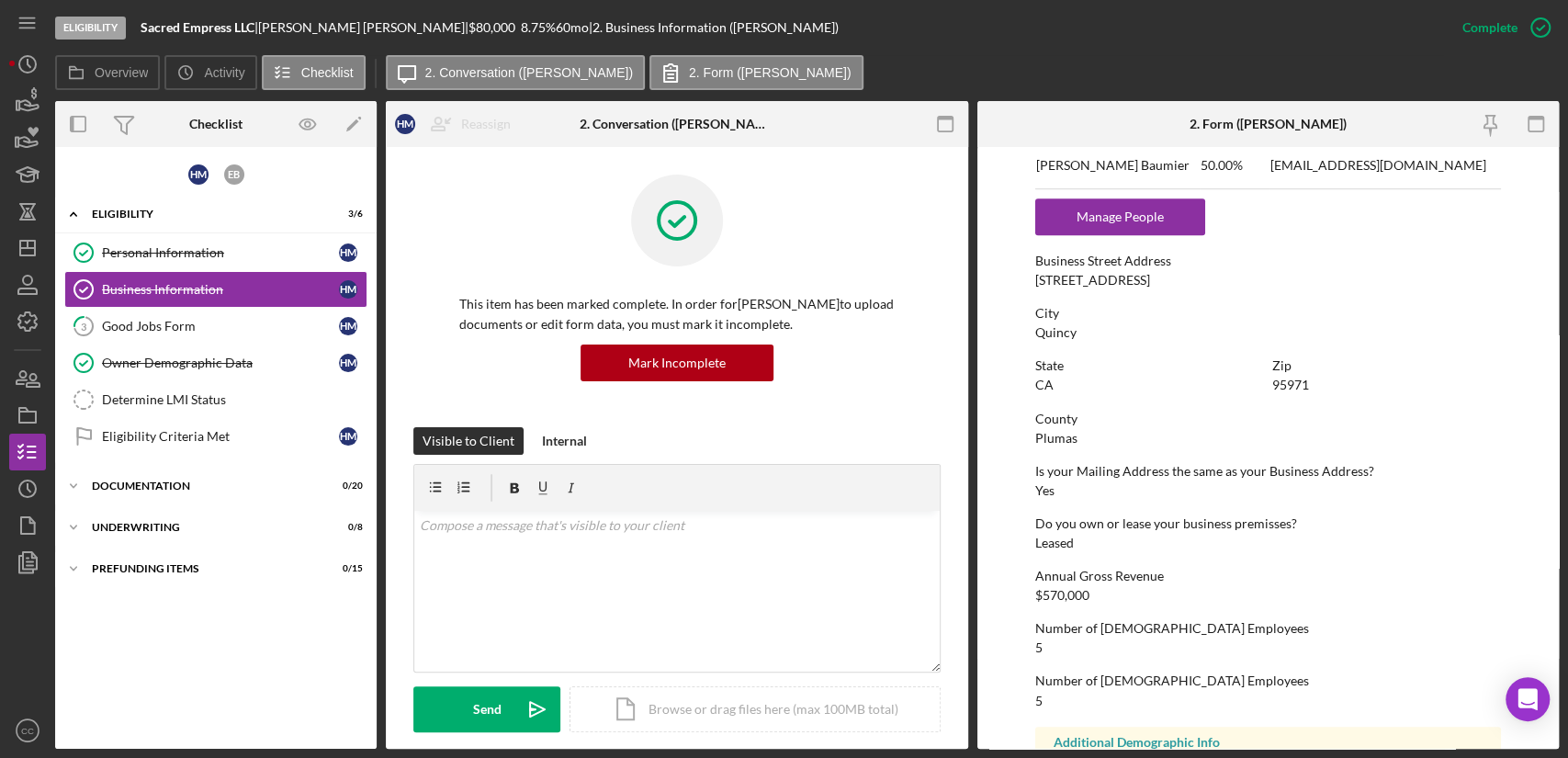
scroll to position [918, 0]
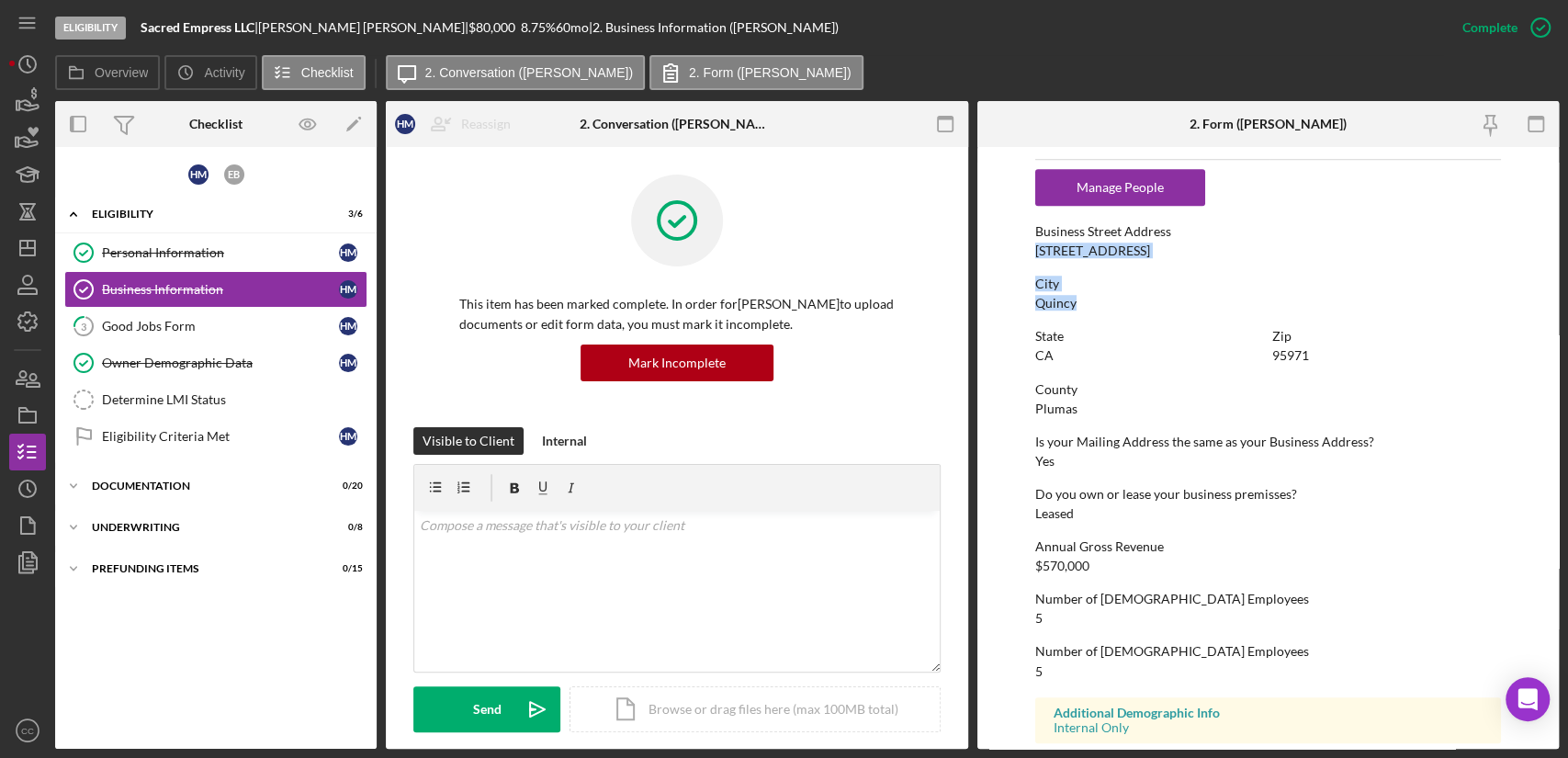
drag, startPoint x: 1080, startPoint y: 306, endPoint x: 1029, endPoint y: 253, distance: 73.6
click at [1029, 253] on form "To edit this form you must mark this item incomplete Business Name Sacred Empre…" at bounding box center [1268, 448] width 583 height 602
click at [154, 250] on div "Personal Information" at bounding box center [220, 252] width 237 height 15
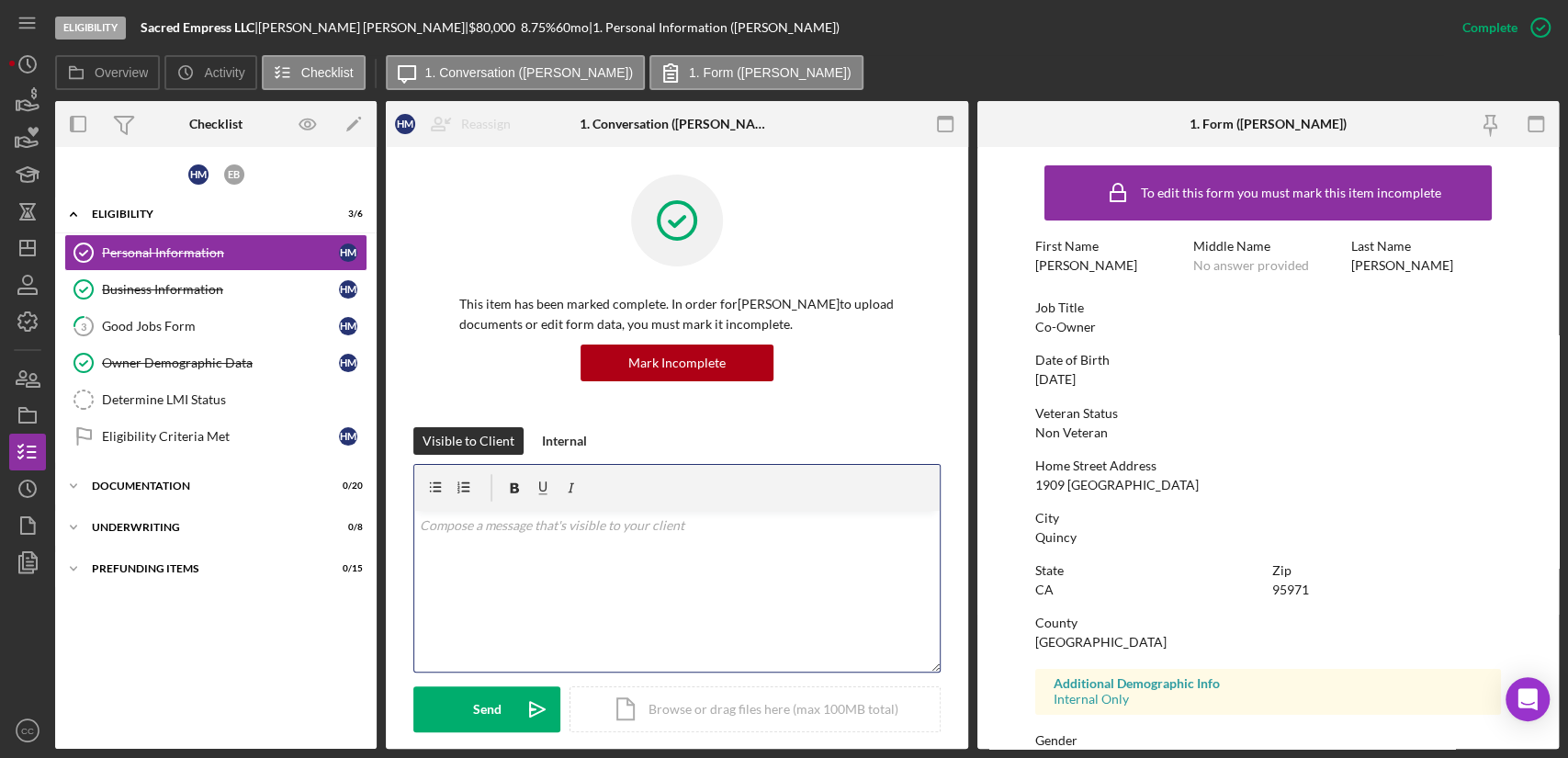
click at [661, 562] on div "v Color teal Color pink Remove color Add row above Add row below Add column bef…" at bounding box center [677, 591] width 526 height 161
click at [423, 559] on p "City" at bounding box center [677, 551] width 515 height 20
drag, startPoint x: 1131, startPoint y: 481, endPoint x: 1022, endPoint y: 489, distance: 109.3
click at [1022, 489] on form "To edit this form you must mark this item incomplete First Name [PERSON_NAME] M…" at bounding box center [1268, 448] width 583 height 602
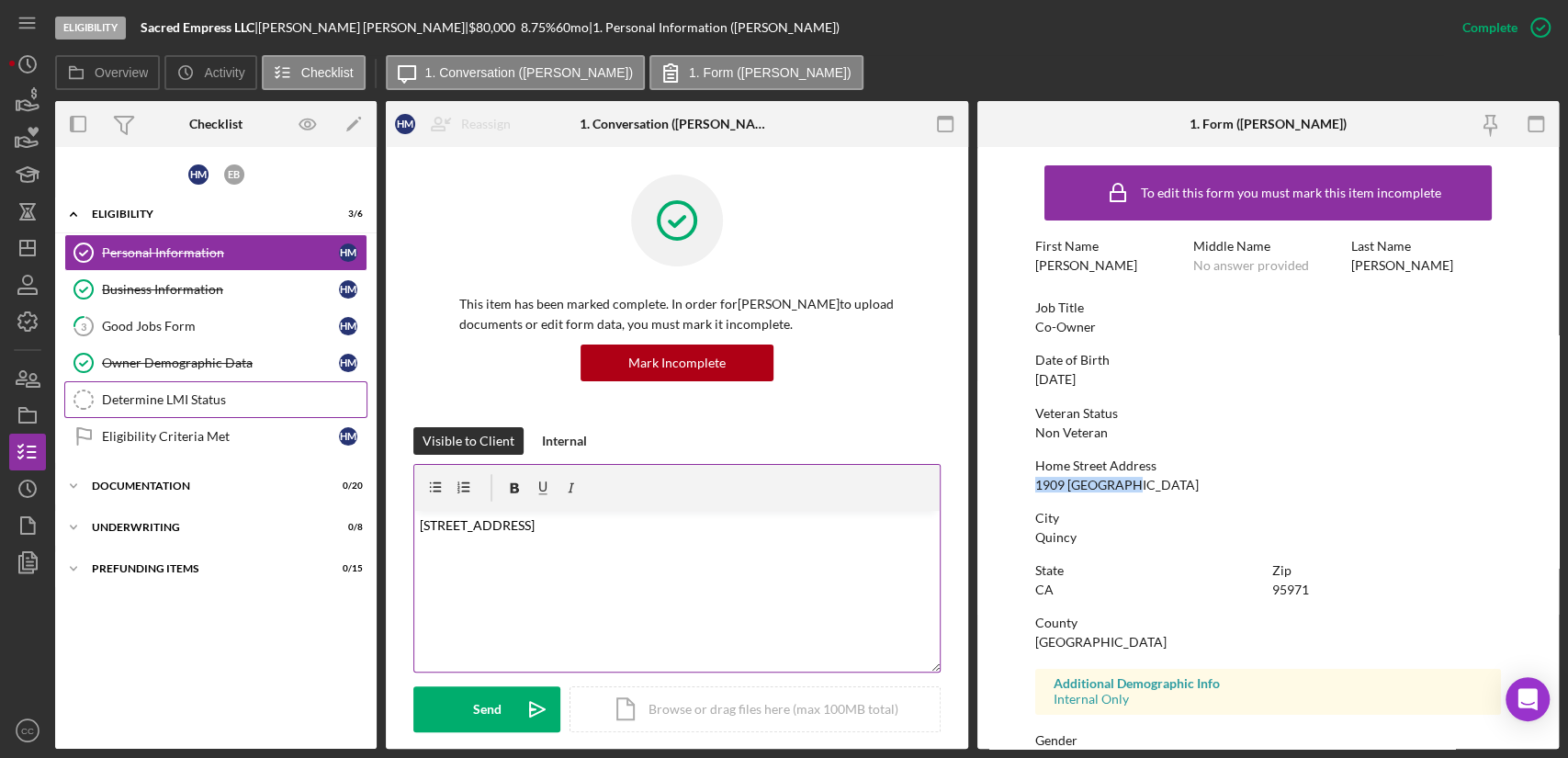
click at [166, 410] on link "Determine LMI Status Determine LMI Status" at bounding box center [215, 399] width 304 height 37
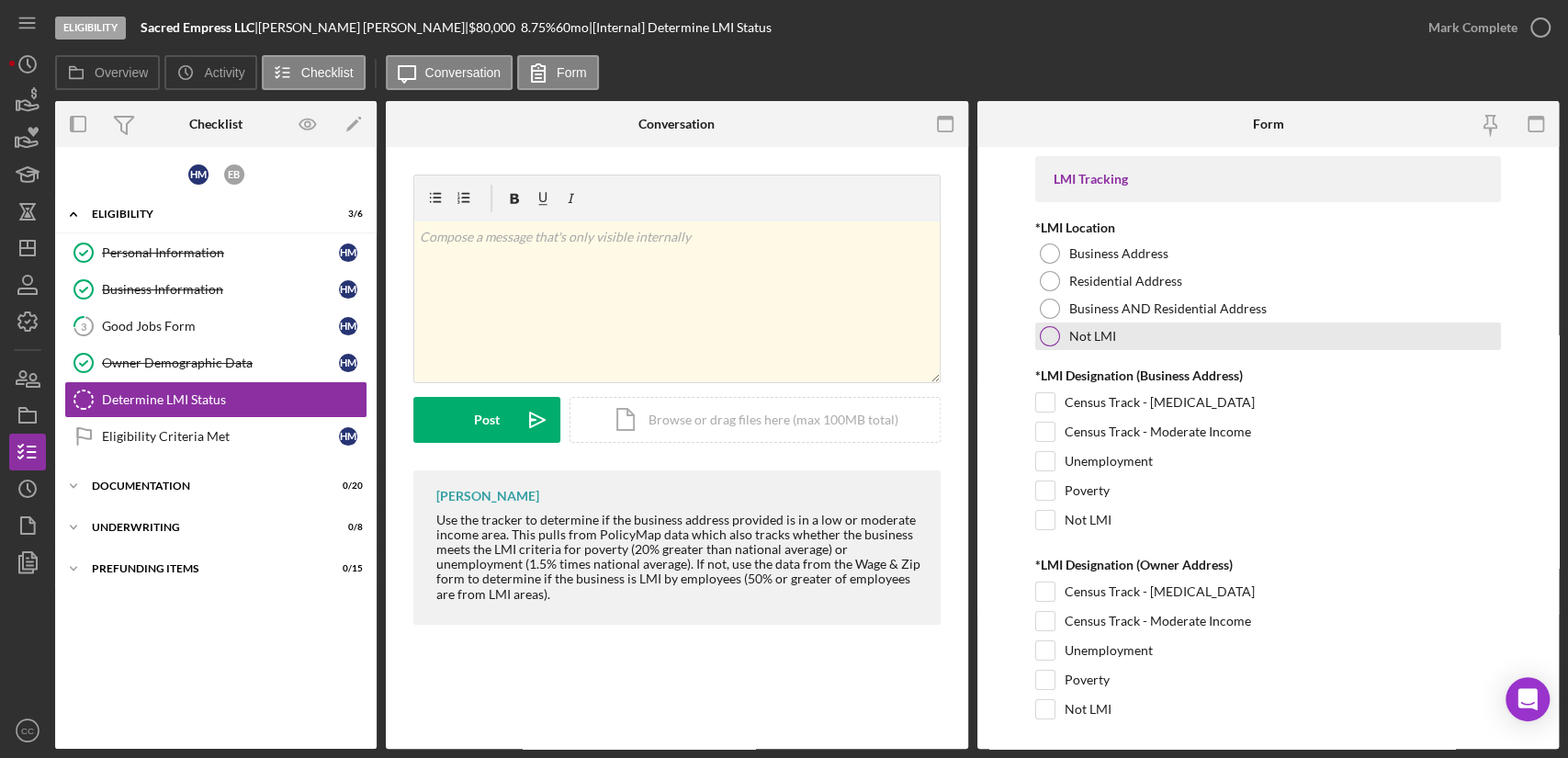
click at [1047, 340] on div at bounding box center [1049, 335] width 20 height 20
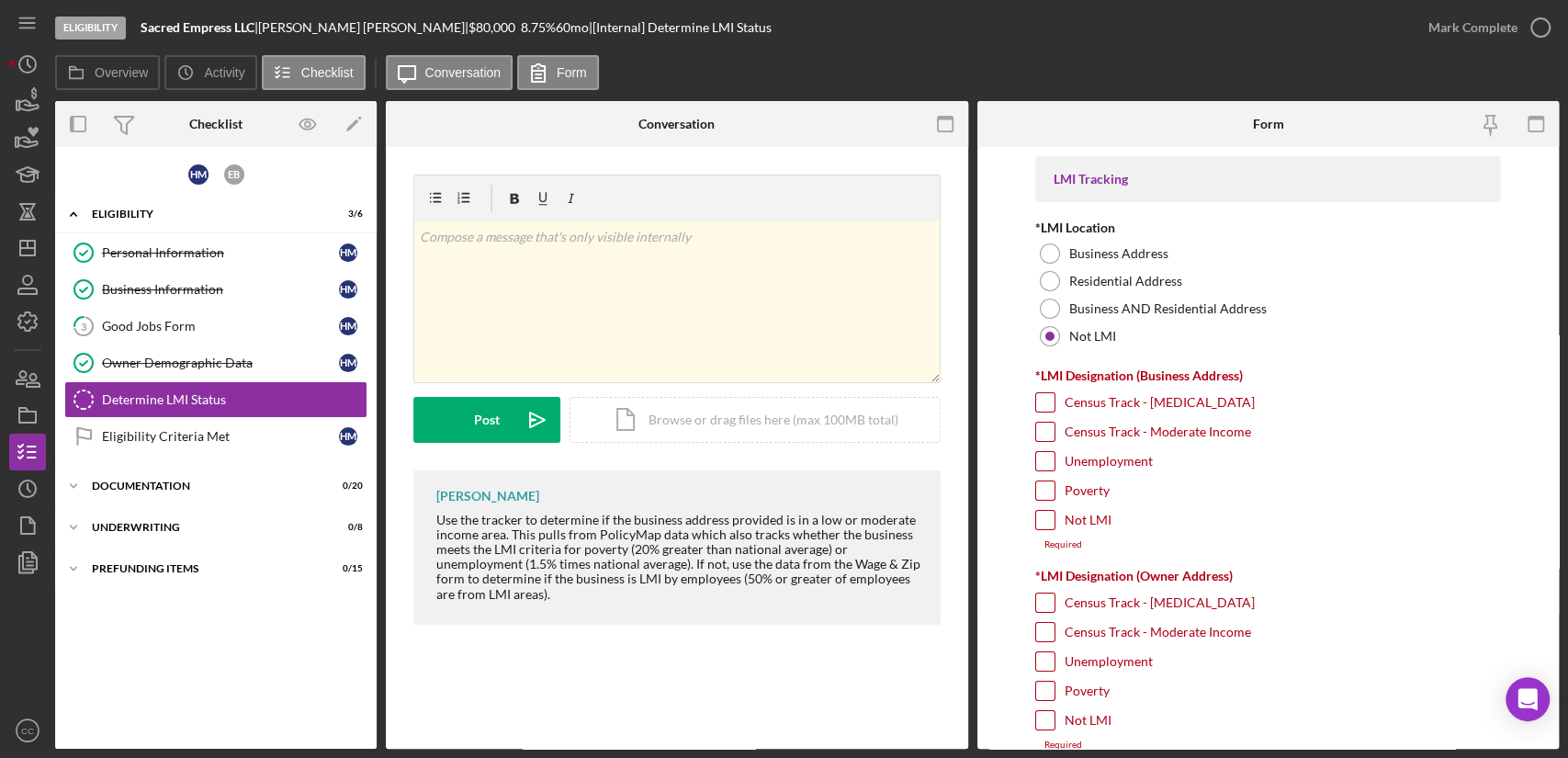
click at [1044, 523] on input "Not LMI" at bounding box center [1045, 520] width 18 height 18
checkbox input "true"
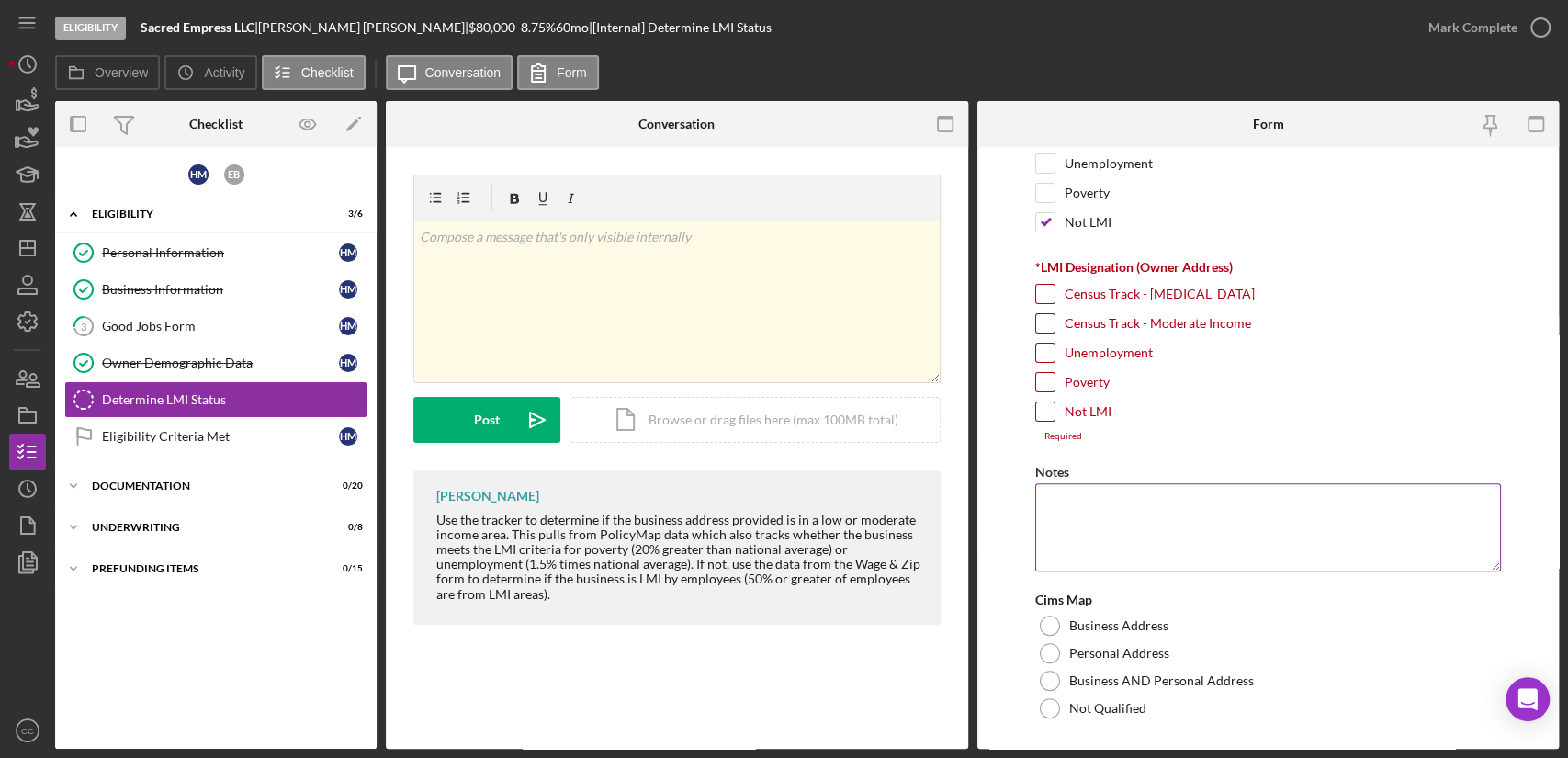
scroll to position [305, 0]
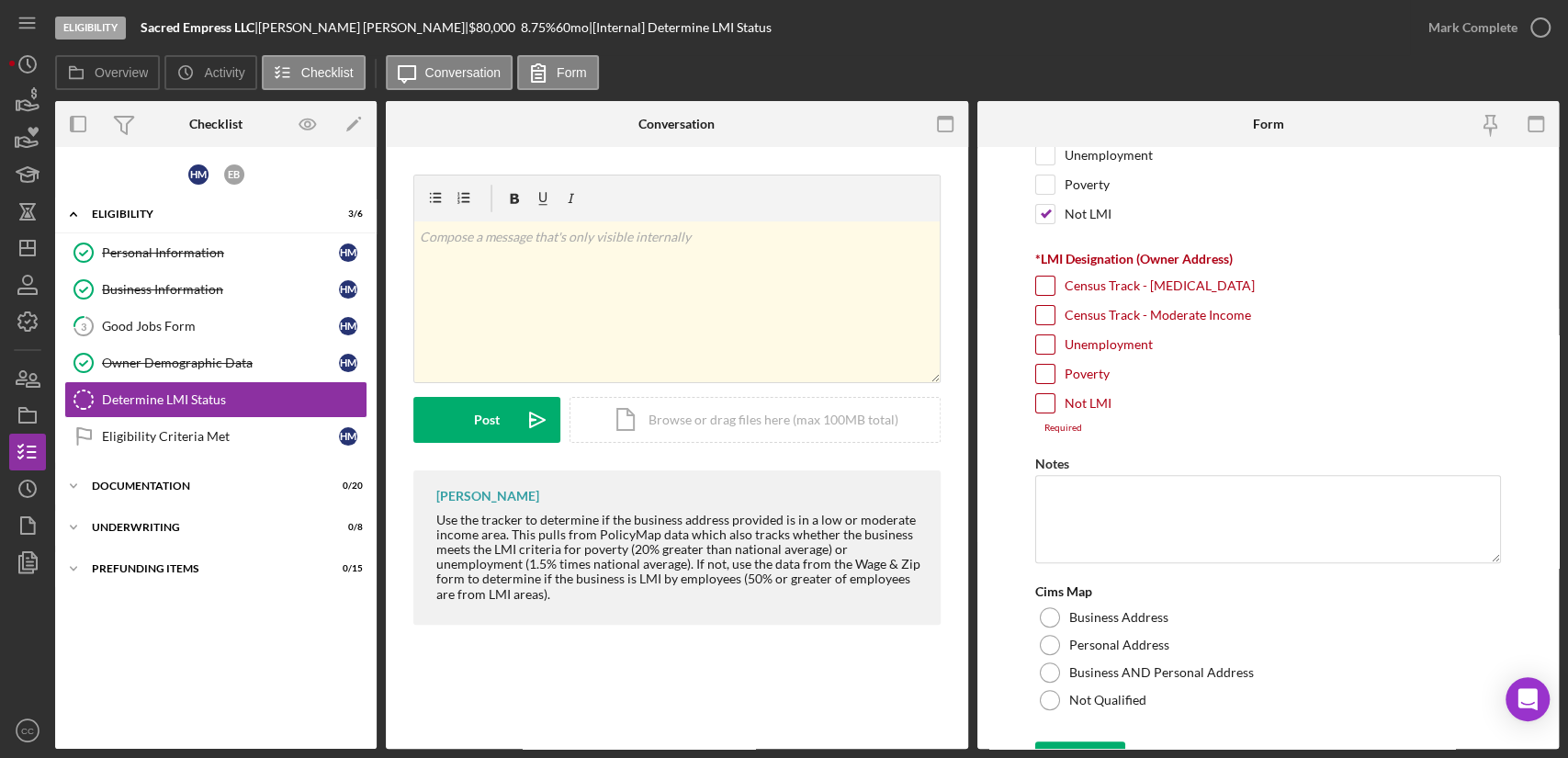
click at [1041, 409] on input "Not LMI" at bounding box center [1045, 402] width 18 height 18
checkbox input "true"
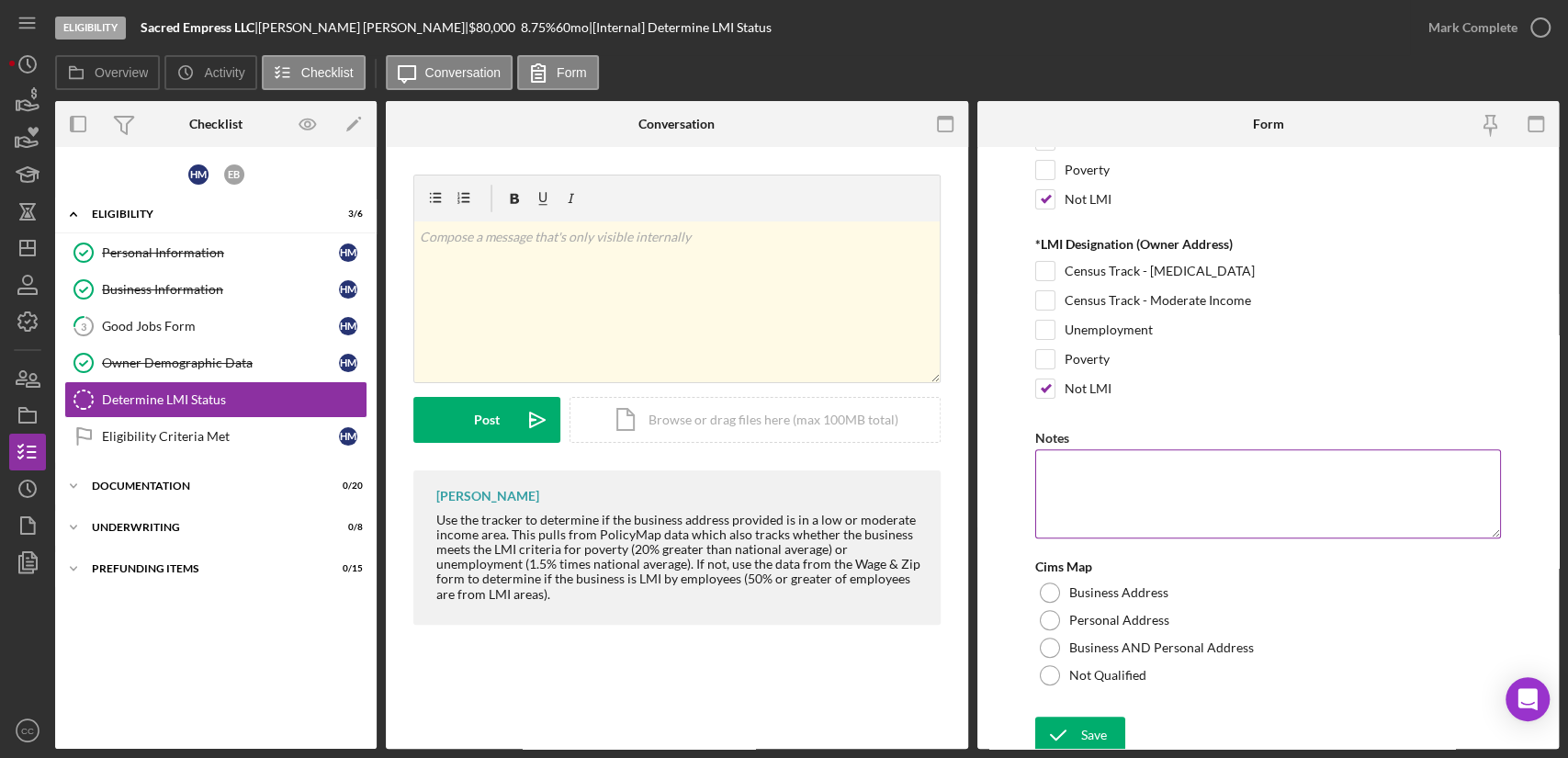
scroll to position [324, 0]
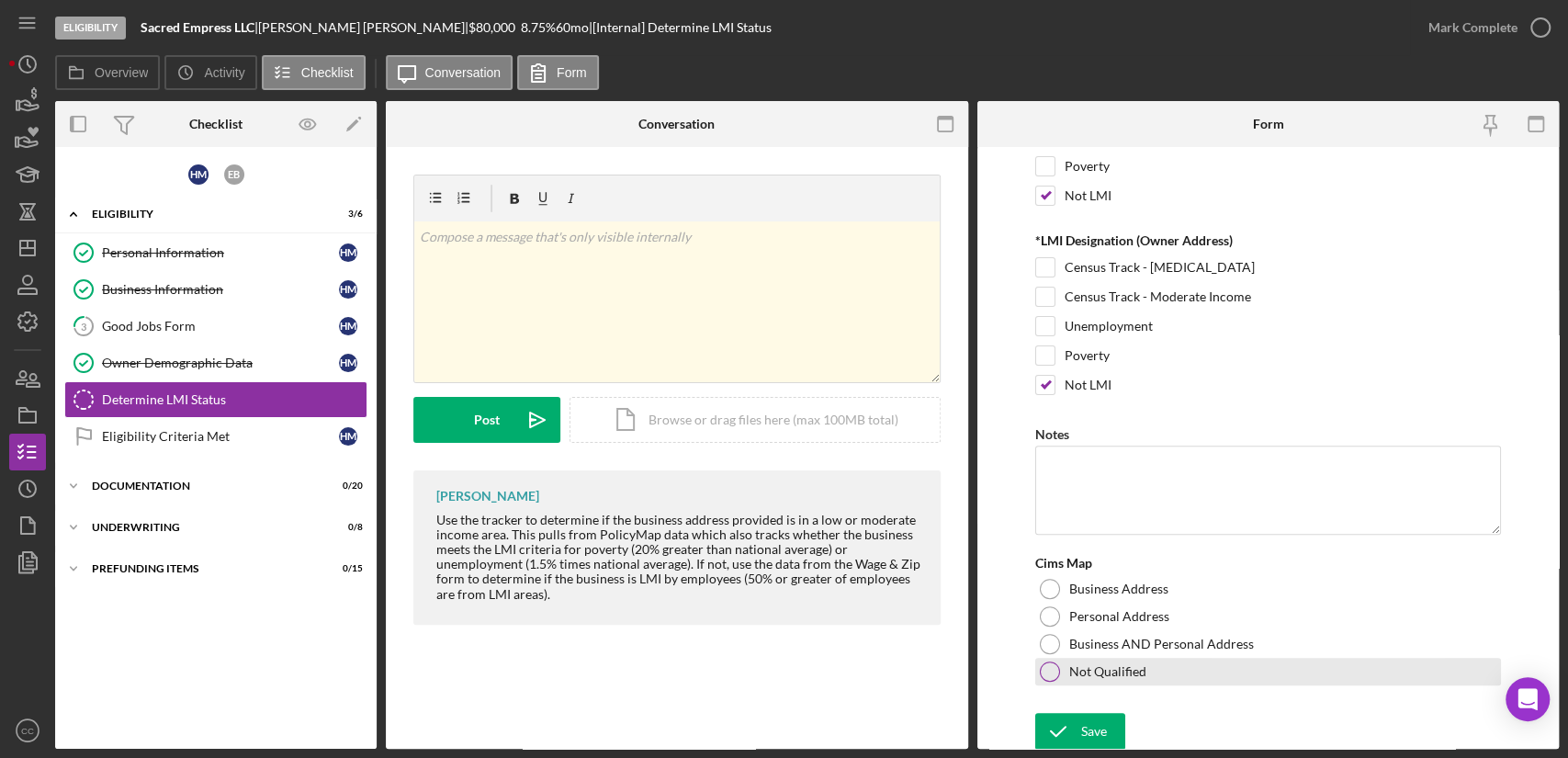
click at [1050, 661] on div at bounding box center [1049, 671] width 20 height 20
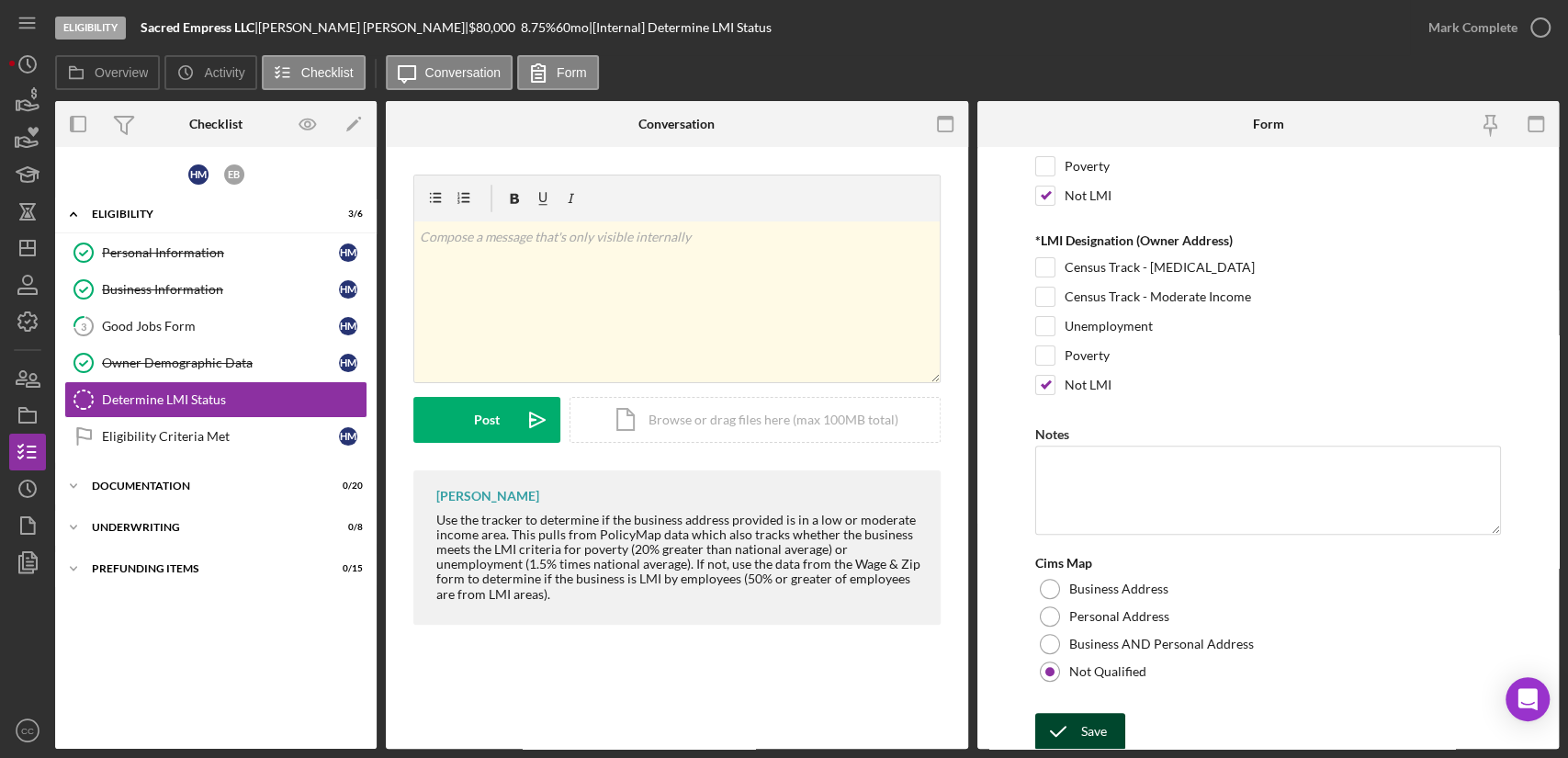
click at [1083, 725] on div "Save" at bounding box center [1094, 731] width 26 height 37
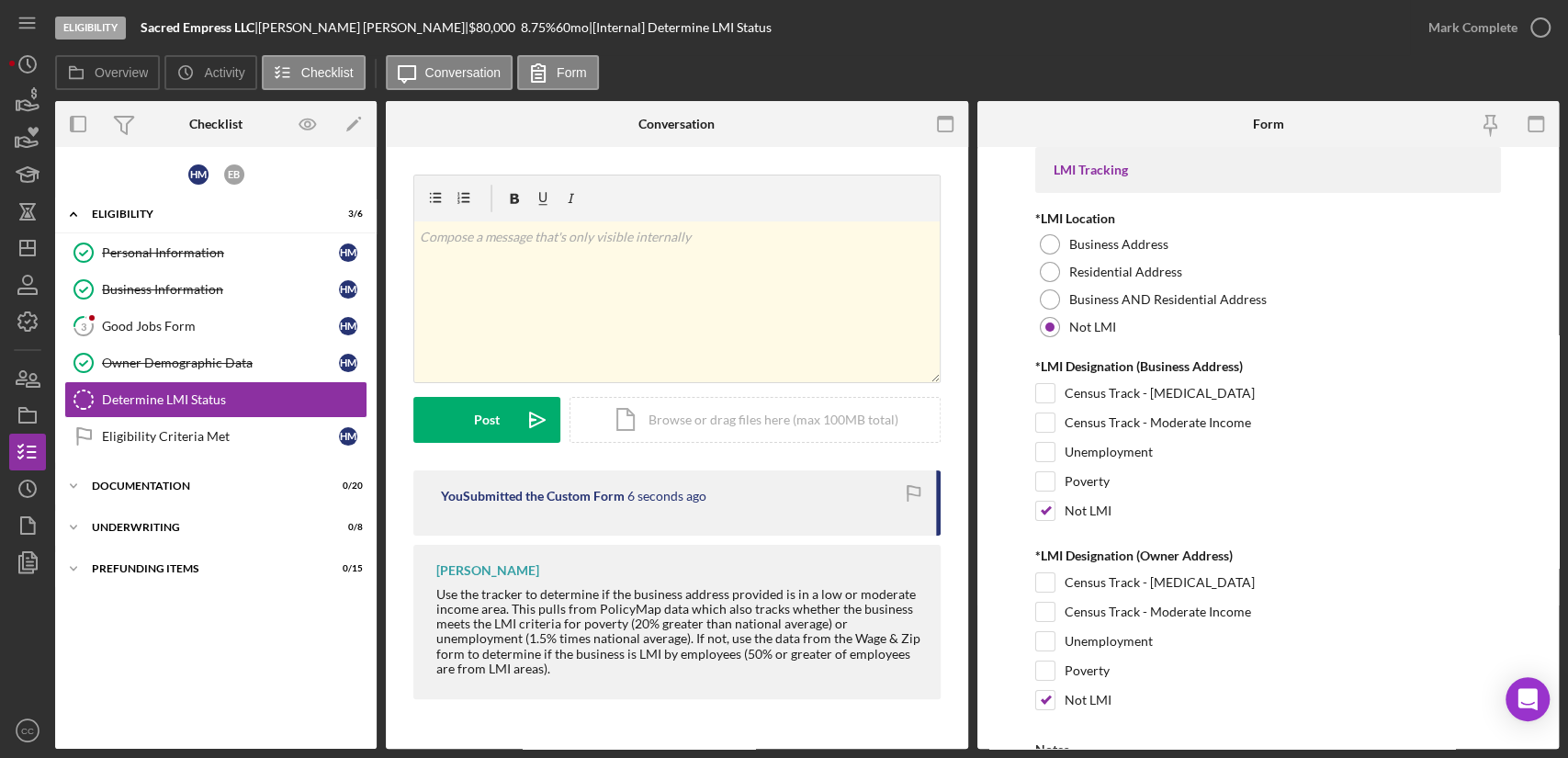
scroll to position [0, 0]
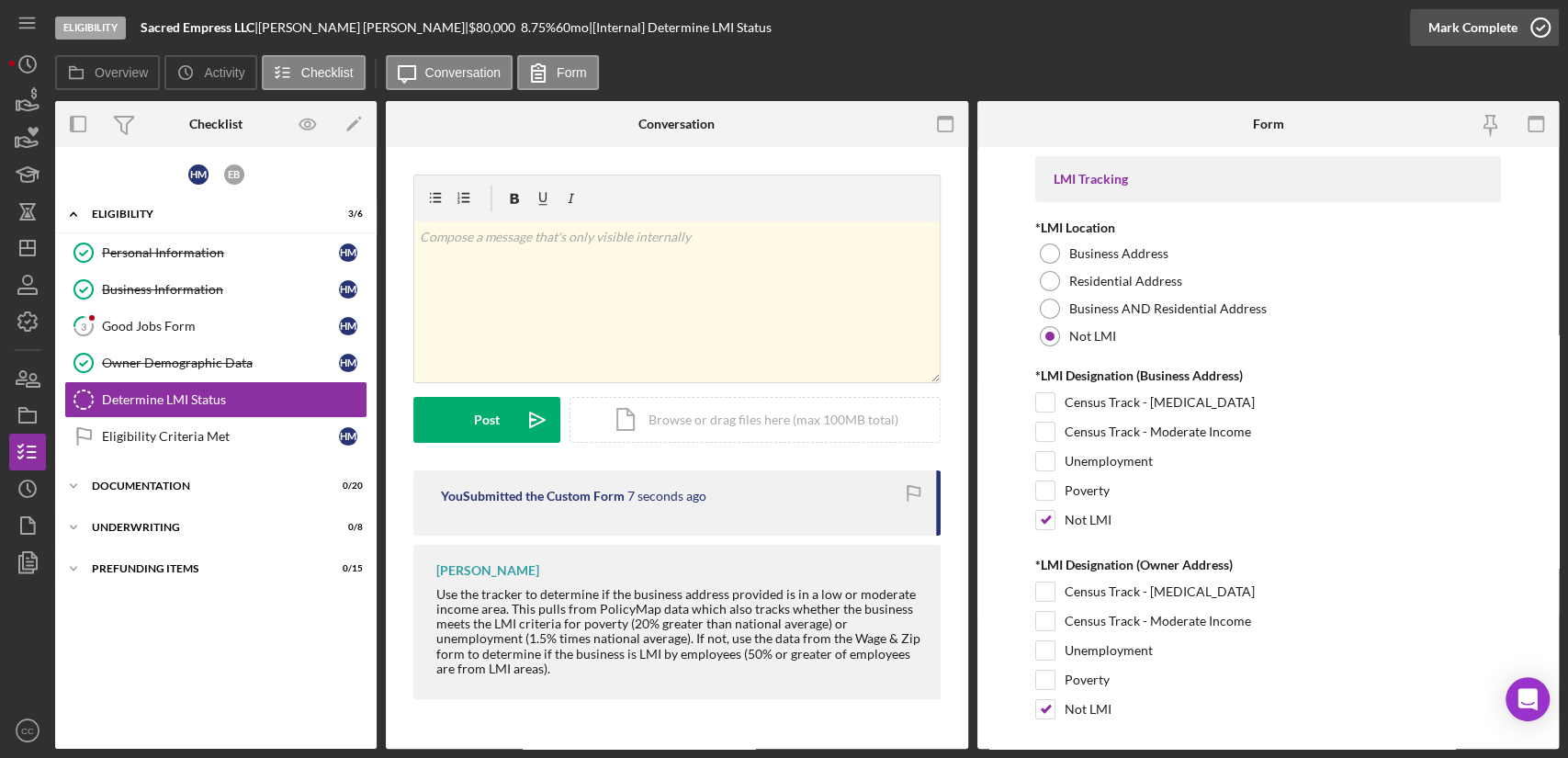
click at [1488, 32] on div "Mark Complete" at bounding box center [1473, 27] width 89 height 37
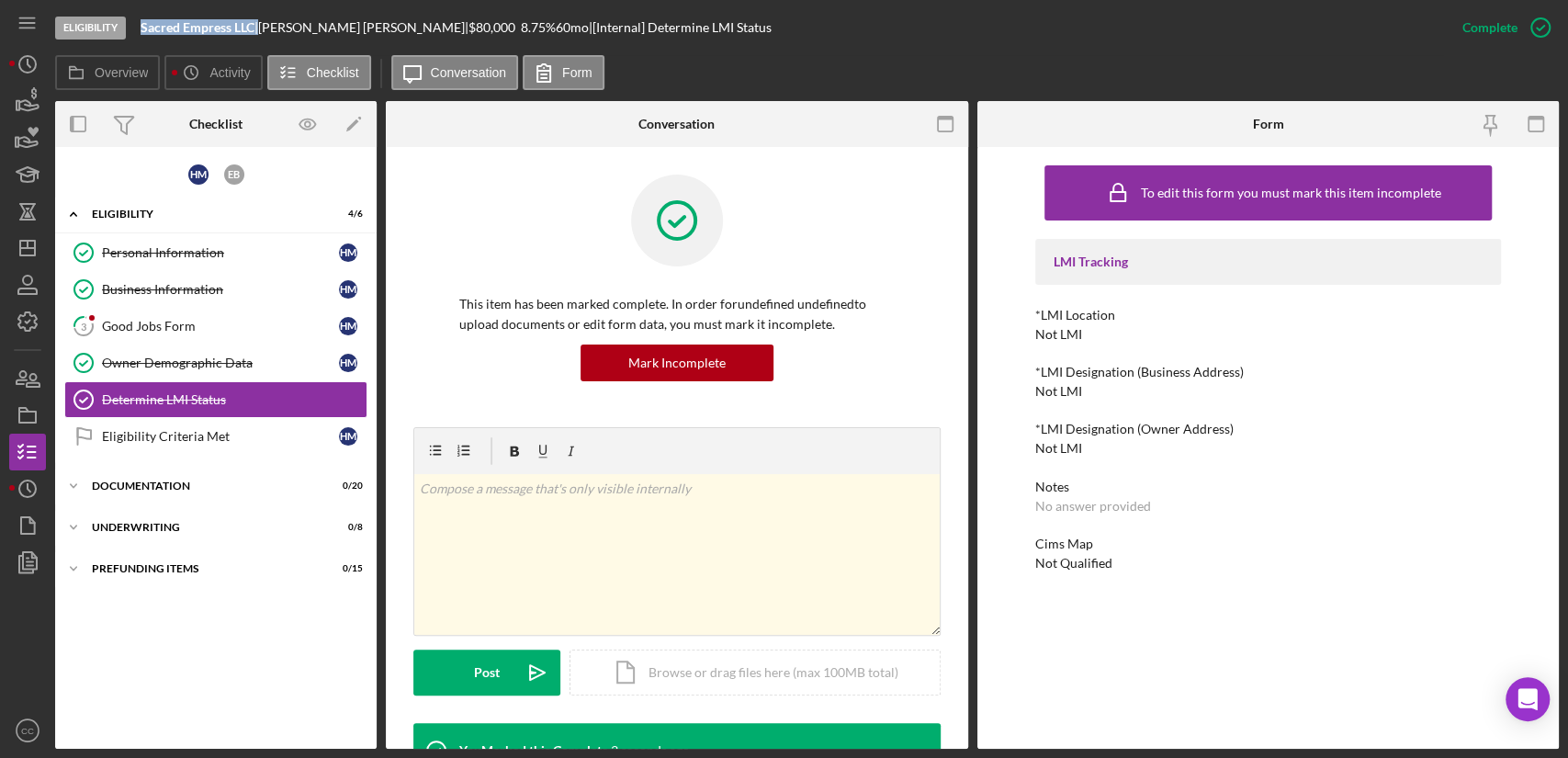
drag, startPoint x: 260, startPoint y: 27, endPoint x: 140, endPoint y: 29, distance: 120.0
click at [140, 29] on div "Eligibility Sacred Empress LLC | [PERSON_NAME] | $80,000 $16,000 8.75 % 60 mo |…" at bounding box center [750, 27] width 1390 height 55
click at [195, 329] on div "Good Jobs Form" at bounding box center [220, 326] width 237 height 15
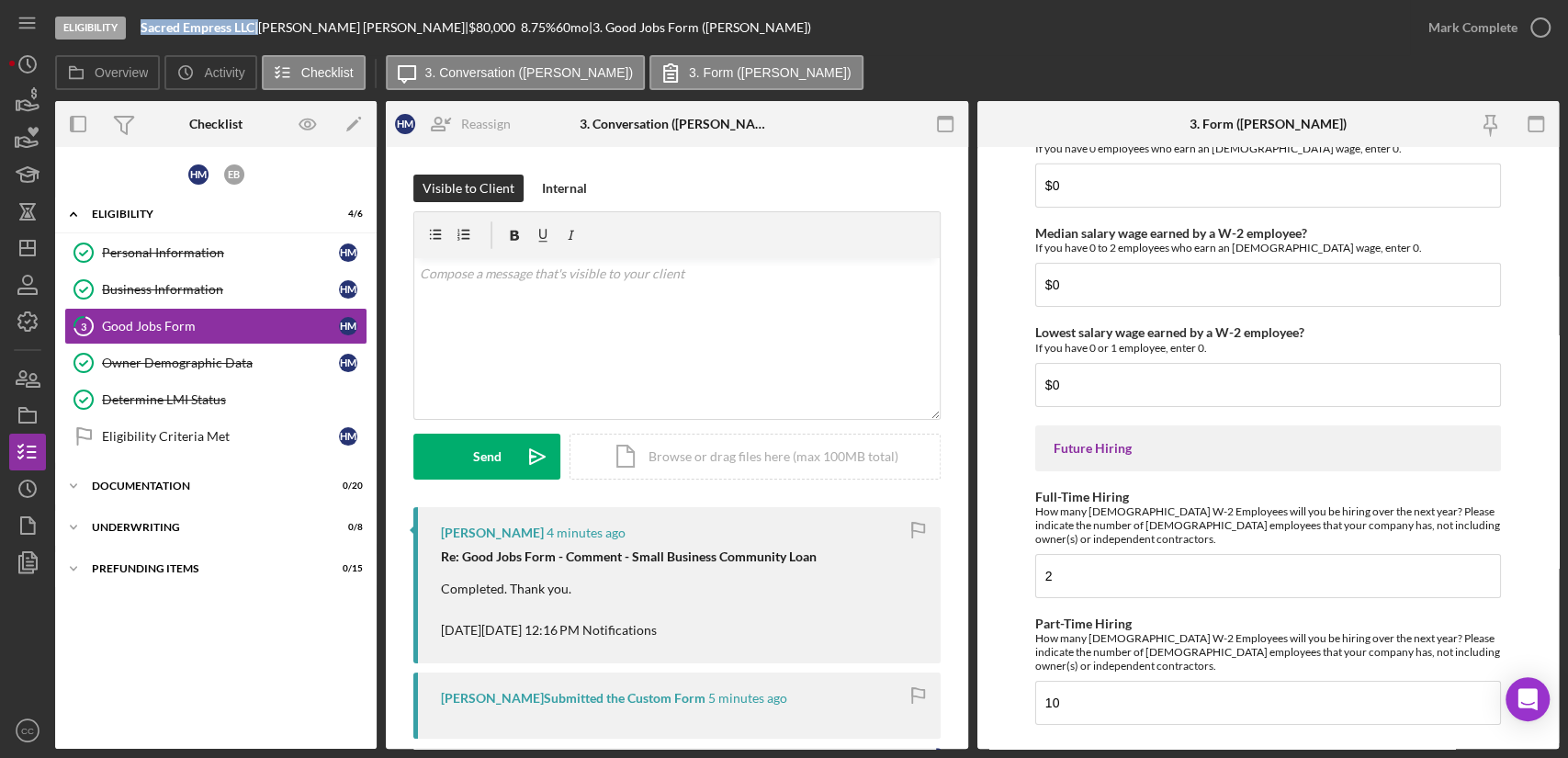
scroll to position [4090, 0]
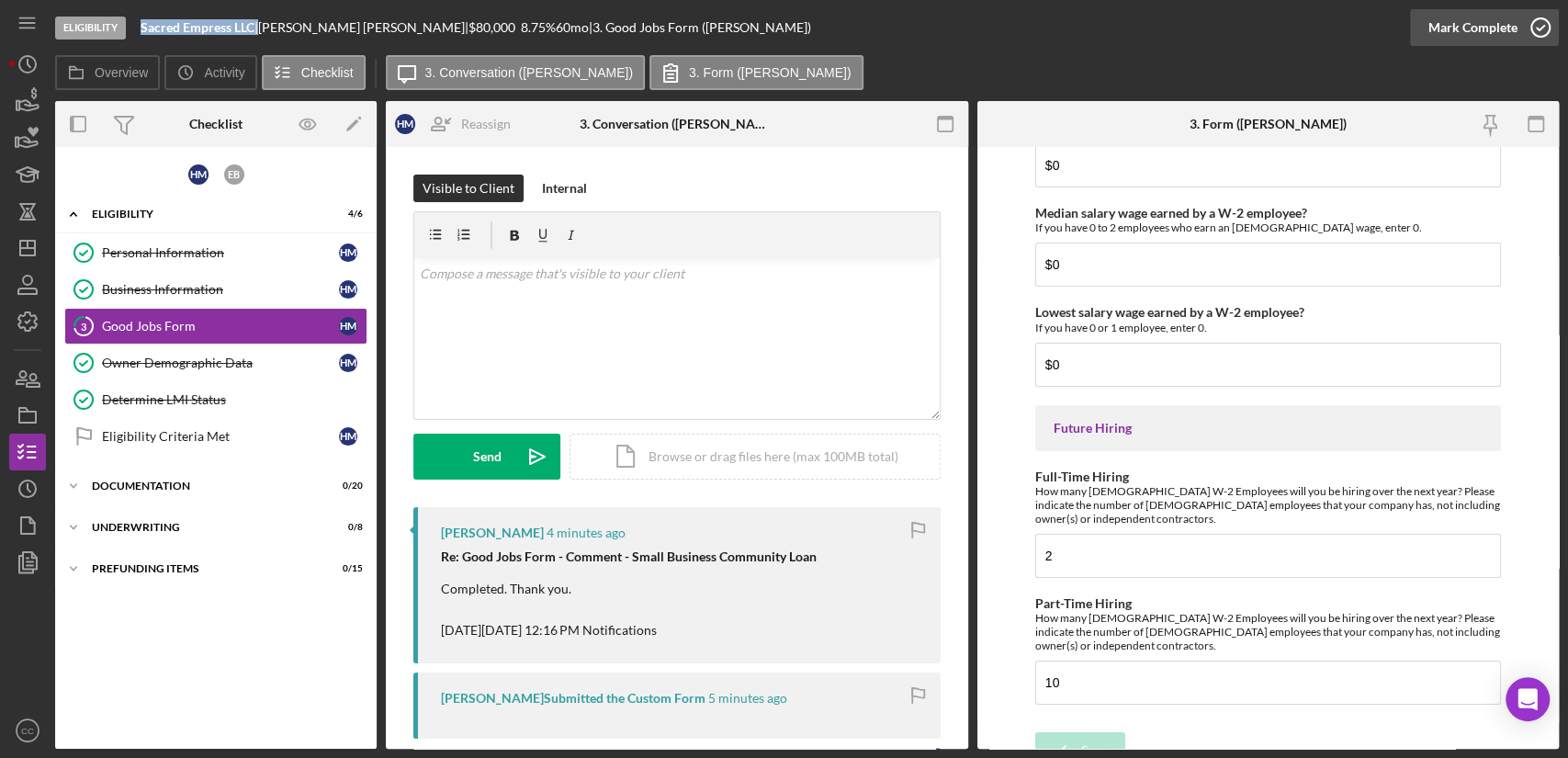
click at [1479, 34] on div "Mark Complete" at bounding box center [1473, 27] width 89 height 37
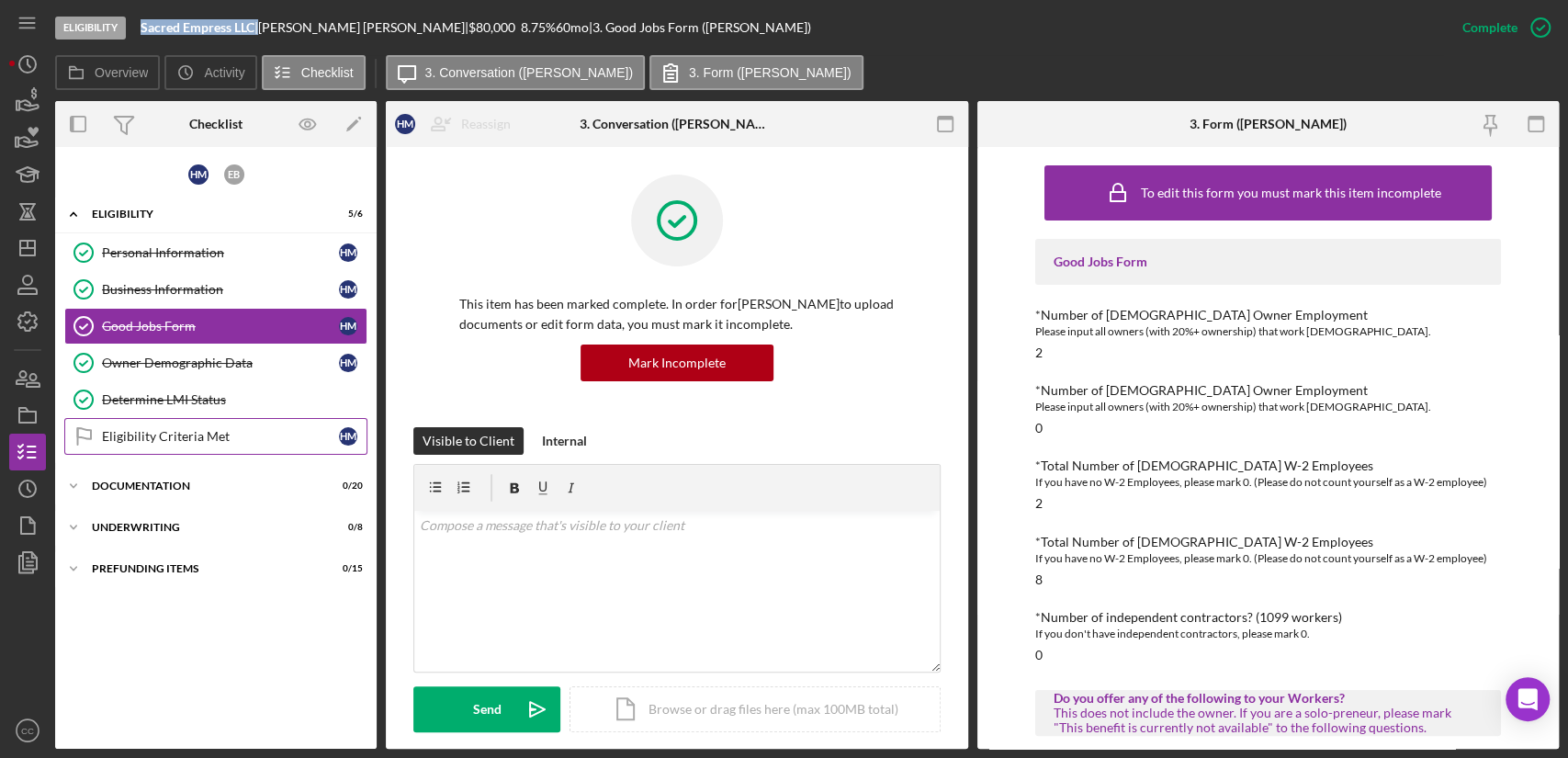
click at [206, 431] on div "Eligibility Criteria Met" at bounding box center [220, 435] width 237 height 15
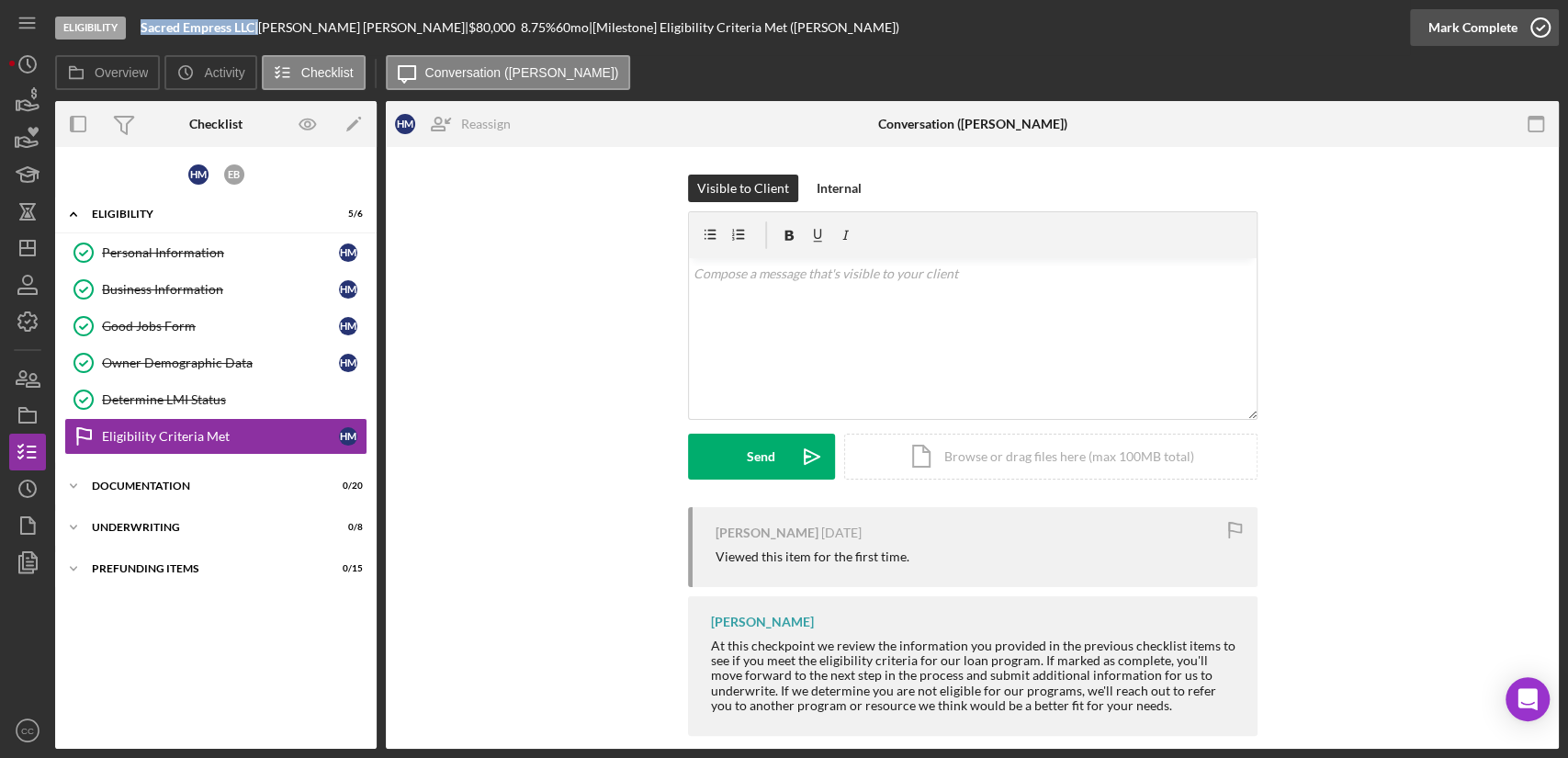
click at [1525, 27] on icon "button" at bounding box center [1540, 27] width 46 height 46
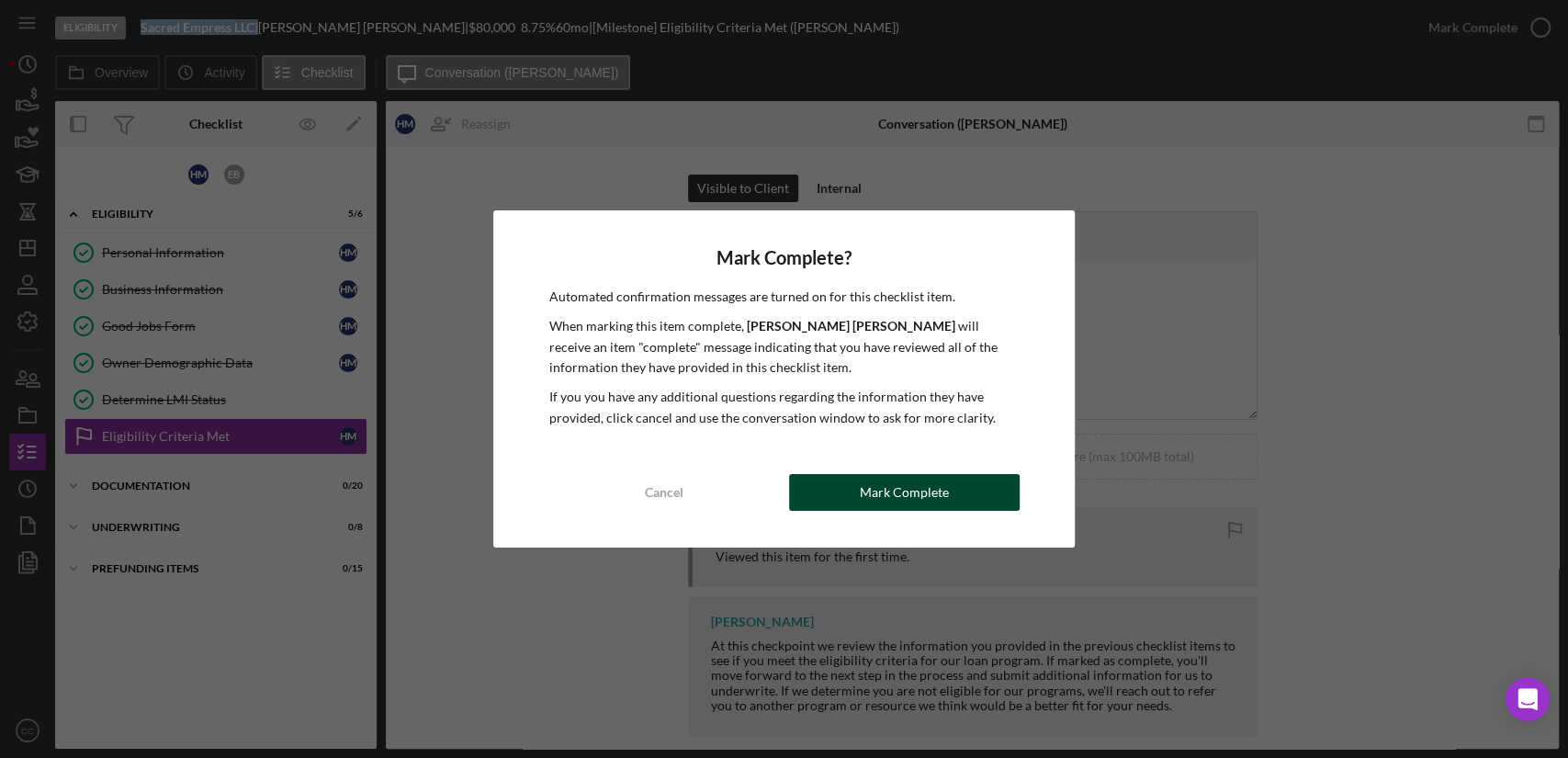
click at [929, 491] on div "Mark Complete" at bounding box center [905, 492] width 89 height 37
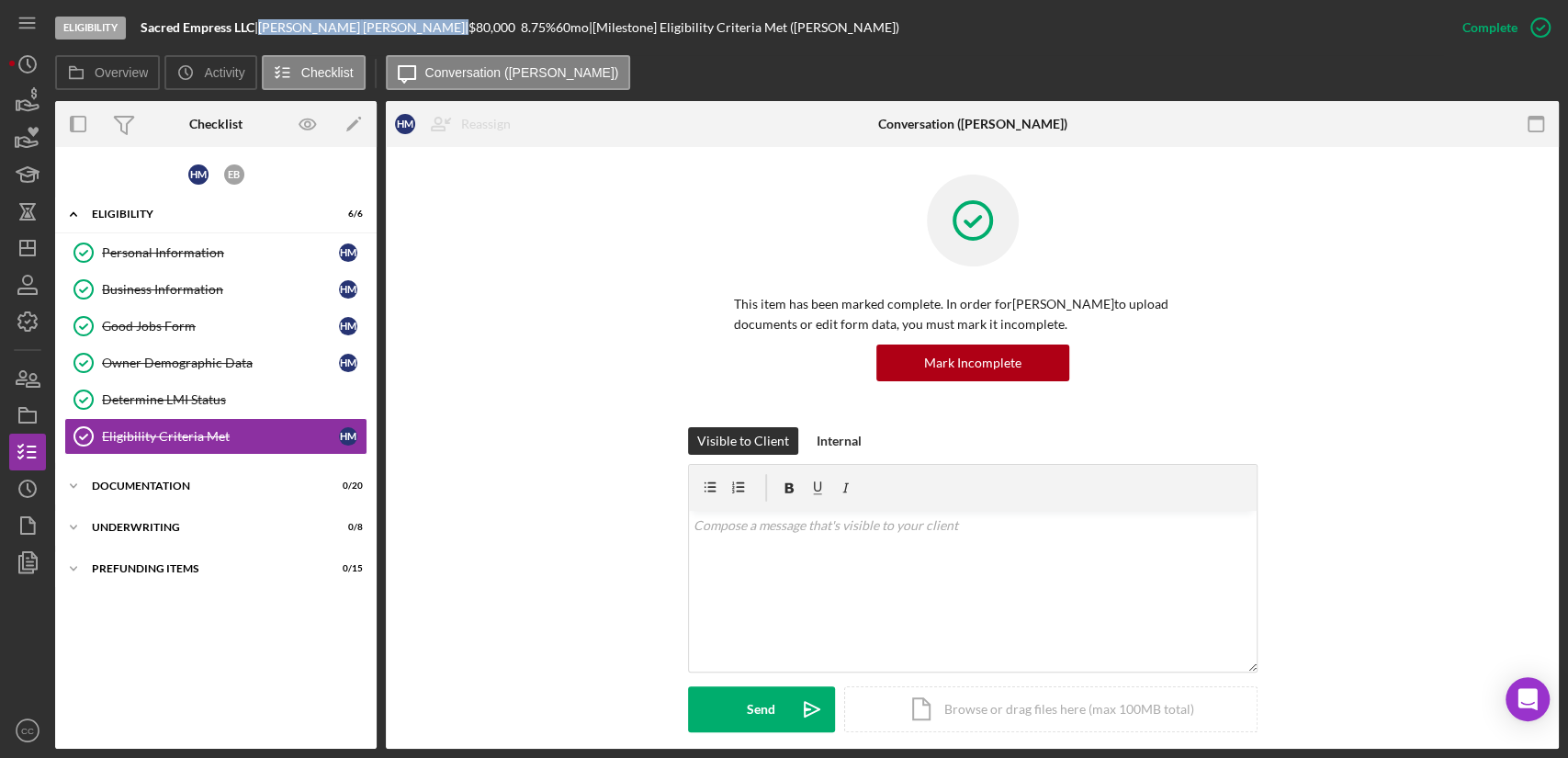
drag, startPoint x: 354, startPoint y: 27, endPoint x: 274, endPoint y: 25, distance: 80.0
click at [274, 25] on div "[PERSON_NAME] |" at bounding box center [363, 27] width 210 height 15
click at [157, 488] on div "Documentation" at bounding box center [223, 486] width 262 height 11
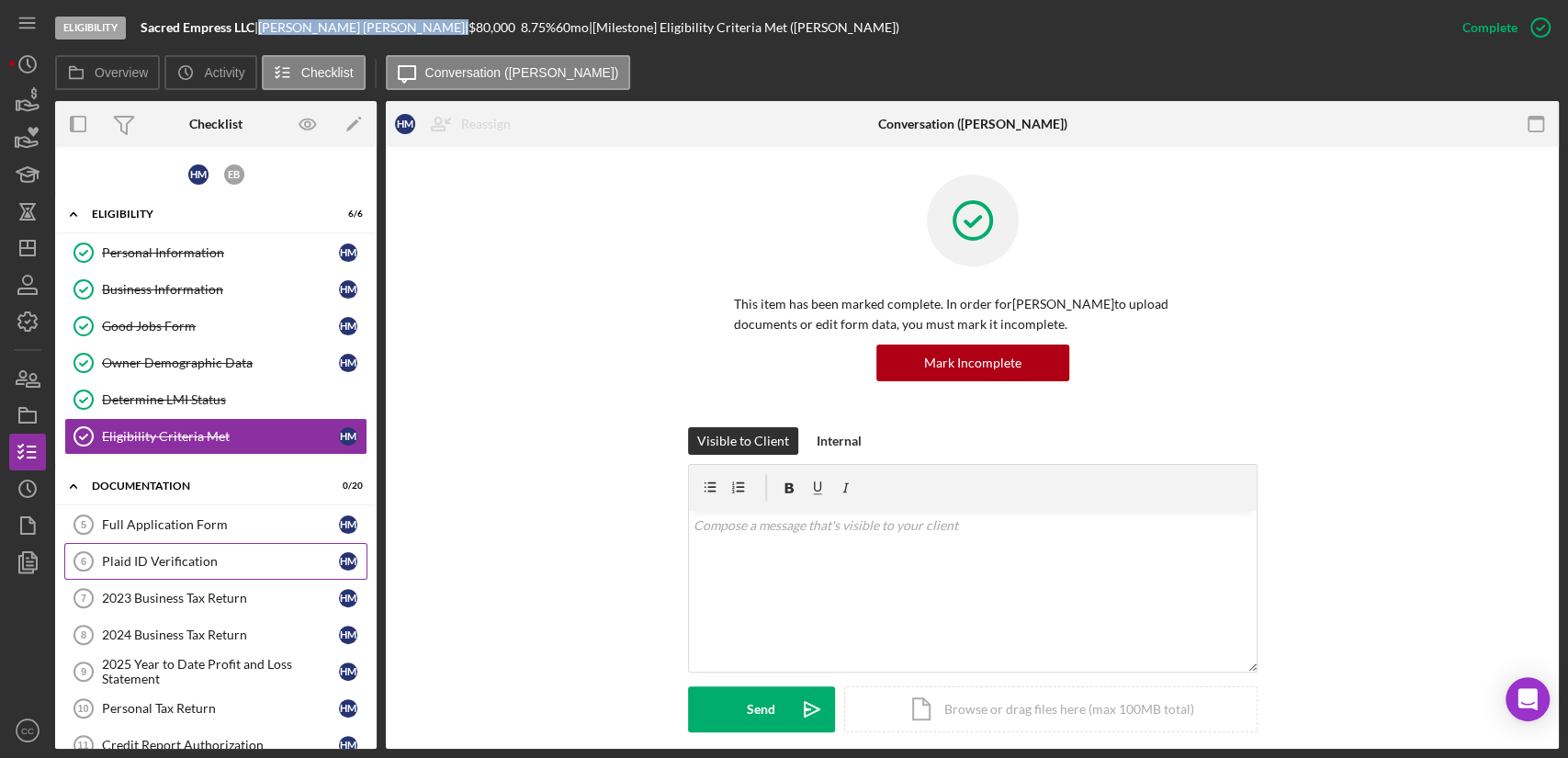
click at [182, 565] on div "Plaid ID Verification" at bounding box center [220, 560] width 237 height 15
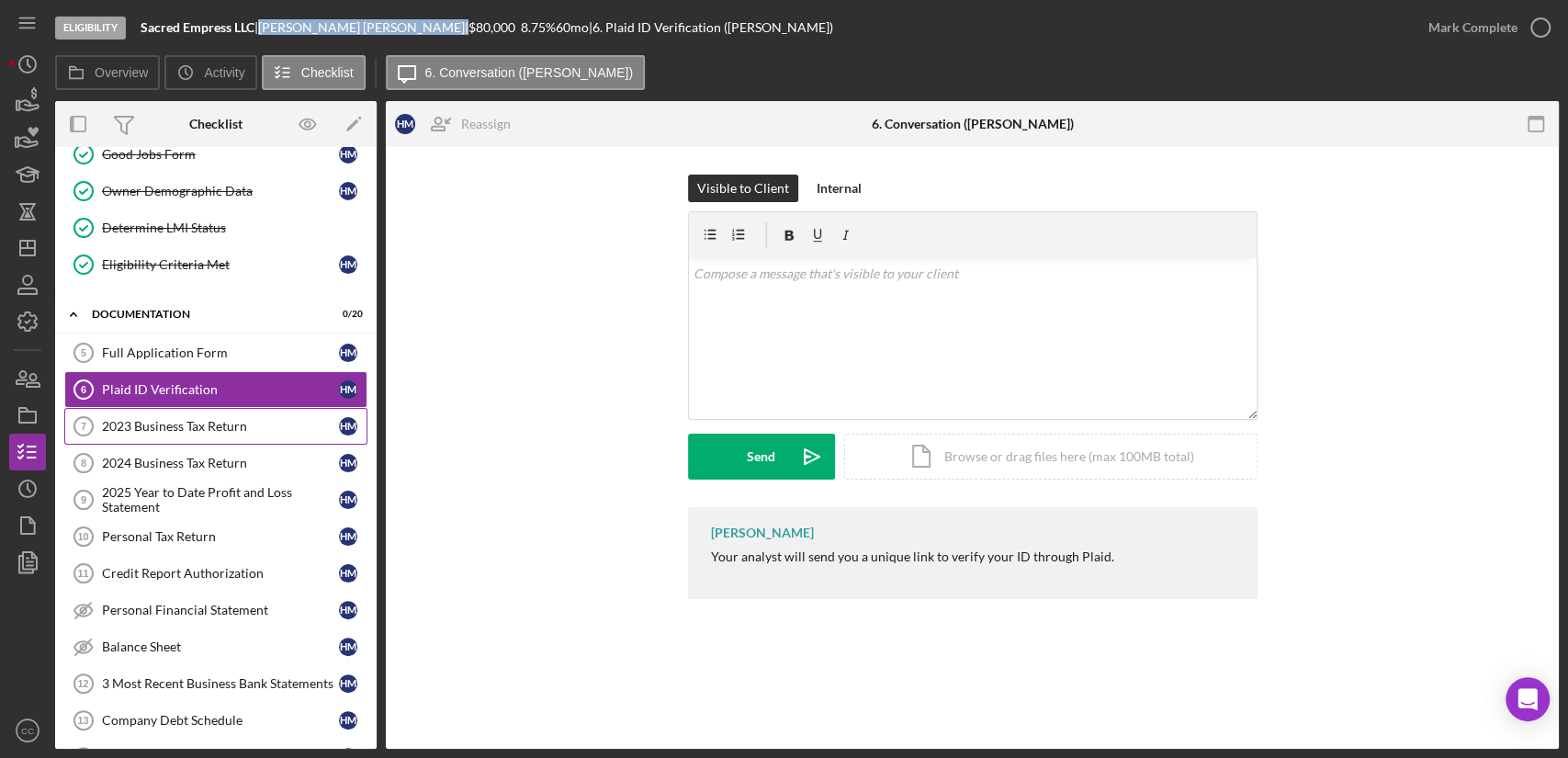
scroll to position [204, 0]
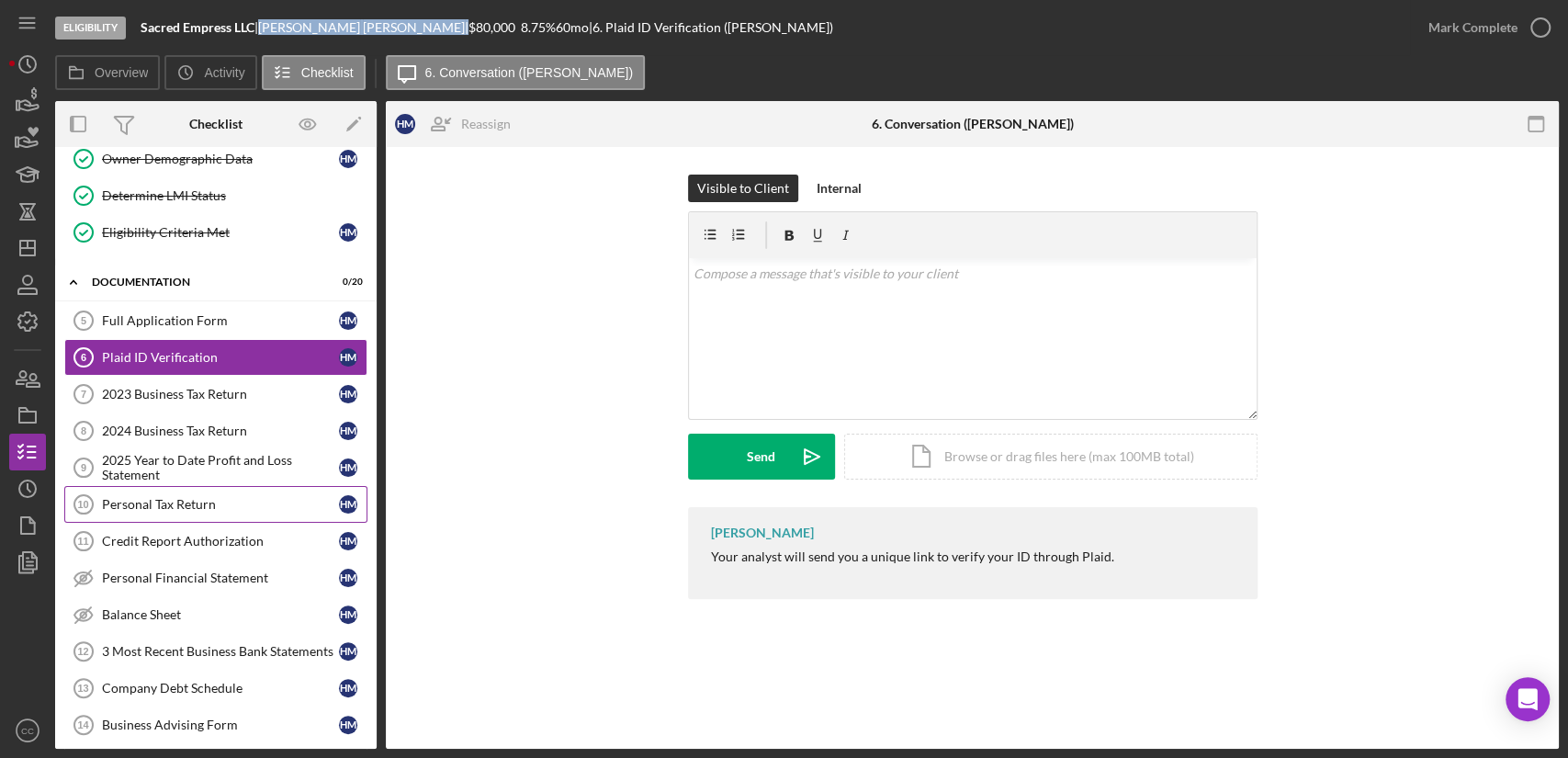
click at [169, 502] on div "Personal Tax Return" at bounding box center [220, 504] width 237 height 15
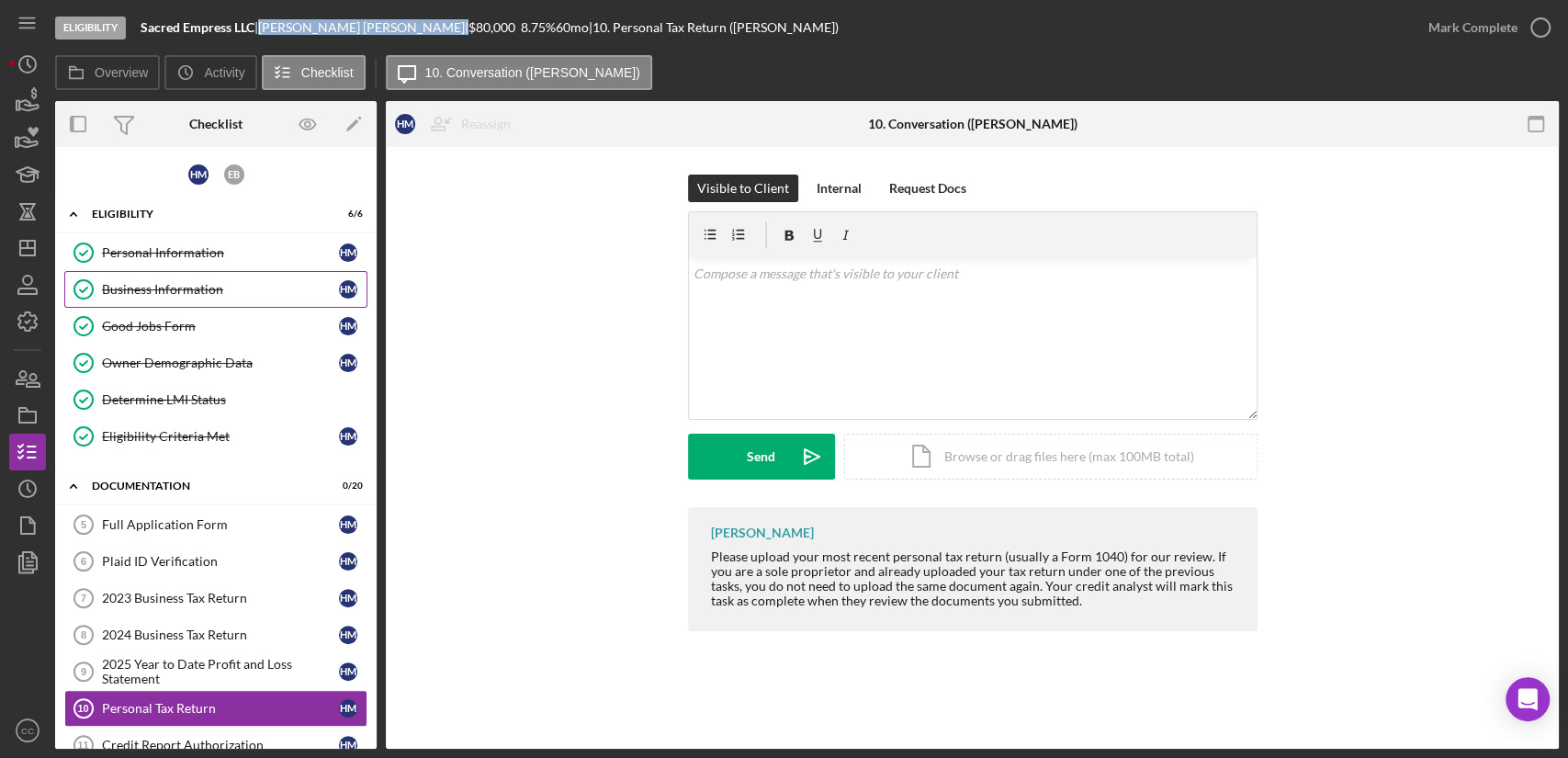
click at [161, 291] on div "Business Information" at bounding box center [220, 289] width 237 height 15
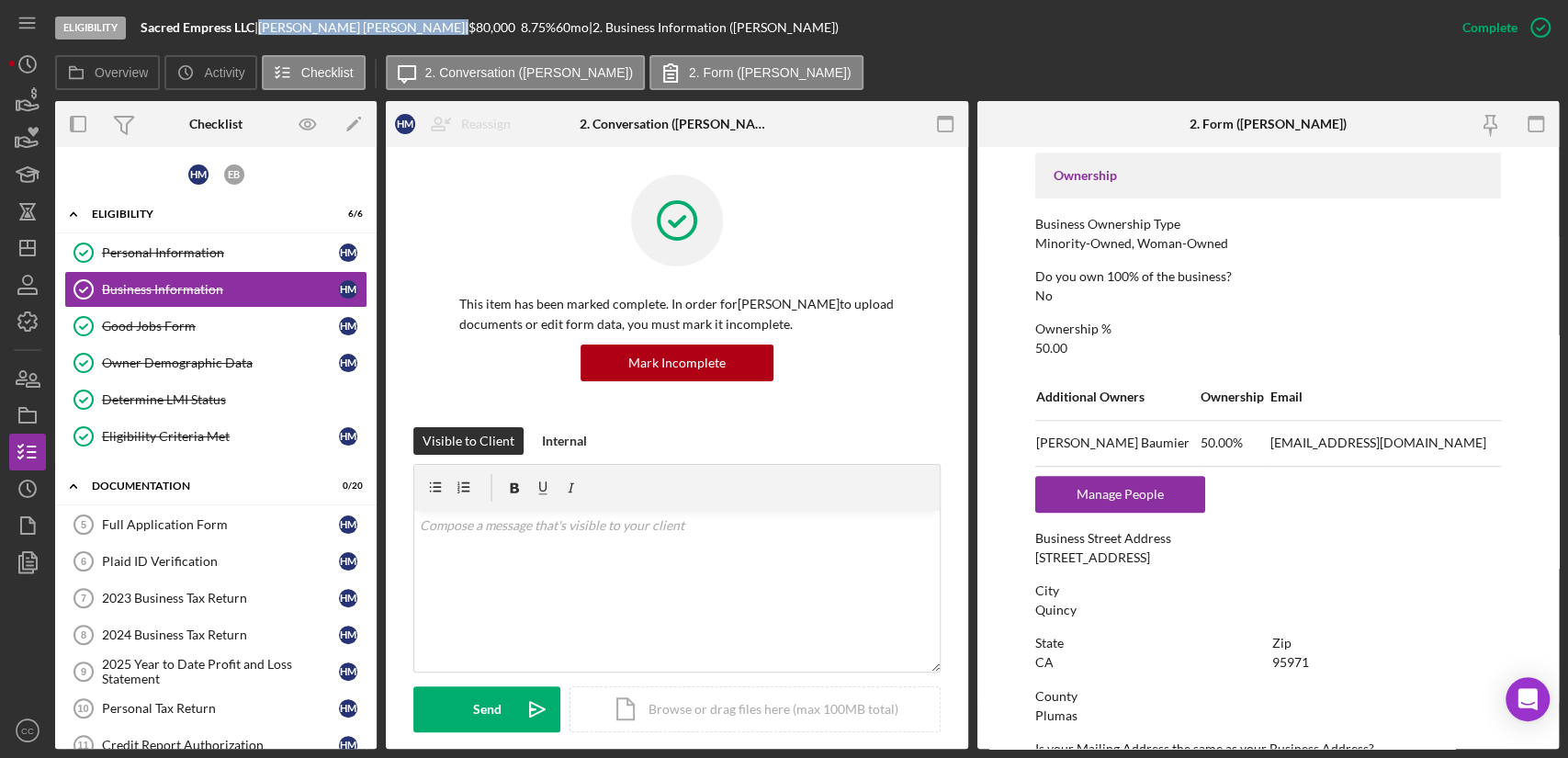
scroll to position [713, 0]
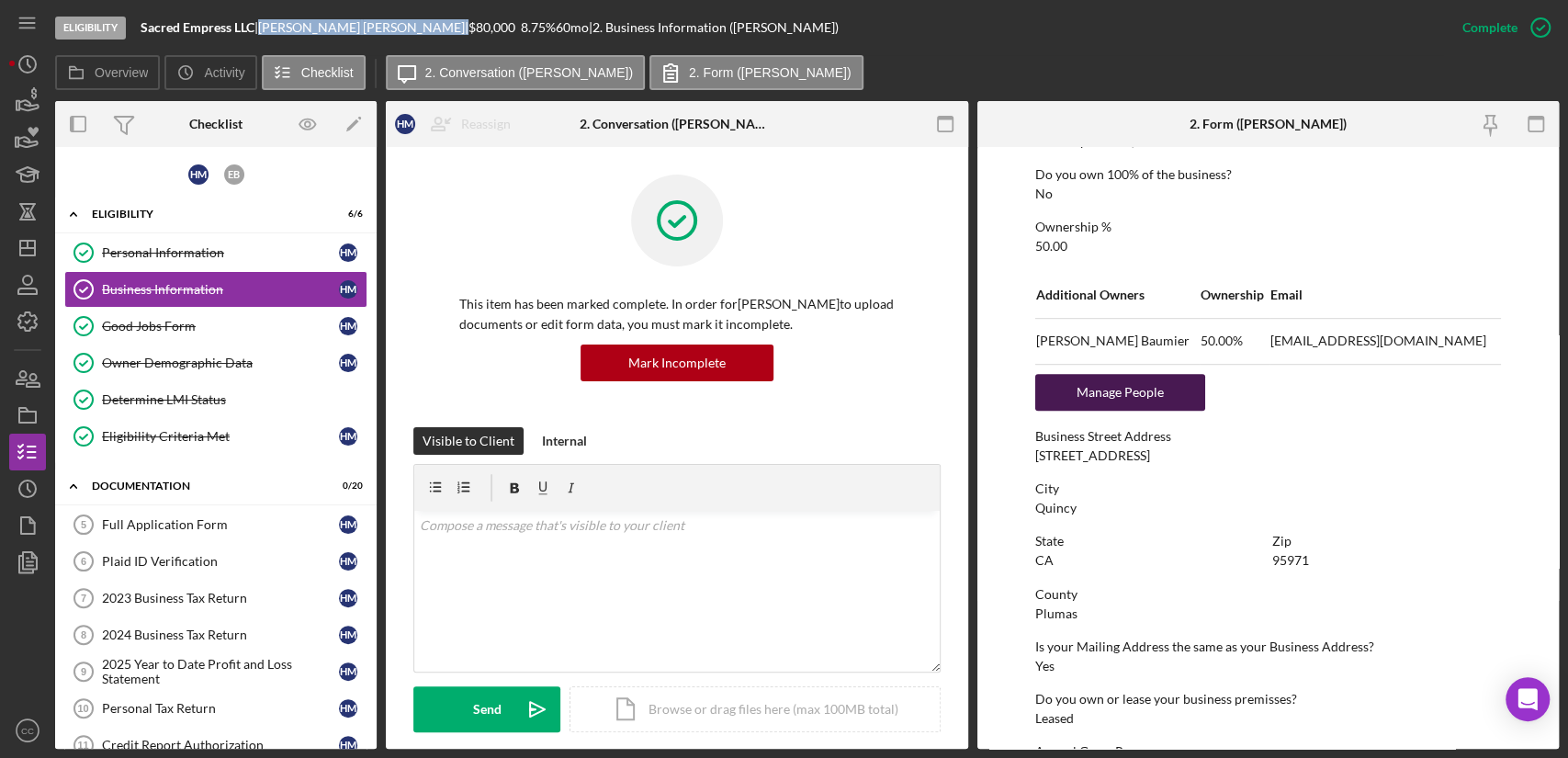
click at [1110, 399] on div "Manage People" at bounding box center [1120, 393] width 151 height 37
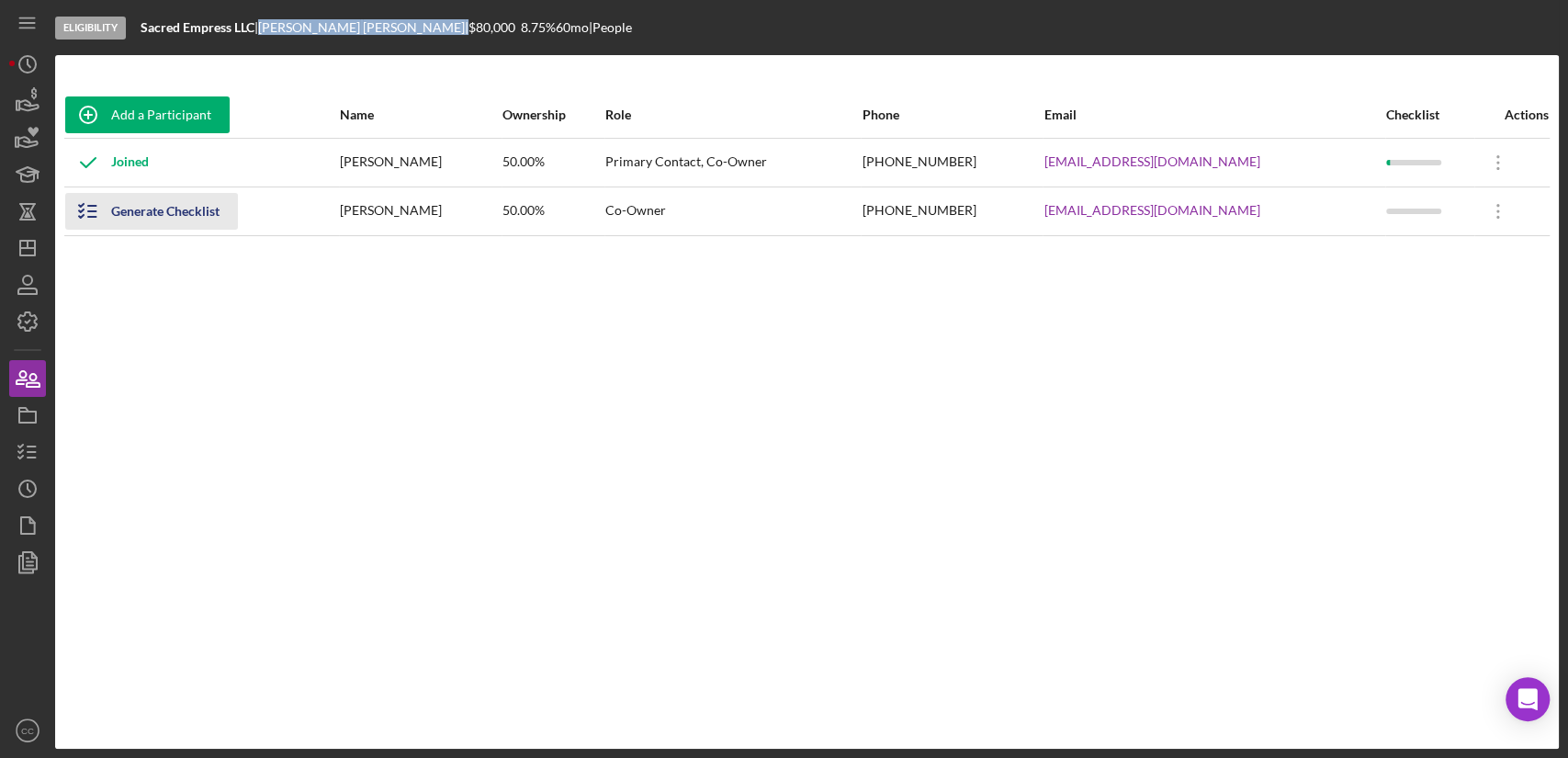
click at [93, 214] on icon "button" at bounding box center [87, 210] width 46 height 46
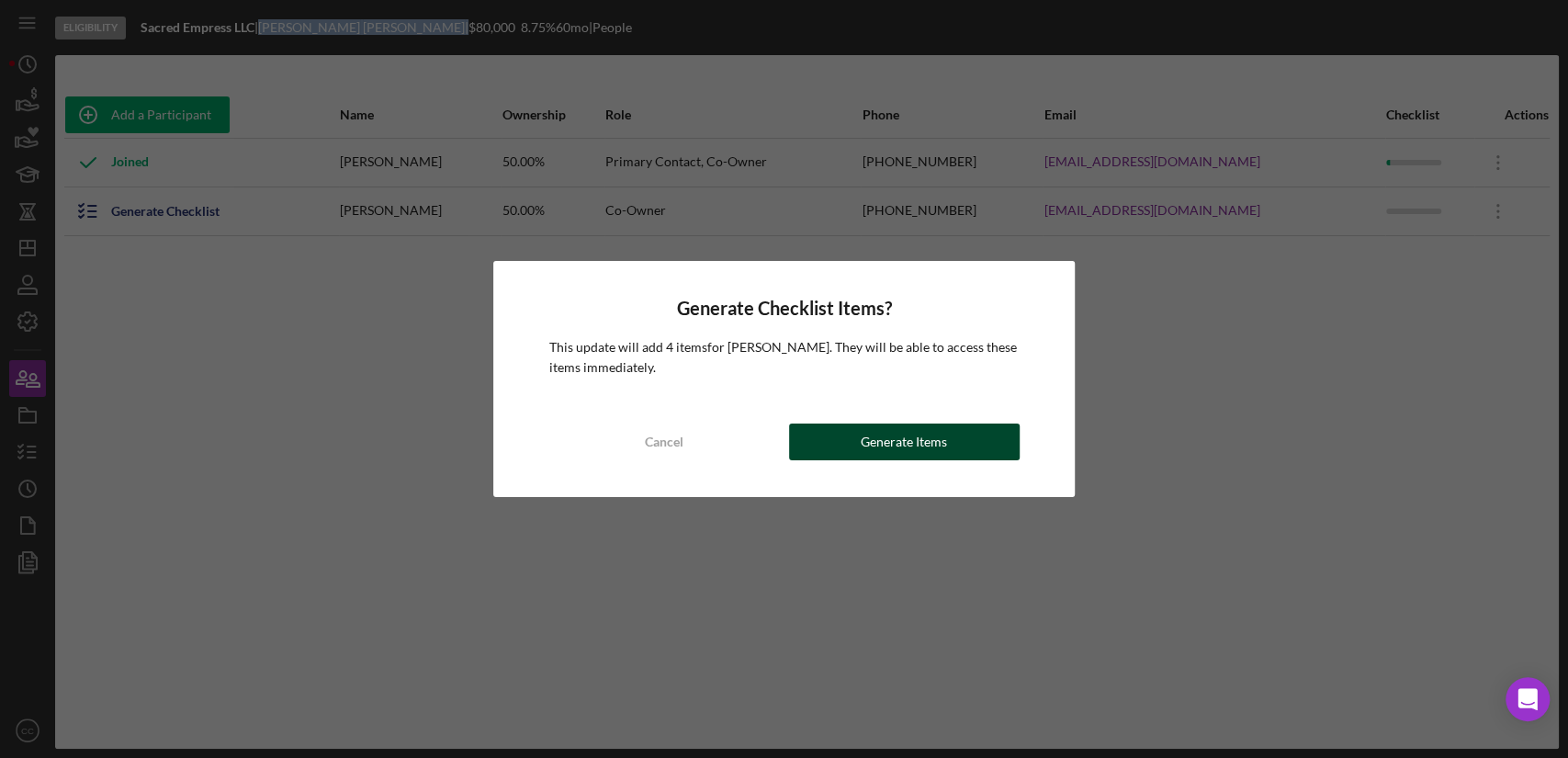
click at [932, 439] on div "Generate Items" at bounding box center [904, 442] width 86 height 37
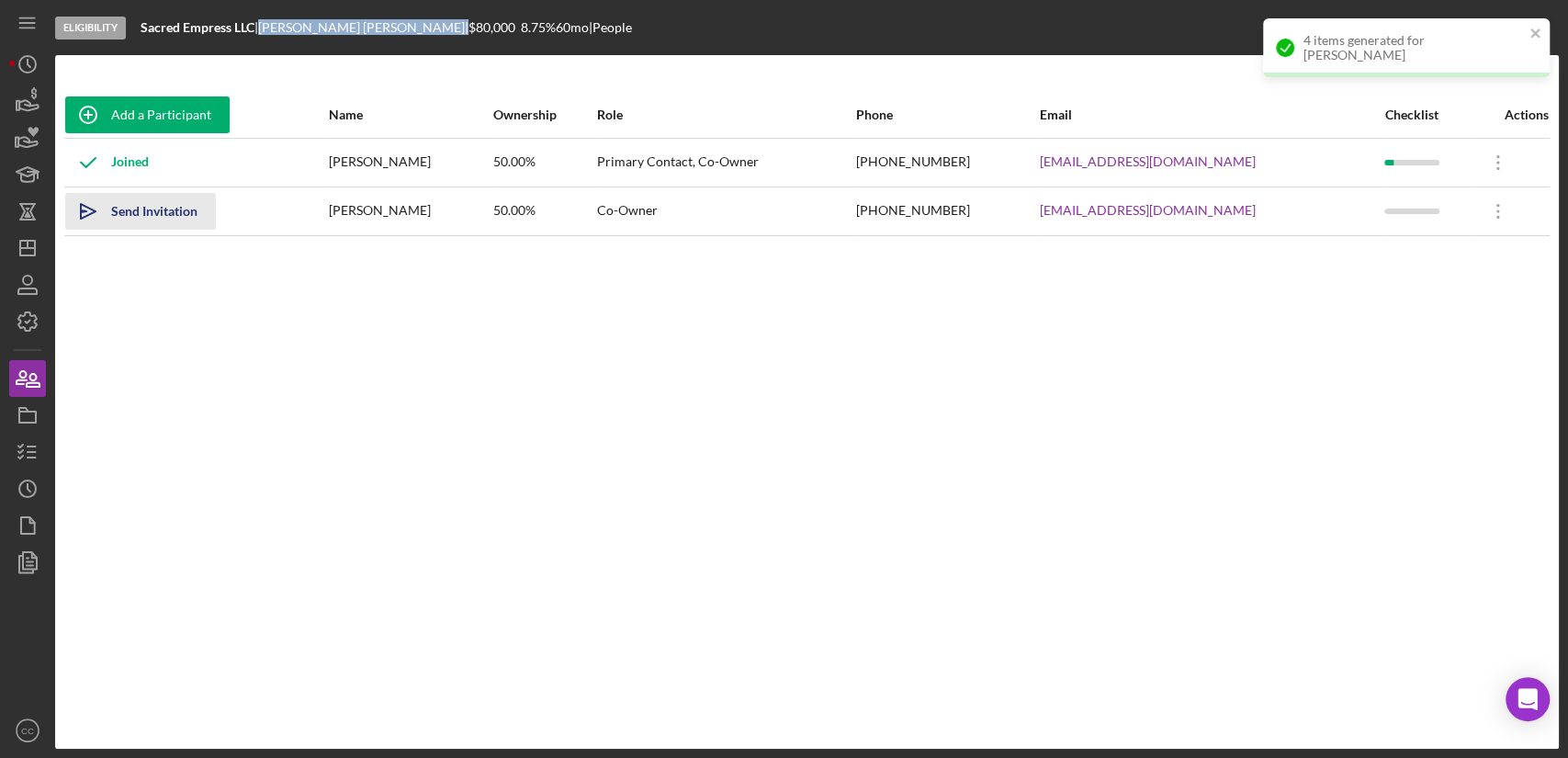
click at [141, 210] on div "Send Invitation" at bounding box center [154, 211] width 86 height 37
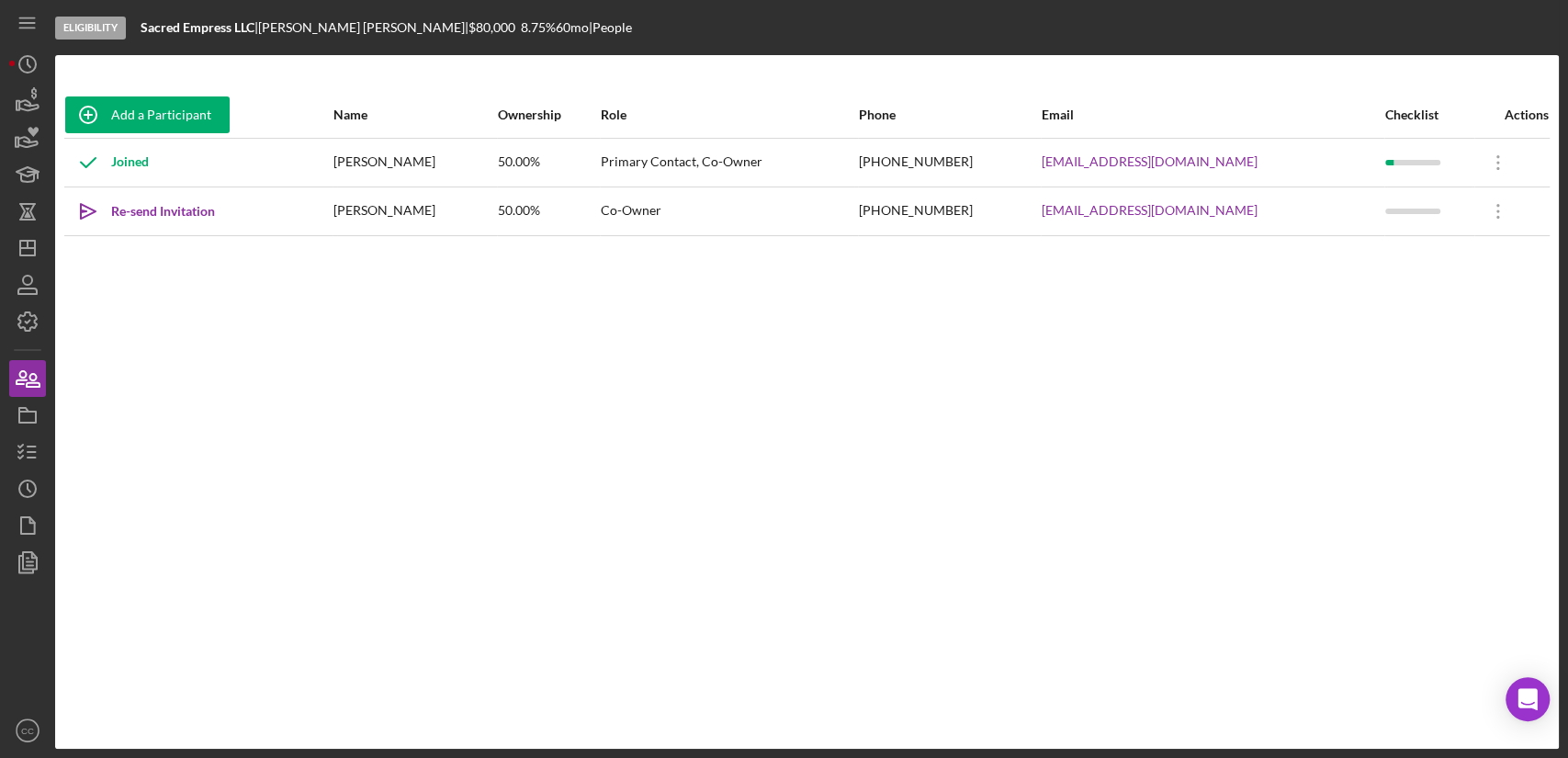
click at [196, 28] on b "Sacred Empress LLC" at bounding box center [197, 27] width 113 height 16
click at [92, 26] on div "Eligibility" at bounding box center [90, 28] width 71 height 23
click at [29, 446] on line "button" at bounding box center [31, 446] width 9 height 0
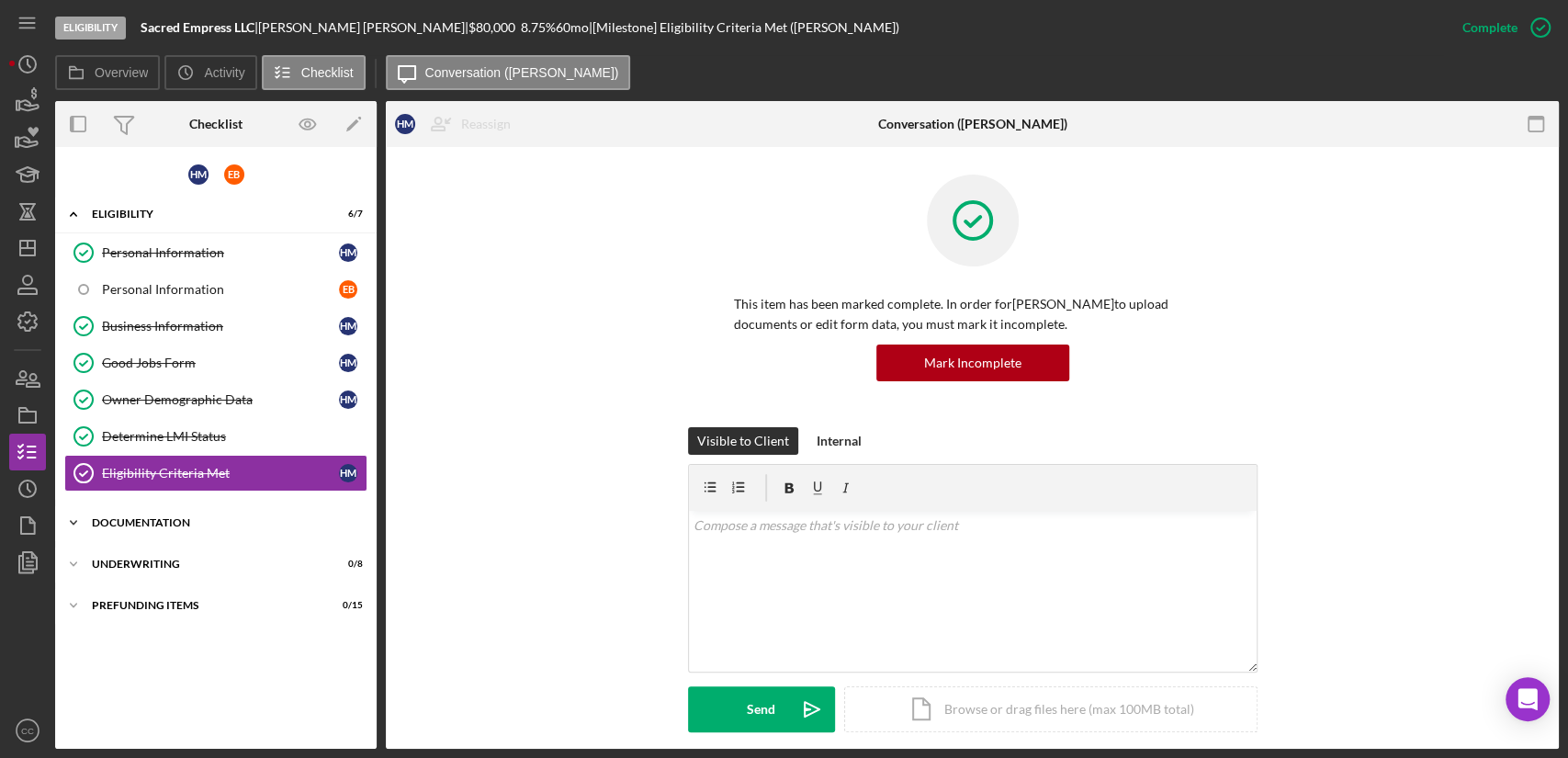
click at [115, 519] on div "Documentation" at bounding box center [223, 521] width 262 height 11
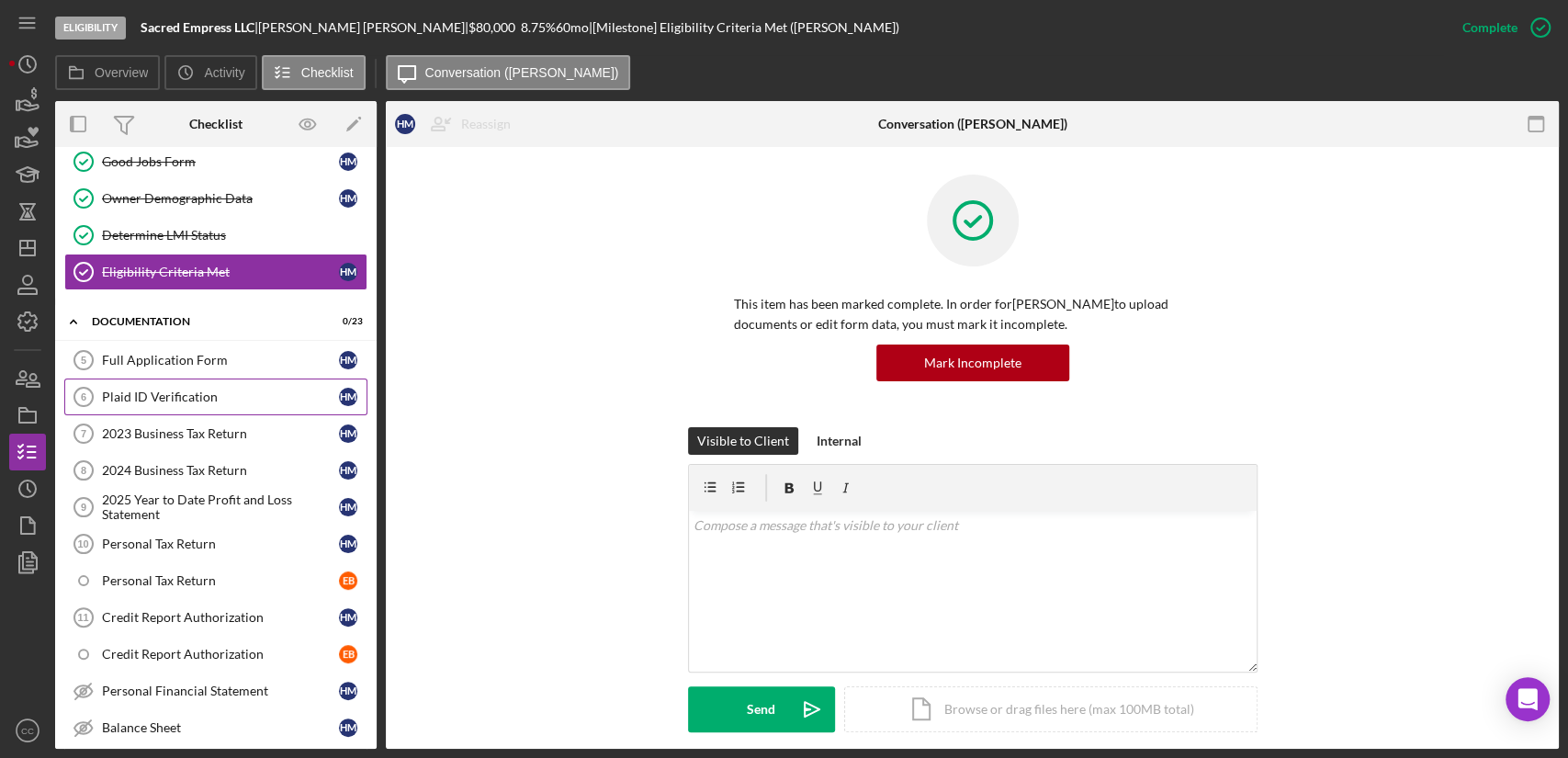
scroll to position [204, 0]
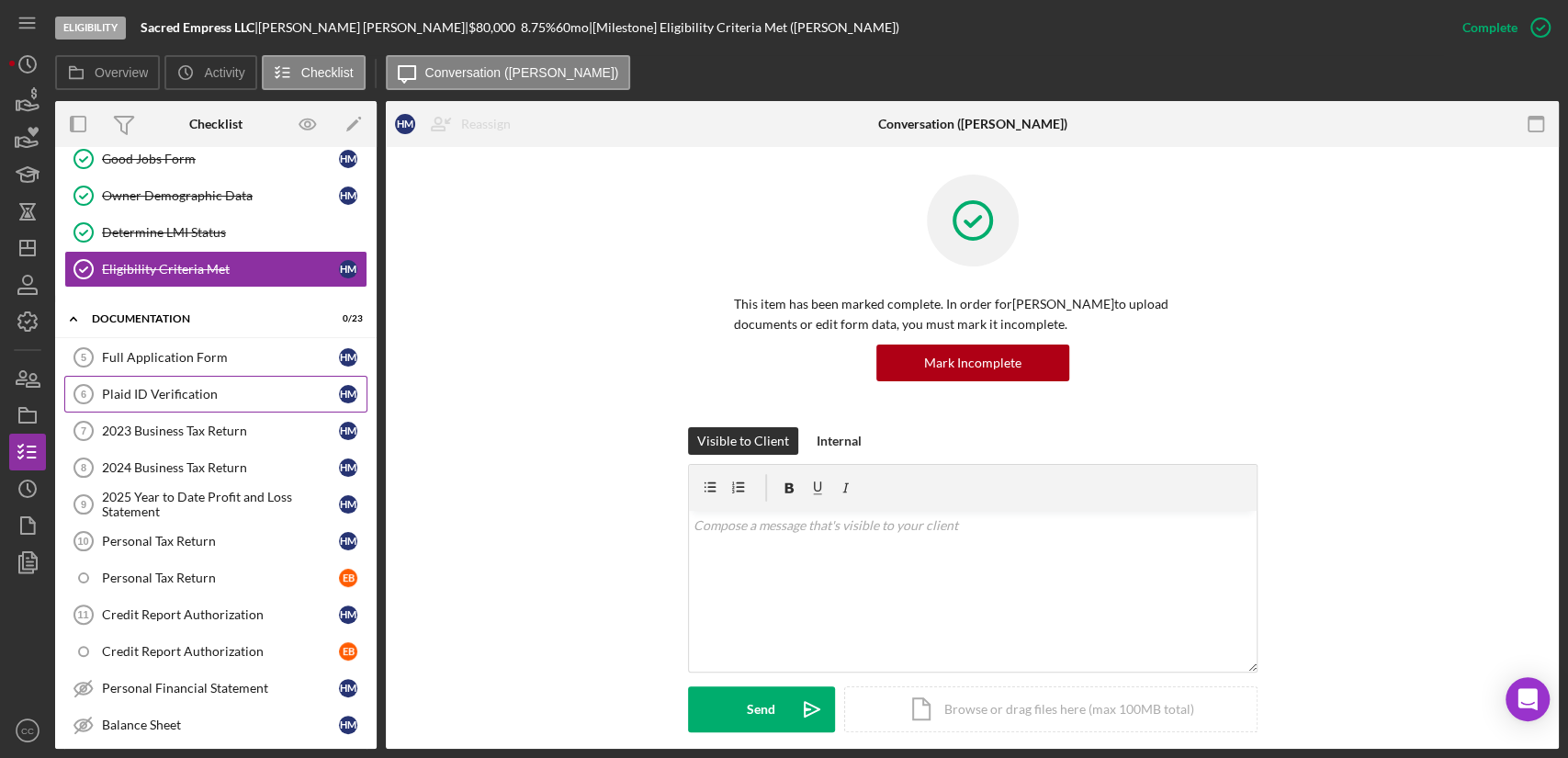
click at [180, 387] on div "Plaid ID Verification" at bounding box center [220, 394] width 237 height 15
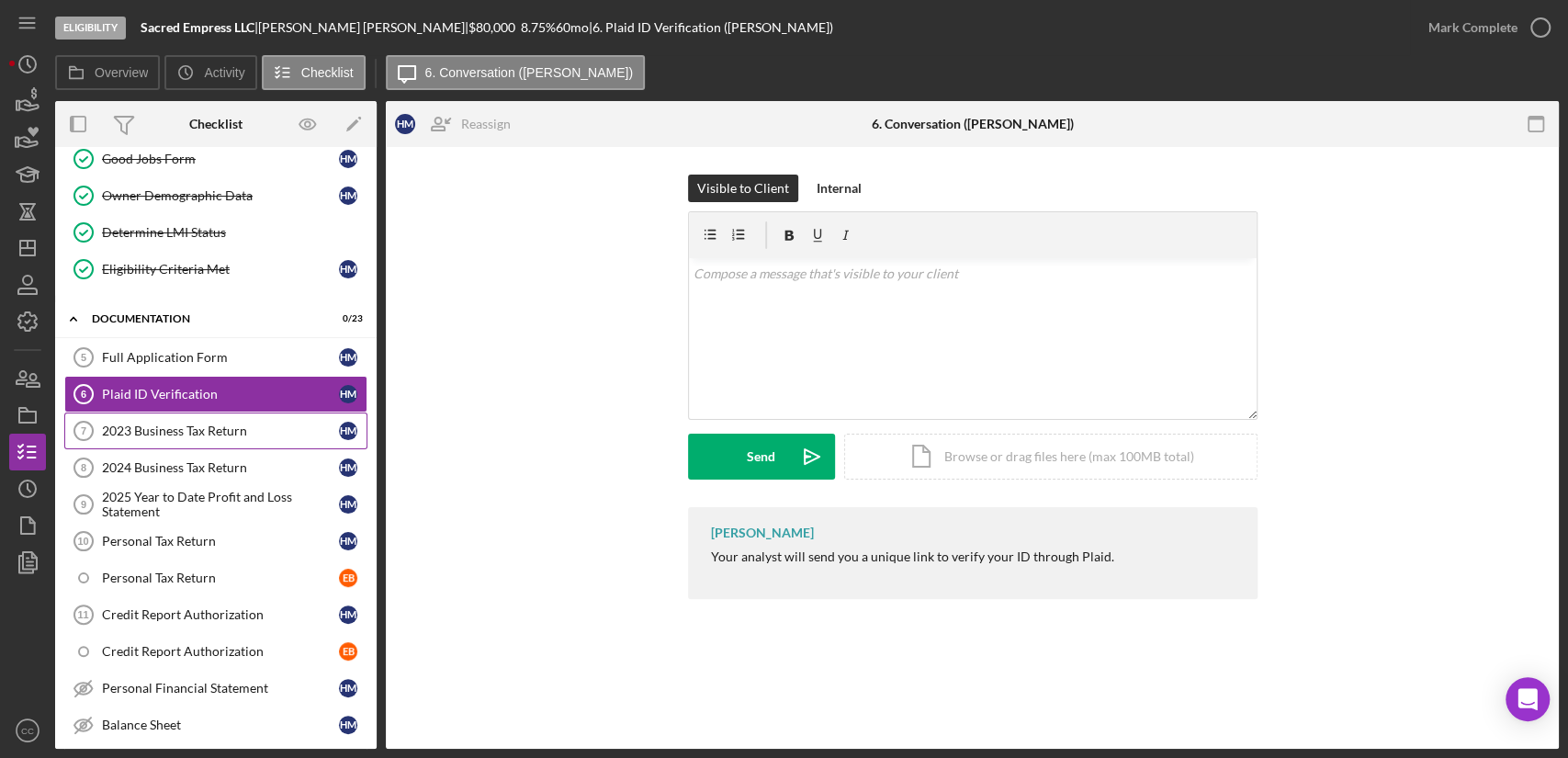
click at [165, 425] on div "2023 Business Tax Return" at bounding box center [220, 430] width 237 height 15
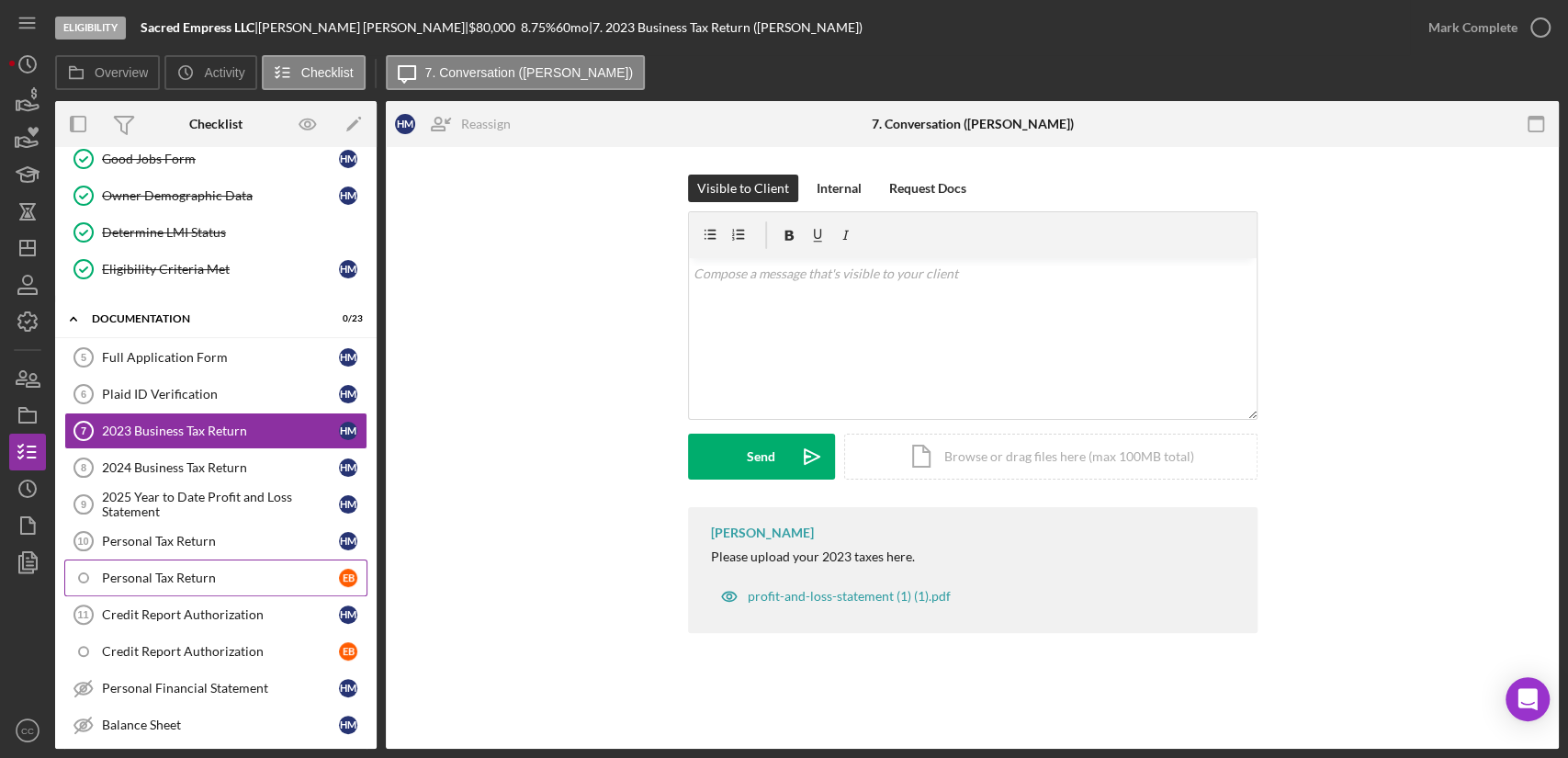
click at [139, 570] on div "Personal Tax Return" at bounding box center [220, 577] width 237 height 15
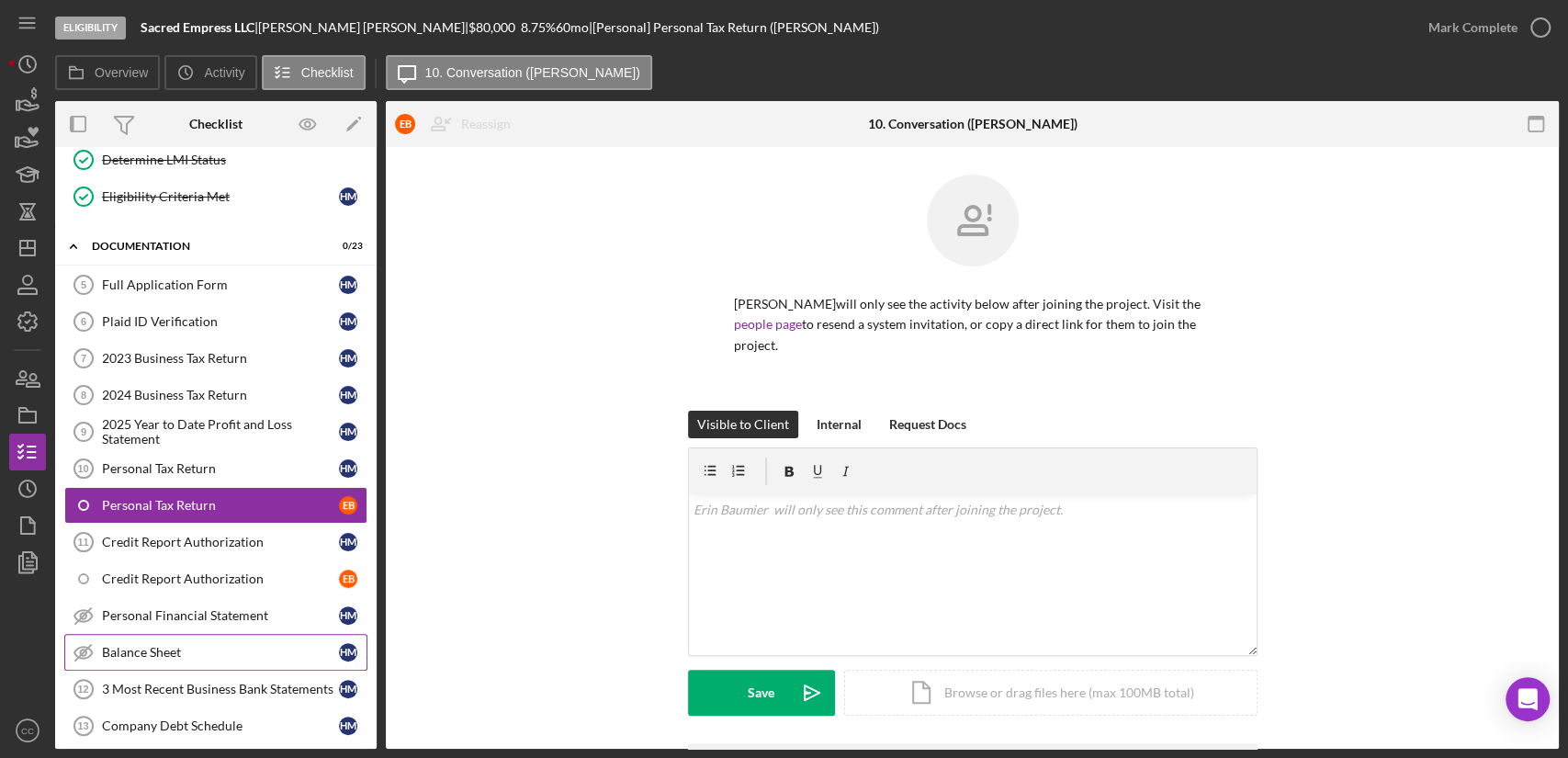
scroll to position [305, 0]
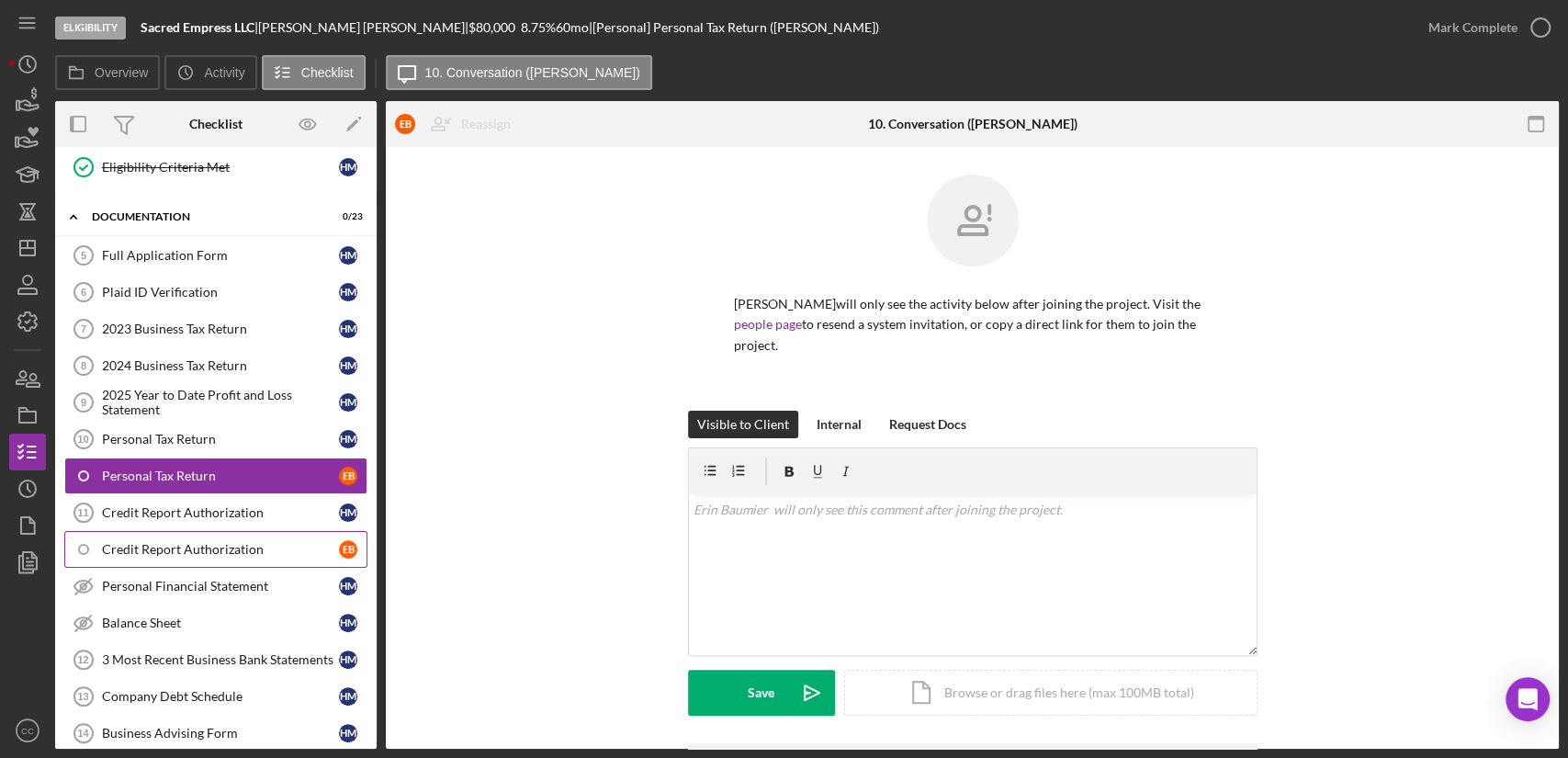
click at [168, 553] on link "Credit Report Authorization E B" at bounding box center [215, 550] width 304 height 37
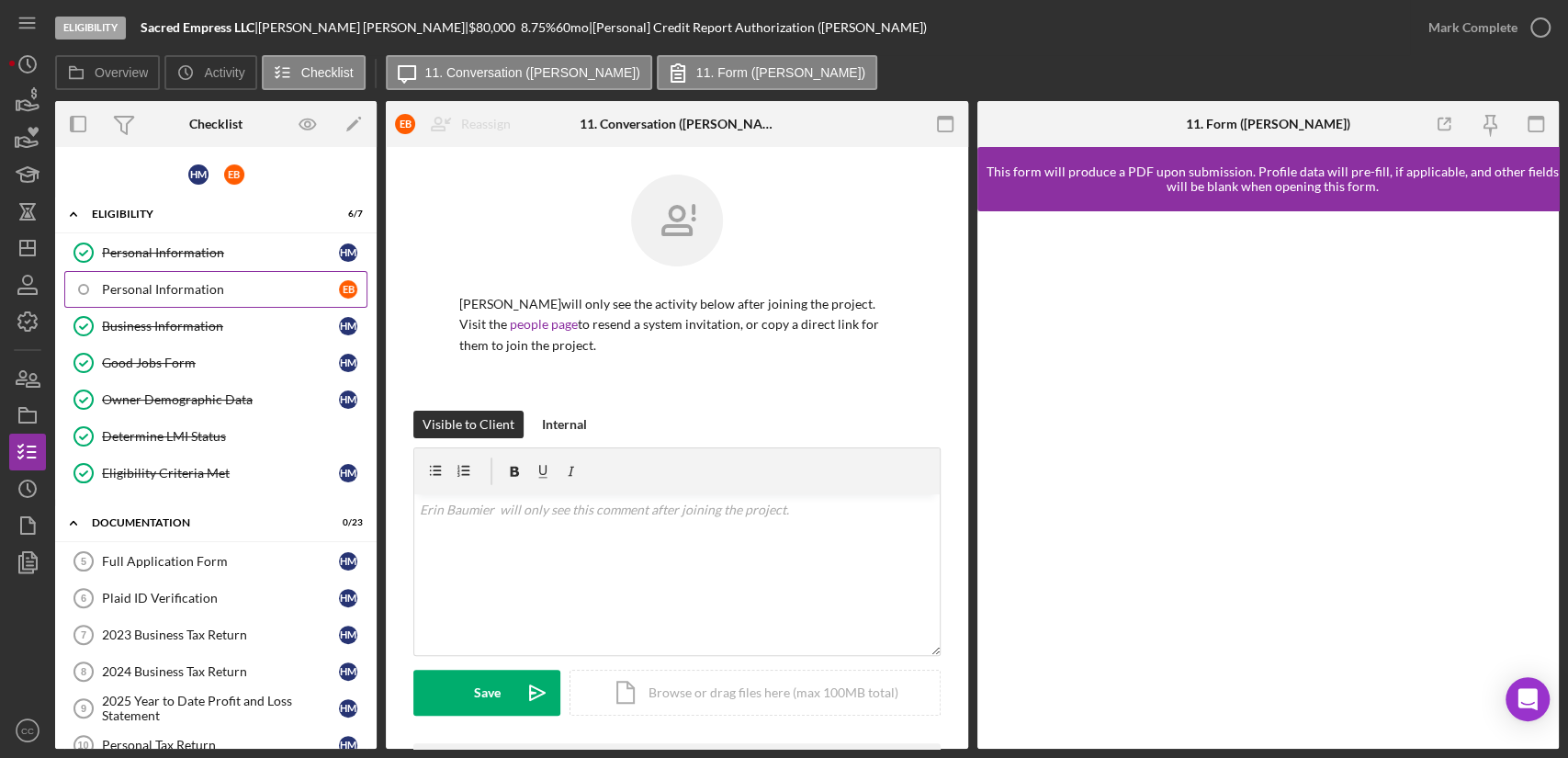
click at [216, 290] on div "Personal Information" at bounding box center [220, 289] width 237 height 15
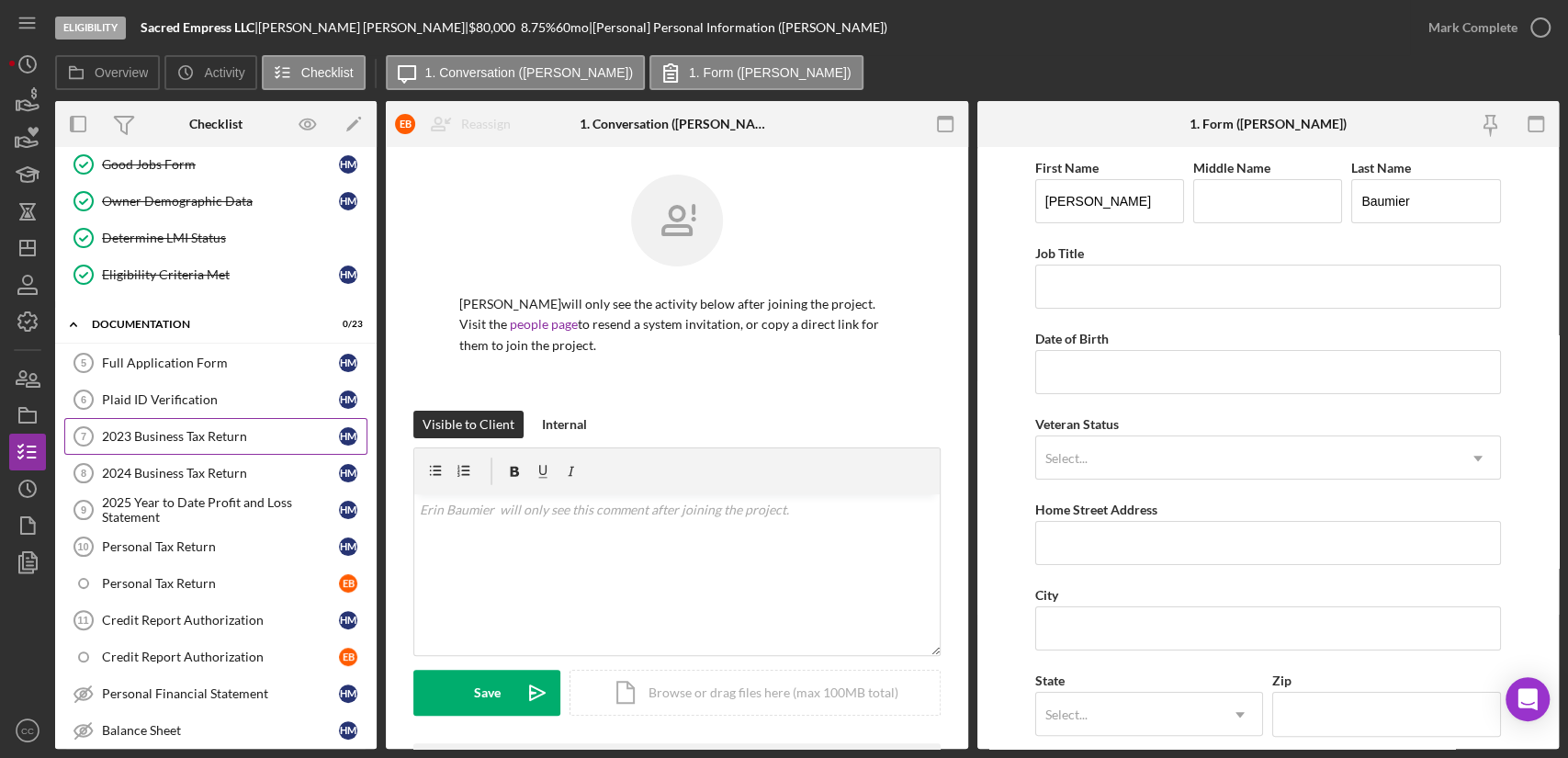
scroll to position [204, 0]
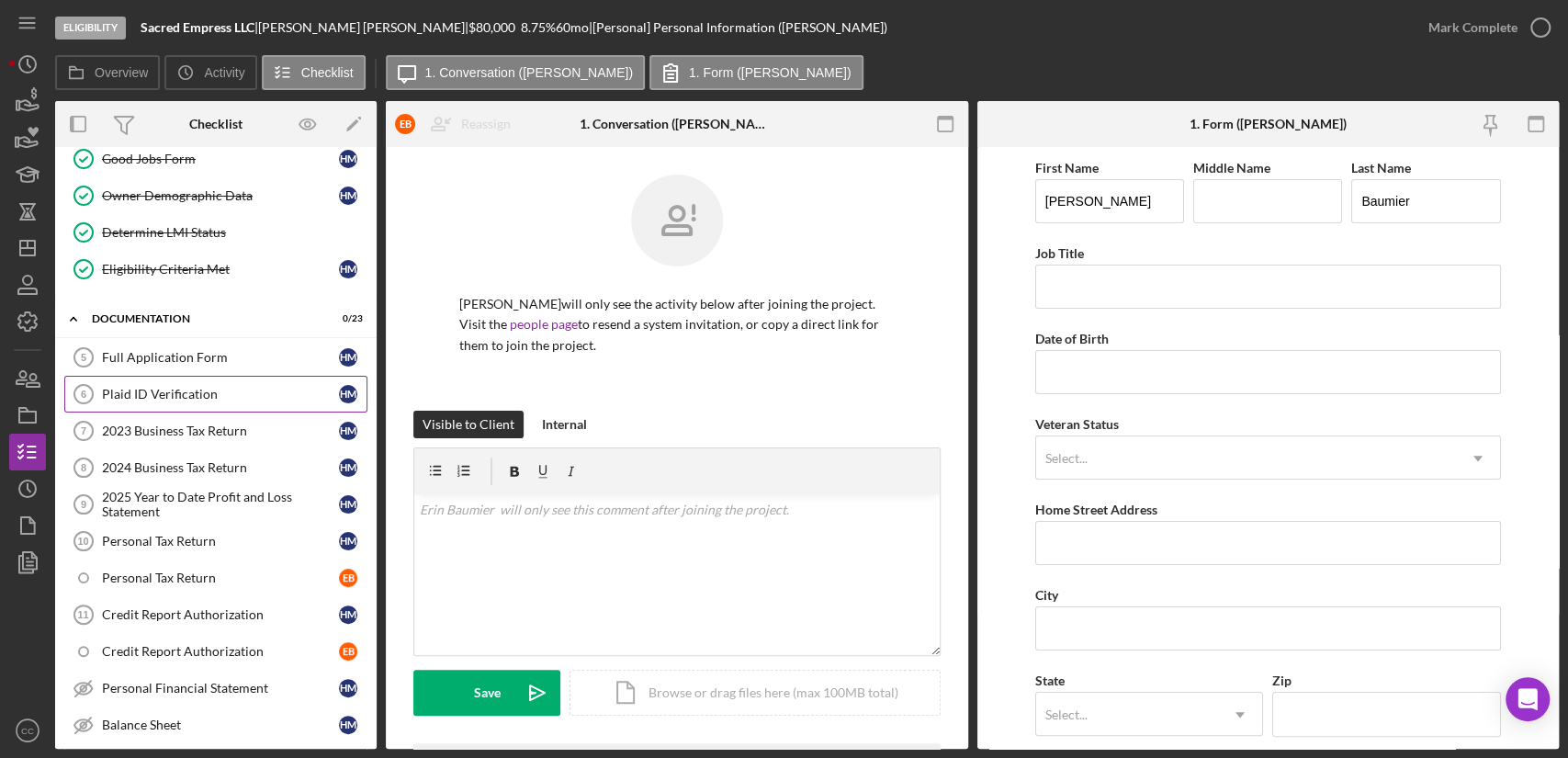
drag, startPoint x: 194, startPoint y: 392, endPoint x: 314, endPoint y: 405, distance: 120.7
click at [194, 390] on div "Plaid ID Verification" at bounding box center [220, 394] width 237 height 15
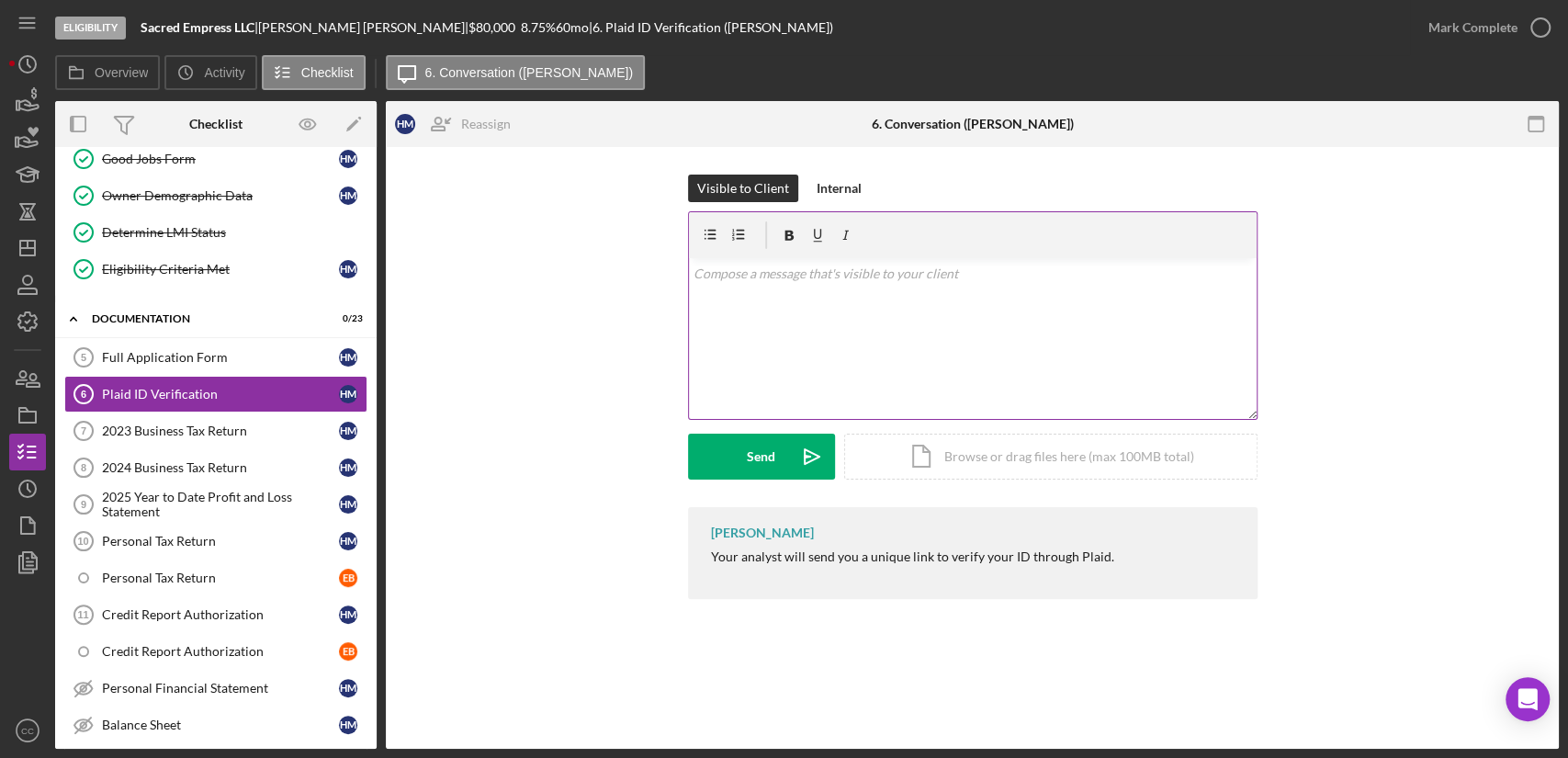
click at [797, 332] on div "v Color teal Color pink Remove color Add row above Add row below Add column bef…" at bounding box center [974, 338] width 568 height 161
click at [770, 461] on div "Send" at bounding box center [760, 456] width 28 height 46
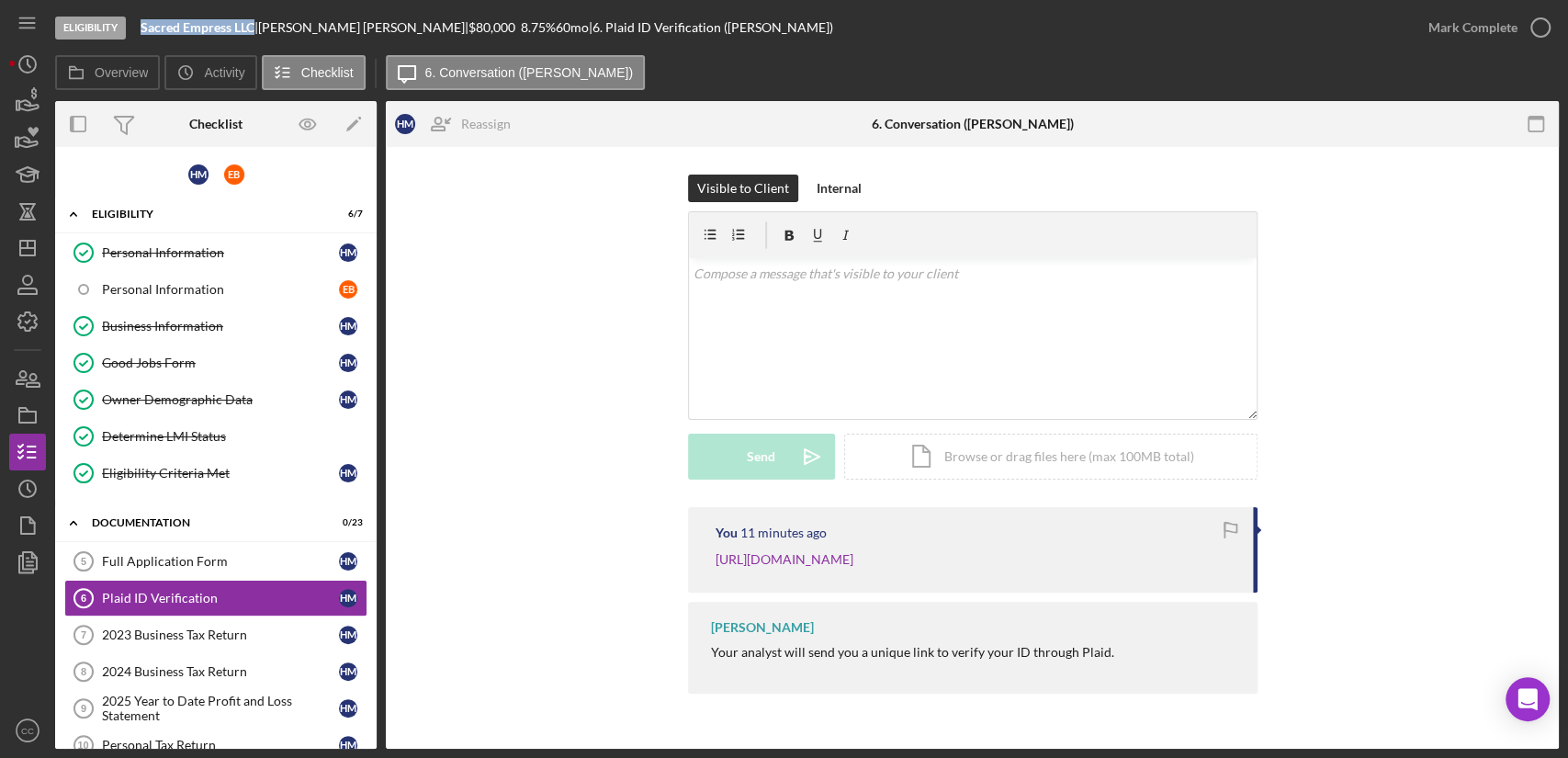
drag, startPoint x: 255, startPoint y: 28, endPoint x: 141, endPoint y: 29, distance: 114.0
click at [141, 29] on b "Sacred Empress LLC" at bounding box center [197, 27] width 113 height 16
drag, startPoint x: 355, startPoint y: 27, endPoint x: 276, endPoint y: 26, distance: 79.0
click at [276, 26] on div "[PERSON_NAME] |" at bounding box center [363, 27] width 210 height 15
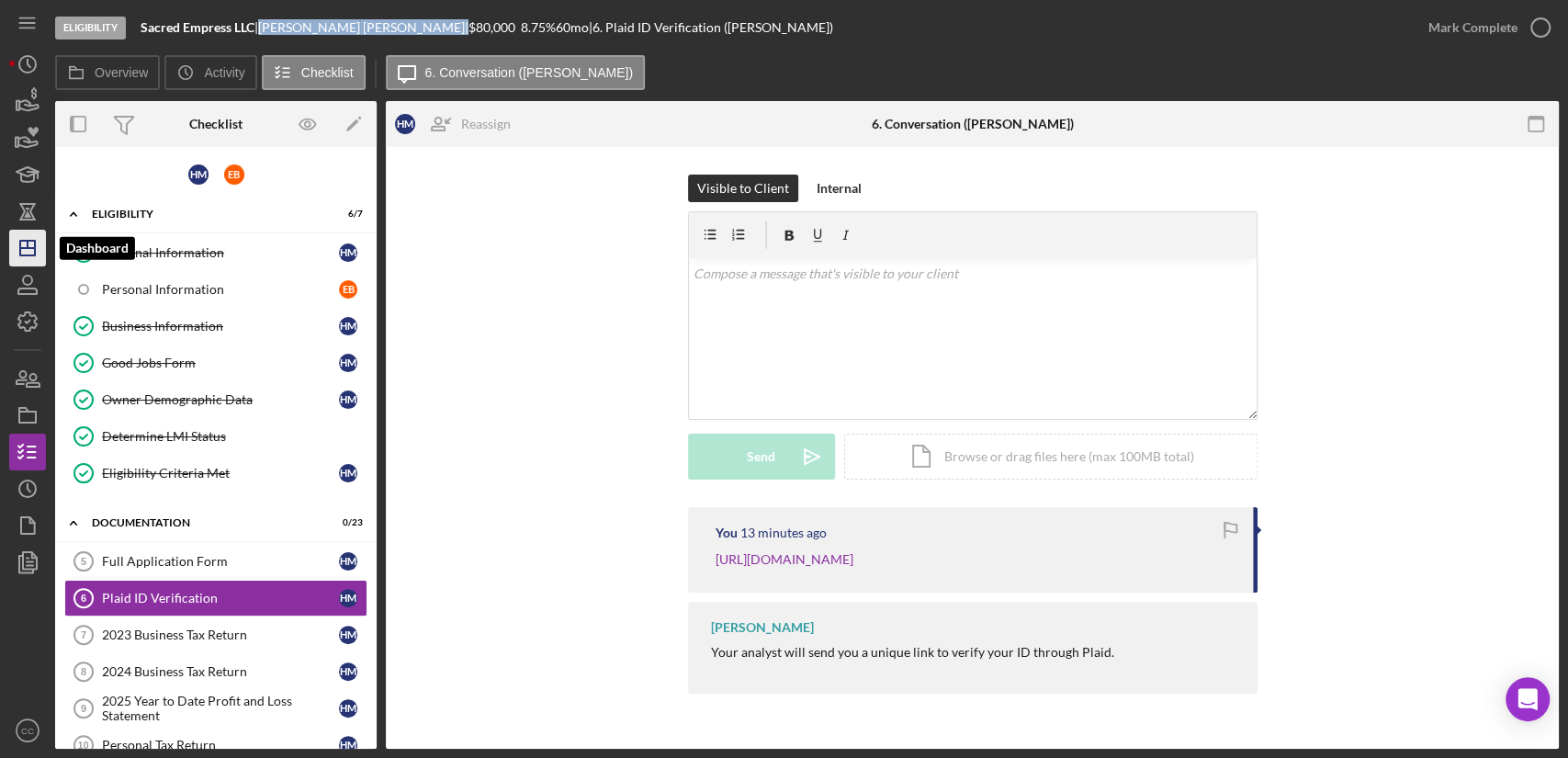
click at [31, 256] on icon "Icon/Dashboard" at bounding box center [27, 247] width 46 height 46
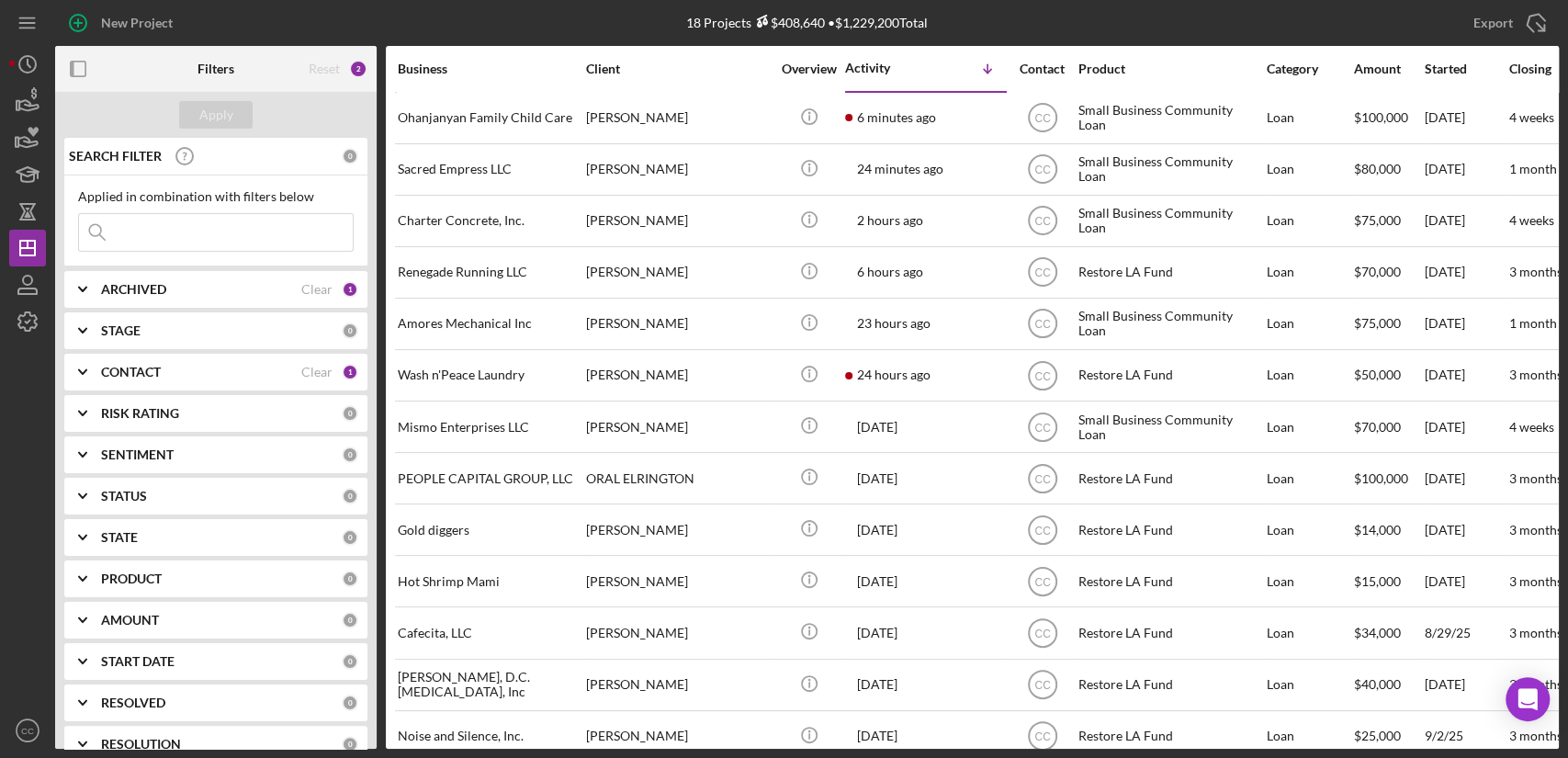
click at [232, 284] on div "ARCHIVED" at bounding box center [201, 289] width 201 height 15
click at [87, 393] on input "Archived" at bounding box center [87, 394] width 18 height 18
checkbox input "true"
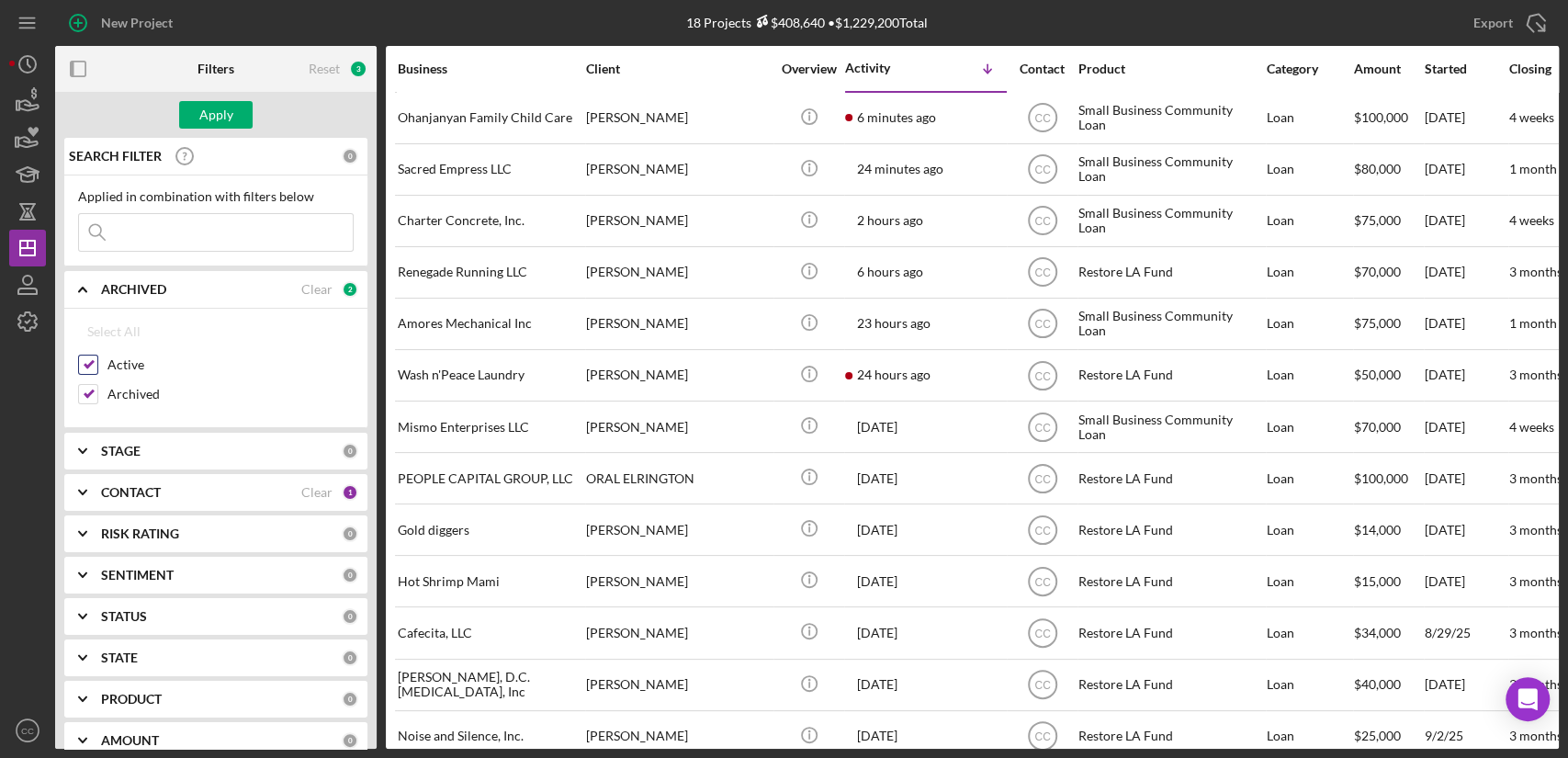
click at [90, 365] on input "Active" at bounding box center [87, 364] width 18 height 18
checkbox input "false"
click at [222, 118] on div "Apply" at bounding box center [216, 114] width 34 height 27
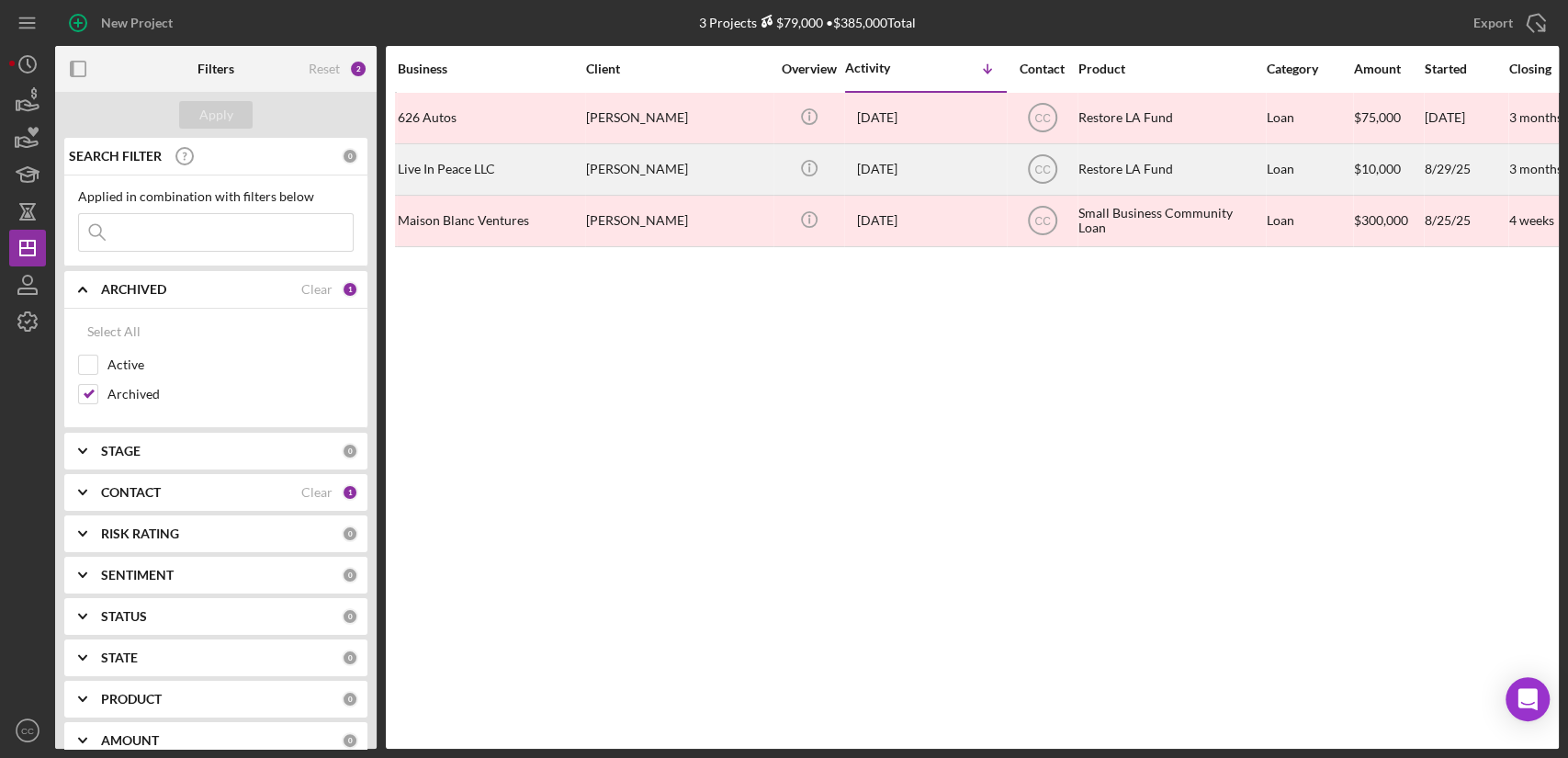
click at [507, 167] on div "Live In Peace LLC" at bounding box center [489, 170] width 183 height 48
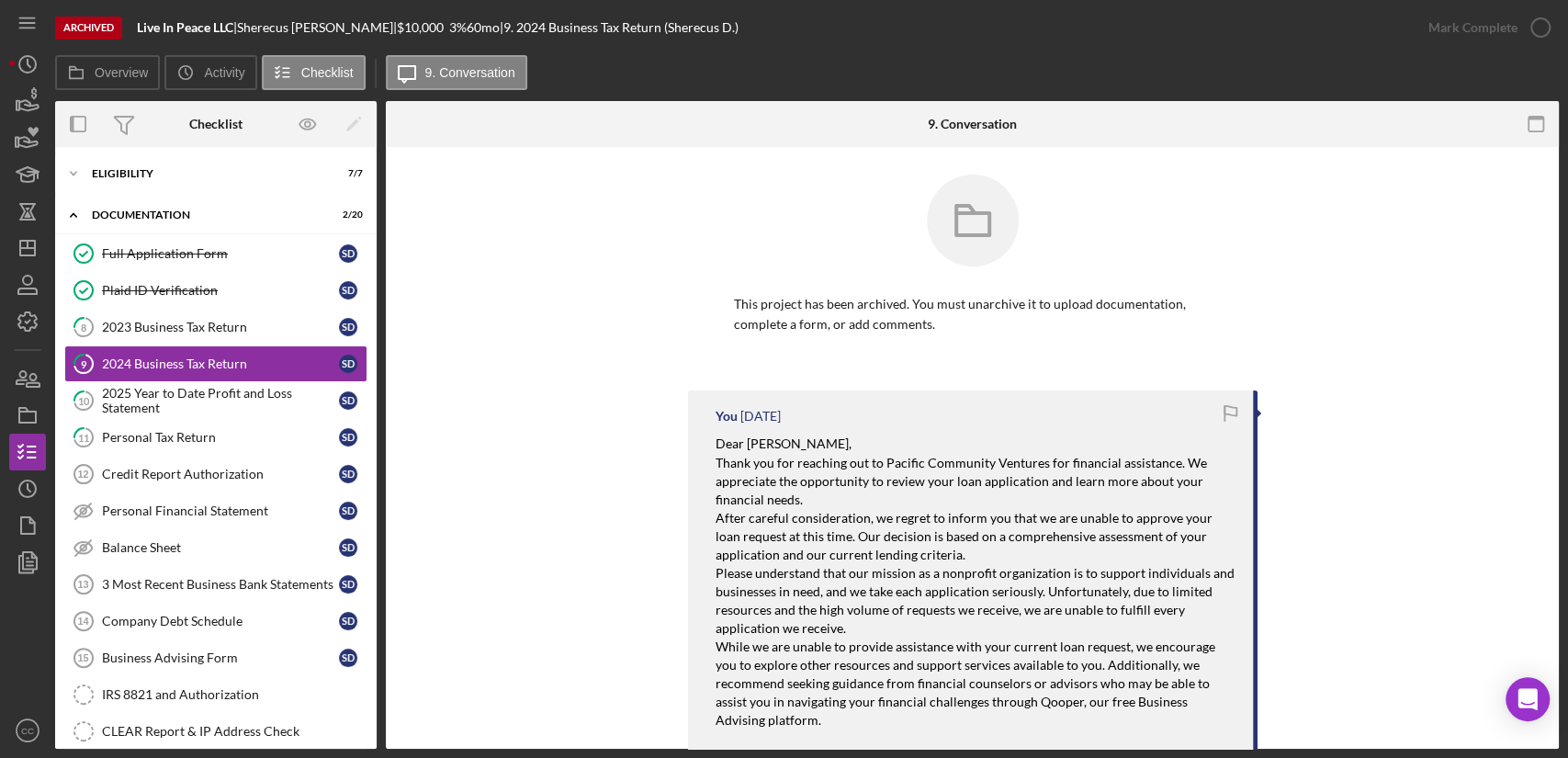
click at [528, 420] on div "You [DATE] Dear [PERSON_NAME], Thank you for reaching out to Pacific Community …" at bounding box center [972, 733] width 1118 height 685
click at [26, 248] on line "button" at bounding box center [27, 248] width 15 height 0
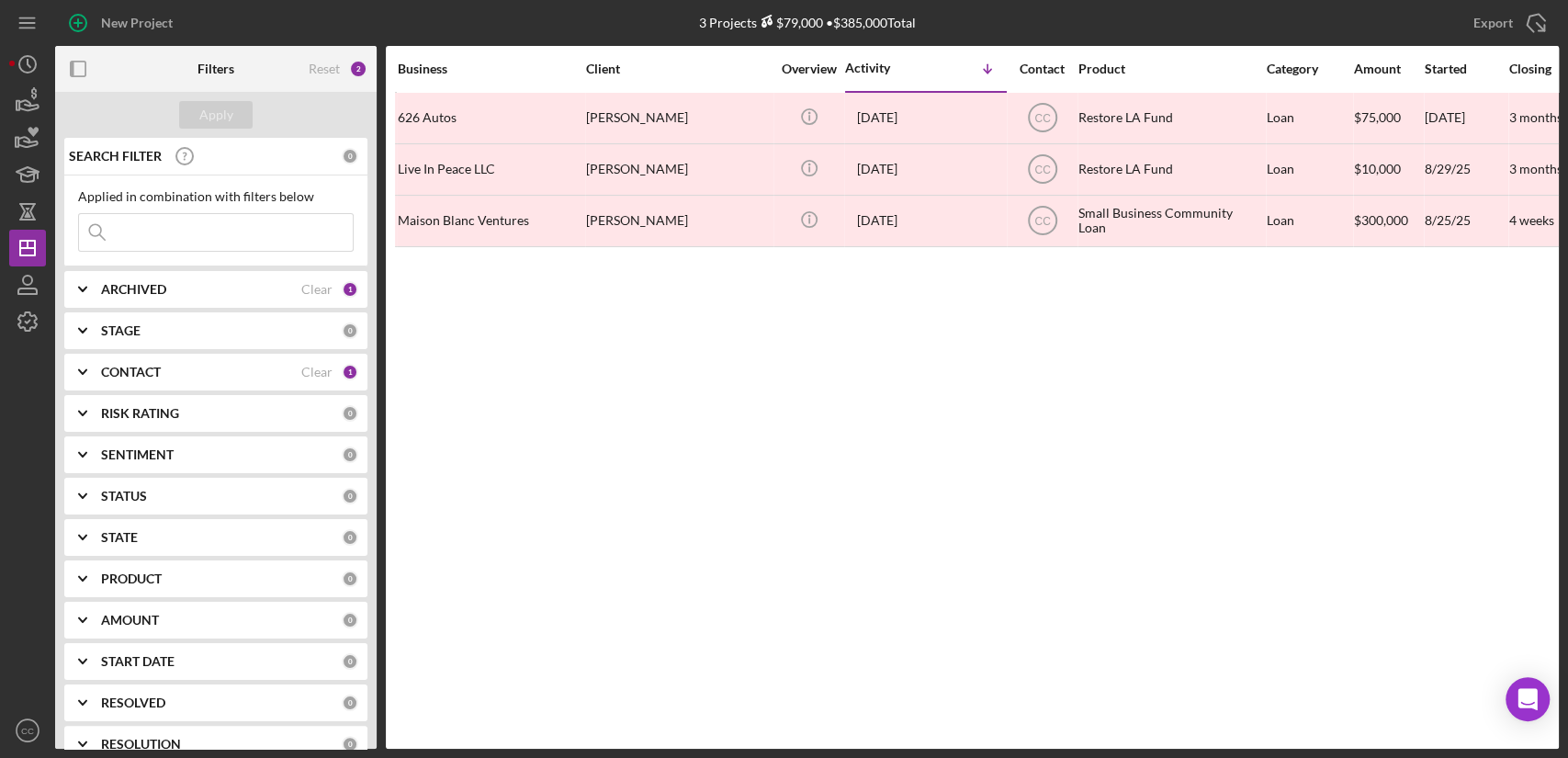
click at [183, 288] on div "ARCHIVED" at bounding box center [201, 289] width 201 height 15
click at [106, 361] on div "Active" at bounding box center [216, 369] width 275 height 29
click at [79, 362] on input "Active" at bounding box center [87, 364] width 18 height 18
checkbox input "true"
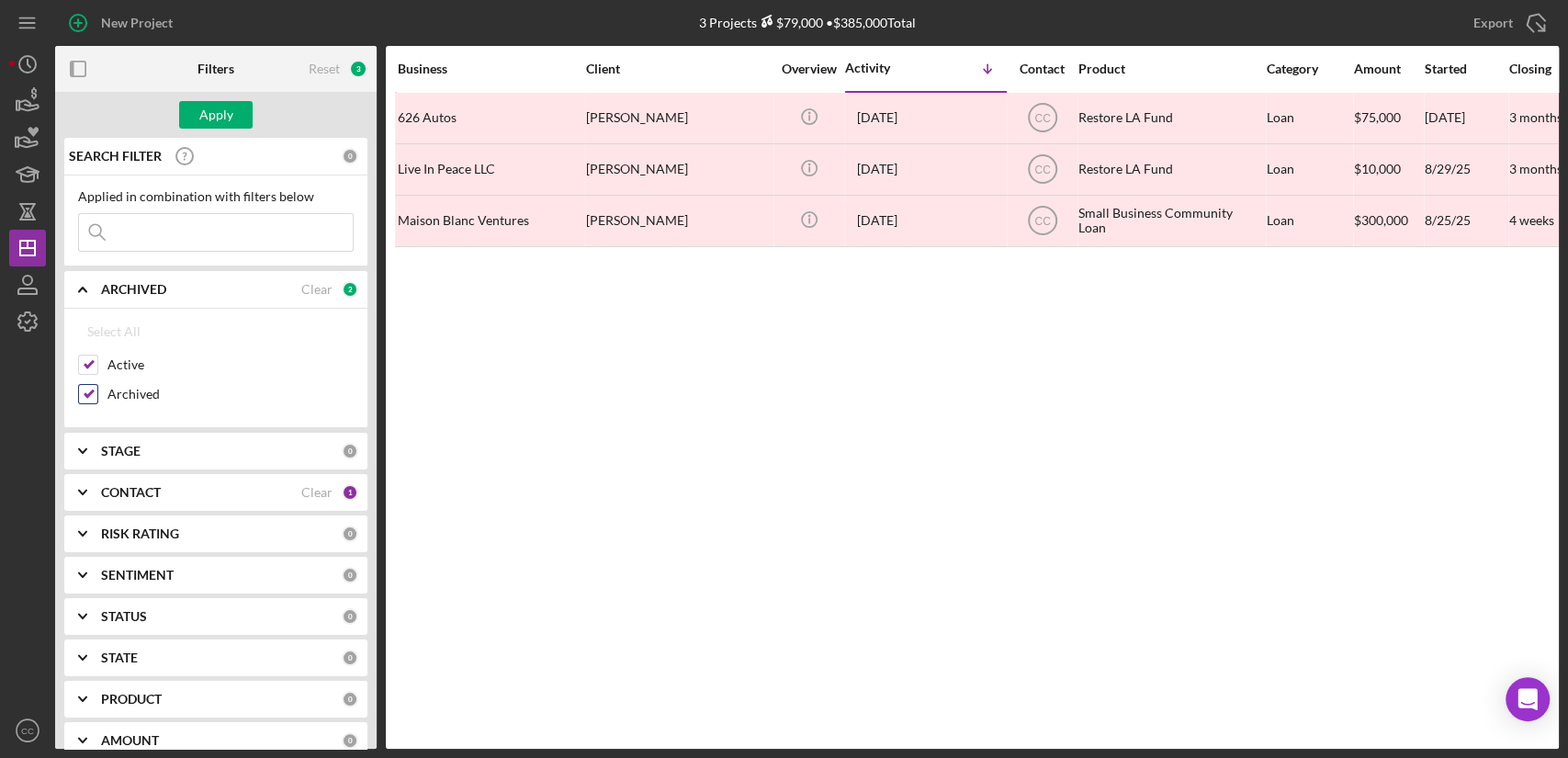
click at [84, 393] on input "Archived" at bounding box center [87, 394] width 18 height 18
checkbox input "false"
click at [222, 115] on div "Apply" at bounding box center [216, 114] width 34 height 27
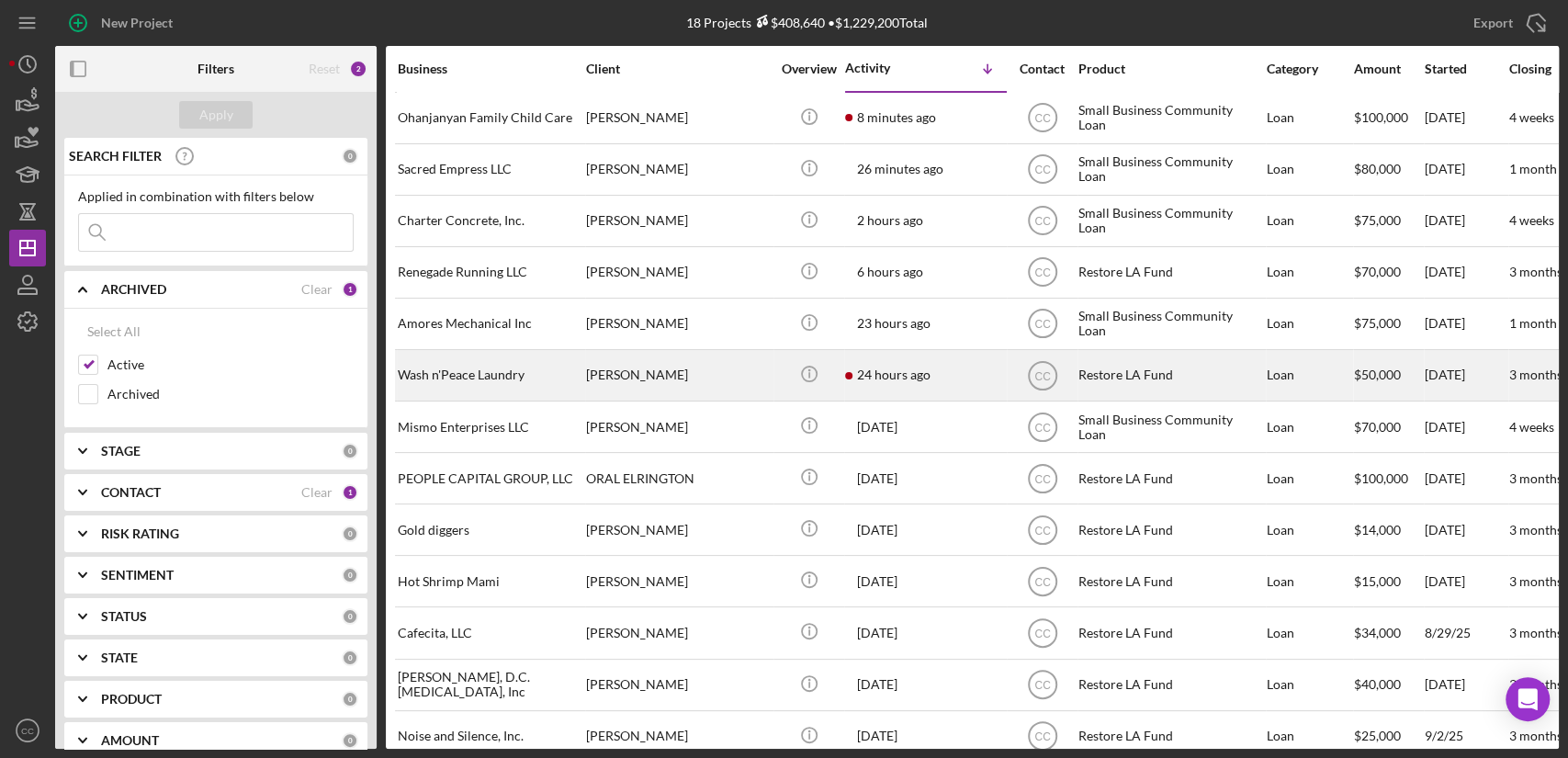
click at [720, 379] on div "[PERSON_NAME]" at bounding box center [677, 375] width 183 height 48
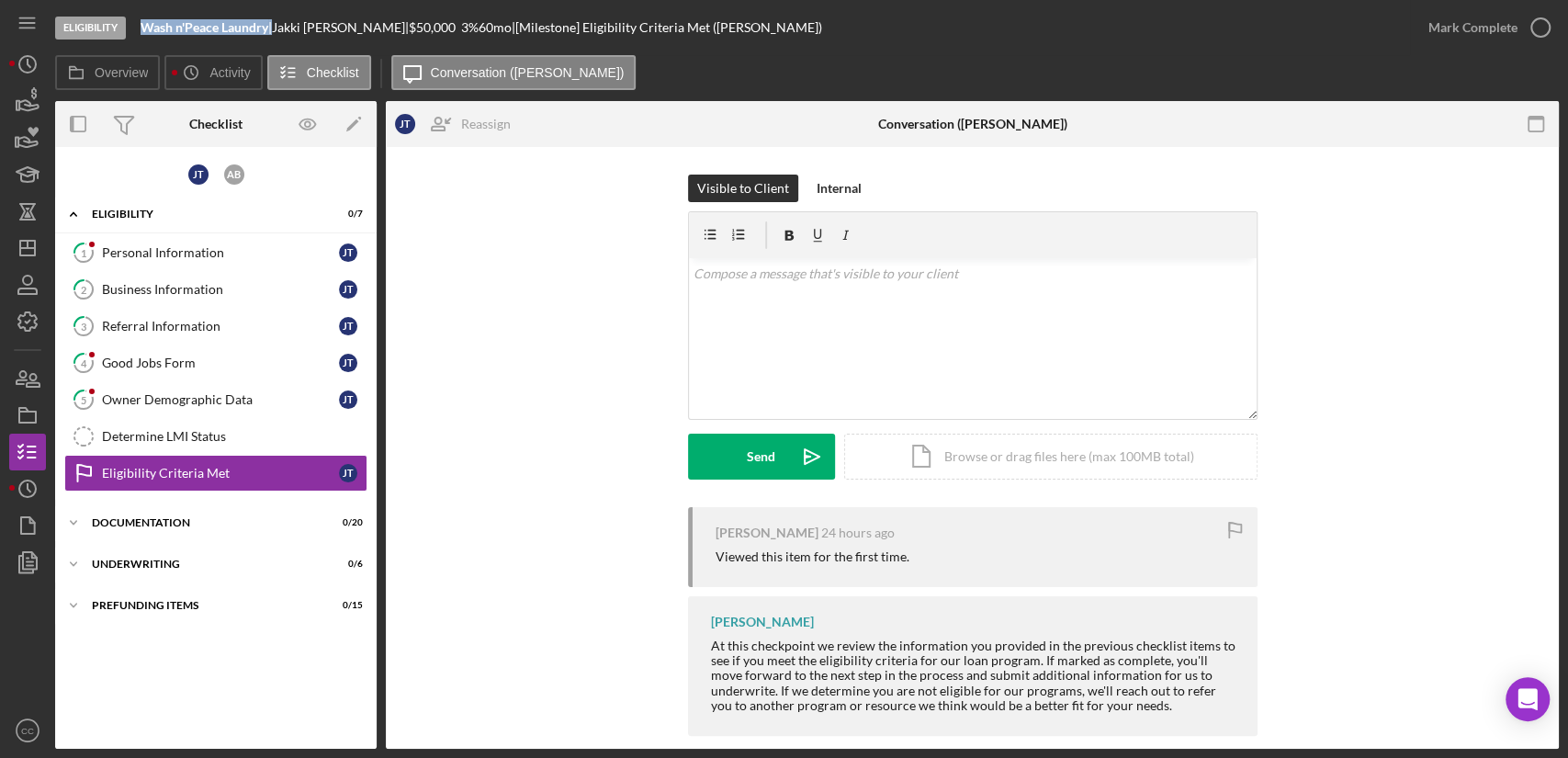
drag, startPoint x: 272, startPoint y: 28, endPoint x: 142, endPoint y: 30, distance: 130.0
click at [142, 30] on div "Wash n'Peace Laundry |" at bounding box center [206, 27] width 131 height 15
click at [197, 400] on div "Owner Demographic Data" at bounding box center [220, 399] width 237 height 15
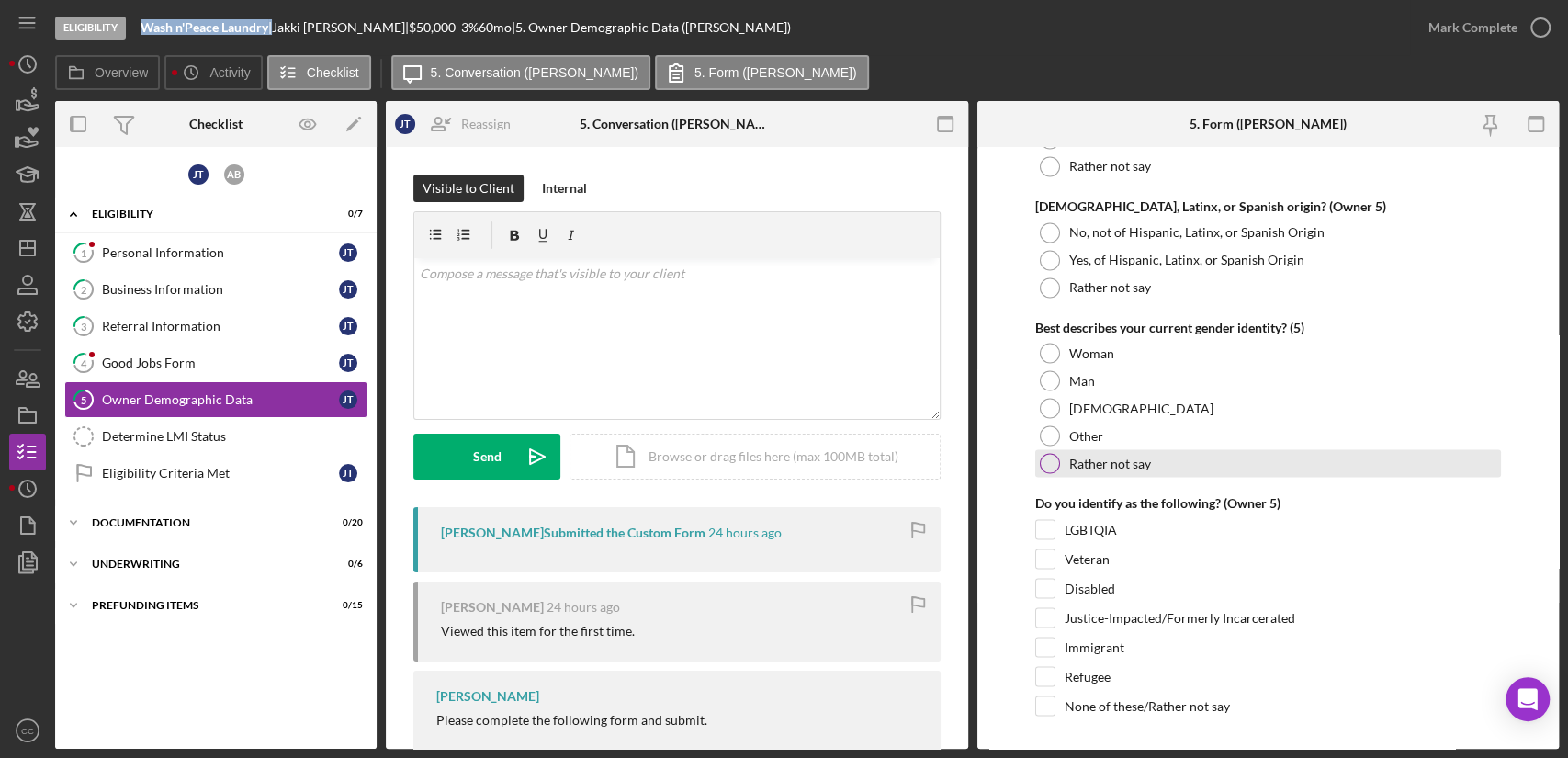
scroll to position [7038, 0]
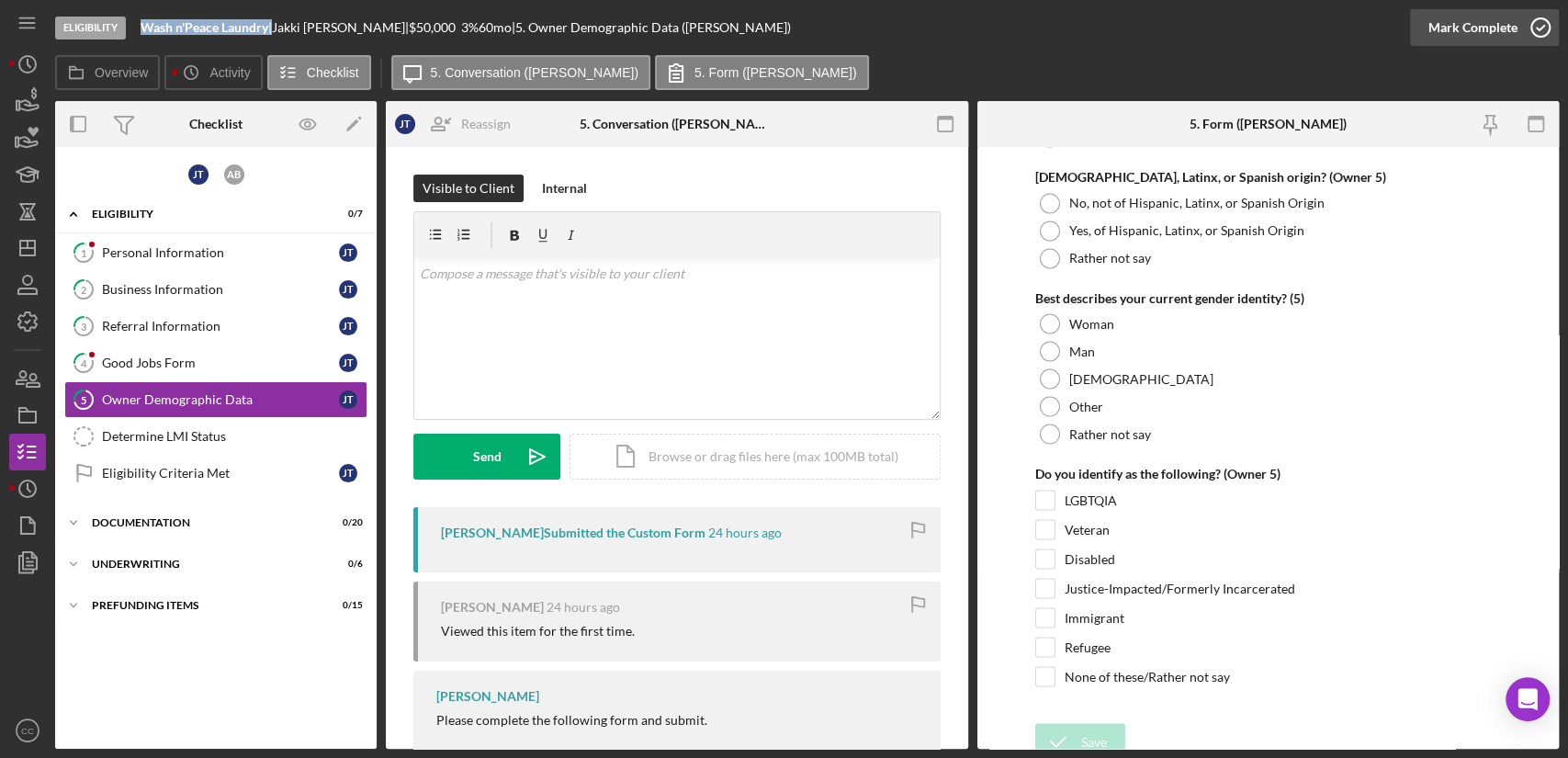
click at [1493, 26] on div "Mark Complete" at bounding box center [1473, 27] width 89 height 37
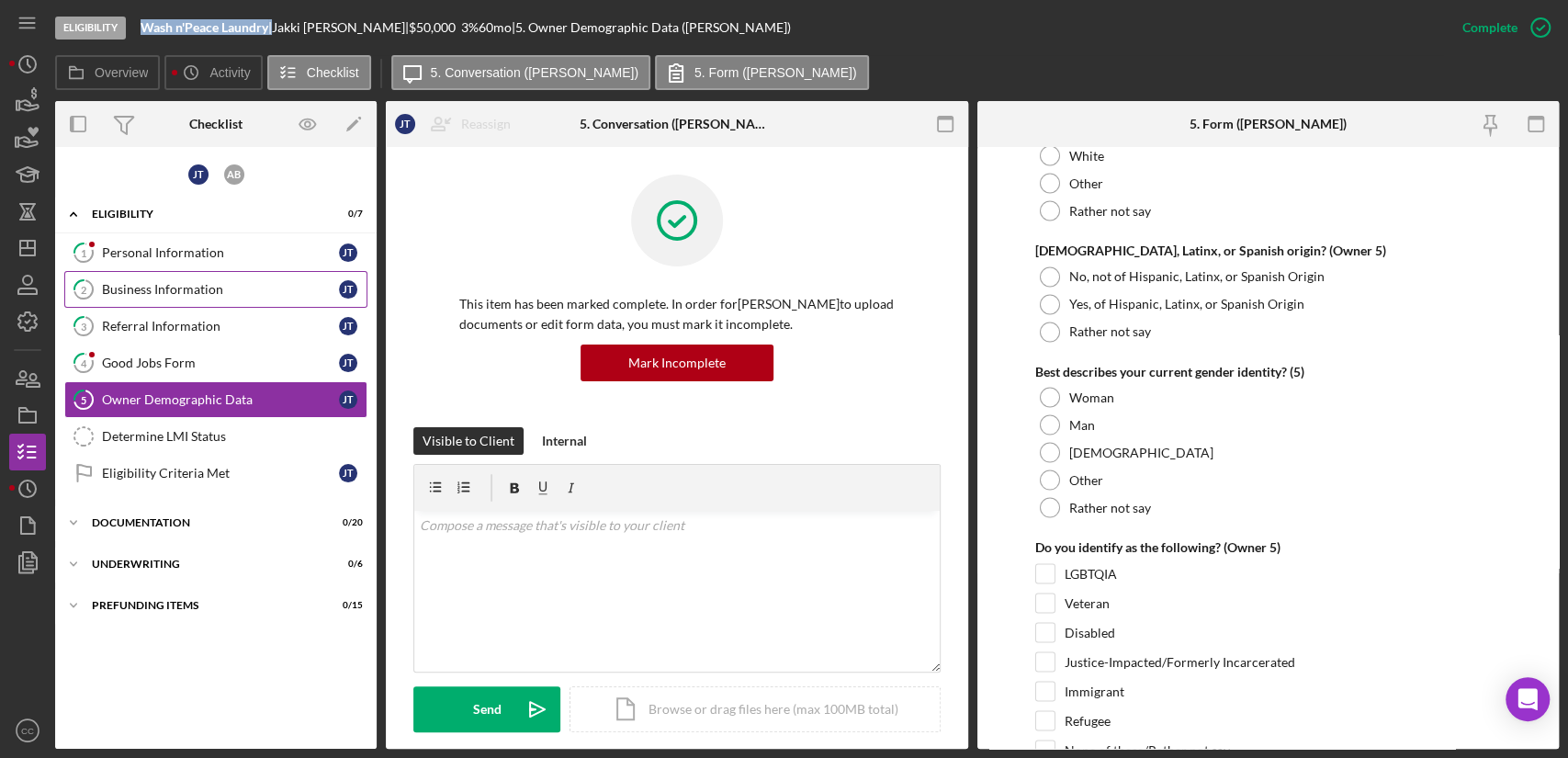
scroll to position [7112, 0]
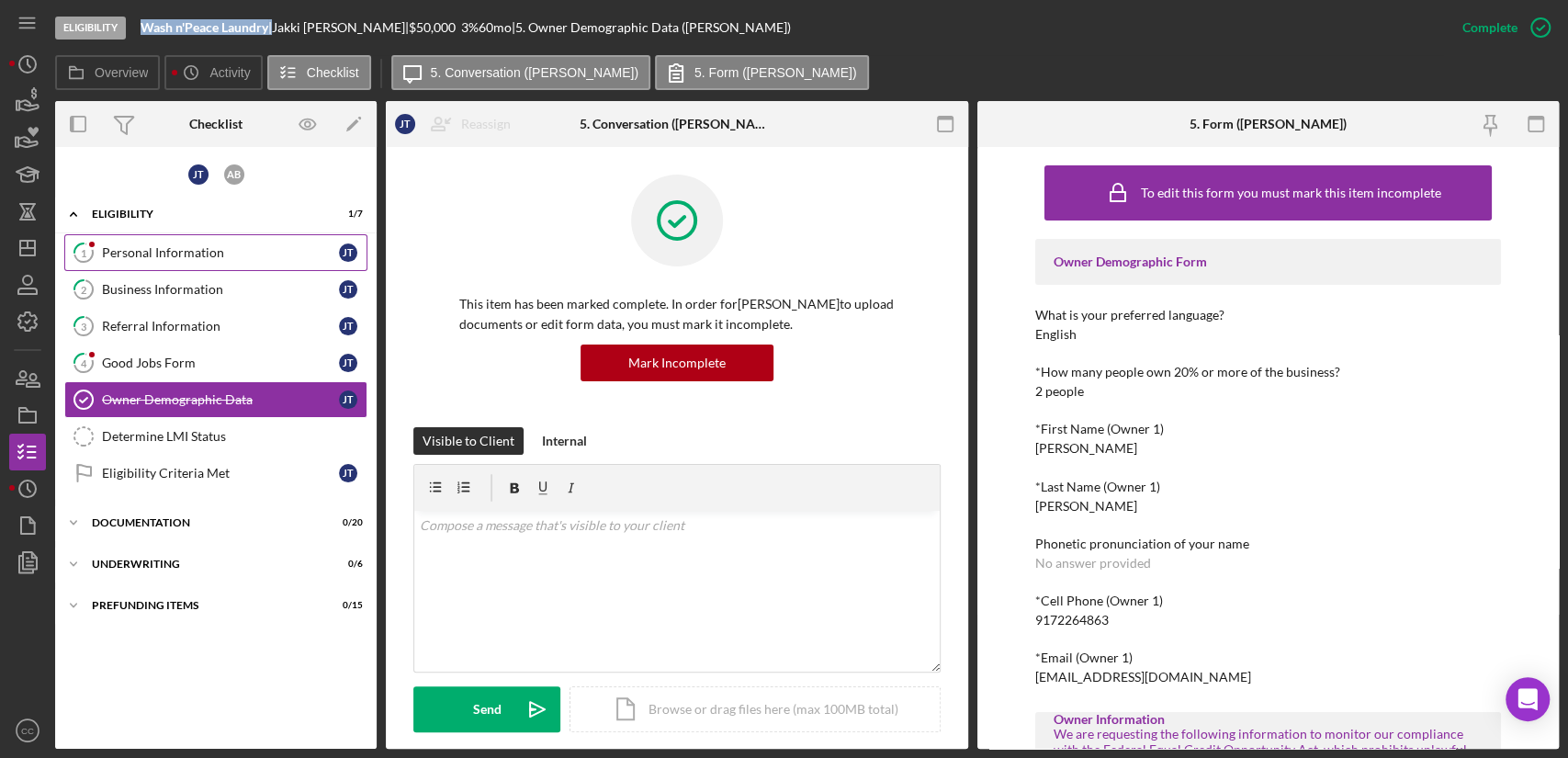
click at [169, 249] on div "Personal Information" at bounding box center [220, 252] width 237 height 15
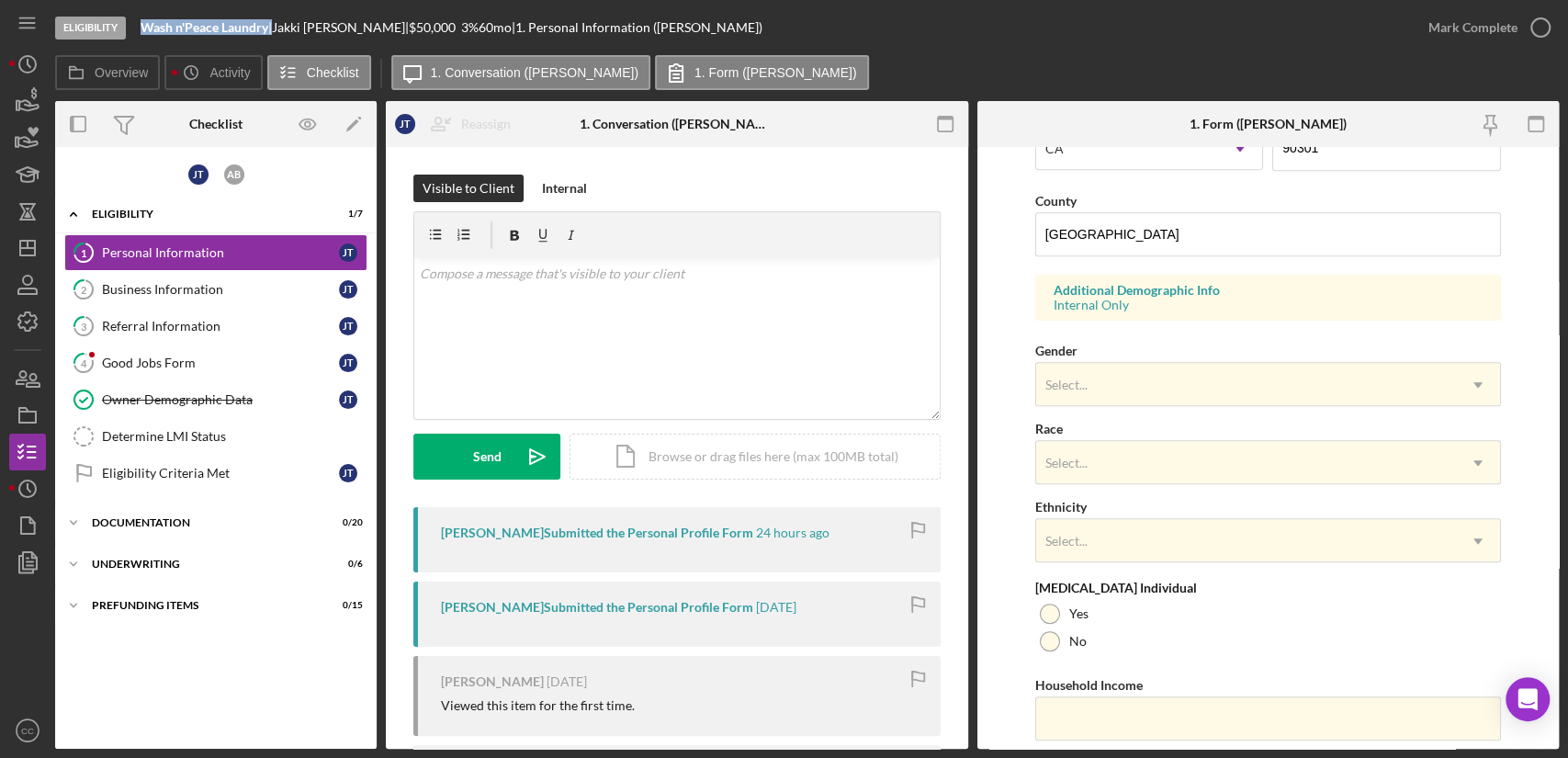
scroll to position [612, 0]
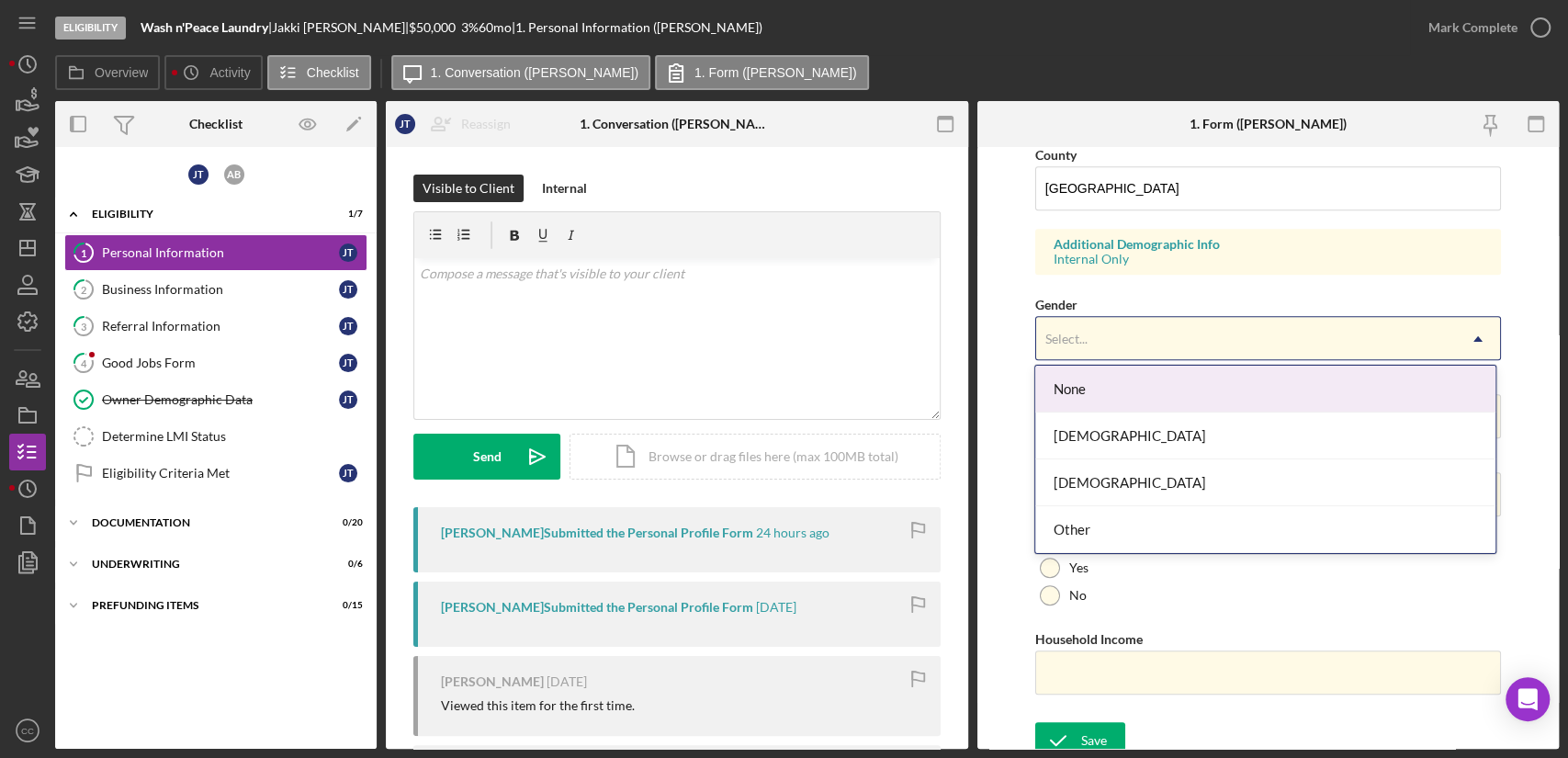
click at [1106, 339] on div "Select..." at bounding box center [1246, 339] width 420 height 43
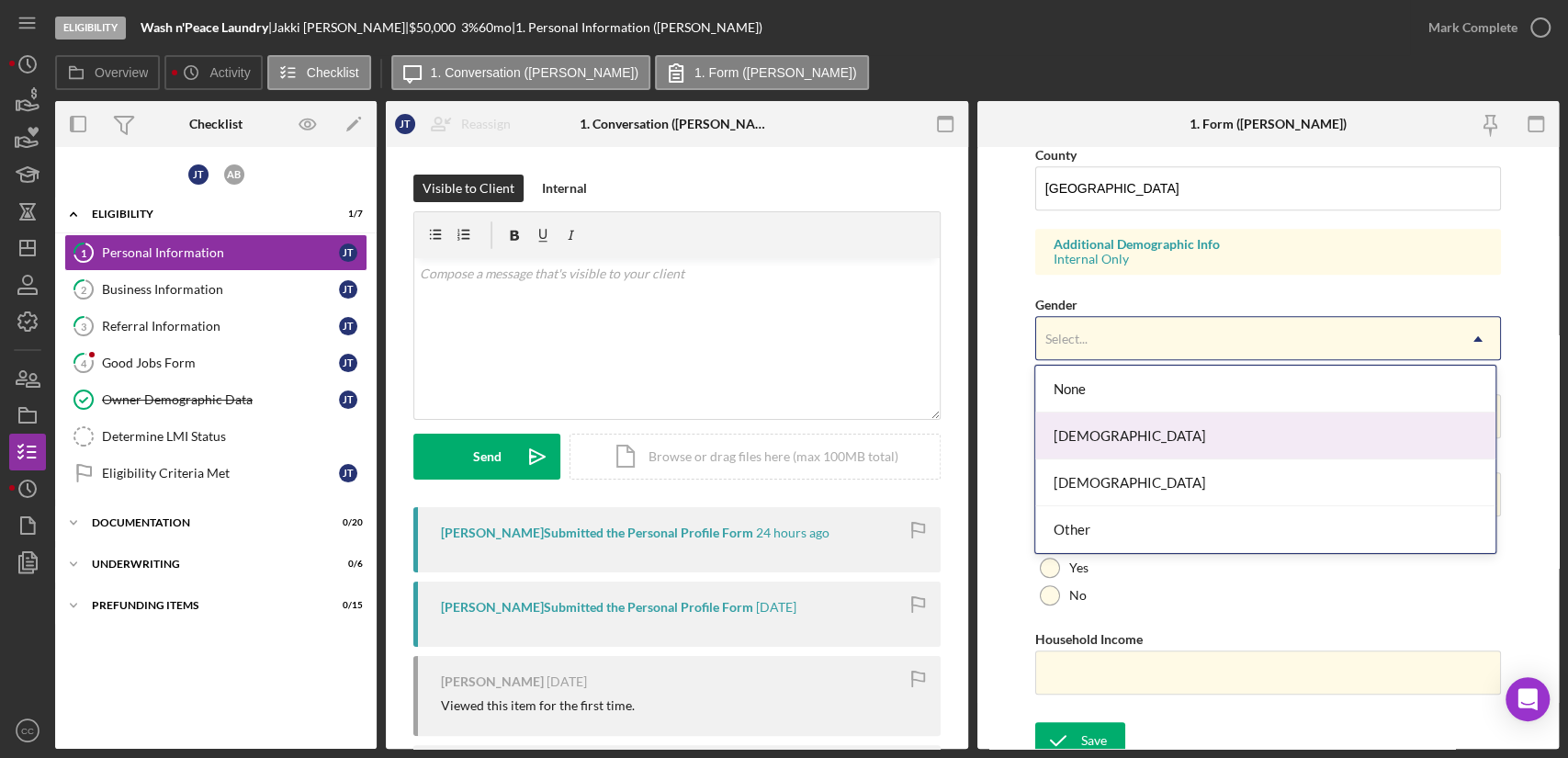
click at [1098, 438] on div "[DEMOGRAPHIC_DATA]" at bounding box center [1265, 435] width 460 height 47
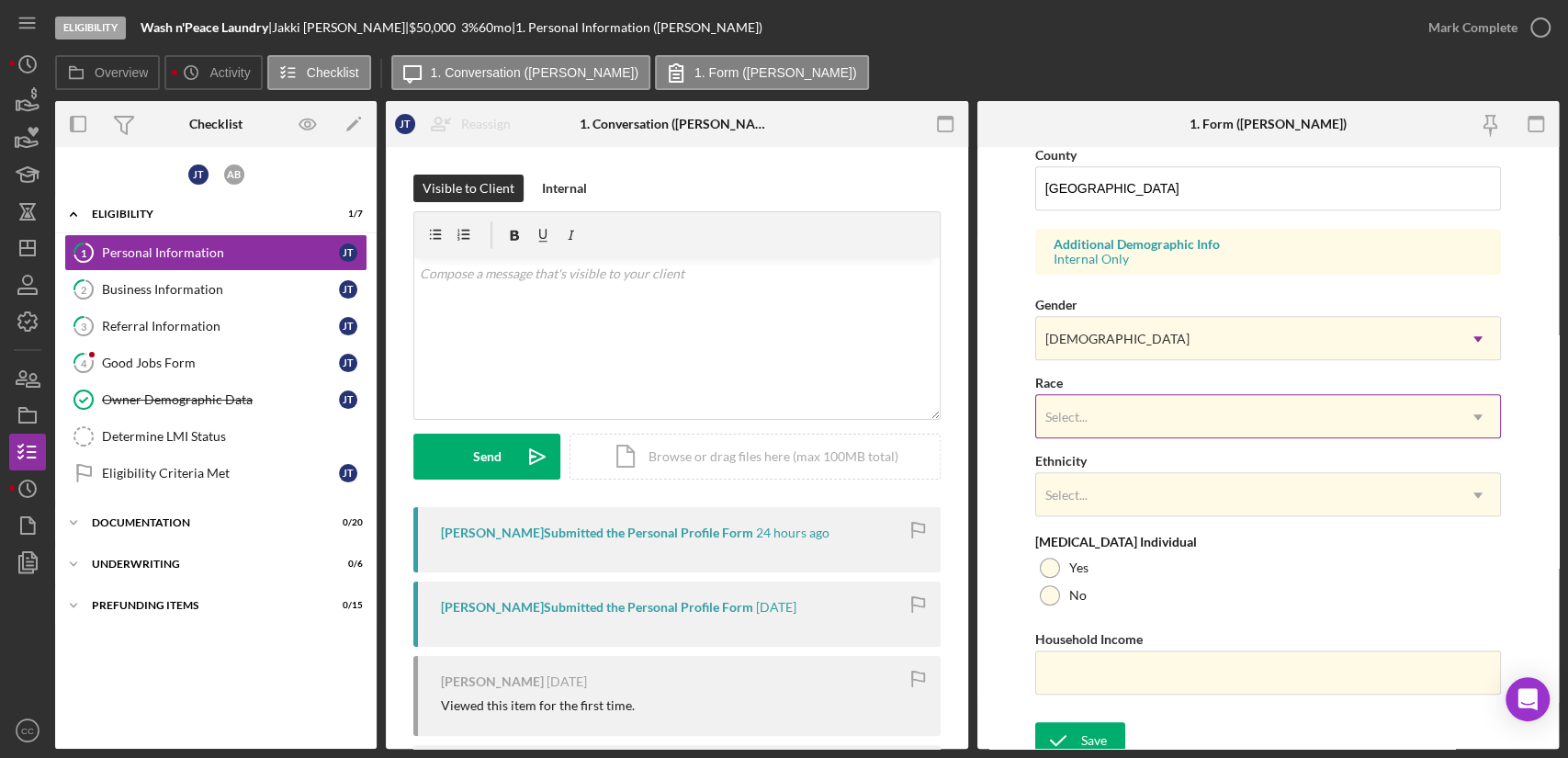
click at [1095, 413] on div "Select..." at bounding box center [1246, 417] width 420 height 43
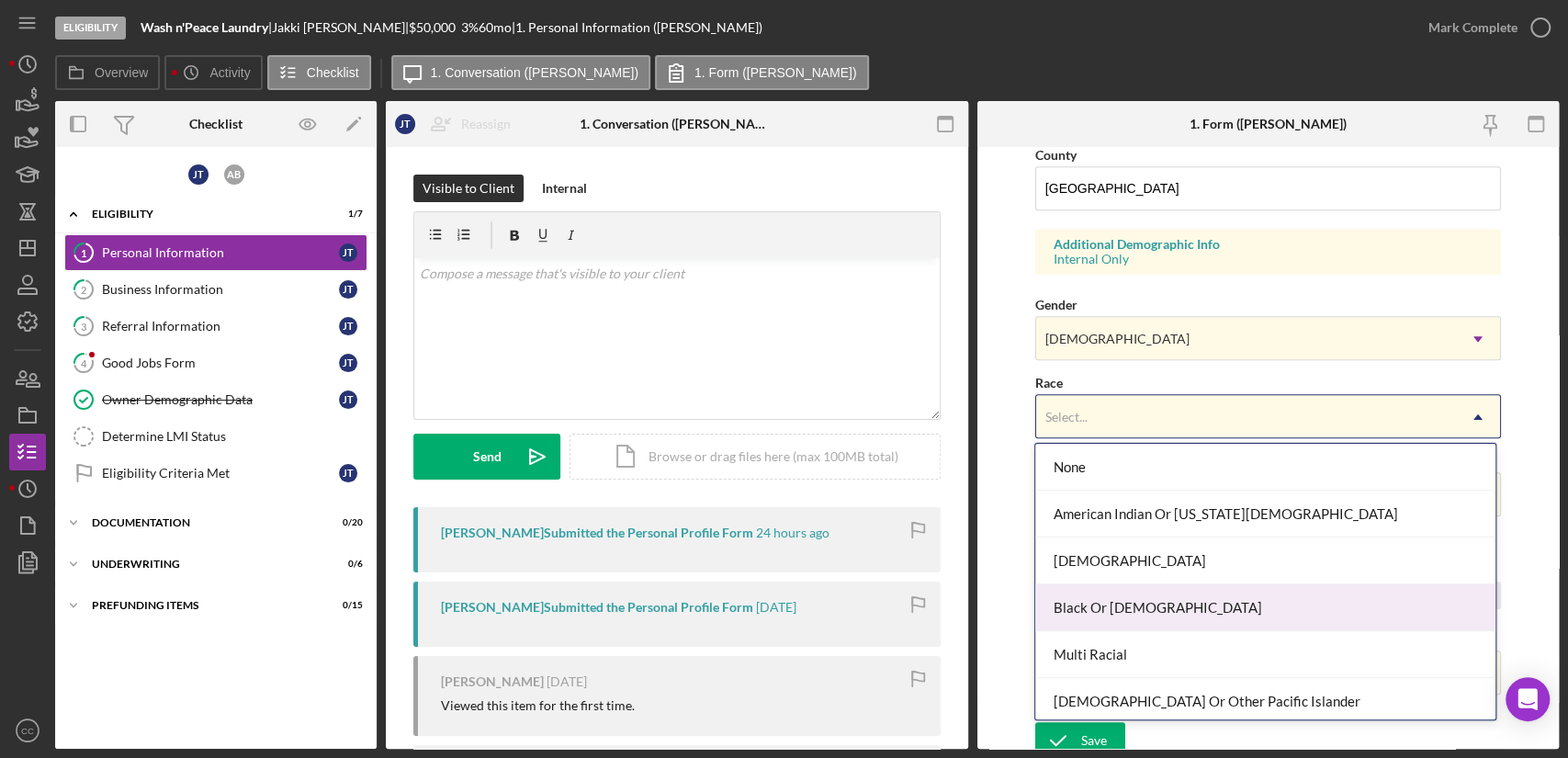
click at [1093, 605] on div "Black Or [DEMOGRAPHIC_DATA]" at bounding box center [1265, 608] width 460 height 47
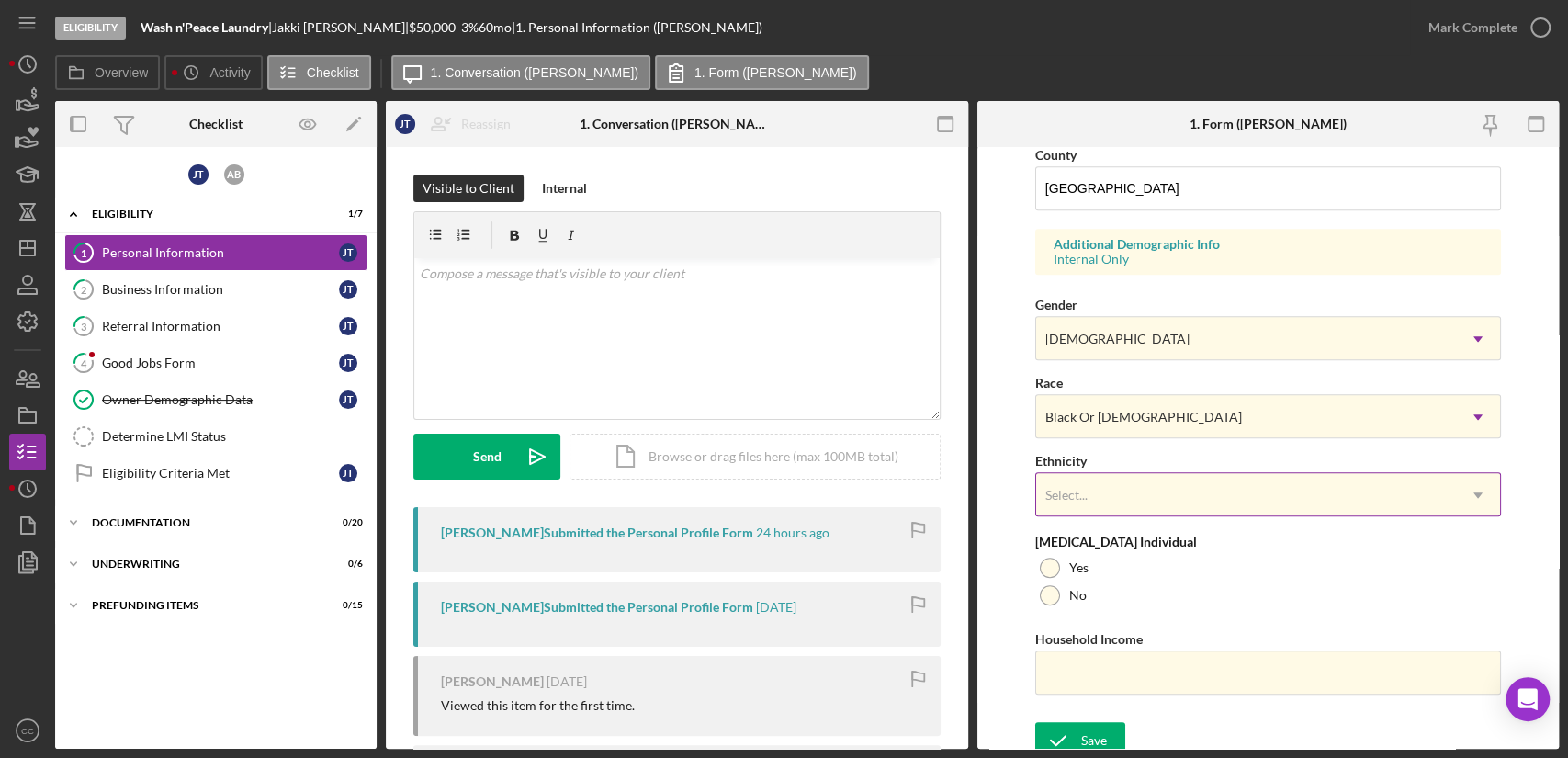
click at [1110, 486] on div "Select..." at bounding box center [1246, 495] width 420 height 43
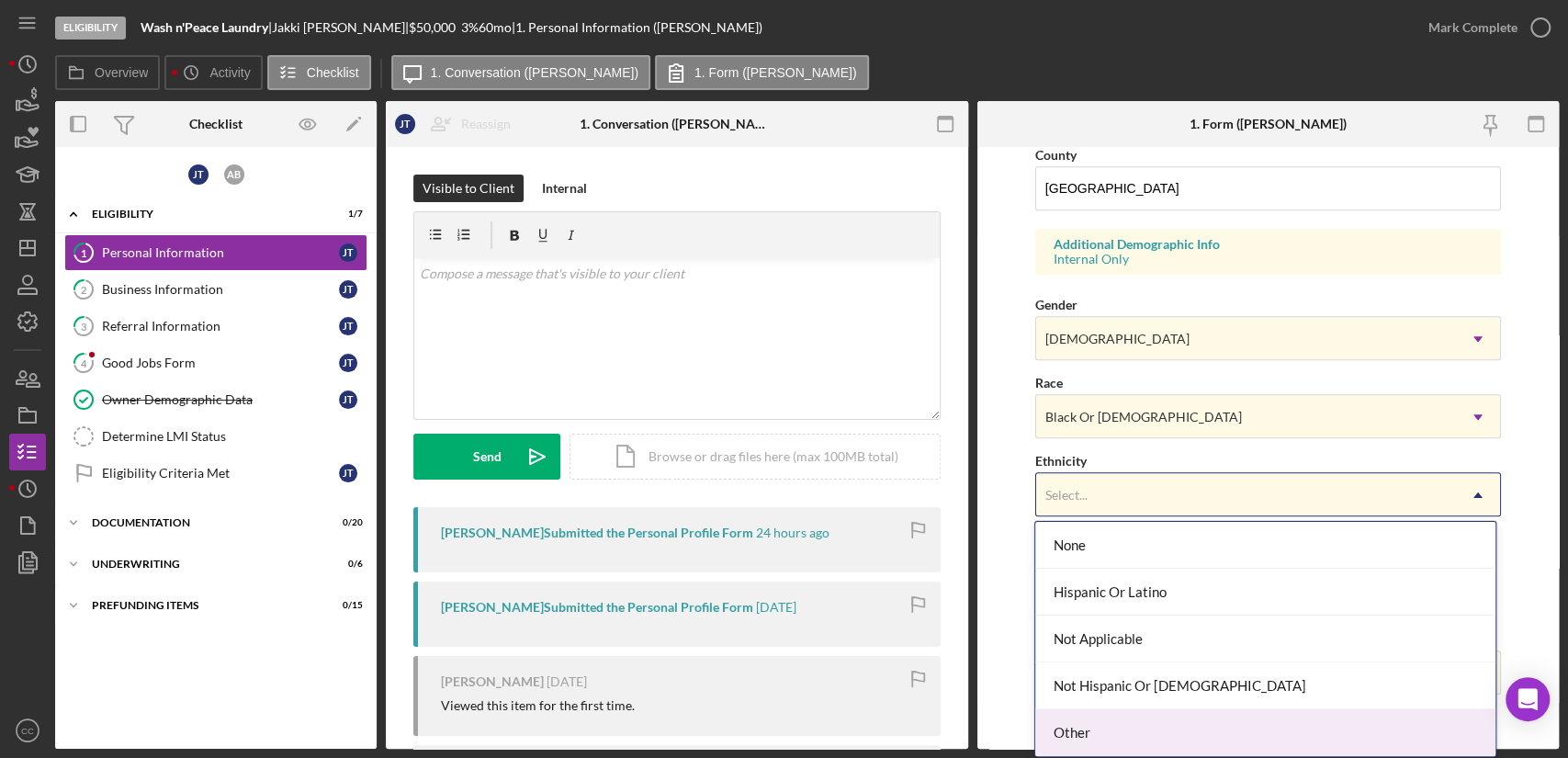
click at [1085, 741] on div "Other" at bounding box center [1265, 732] width 460 height 47
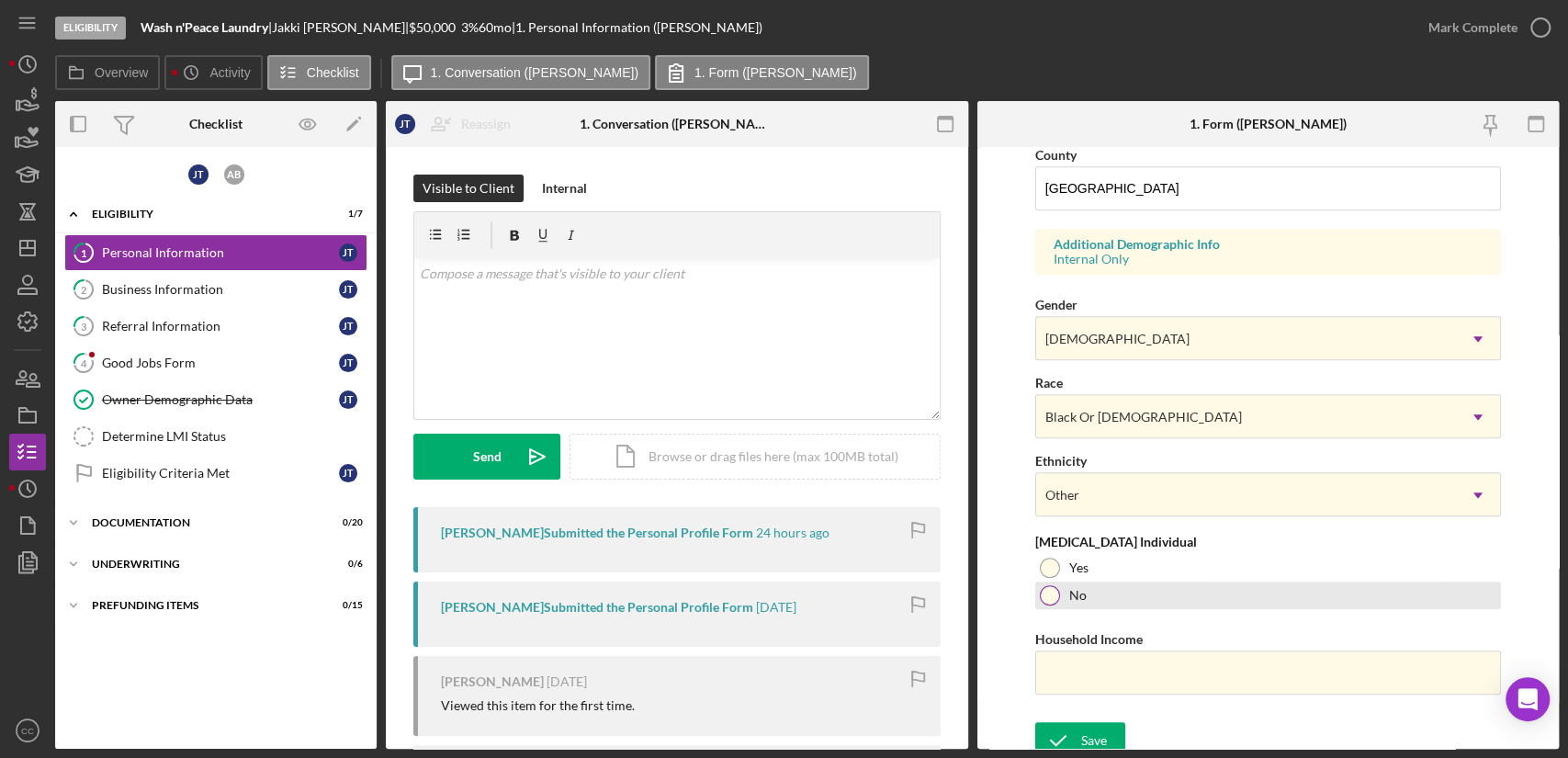
click at [1047, 599] on div at bounding box center [1049, 595] width 20 height 20
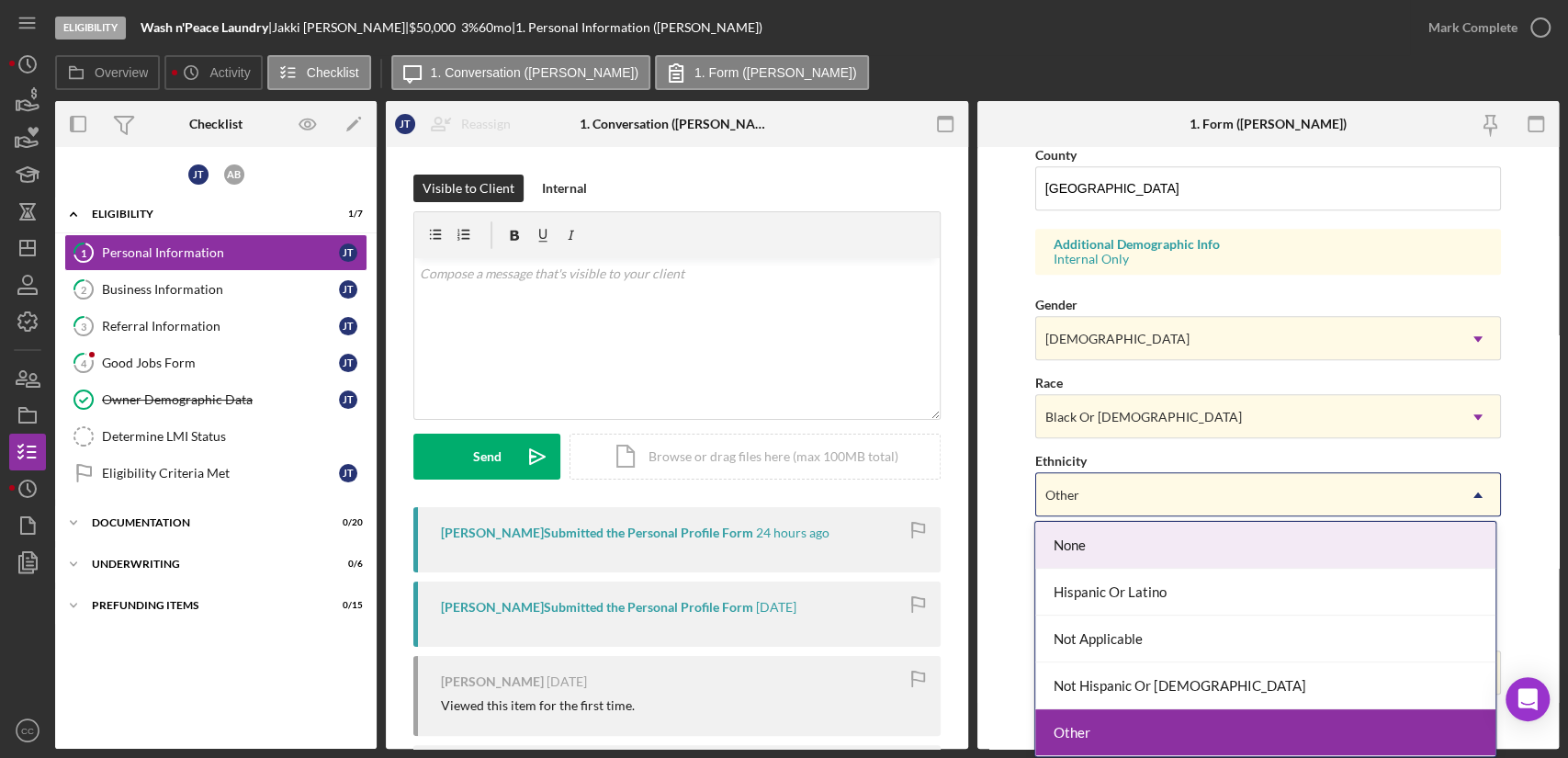
click at [1117, 475] on div "Other" at bounding box center [1246, 495] width 420 height 43
click at [1109, 542] on div "None" at bounding box center [1265, 545] width 460 height 47
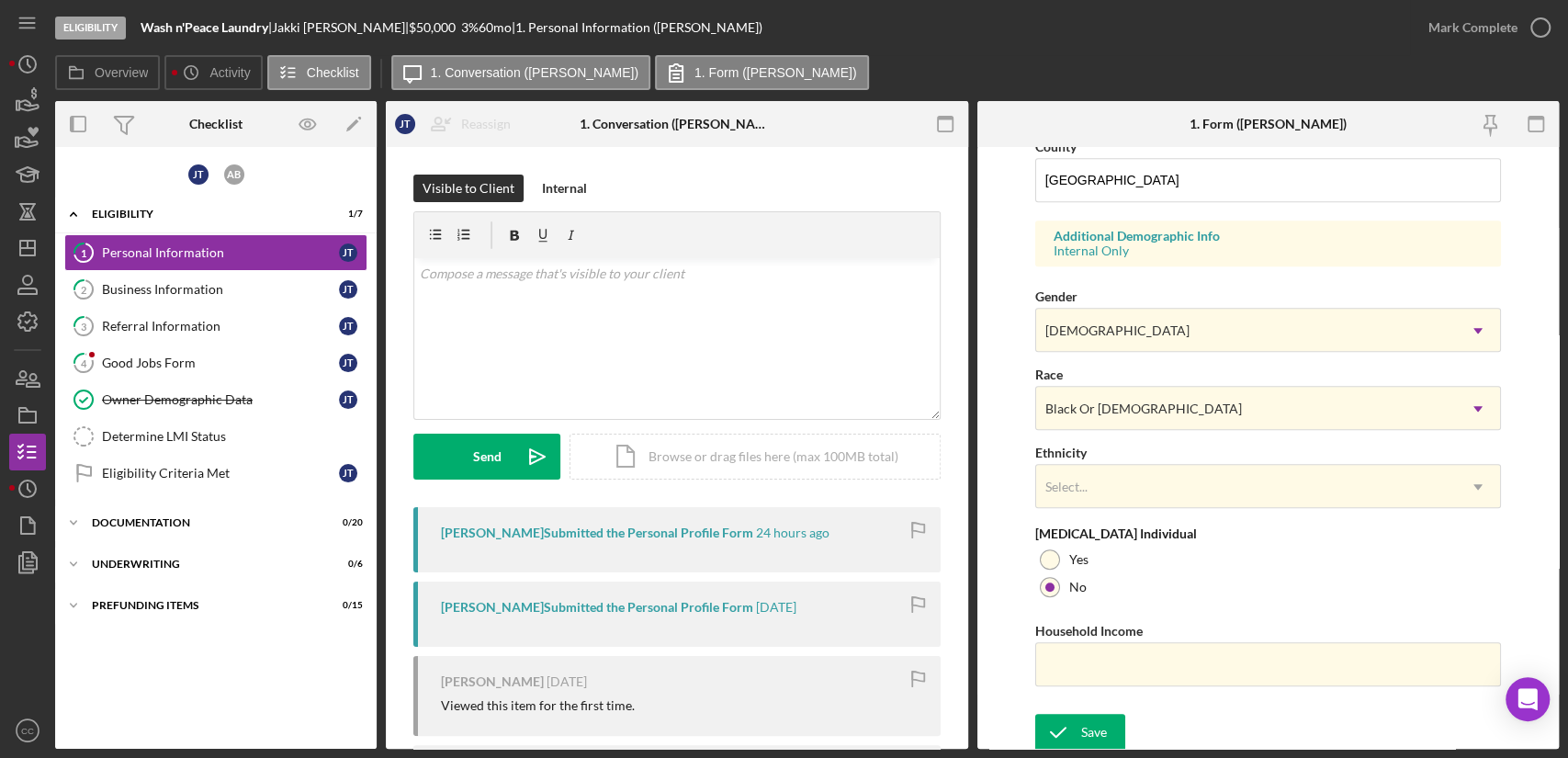
scroll to position [621, 0]
click at [1077, 731] on icon "submit" at bounding box center [1058, 730] width 46 height 46
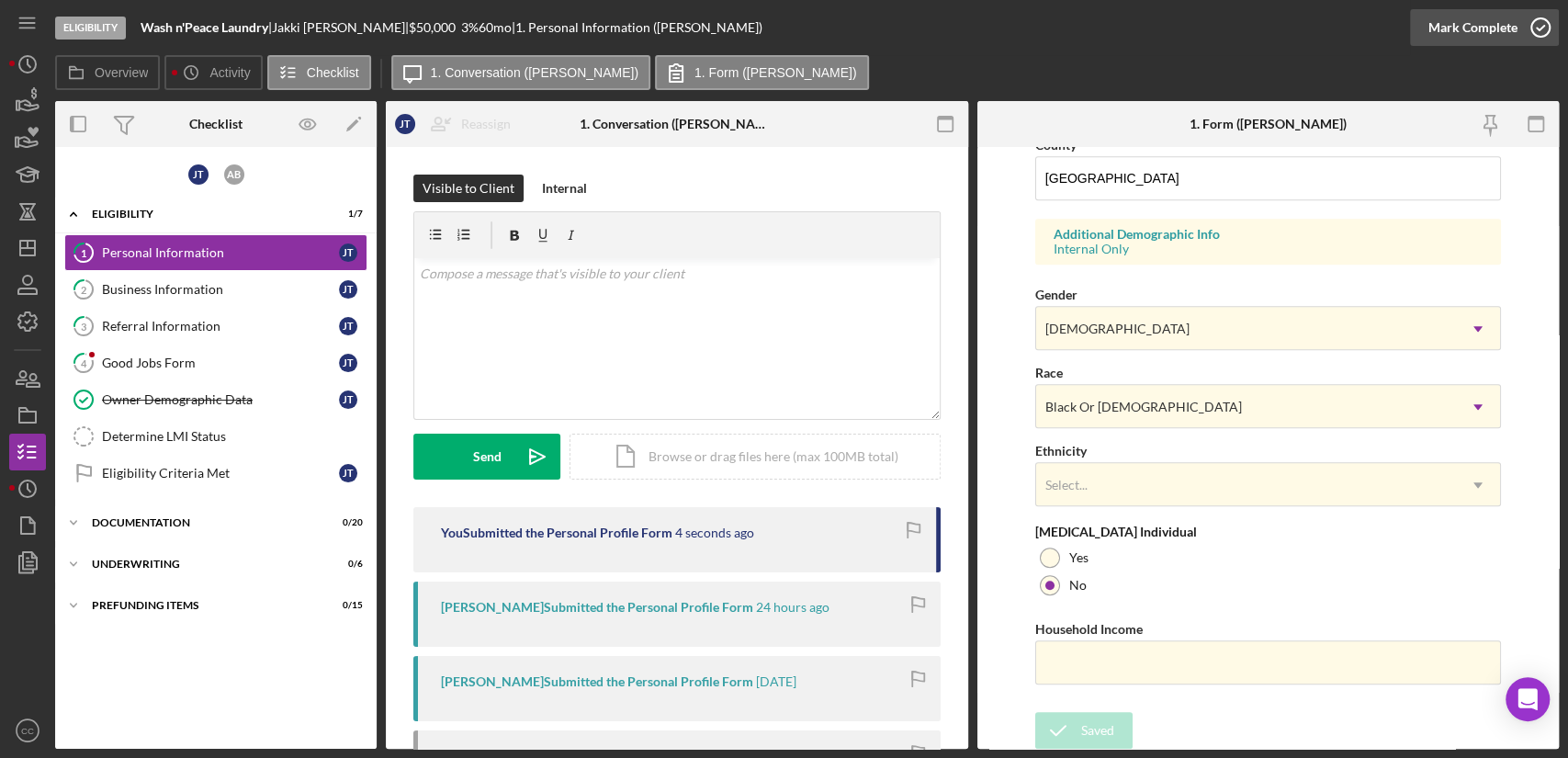
click at [1487, 28] on div "Mark Complete" at bounding box center [1473, 27] width 89 height 37
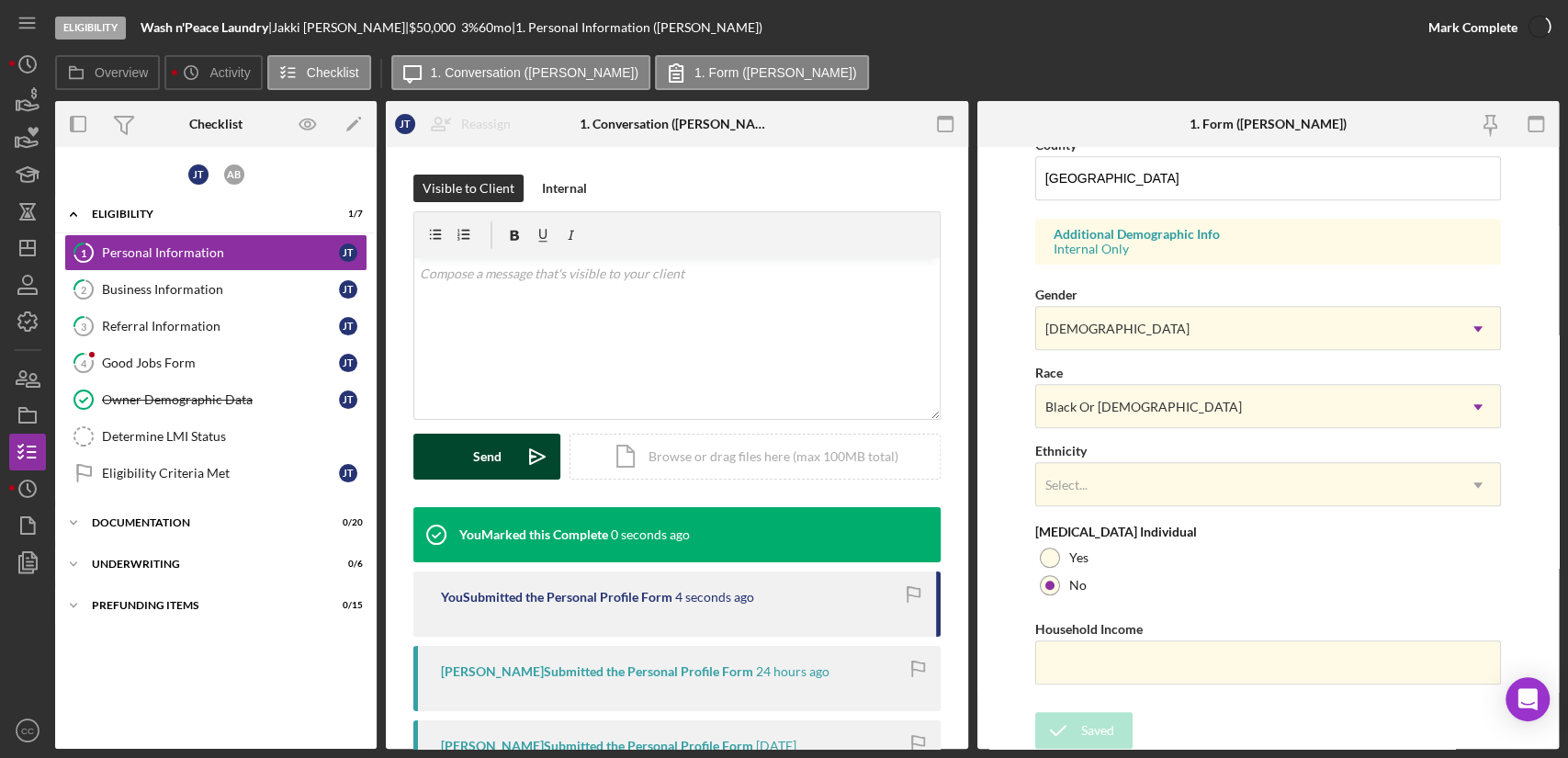
scroll to position [255, 0]
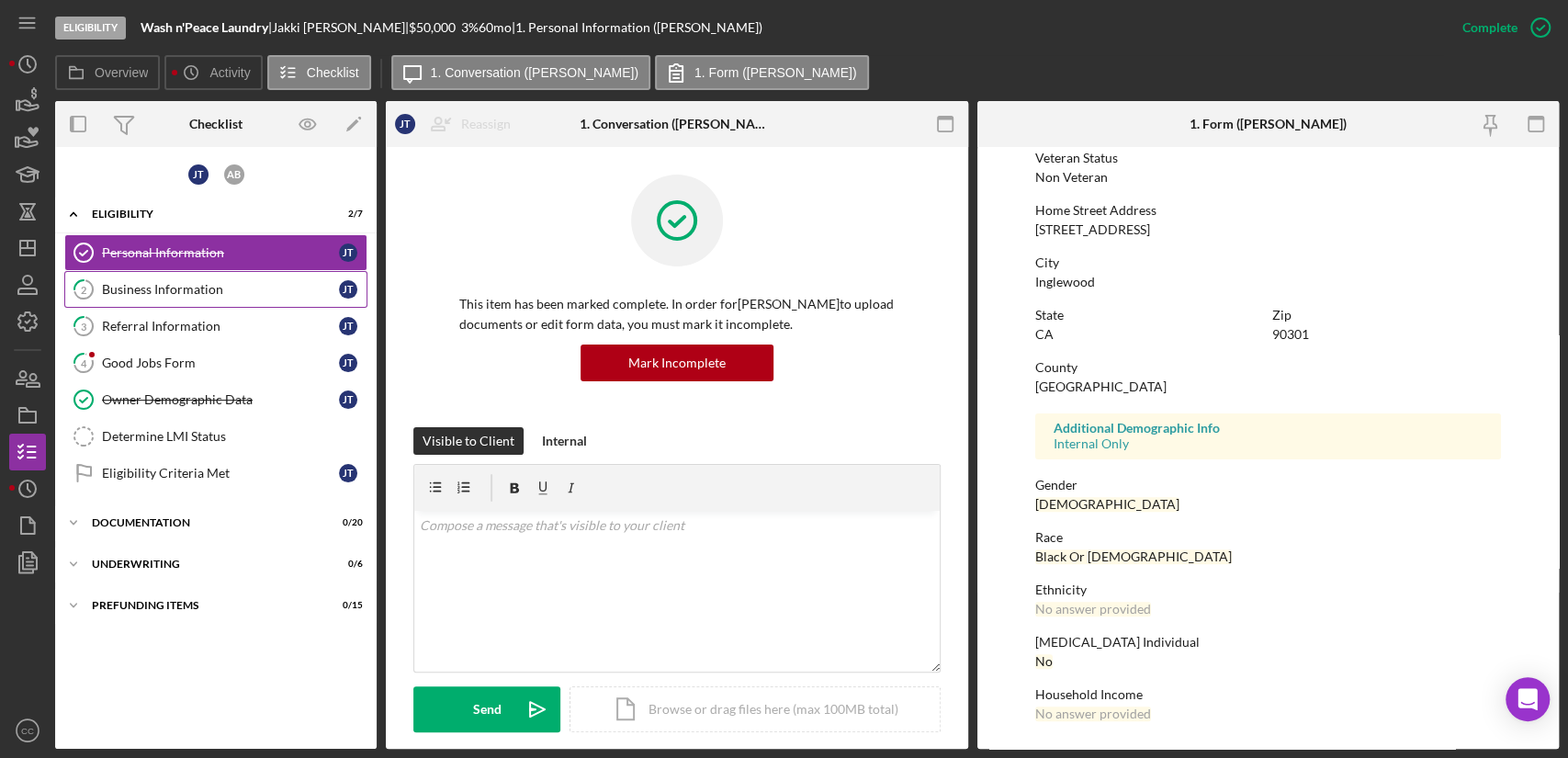
click at [191, 300] on link "2 Business Information [PERSON_NAME]" at bounding box center [215, 289] width 304 height 37
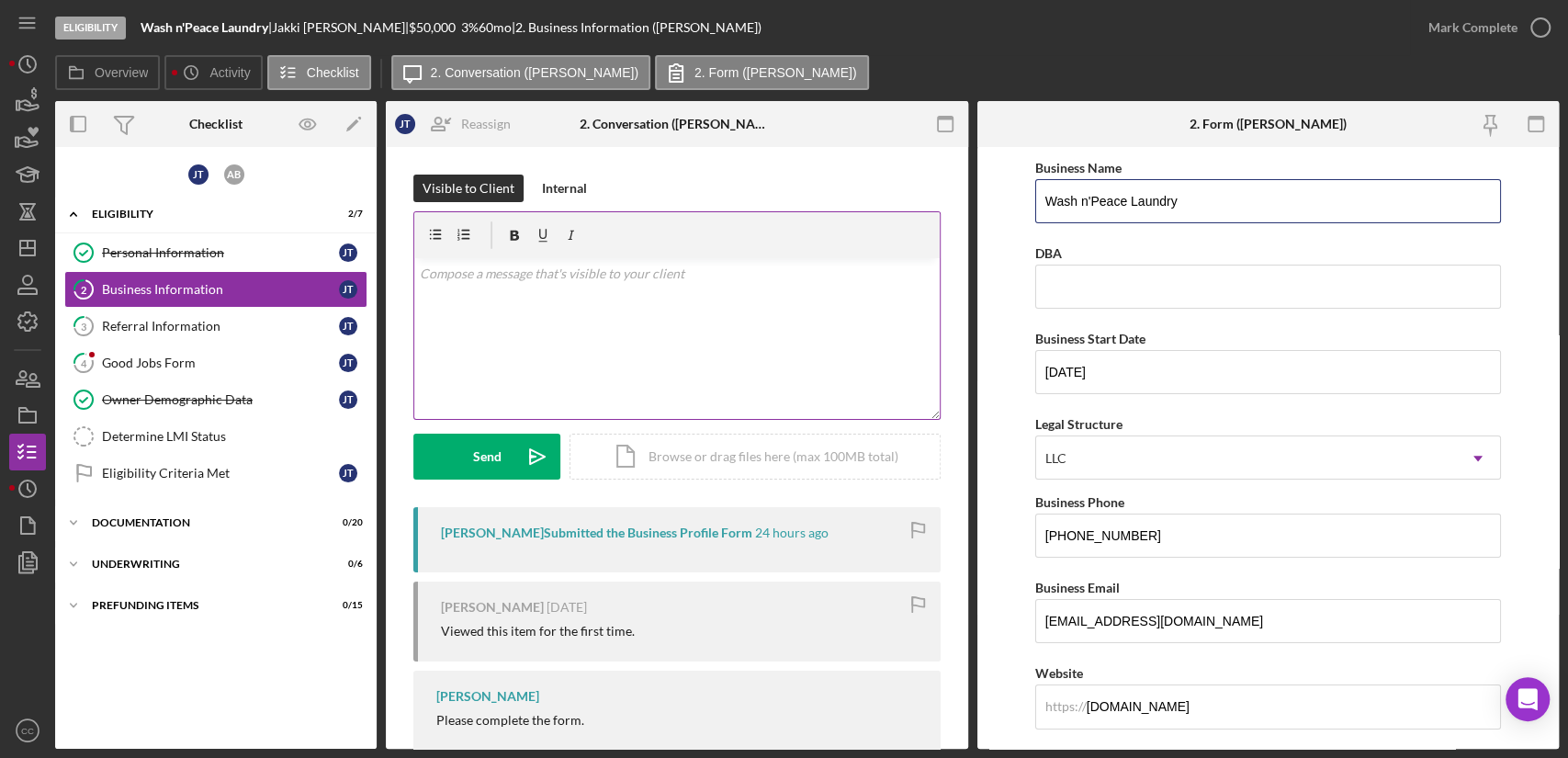
drag, startPoint x: 1221, startPoint y: 192, endPoint x: 733, endPoint y: 212, distance: 488.4
click at [733, 212] on div "Overview Internal Workflow Stage Eligibility Icon/Dropdown Arrow Archive (can u…" at bounding box center [807, 425] width 1504 height 647
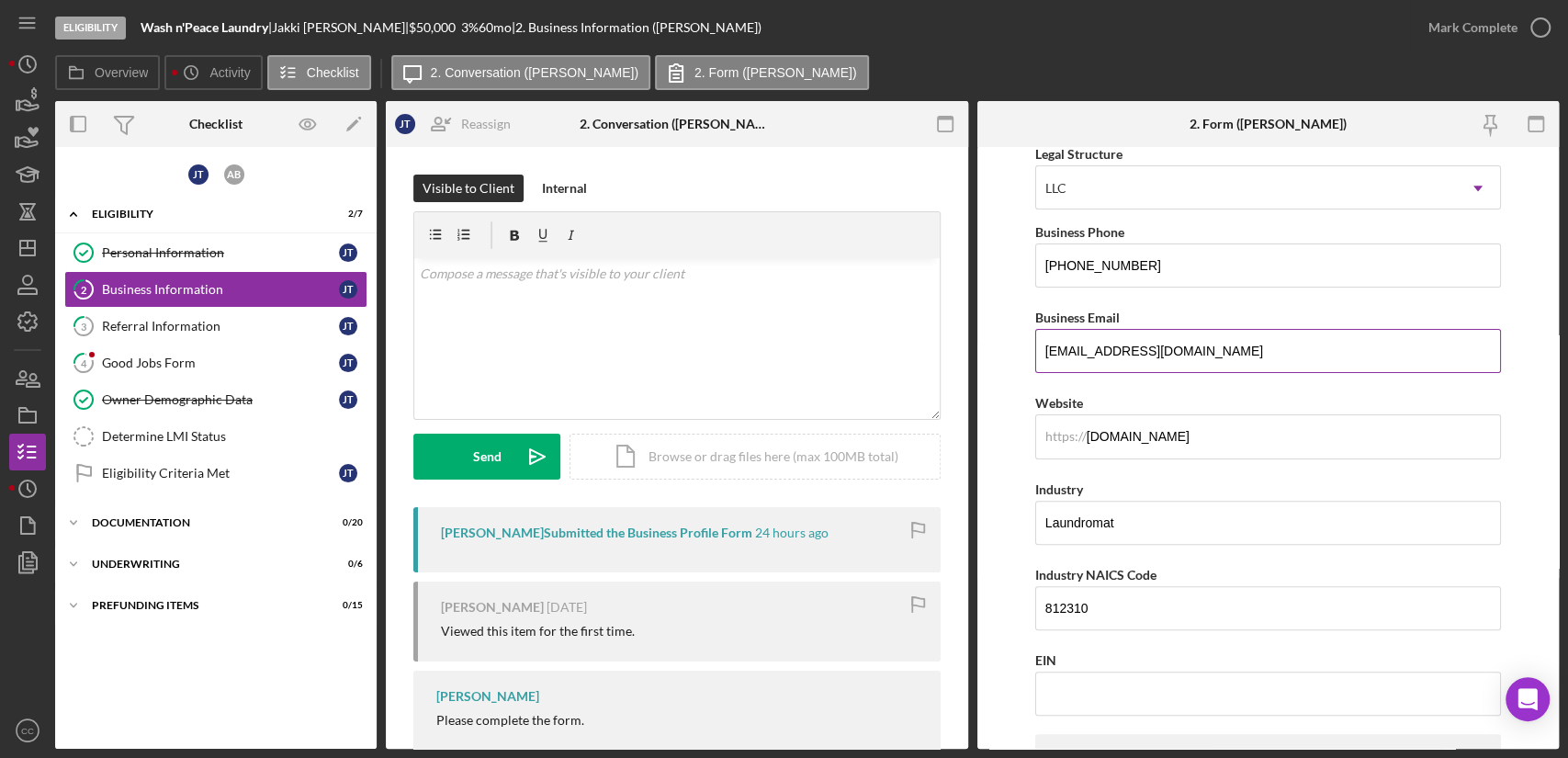
scroll to position [305, 0]
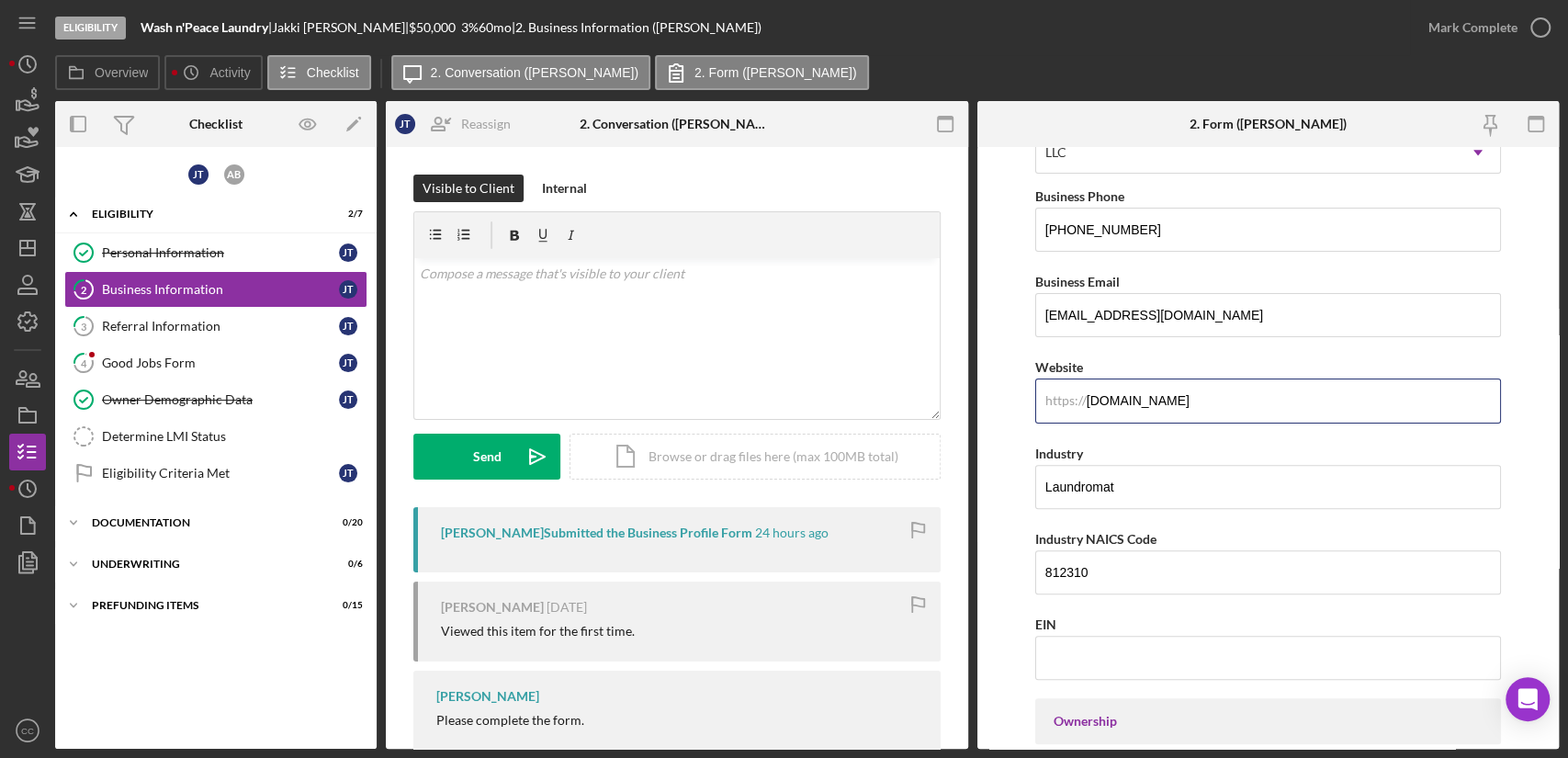
drag, startPoint x: 1279, startPoint y: 388, endPoint x: 985, endPoint y: 411, distance: 294.9
click at [985, 411] on form "Business Name Wash n'Peace Laundry DBA Business Start Date [DATE] Legal Structu…" at bounding box center [1268, 448] width 583 height 602
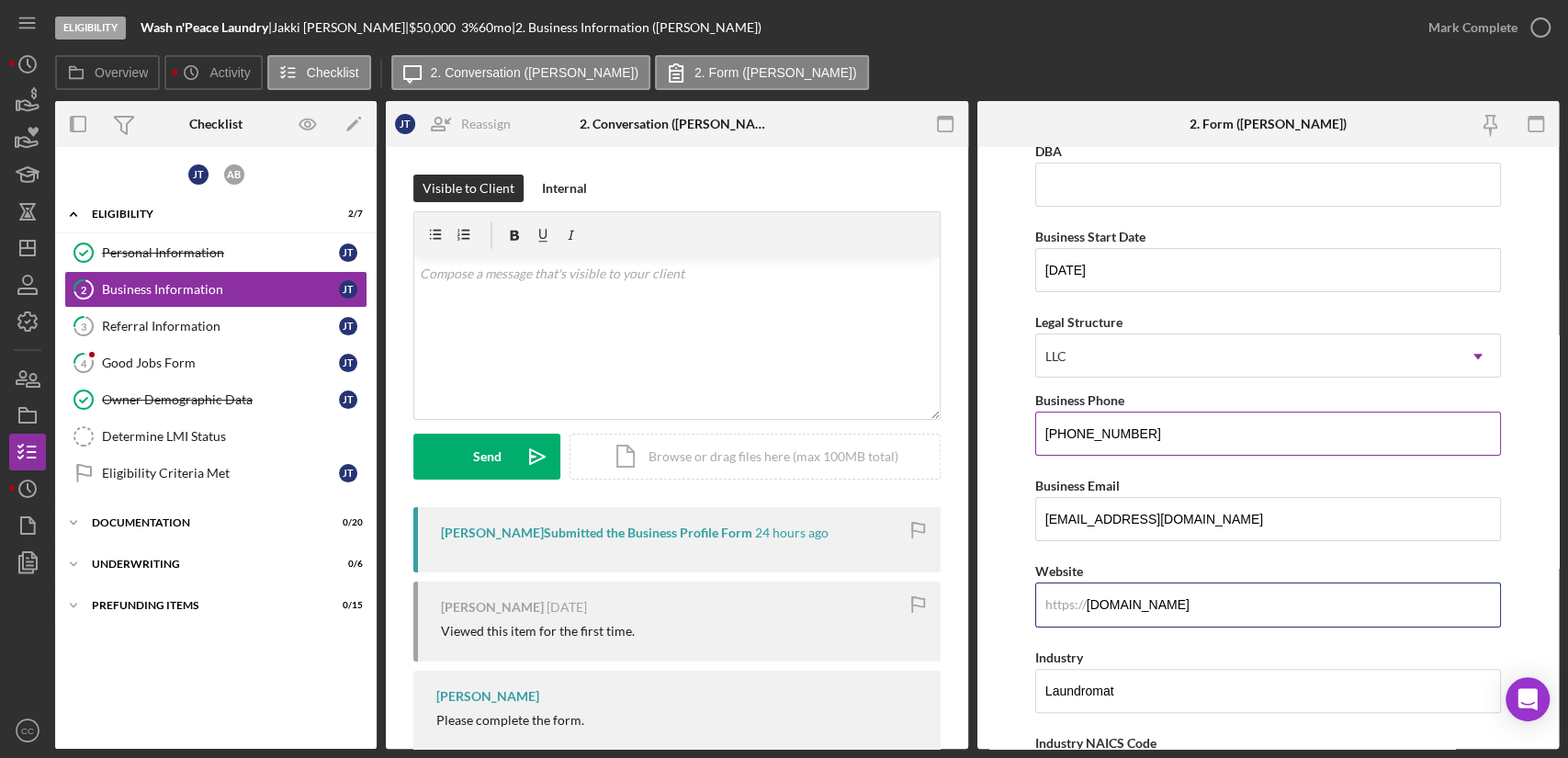
scroll to position [0, 0]
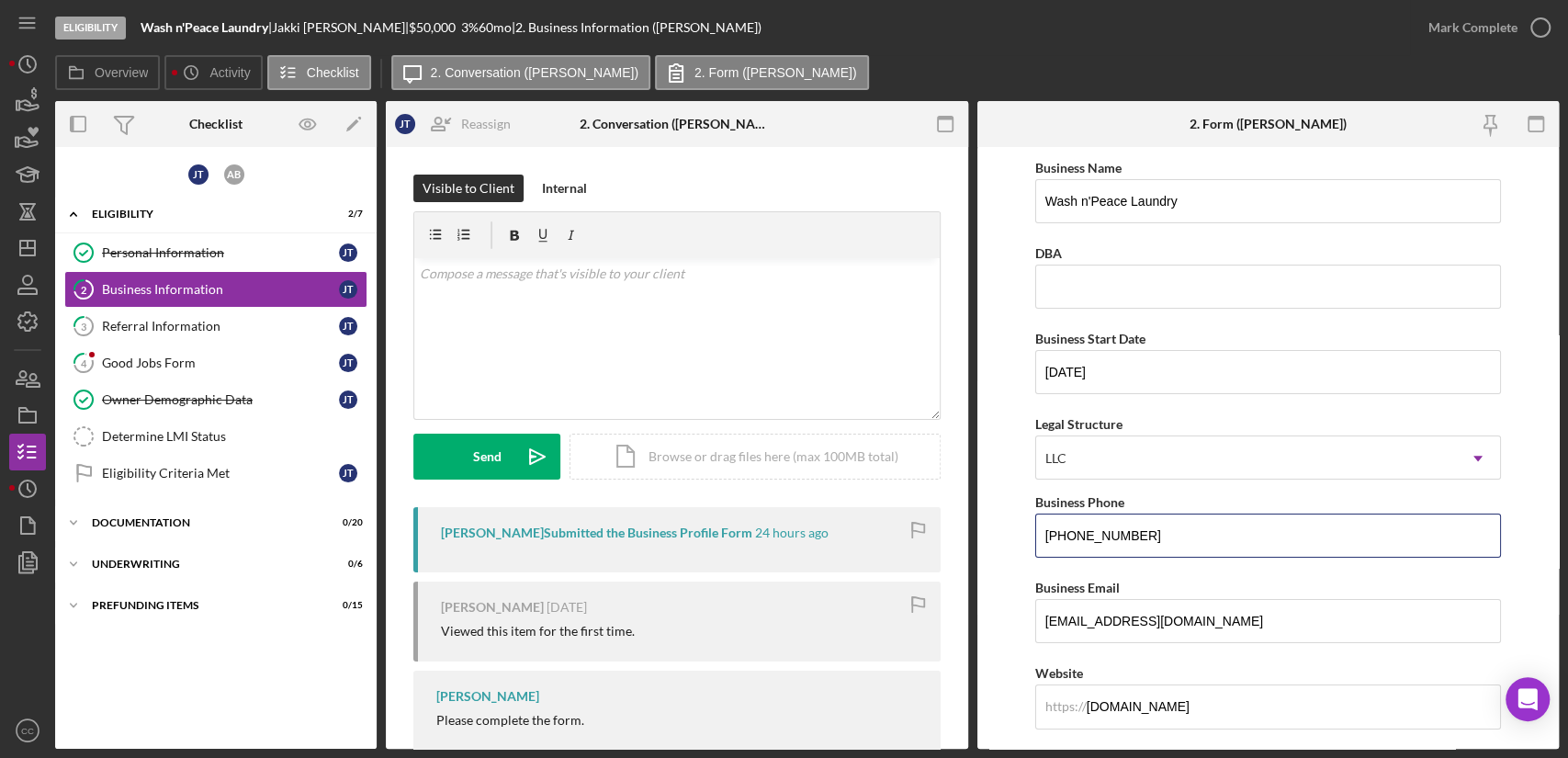
drag, startPoint x: 1196, startPoint y: 539, endPoint x: 881, endPoint y: 553, distance: 315.3
click at [881, 553] on div "Overview Internal Workflow Stage Eligibility Icon/Dropdown Arrow Archive (can u…" at bounding box center [807, 425] width 1504 height 647
click at [172, 351] on link "4 Good Jobs Form [PERSON_NAME]" at bounding box center [215, 363] width 304 height 37
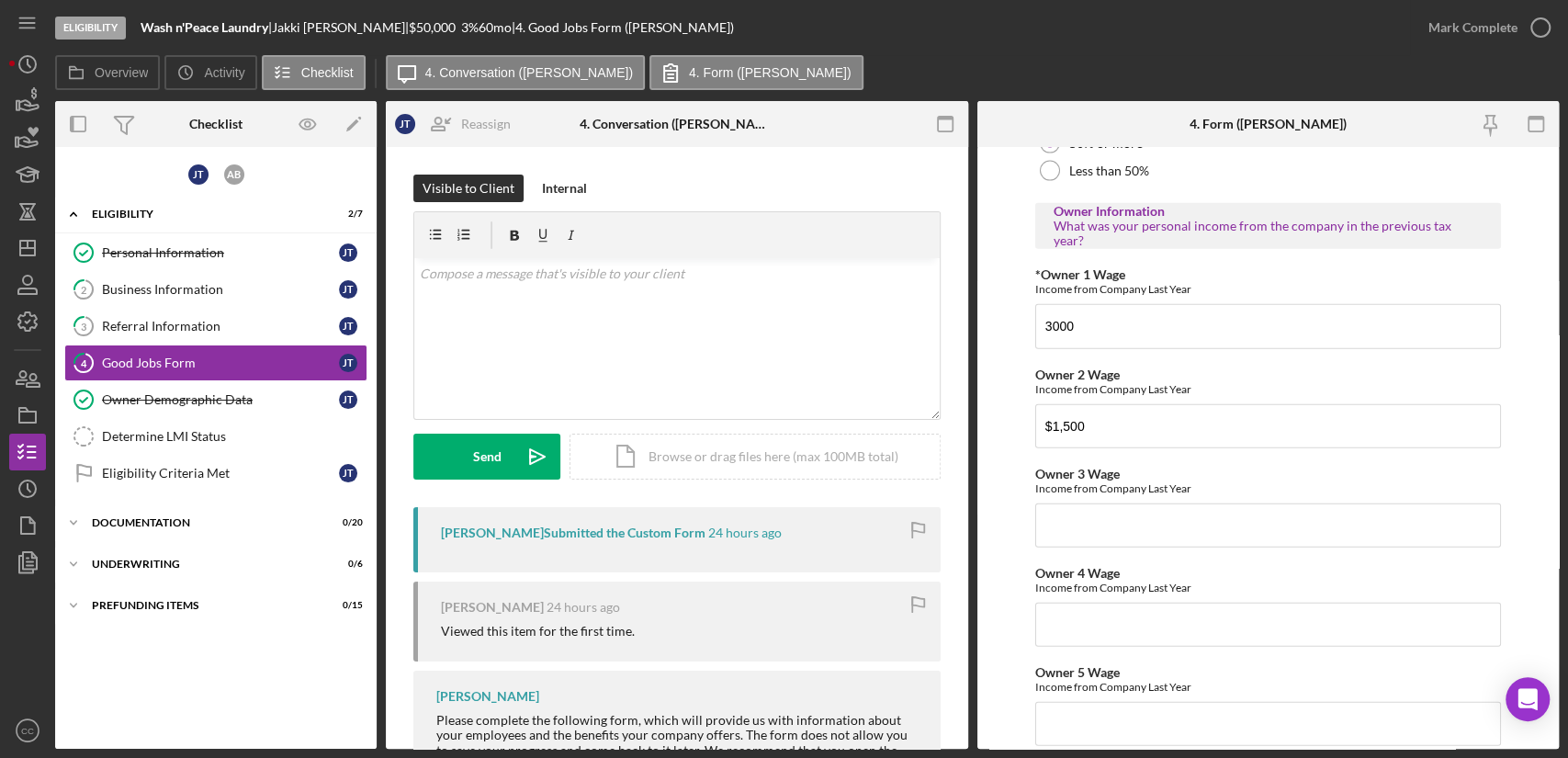
scroll to position [2865, 0]
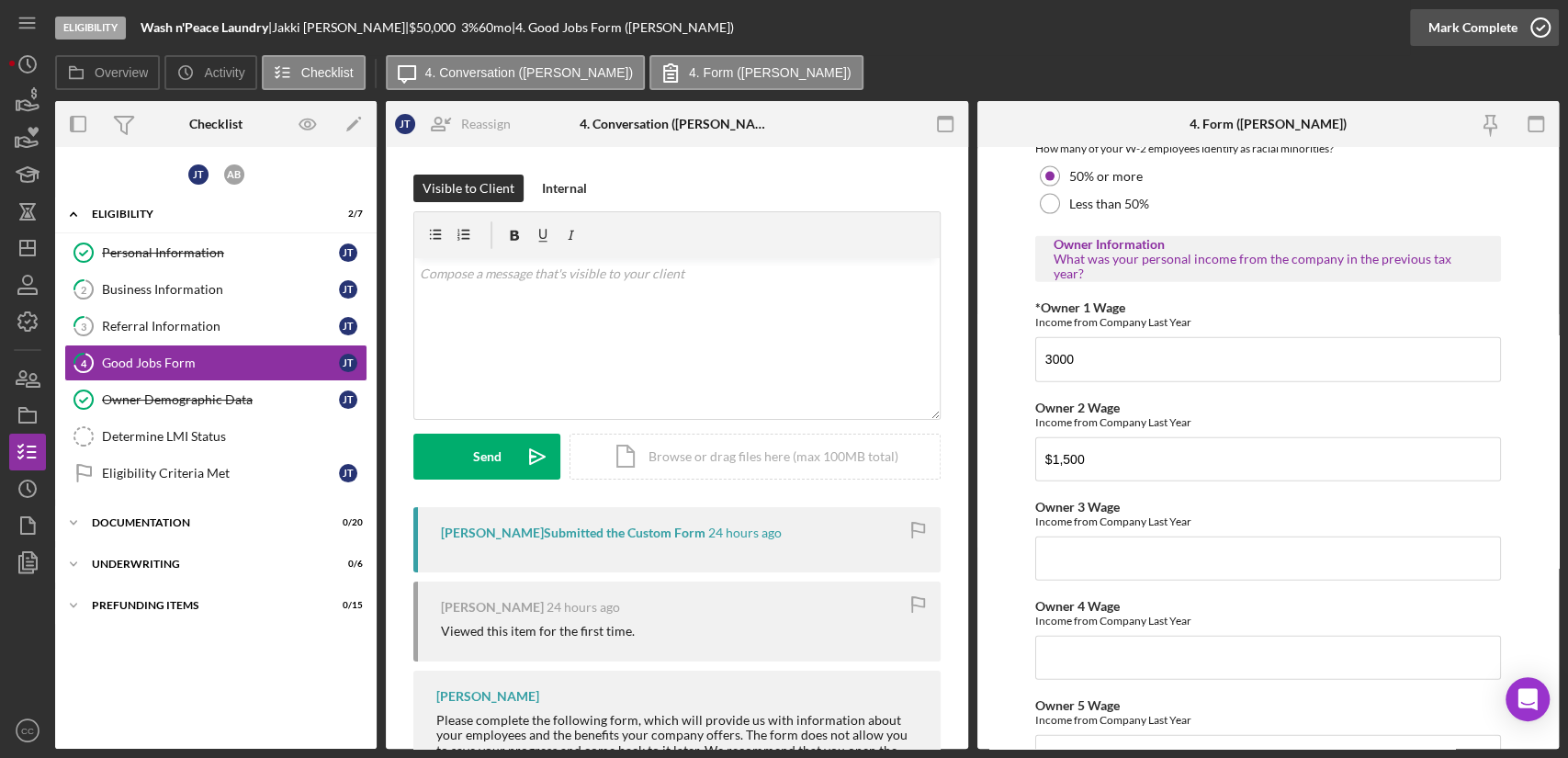
click at [1510, 32] on div "Mark Complete" at bounding box center [1473, 27] width 89 height 37
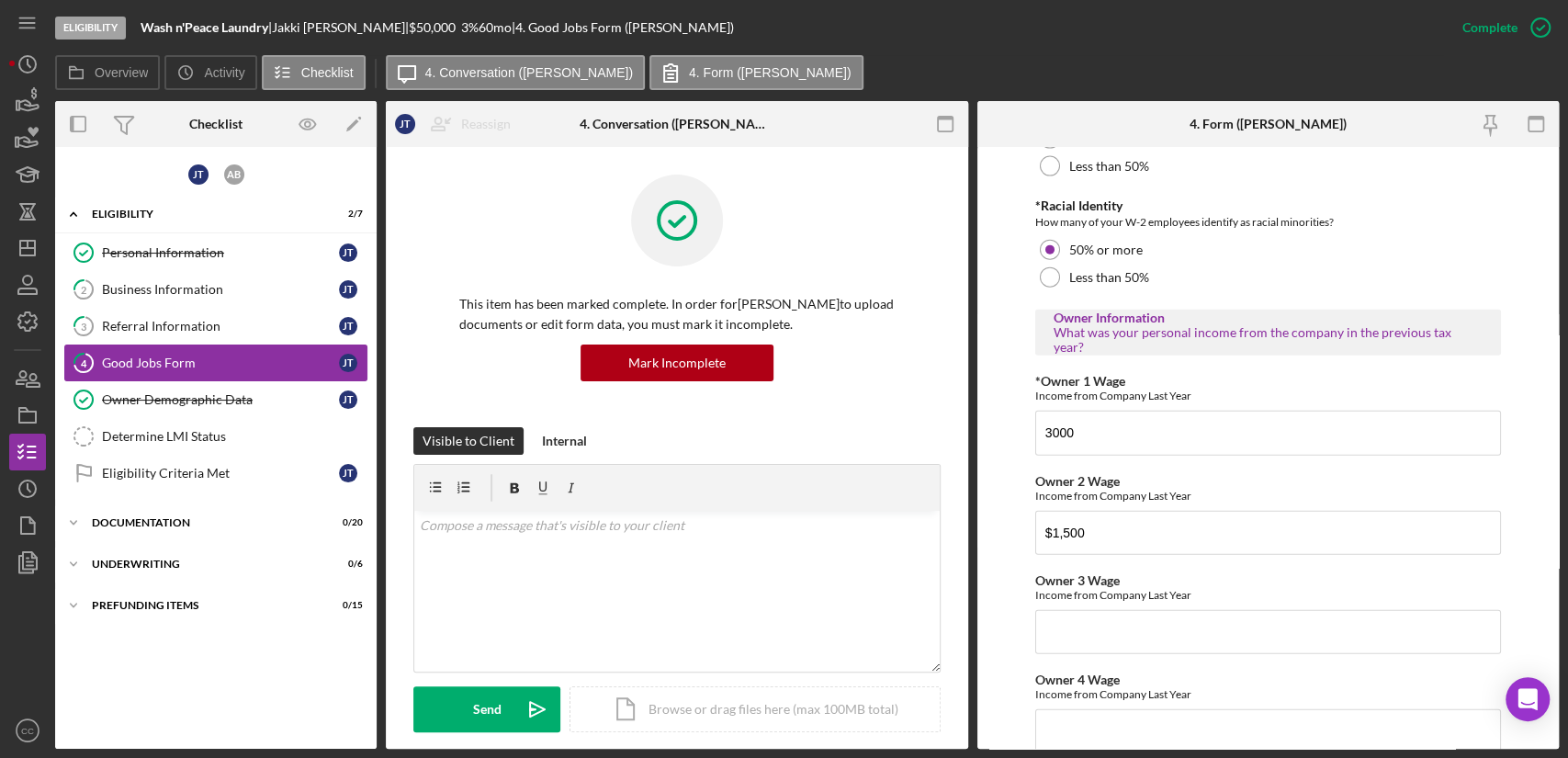
scroll to position [2939, 0]
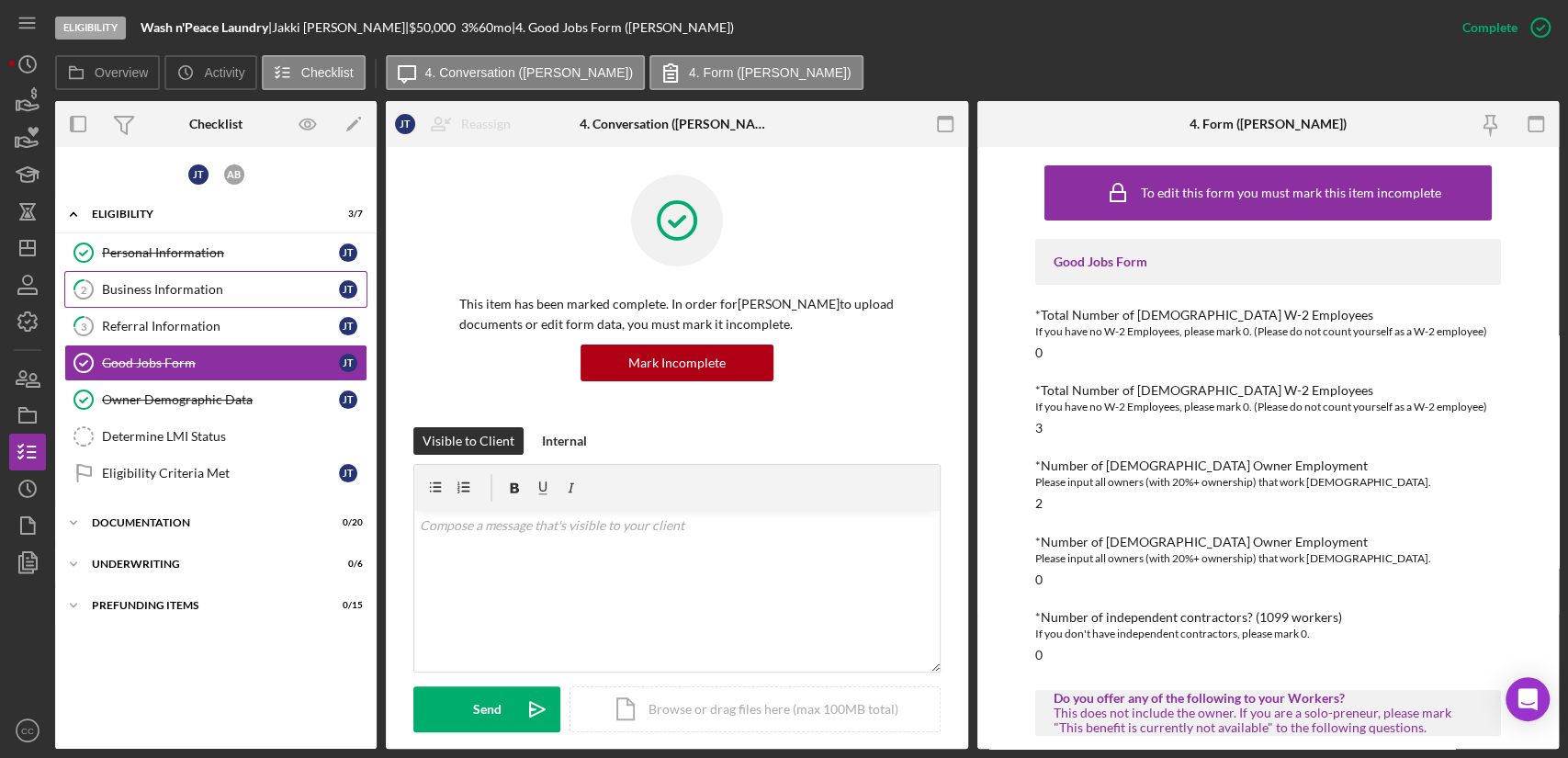
click at [152, 288] on div "Business Information" at bounding box center [220, 289] width 237 height 15
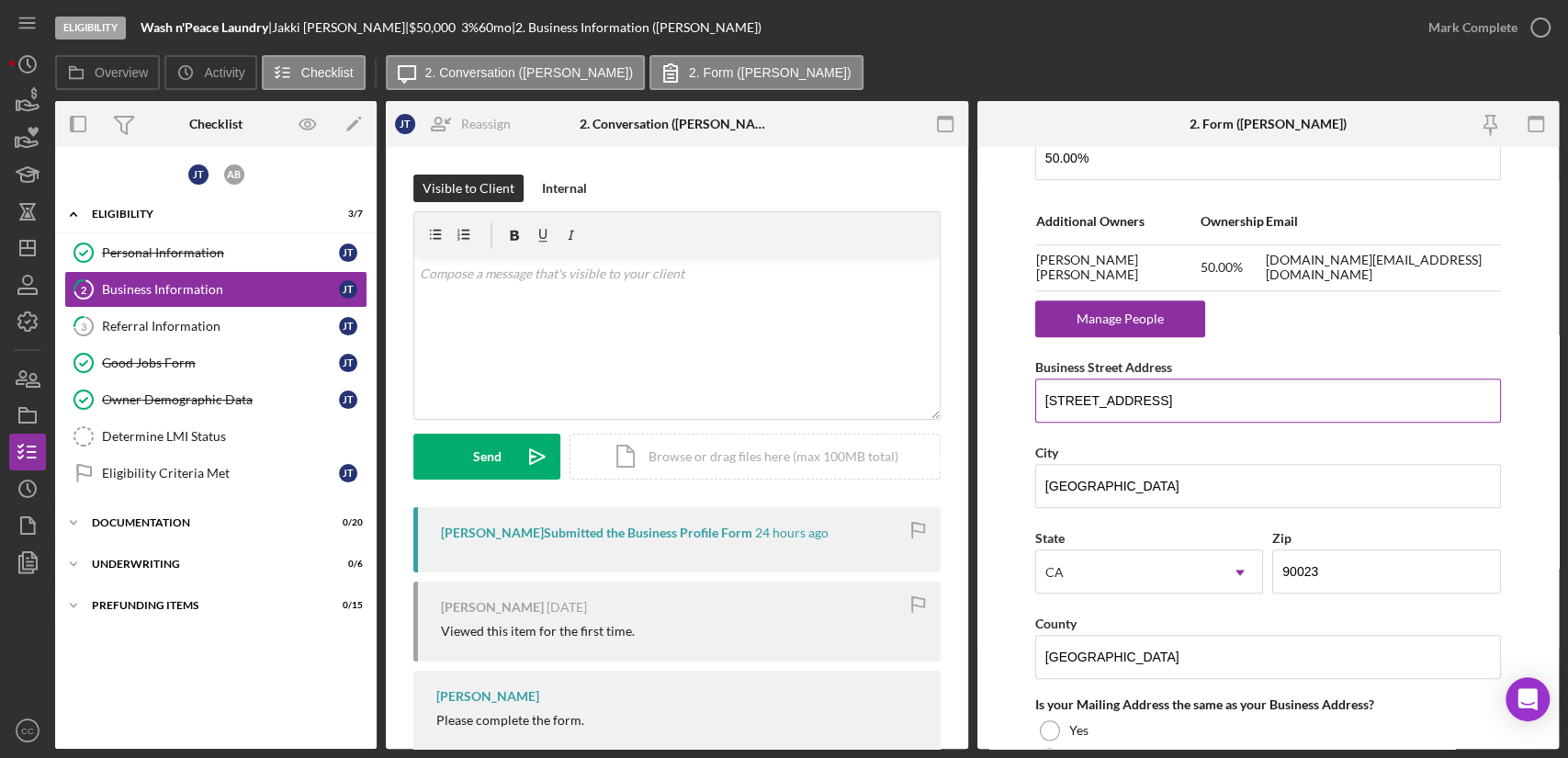
scroll to position [1122, 0]
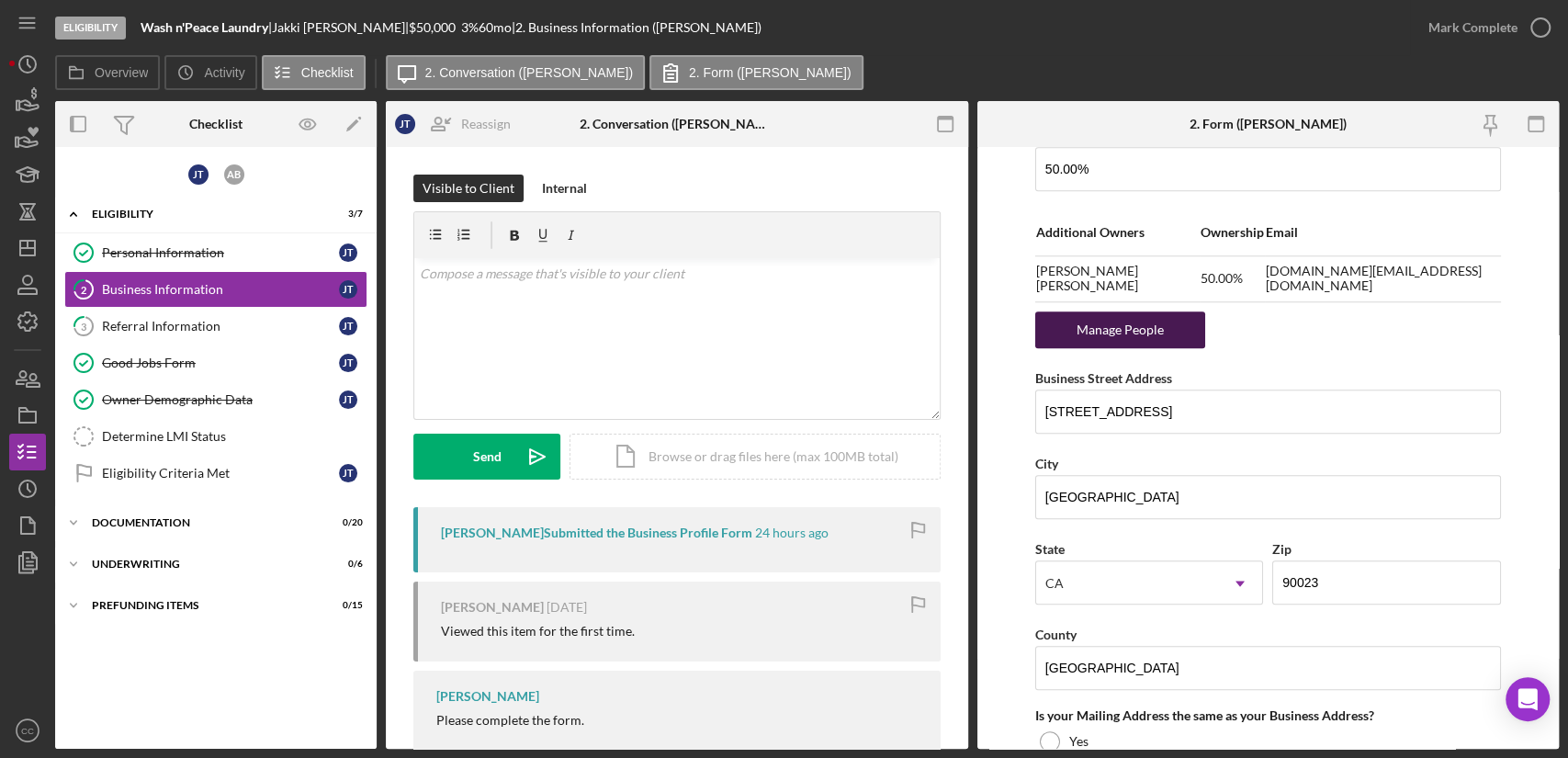
click at [1144, 328] on div "Manage People" at bounding box center [1120, 330] width 151 height 37
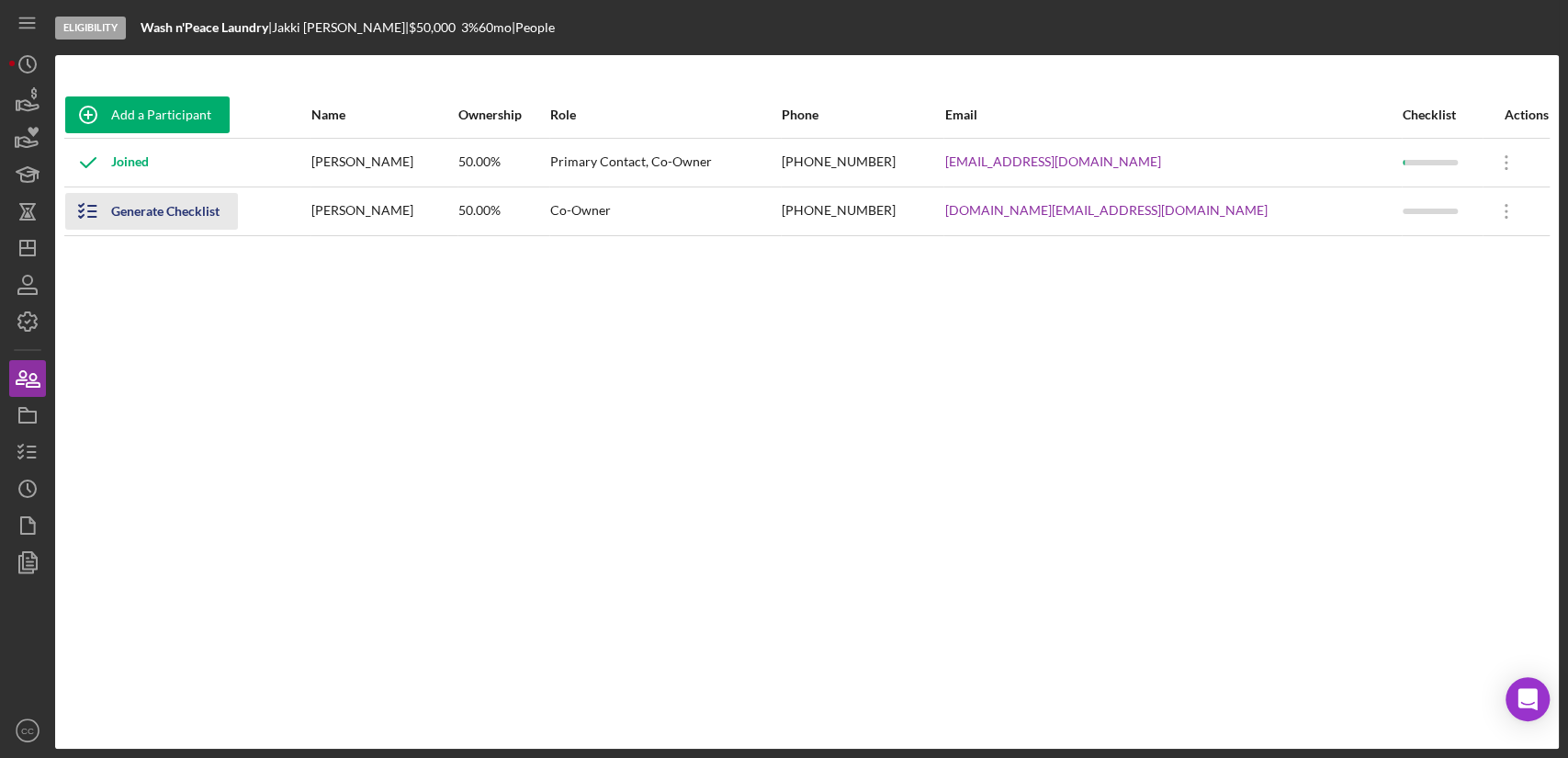
click at [128, 218] on div "Generate Checklist" at bounding box center [166, 211] width 109 height 37
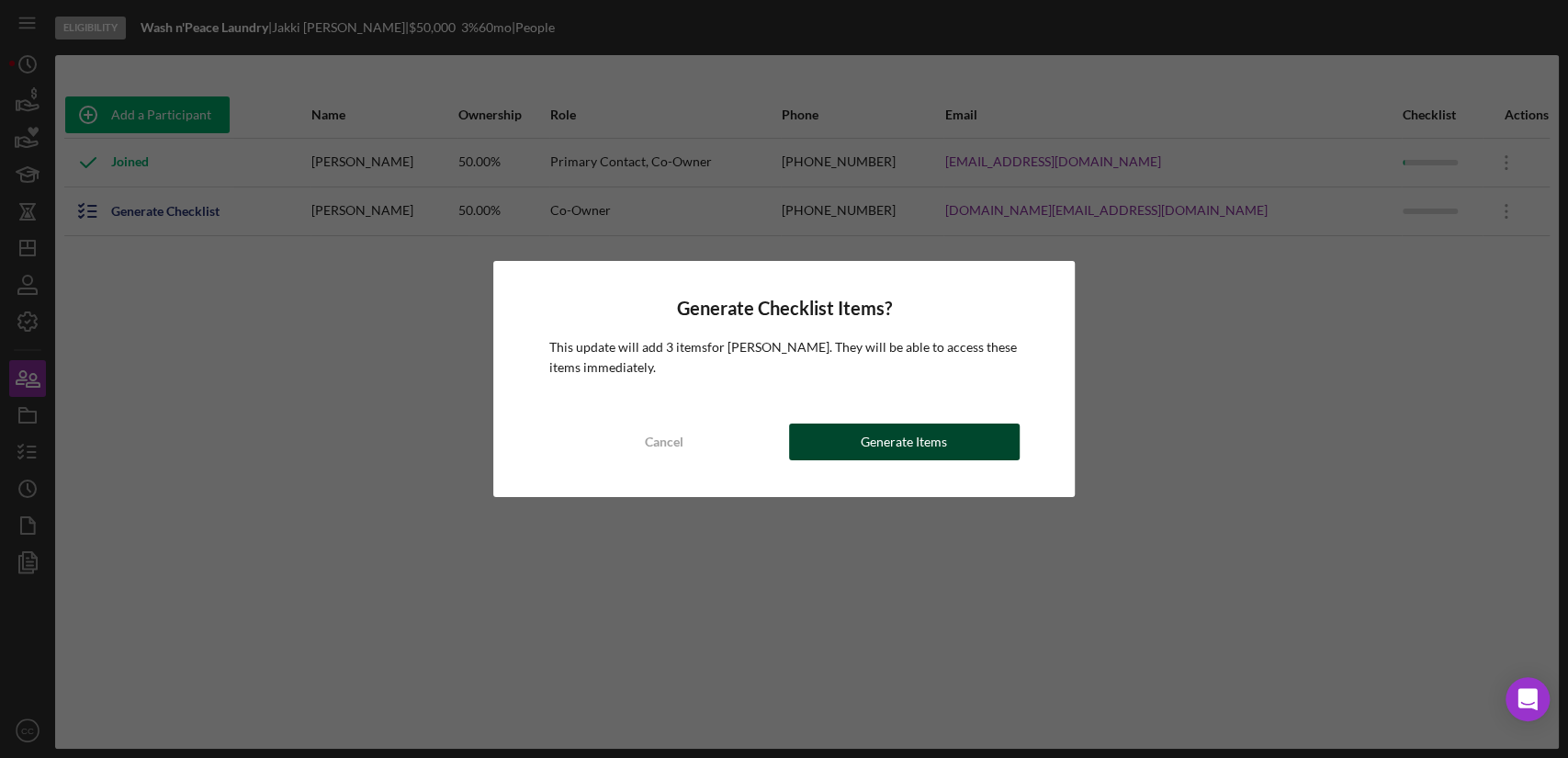
click at [926, 439] on div "Generate Items" at bounding box center [904, 442] width 86 height 37
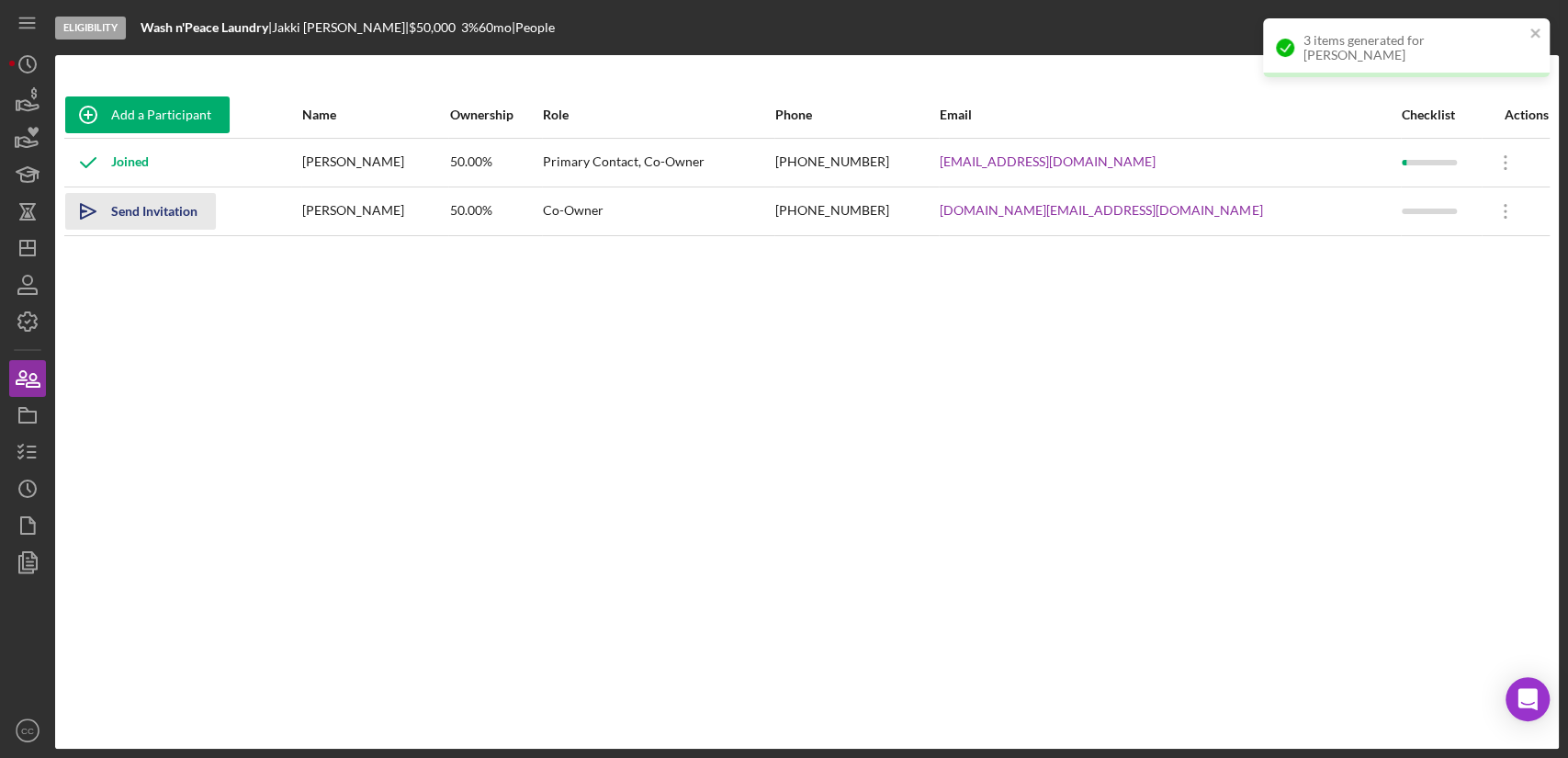
click at [126, 208] on div "Send Invitation" at bounding box center [154, 211] width 86 height 37
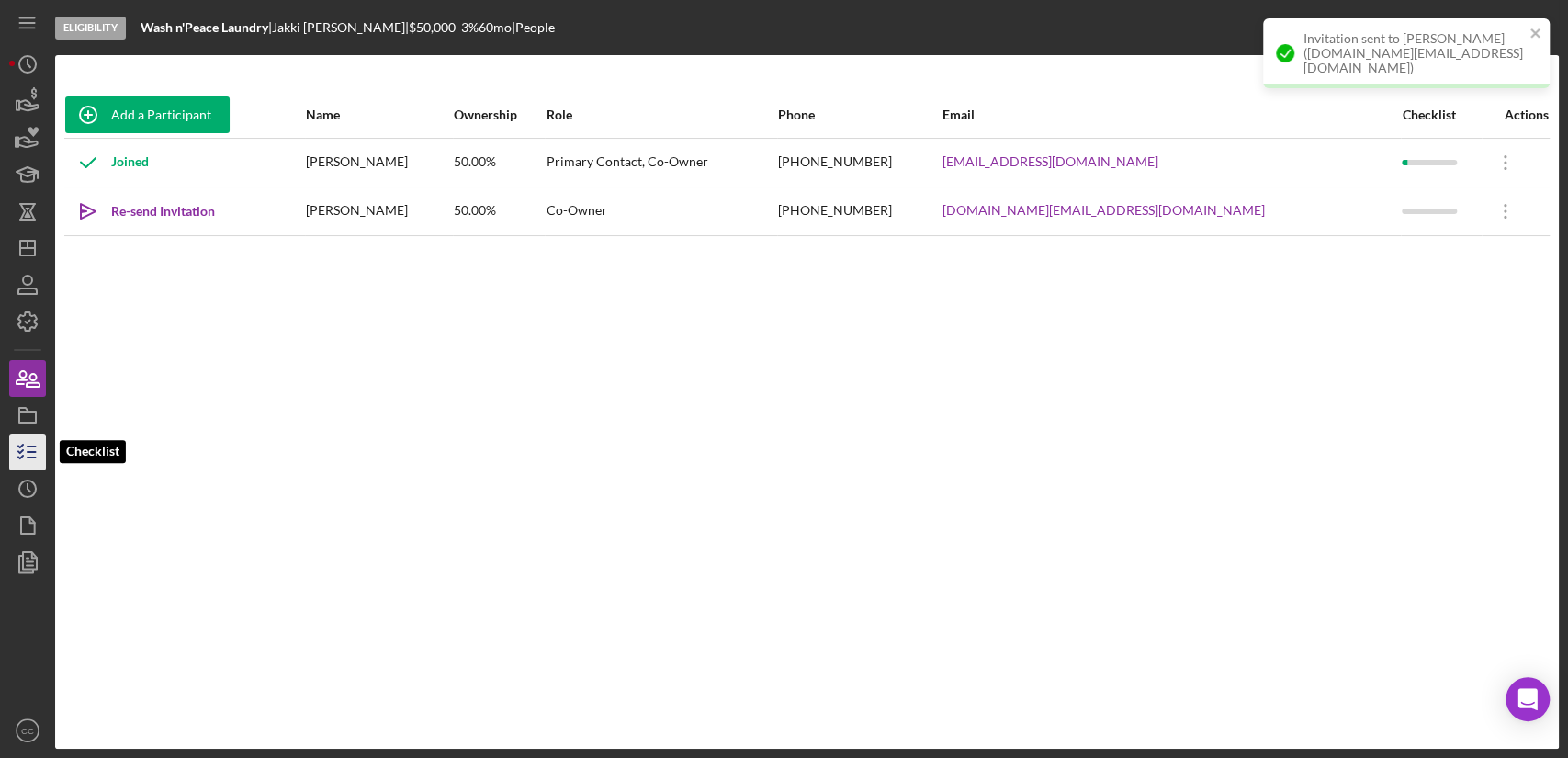
click at [29, 454] on icon "button" at bounding box center [27, 451] width 46 height 46
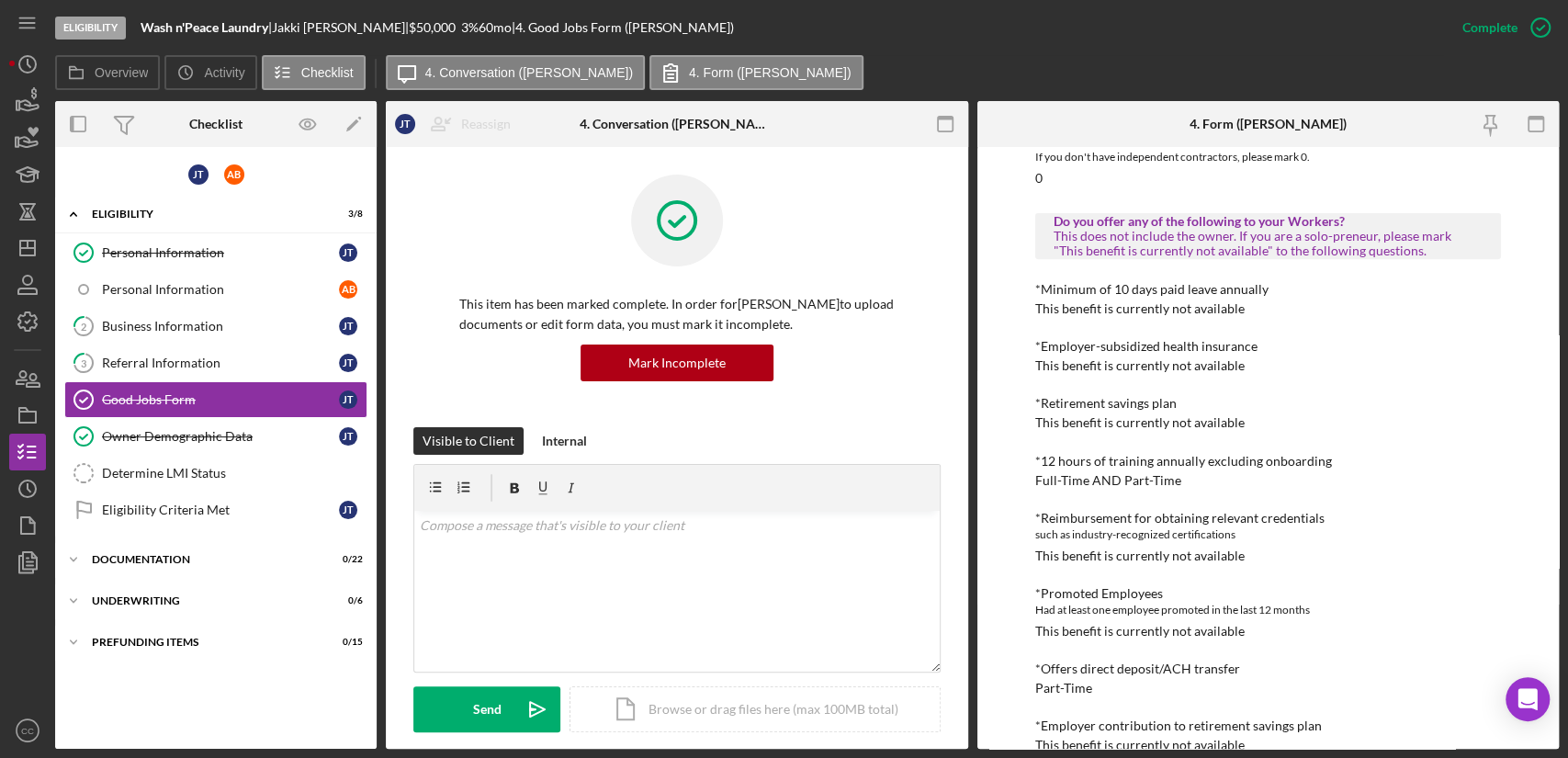
scroll to position [510, 0]
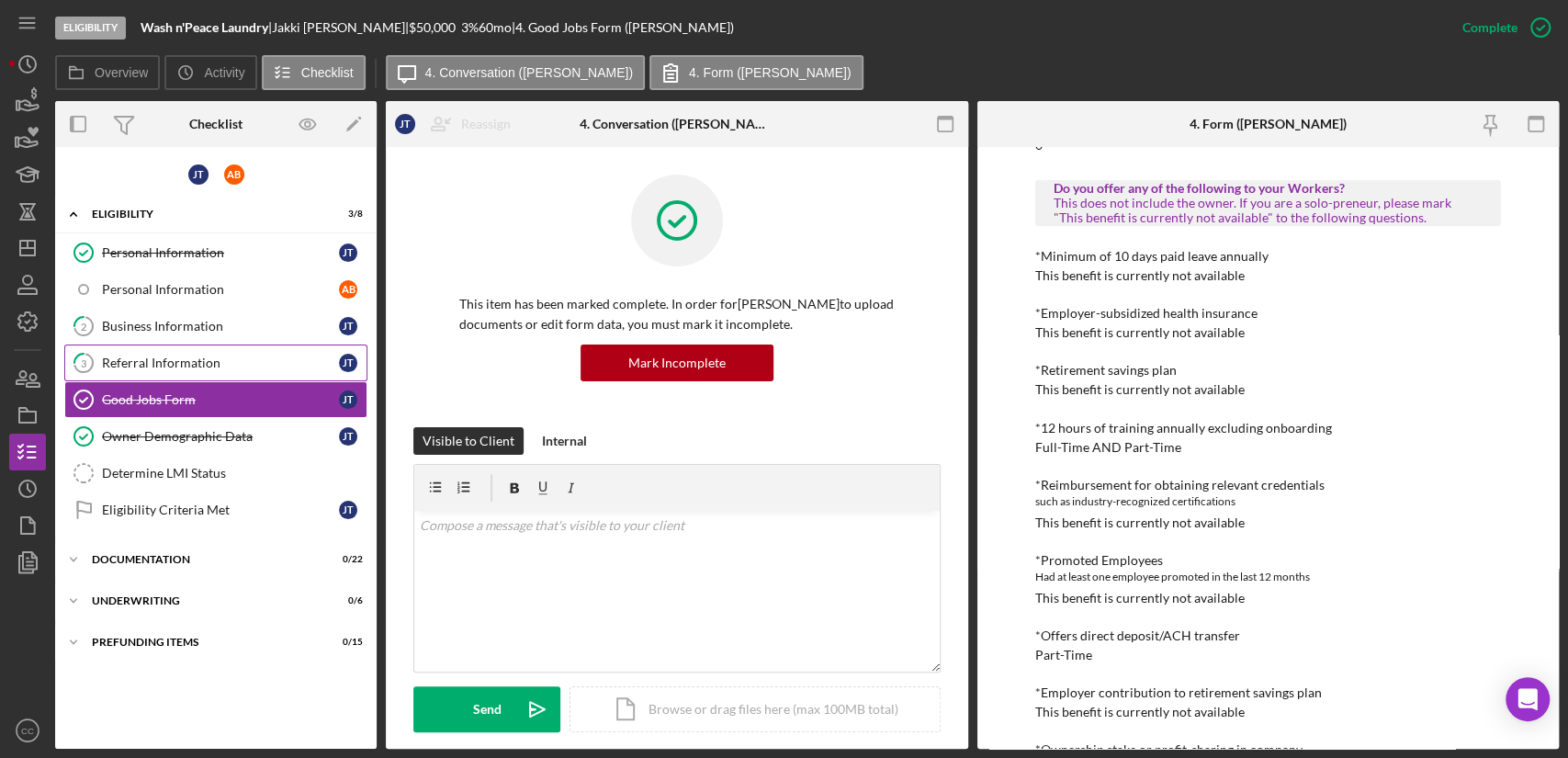
click at [184, 359] on div "Referral Information" at bounding box center [220, 363] width 237 height 15
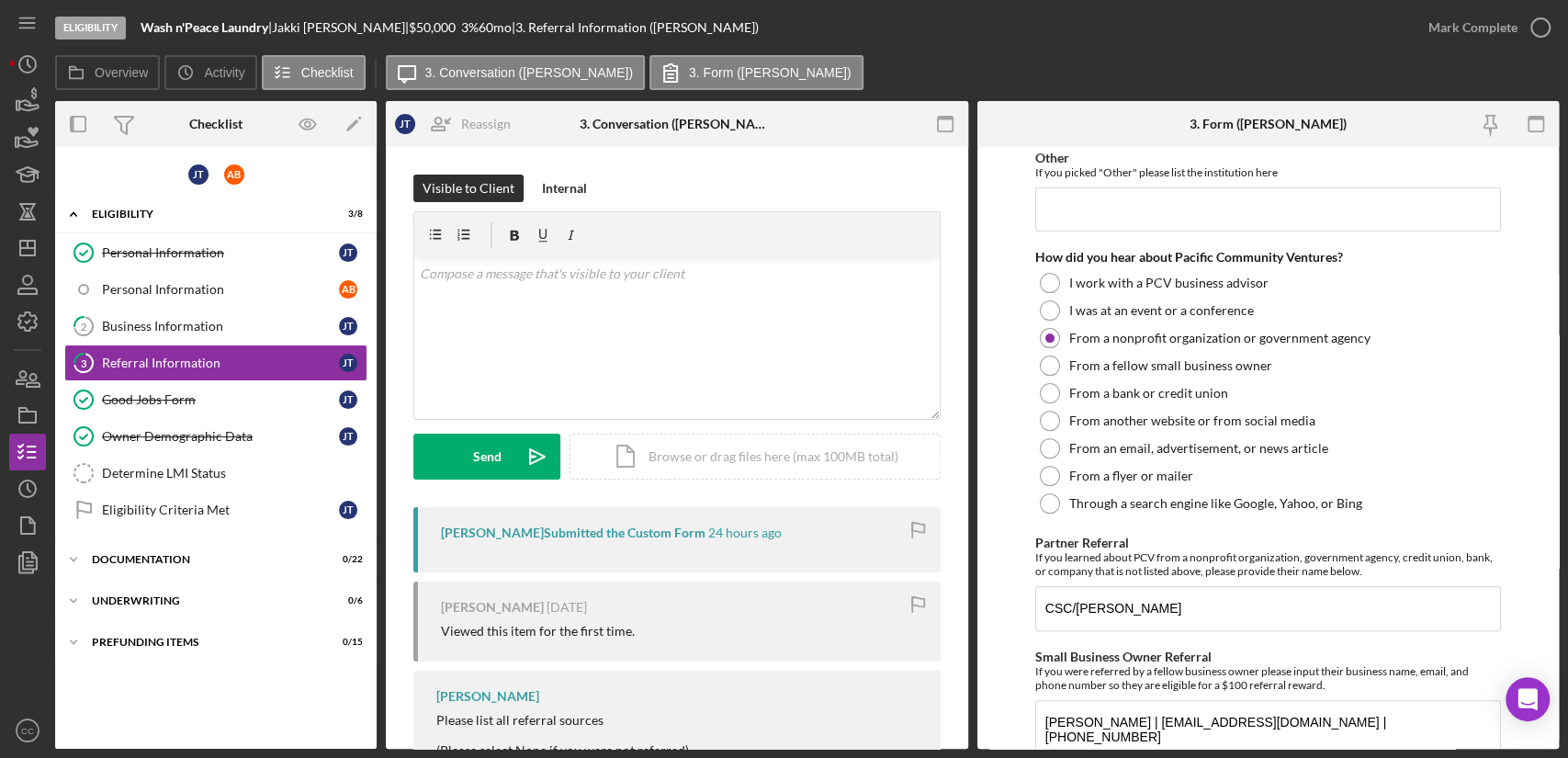
scroll to position [447, 0]
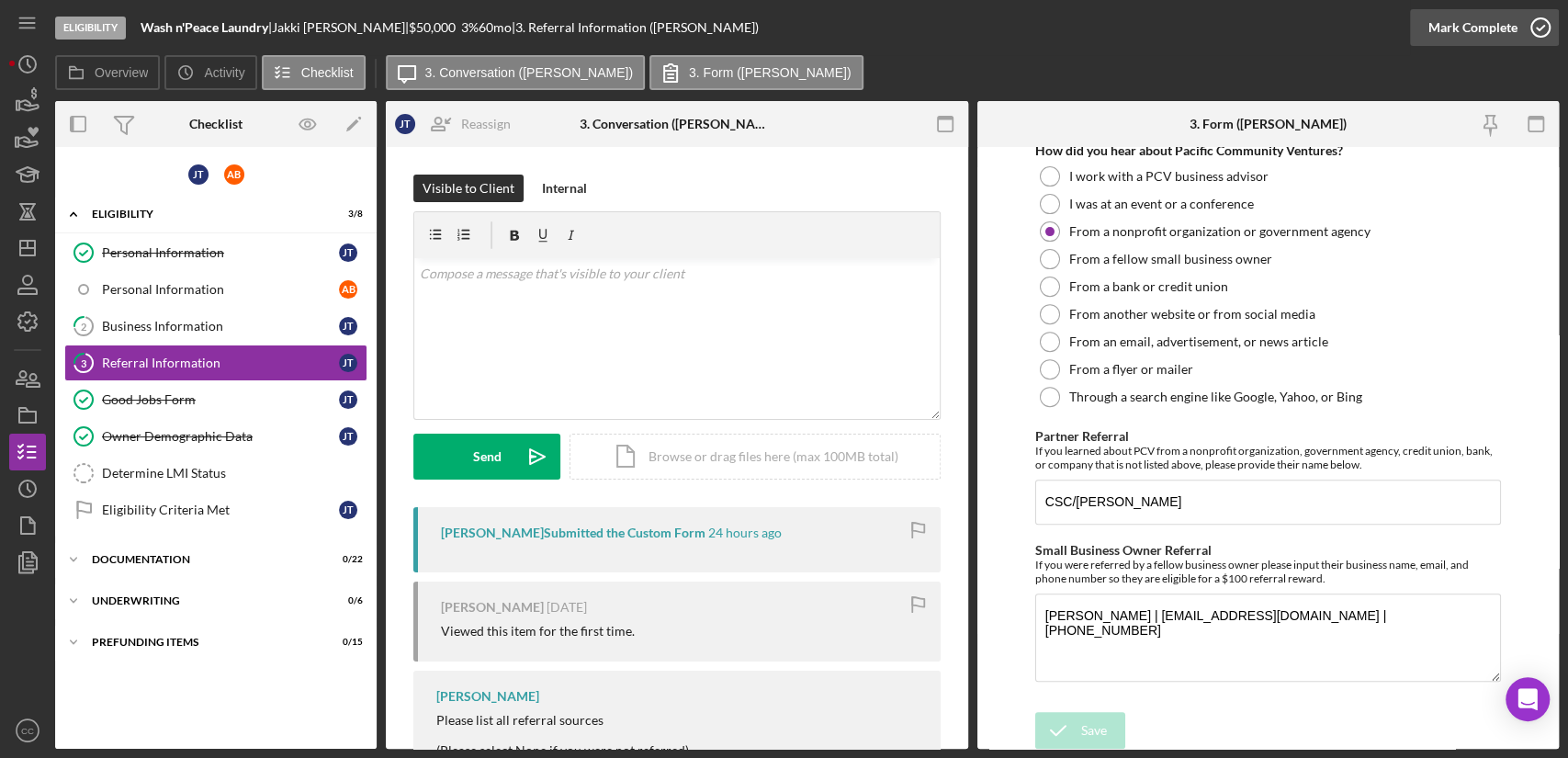
click at [1529, 26] on icon "button" at bounding box center [1540, 27] width 46 height 46
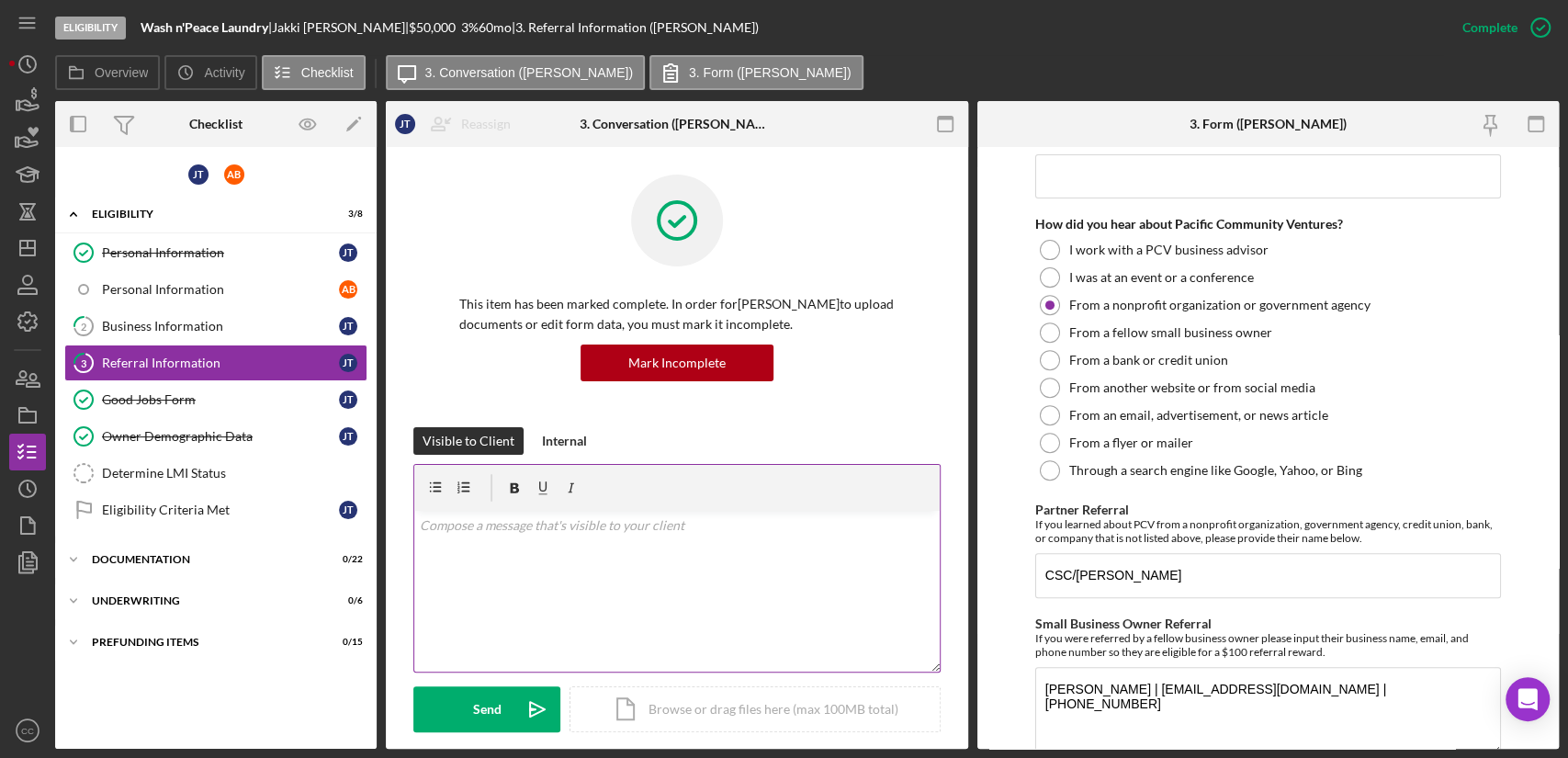
scroll to position [521, 0]
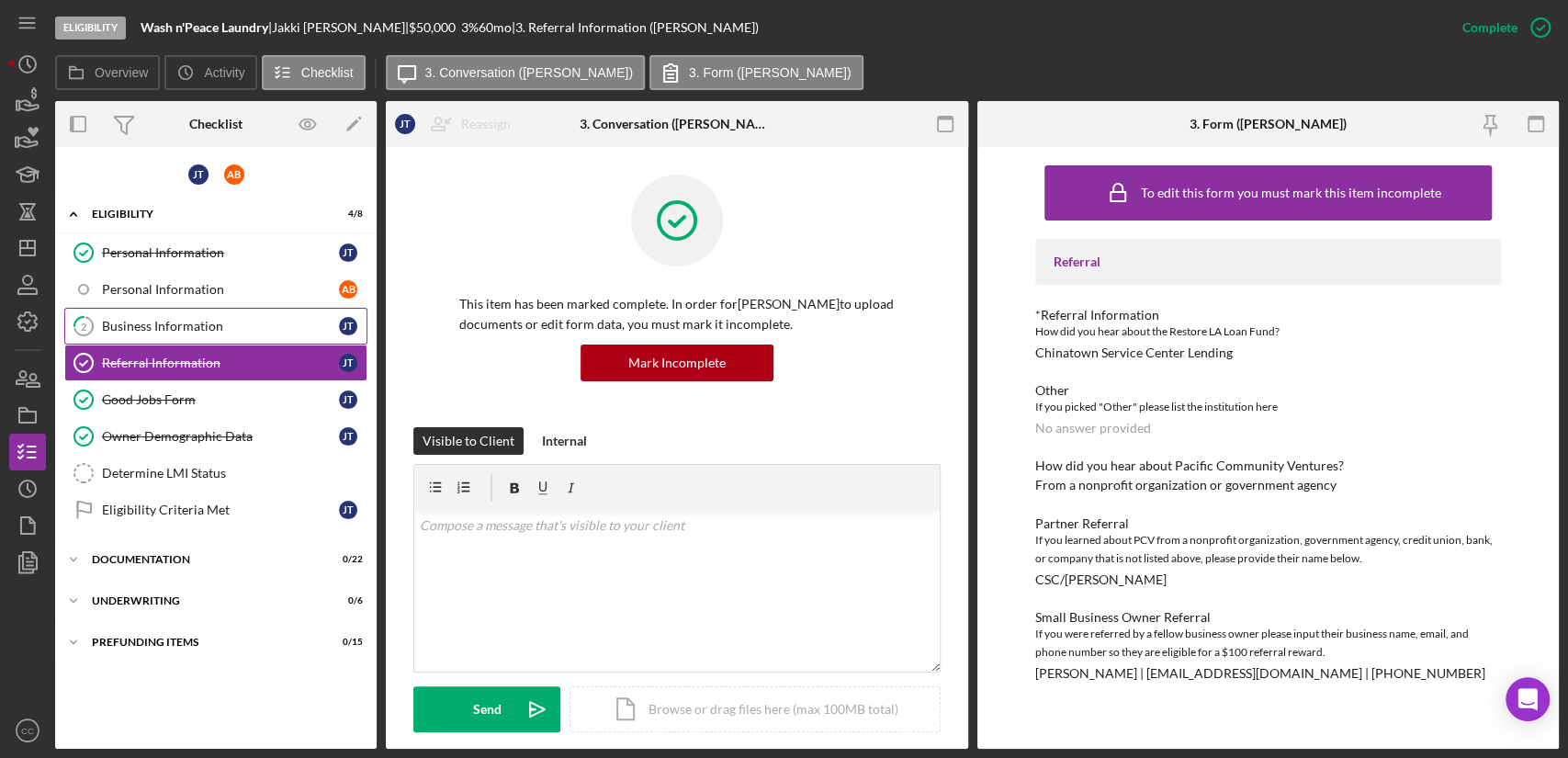
click at [236, 329] on div "Business Information" at bounding box center [220, 326] width 237 height 15
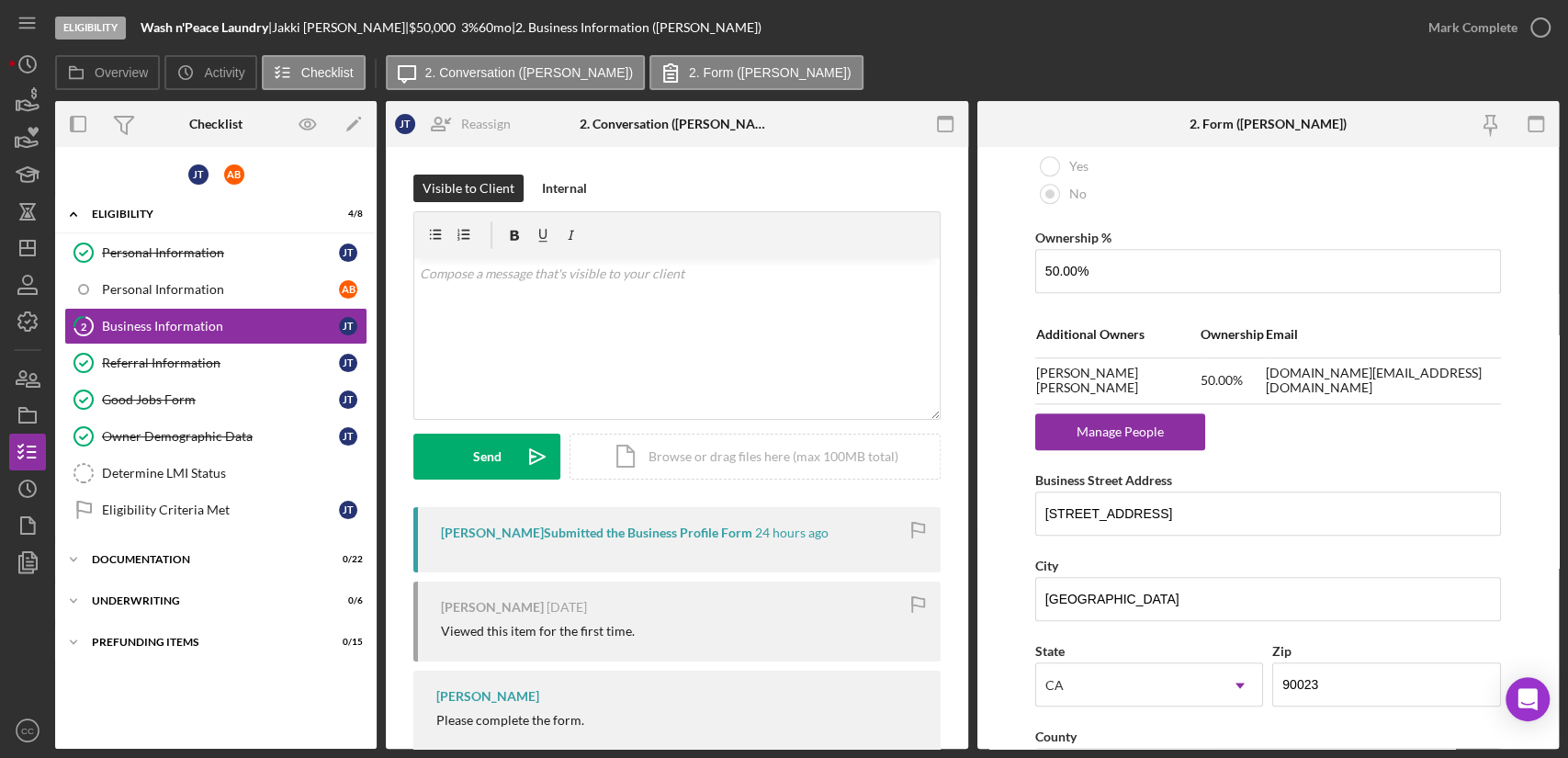
scroll to position [1122, 0]
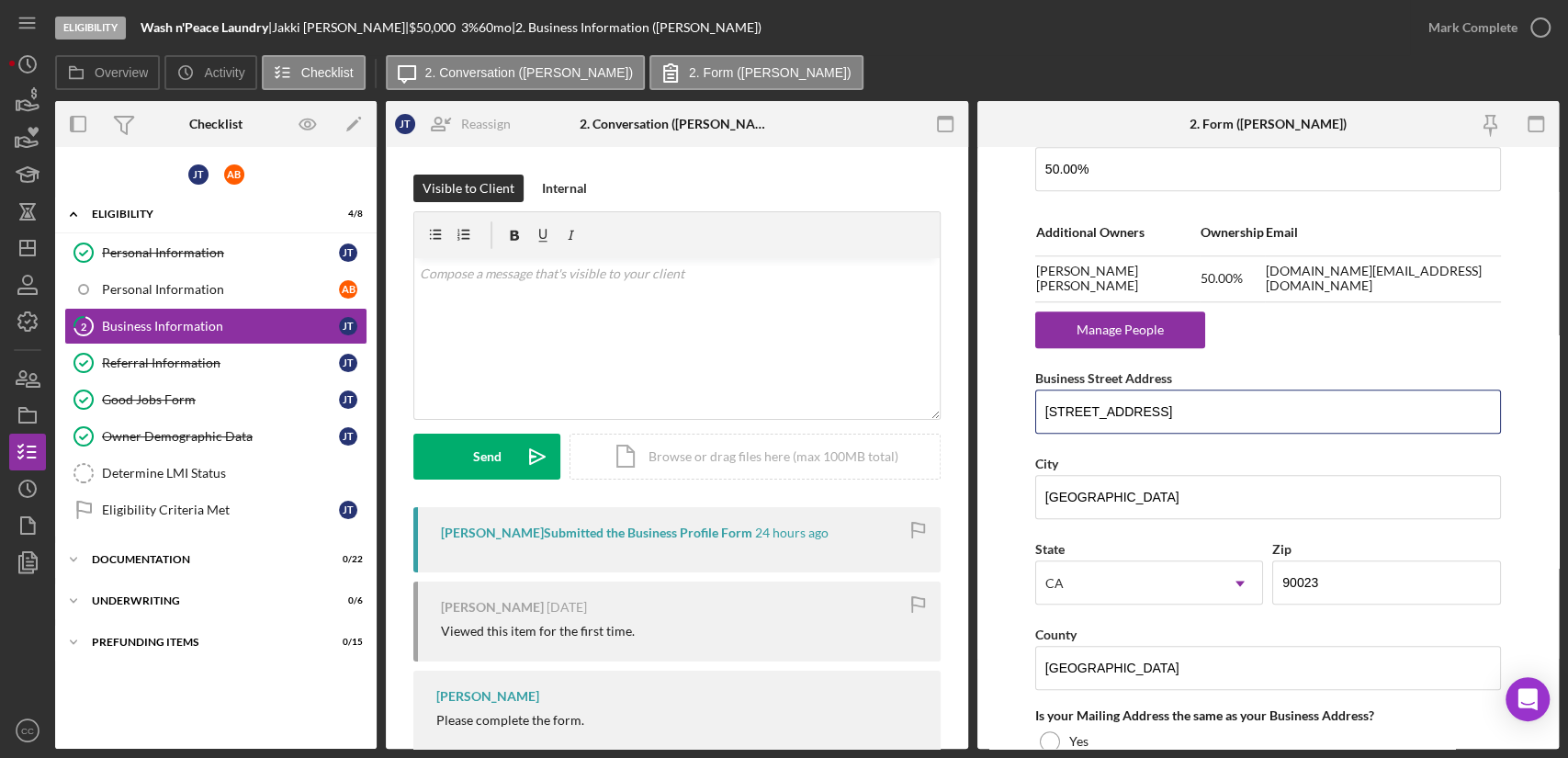
drag, startPoint x: 1200, startPoint y: 422, endPoint x: 1008, endPoint y: 423, distance: 192.0
click at [1008, 423] on form "Business Name Wash n'Peace Laundry DBA Business Start Date [DATE] Legal Structu…" at bounding box center [1268, 448] width 583 height 602
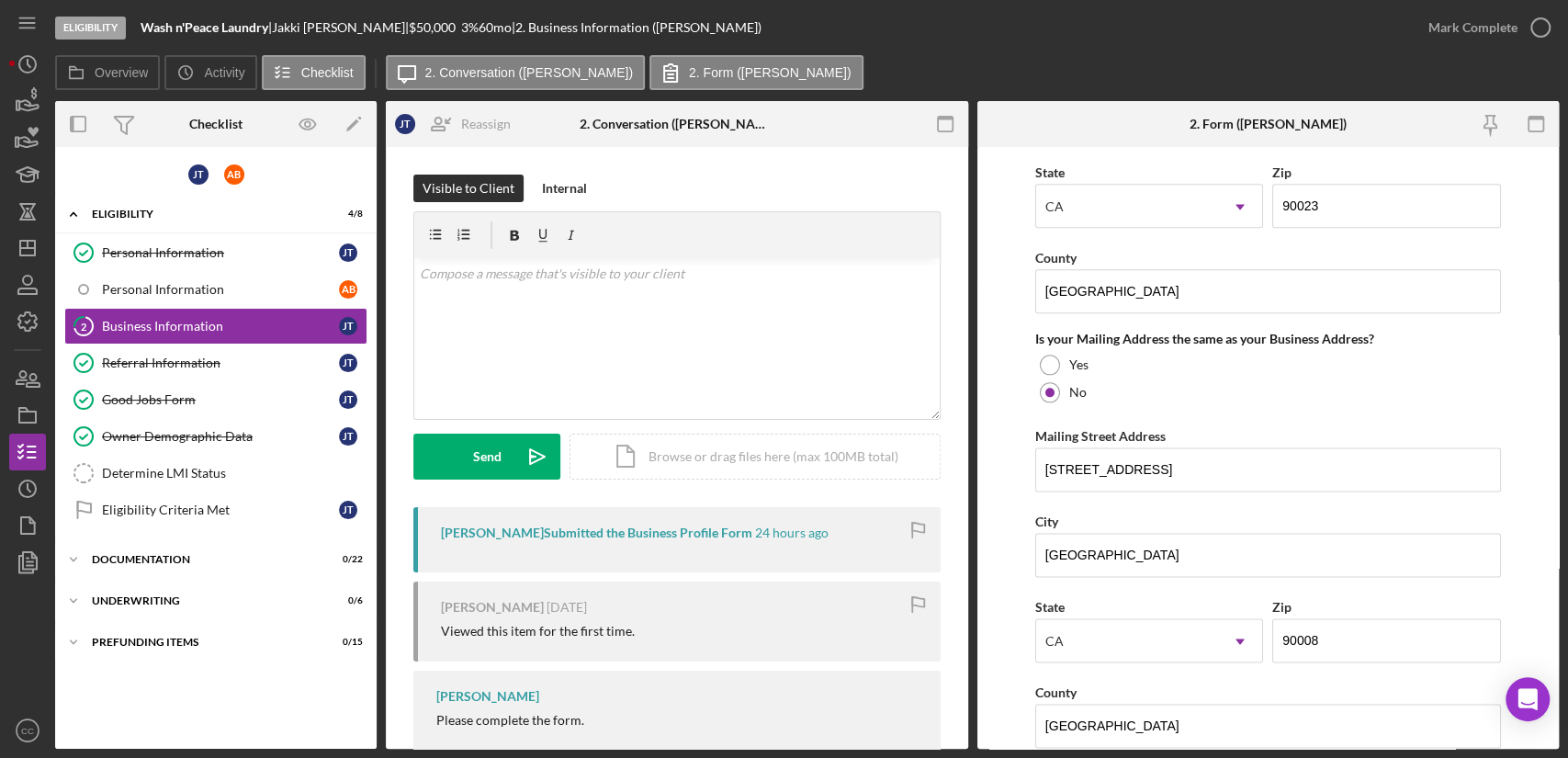
scroll to position [1530, 0]
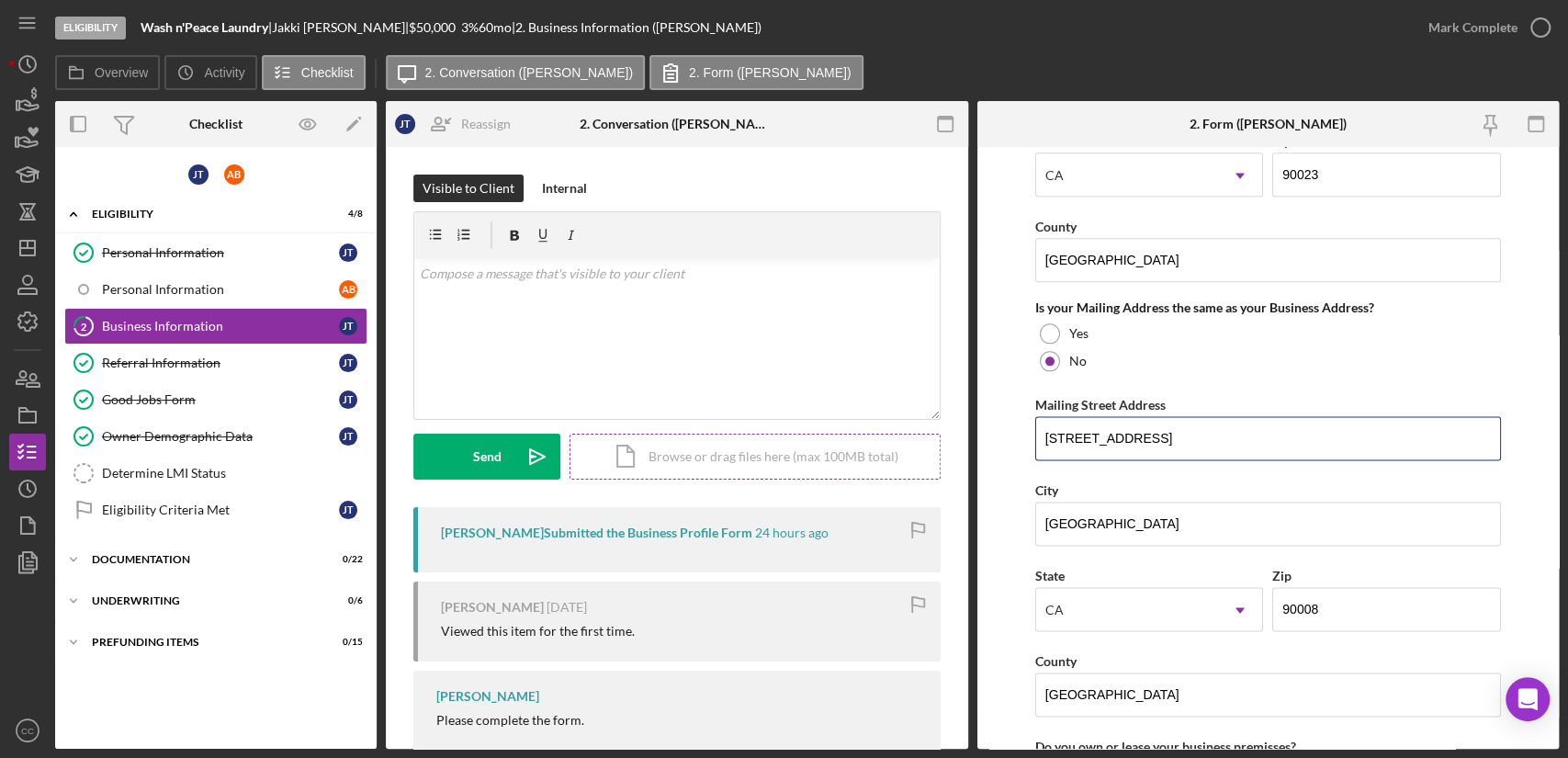
drag, startPoint x: 1147, startPoint y: 435, endPoint x: 929, endPoint y: 443, distance: 218.1
click at [929, 443] on div "Overview Internal Workflow Stage Eligibility Icon/Dropdown Arrow Archive (can u…" at bounding box center [807, 425] width 1504 height 647
drag, startPoint x: 1151, startPoint y: 523, endPoint x: 906, endPoint y: 537, distance: 245.4
click at [906, 537] on div "Overview Internal Workflow Stage Eligibility Icon/Dropdown Arrow Archive (can u…" at bounding box center [807, 425] width 1504 height 647
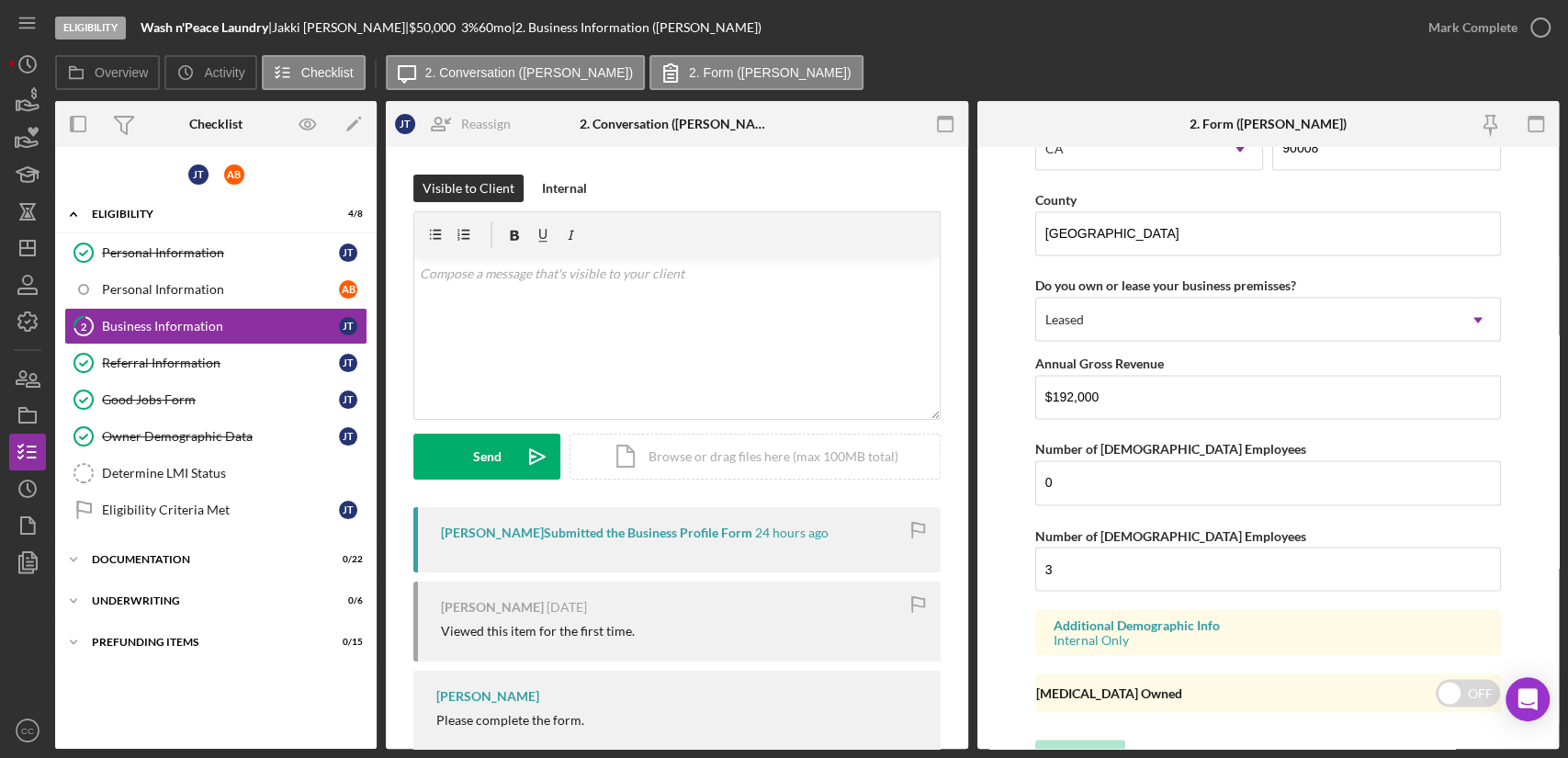
scroll to position [2016, 0]
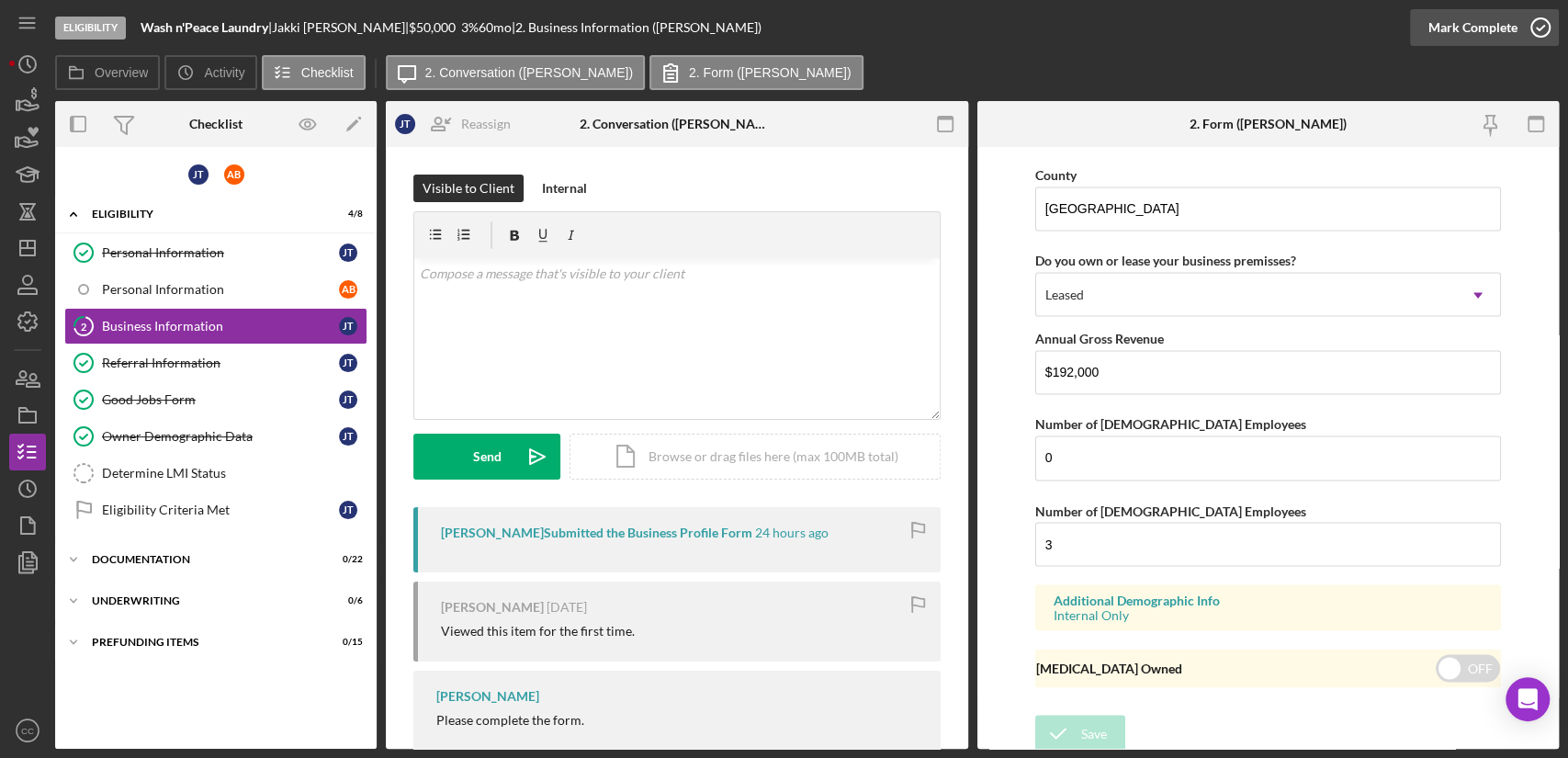
click at [1536, 18] on circle "button" at bounding box center [1540, 27] width 18 height 18
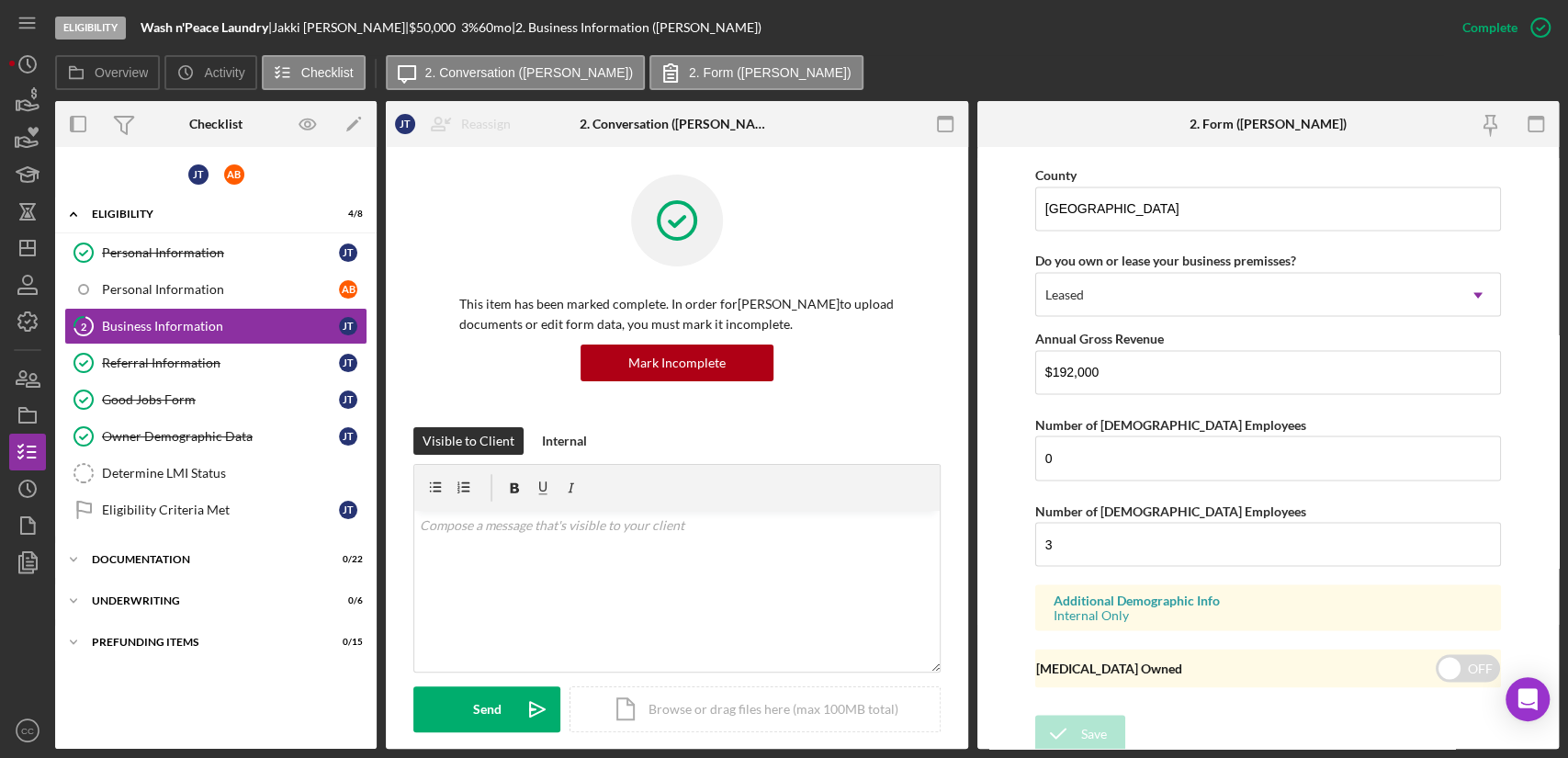
scroll to position [1202, 0]
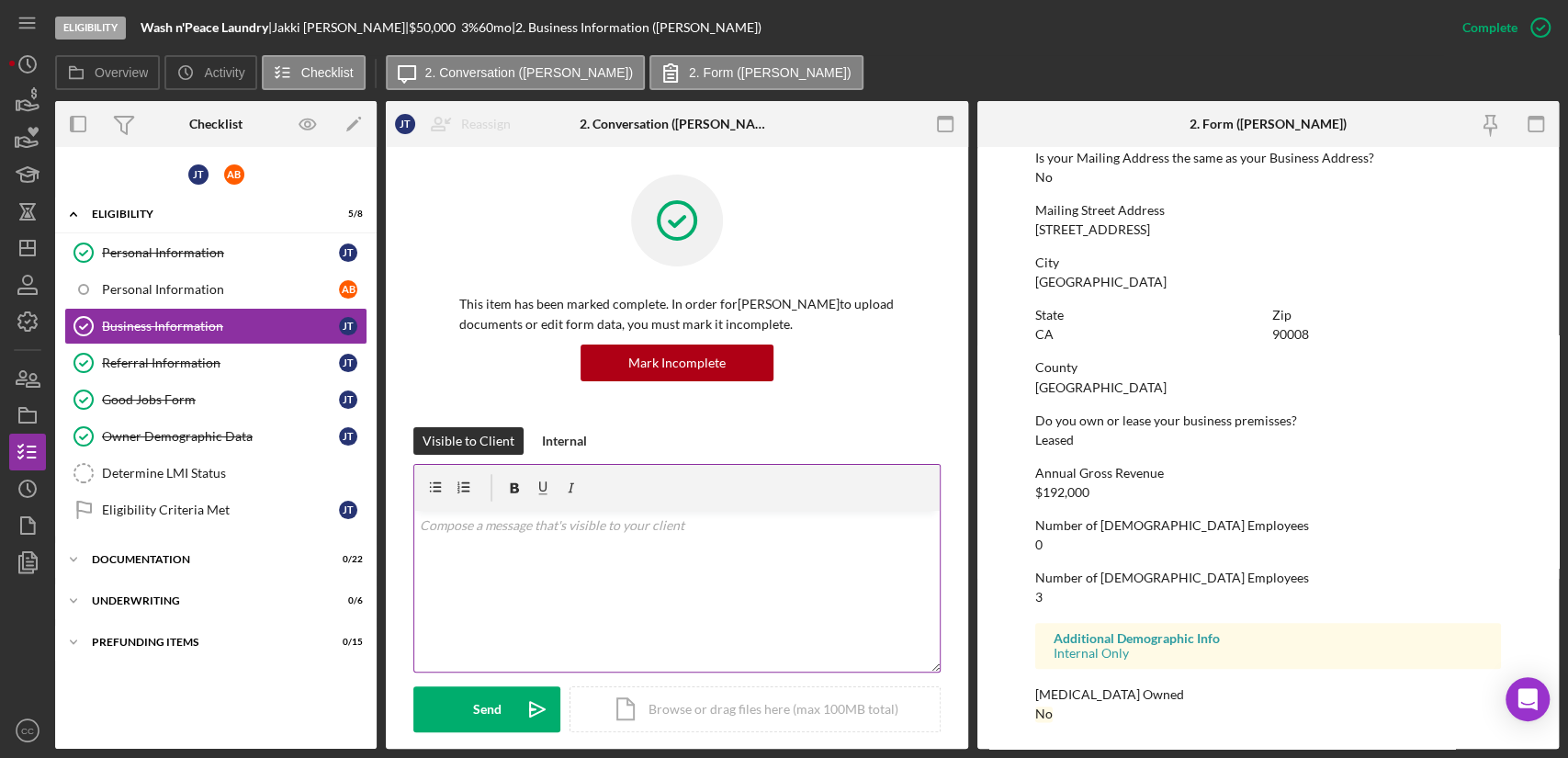
click at [673, 545] on div "v Color teal Color pink Remove color Add row above Add row below Add column bef…" at bounding box center [677, 591] width 526 height 161
drag, startPoint x: 1151, startPoint y: 230, endPoint x: 1006, endPoint y: 234, distance: 145.1
click at [1006, 234] on form "To edit this form you must mark this item incomplete Business Name Wash n'Peace…" at bounding box center [1268, 448] width 583 height 602
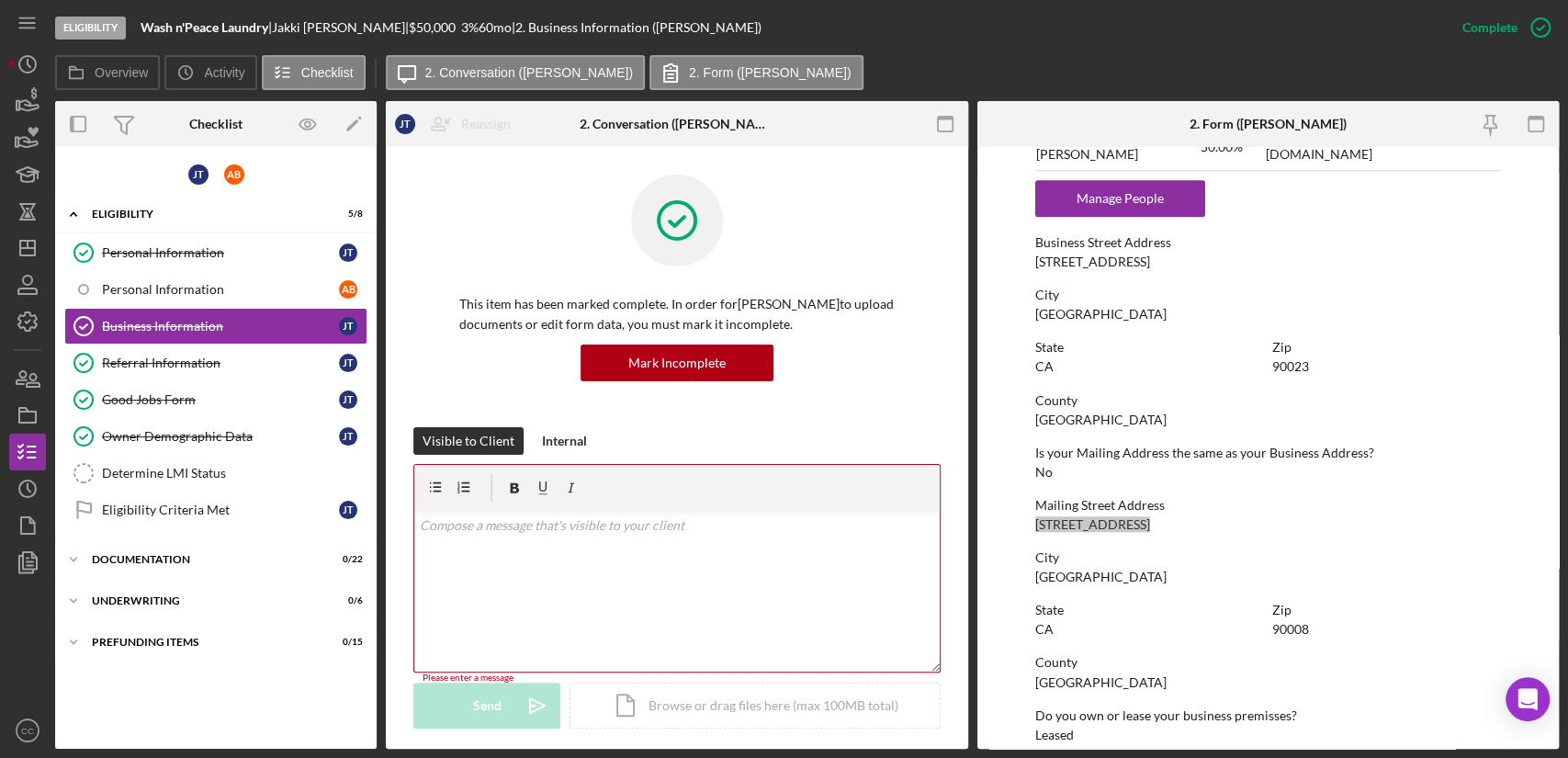
scroll to position [897, 0]
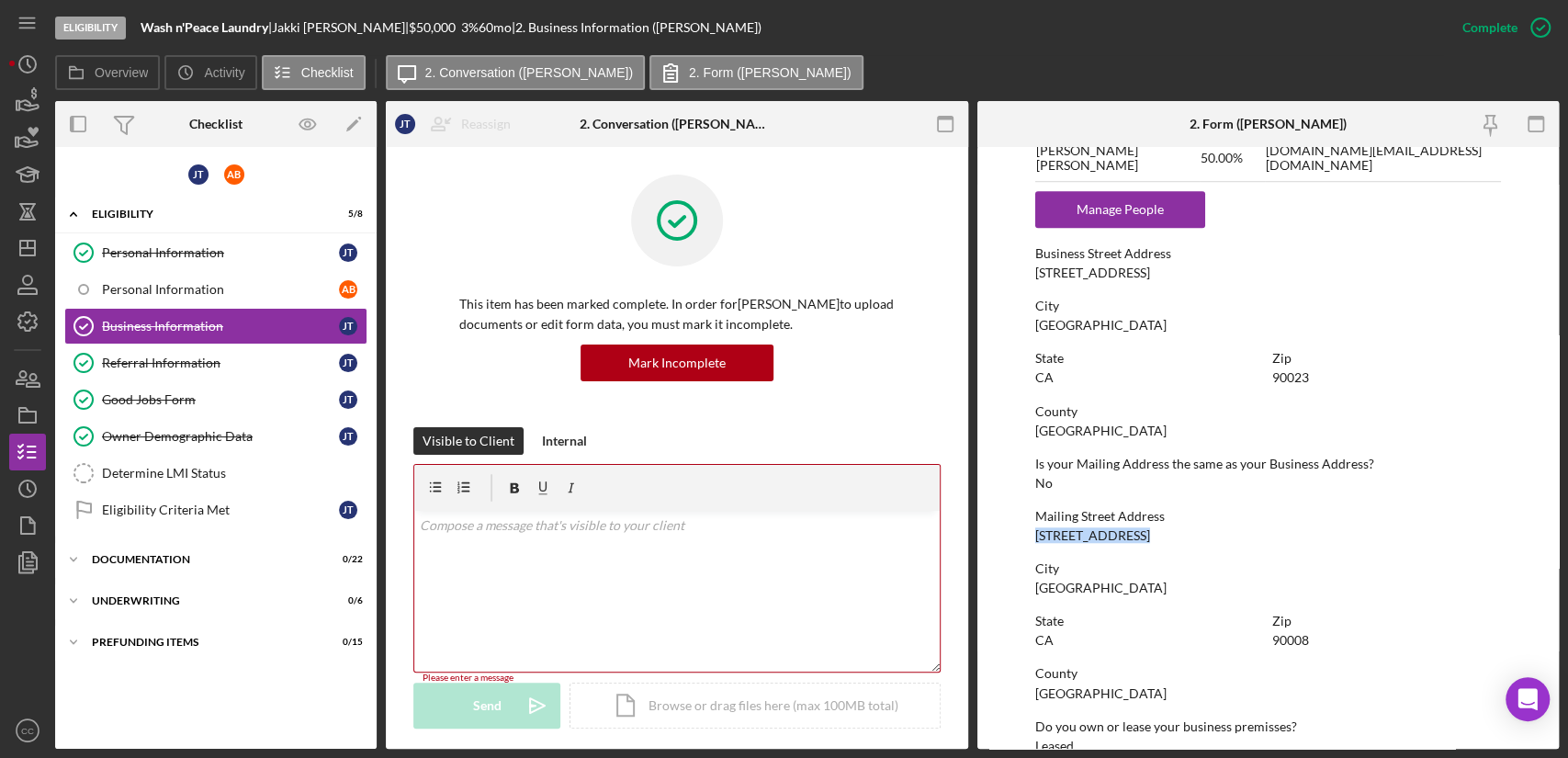
drag, startPoint x: 1148, startPoint y: 279, endPoint x: 1011, endPoint y: 273, distance: 137.1
click at [1011, 273] on form "To edit this form you must mark this item incomplete Business Name Wash n'Peace…" at bounding box center [1268, 448] width 583 height 602
click at [144, 253] on div "Personal Information" at bounding box center [220, 252] width 237 height 15
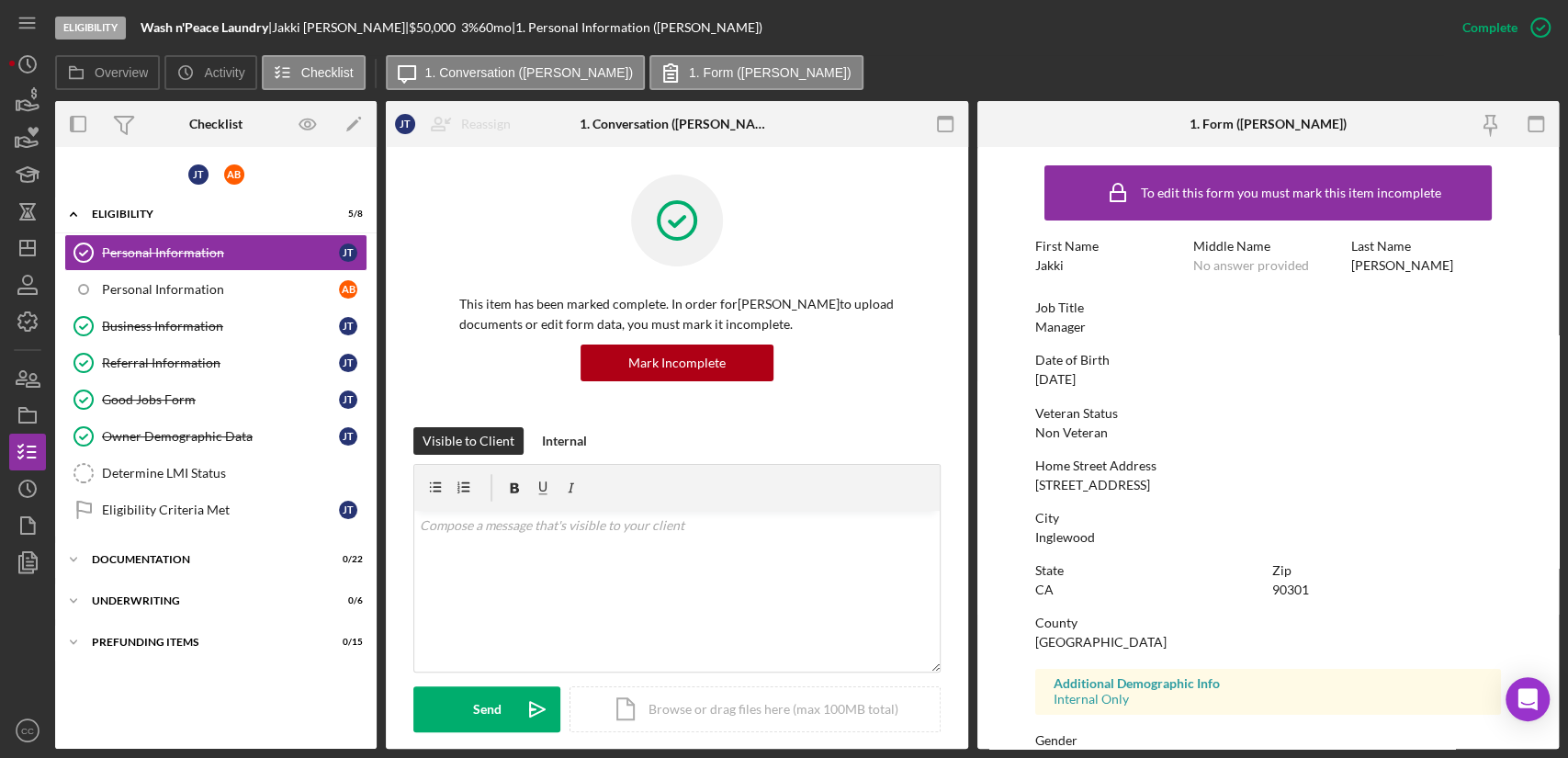
scroll to position [102, 0]
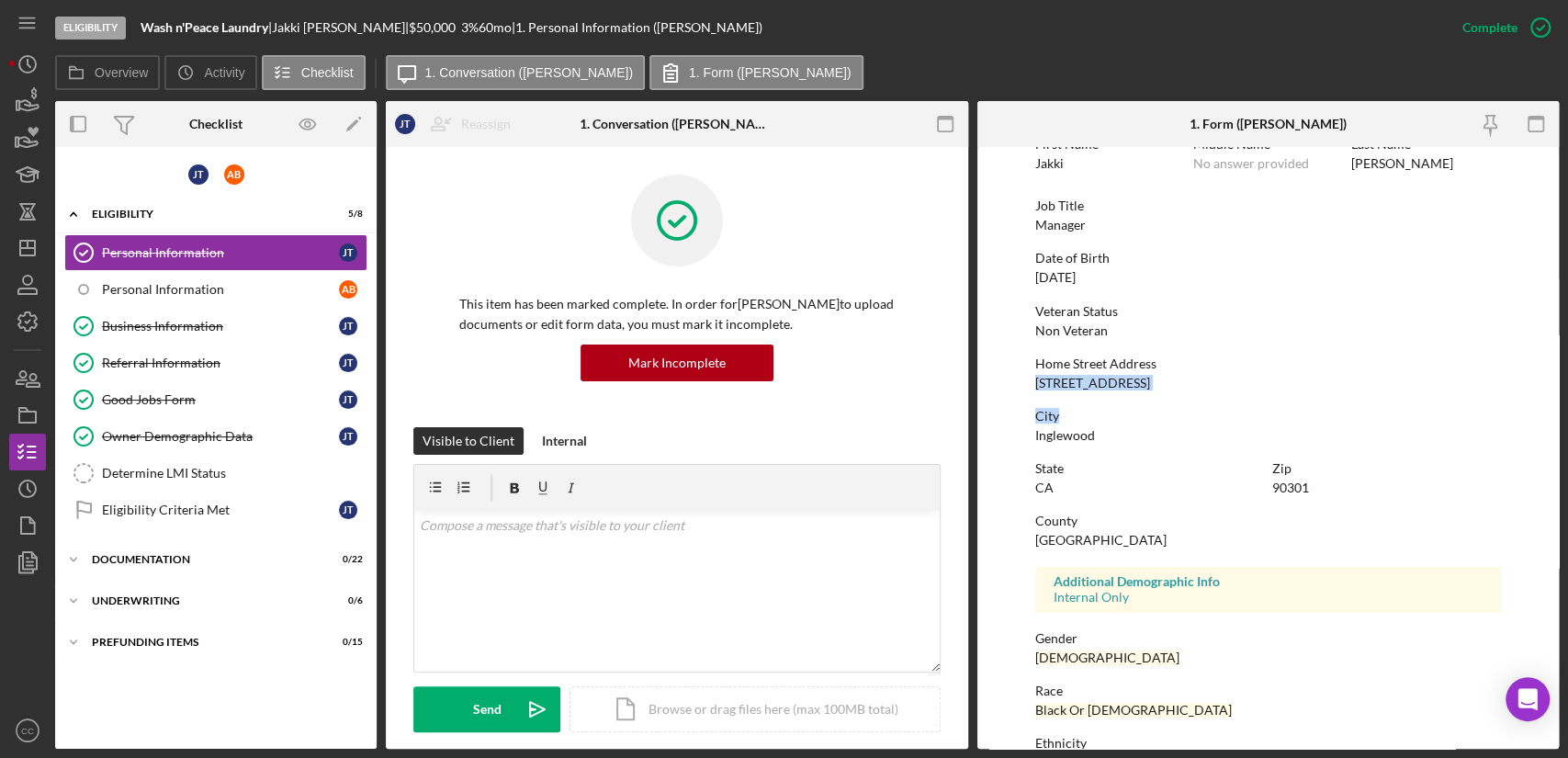
drag, startPoint x: 1146, startPoint y: 394, endPoint x: 1038, endPoint y: 388, distance: 108.2
click at [1038, 388] on div "To edit this form you must mark this item incomplete First Name [PERSON_NAME] M…" at bounding box center [1268, 473] width 465 height 838
click at [1051, 395] on div "To edit this form you must mark this item incomplete First Name [PERSON_NAME] M…" at bounding box center [1268, 473] width 465 height 838
drag, startPoint x: 1098, startPoint y: 434, endPoint x: 1017, endPoint y: 384, distance: 95.2
click at [1017, 384] on form "To edit this form you must mark this item incomplete First Name [PERSON_NAME] M…" at bounding box center [1268, 448] width 583 height 602
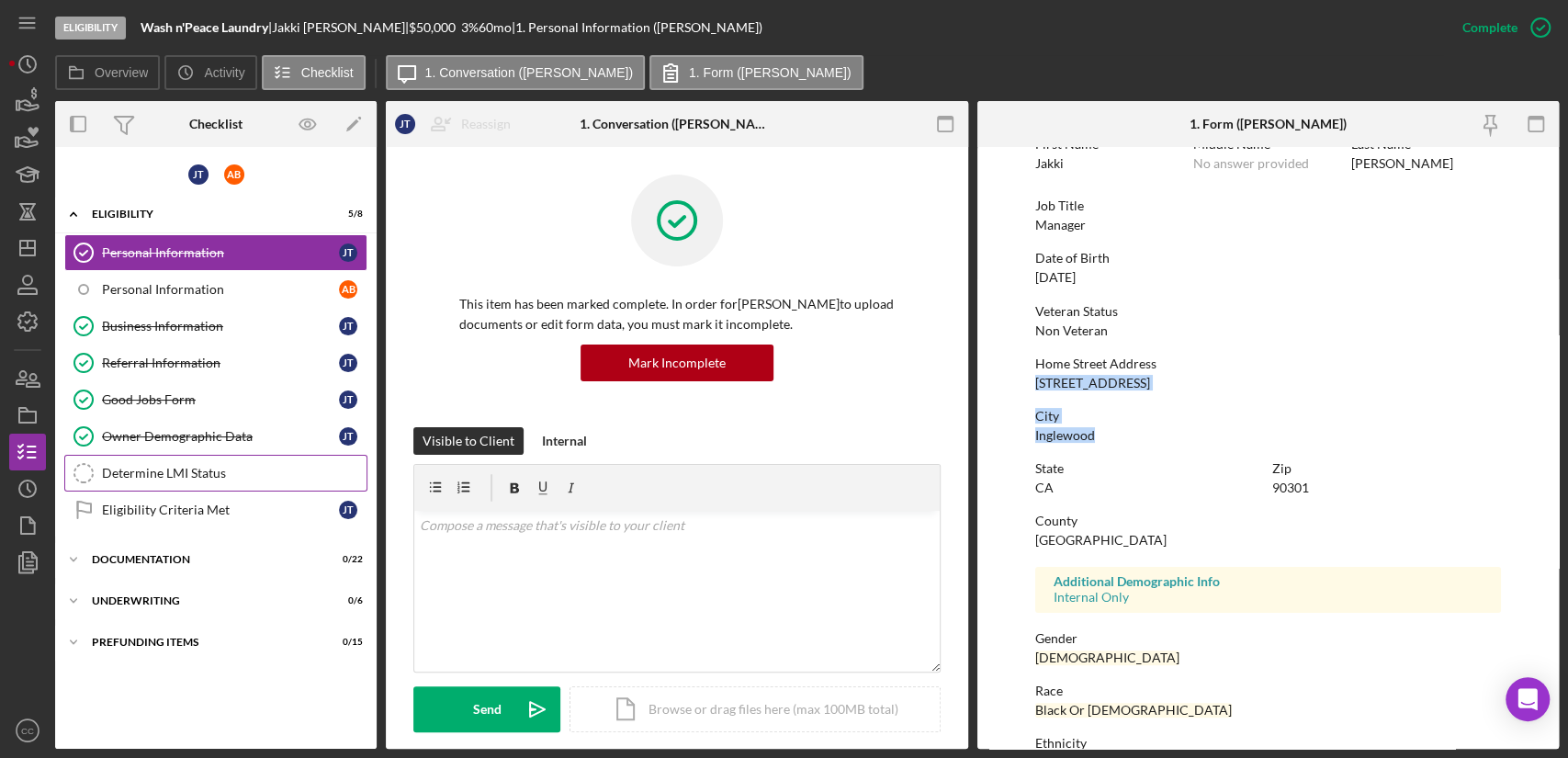
click at [164, 468] on div "Determine LMI Status" at bounding box center [234, 472] width 265 height 15
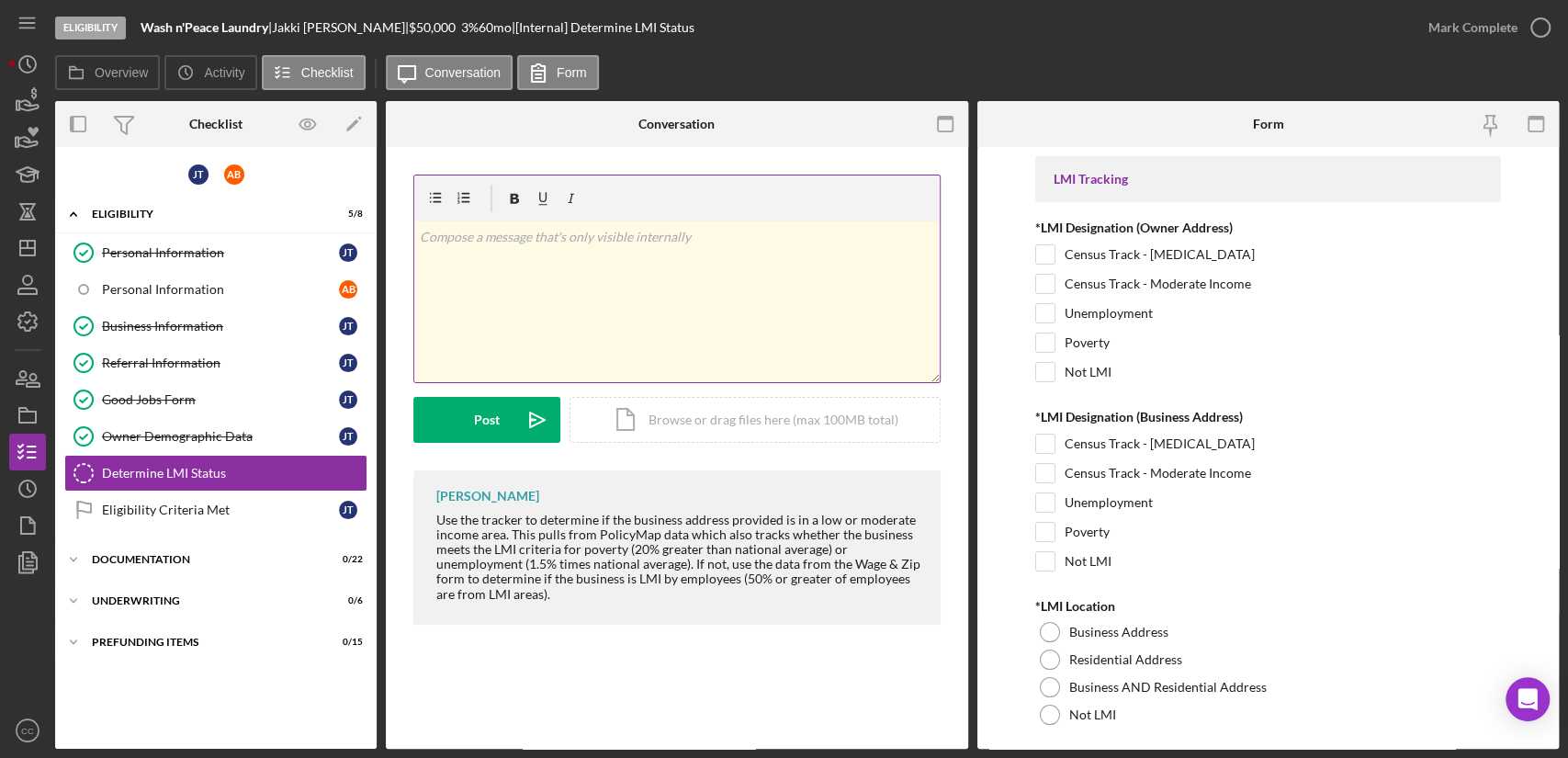
click at [469, 282] on div "v Color teal Color pink Remove color Add row above Add row below Add column bef…" at bounding box center [677, 301] width 526 height 161
click at [438, 268] on mark "City" at bounding box center [432, 262] width 24 height 16
click at [1043, 471] on input "Census Track - Moderate Income" at bounding box center [1045, 472] width 18 height 18
checkbox input "true"
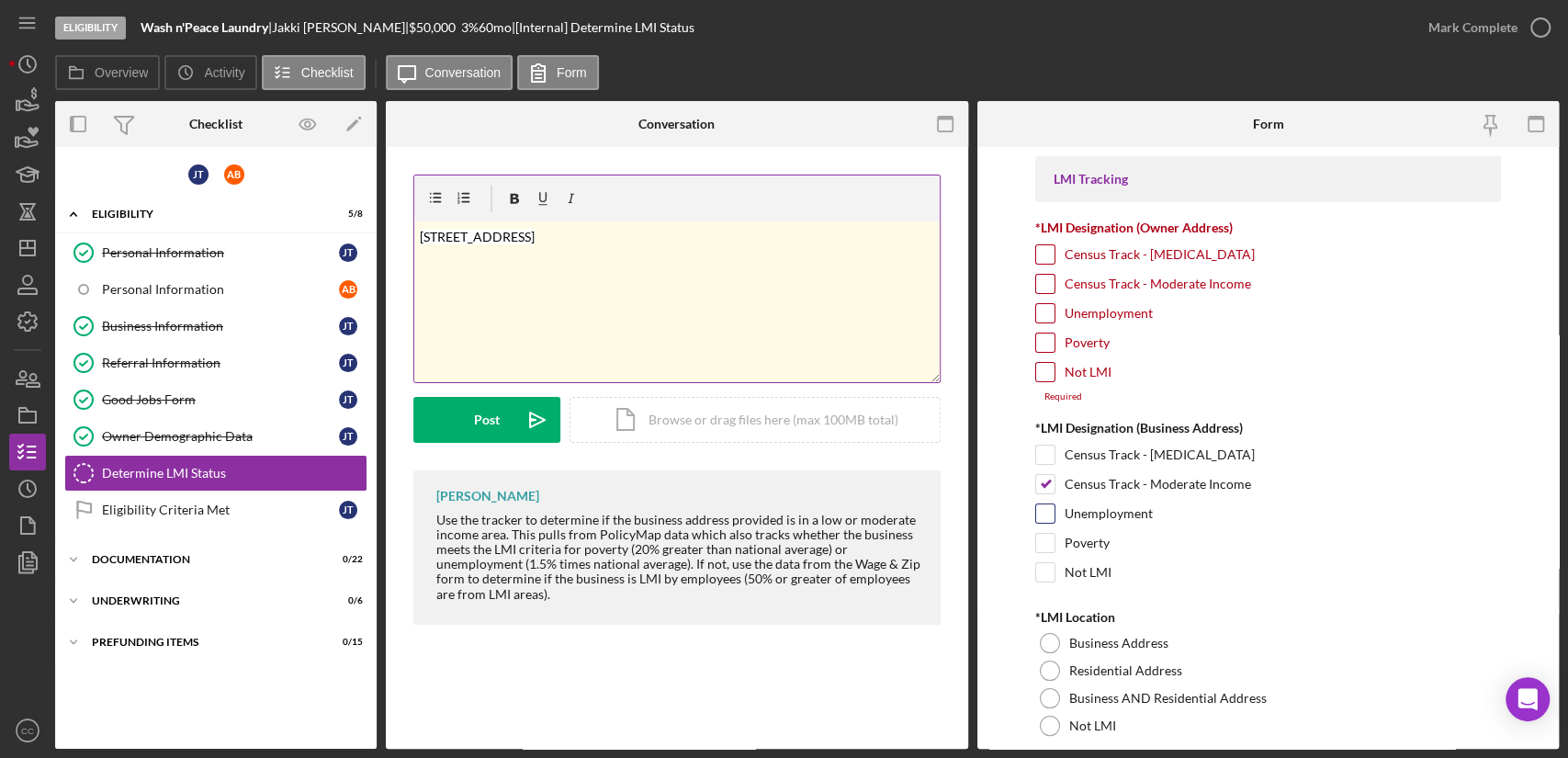
click at [1045, 519] on input "Unemployment" at bounding box center [1045, 513] width 18 height 18
checkbox input "true"
click at [1044, 534] on input "Poverty" at bounding box center [1045, 542] width 18 height 18
checkbox input "true"
drag, startPoint x: 638, startPoint y: 249, endPoint x: 340, endPoint y: 253, distance: 298.0
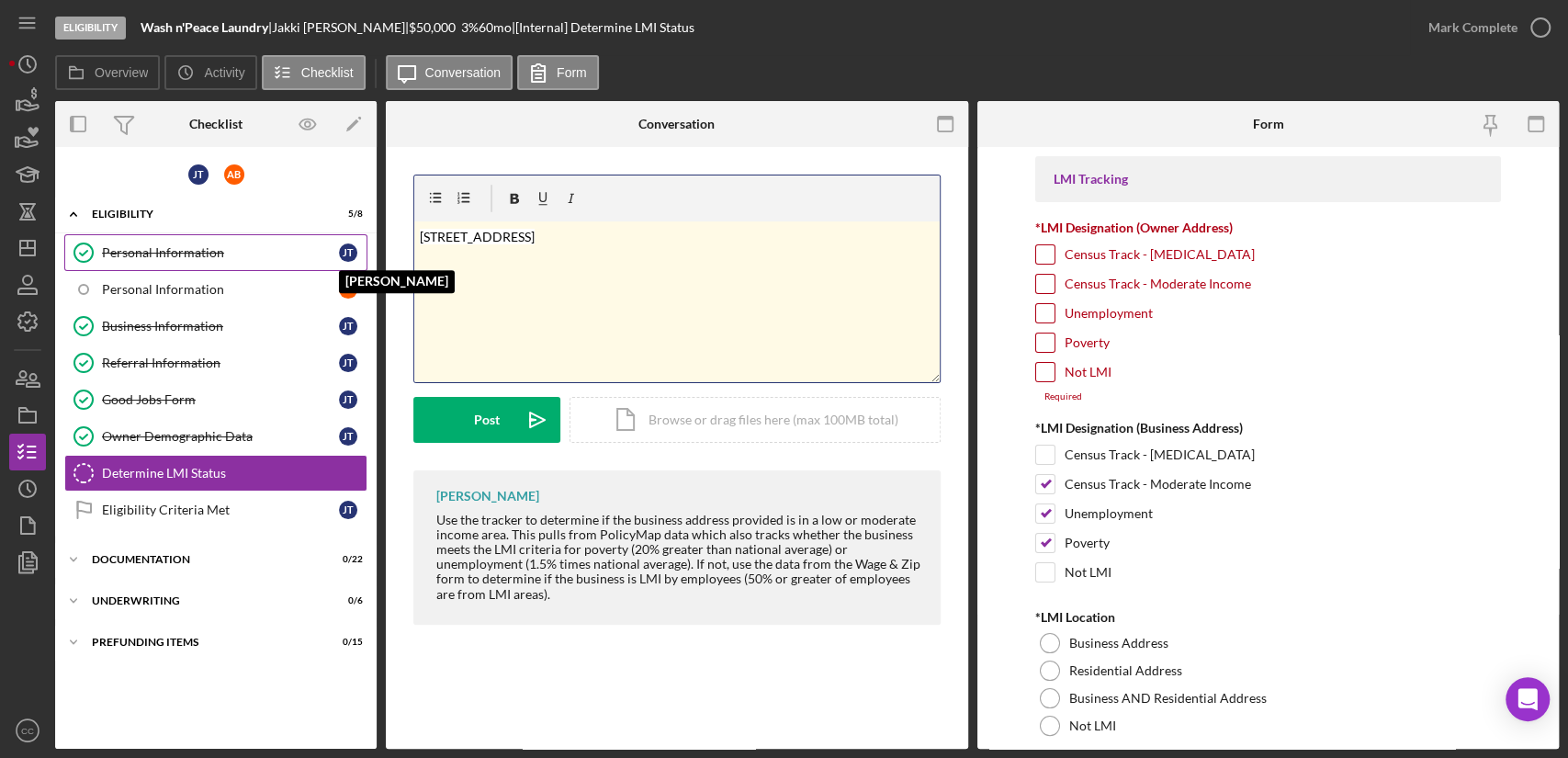
click at [340, 253] on div "Overview Internal Workflow Stage Eligibility Icon/Dropdown Arrow Archive (can u…" at bounding box center [807, 425] width 1504 height 647
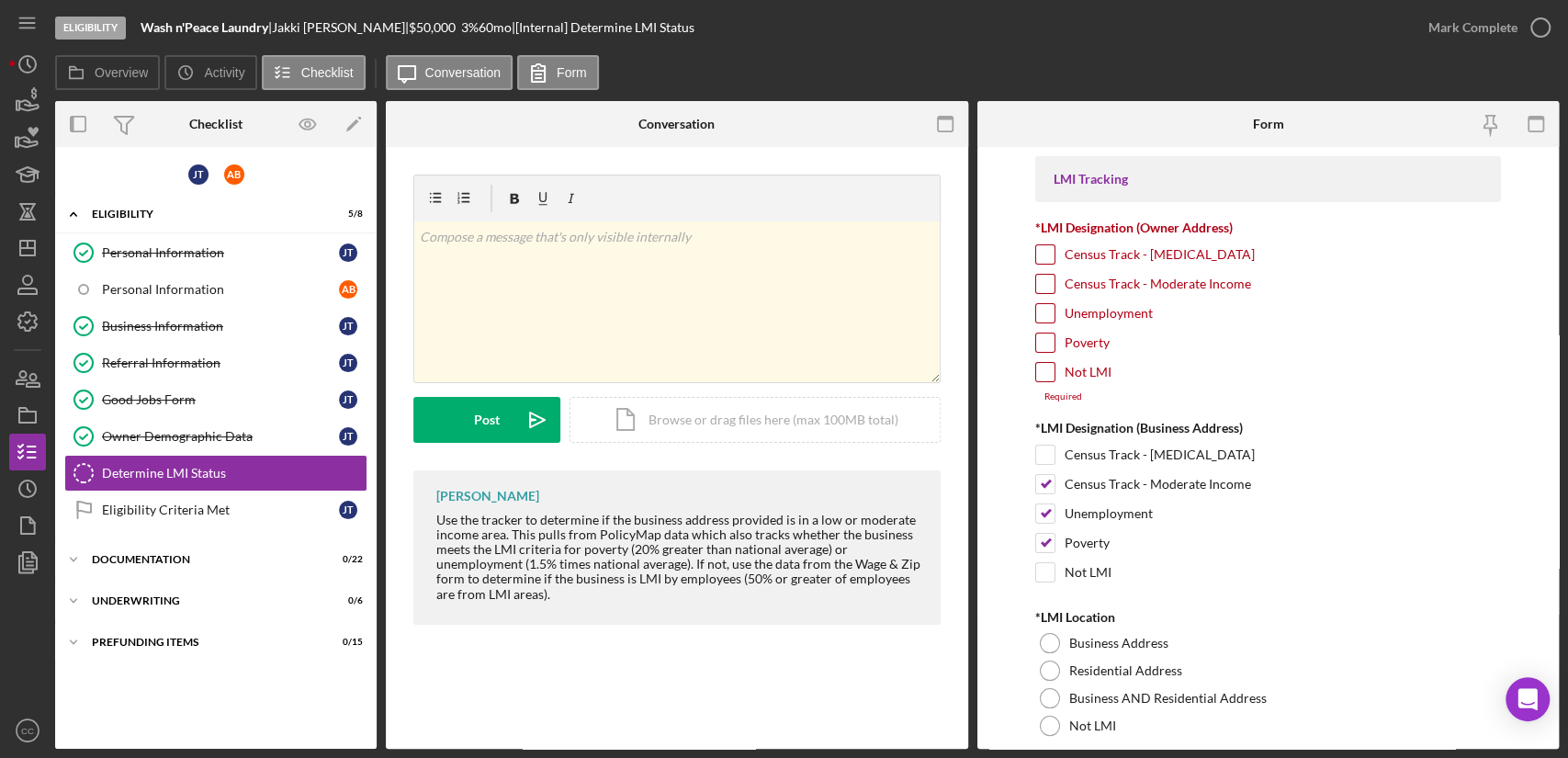
click at [1049, 284] on input "Census Track - Moderate Income" at bounding box center [1045, 283] width 18 height 18
checkbox input "true"
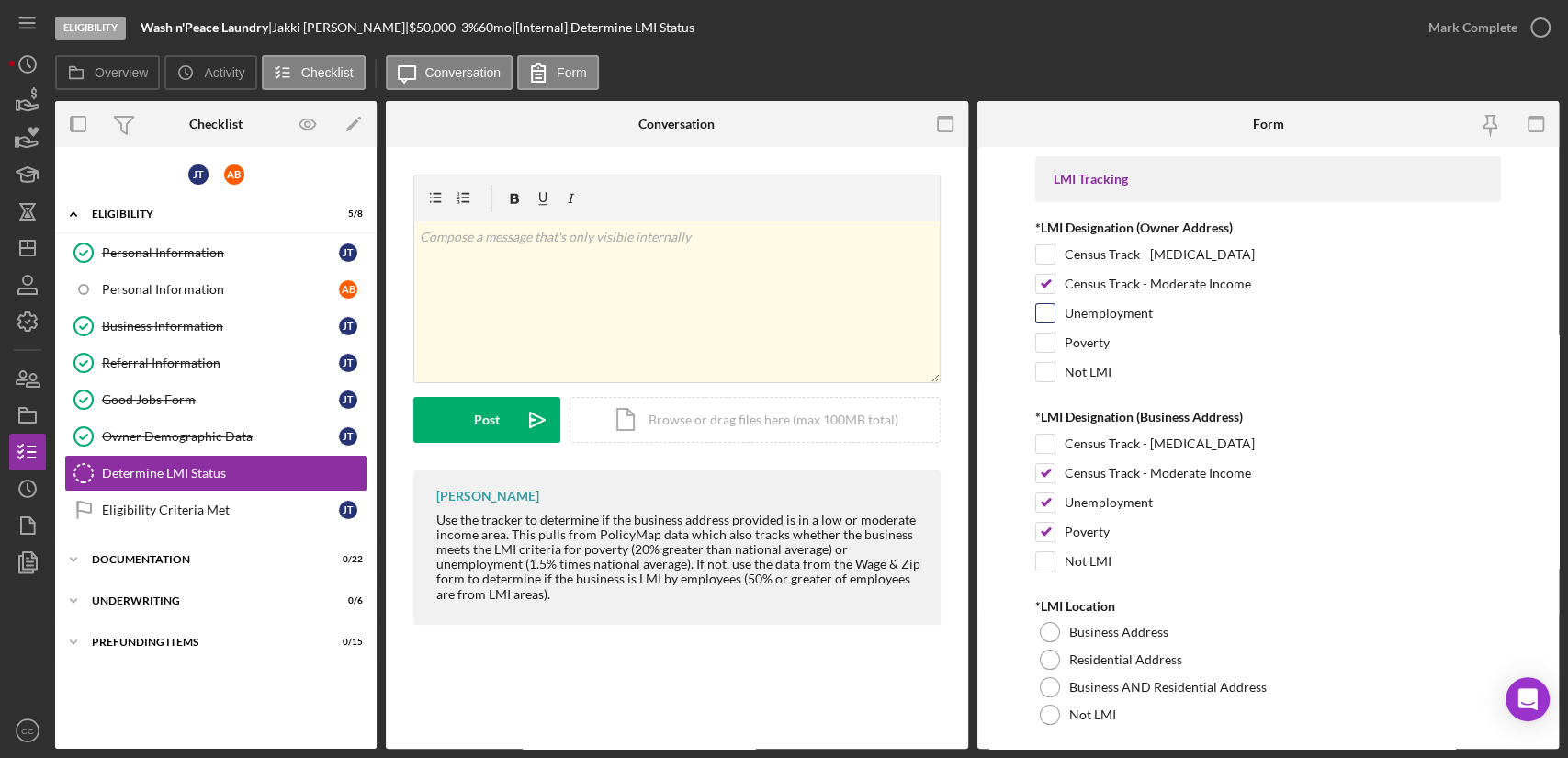
click at [1043, 312] on input "Unemployment" at bounding box center [1045, 313] width 18 height 18
checkbox input "true"
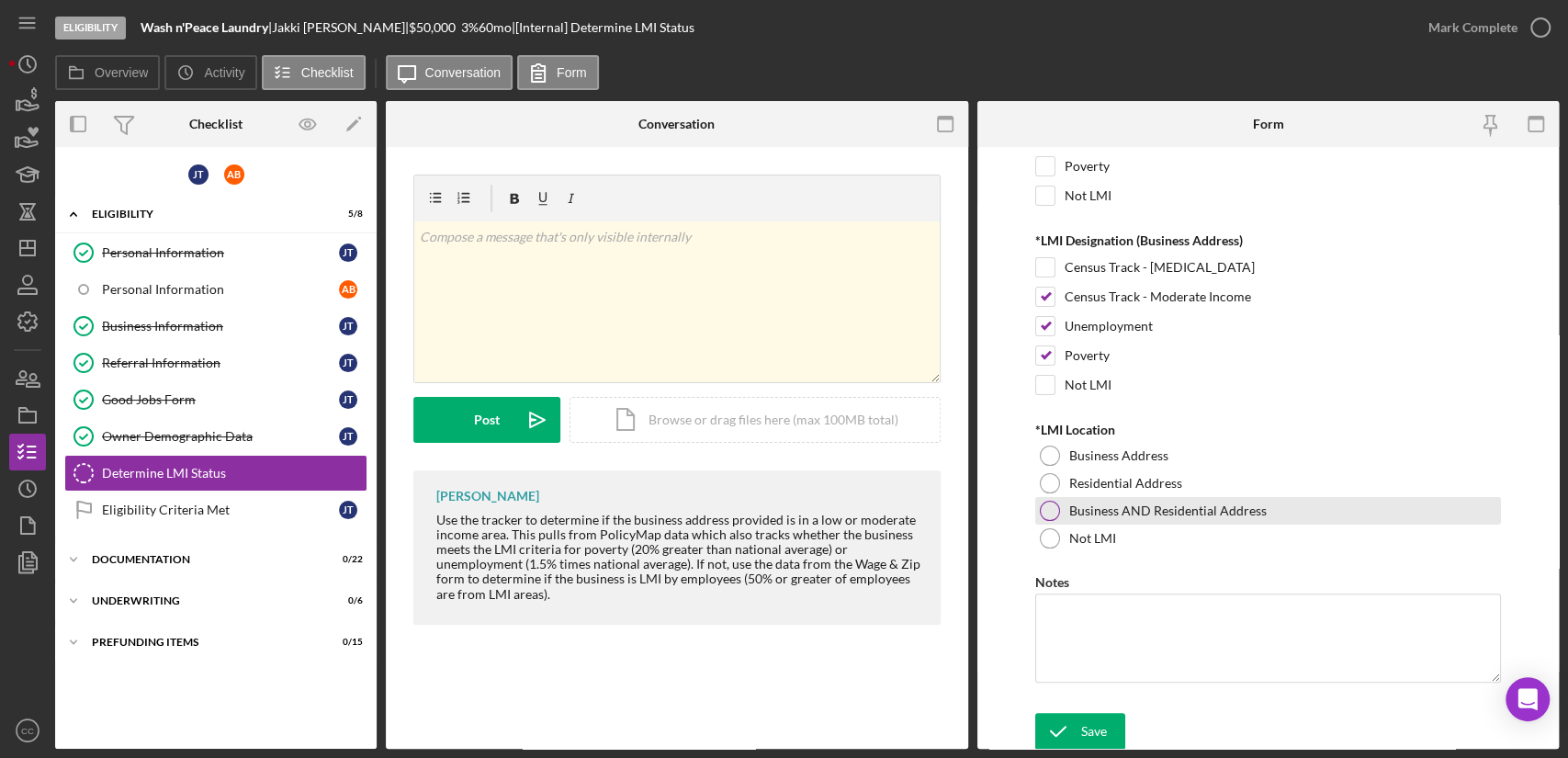
click at [1051, 509] on div at bounding box center [1049, 510] width 20 height 20
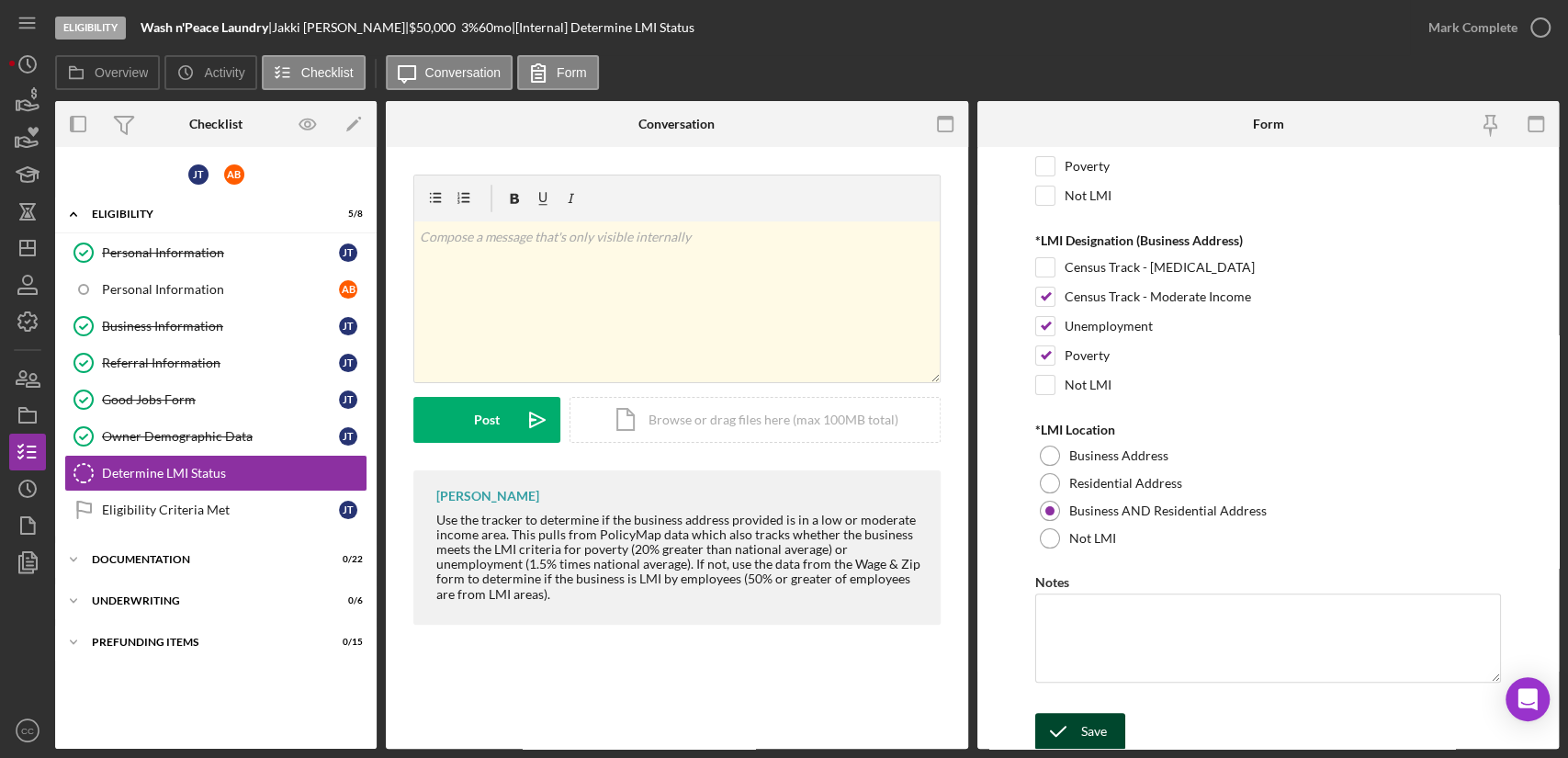
click at [1104, 725] on div "Save" at bounding box center [1094, 731] width 26 height 37
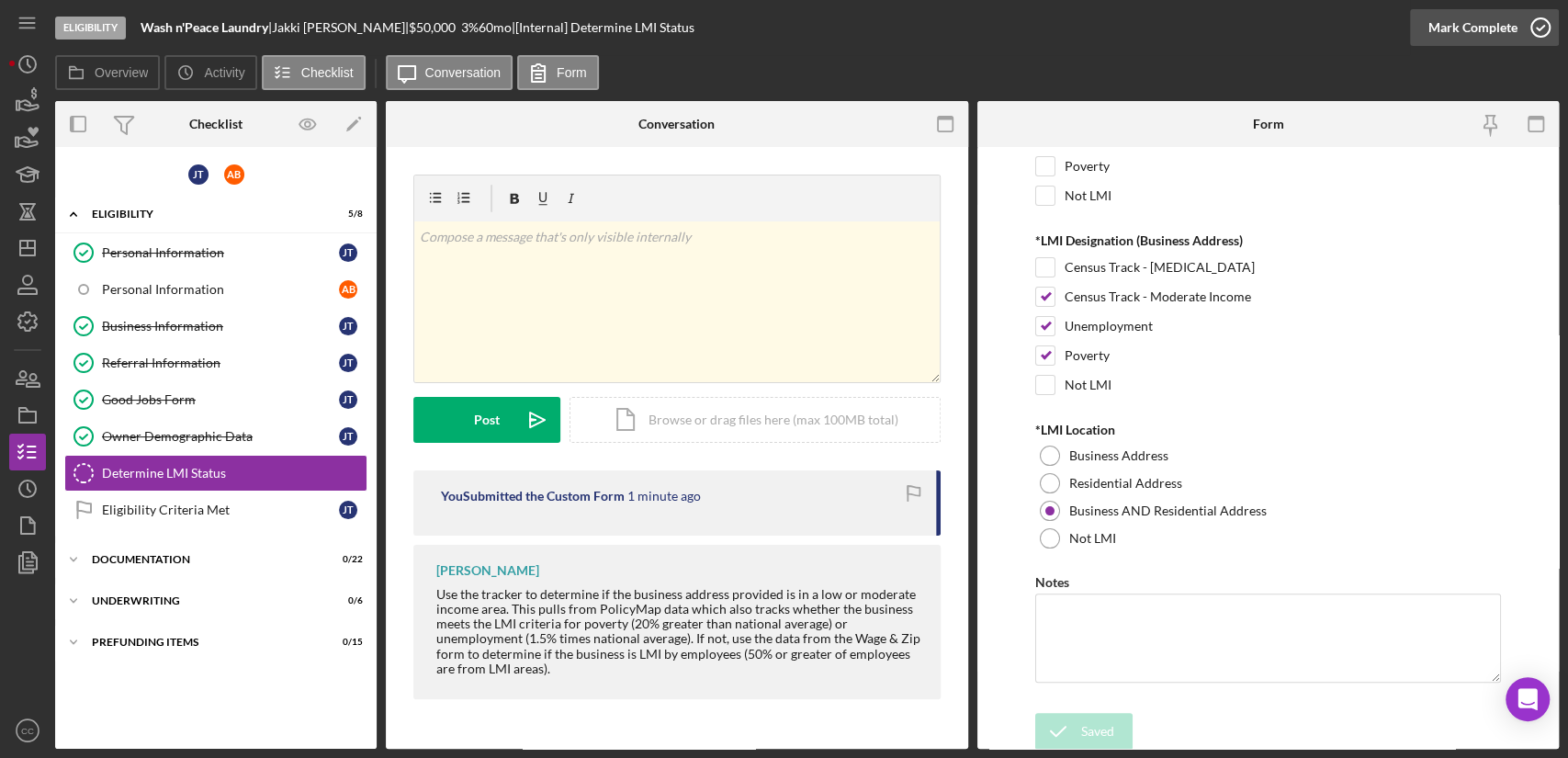
click at [1477, 27] on div "Mark Complete" at bounding box center [1473, 27] width 89 height 37
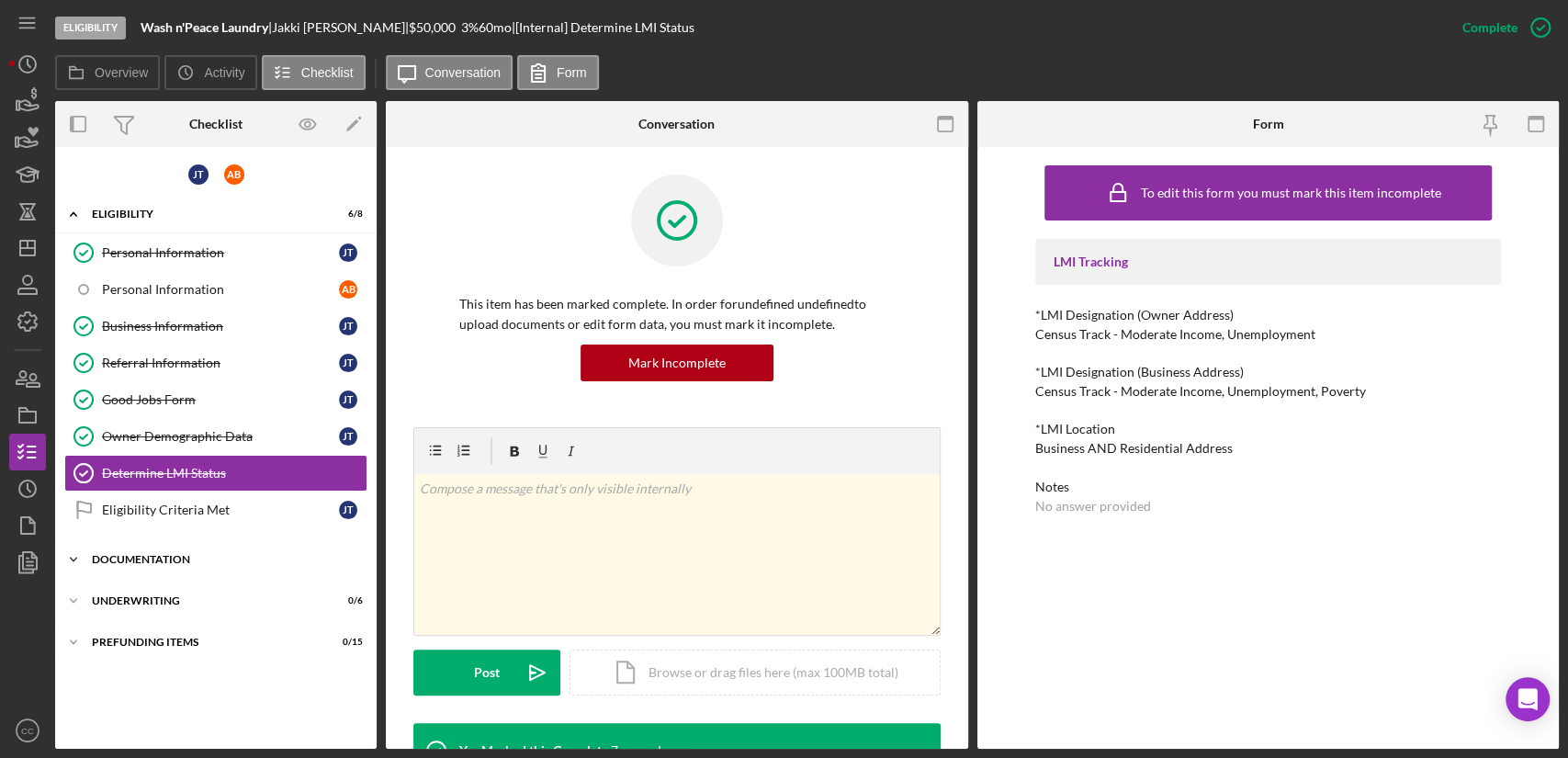
click at [183, 548] on div "Icon/Expander Documentation 0 / 22" at bounding box center [216, 559] width 322 height 37
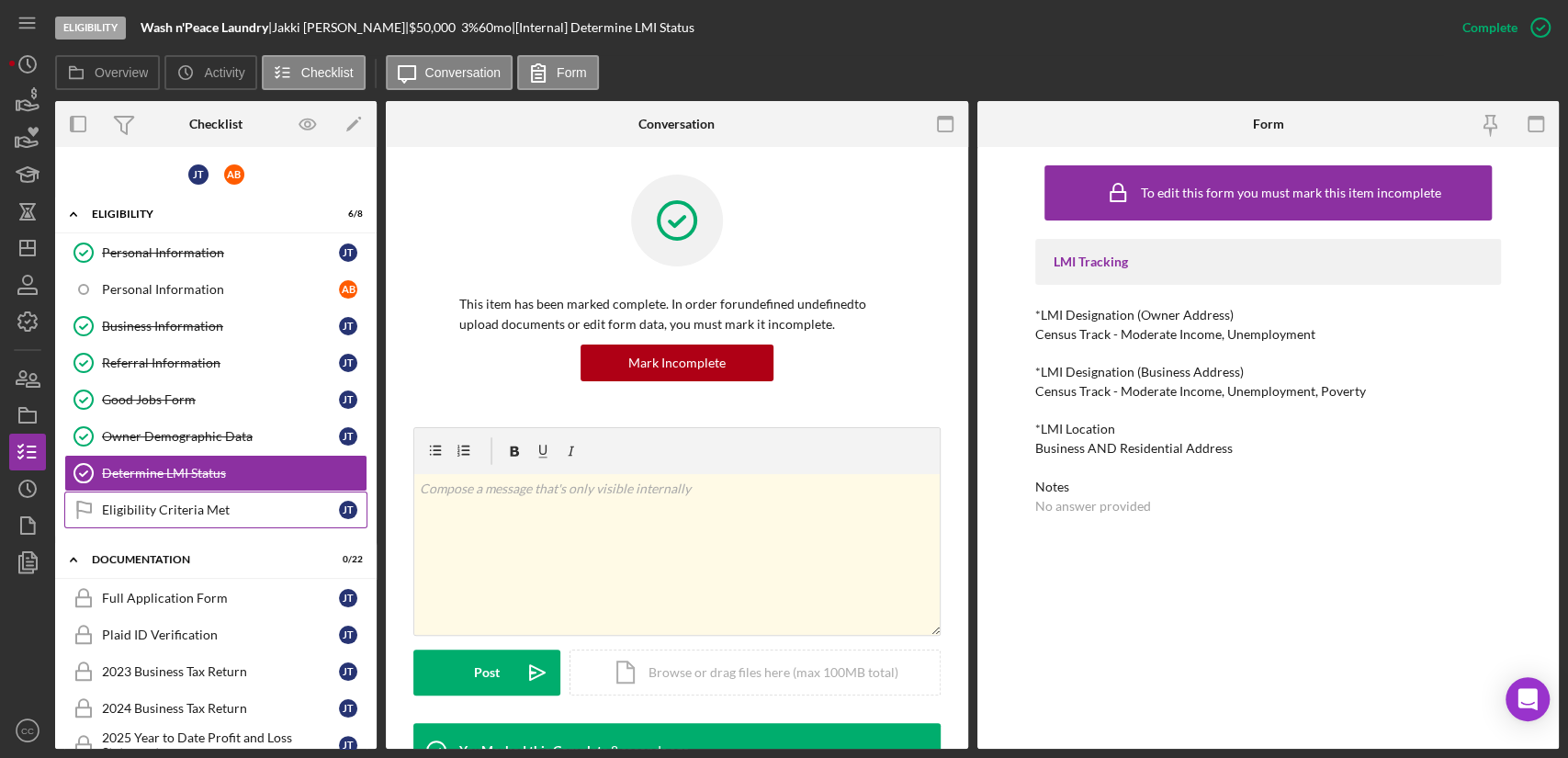
click at [195, 507] on div "Eligibility Criteria Met" at bounding box center [220, 509] width 237 height 15
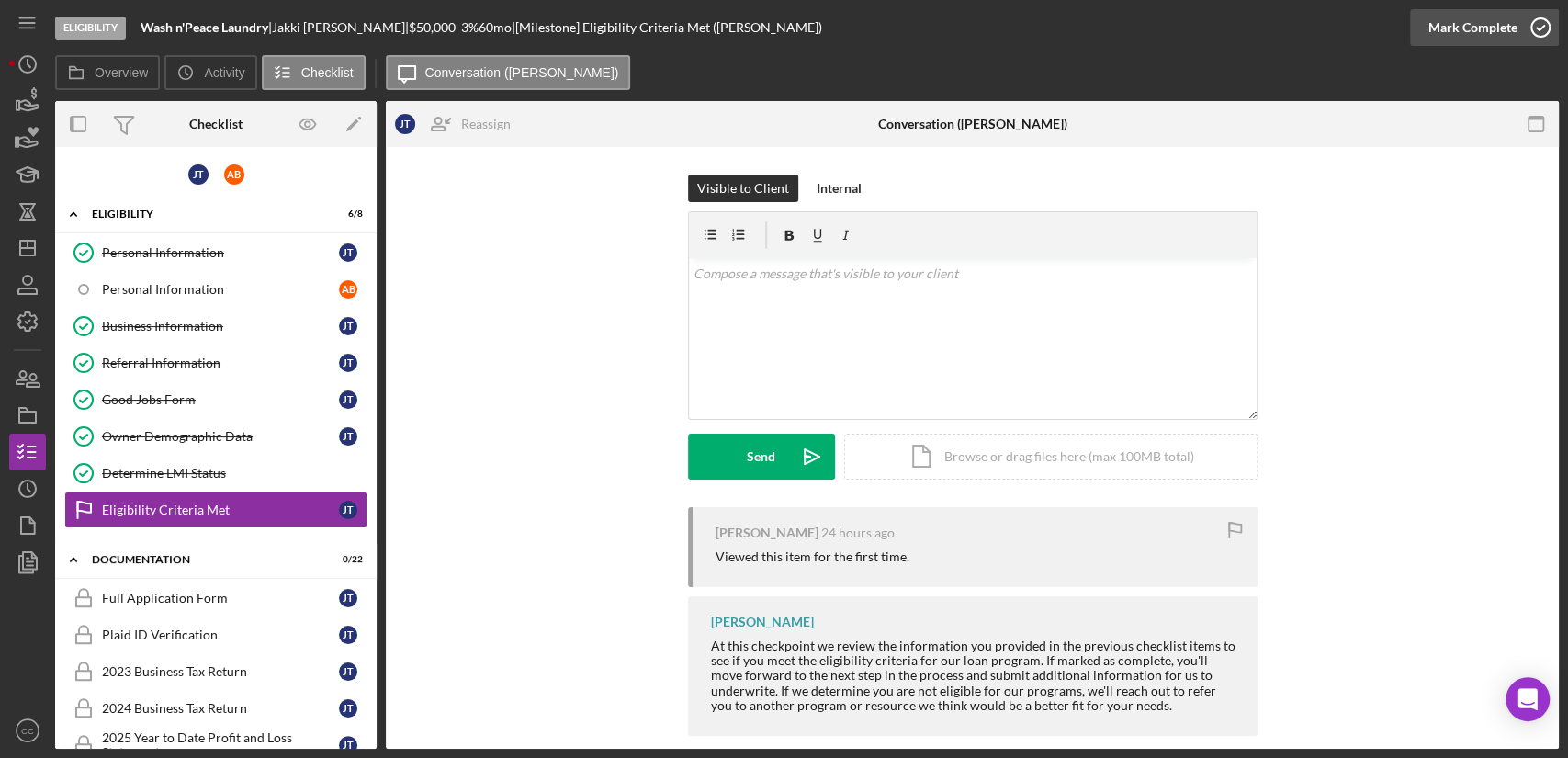
click at [1465, 37] on div "Mark Complete" at bounding box center [1473, 27] width 89 height 37
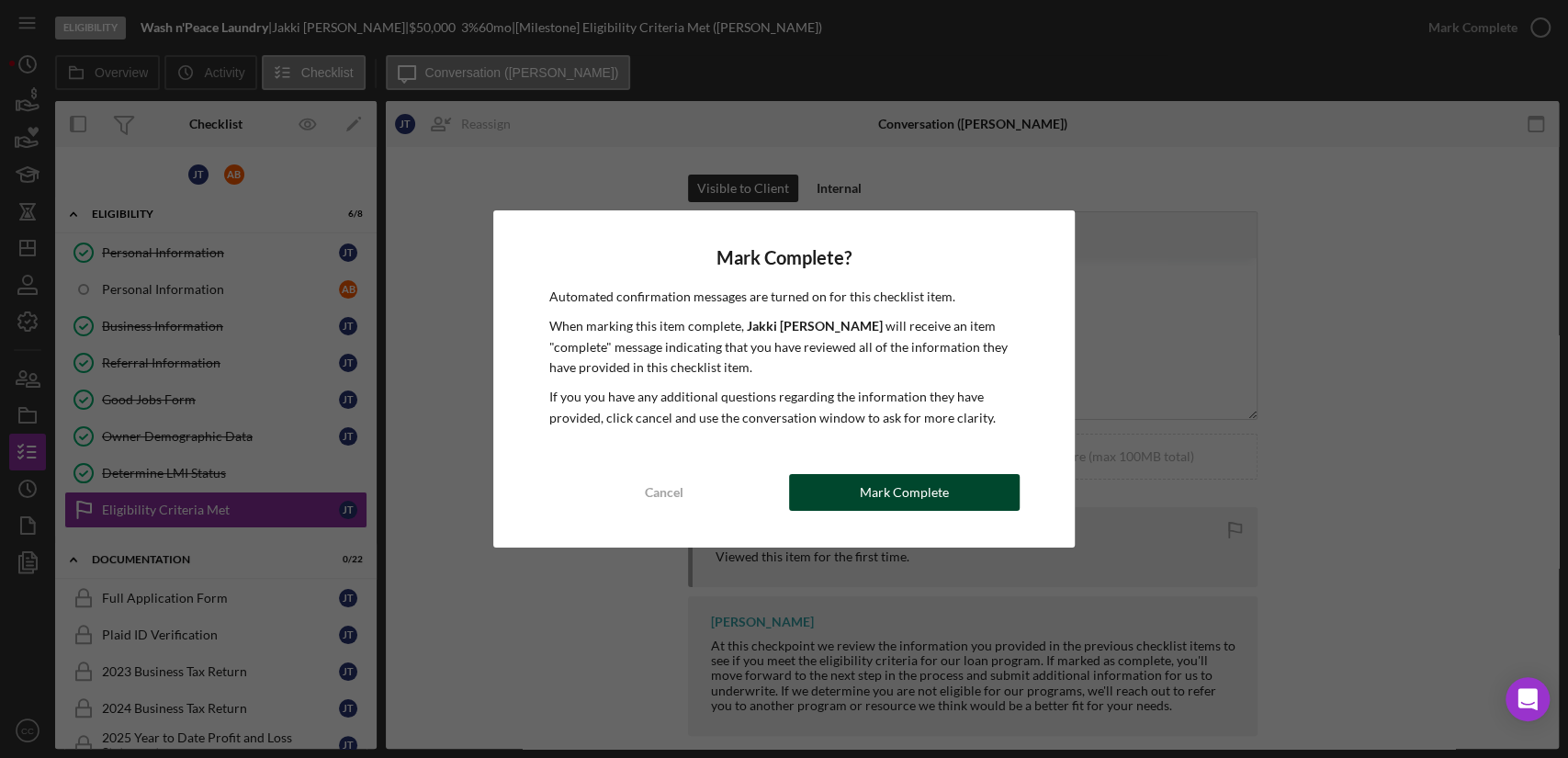
click at [934, 490] on div "Mark Complete" at bounding box center [905, 492] width 89 height 37
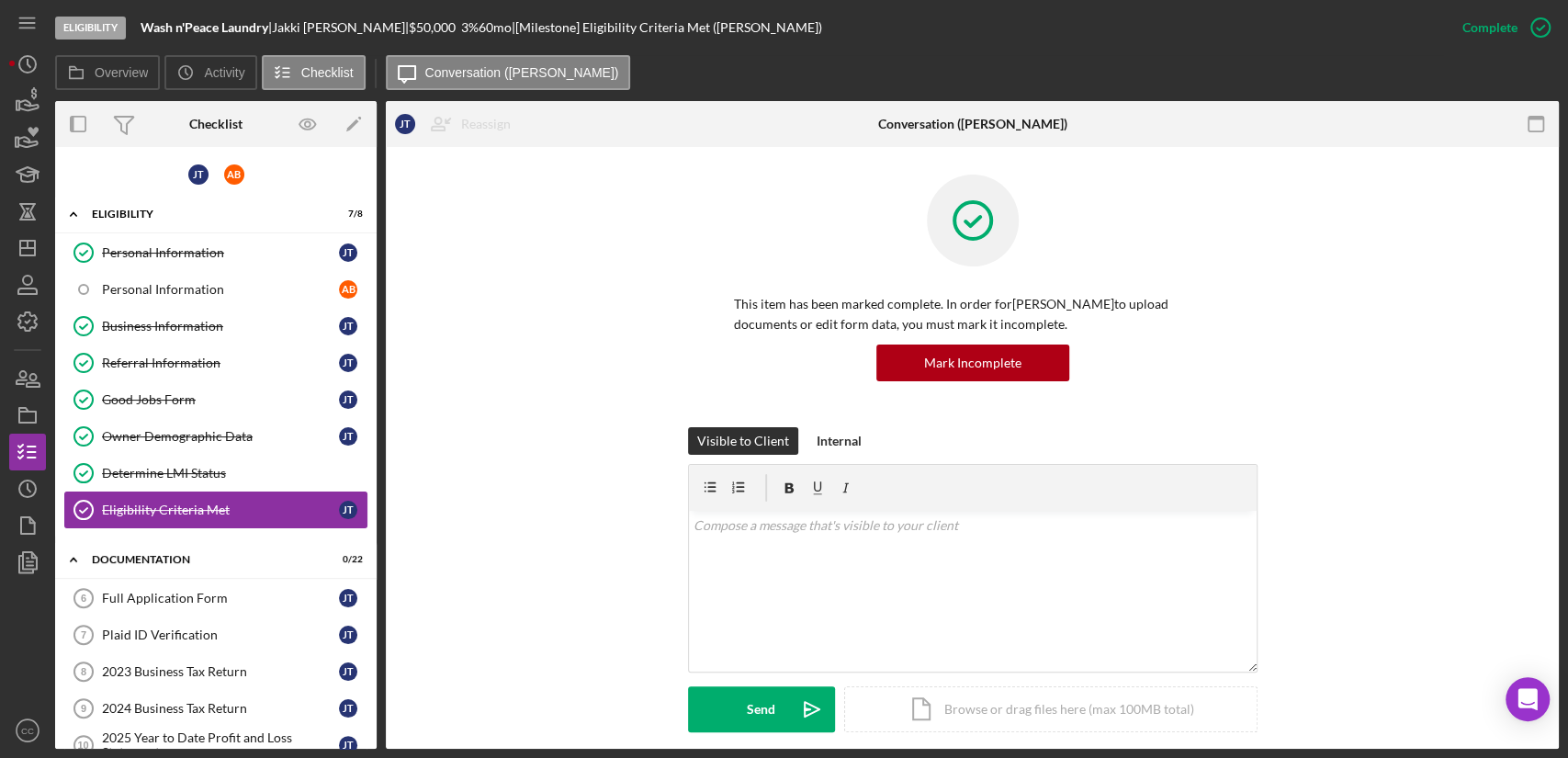
scroll to position [102, 0]
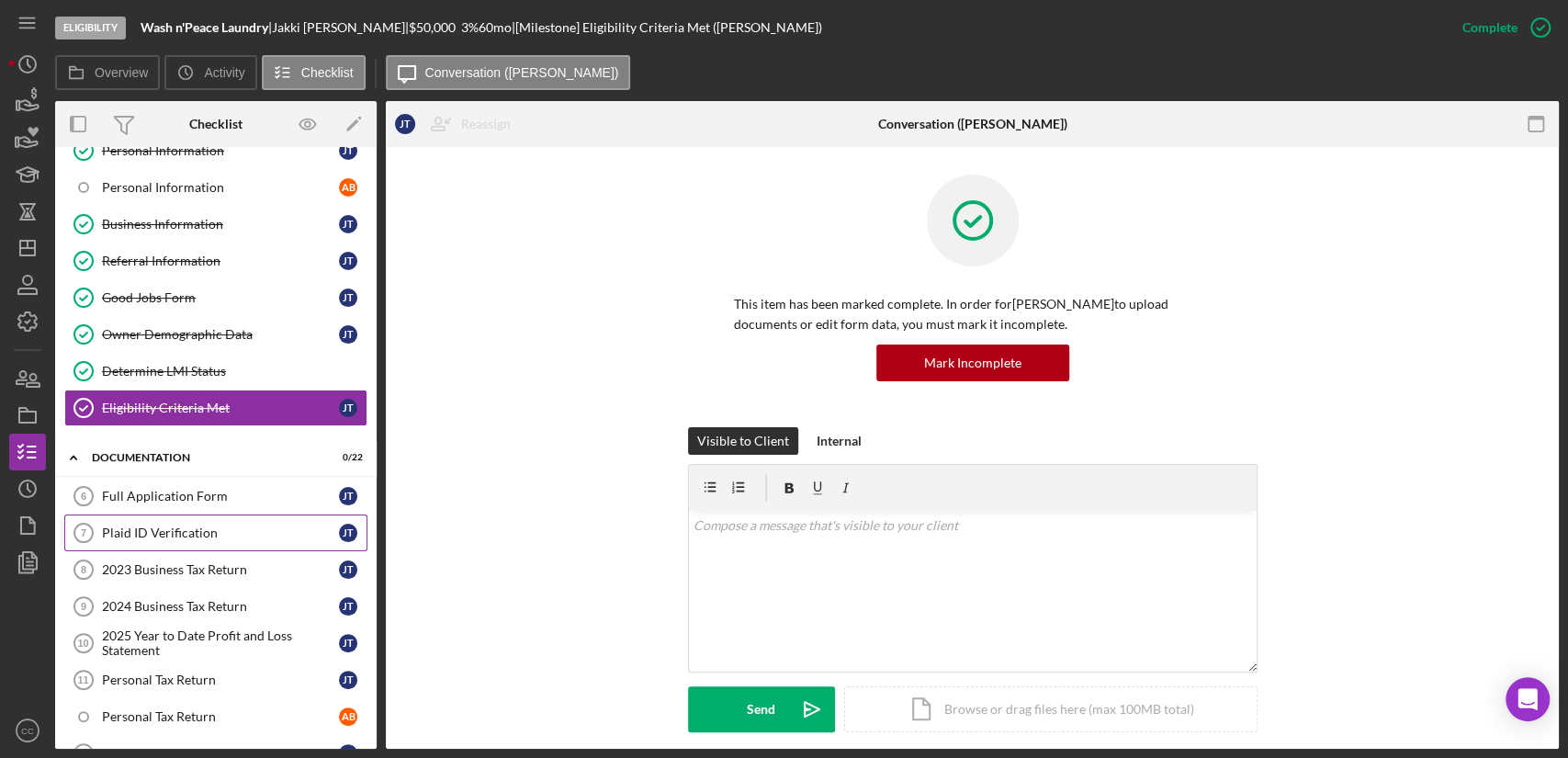
click at [189, 534] on div "Plaid ID Verification" at bounding box center [220, 532] width 237 height 15
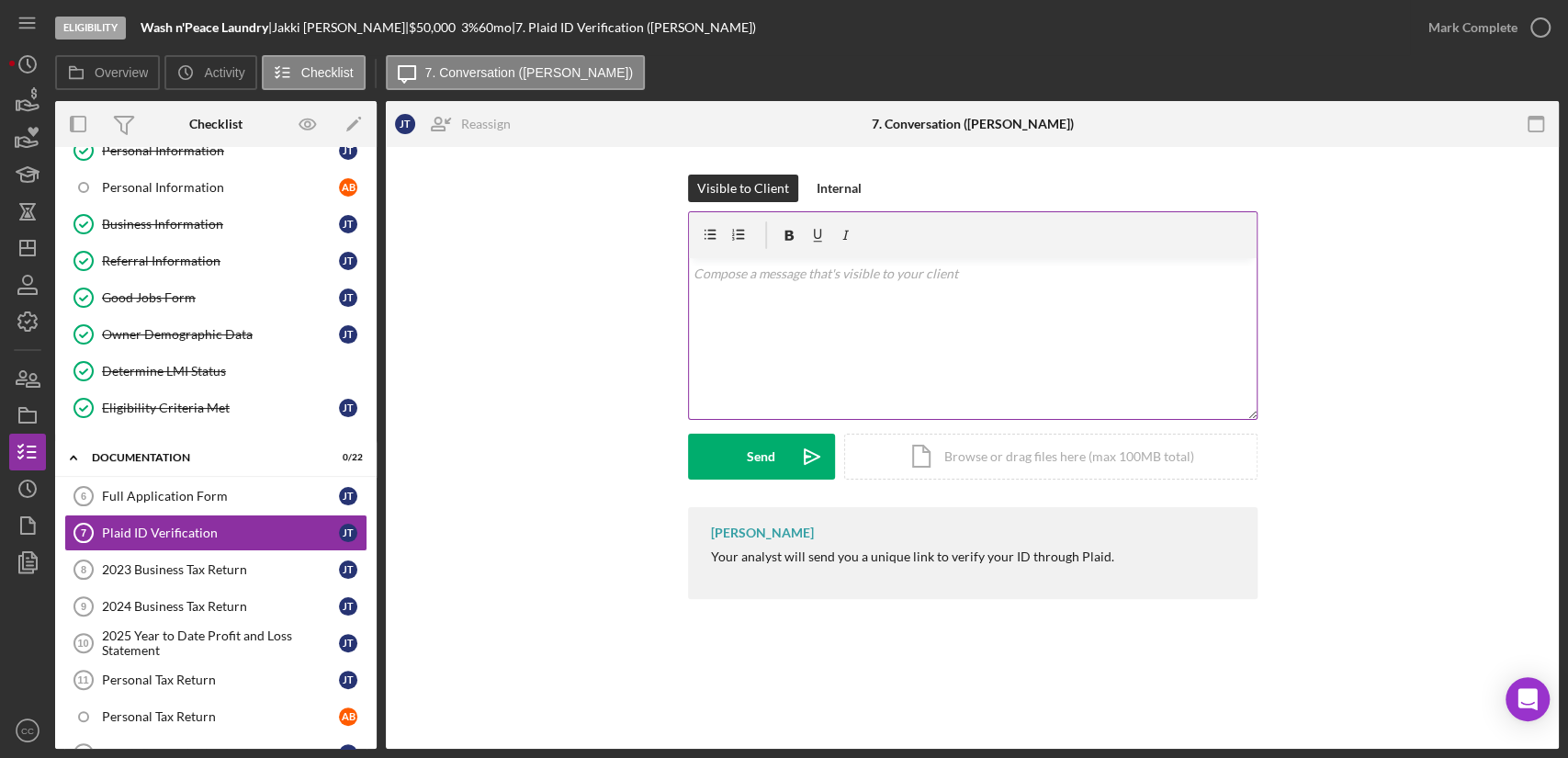
click at [901, 351] on div "v Color teal Color pink Remove color Add row above Add row below Add column bef…" at bounding box center [974, 338] width 568 height 161
click at [774, 454] on div "Send" at bounding box center [760, 456] width 28 height 46
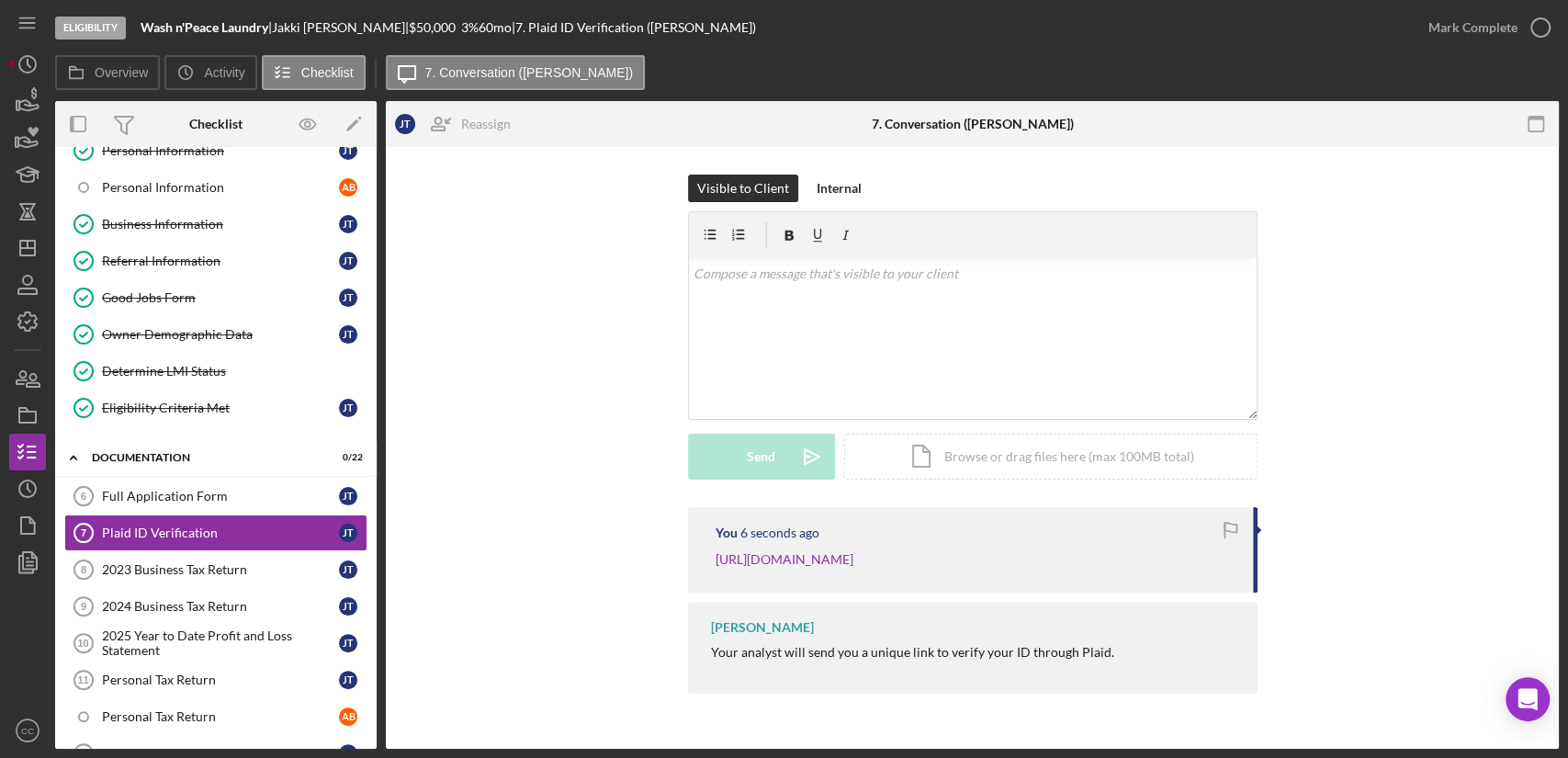
drag, startPoint x: 358, startPoint y: 23, endPoint x: 284, endPoint y: 24, distance: 74.0
click at [284, 24] on div "[PERSON_NAME] |" at bounding box center [339, 27] width 137 height 15
click at [571, 313] on div "Visible to Client Internal v Color teal Color pink Remove color Add row above A…" at bounding box center [972, 340] width 1118 height 332
click at [29, 249] on icon "Icon/Dashboard" at bounding box center [27, 247] width 46 height 46
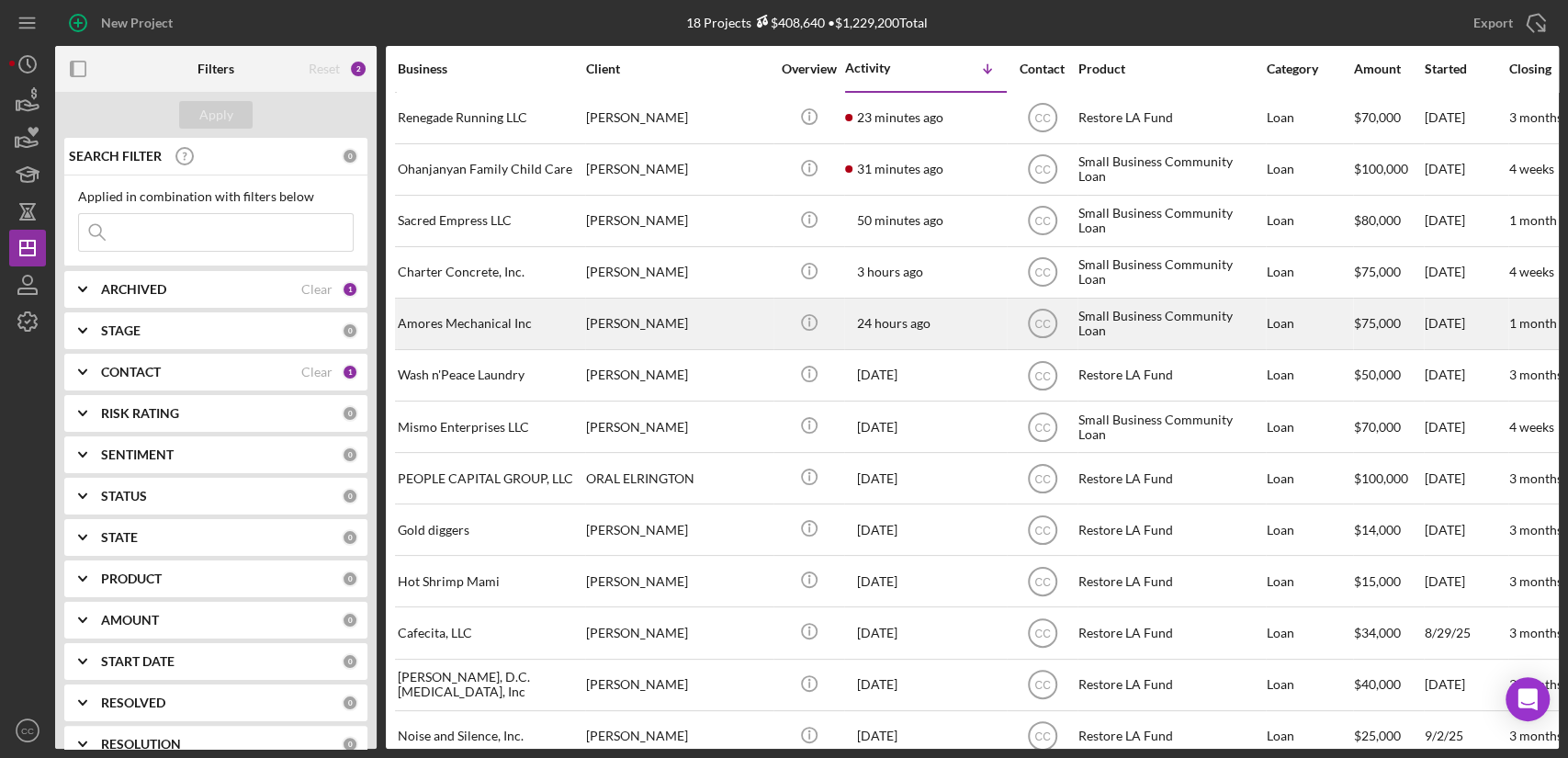
click at [508, 327] on div "Amores Mechanical Inc" at bounding box center [489, 324] width 183 height 48
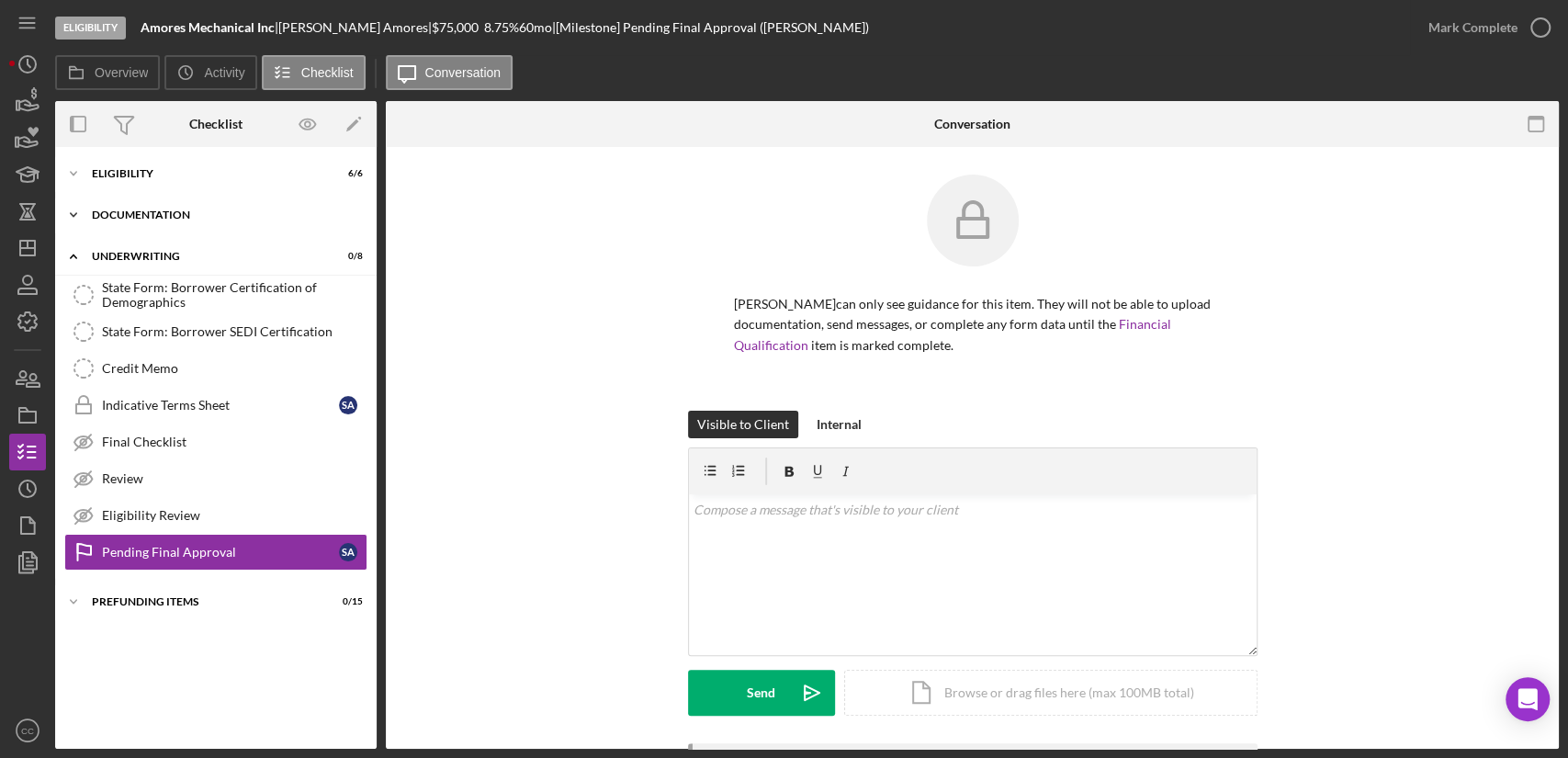
click at [149, 212] on div "Documentation" at bounding box center [223, 214] width 262 height 11
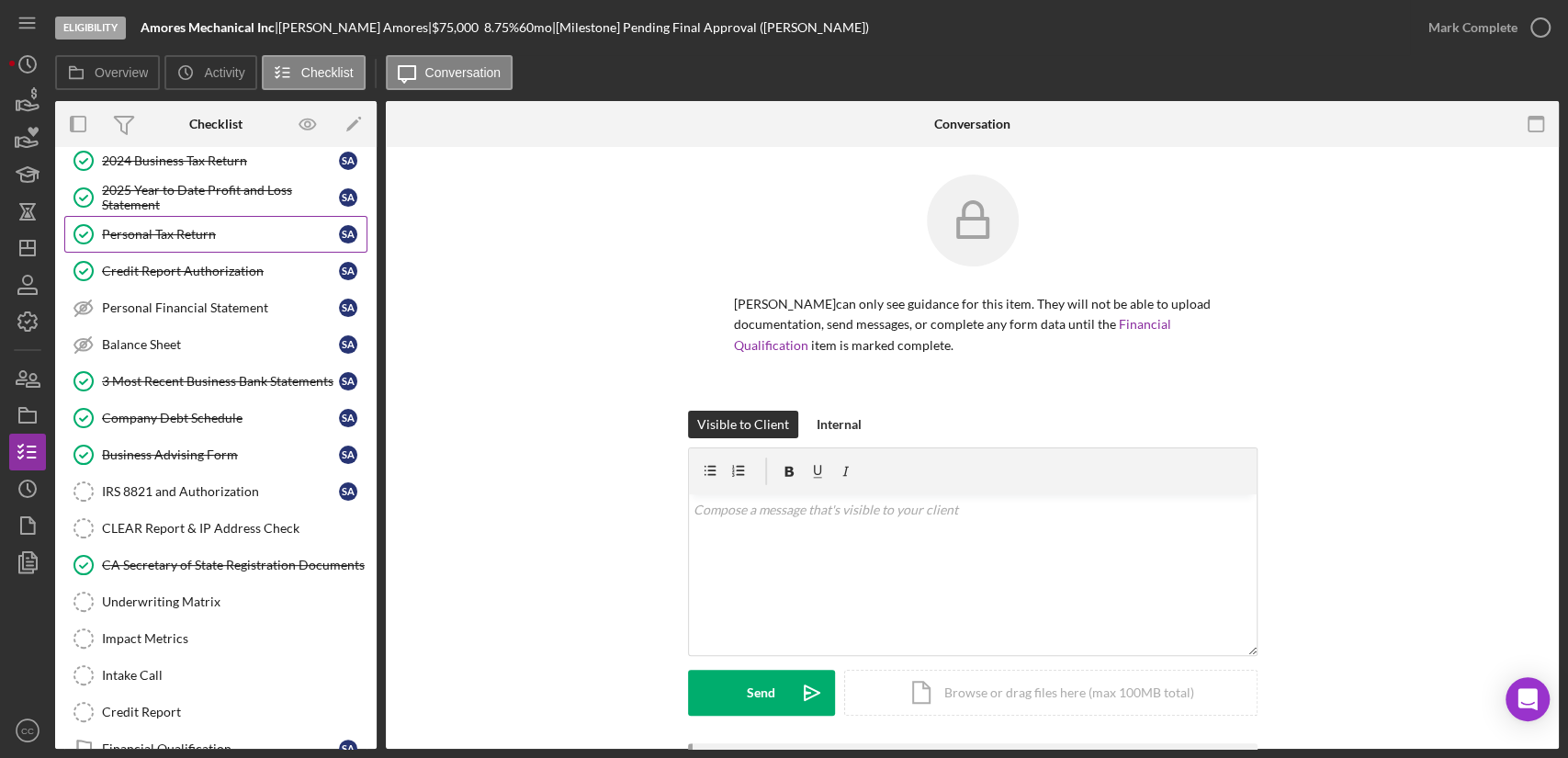
scroll to position [204, 0]
click at [191, 489] on div "IRS 8821 and Authorization" at bounding box center [220, 490] width 237 height 15
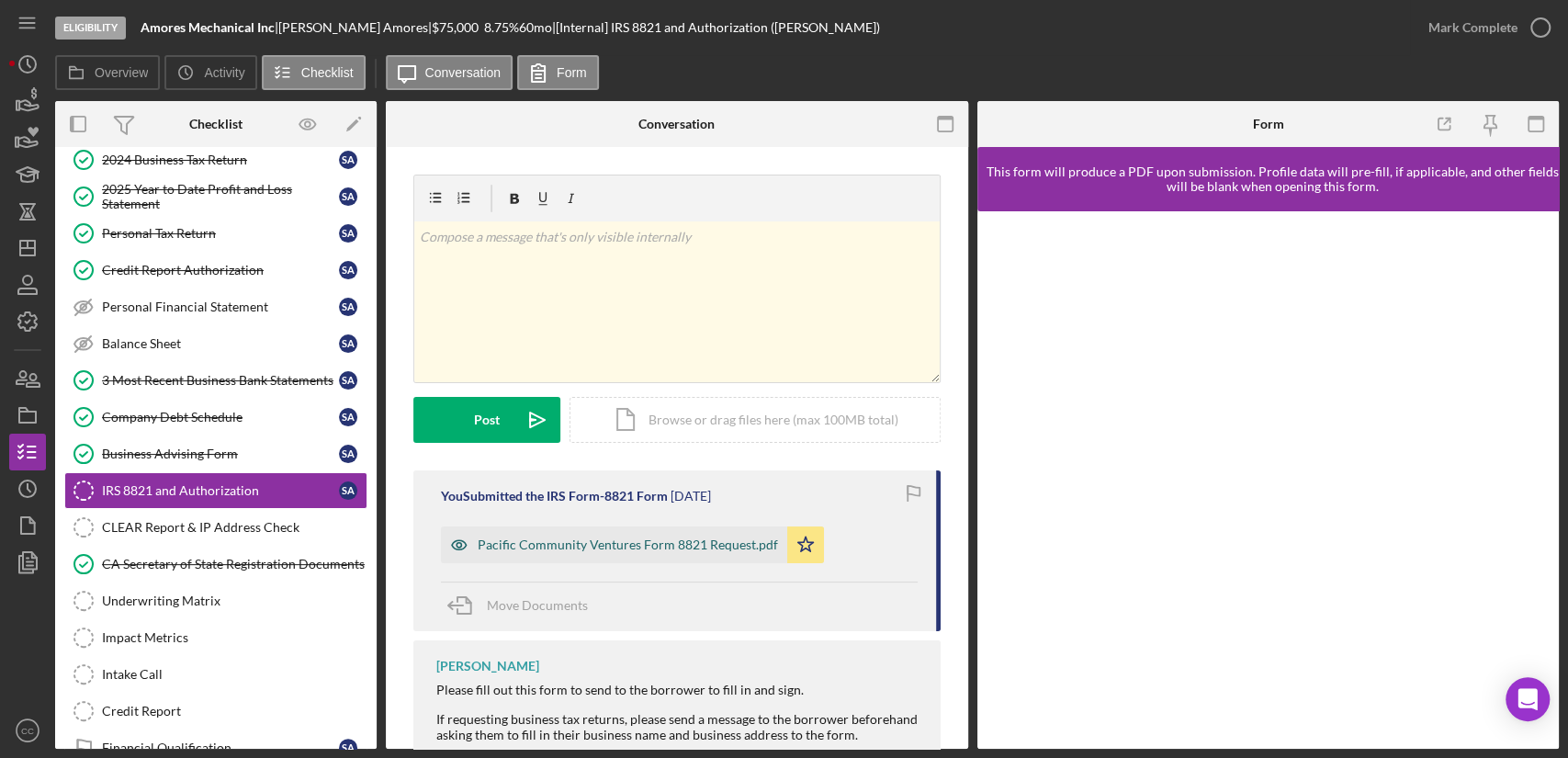
click at [690, 545] on div "Pacific Community Ventures Form 8821 Request.pdf" at bounding box center [628, 544] width 301 height 15
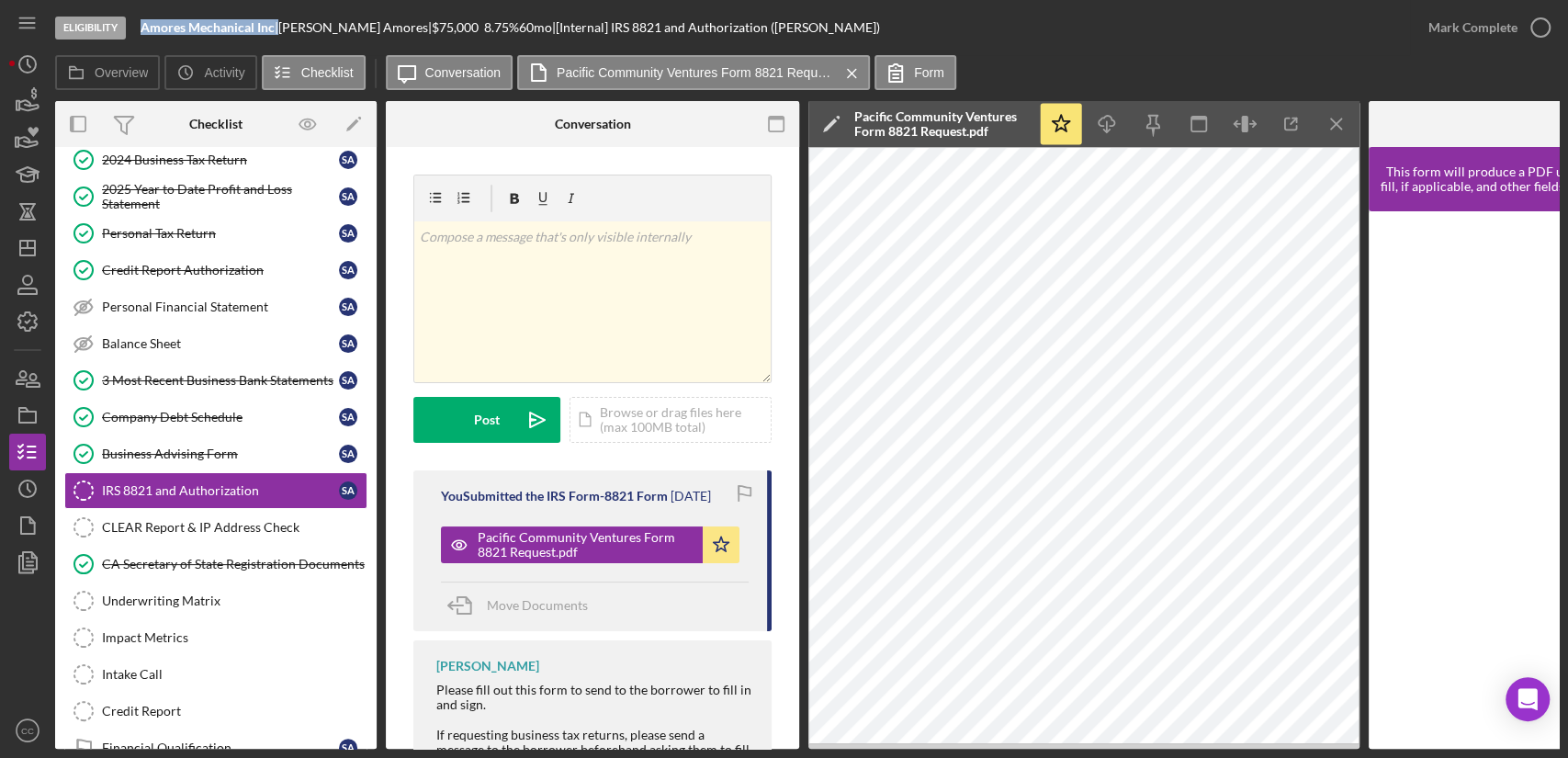
drag, startPoint x: 277, startPoint y: 27, endPoint x: 131, endPoint y: 38, distance: 146.4
click at [131, 38] on div "Eligibility Amores Mechanical Inc | [PERSON_NAME] | $75,000 $15,000 8.75 % 60 m…" at bounding box center [732, 27] width 1355 height 55
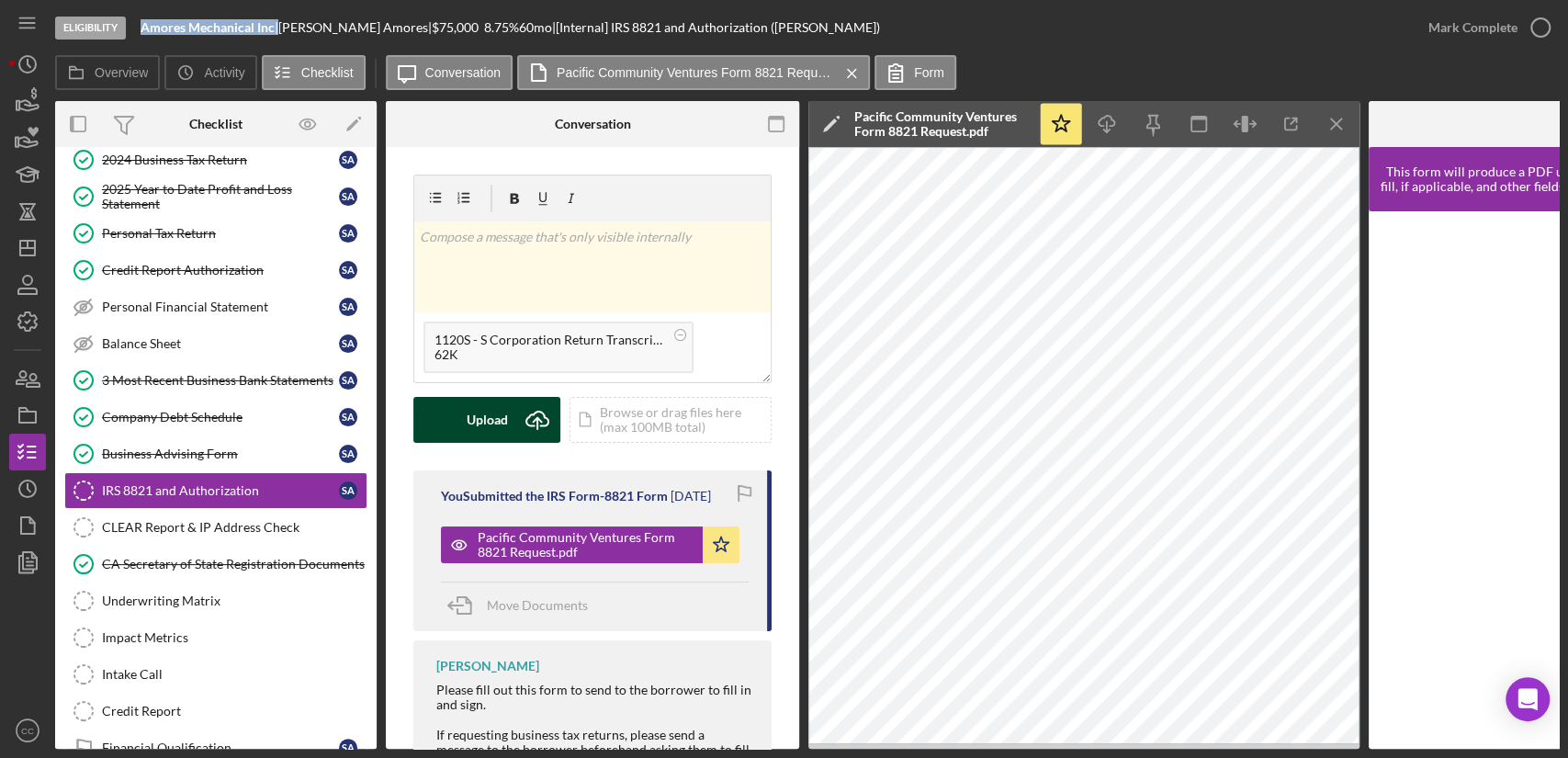
click at [493, 425] on div "Upload" at bounding box center [487, 419] width 42 height 46
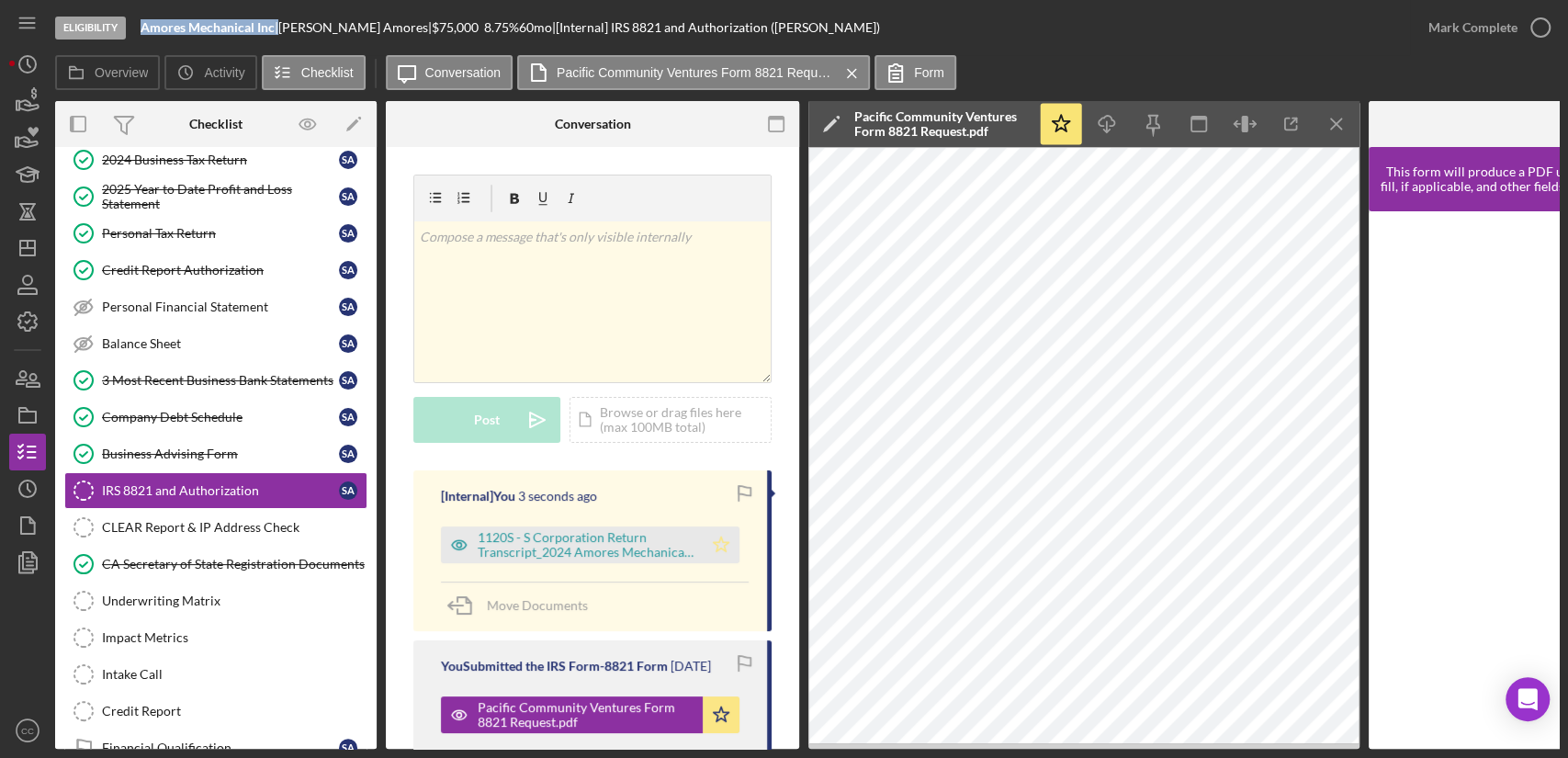
click at [719, 546] on icon "Icon/Star" at bounding box center [721, 545] width 37 height 37
click at [1526, 27] on icon "button" at bounding box center [1540, 27] width 46 height 46
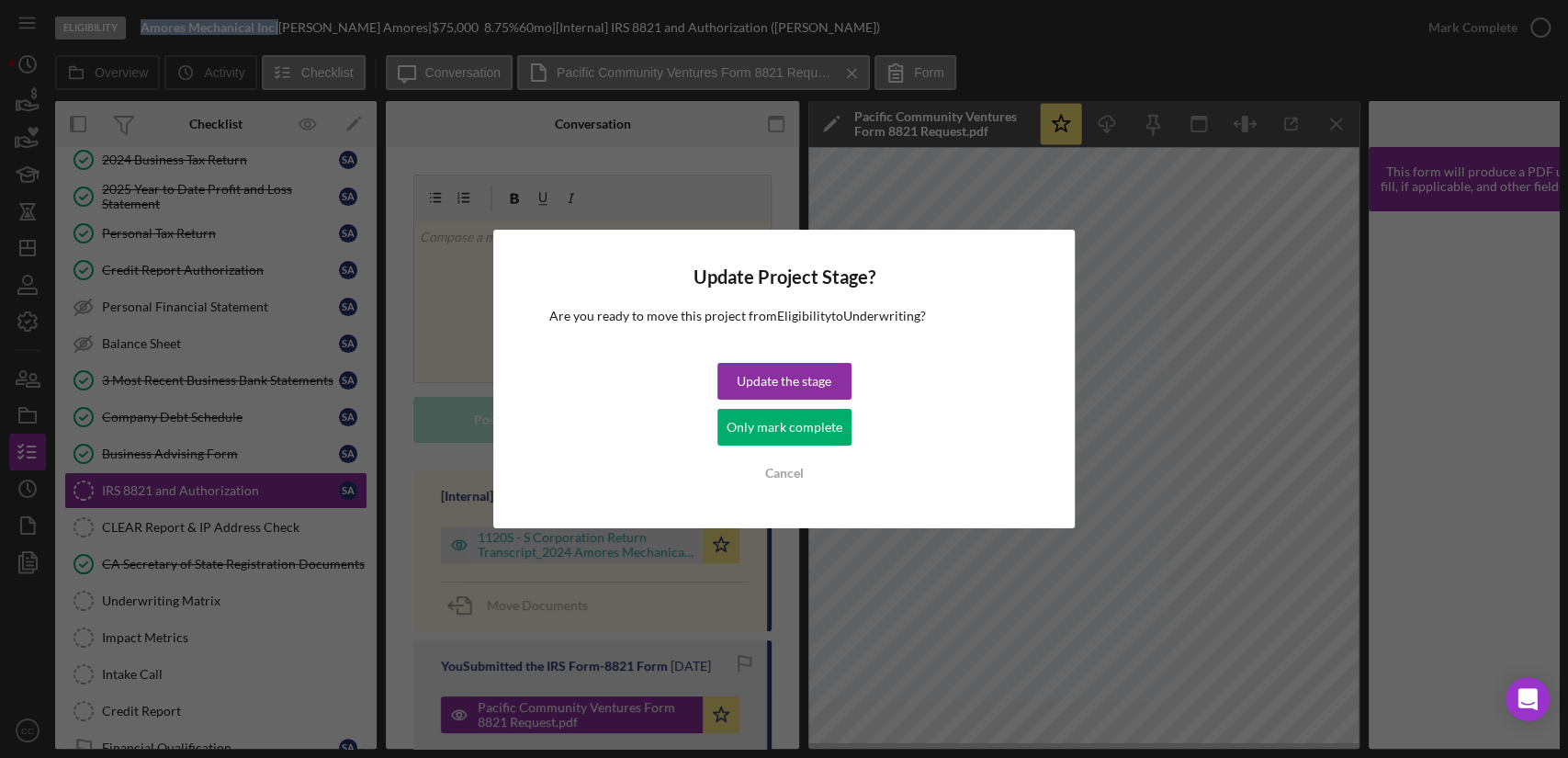
drag, startPoint x: 778, startPoint y: 428, endPoint x: 798, endPoint y: 426, distance: 20.1
click at [778, 427] on div "Only mark complete" at bounding box center [784, 427] width 115 height 37
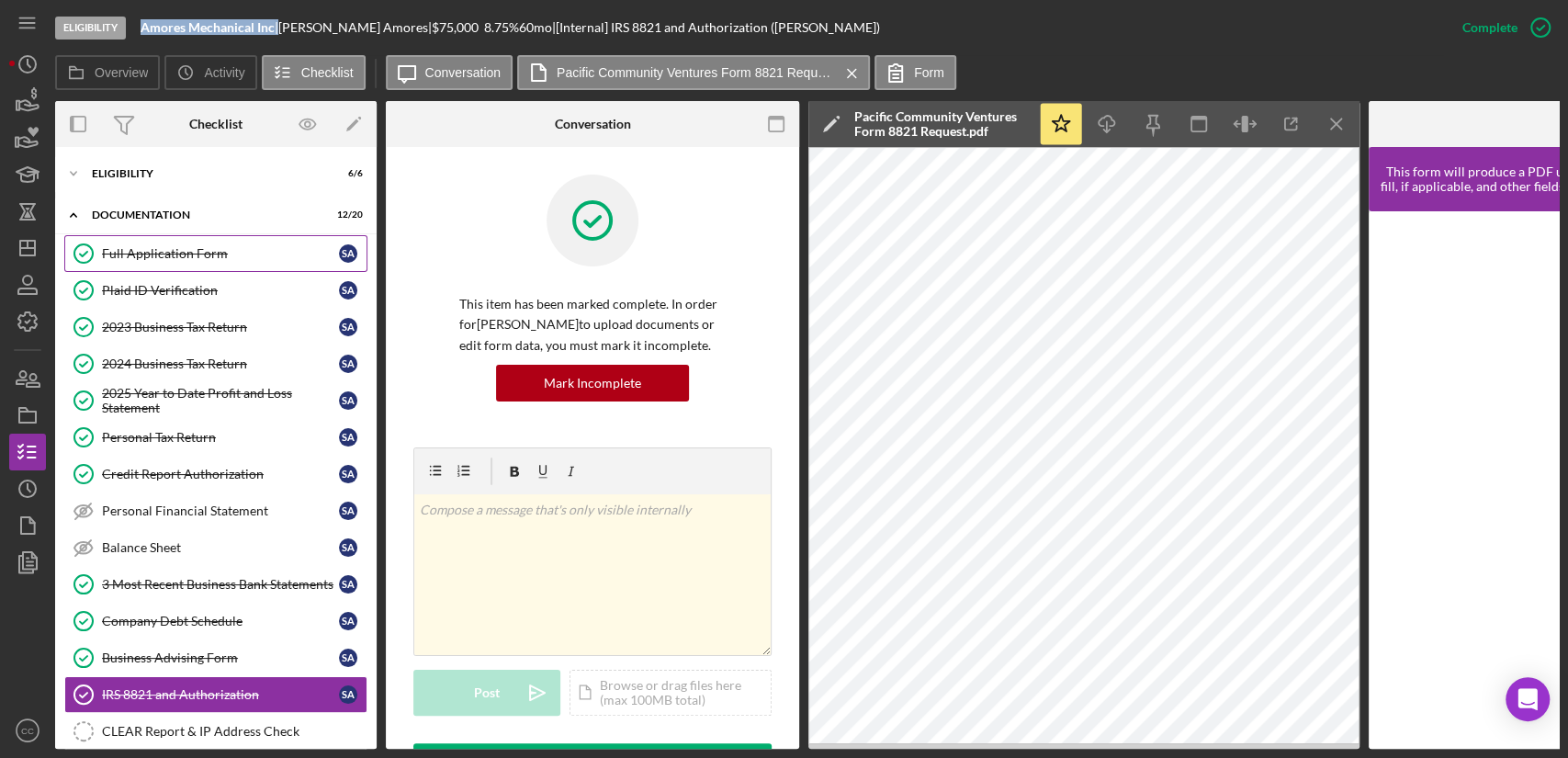
click at [148, 254] on div "Full Application Form" at bounding box center [220, 253] width 237 height 15
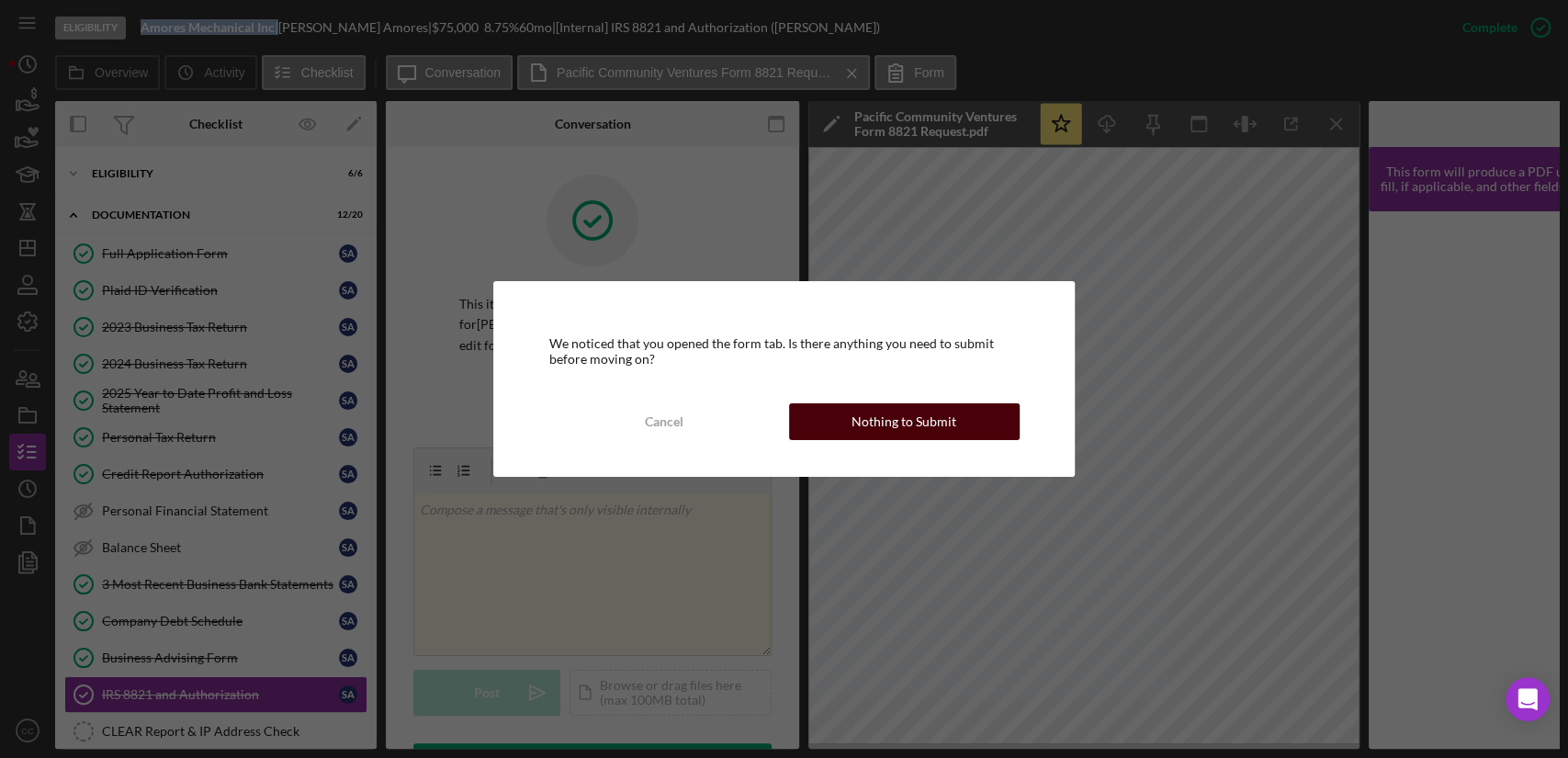
click at [934, 426] on div "Nothing to Submit" at bounding box center [904, 422] width 105 height 37
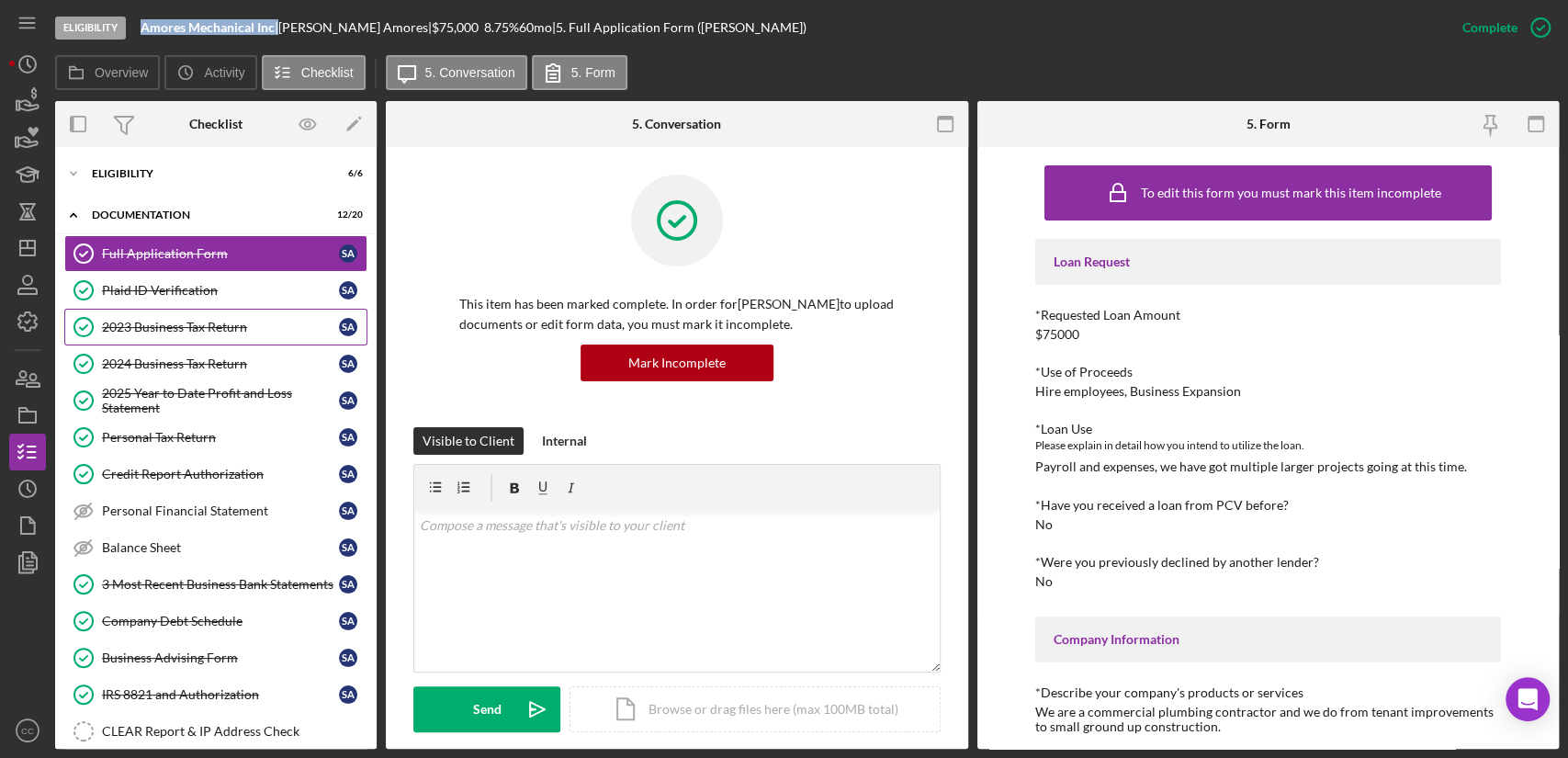
click at [206, 323] on div "2023 Business Tax Return" at bounding box center [220, 327] width 237 height 15
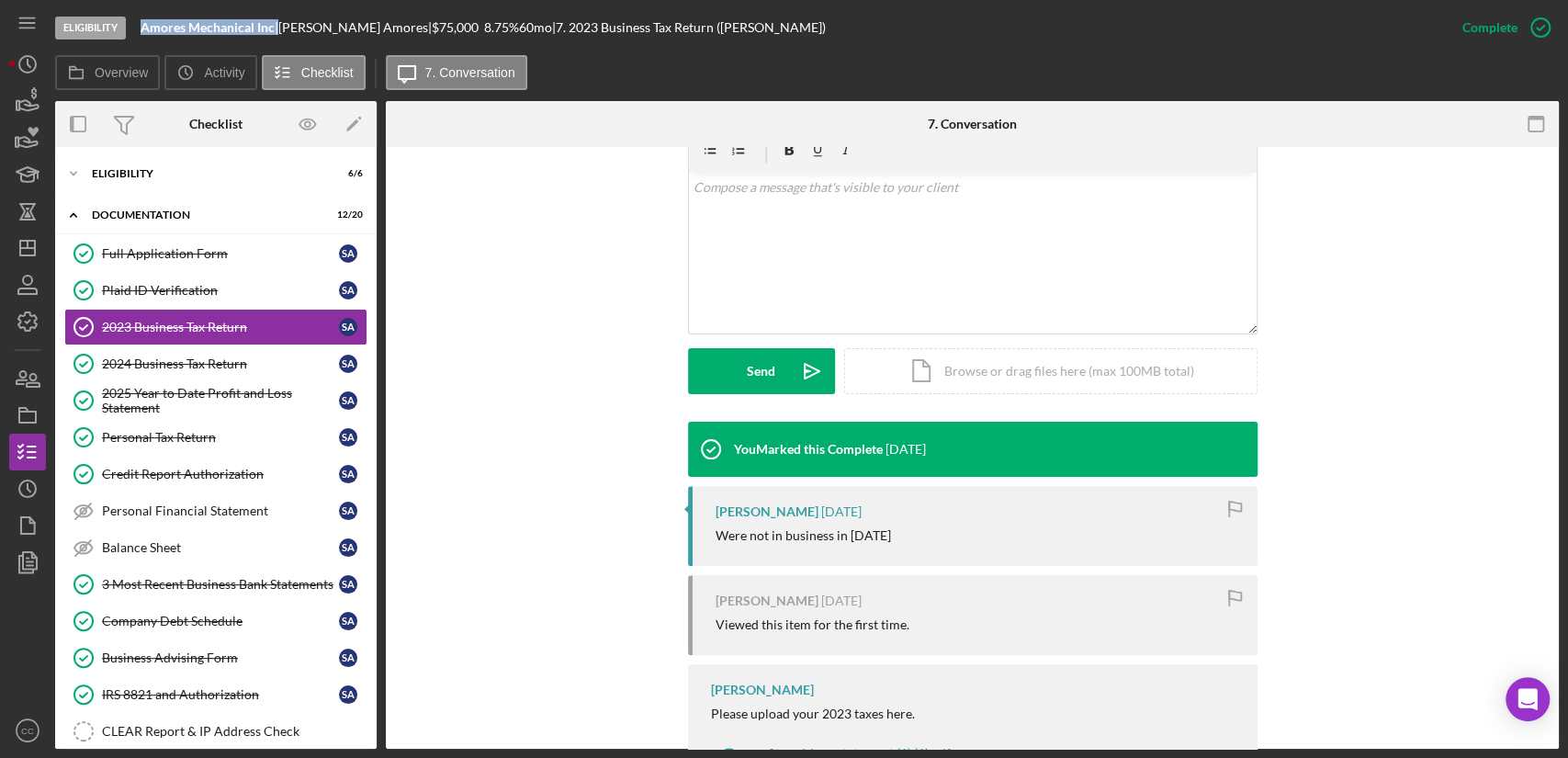
scroll to position [305, 0]
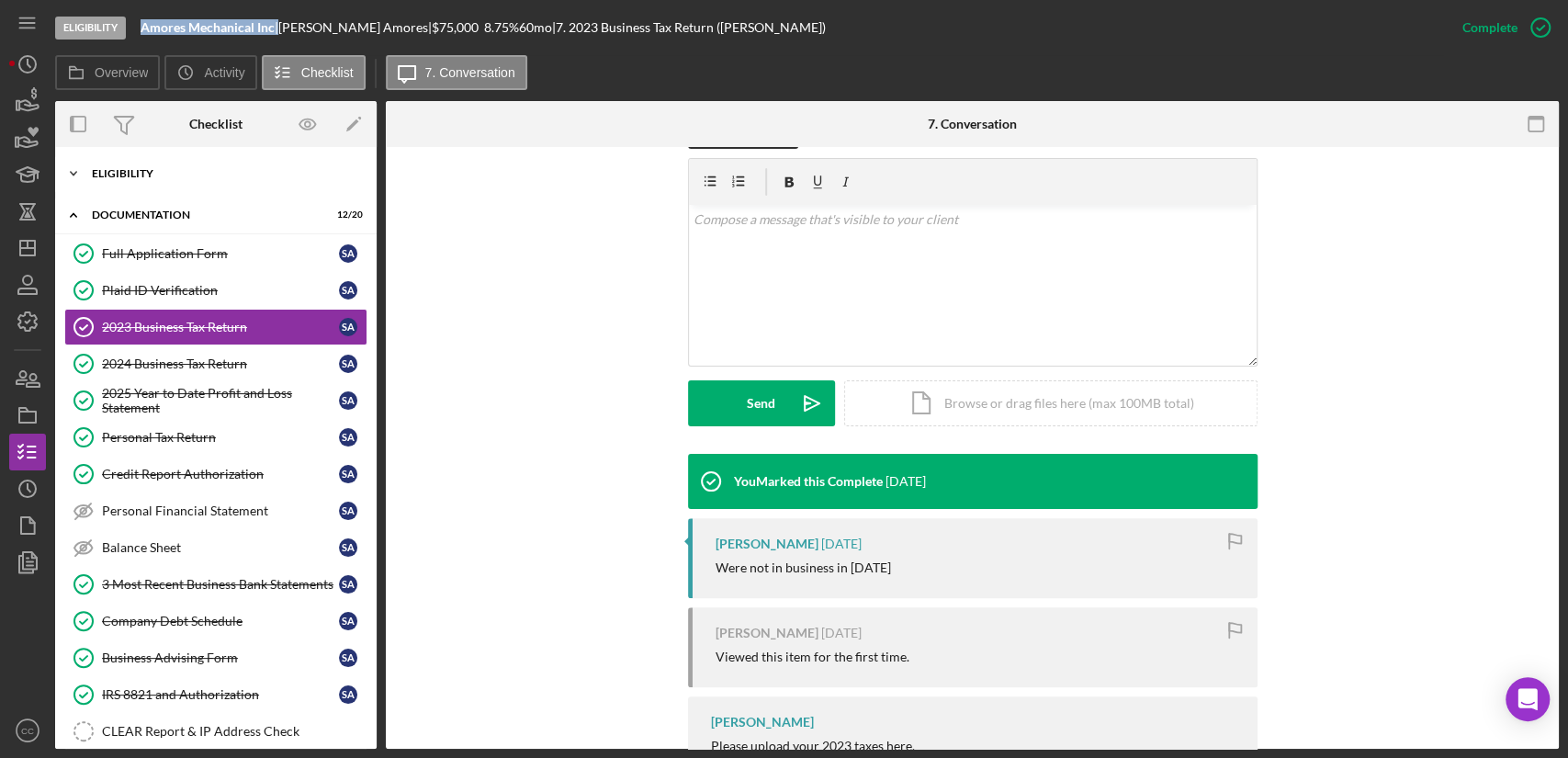
click at [148, 174] on div "Eligibility" at bounding box center [223, 173] width 262 height 11
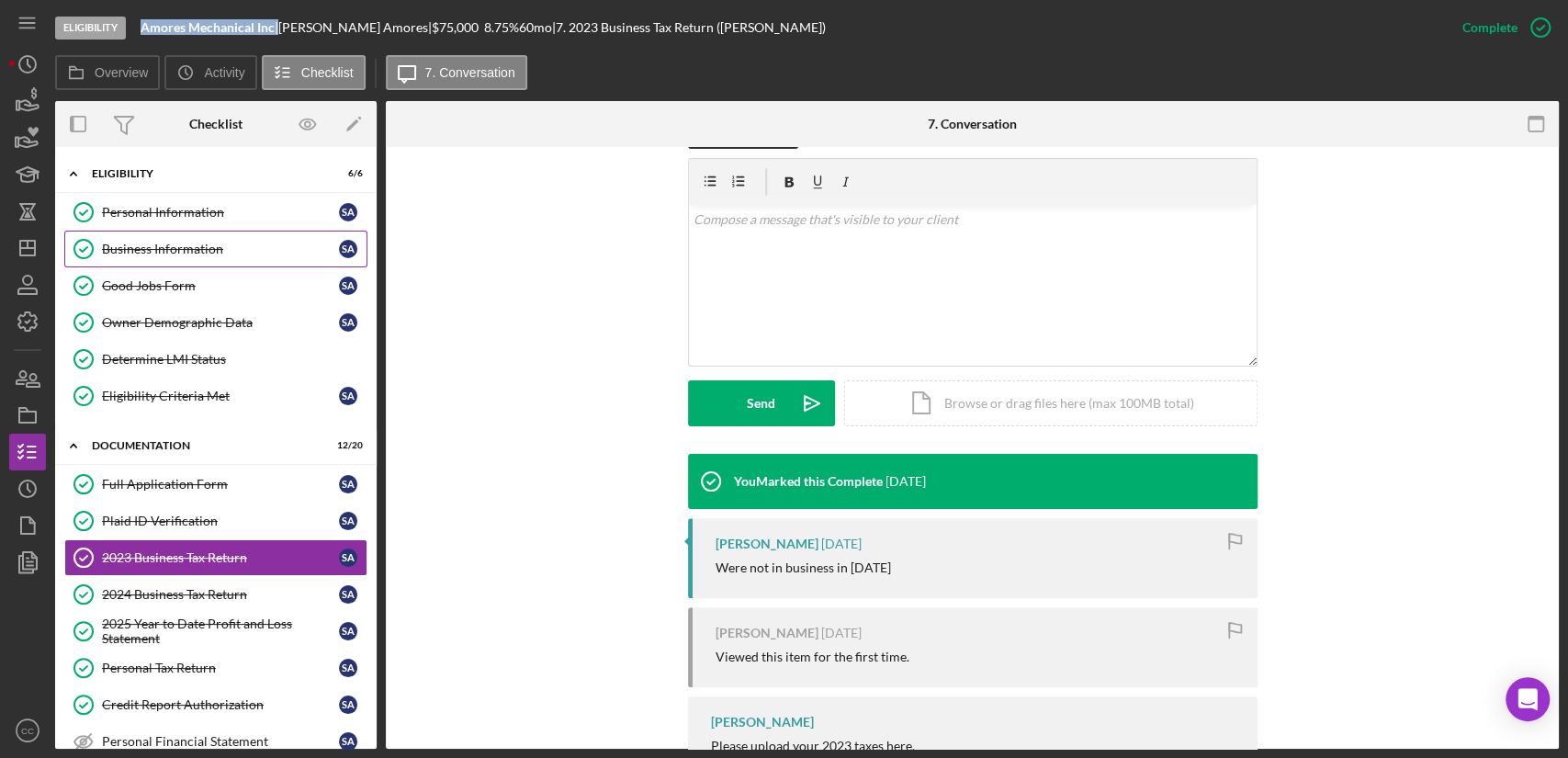
click at [182, 248] on div "Business Information" at bounding box center [220, 248] width 237 height 15
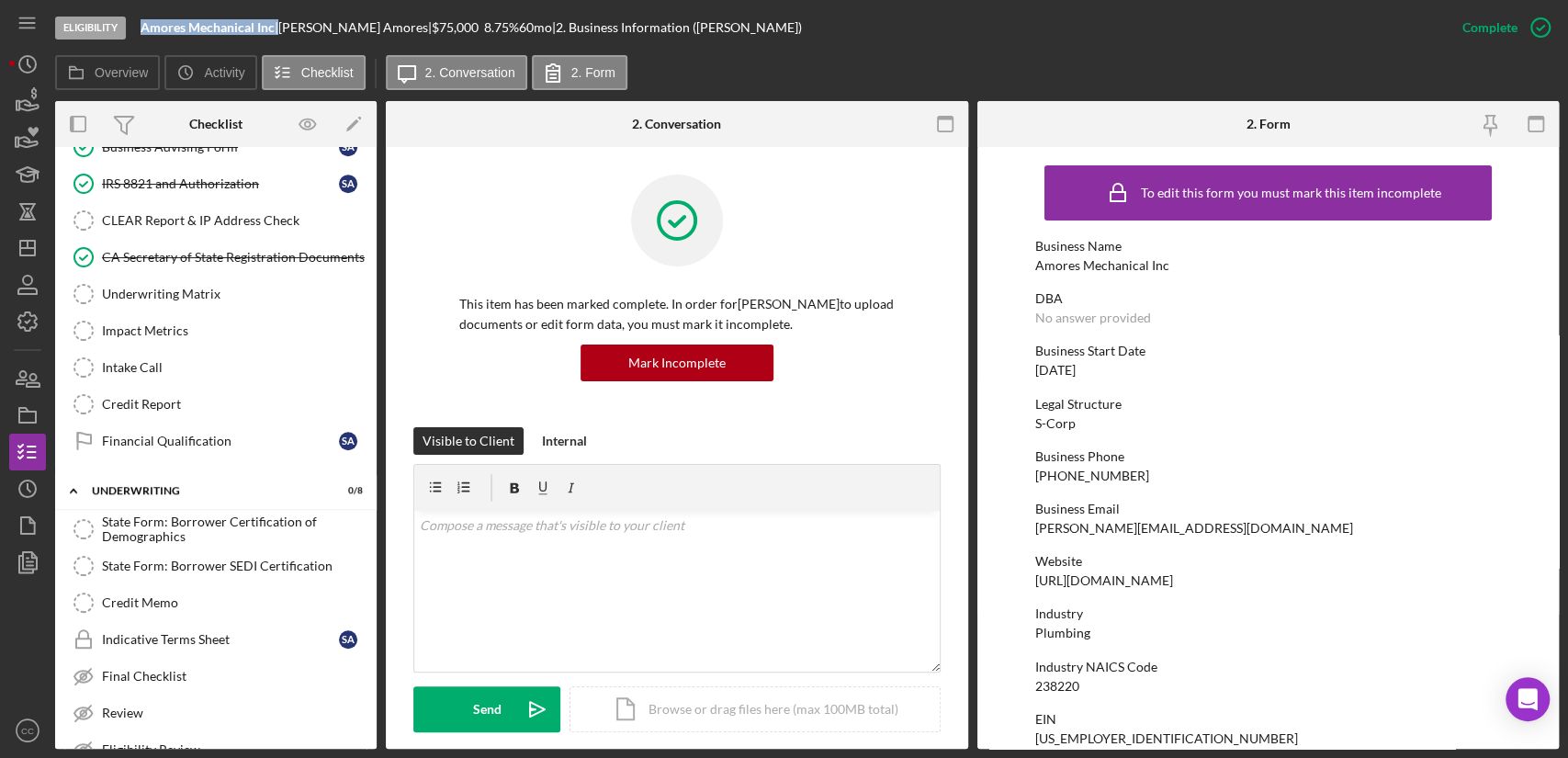
scroll to position [612, 0]
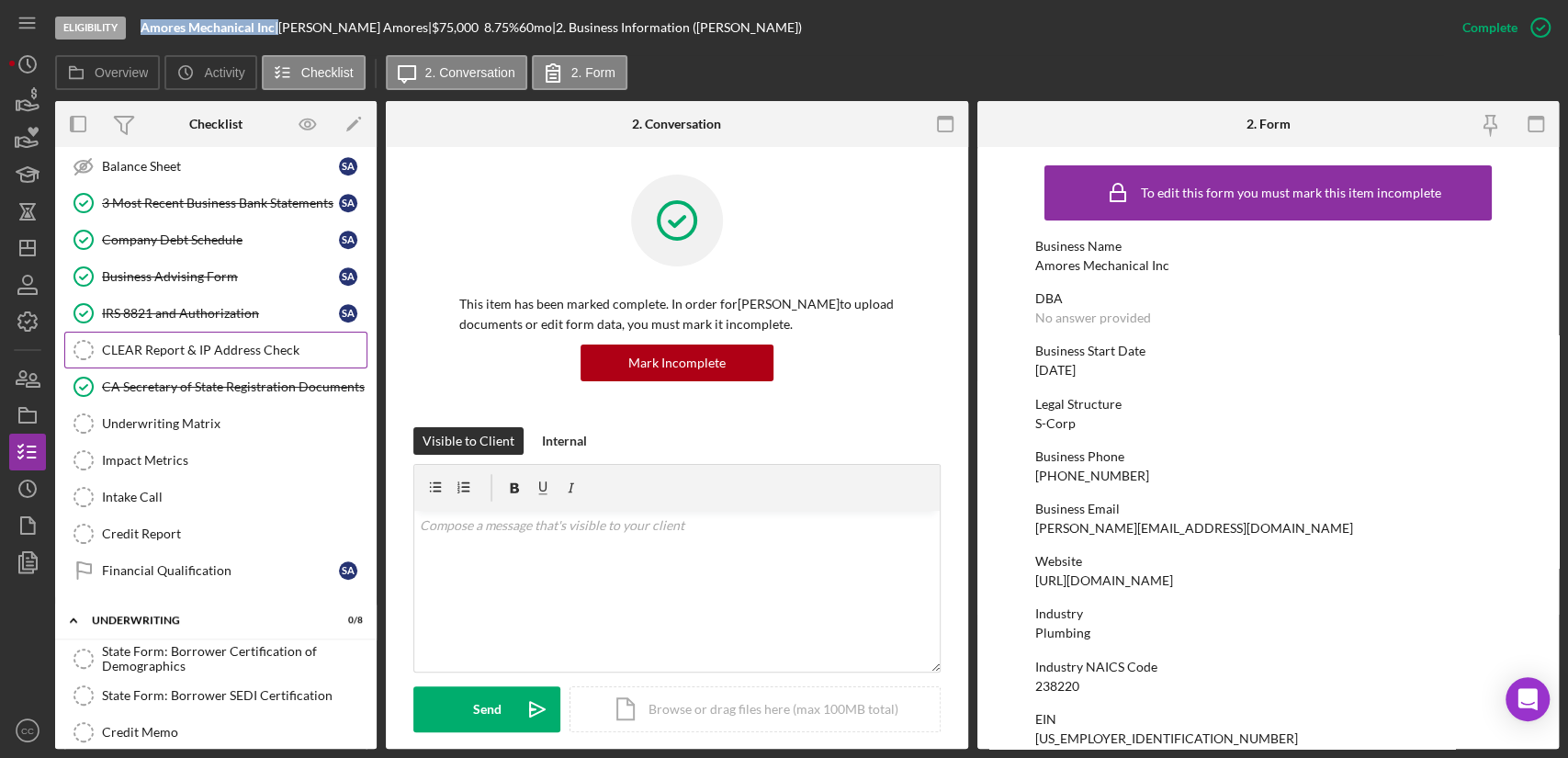
click at [233, 345] on div "CLEAR Report & IP Address Check" at bounding box center [234, 349] width 265 height 15
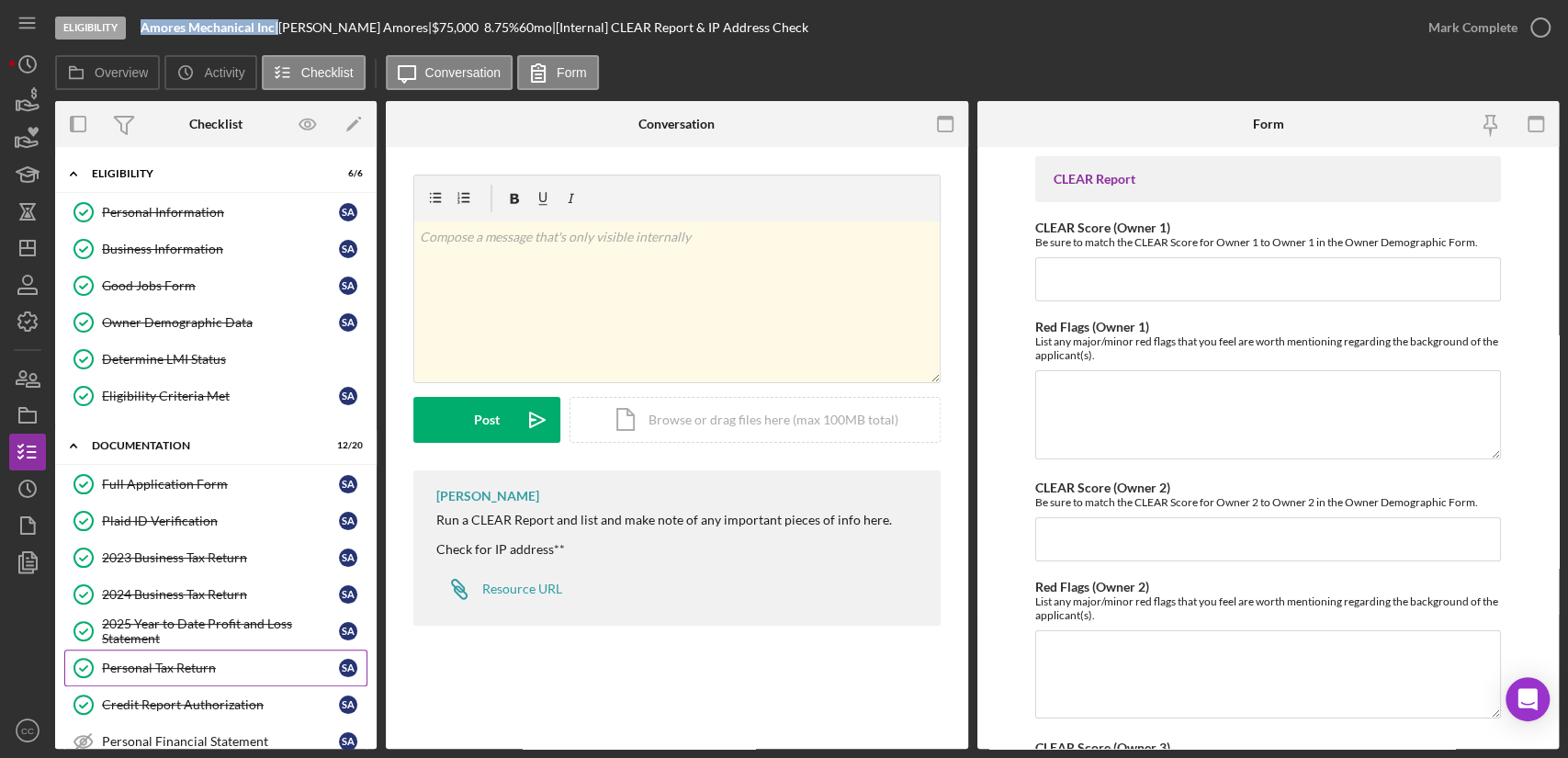
click at [183, 677] on link "Personal Tax Return Personal Tax Return S A" at bounding box center [215, 668] width 304 height 37
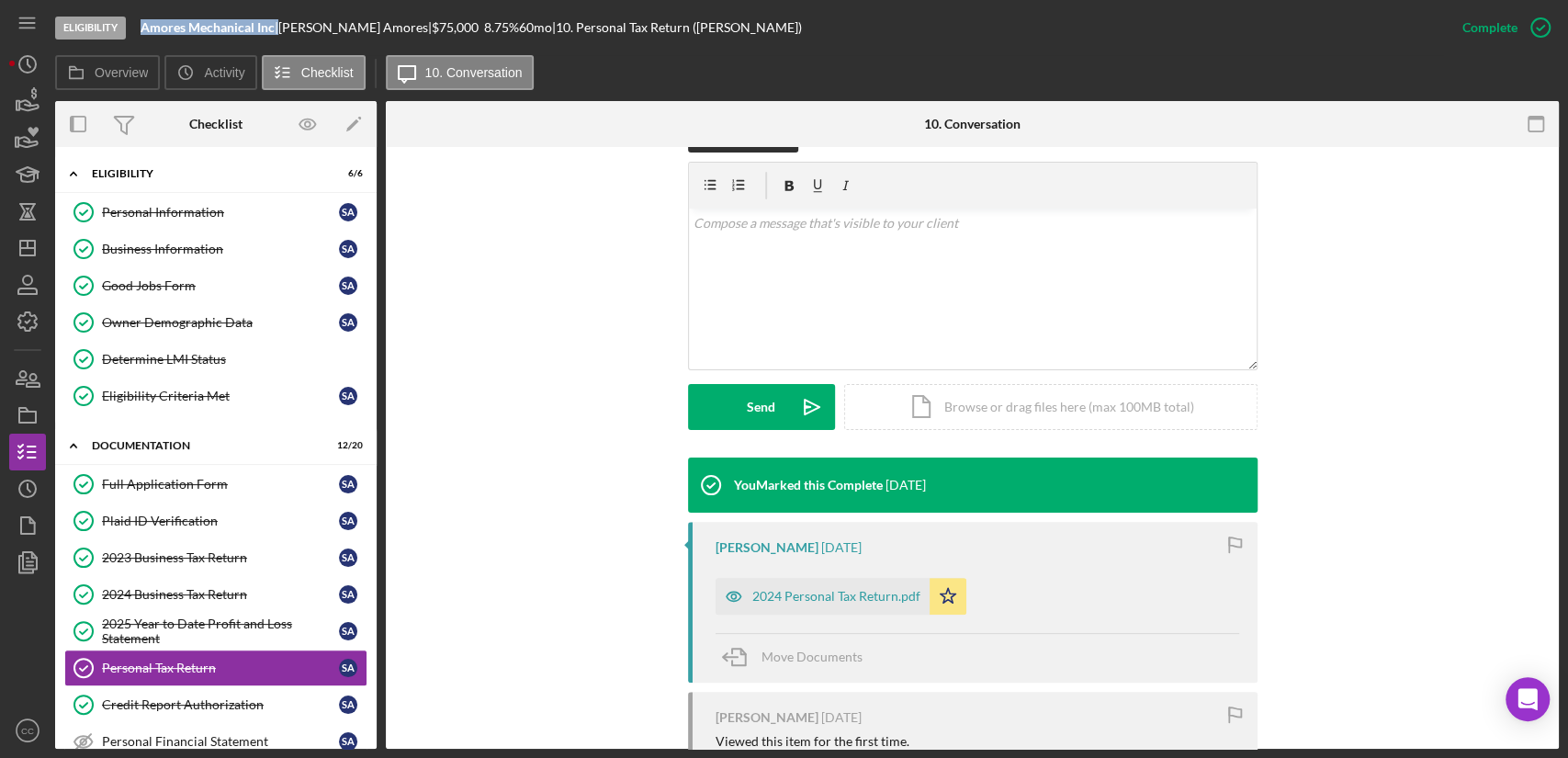
scroll to position [408, 0]
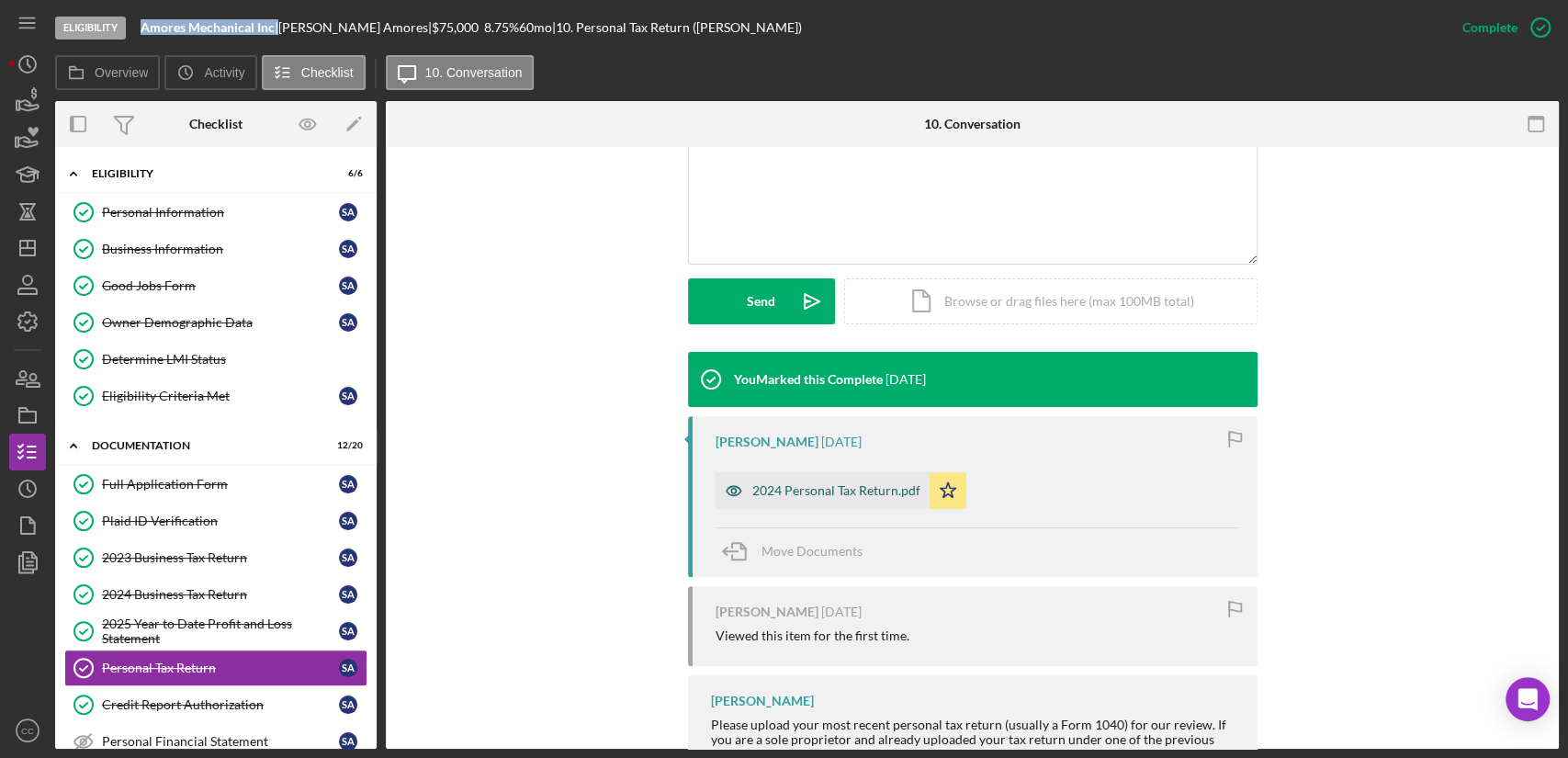
click at [841, 497] on div "2024 Personal Tax Return.pdf" at bounding box center [836, 490] width 168 height 15
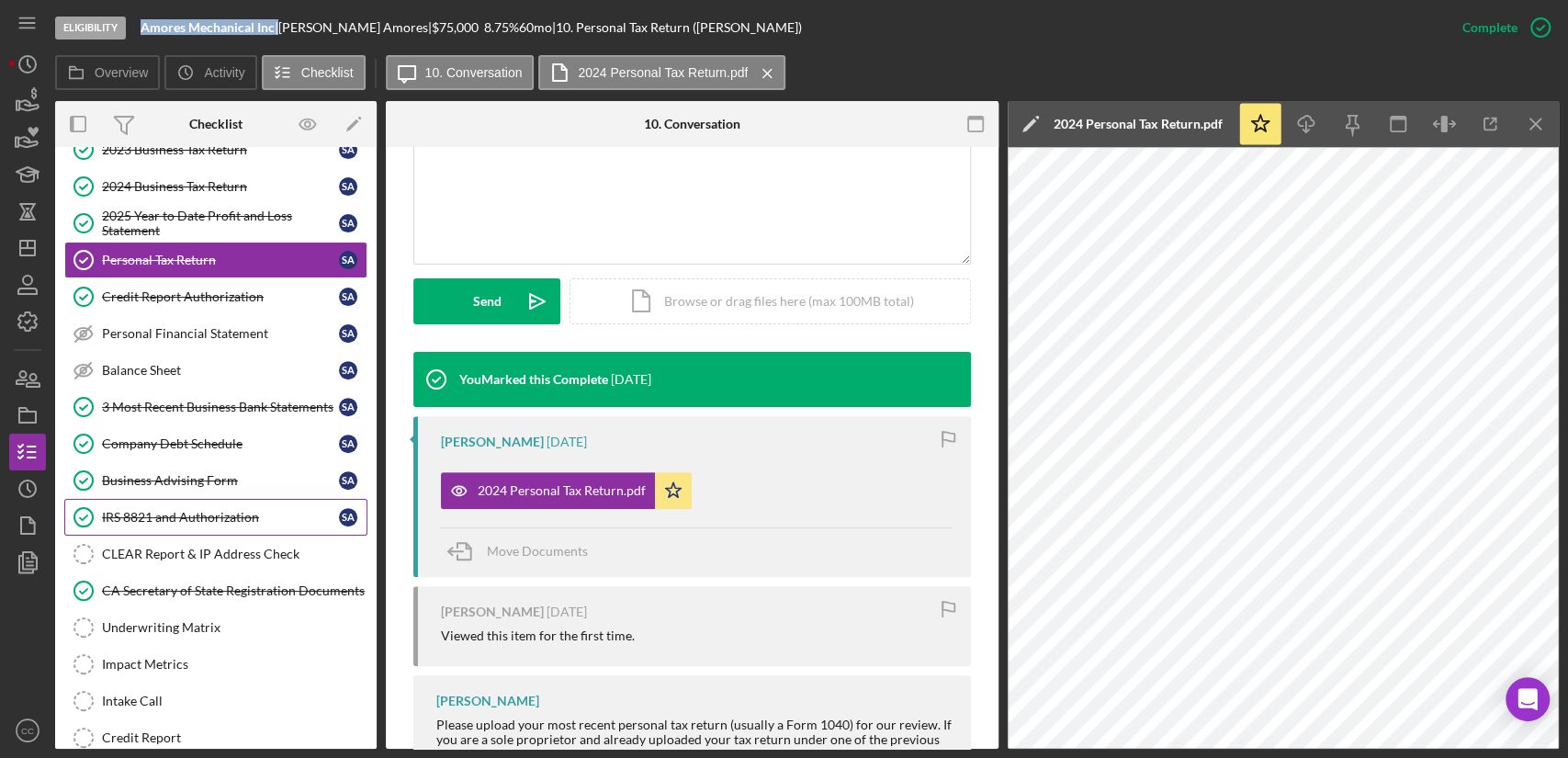
drag, startPoint x: 171, startPoint y: 550, endPoint x: 323, endPoint y: 503, distance: 159.1
click at [171, 550] on div "CLEAR Report & IP Address Check" at bounding box center [234, 553] width 265 height 15
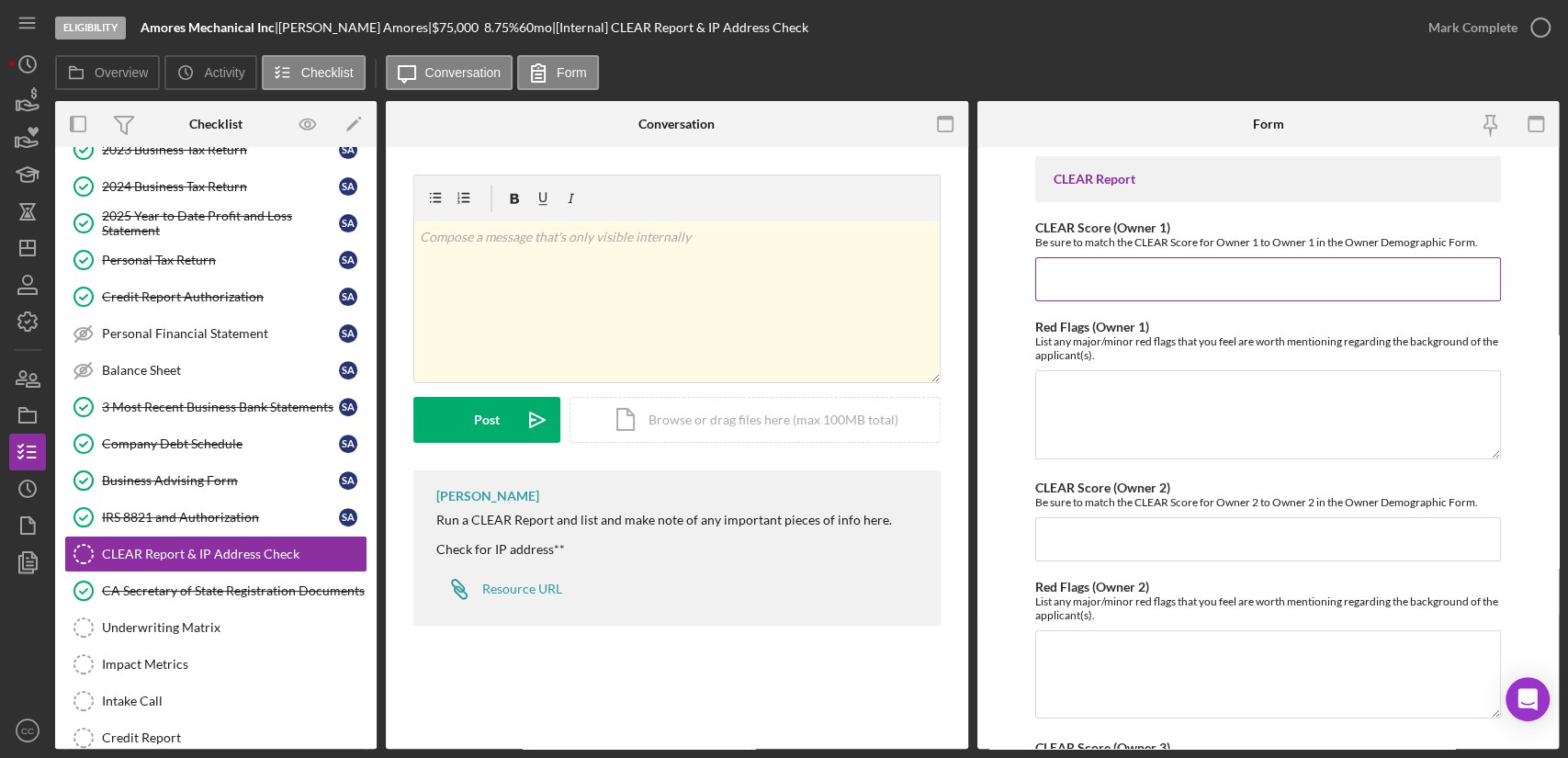
click at [1208, 283] on input "CLEAR Score (Owner 1)" at bounding box center [1268, 278] width 465 height 44
type input "80"
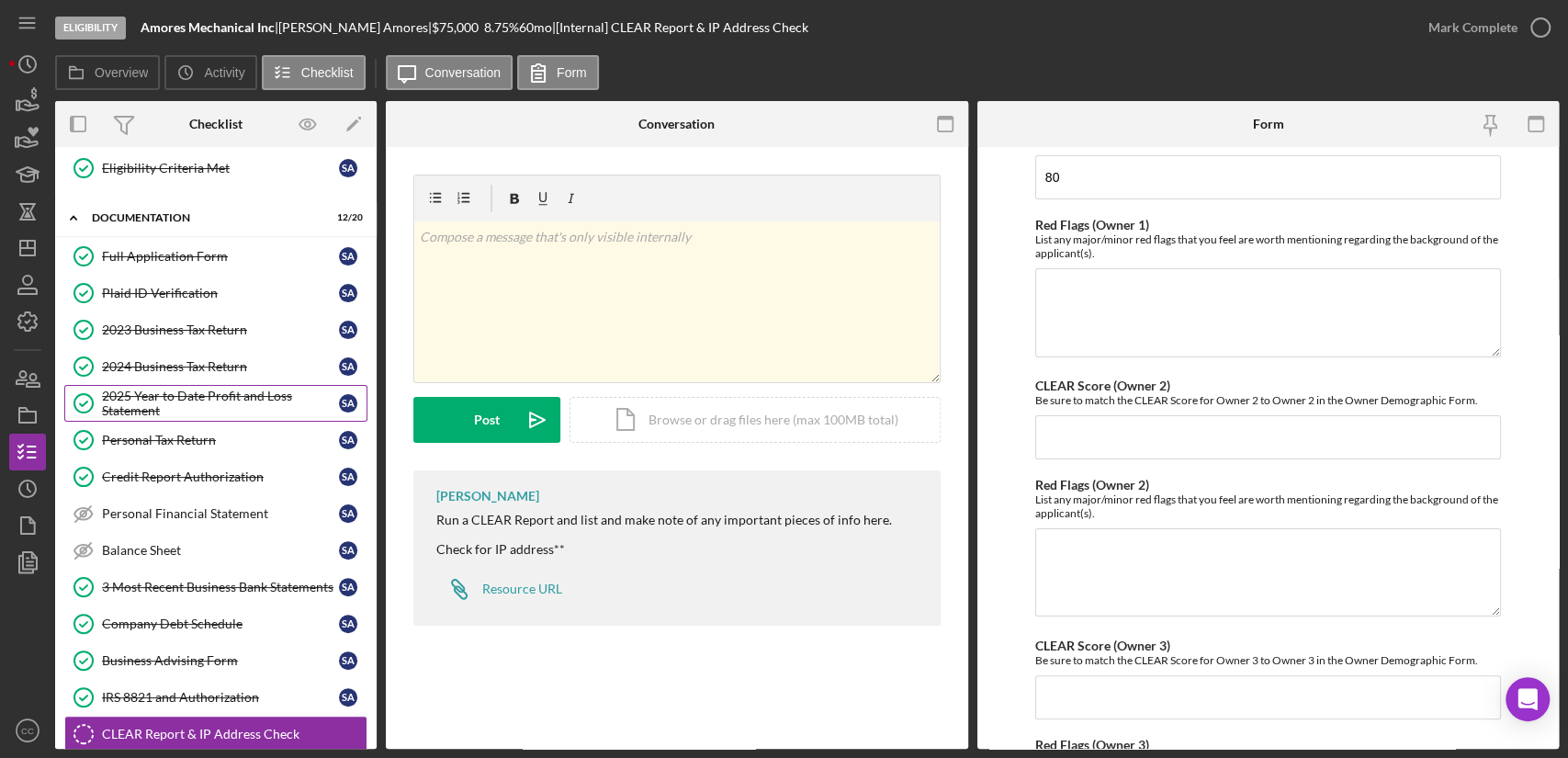
scroll to position [204, 0]
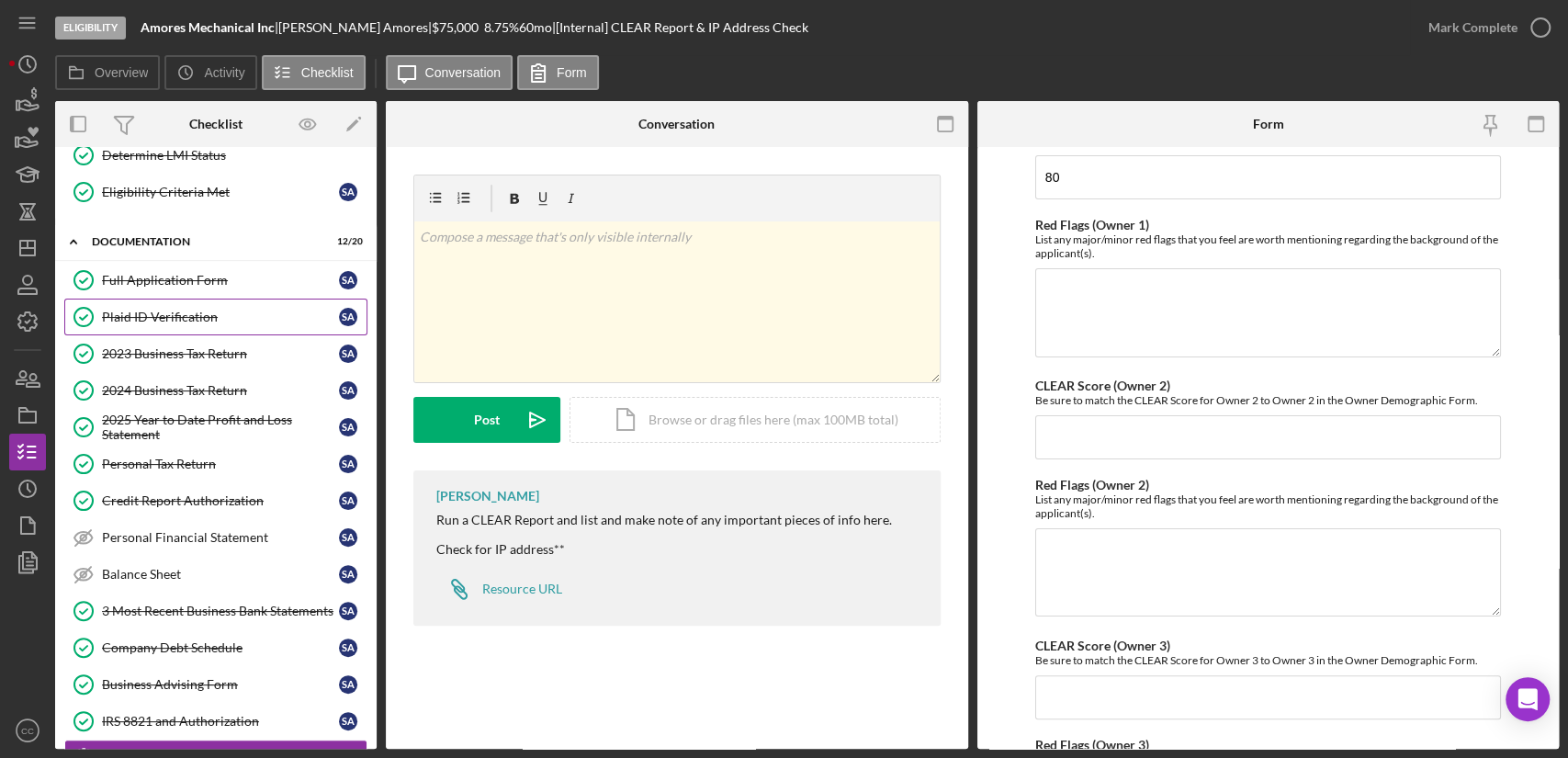
click at [208, 322] on div "Plaid ID Verification" at bounding box center [220, 316] width 237 height 15
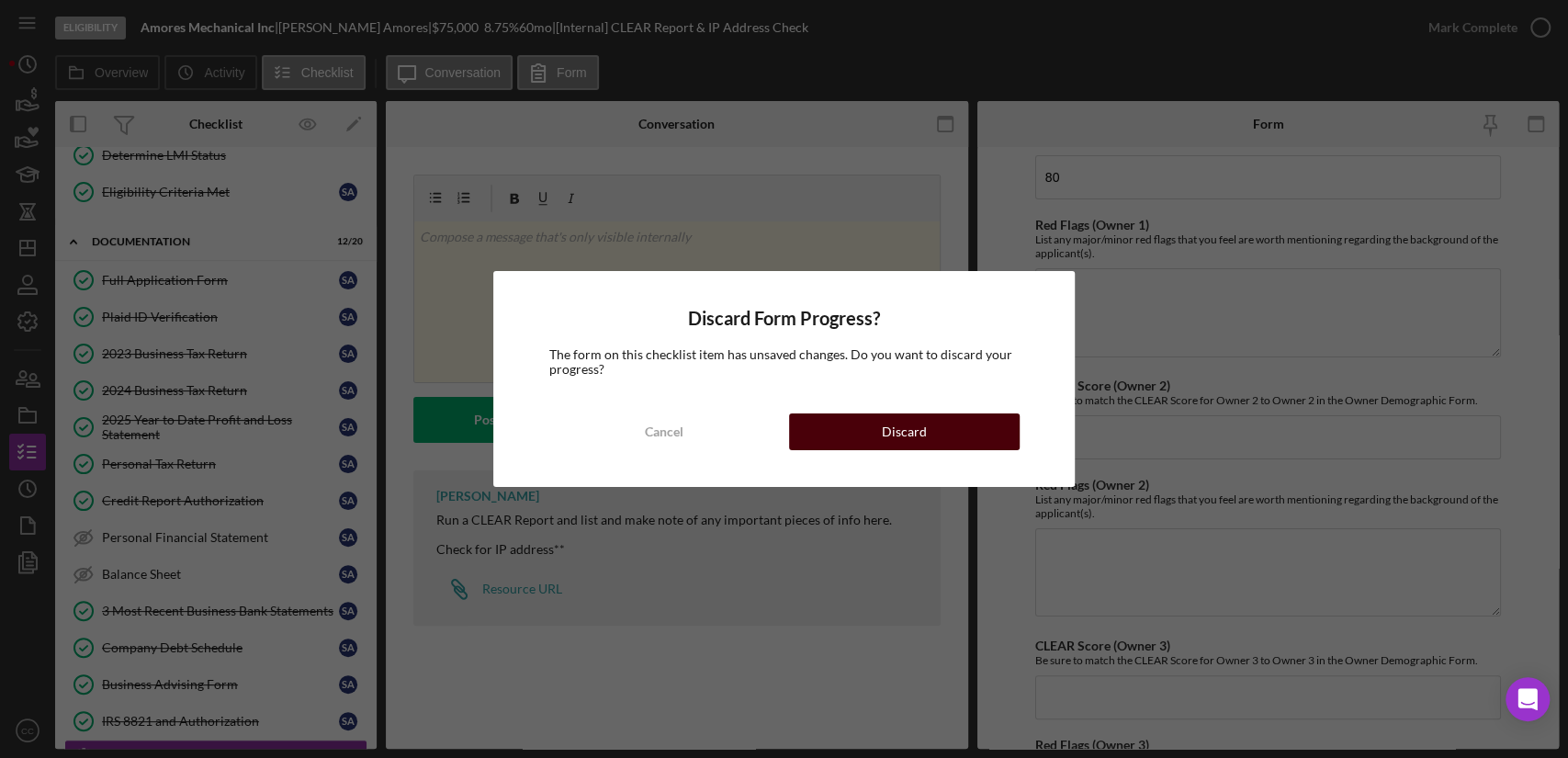
click at [967, 430] on button "Discard" at bounding box center [905, 431] width 231 height 37
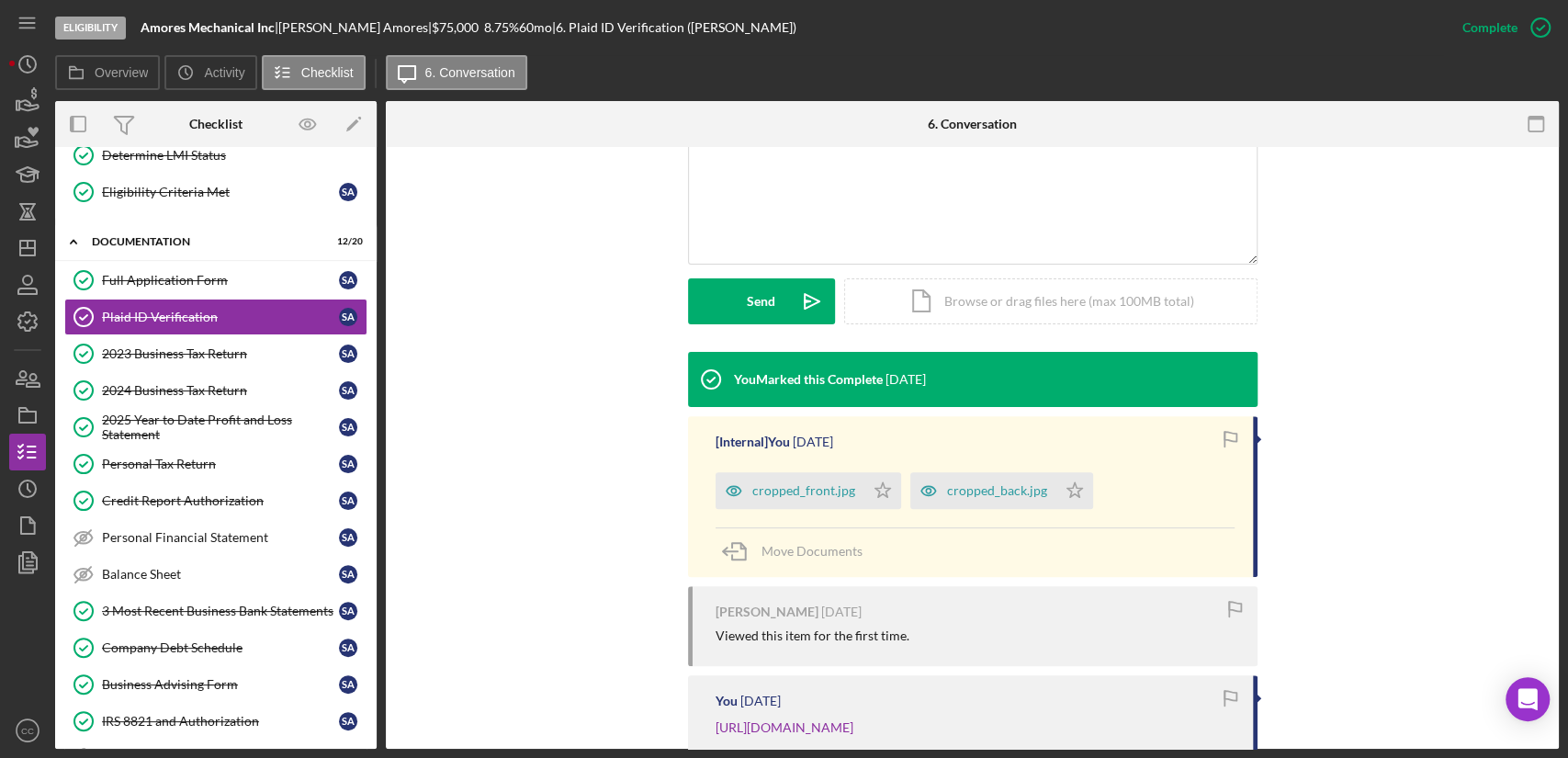
scroll to position [510, 0]
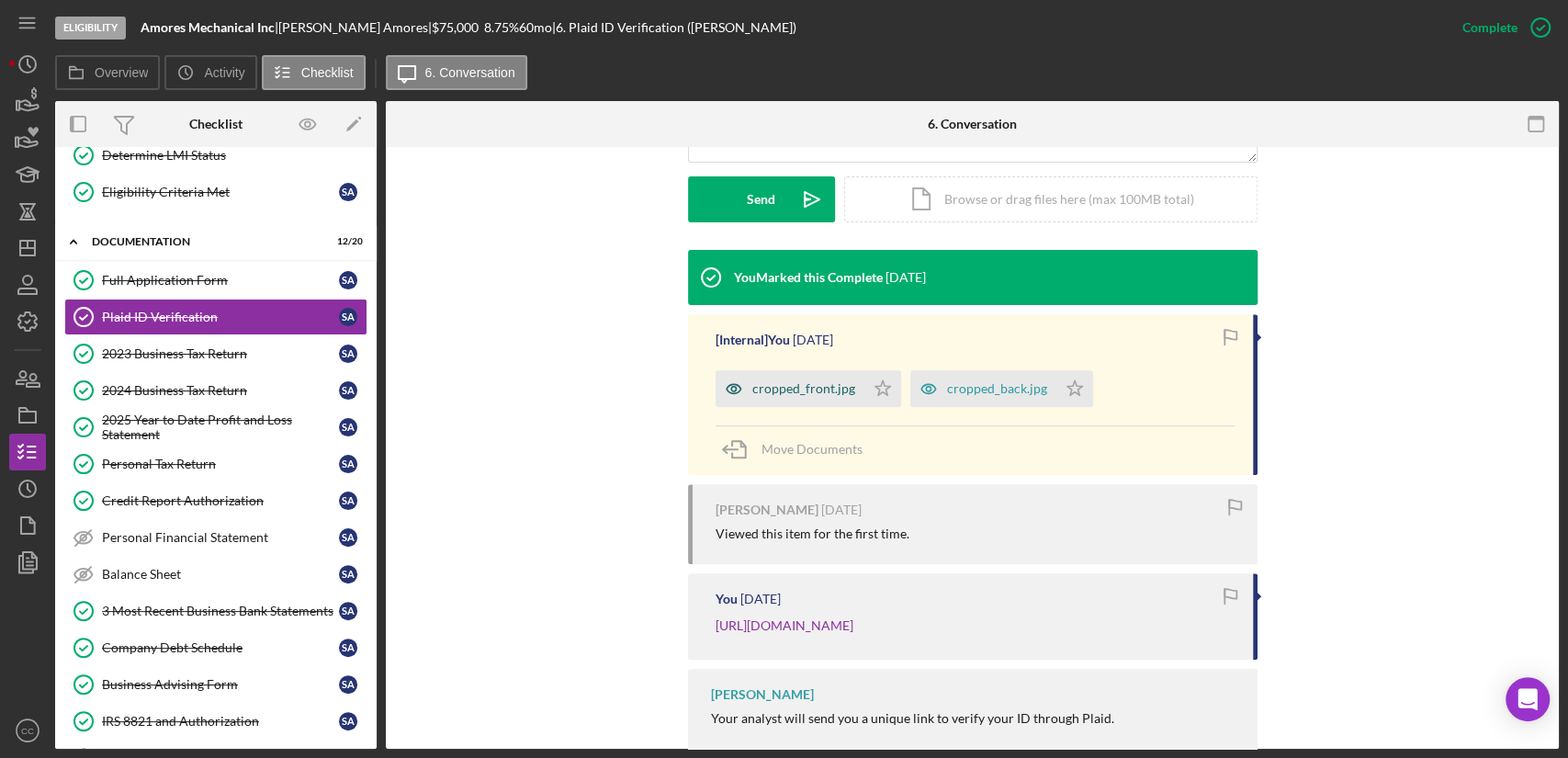
click at [806, 394] on div "cropped_front.jpg" at bounding box center [804, 388] width 103 height 15
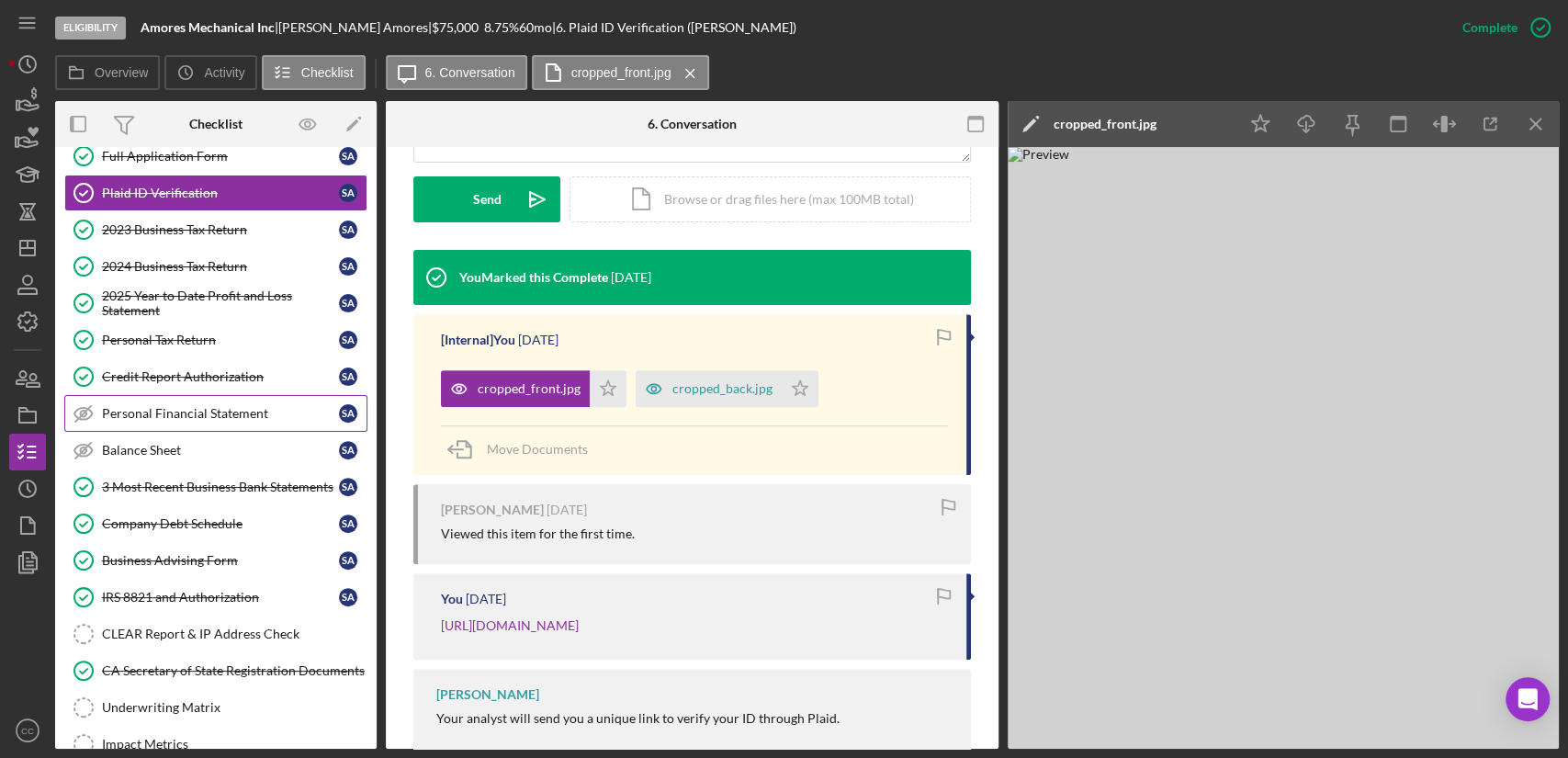
scroll to position [408, 0]
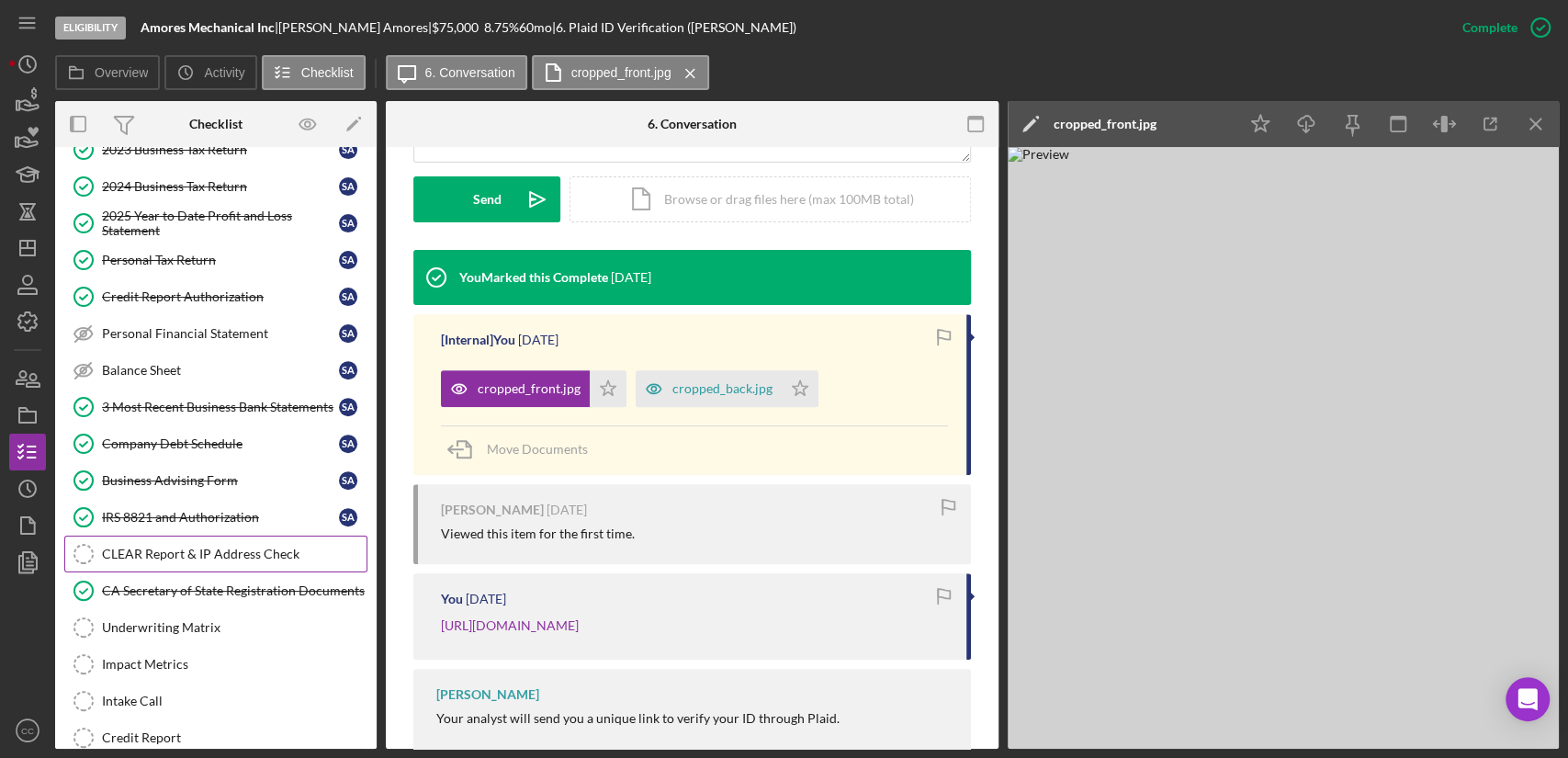
click at [205, 556] on link "CLEAR Report & IP Address Check CLEAR Report & IP Address Check" at bounding box center [215, 553] width 304 height 37
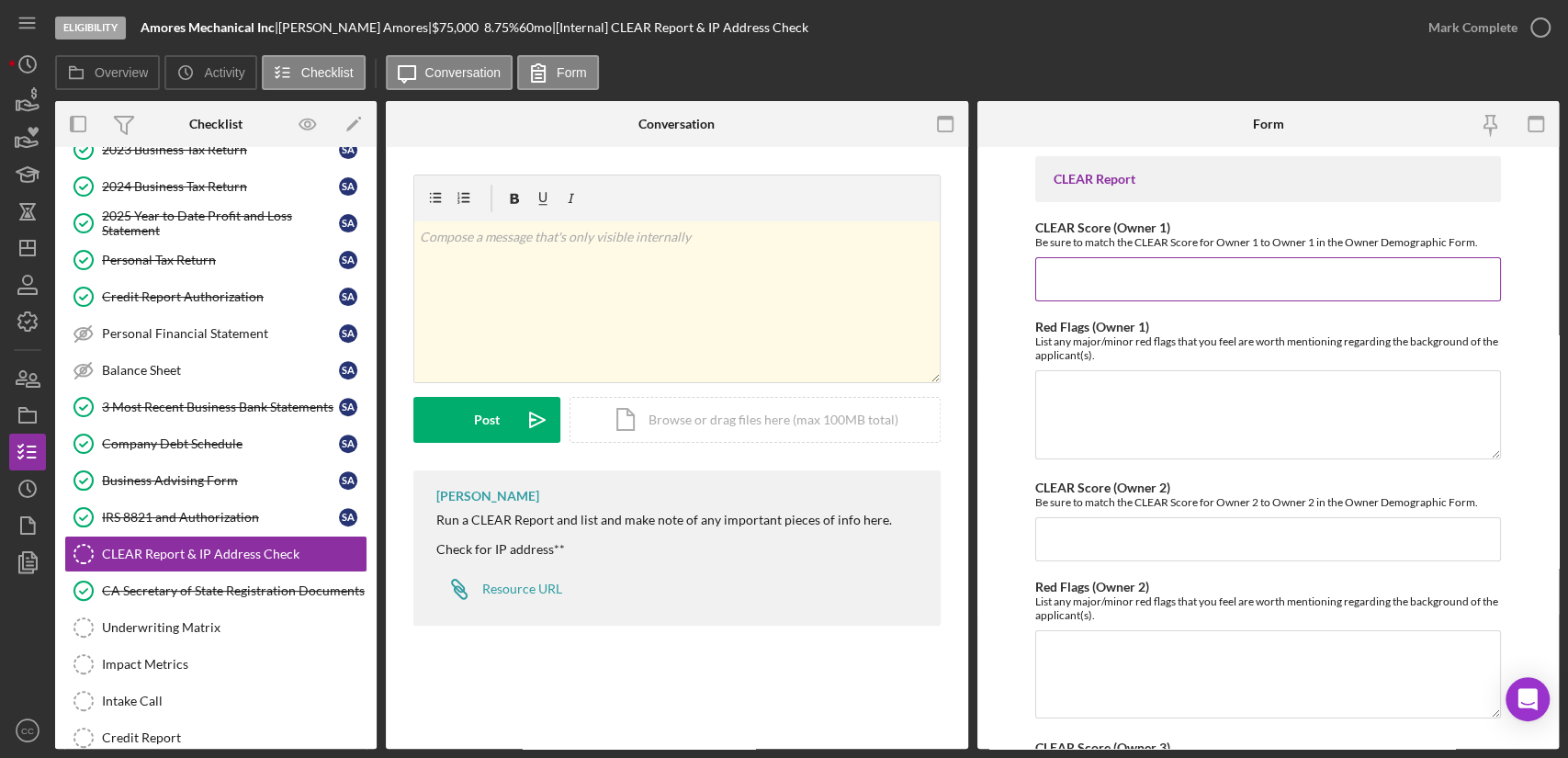
click at [1237, 283] on input "CLEAR Score (Owner 1)" at bounding box center [1268, 278] width 465 height 44
type input "80"
click at [217, 440] on div "Company Debt Schedule" at bounding box center [220, 443] width 237 height 15
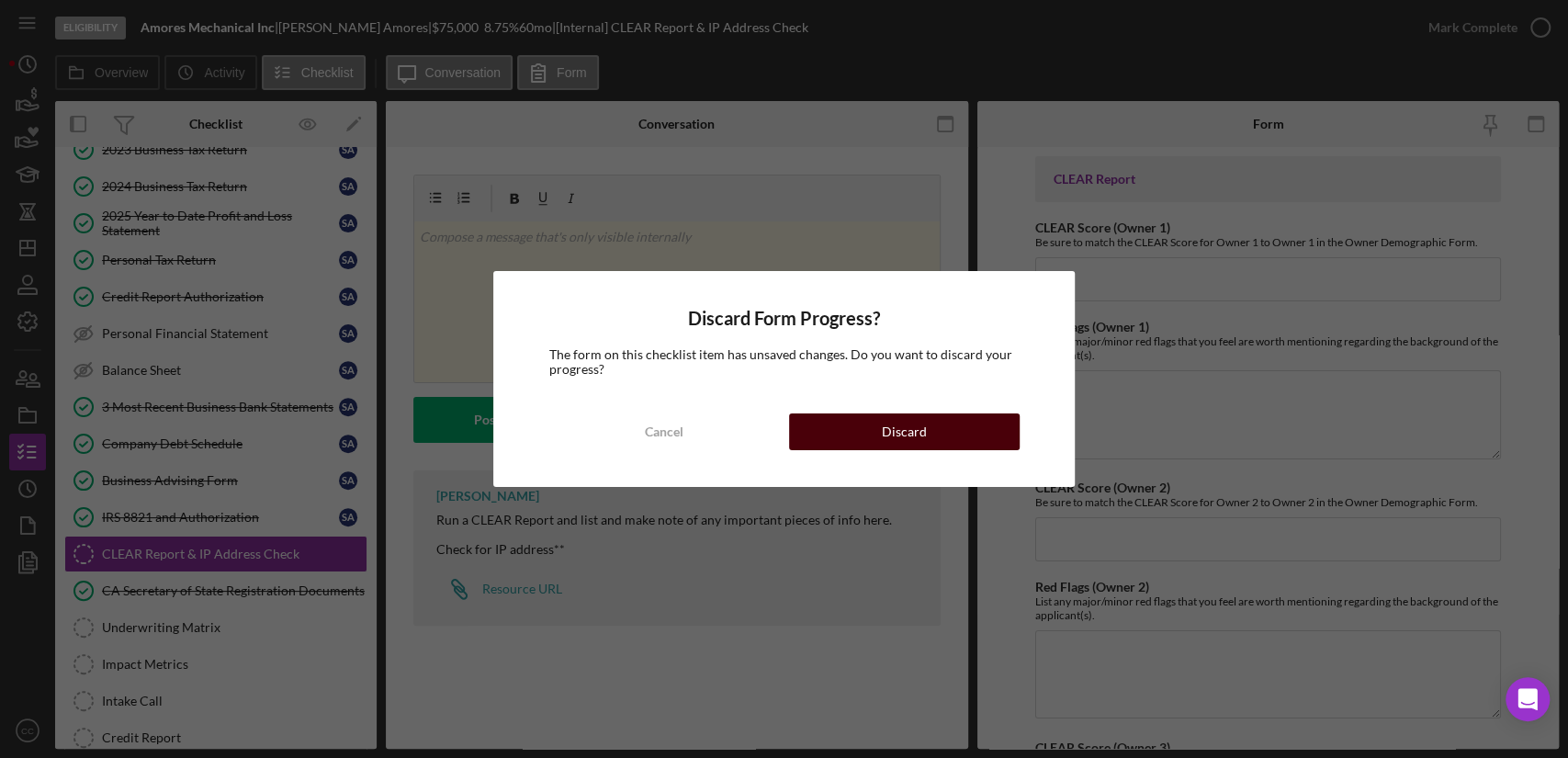
click at [864, 436] on button "Discard" at bounding box center [905, 431] width 231 height 37
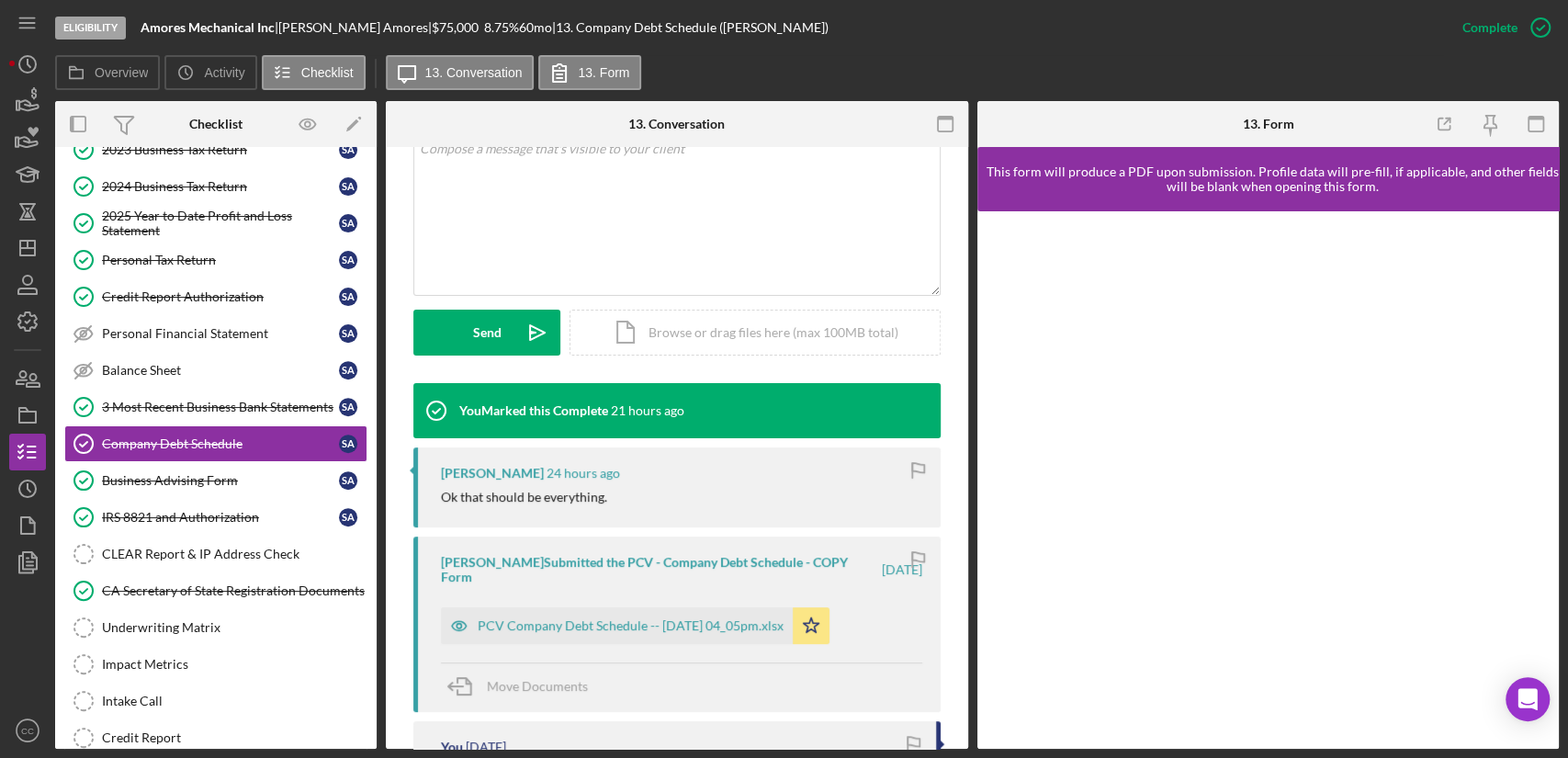
scroll to position [408, 0]
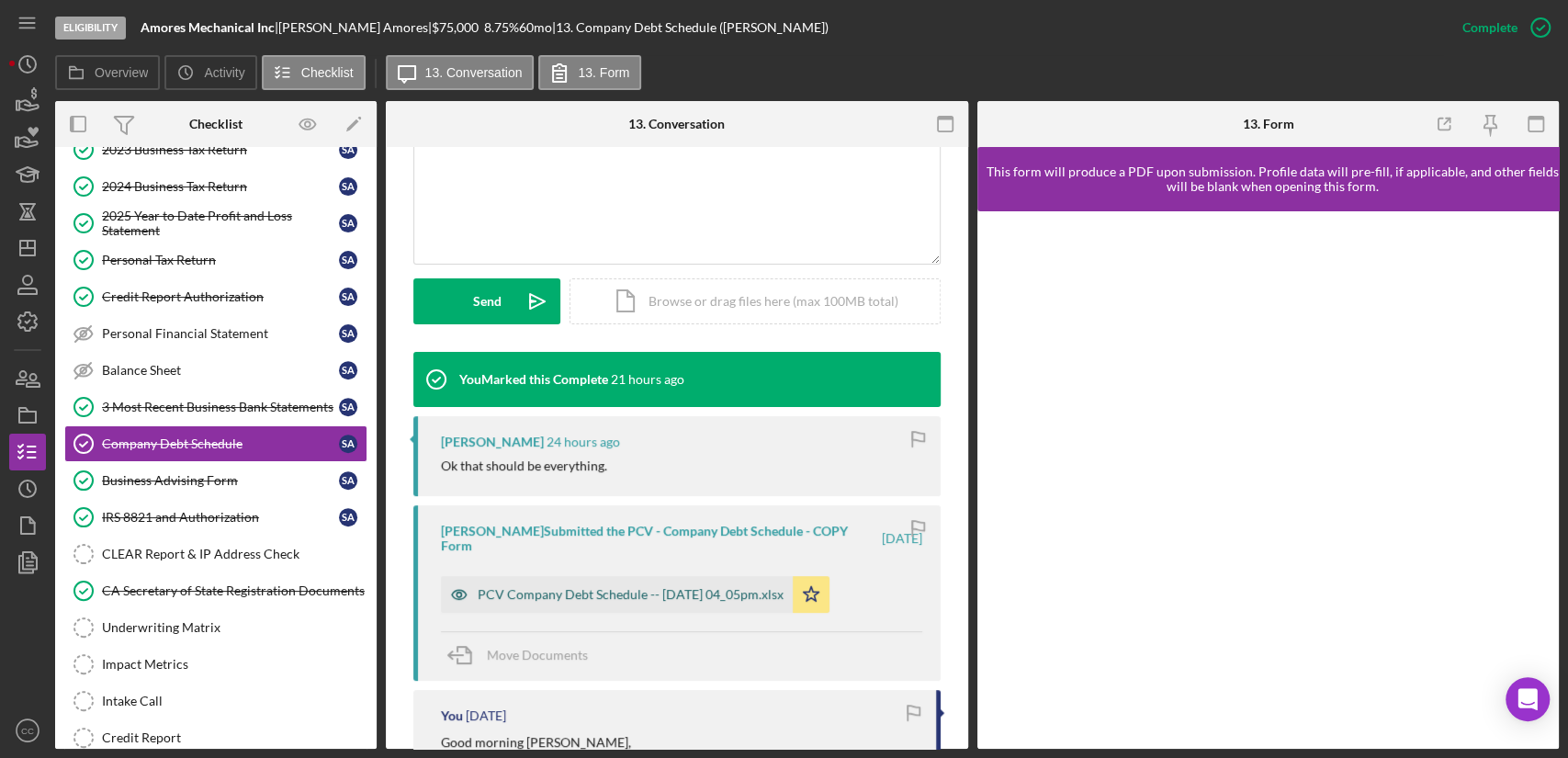
click at [648, 589] on div "PCV Company Debt Schedule -- [DATE] 04_05pm.xlsx" at bounding box center [630, 593] width 305 height 15
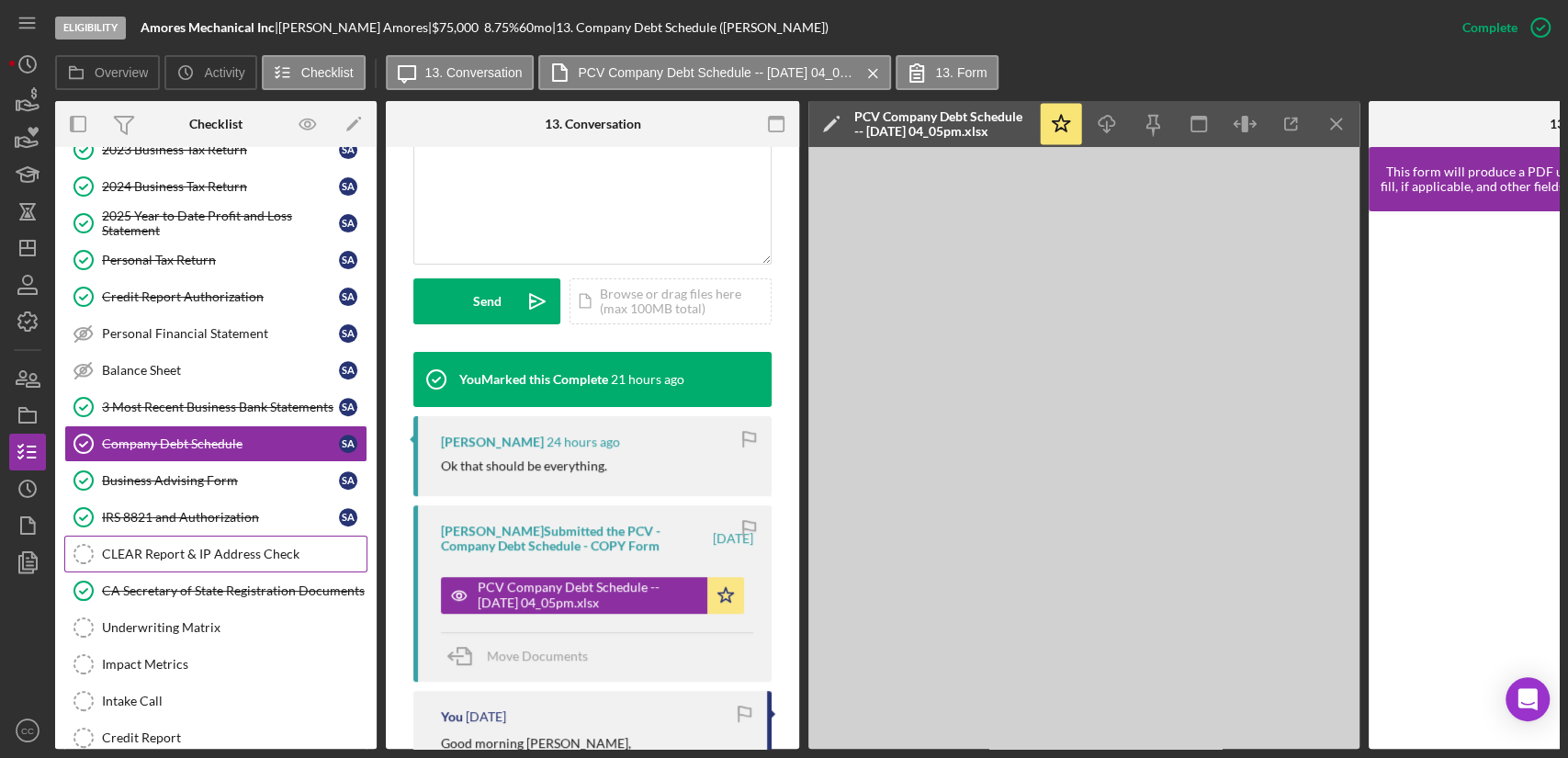
click at [172, 558] on link "CLEAR Report & IP Address Check CLEAR Report & IP Address Check" at bounding box center [215, 553] width 304 height 37
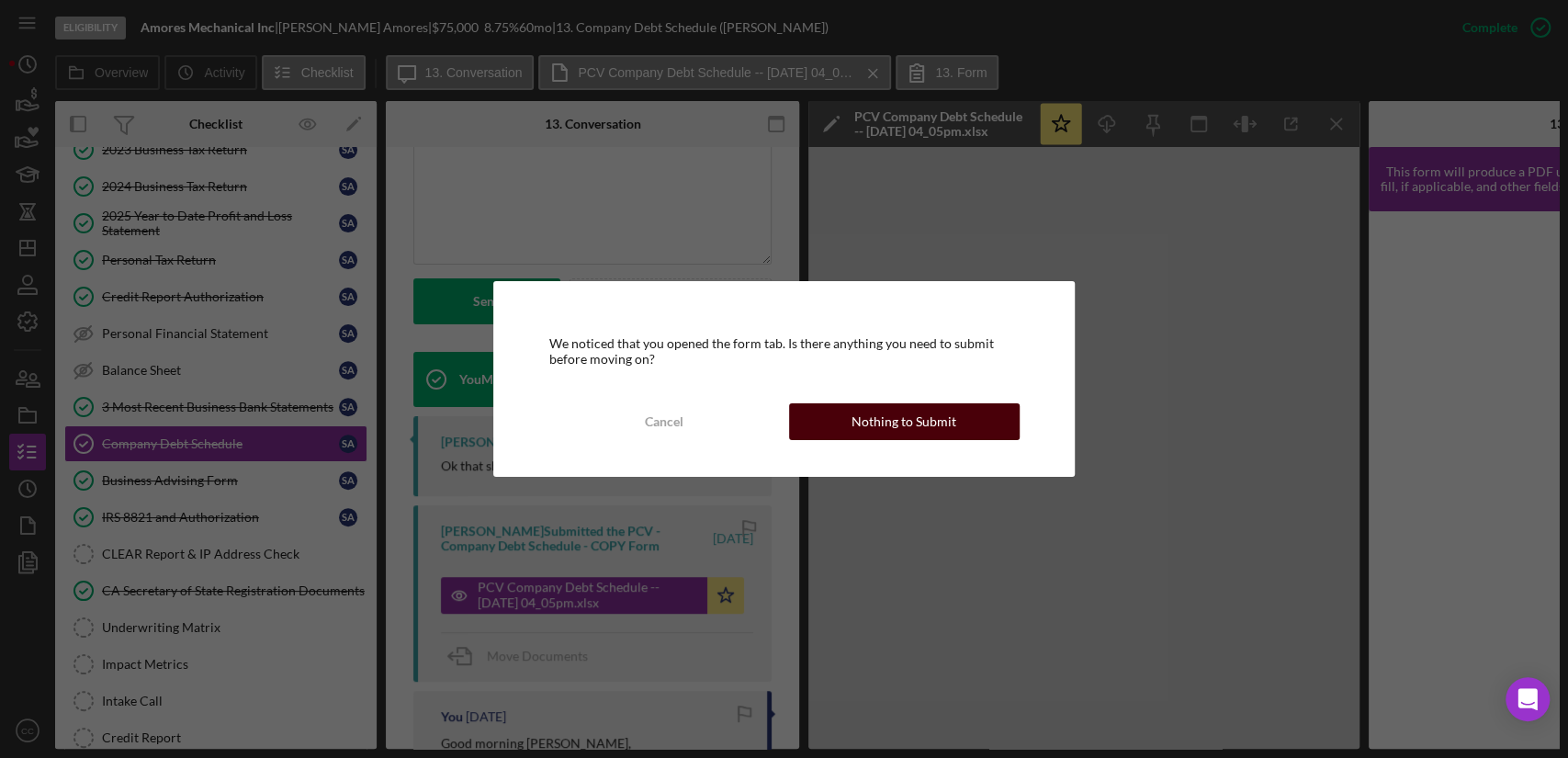
click at [928, 412] on div "Nothing to Submit" at bounding box center [904, 422] width 105 height 37
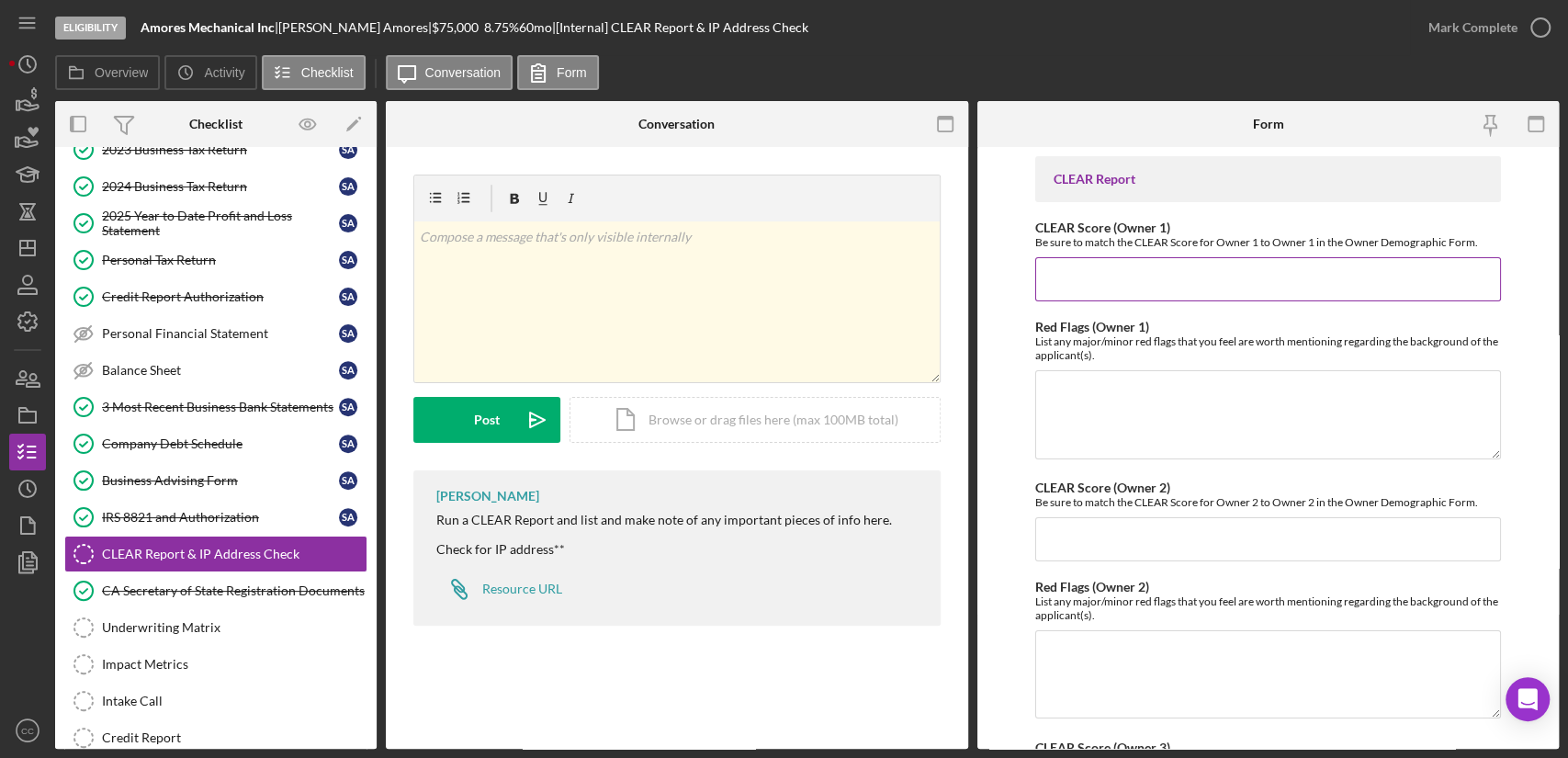
click at [1243, 286] on input "CLEAR Score (Owner 1)" at bounding box center [1268, 278] width 465 height 44
type input "80"
click at [1199, 412] on textarea "Red Flags (Owner 1)" at bounding box center [1268, 414] width 465 height 88
paste textarea "Case Type: COURT/TRAFFIC Initial Criminal Offense: NOT SPECIFIED"
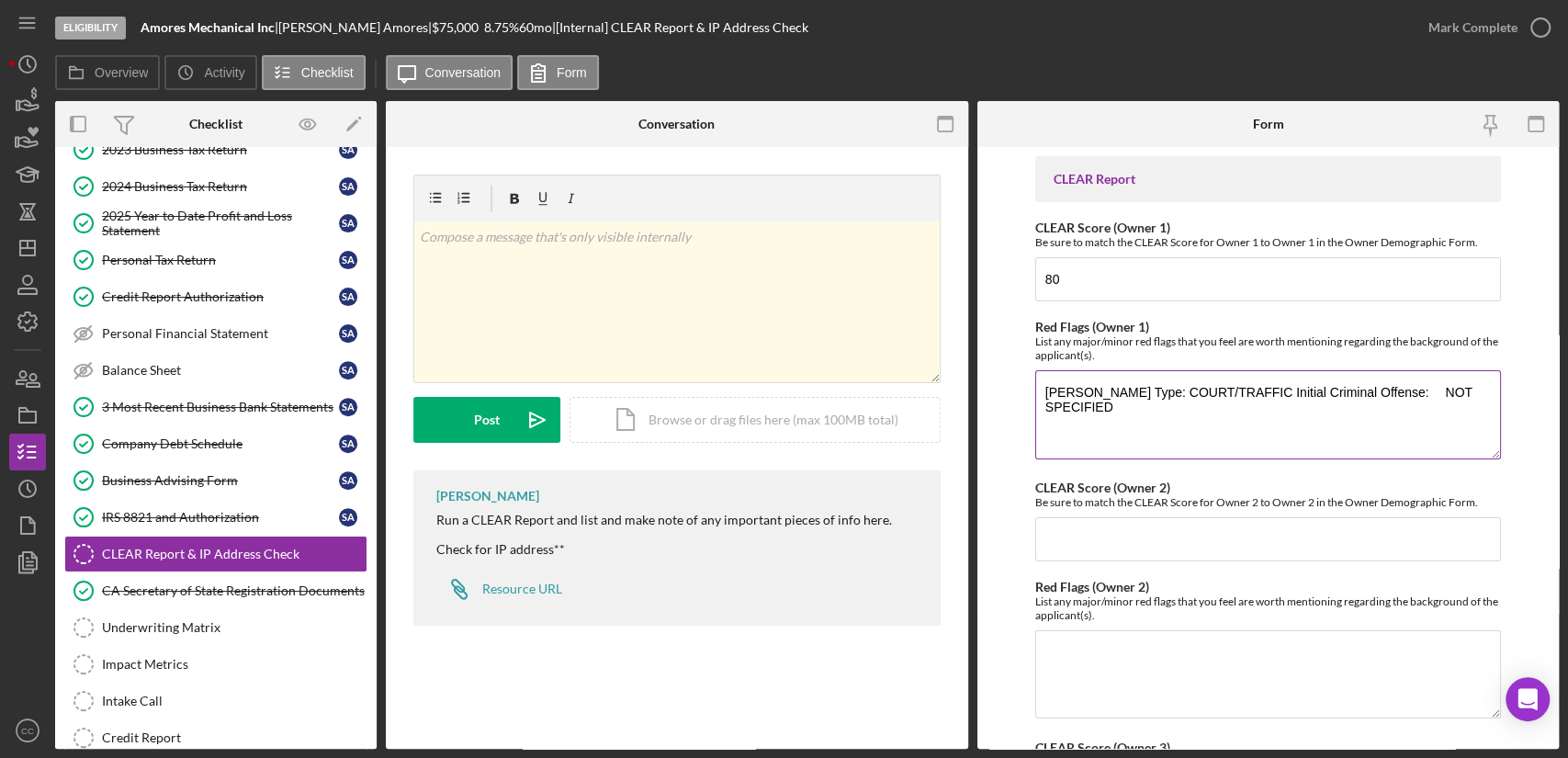
click at [1485, 389] on textarea "[PERSON_NAME] Type: COURT/TRAFFIC Initial Criminal Offense: NOT SPECIFIED" at bounding box center [1268, 414] width 465 height 88
paste textarea "Filing Date: [DATE]"
type textarea "[PERSON_NAME] Type: COURT/TRAFFIC Initial Criminal Offense: NOT SPECIFIED Filin…"
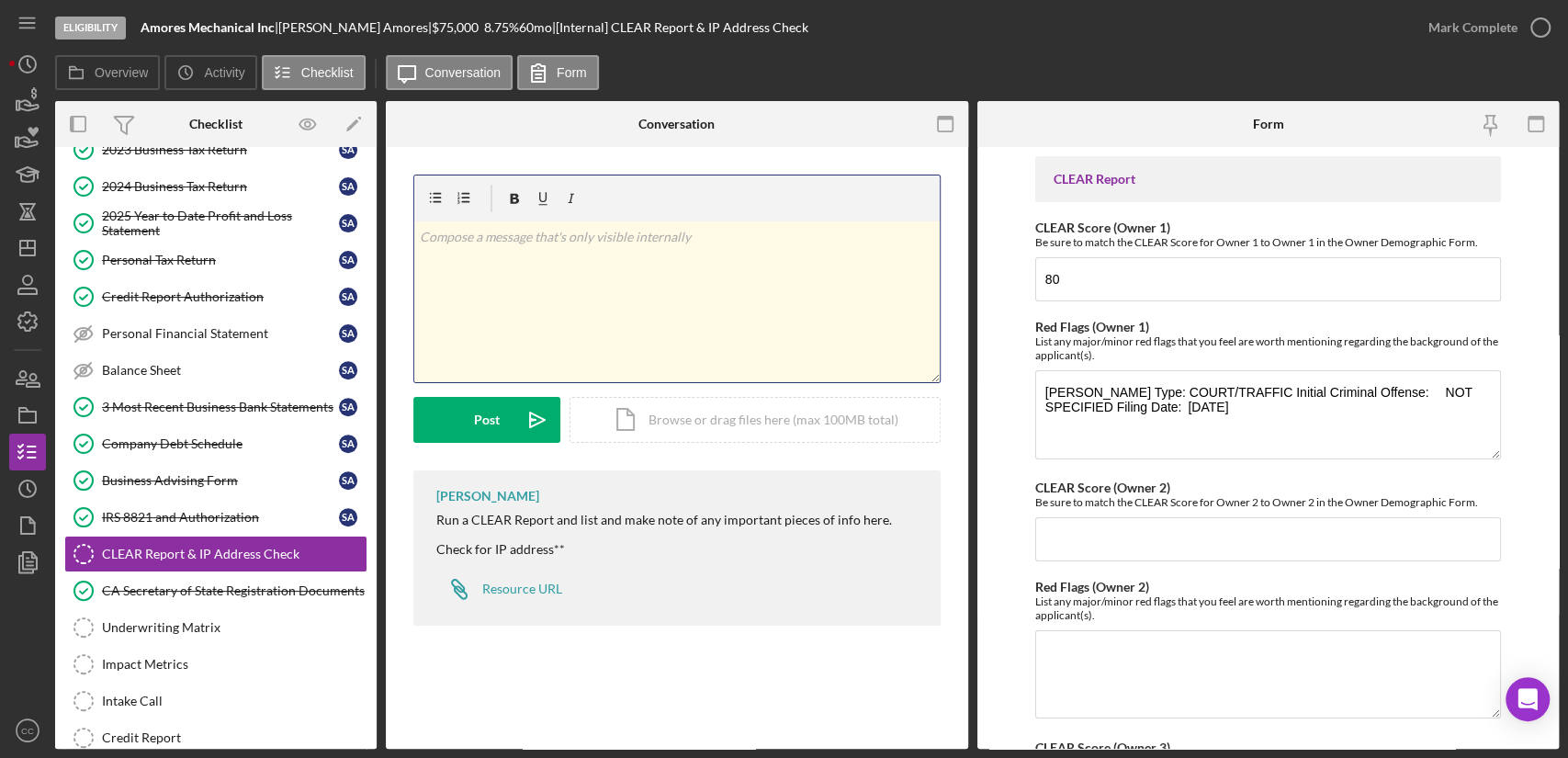
click at [764, 281] on div "v Color teal Color pink Remove color Add row above Add row below Add column bef…" at bounding box center [677, 301] width 526 height 161
click at [725, 248] on div "v Color teal Color pink Remove color Add row above Add row below Add column bef…" at bounding box center [677, 301] width 526 height 161
click at [413, 234] on div "v Color teal Color pink Remove color Add row above Add row below Add column bef…" at bounding box center [677, 278] width 528 height 208
click at [417, 236] on div "v Color teal Color pink Remove color Add row above Add row below Add column bef…" at bounding box center [677, 301] width 526 height 161
paste div
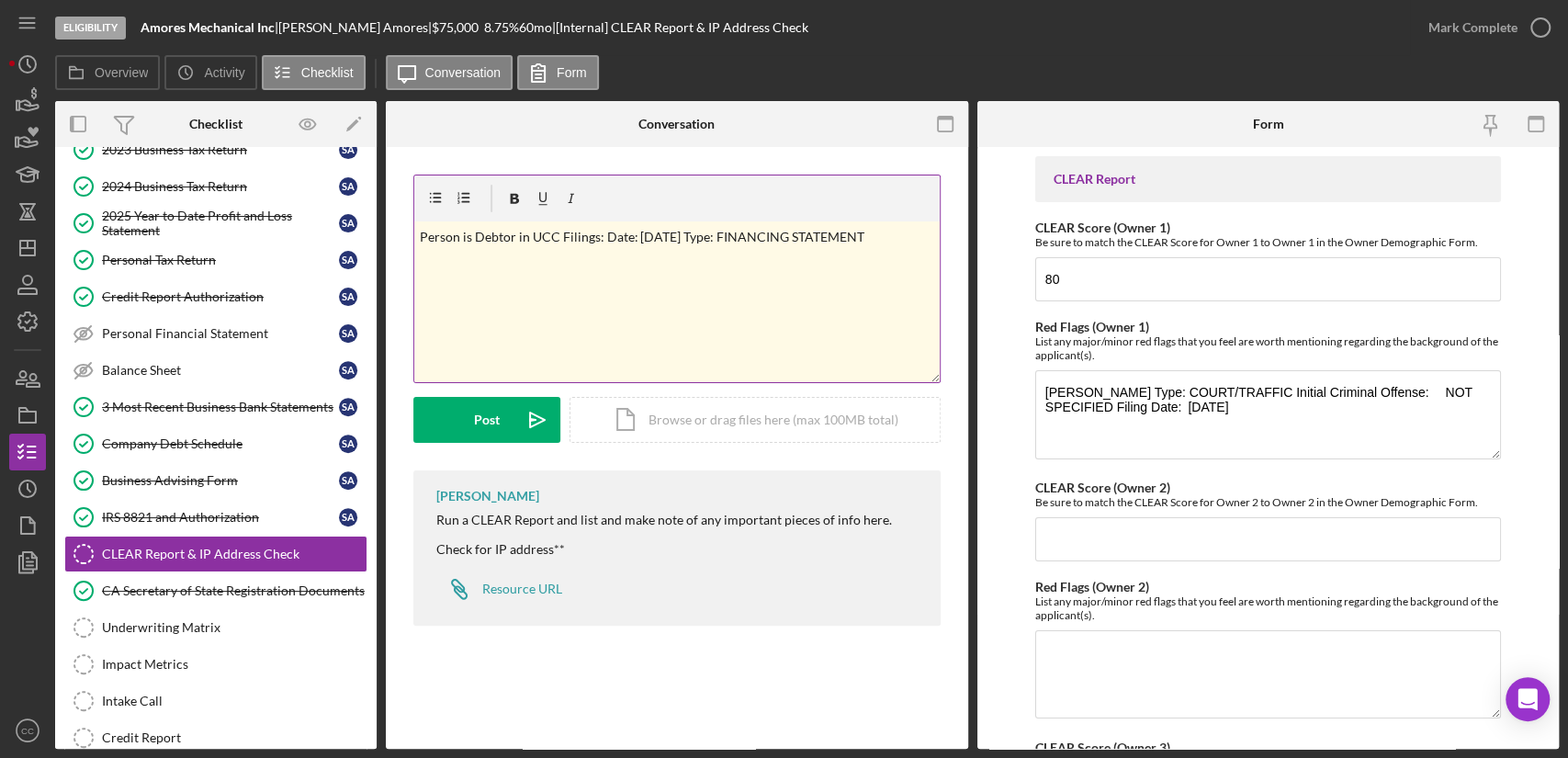
click at [906, 253] on div "v Color teal Color pink Remove color Add row above Add row below Add column bef…" at bounding box center [677, 301] width 526 height 161
click at [557, 259] on p "Person is Debtor in UCC Filings: Date: [DATE] Type: FINANCING STATEMENT Secured…" at bounding box center [677, 247] width 515 height 42
click at [1117, 406] on textarea "[PERSON_NAME] Type: COURT/TRAFFIC Initial Criminal Offense: NOT SPECIFIED Filin…" at bounding box center [1268, 414] width 465 height 88
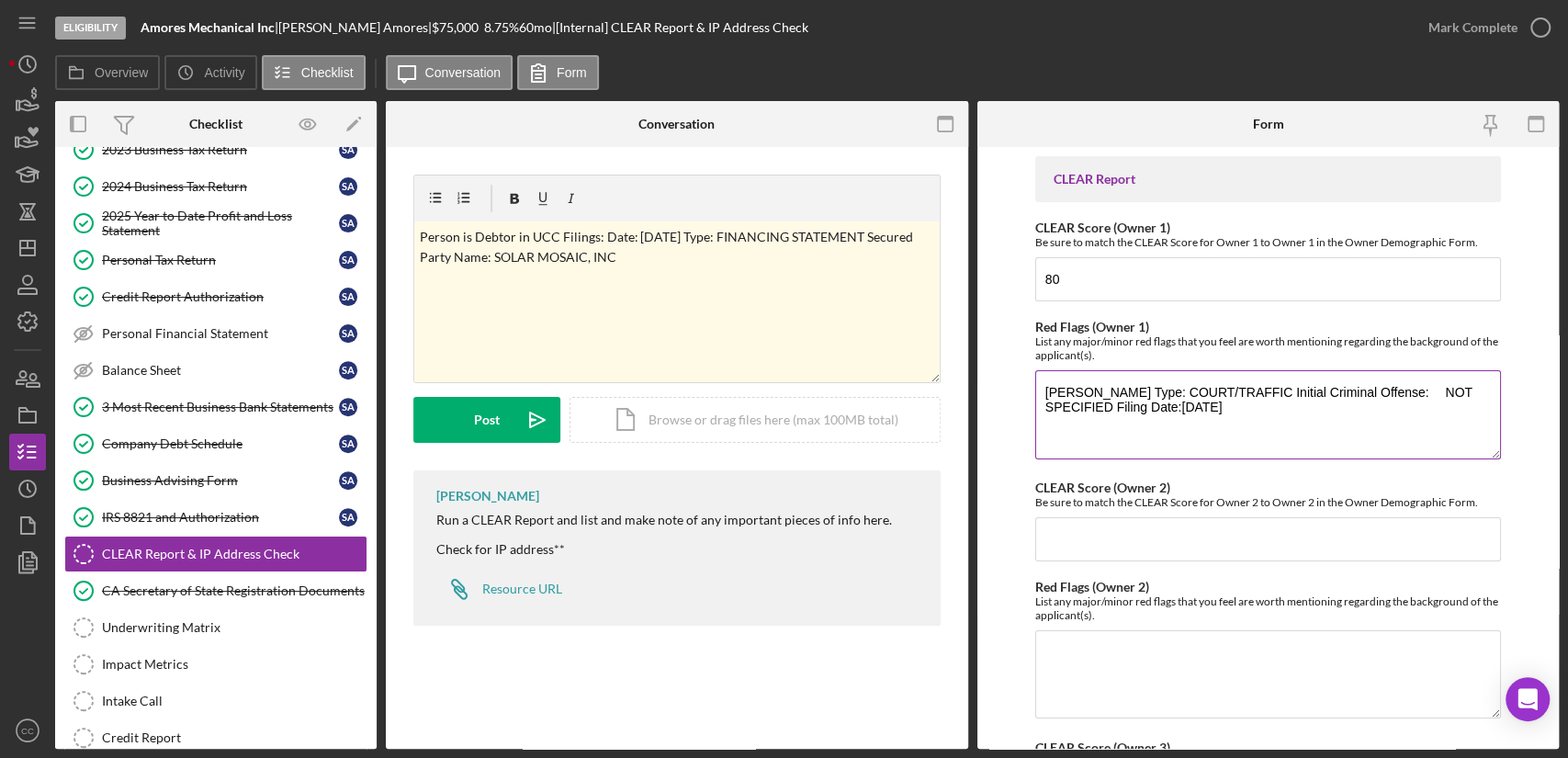
click at [1197, 402] on textarea "[PERSON_NAME] Type: COURT/TRAFFIC Initial Criminal Offense: NOT SPECIFIED Filin…" at bounding box center [1268, 414] width 465 height 88
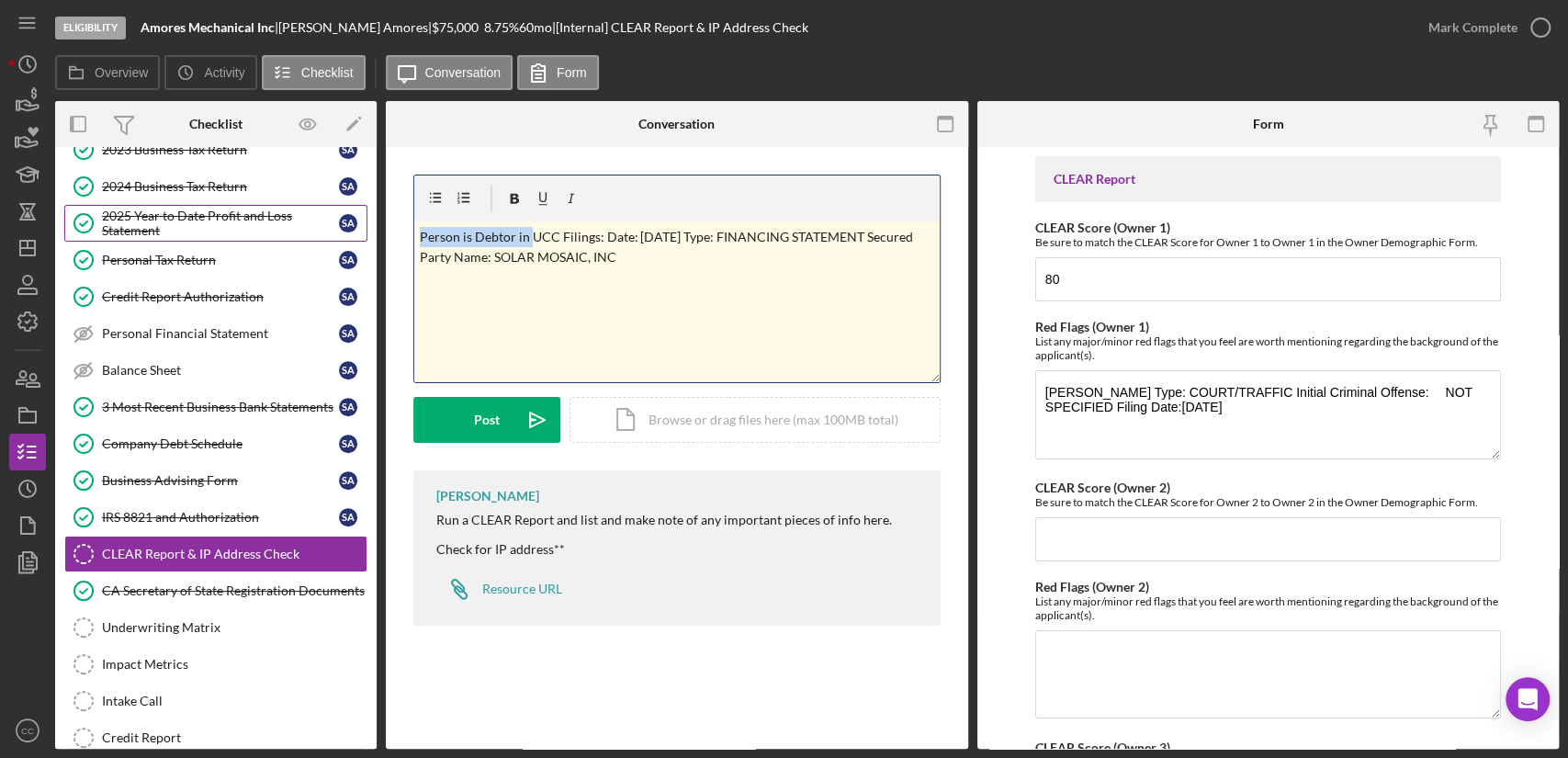
drag, startPoint x: 528, startPoint y: 237, endPoint x: 292, endPoint y: 226, distance: 236.3
click at [292, 226] on div "Overview Internal Workflow Stage Eligibility Icon/Dropdown Arrow Archive (can u…" at bounding box center [807, 425] width 1504 height 647
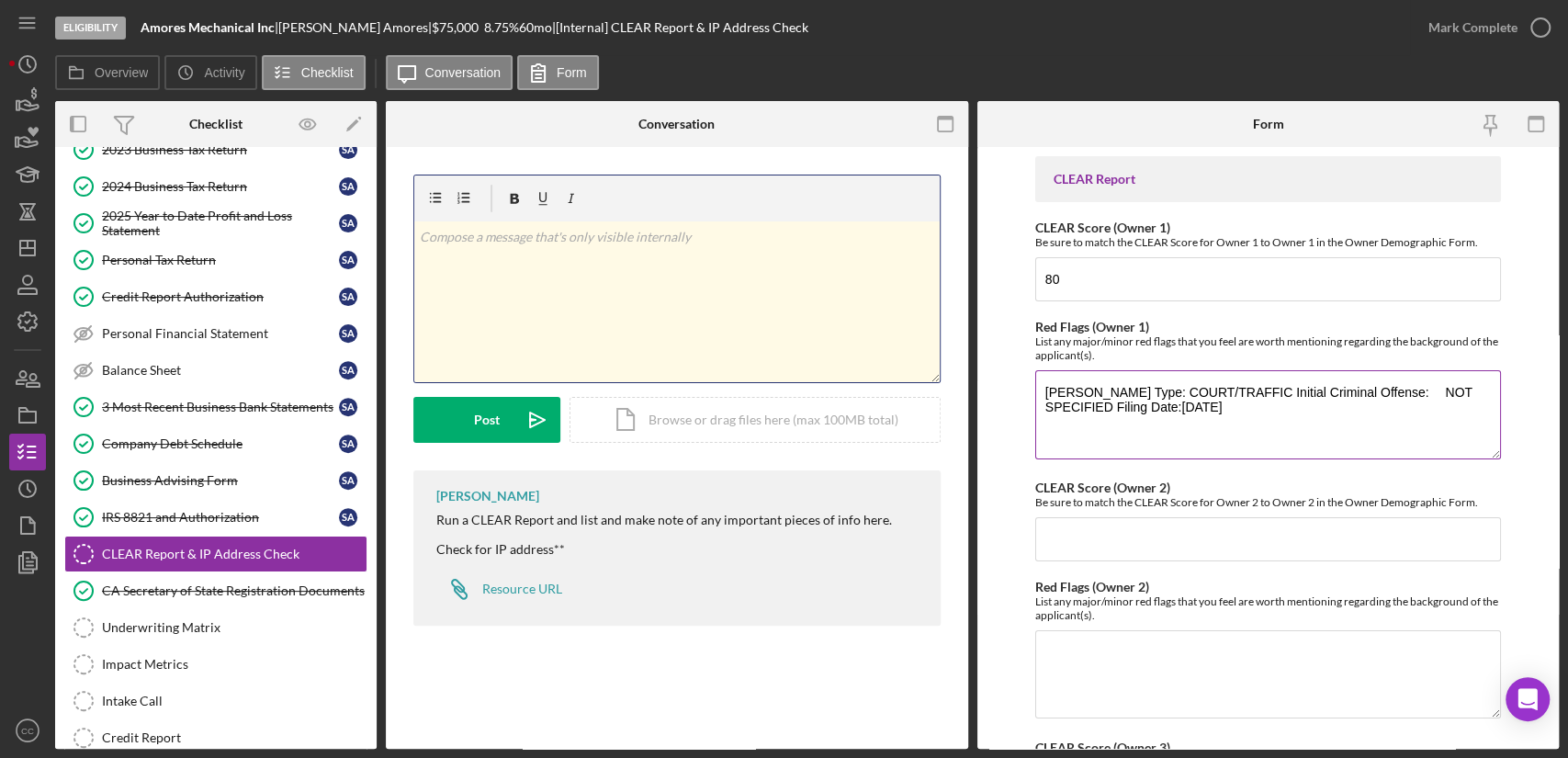
click at [1163, 439] on textarea "[PERSON_NAME] Type: COURT/TRAFFIC Initial Criminal Offense: NOT SPECIFIED Filin…" at bounding box center [1268, 414] width 465 height 88
paste textarea "UCC Filings: Date: [DATE] Type: FINANCING STATEMENT Secured Party Name: SOLAR M…"
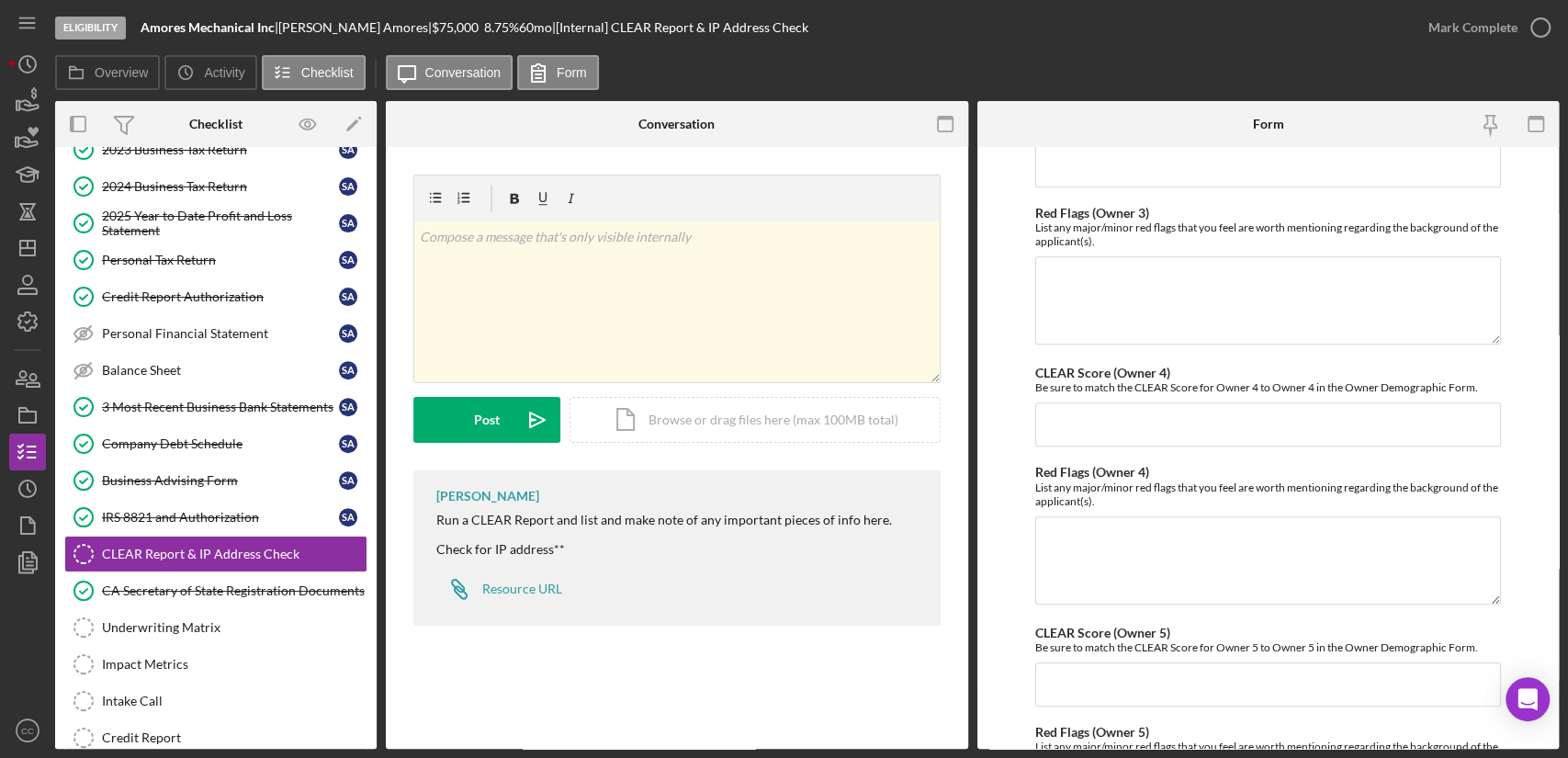
scroll to position [815, 0]
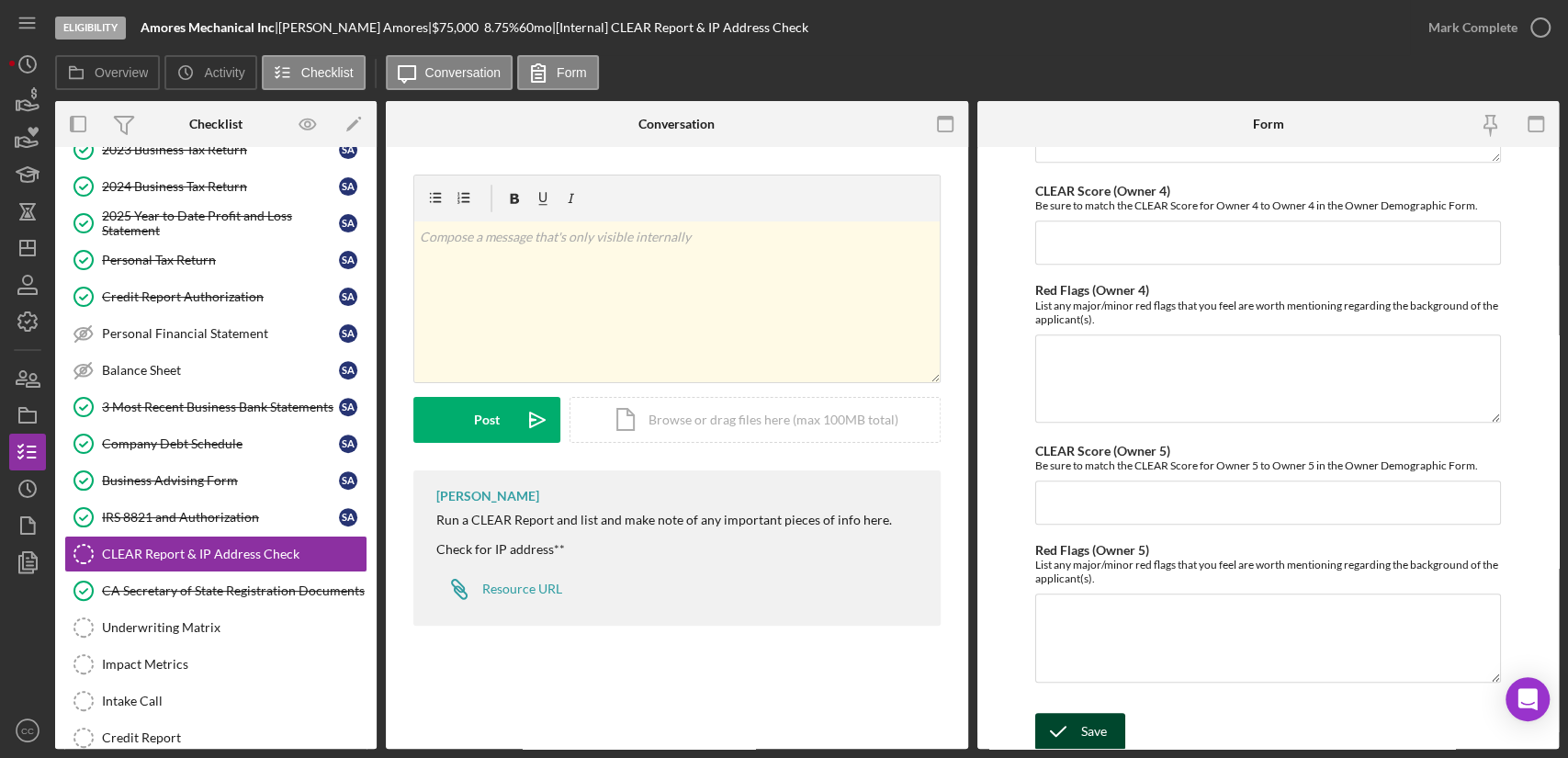
type textarea "[PERSON_NAME] Type: COURT/TRAFFIC Initial Criminal Offense: NOT SPECIFIED Filin…"
click at [1082, 725] on div "Save" at bounding box center [1094, 731] width 26 height 37
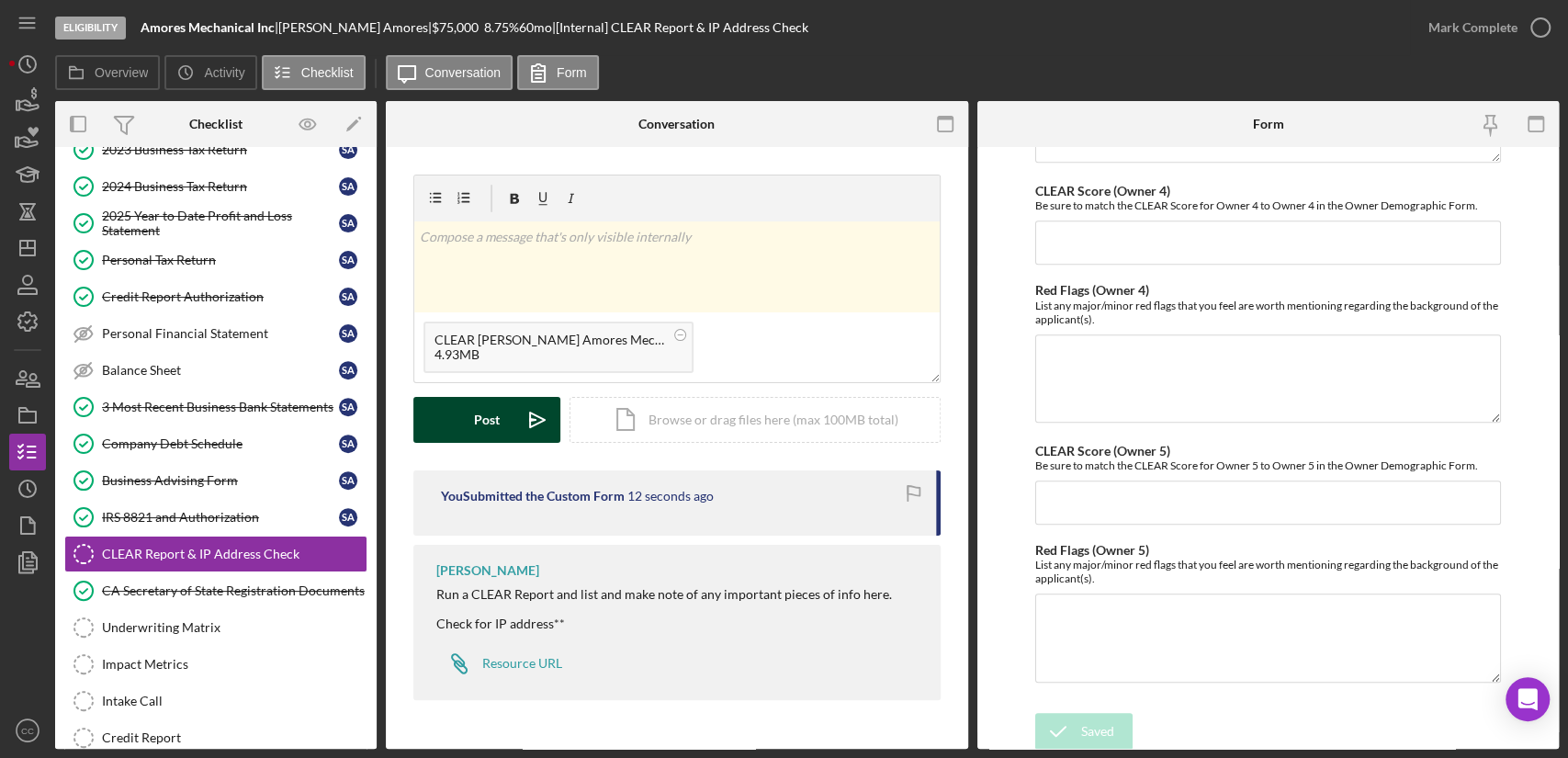
click at [499, 410] on button "Post Icon/icon-invite-send" at bounding box center [487, 419] width 147 height 46
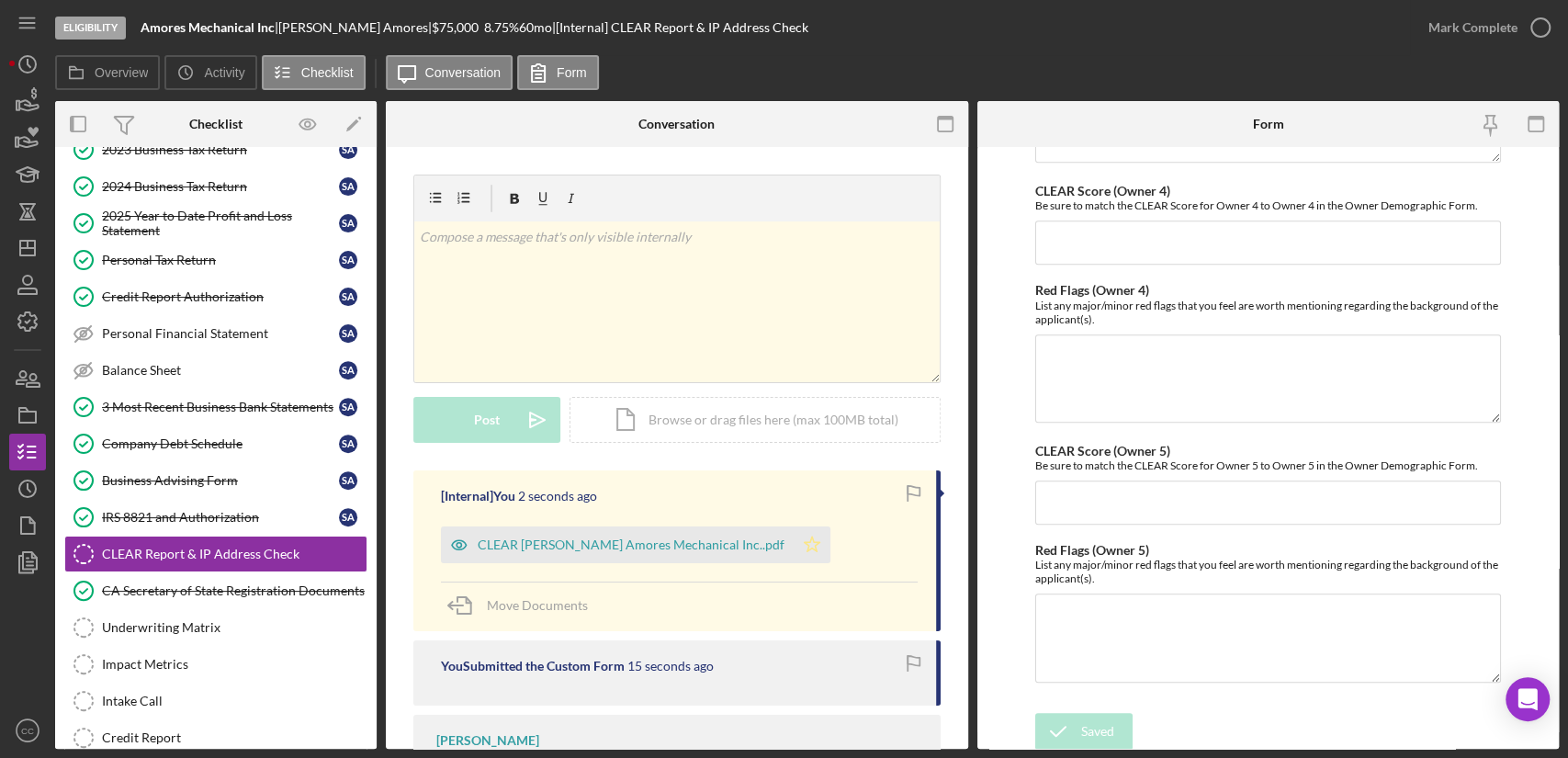
click at [794, 545] on icon "Icon/Star" at bounding box center [813, 545] width 37 height 37
click at [1512, 16] on div "Mark Complete" at bounding box center [1473, 27] width 89 height 37
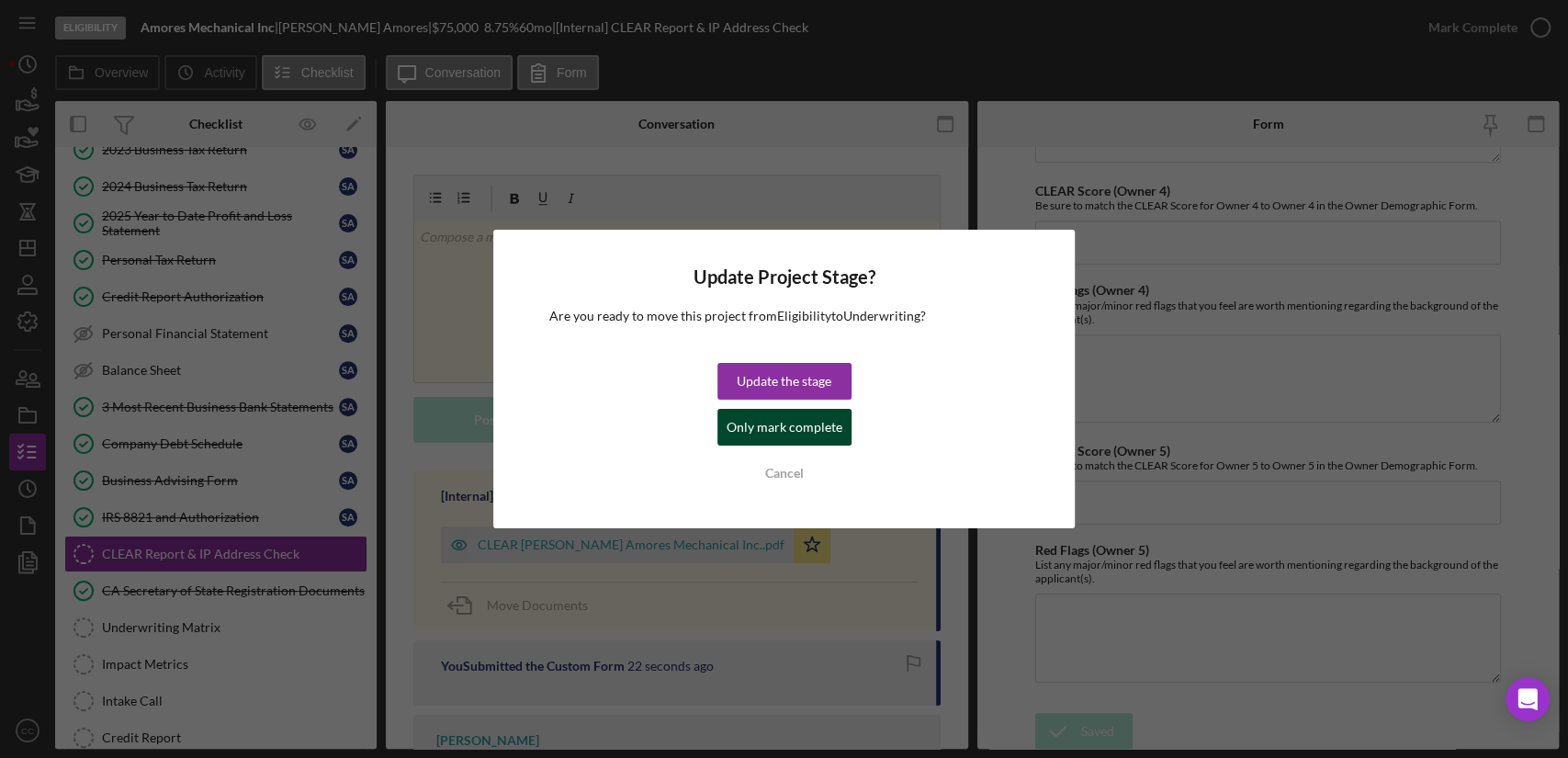
click at [768, 428] on div "Only mark complete" at bounding box center [784, 427] width 115 height 37
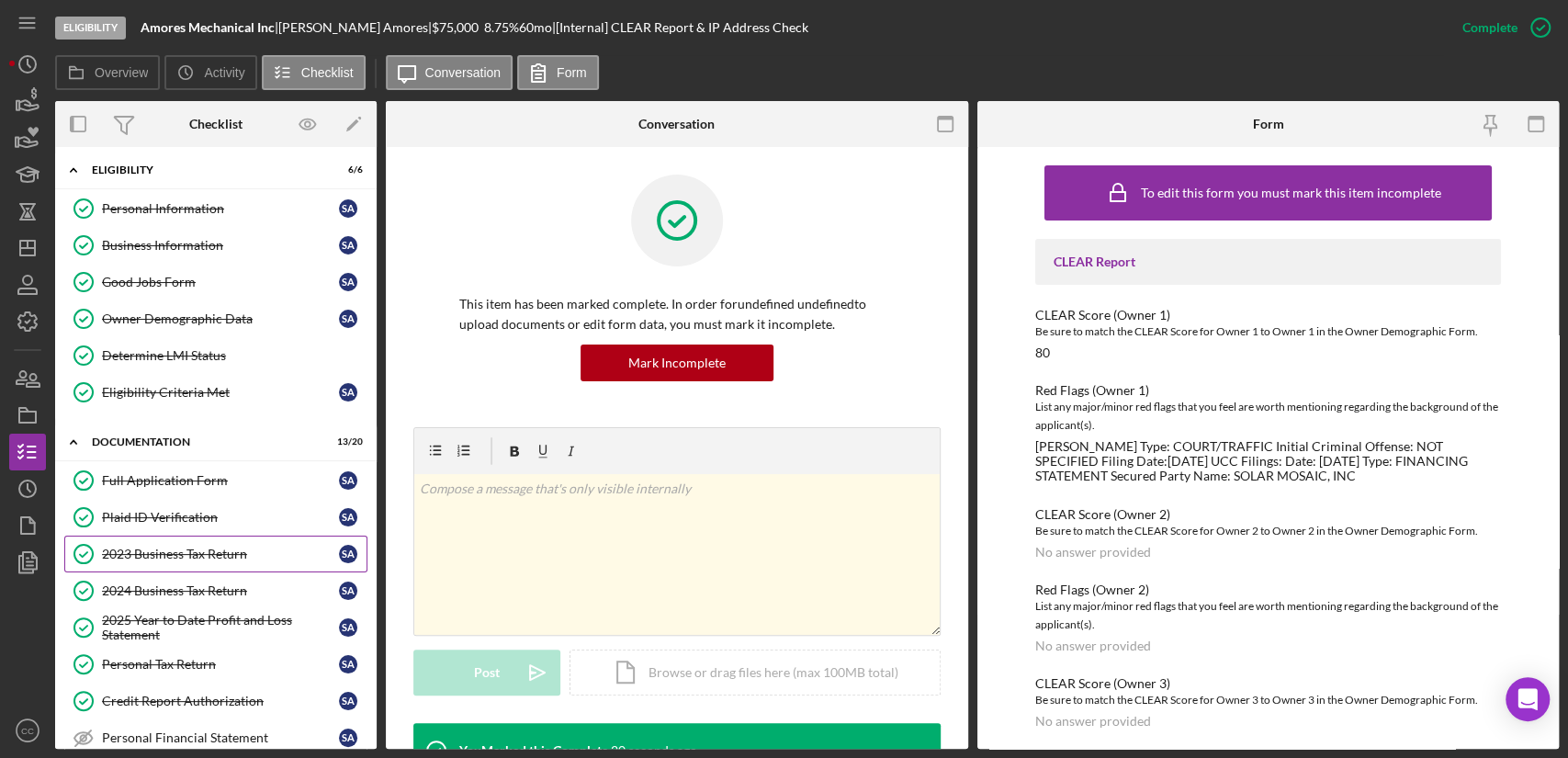
scroll to position [0, 0]
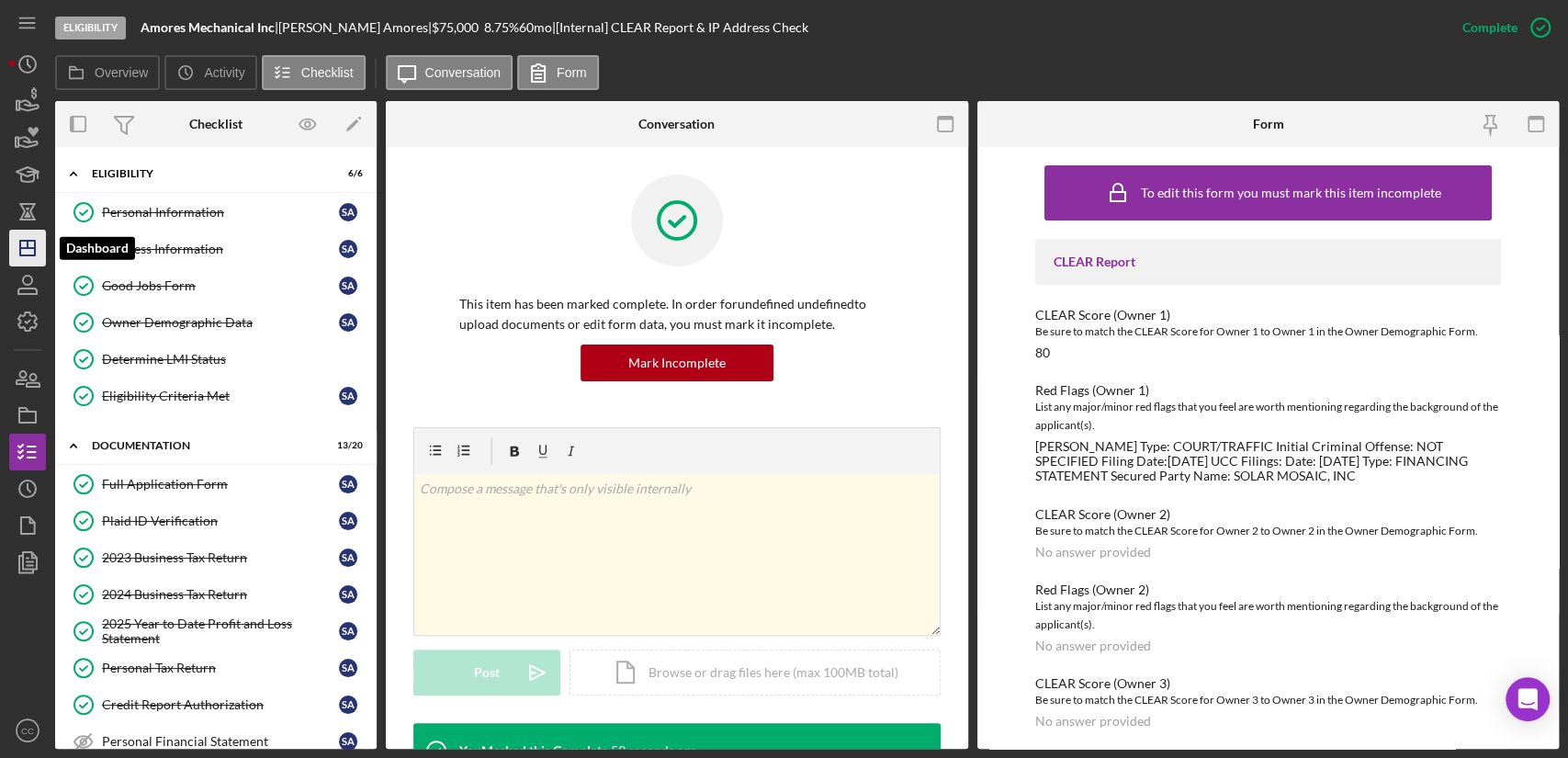
click at [24, 242] on icon "Icon/Dashboard" at bounding box center [27, 247] width 46 height 46
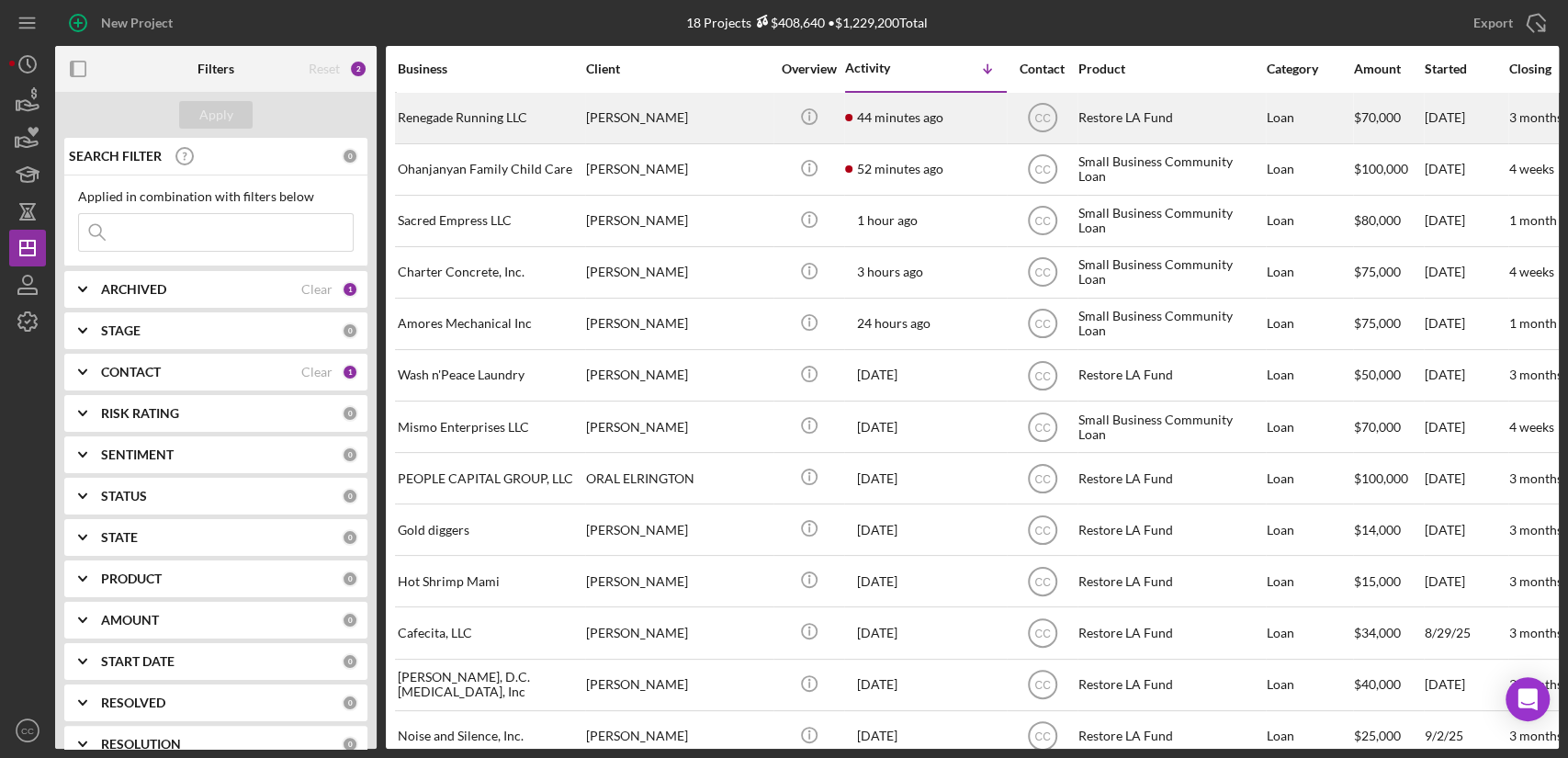
click at [516, 113] on div "Renegade Running LLC" at bounding box center [489, 118] width 183 height 48
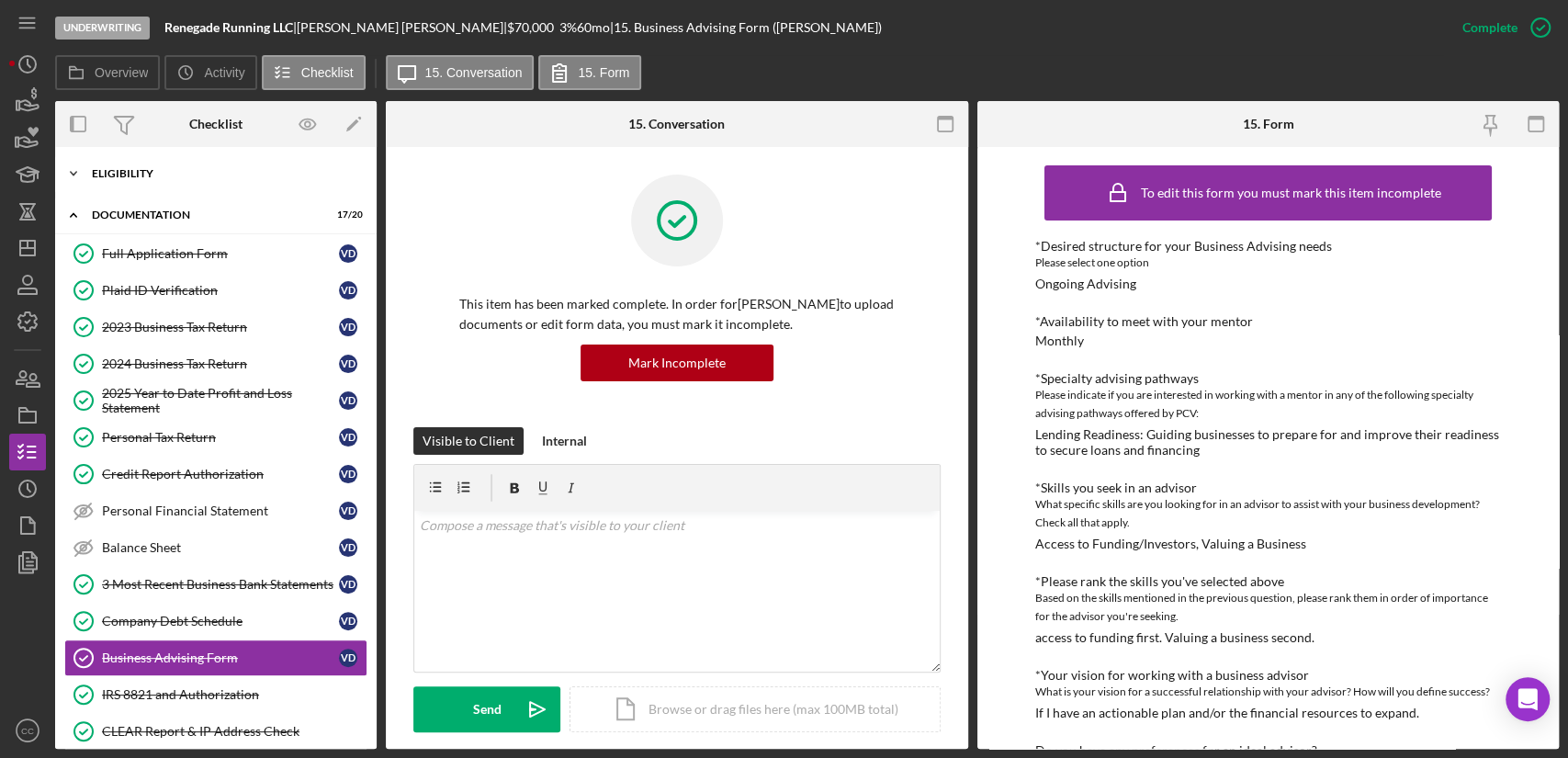
click at [112, 169] on div "Eligibility" at bounding box center [223, 173] width 262 height 11
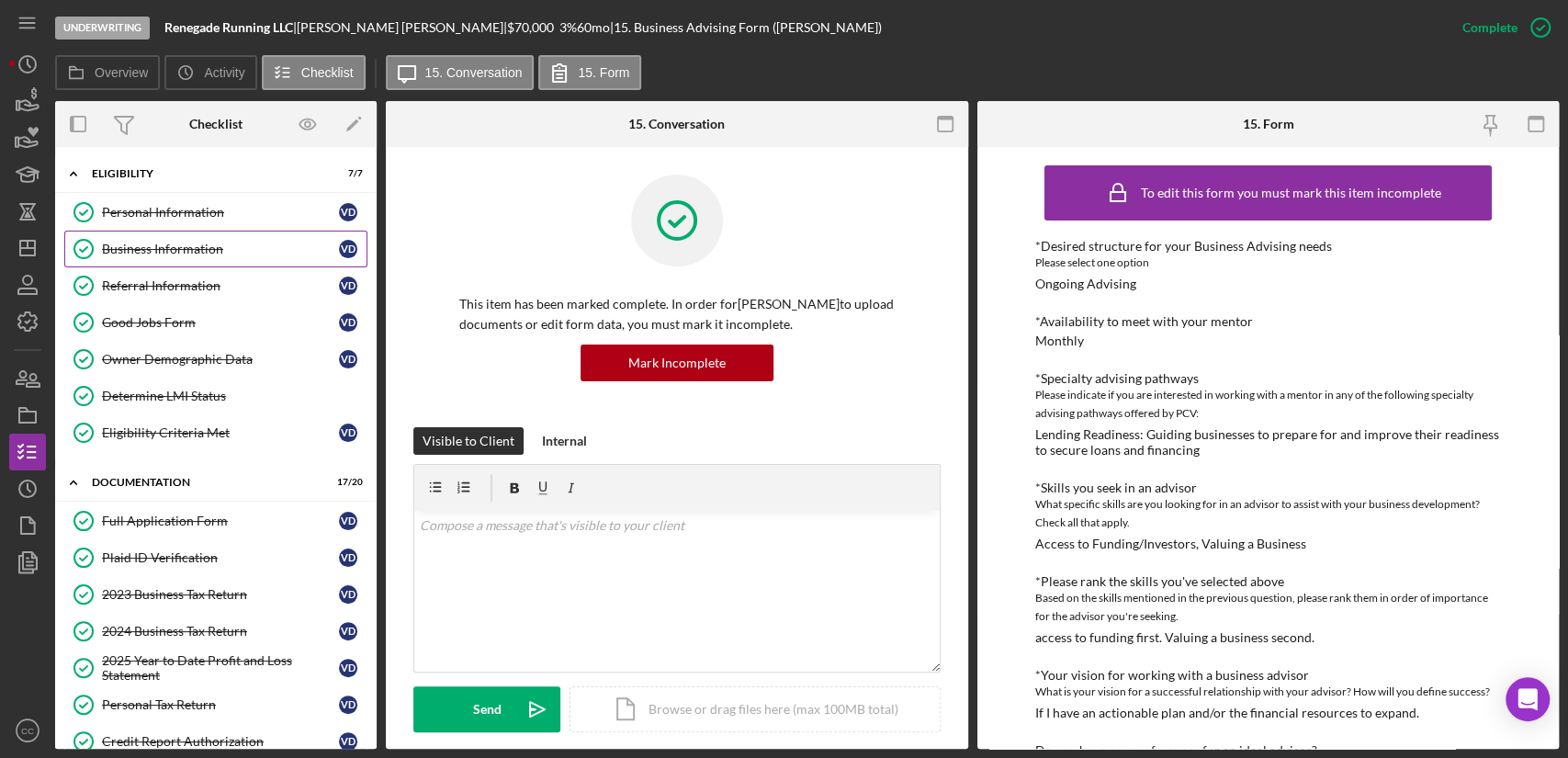
click at [162, 246] on div "Business Information" at bounding box center [220, 248] width 237 height 15
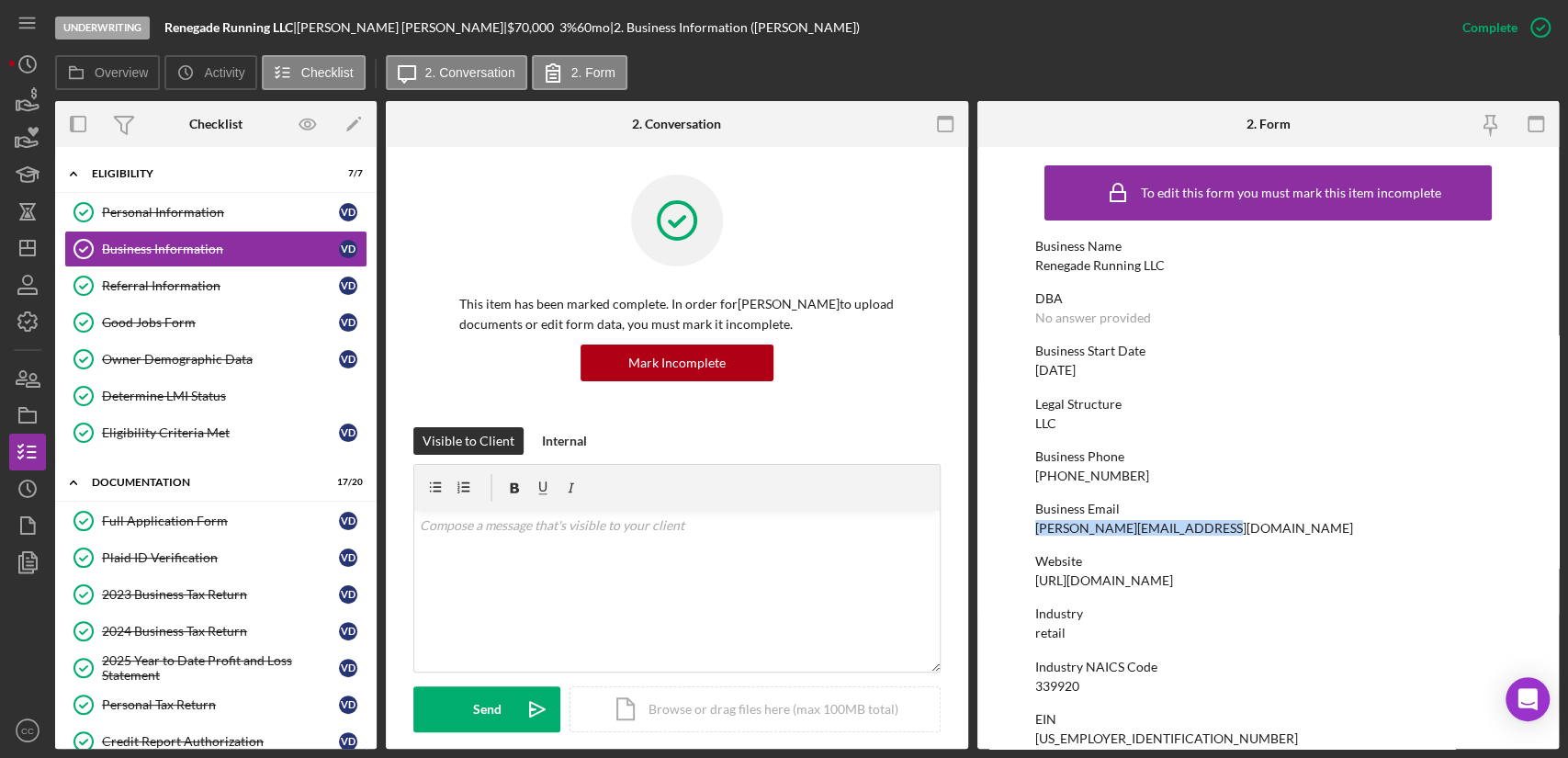
drag, startPoint x: 1220, startPoint y: 532, endPoint x: 1031, endPoint y: 527, distance: 189.1
click at [1031, 527] on form "To edit this form you must mark this item incomplete Business Name Renegade Run…" at bounding box center [1268, 448] width 583 height 602
click at [31, 268] on icon "button" at bounding box center [27, 284] width 46 height 46
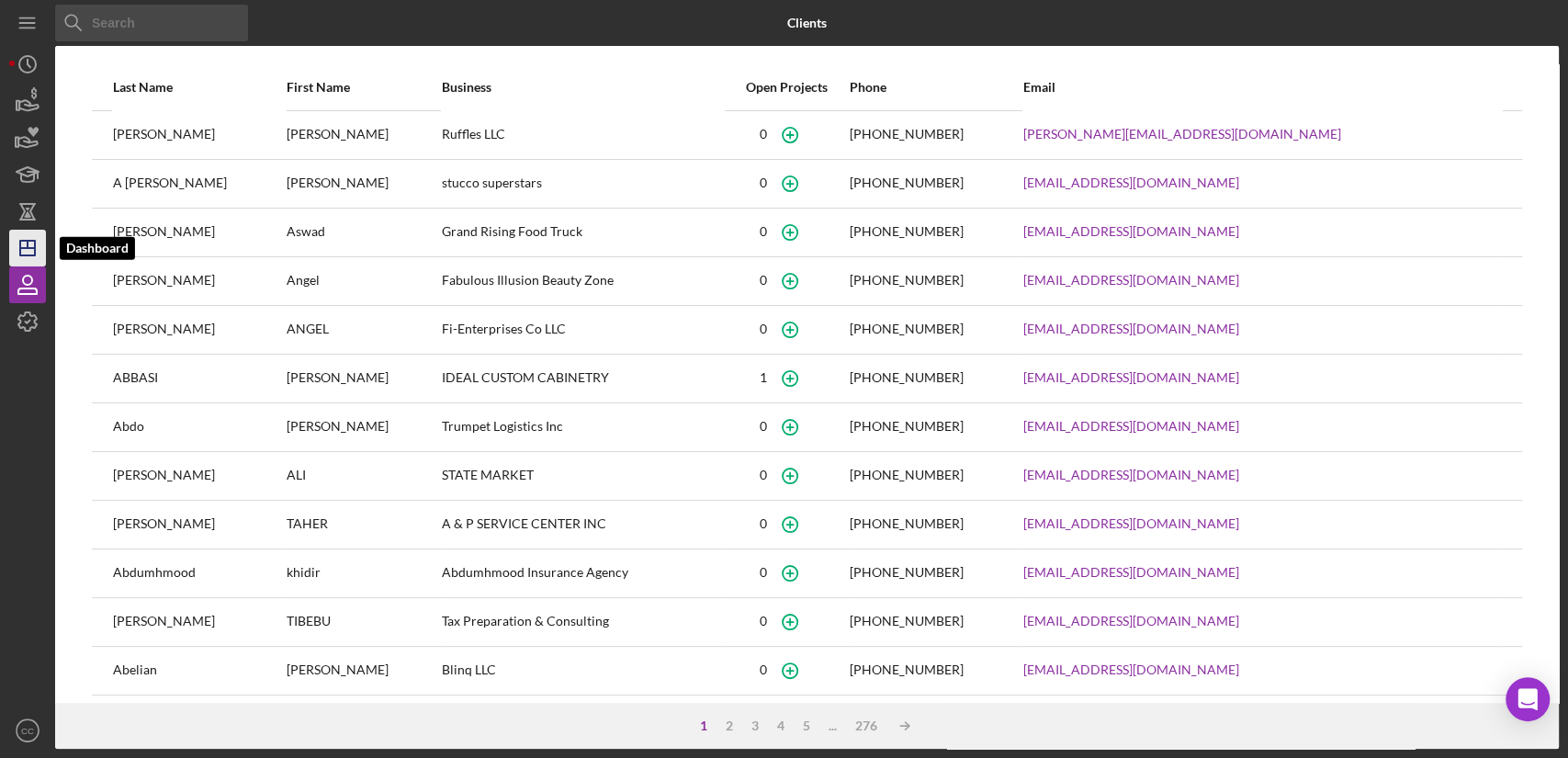
click at [26, 240] on polygon "button" at bounding box center [27, 247] width 15 height 15
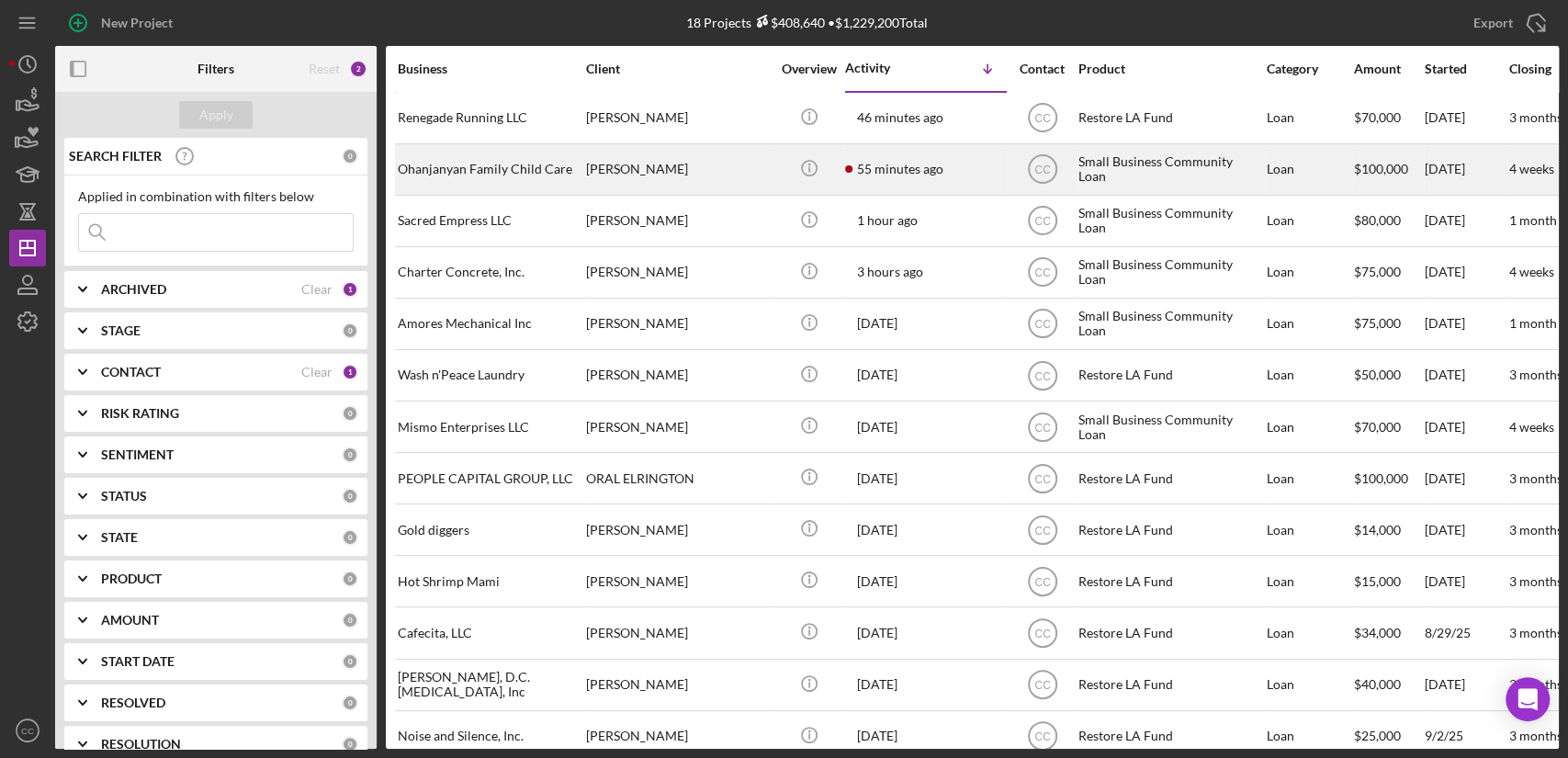
click at [727, 168] on div "[PERSON_NAME]" at bounding box center [677, 170] width 183 height 48
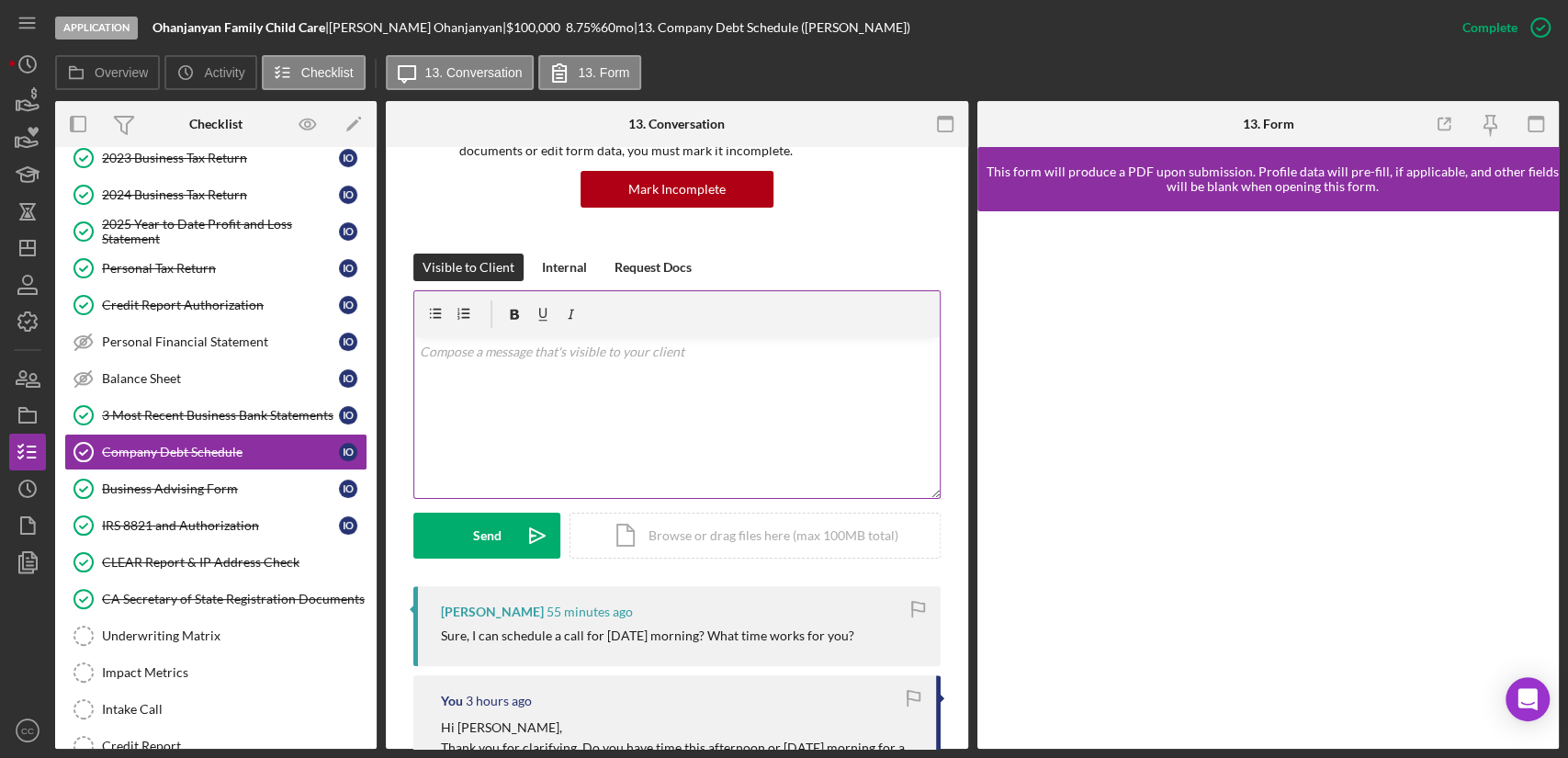
scroll to position [102, 0]
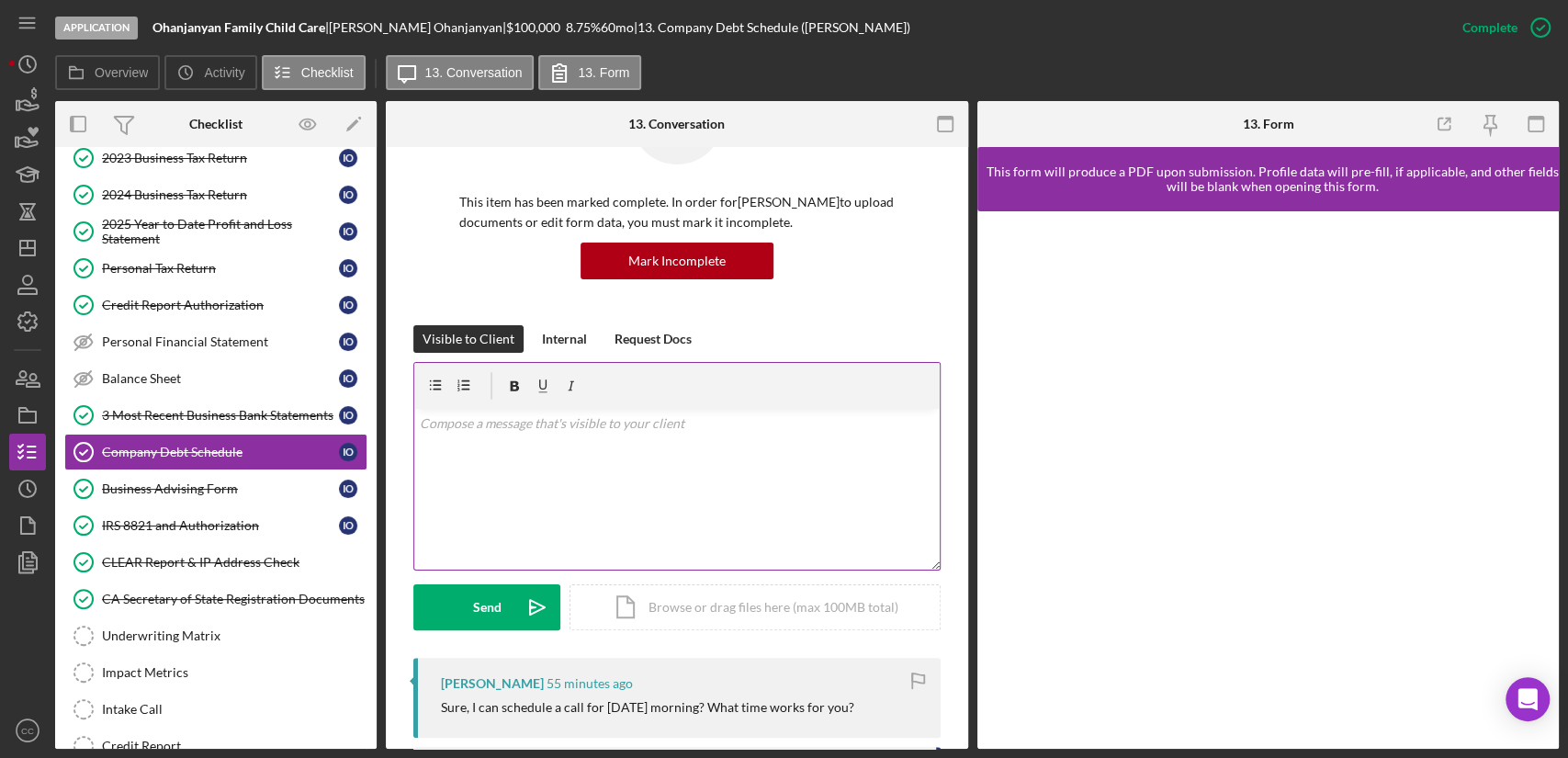
click at [568, 444] on div "v Color teal Color pink Remove color Add row above Add row below Add column bef…" at bounding box center [677, 490] width 526 height 161
click at [486, 454] on p "Any time before 2 pm PST works for me" at bounding box center [677, 449] width 515 height 20
click at [685, 453] on p "Any time from 10 am - 2 pm PST works for me" at bounding box center [677, 449] width 515 height 20
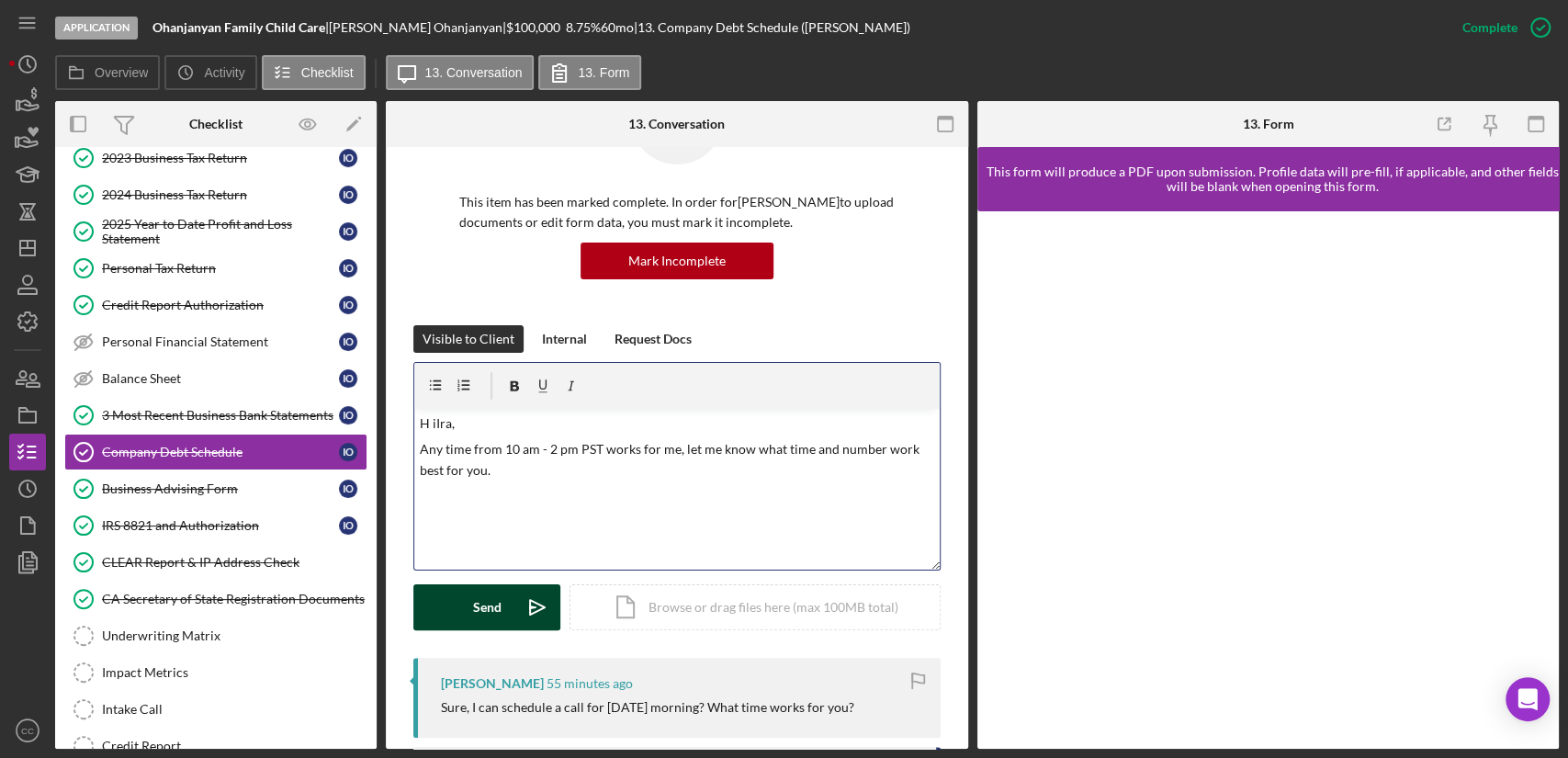
click at [485, 600] on div "Send" at bounding box center [487, 607] width 28 height 46
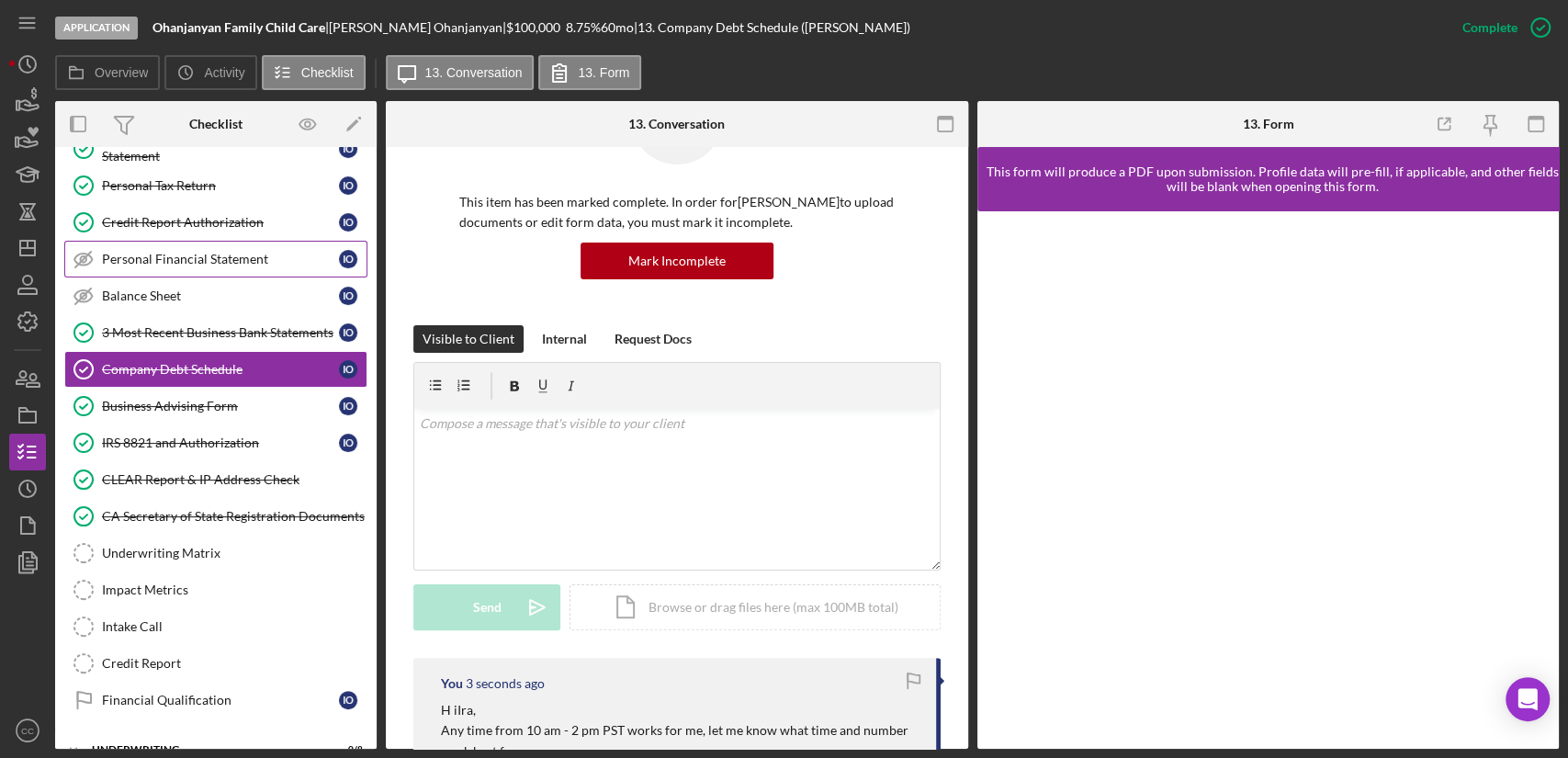
scroll to position [305, 0]
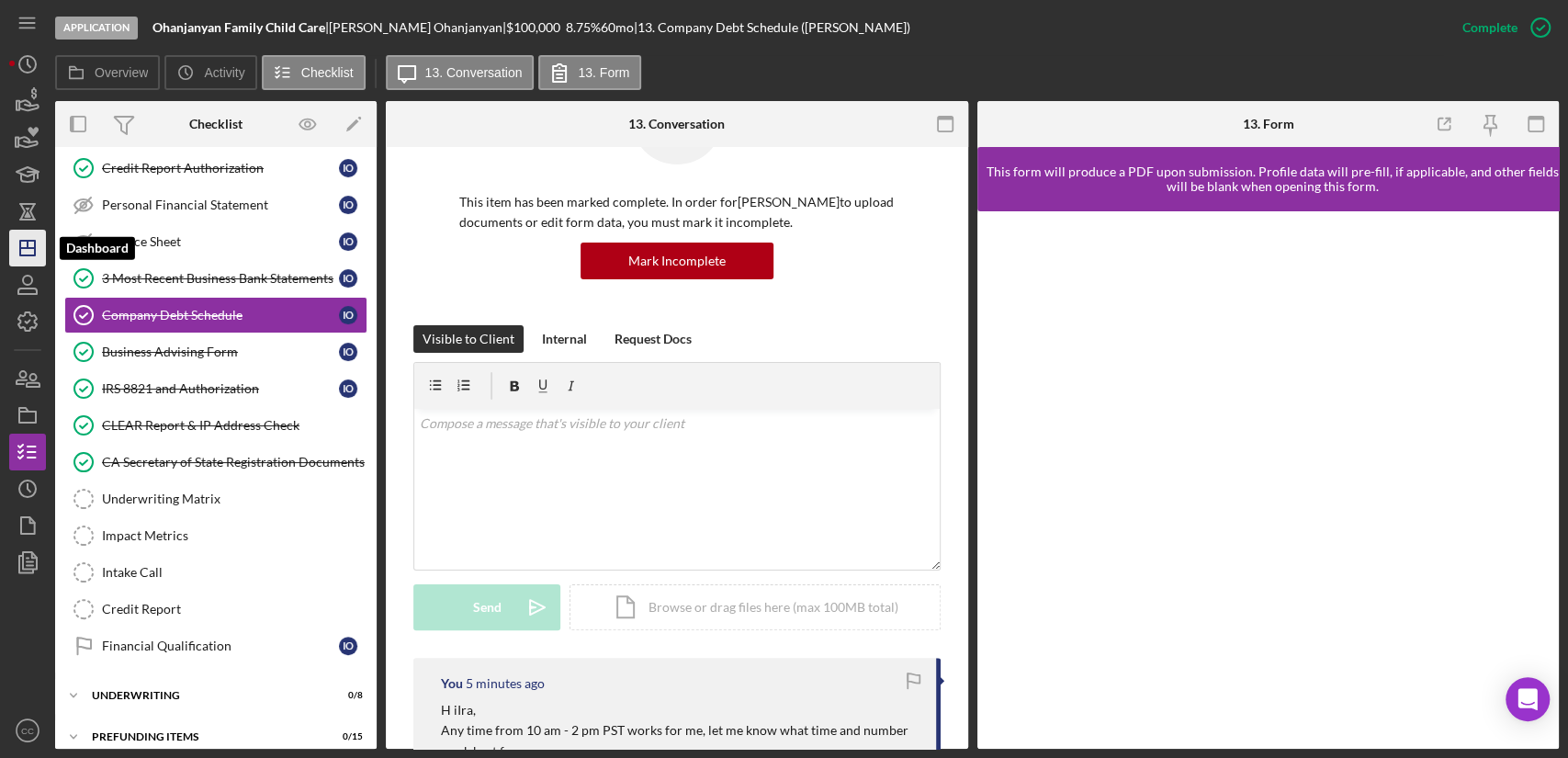
click at [36, 240] on icon "Icon/Dashboard" at bounding box center [27, 247] width 46 height 46
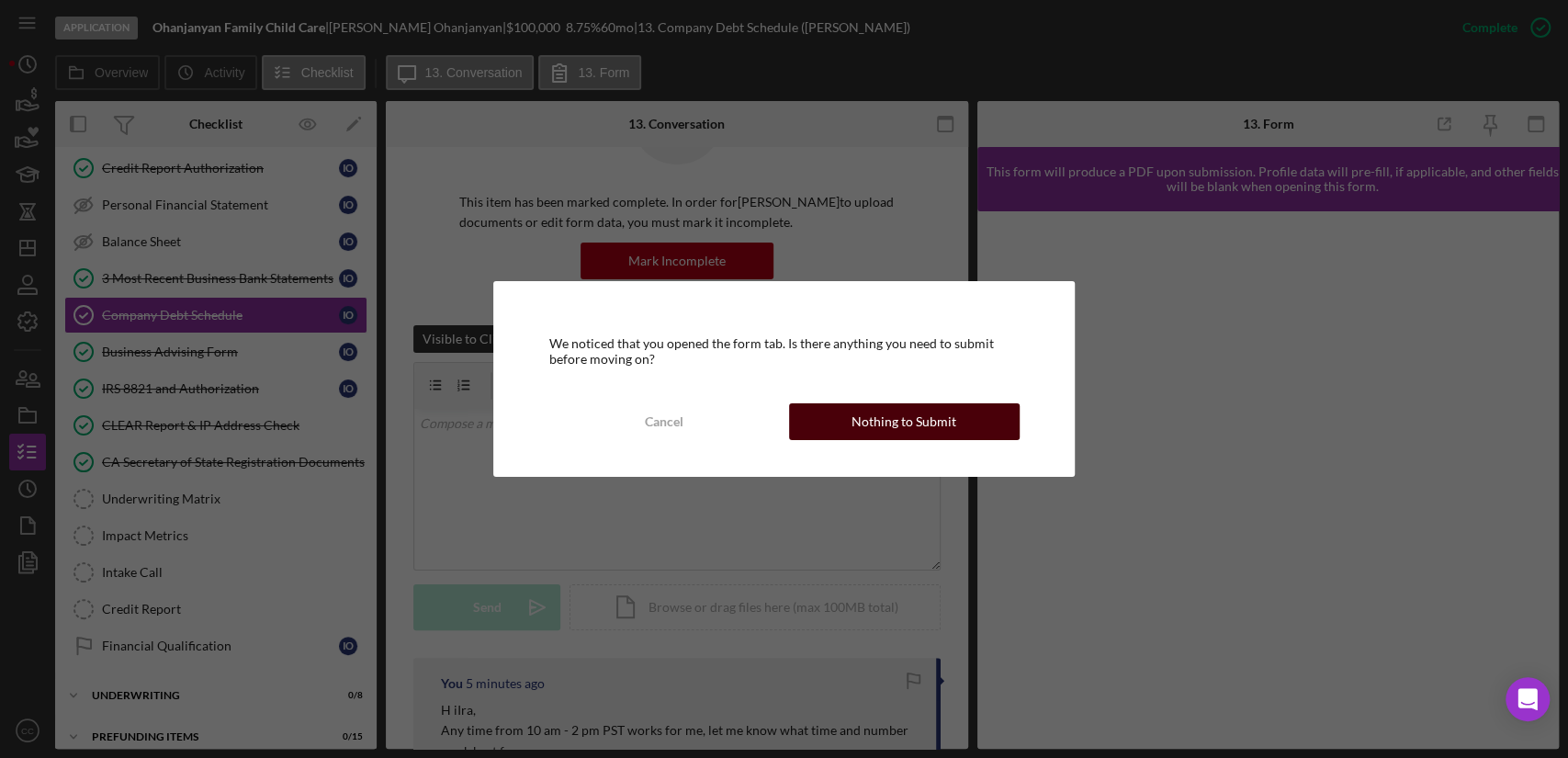
click at [946, 422] on div "Nothing to Submit" at bounding box center [904, 422] width 105 height 37
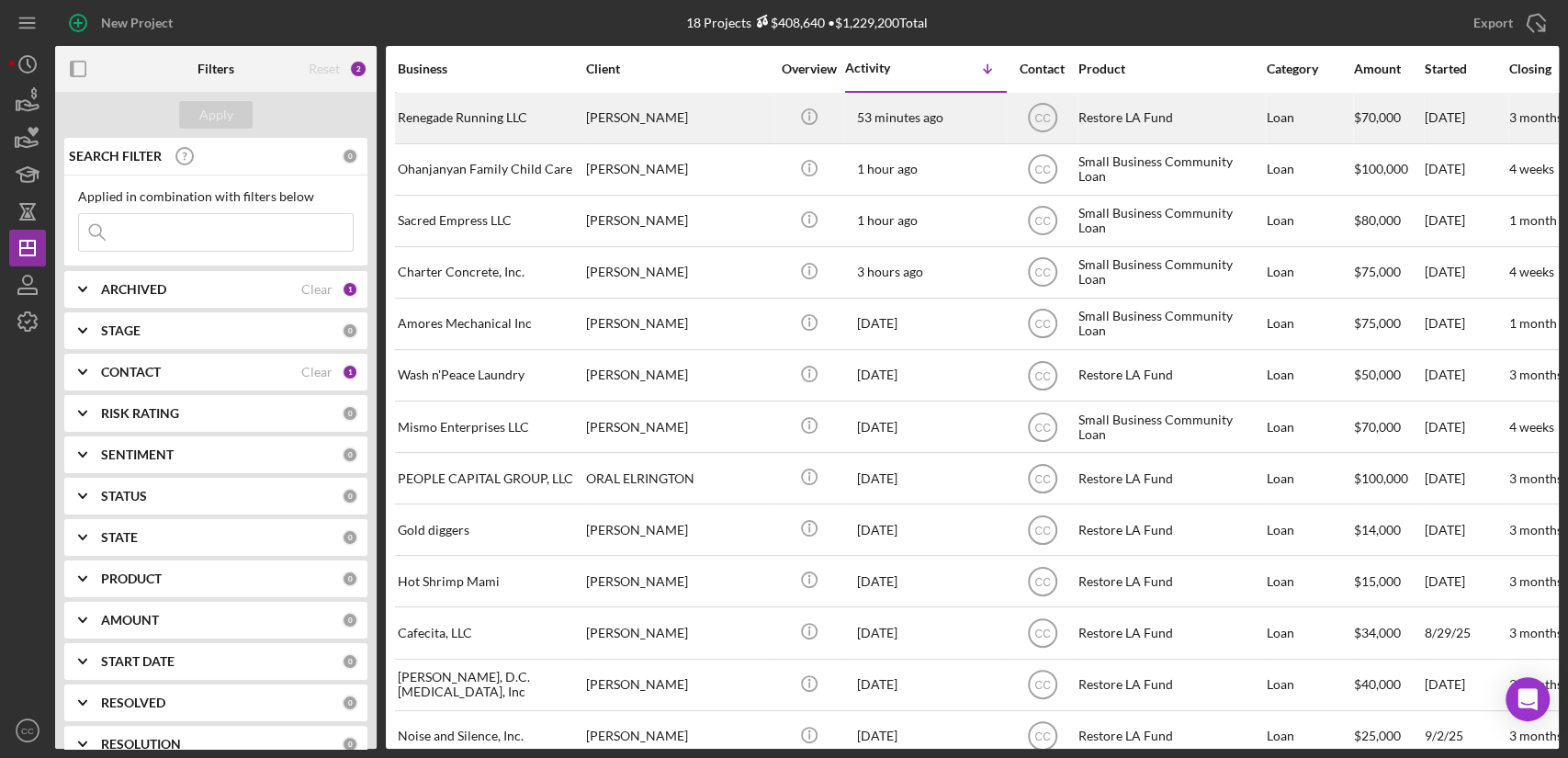
click at [498, 113] on div "Renegade Running LLC" at bounding box center [489, 118] width 183 height 48
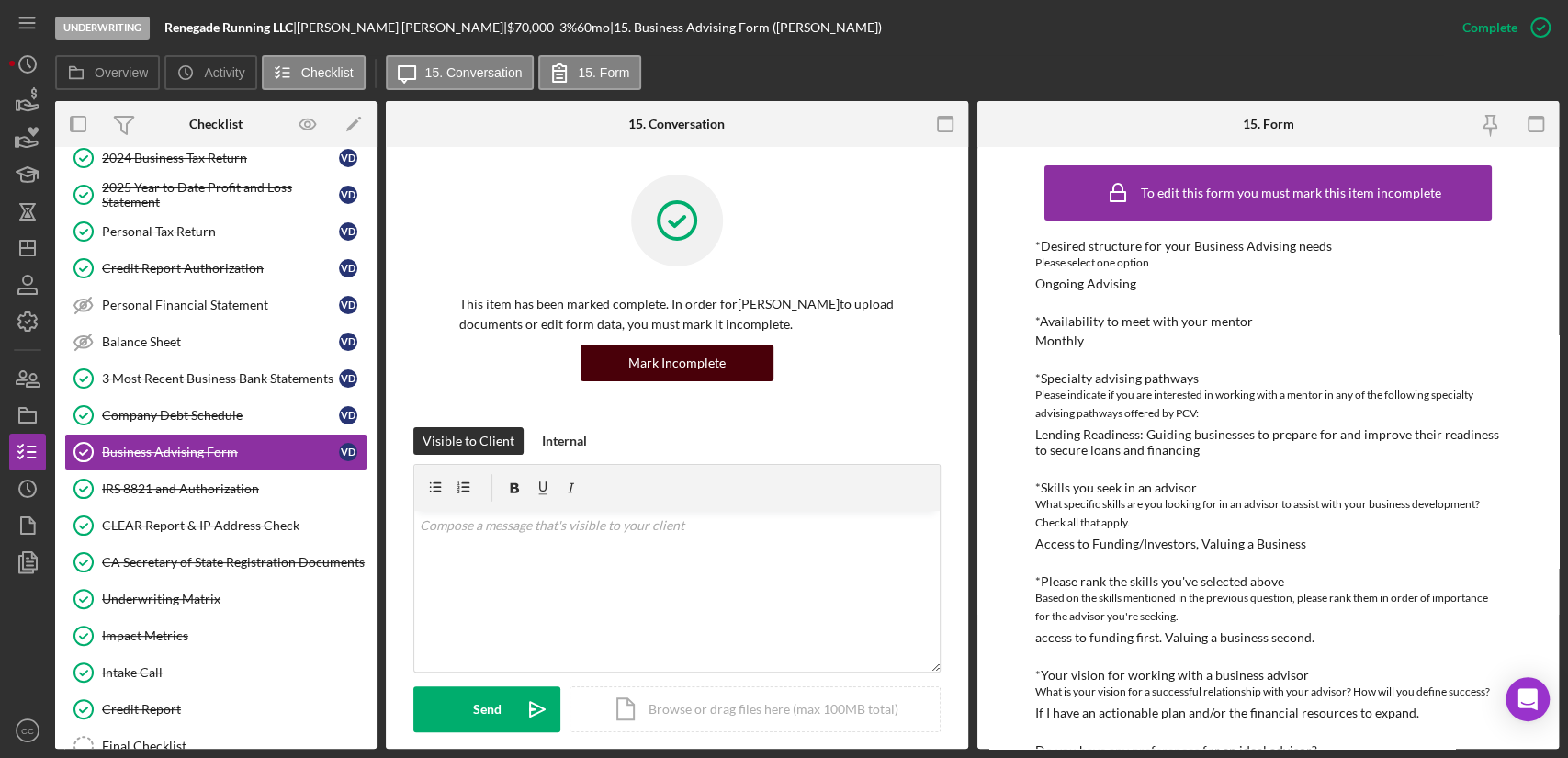
click at [716, 363] on div "Mark Incomplete" at bounding box center [677, 363] width 97 height 37
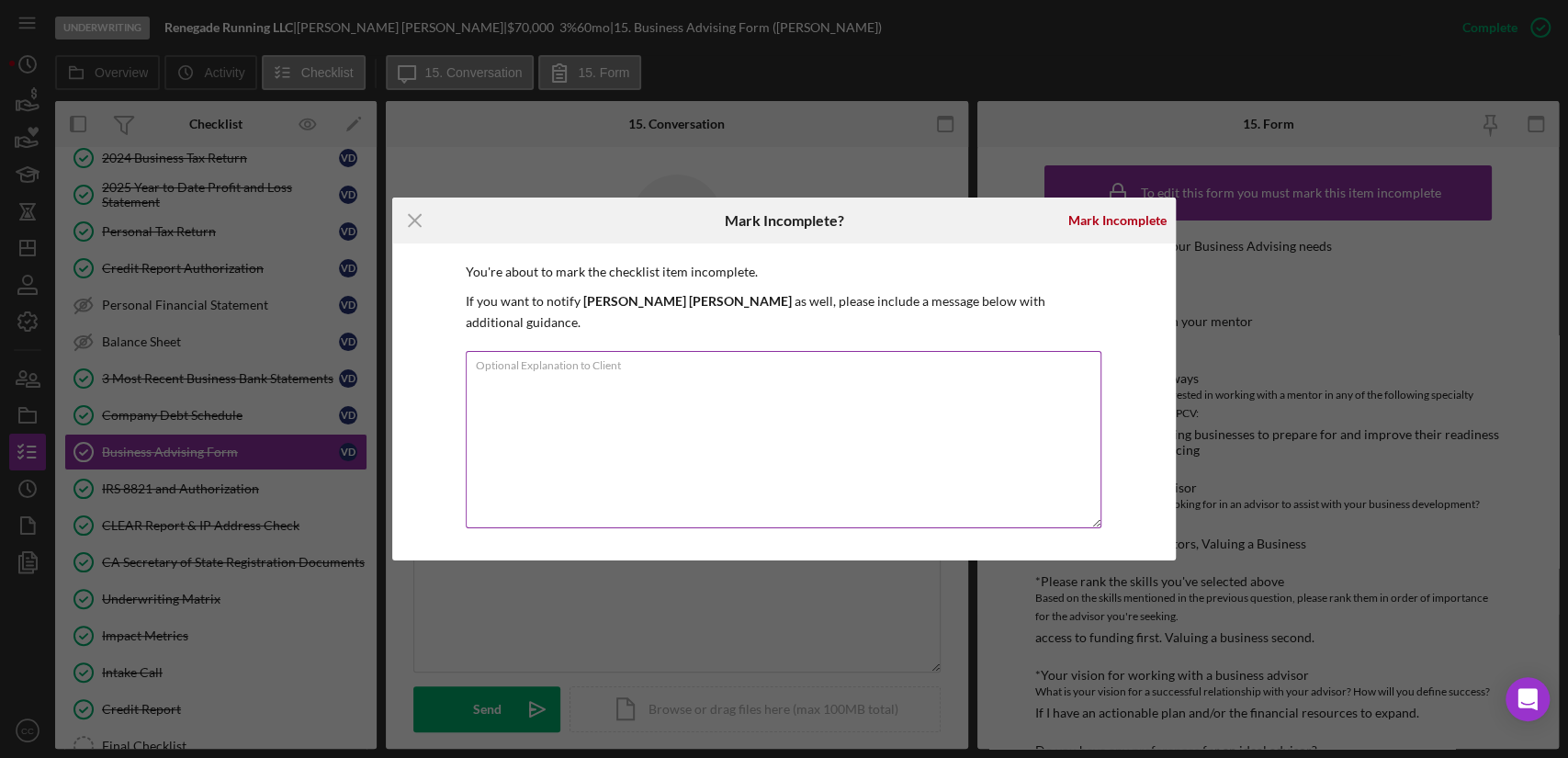
click at [844, 411] on textarea "Optional Explanation to Client" at bounding box center [784, 439] width 637 height 177
type textarea "I"
click at [414, 226] on icon "Icon/Menu Close" at bounding box center [415, 220] width 46 height 46
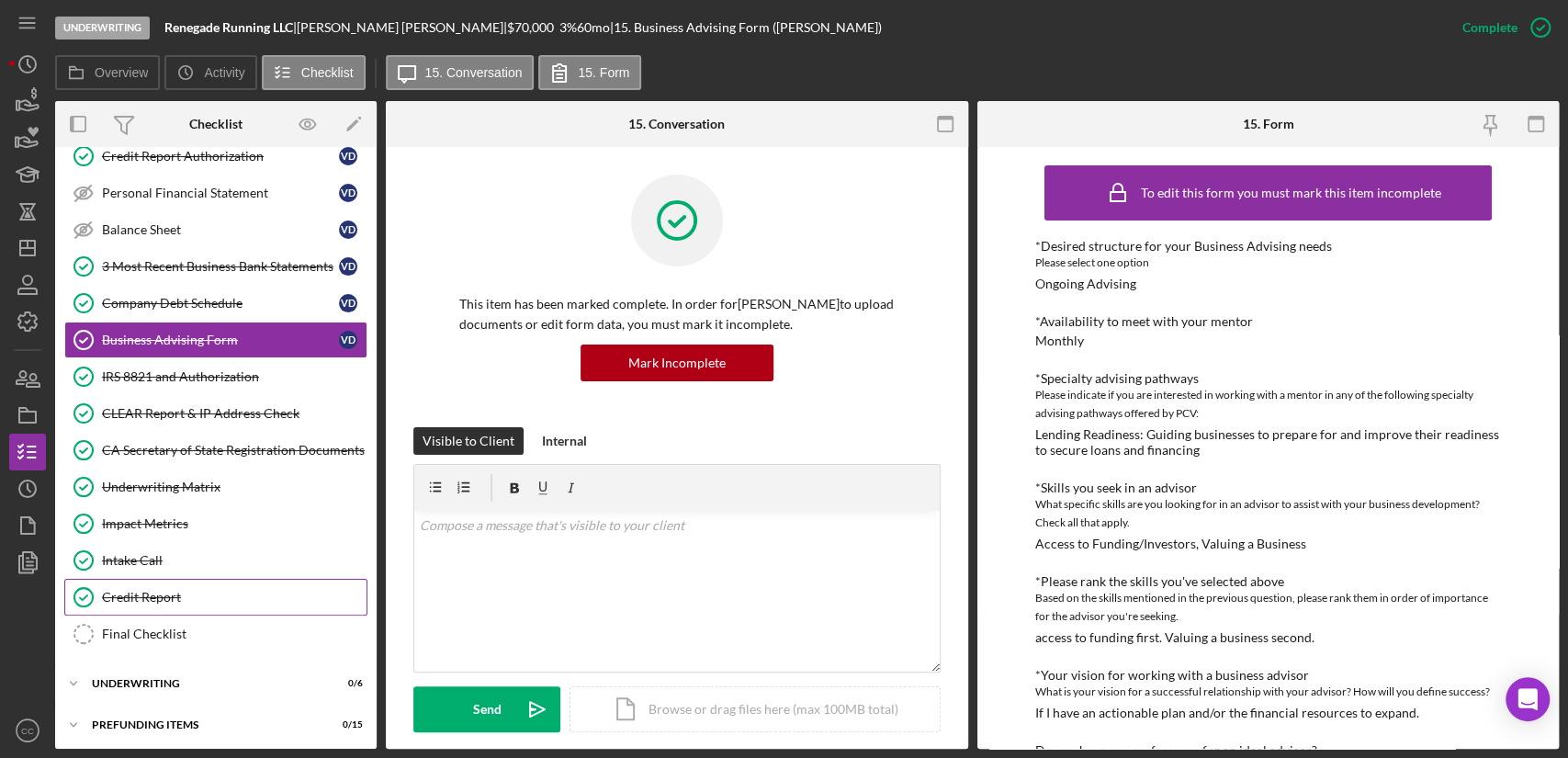
click at [183, 594] on div "Credit Report" at bounding box center [234, 596] width 265 height 15
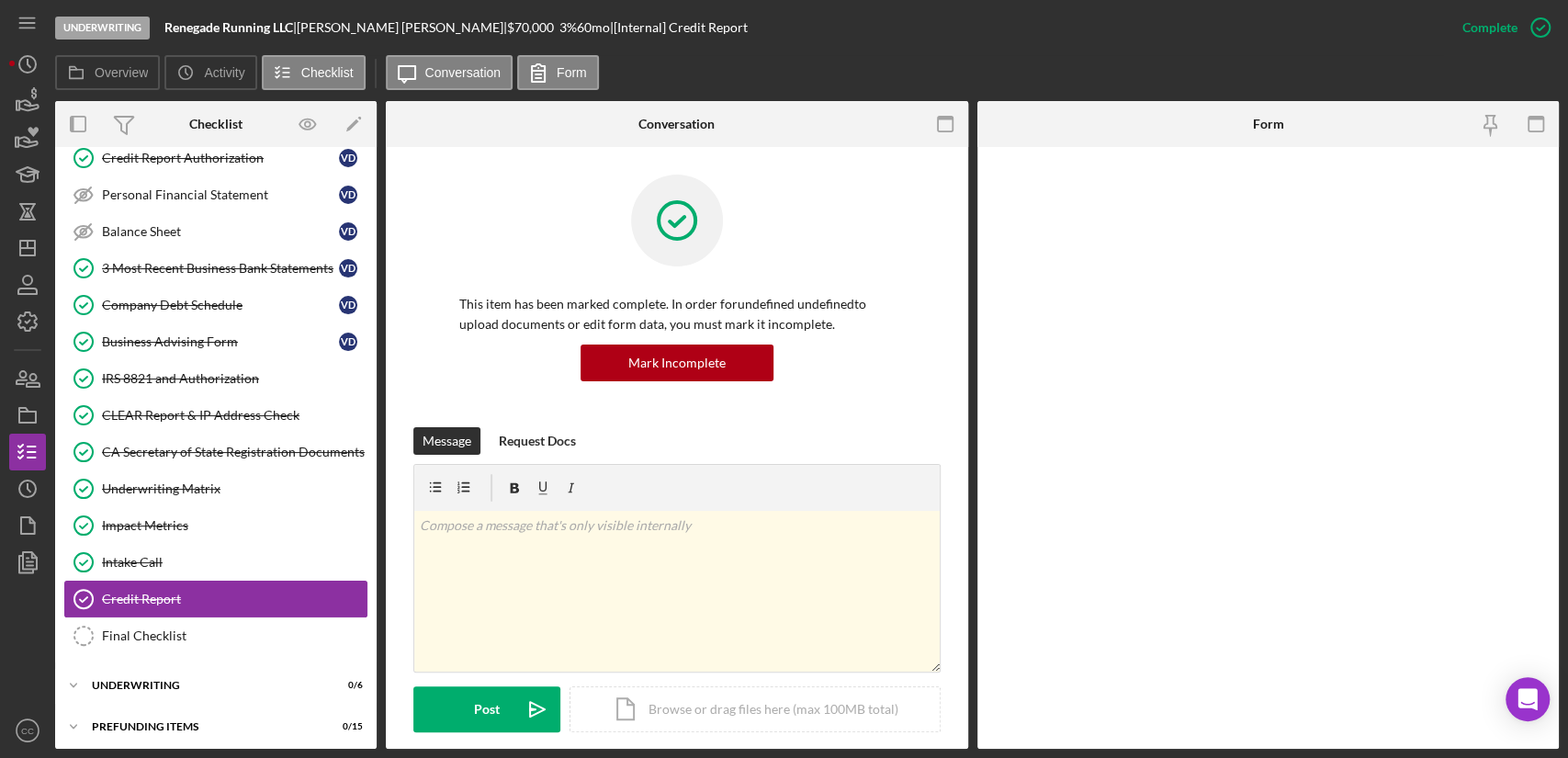
scroll to position [318, 0]
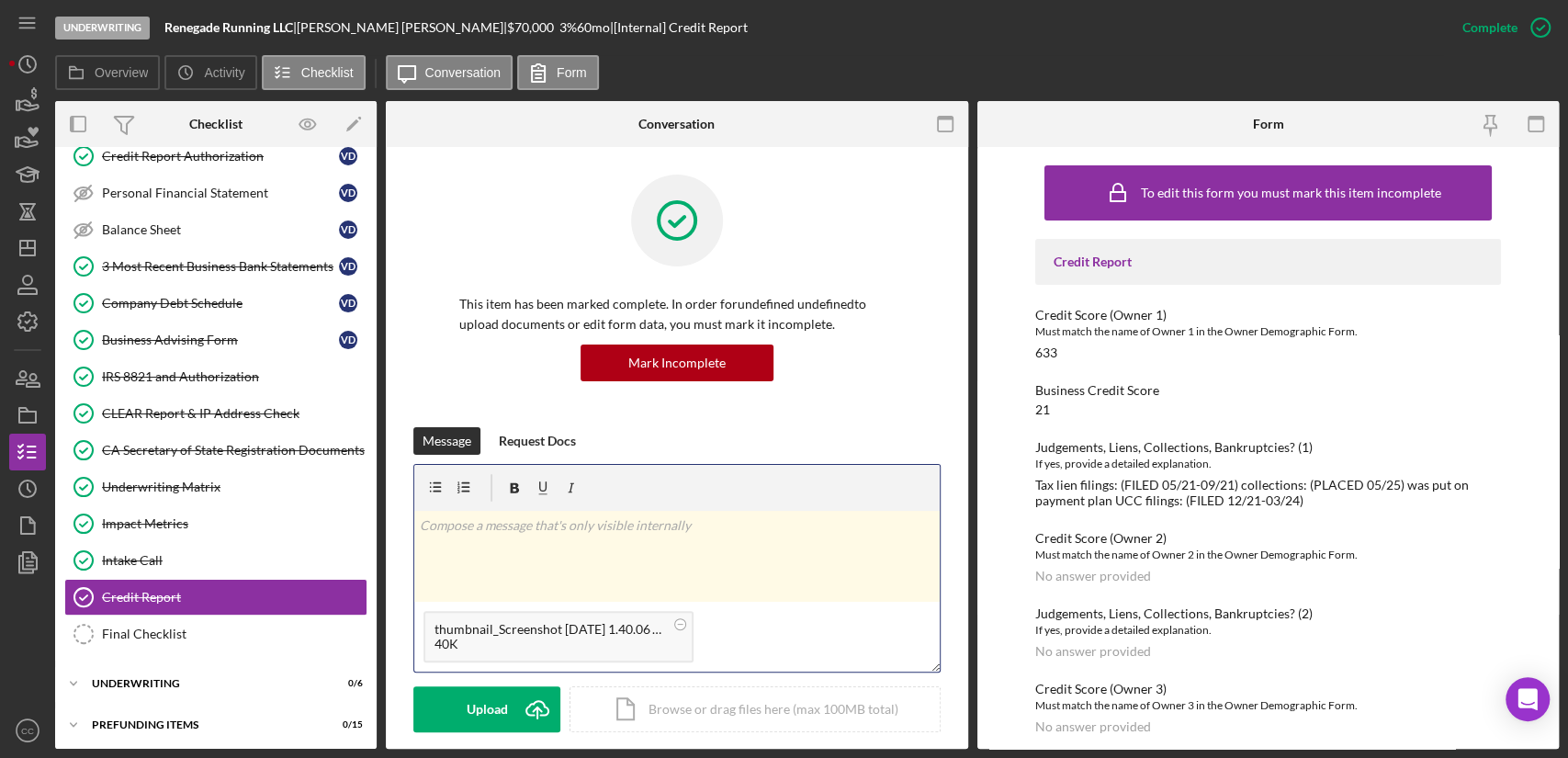
click at [551, 538] on div "v Color teal Color pink Remove color Add row above Add row below Add column bef…" at bounding box center [677, 556] width 526 height 91
click at [554, 535] on div "v Color teal Color pink Remove color Add row above Add row below Add column bef…" at bounding box center [677, 556] width 526 height 91
click at [493, 702] on div "Post" at bounding box center [487, 709] width 26 height 46
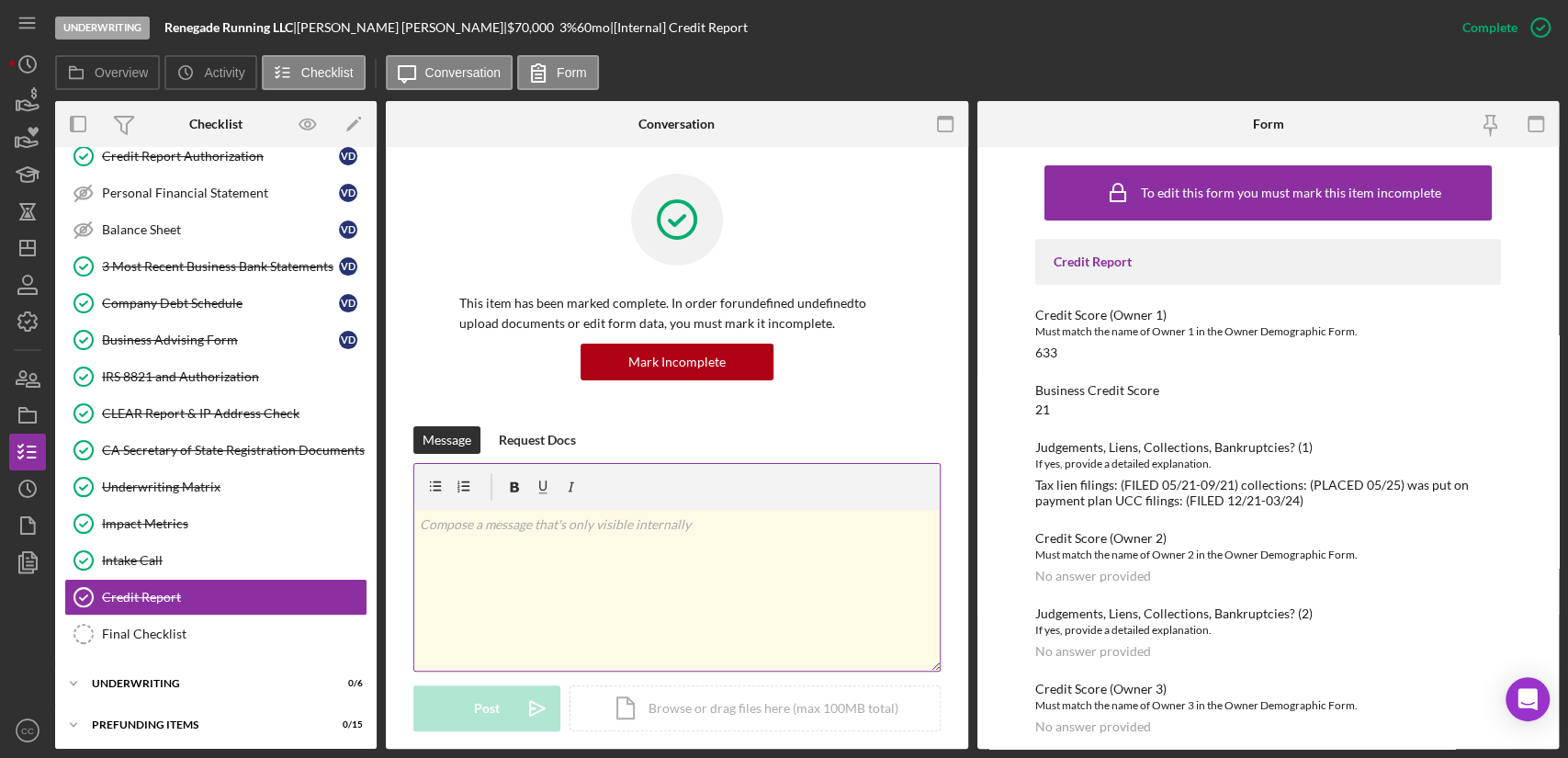
scroll to position [0, 0]
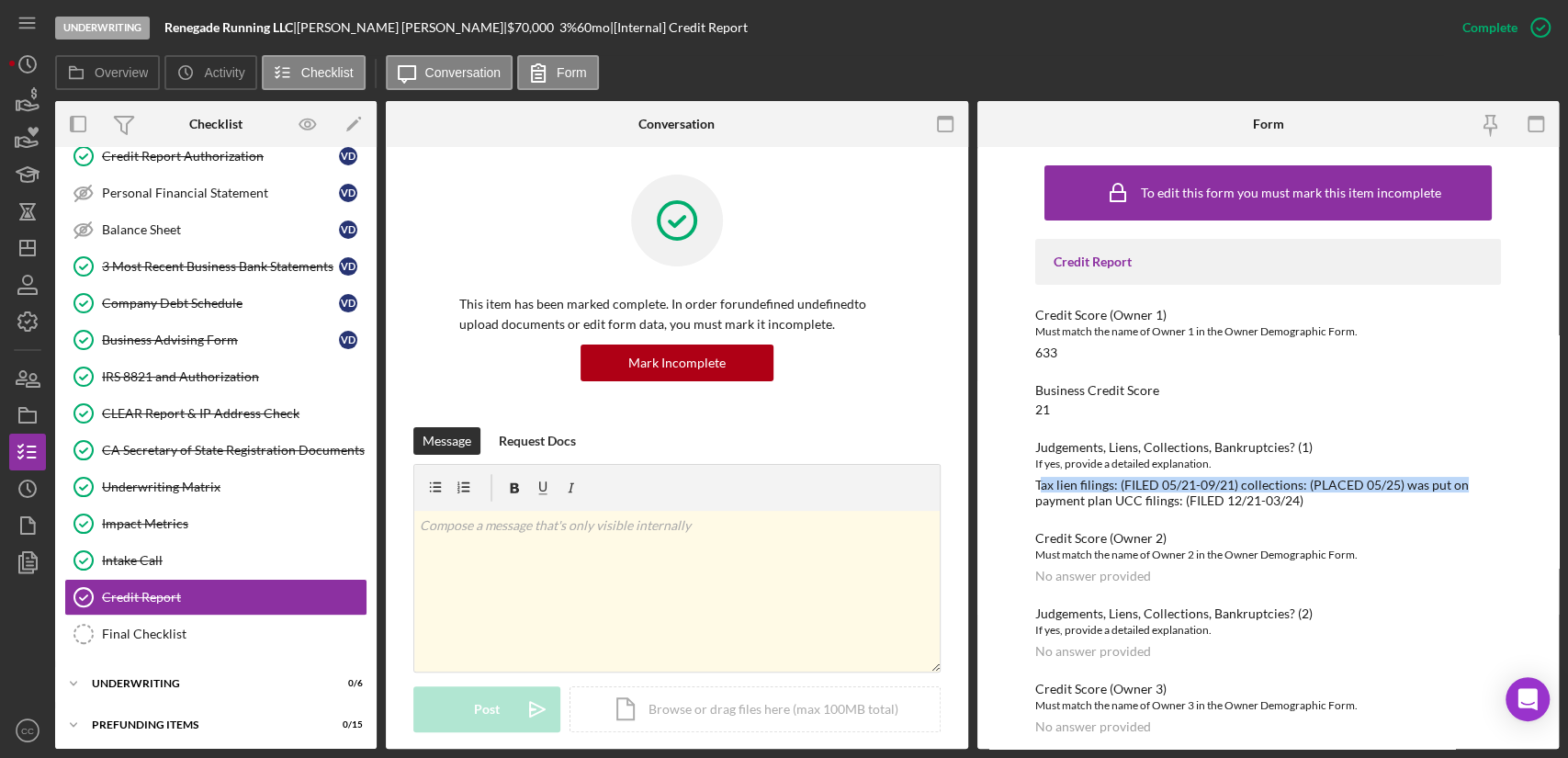
drag, startPoint x: 1040, startPoint y: 487, endPoint x: 1460, endPoint y: 482, distance: 420.0
click at [1460, 482] on div "Tax lien filings: (FILED 05/21-09/21) collections: (PLACED 05/25) was put on pa…" at bounding box center [1268, 492] width 465 height 29
click at [1074, 502] on div "Tax lien filings: (FILED 05/21-09/21) collections: (PLACED 05/25) was put on pa…" at bounding box center [1268, 492] width 465 height 29
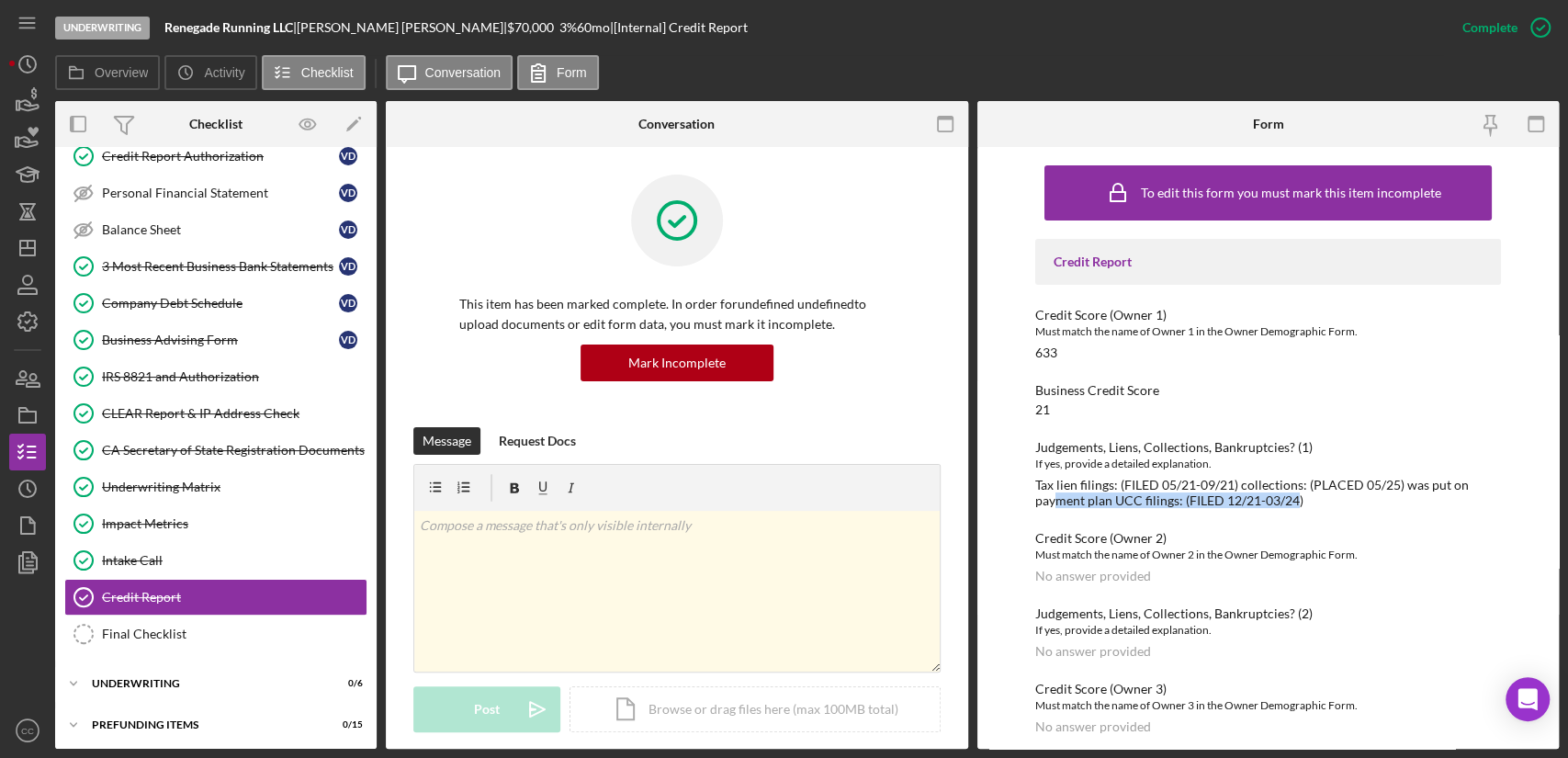
drag, startPoint x: 1054, startPoint y: 502, endPoint x: 1297, endPoint y: 505, distance: 243.0
click at [1297, 505] on div "Tax lien filings: (FILED 05/21-09/21) collections: (PLACED 05/25) was put on pa…" at bounding box center [1268, 492] width 465 height 29
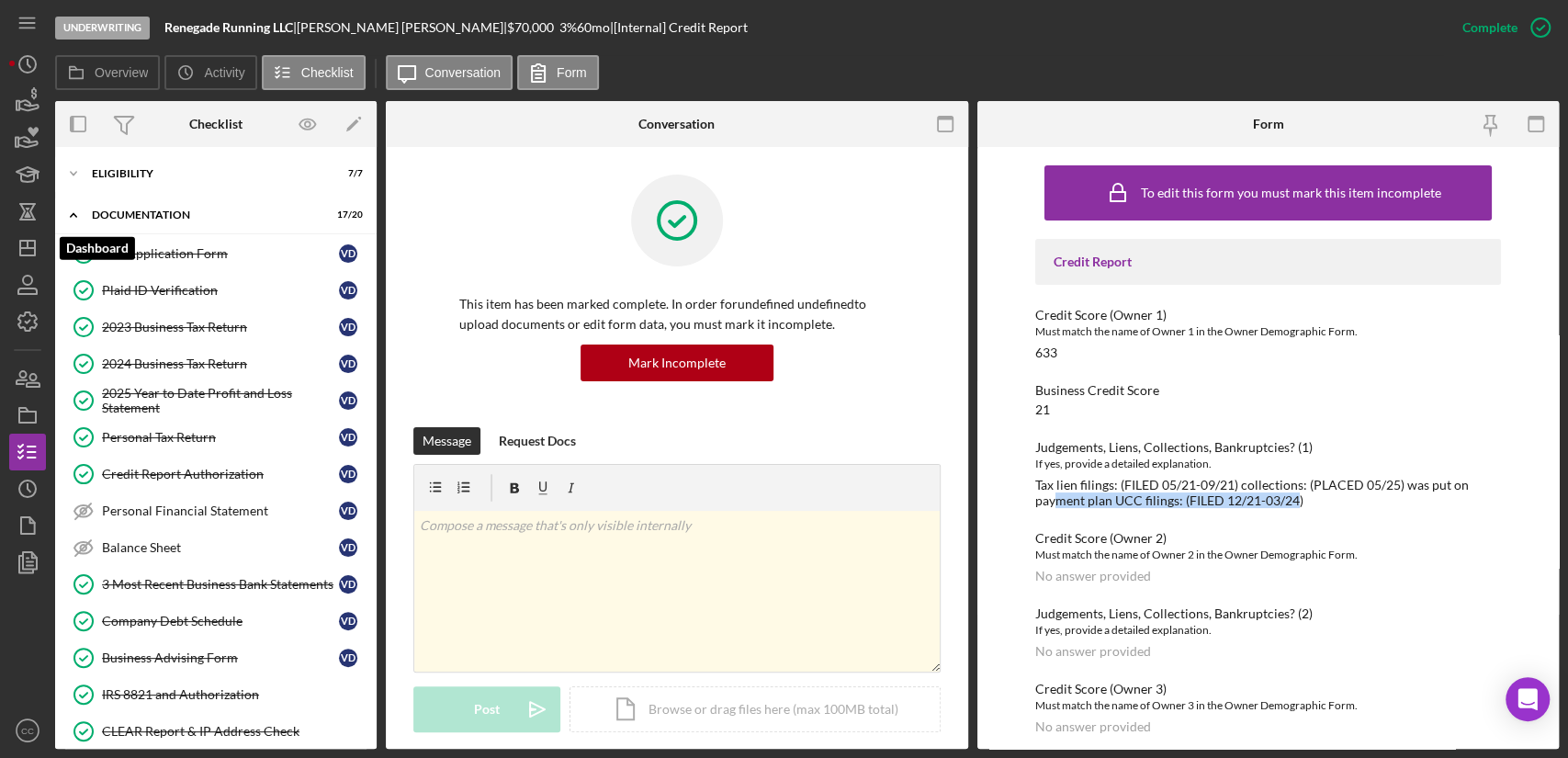
drag, startPoint x: 25, startPoint y: 250, endPoint x: 47, endPoint y: 250, distance: 22.0
click at [24, 250] on icon "Icon/Dashboard" at bounding box center [27, 247] width 46 height 46
